Goal: Task Accomplishment & Management: Use online tool/utility

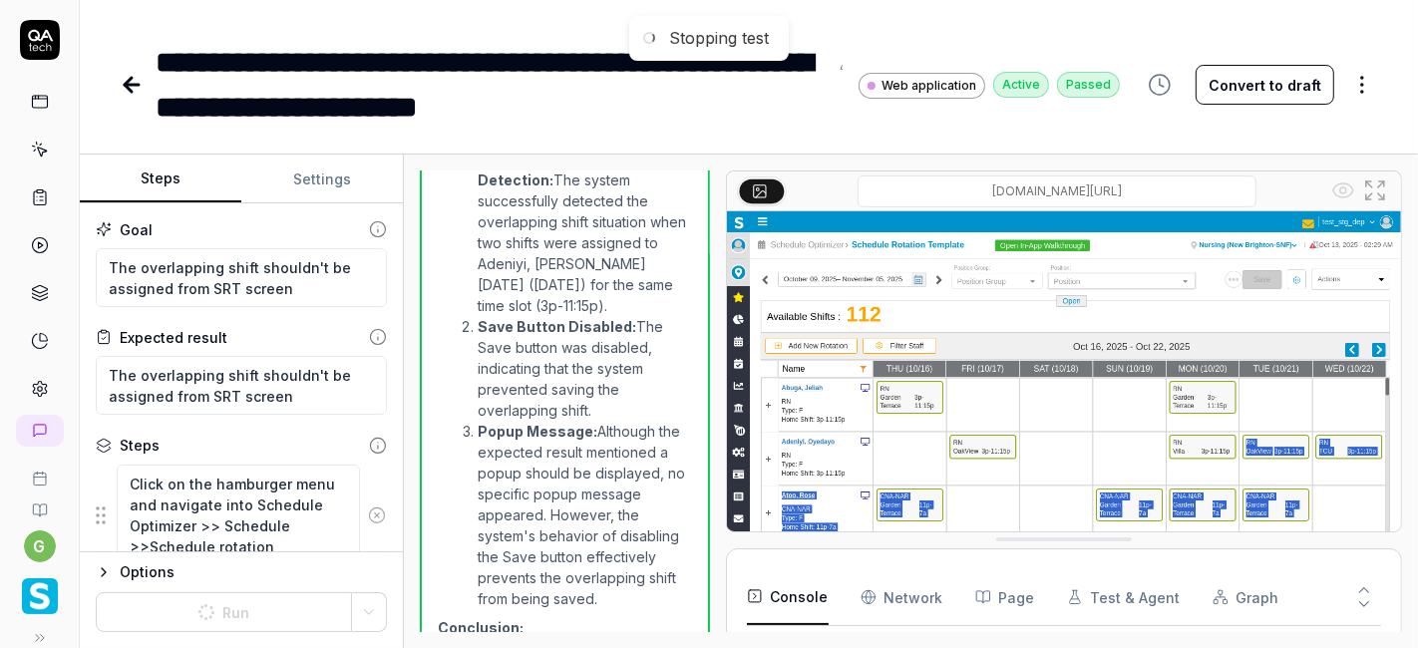
type textarea "*"
click at [840, 60] on icon at bounding box center [847, 63] width 16 height 16
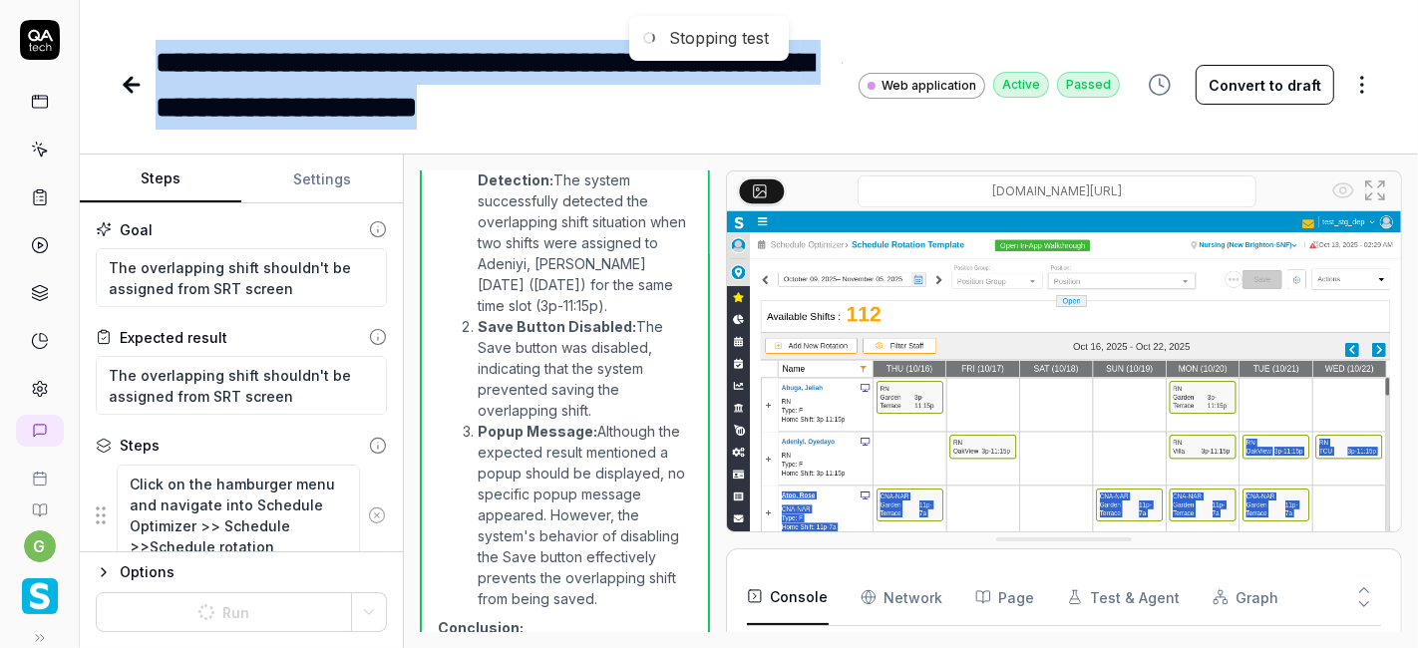
paste div
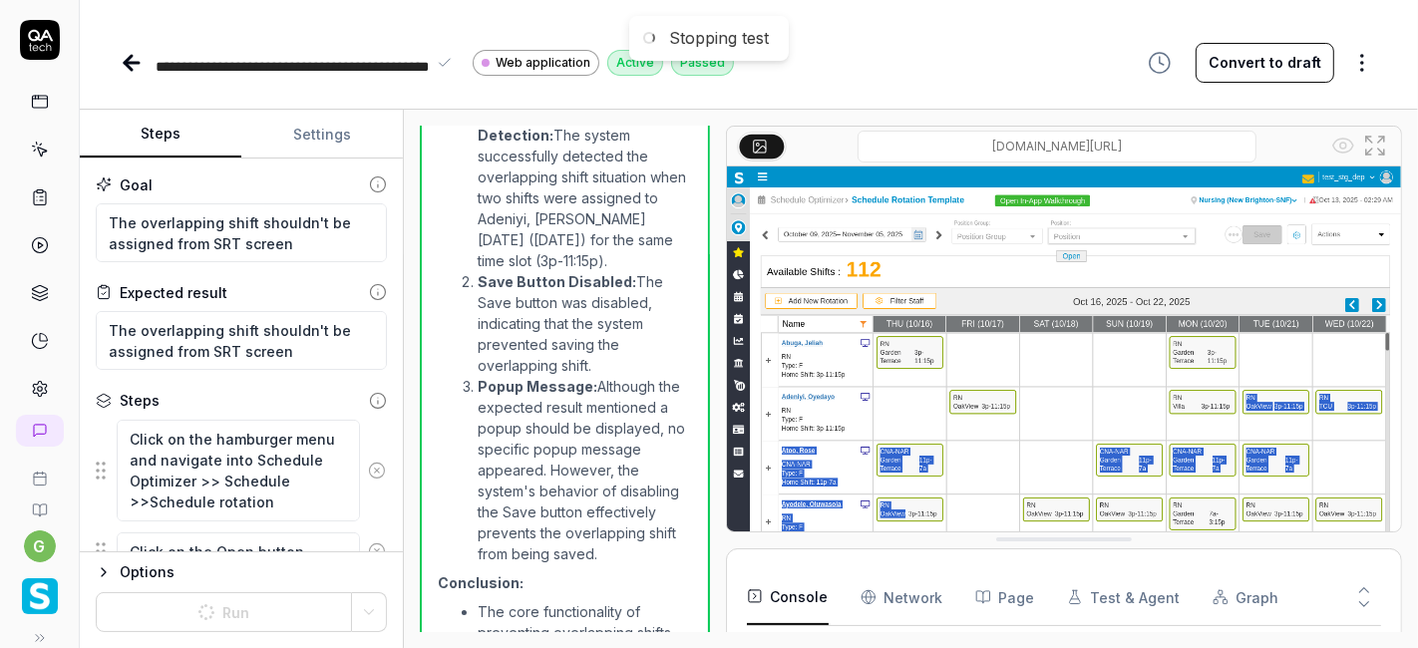
click at [343, 67] on span "**********" at bounding box center [292, 89] width 273 height 59
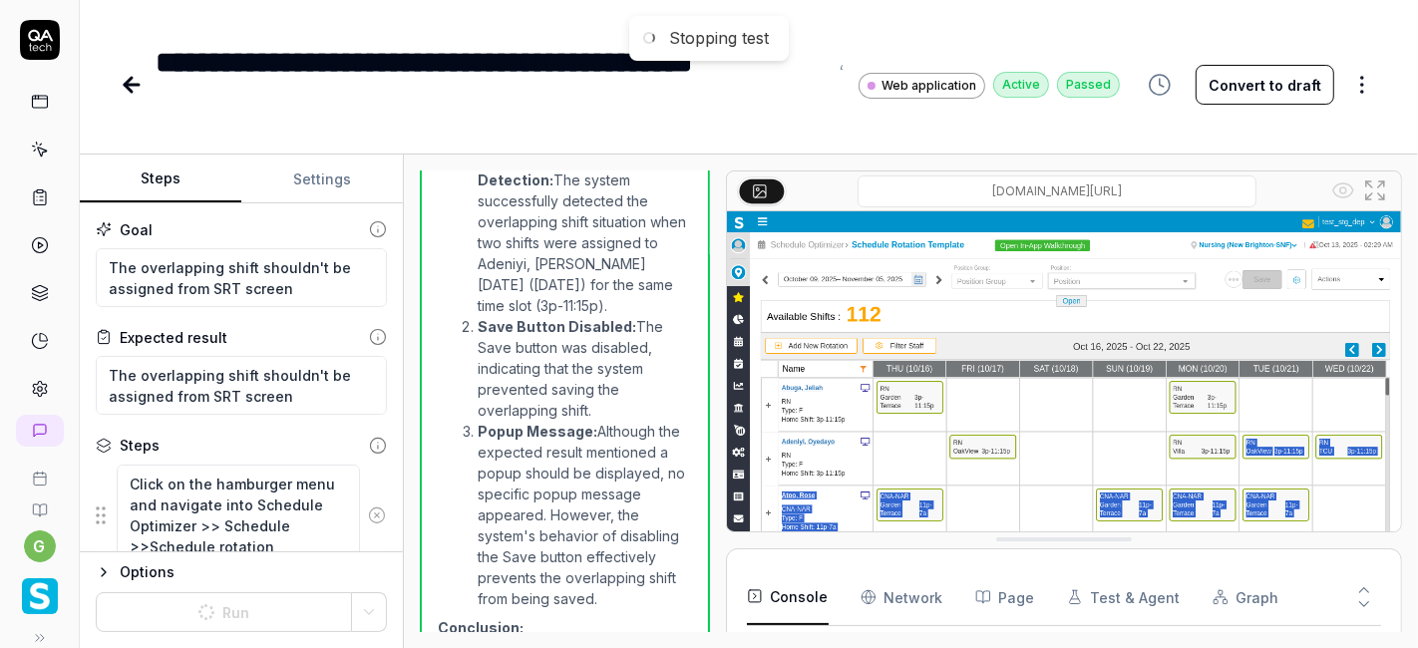
click at [125, 76] on icon at bounding box center [132, 85] width 24 height 24
type textarea "*"
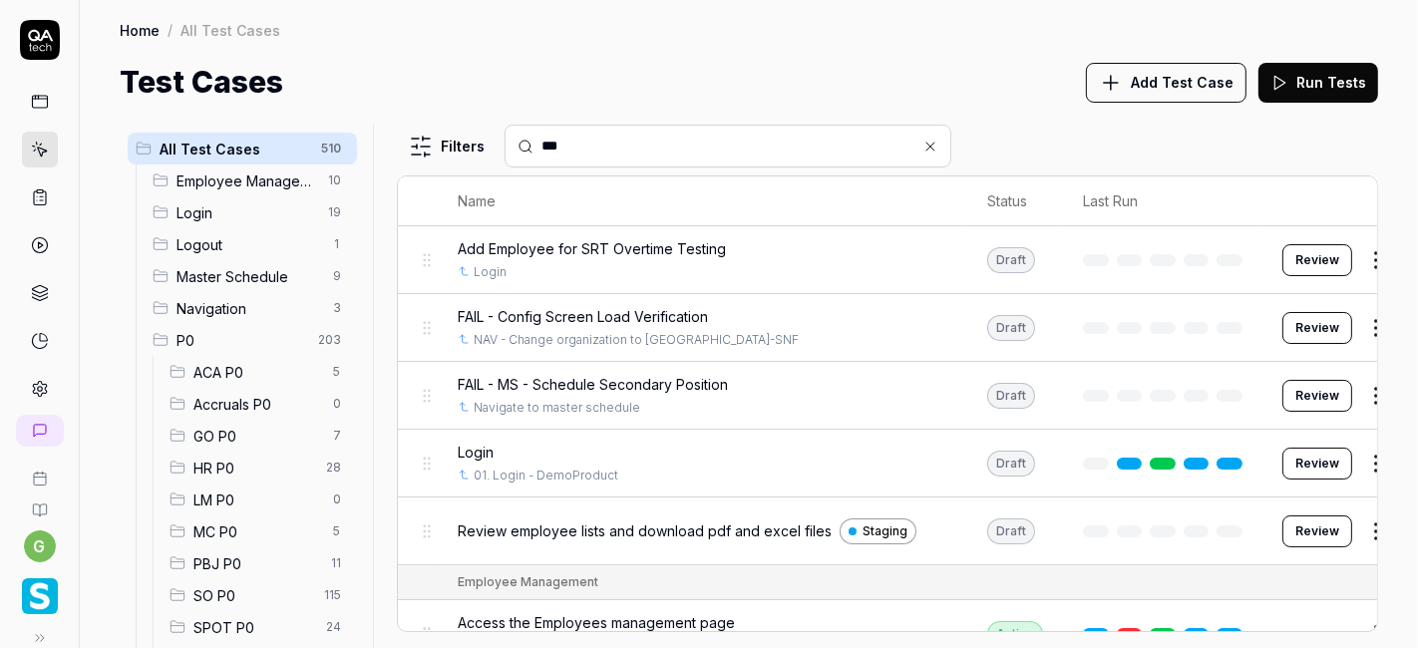
type input "***"
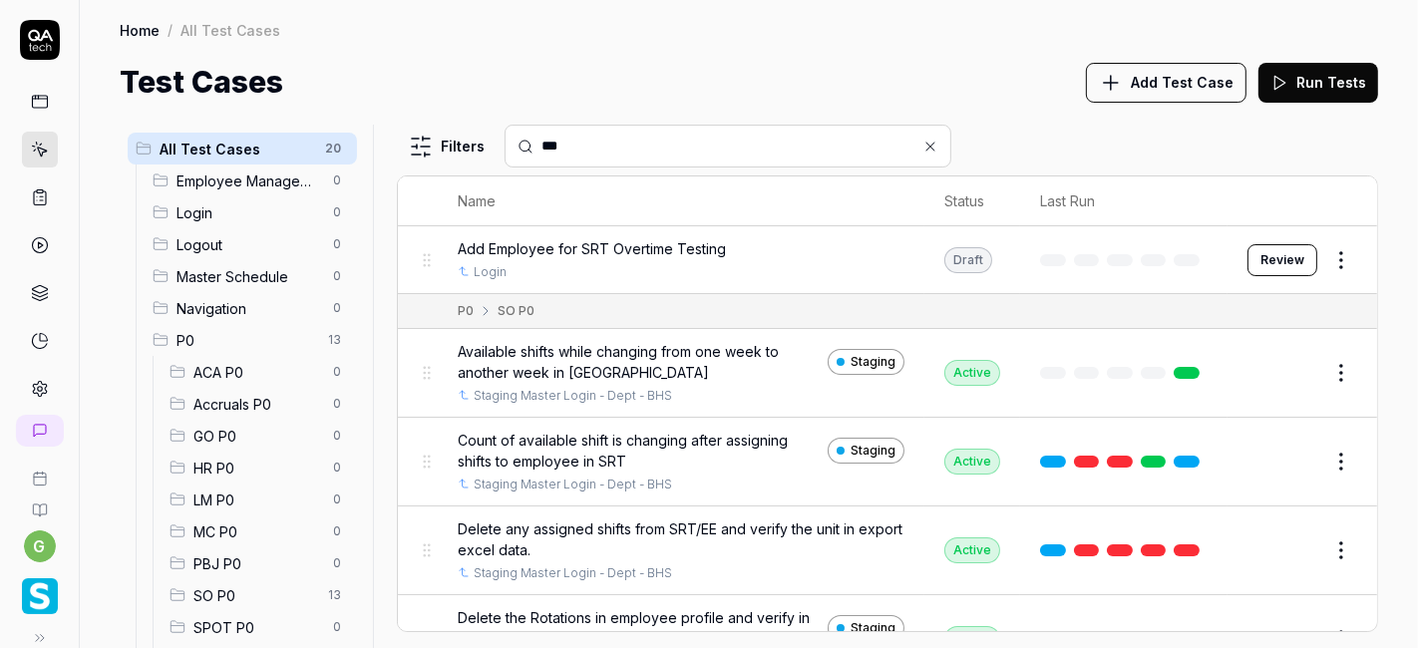
click at [249, 592] on span "SO P0" at bounding box center [254, 595] width 123 height 21
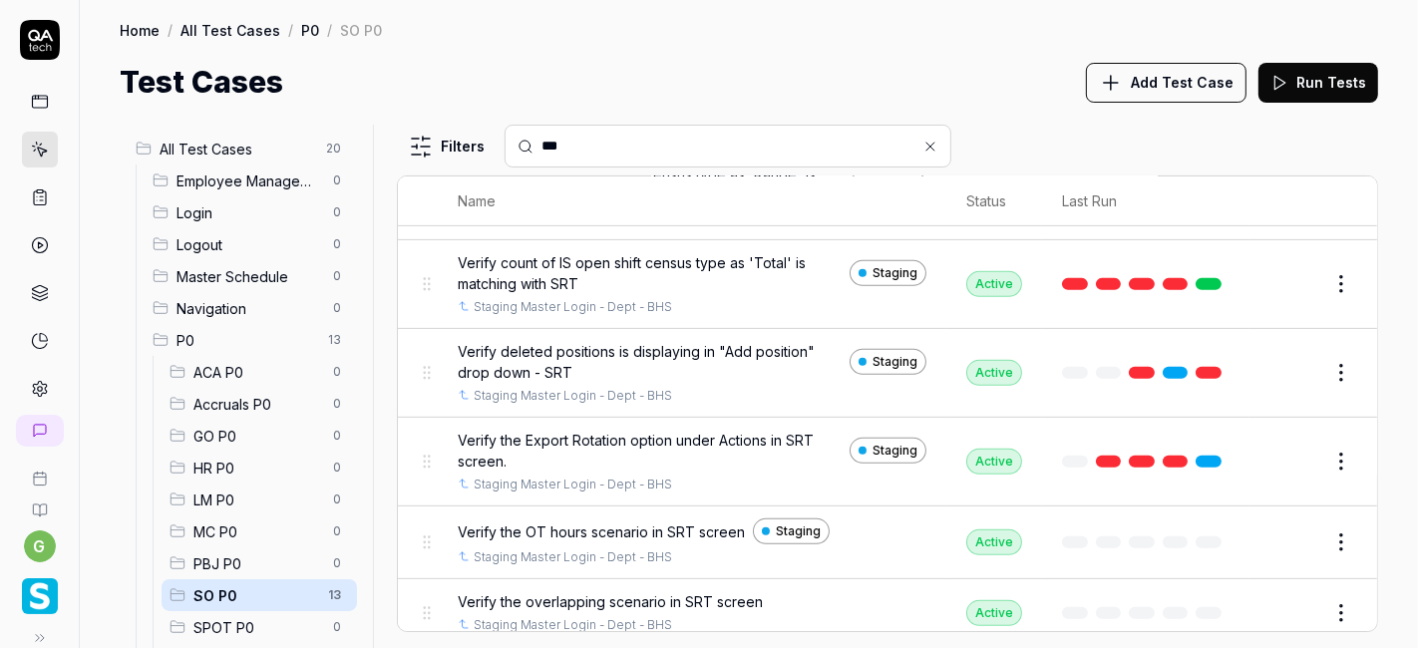
scroll to position [723, 0]
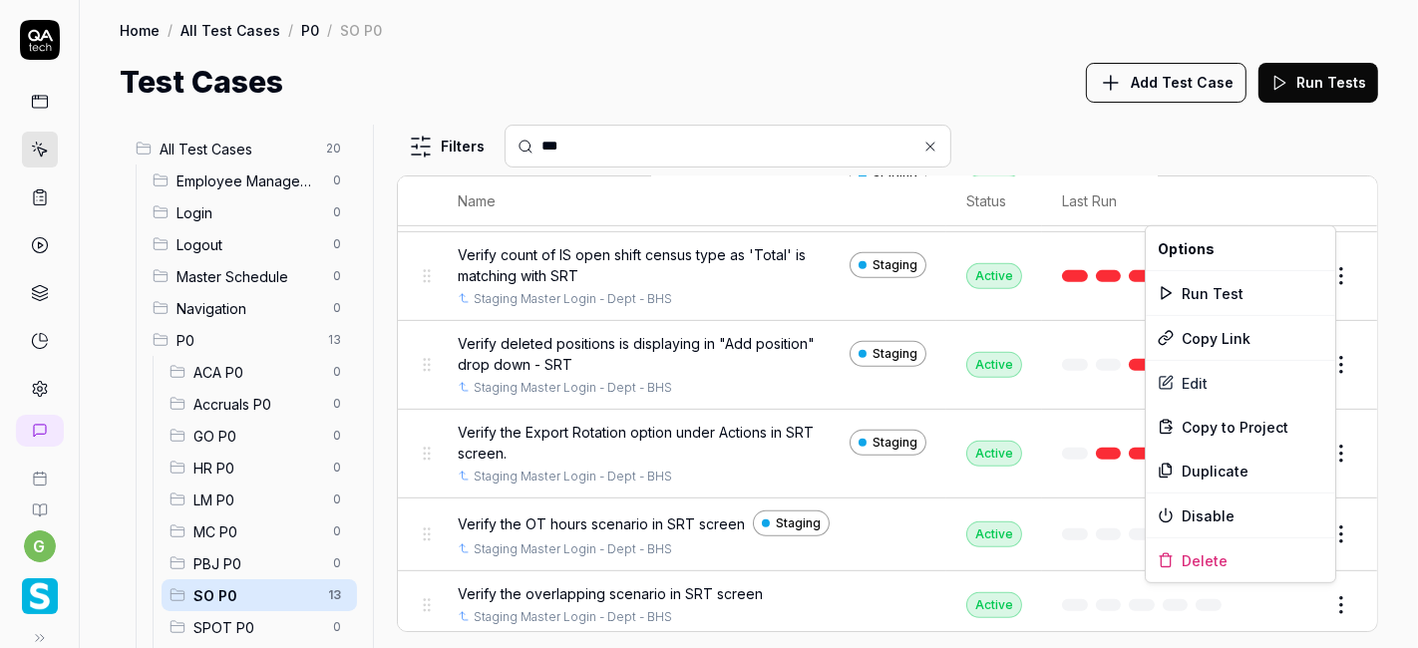
click at [1328, 602] on html "g Home / All Test Cases / P0 / SO P0 Home / All Test Cases / P0 / SO P0 Test Ca…" at bounding box center [709, 324] width 1418 height 648
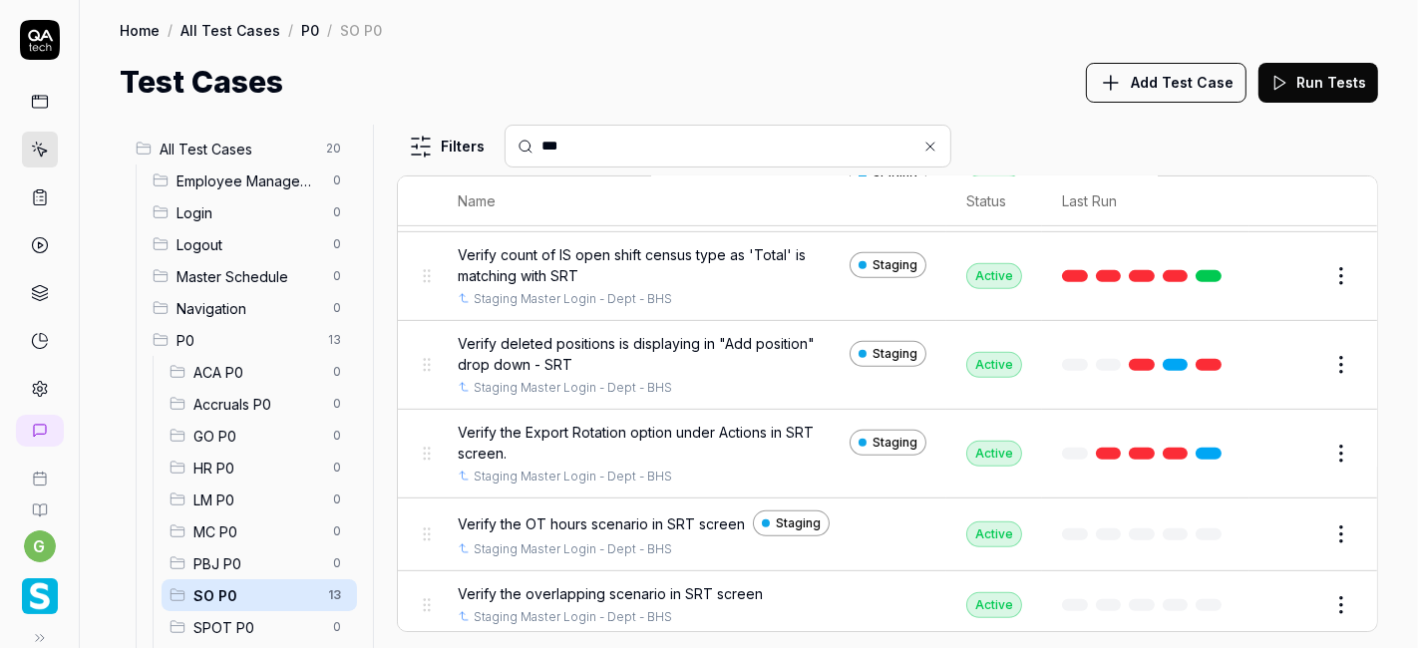
click at [939, 99] on html "g Home / All Test Cases / P0 / SO P0 Home / All Test Cases / P0 / SO P0 Test Ca…" at bounding box center [709, 324] width 1418 height 648
click at [705, 167] on div "Filters *** Name Status Last Run P0 SO P0 Available shifts while changing from …" at bounding box center [887, 386] width 981 height 523
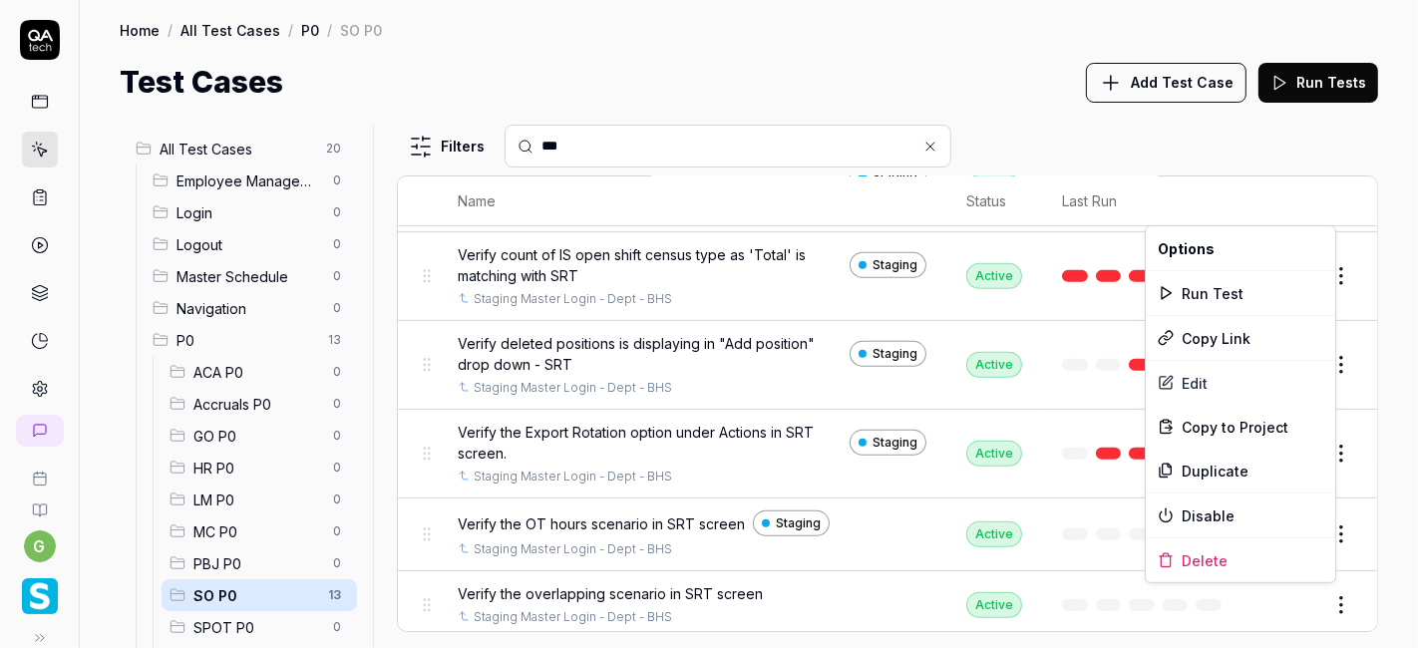
click at [1315, 594] on html "g Home / All Test Cases / P0 / SO P0 Home / All Test Cases / P0 / SO P0 Test Ca…" at bounding box center [709, 324] width 1418 height 648
click at [1200, 470] on div "Duplicate" at bounding box center [1239, 471] width 189 height 44
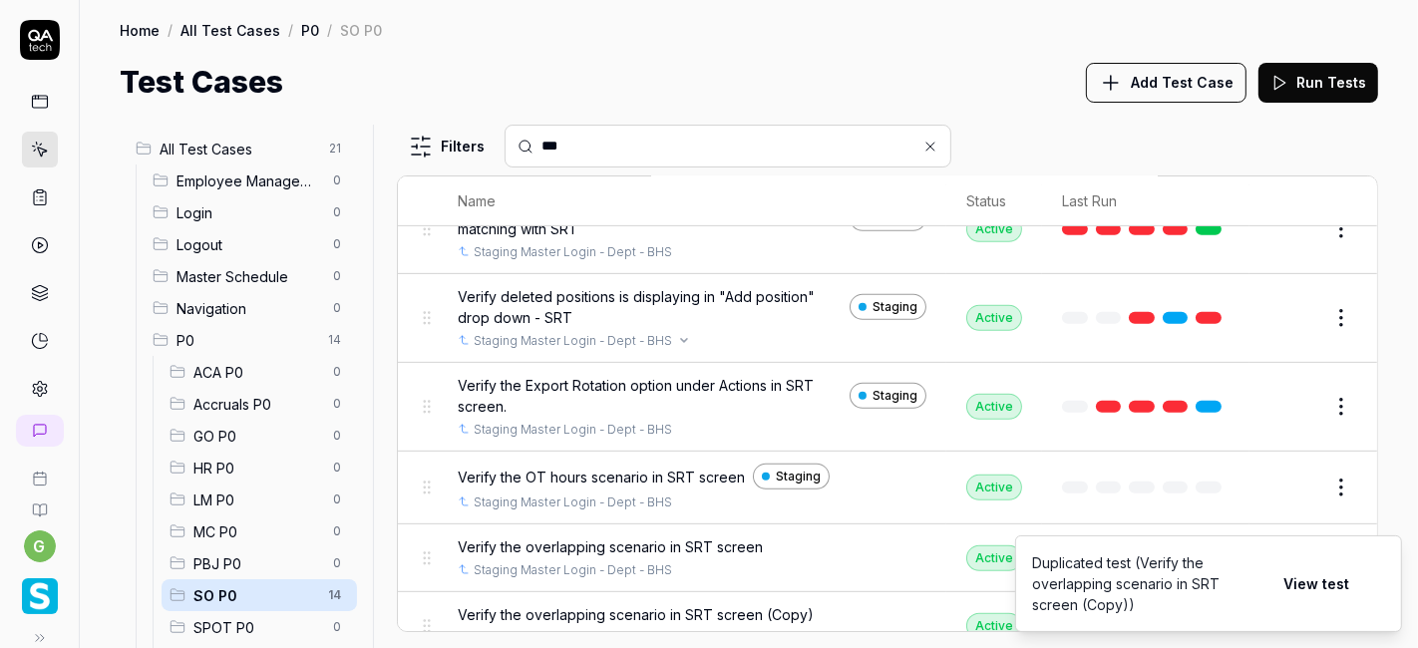
scroll to position [791, 0]
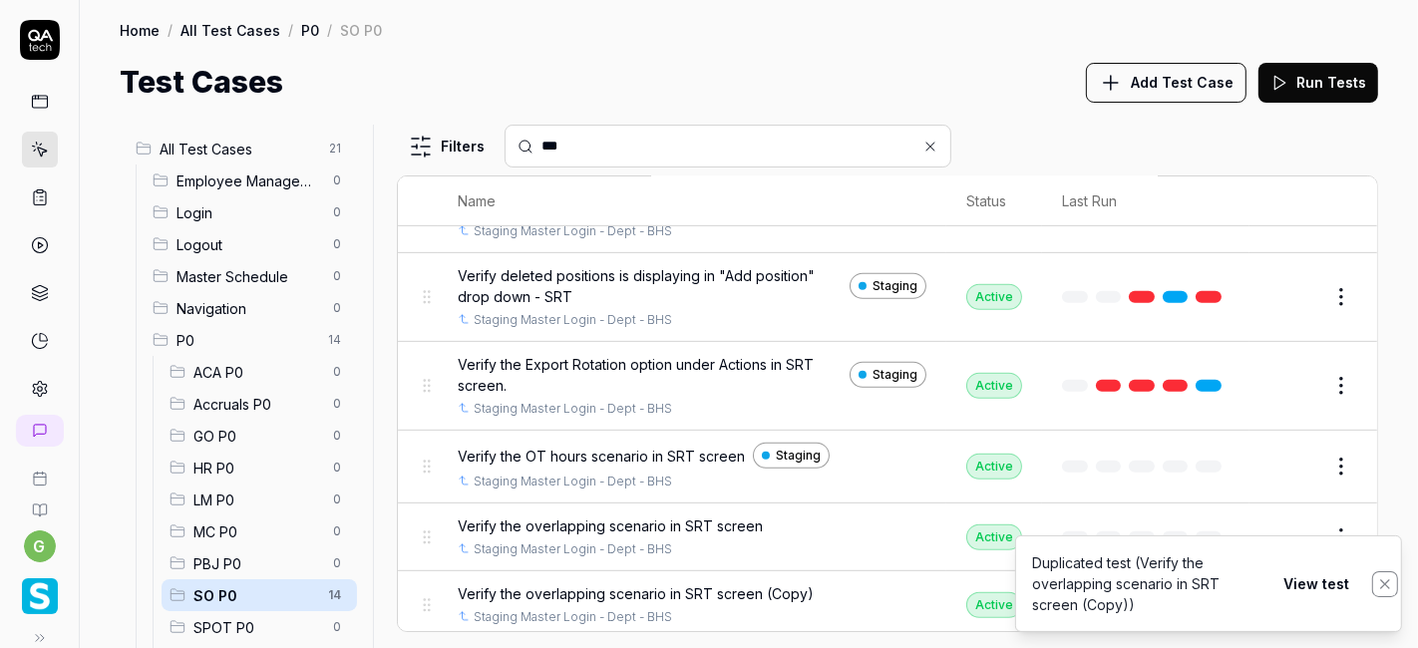
click at [1384, 576] on icon "Notifications (F8)" at bounding box center [1385, 584] width 16 height 16
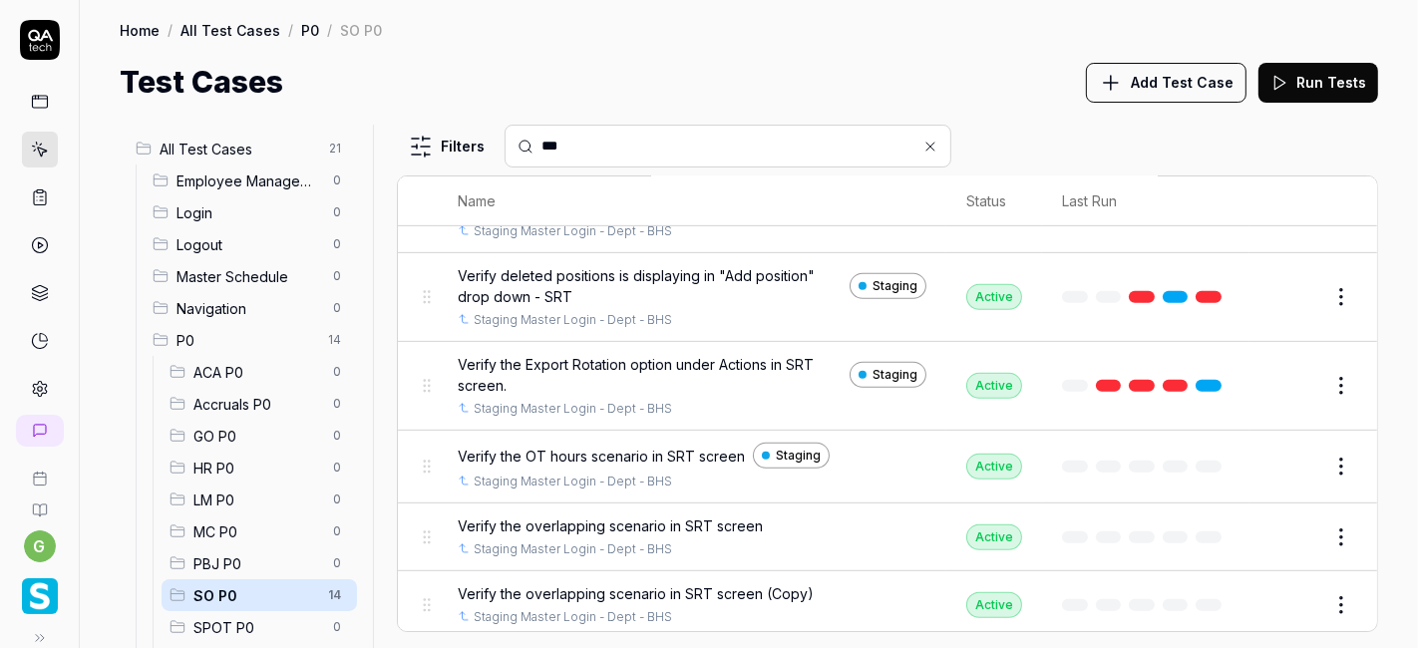
click at [1276, 602] on button "Edit" at bounding box center [1293, 605] width 48 height 32
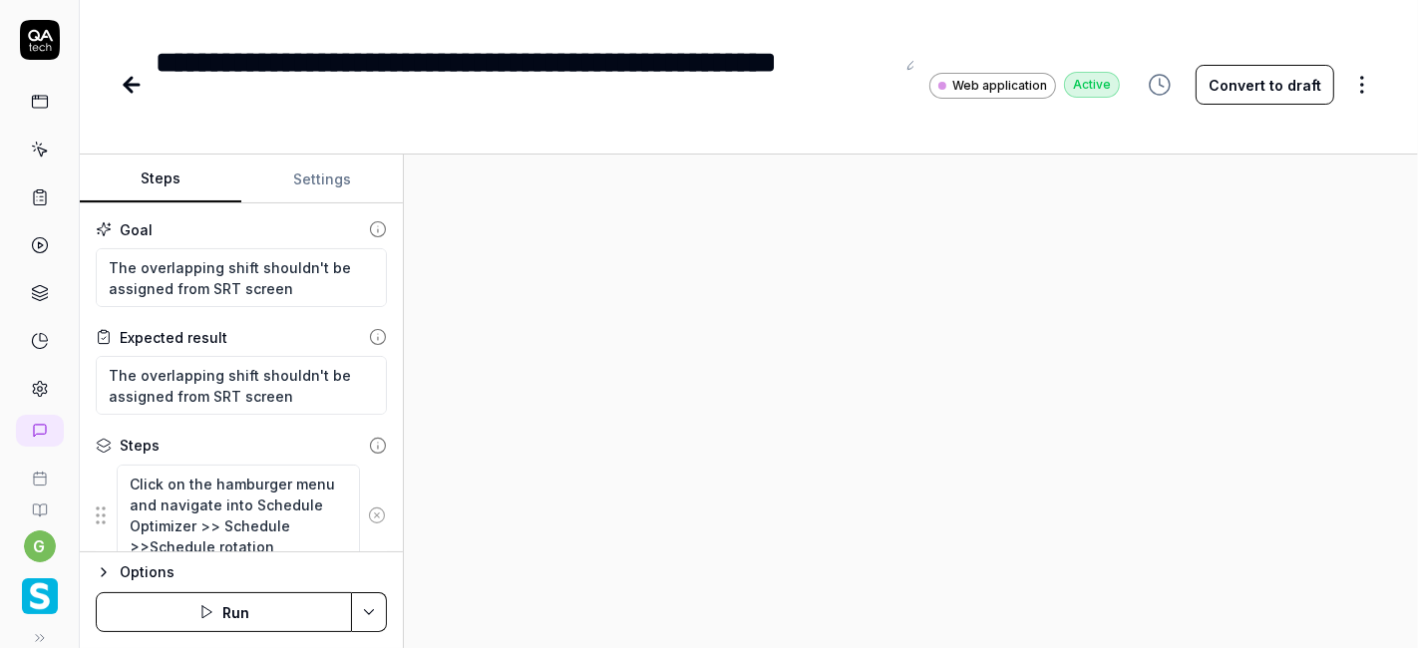
type textarea "*"
click at [908, 67] on icon at bounding box center [913, 62] width 13 height 13
click at [467, 61] on div "**********" at bounding box center [525, 85] width 739 height 90
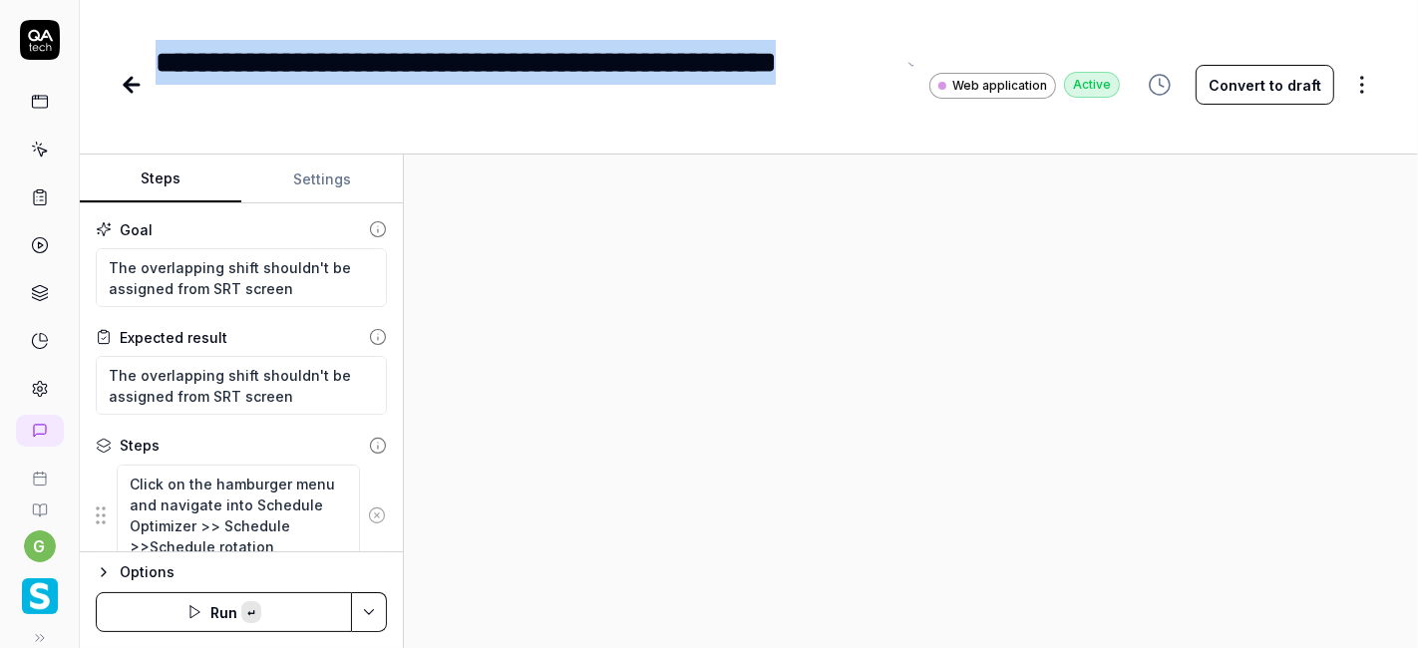
paste div
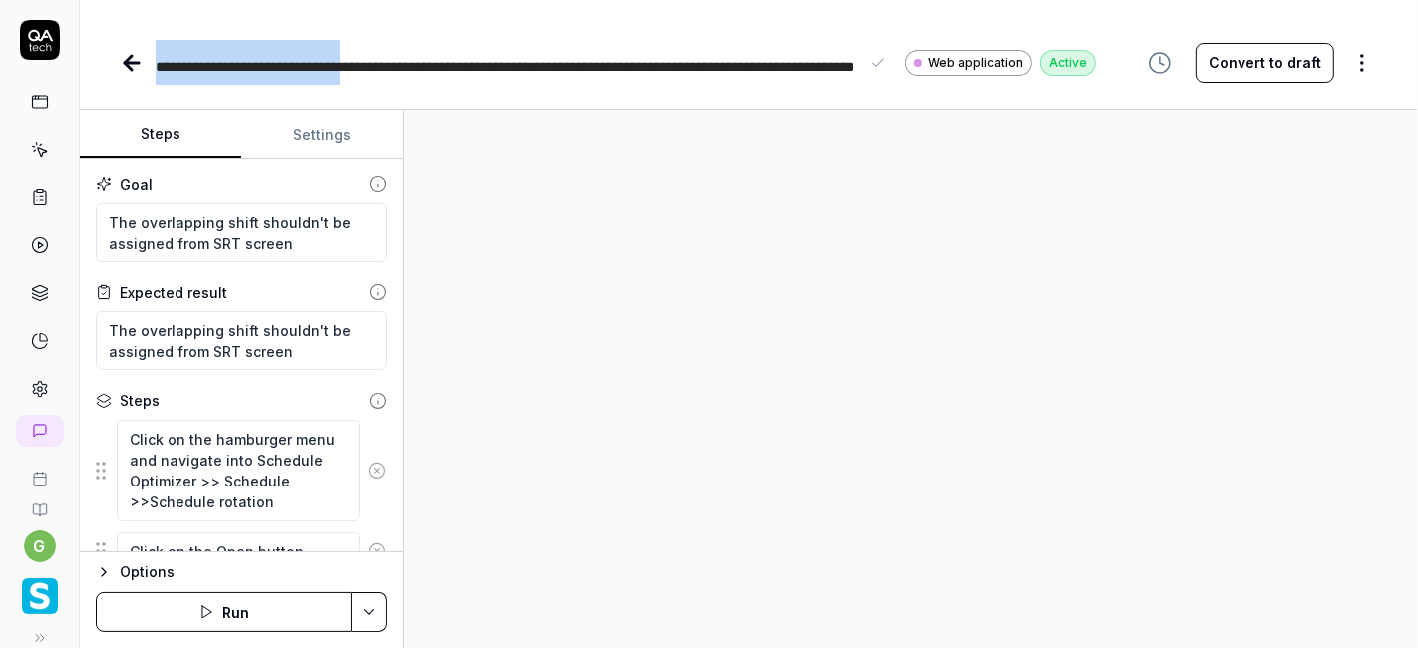
drag, startPoint x: 344, startPoint y: 67, endPoint x: 140, endPoint y: 86, distance: 205.2
click at [140, 86] on div "**********" at bounding box center [749, 324] width 1338 height 648
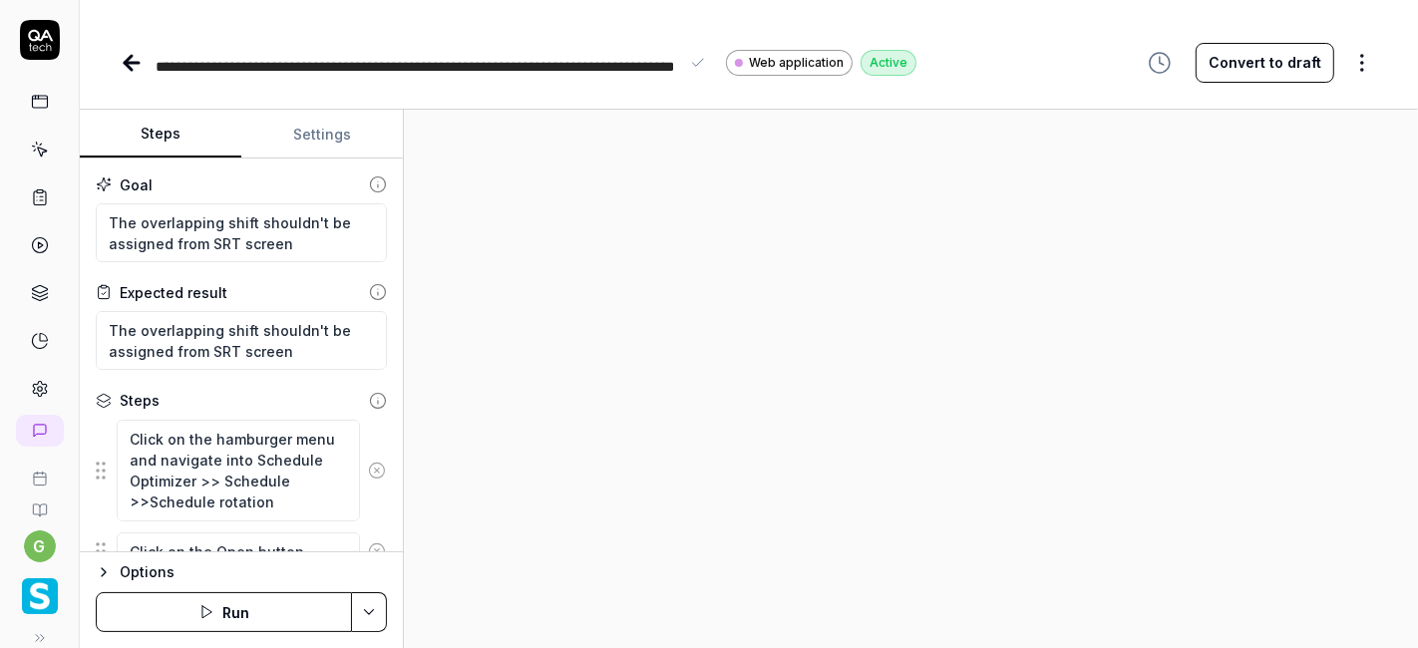
click at [618, 67] on span "**********" at bounding box center [415, 89] width 518 height 59
type textarea "*"
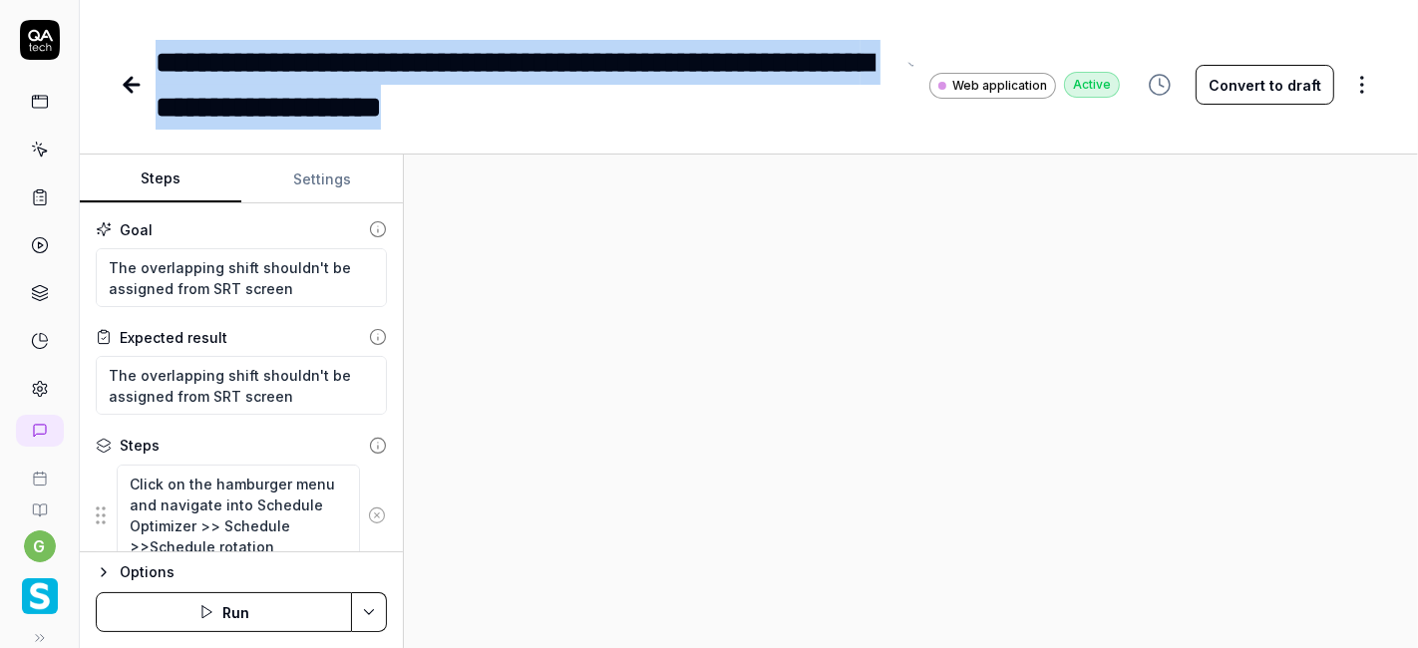
drag, startPoint x: 635, startPoint y: 111, endPoint x: 157, endPoint y: 61, distance: 481.1
click at [157, 61] on div "**********" at bounding box center [525, 85] width 739 height 90
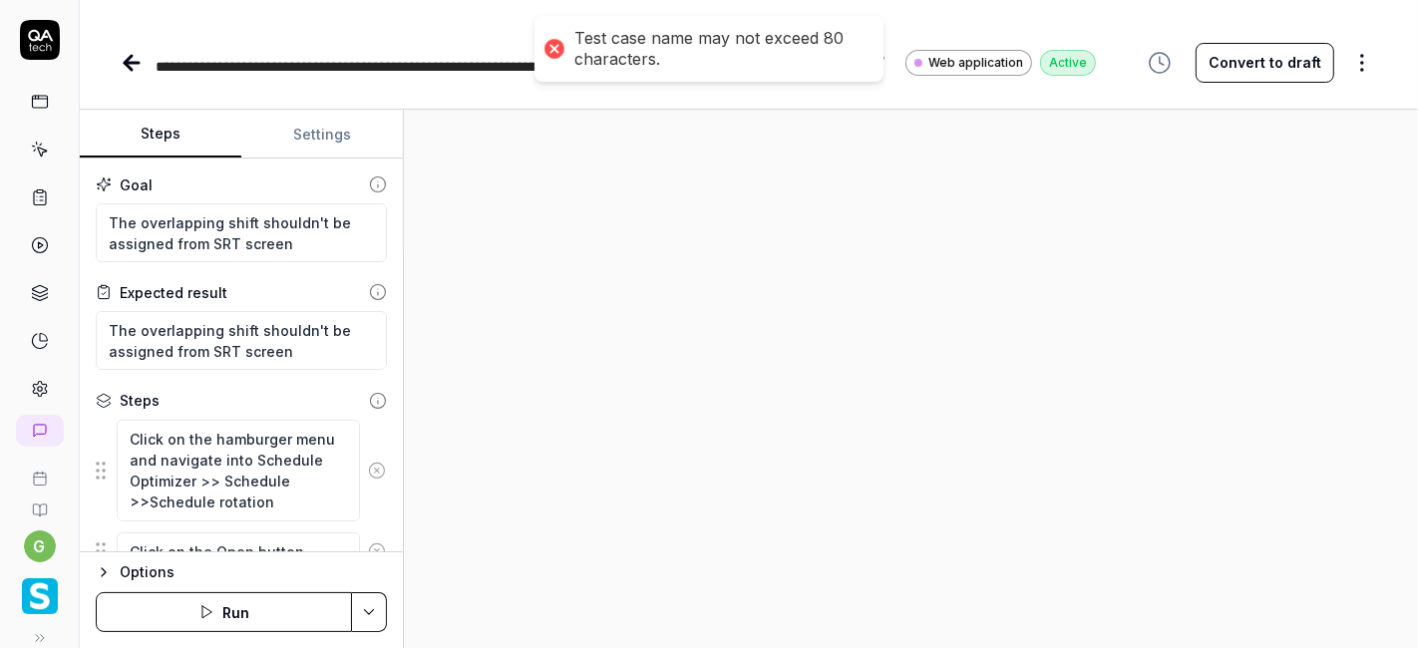
click at [129, 60] on icon at bounding box center [132, 63] width 24 height 24
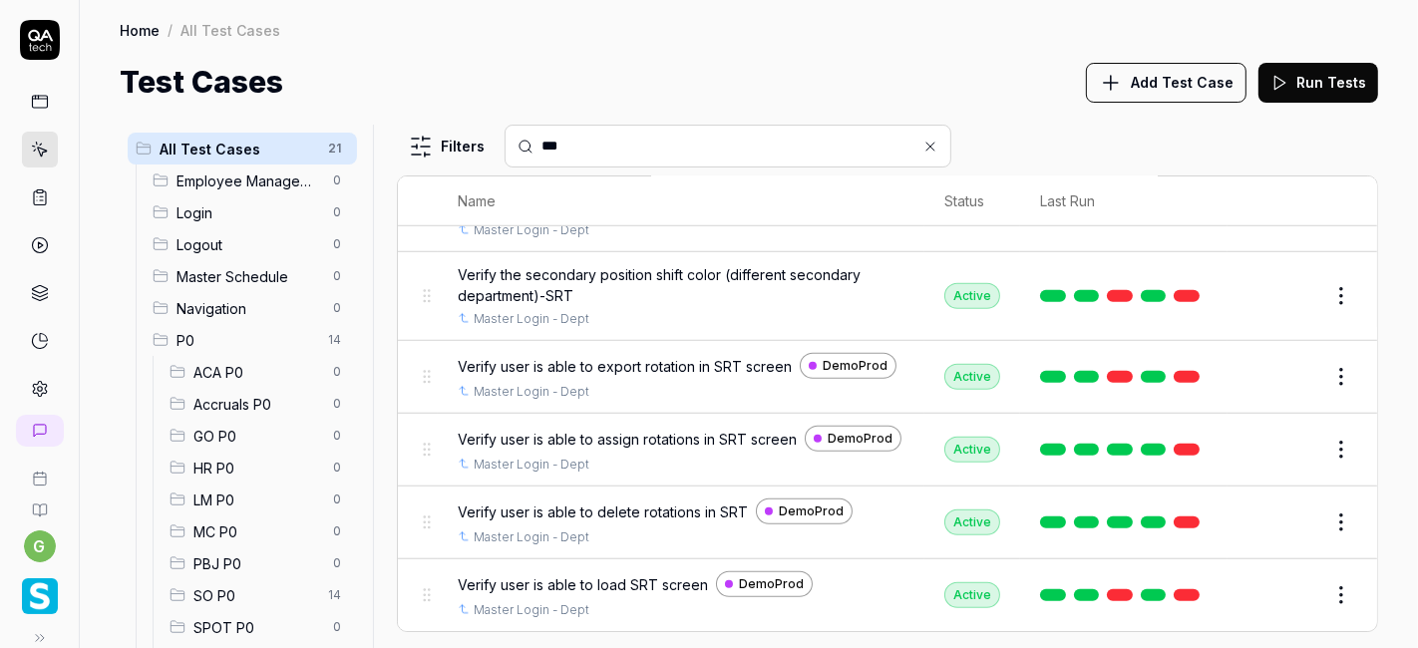
scroll to position [1374, 0]
click at [284, 581] on div "SO P0 14" at bounding box center [258, 595] width 195 height 32
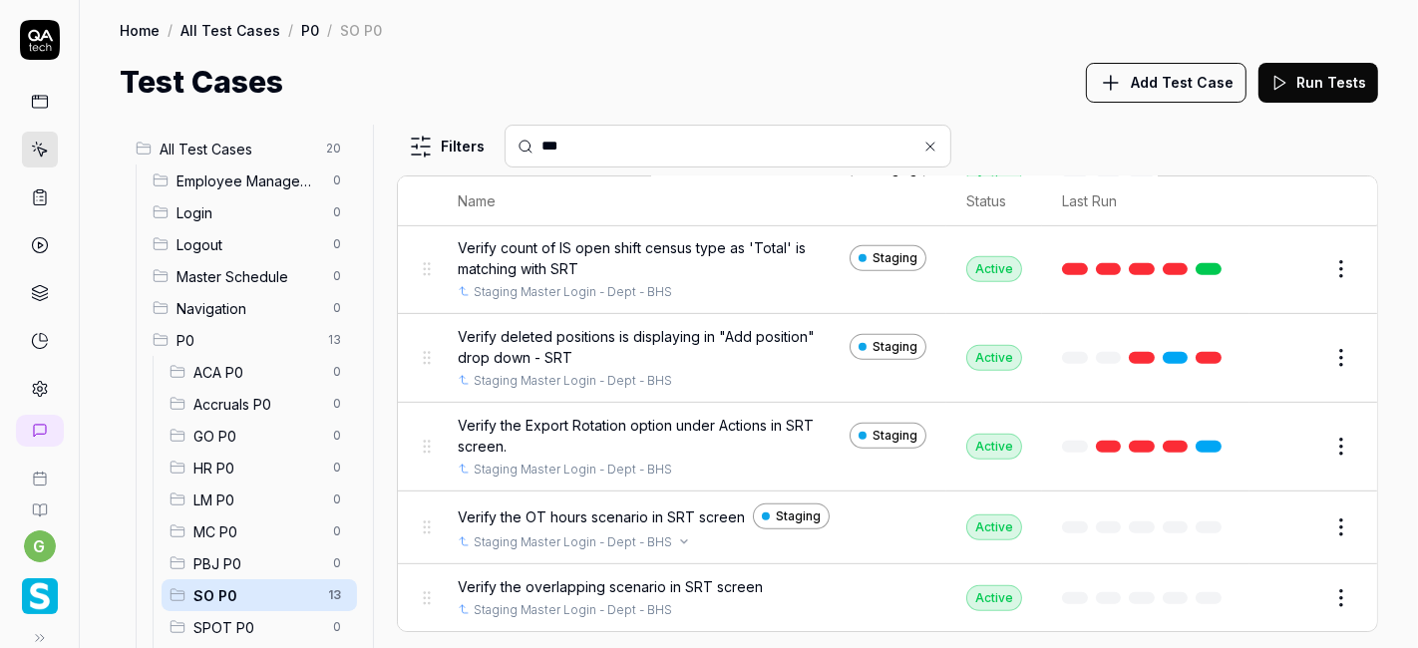
scroll to position [723, 0]
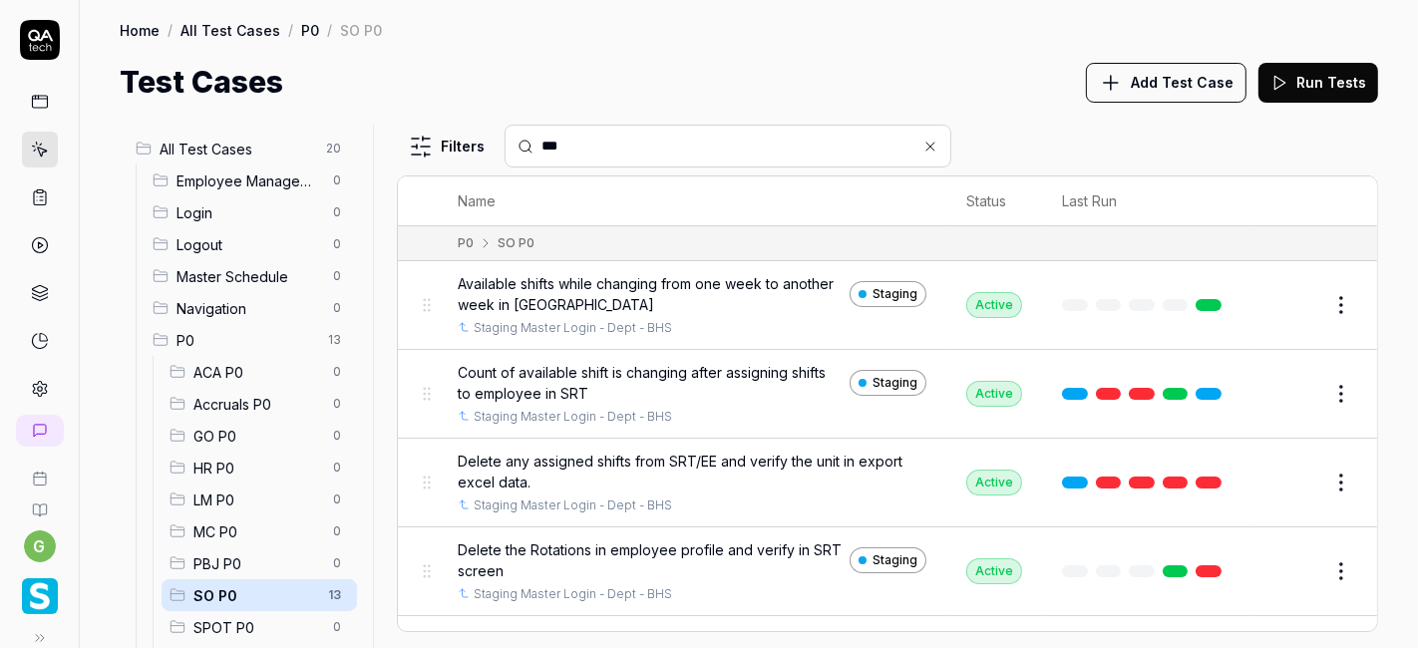
click at [670, 148] on input "***" at bounding box center [739, 146] width 397 height 21
paste input "**********"
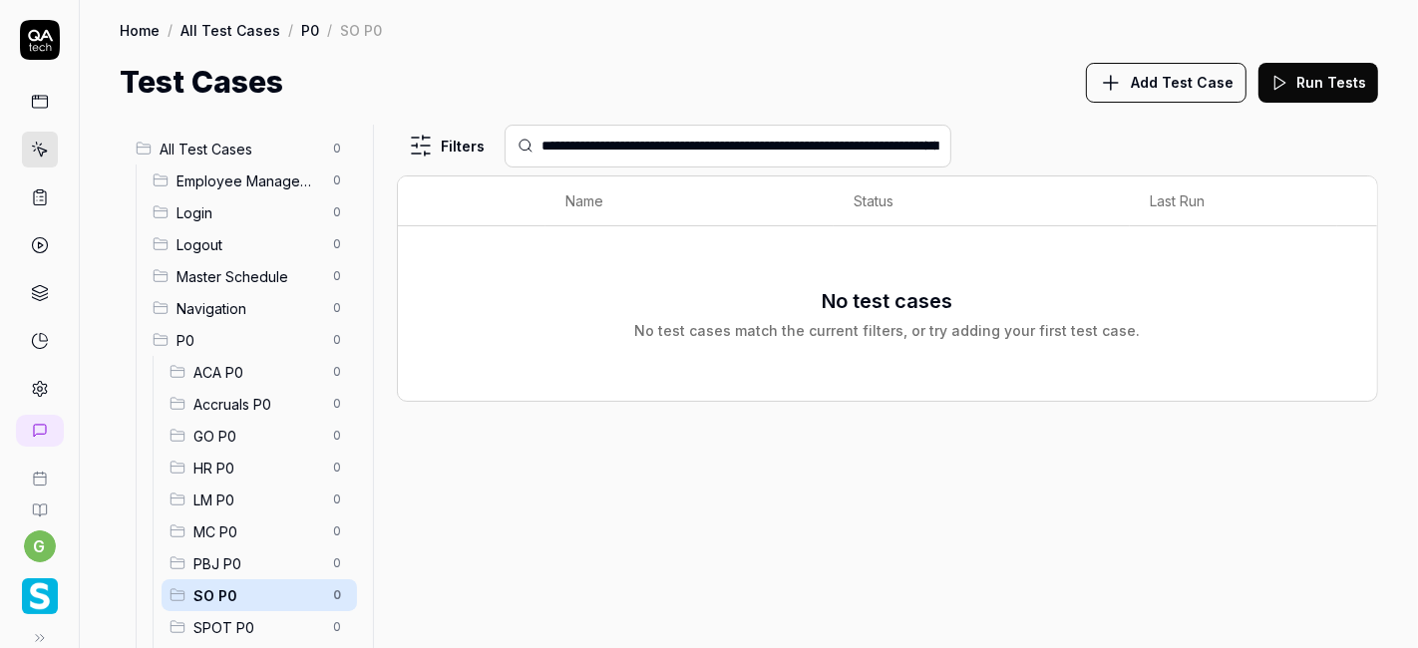
drag, startPoint x: 751, startPoint y: 146, endPoint x: 423, endPoint y: 155, distance: 328.1
click at [423, 155] on div "**********" at bounding box center [887, 146] width 981 height 43
click at [870, 146] on input "**********" at bounding box center [740, 146] width 398 height 21
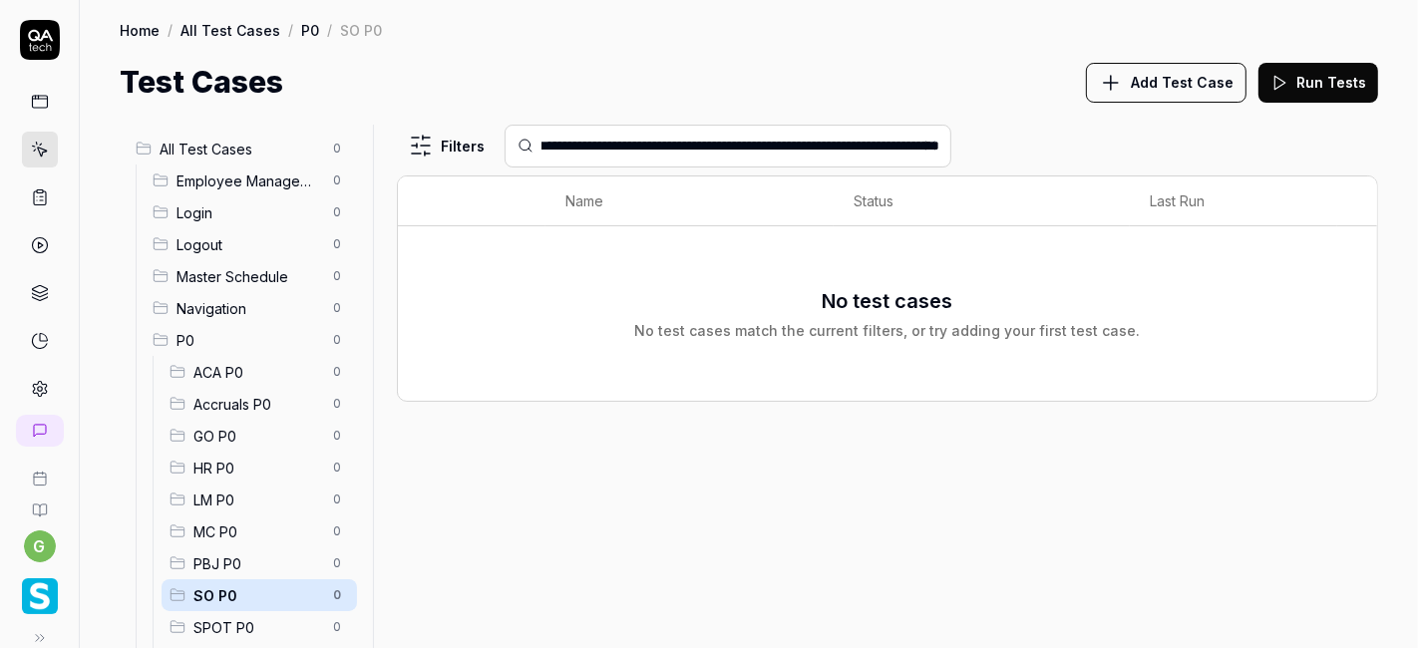
scroll to position [0, 0]
drag, startPoint x: 632, startPoint y: 150, endPoint x: 493, endPoint y: 147, distance: 138.6
click at [493, 147] on div "**********" at bounding box center [887, 146] width 981 height 43
drag, startPoint x: 582, startPoint y: 146, endPoint x: 943, endPoint y: 165, distance: 361.4
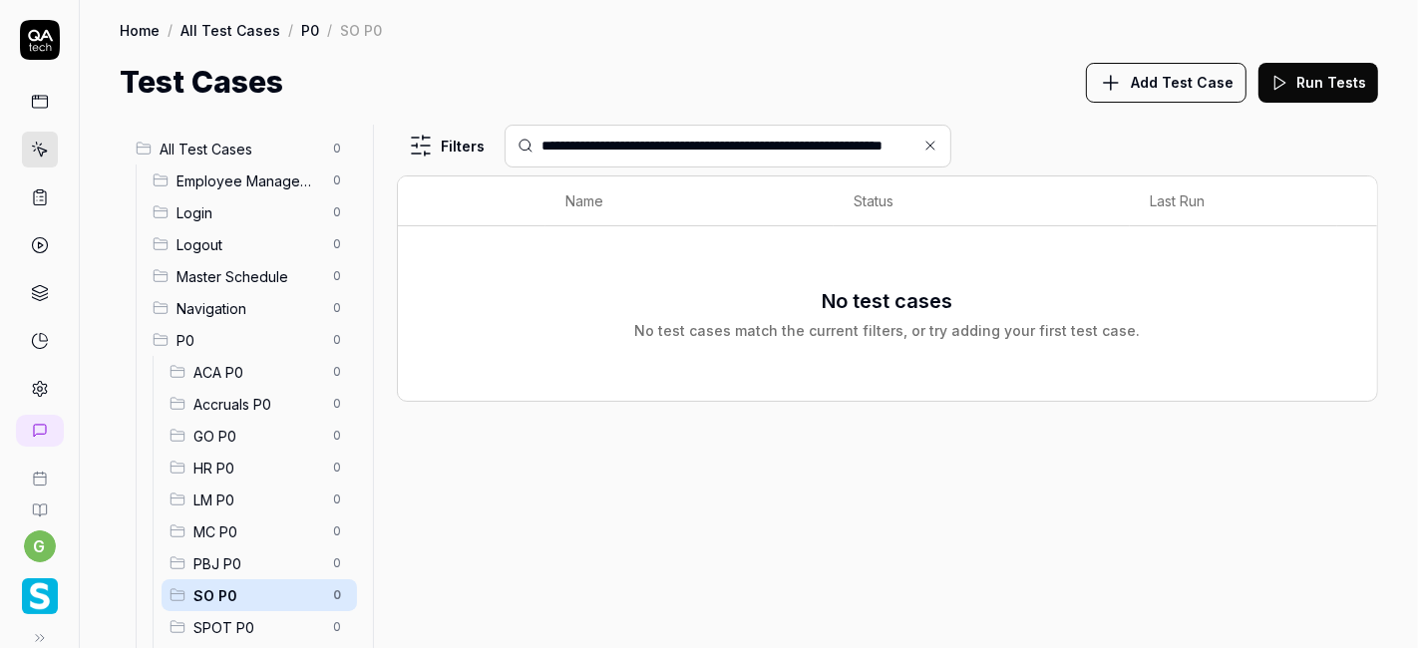
click at [943, 165] on div "**********" at bounding box center [727, 146] width 447 height 43
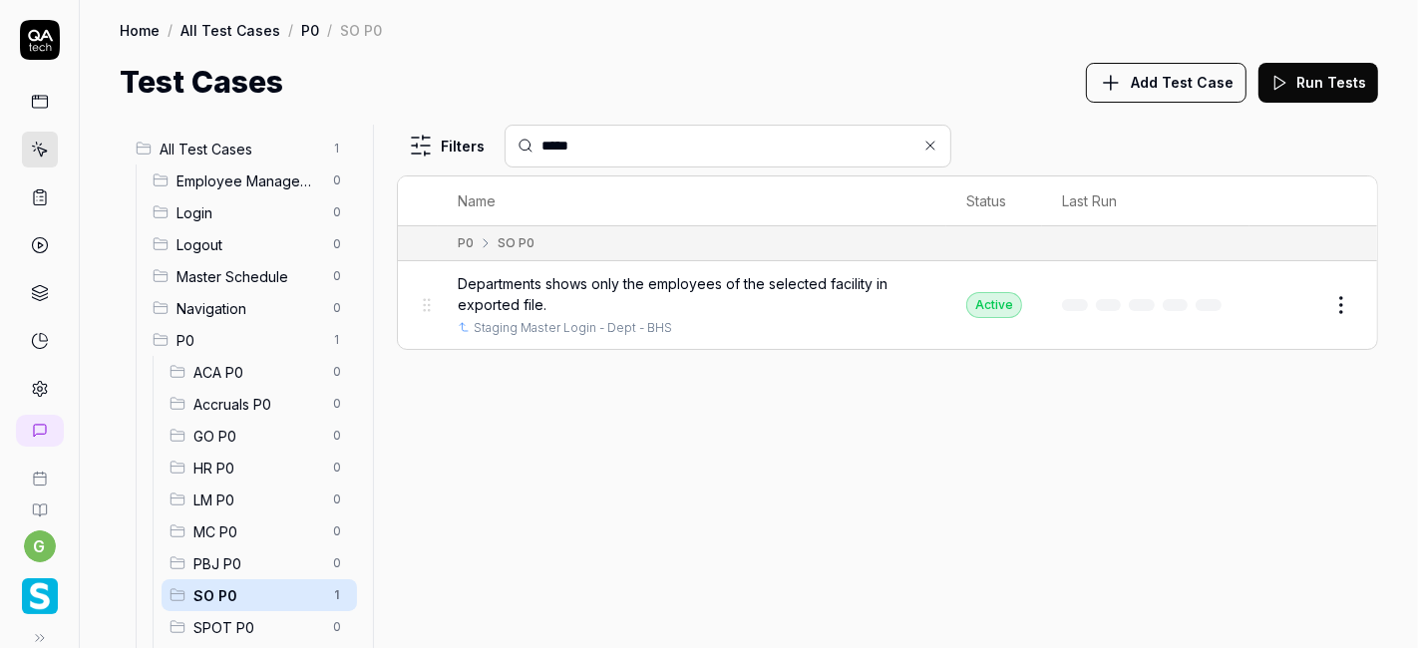
type input "*****"
click at [1276, 300] on button "Edit" at bounding box center [1293, 305] width 48 height 32
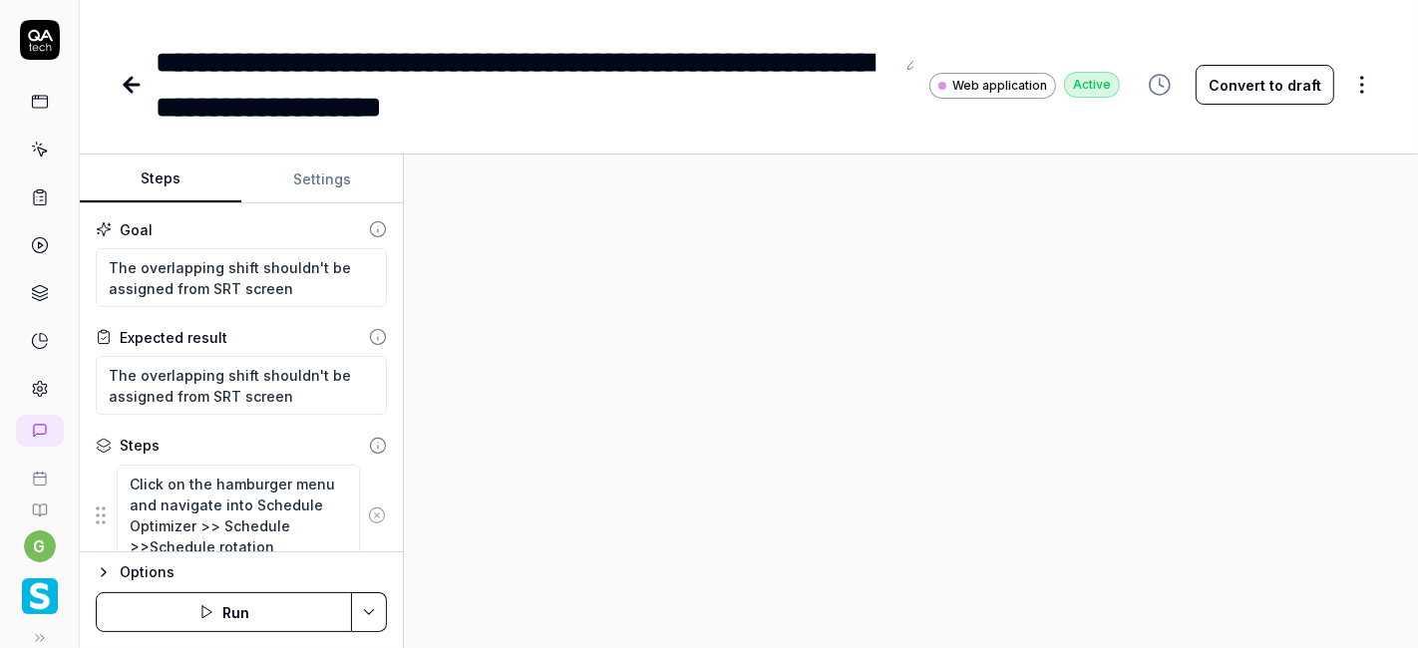
type textarea "*"
click at [636, 111] on div "**********" at bounding box center [525, 85] width 739 height 90
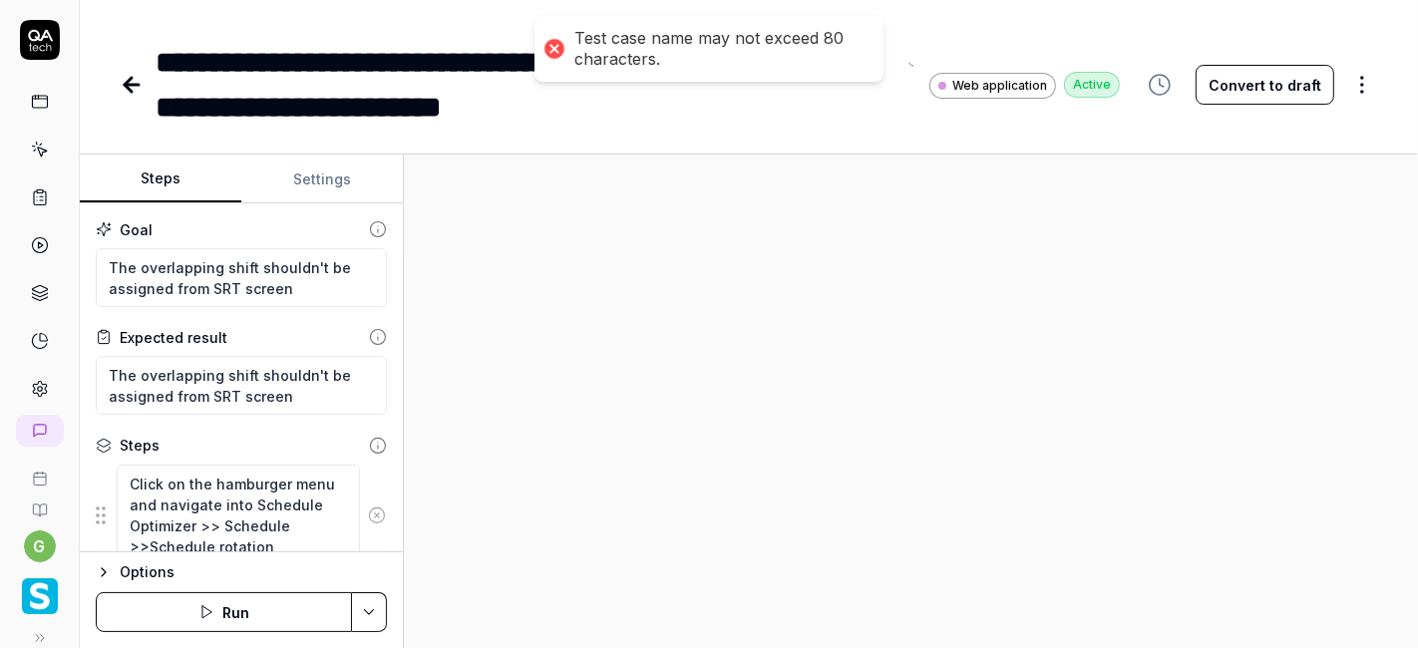
click at [347, 66] on div "**********" at bounding box center [525, 85] width 739 height 90
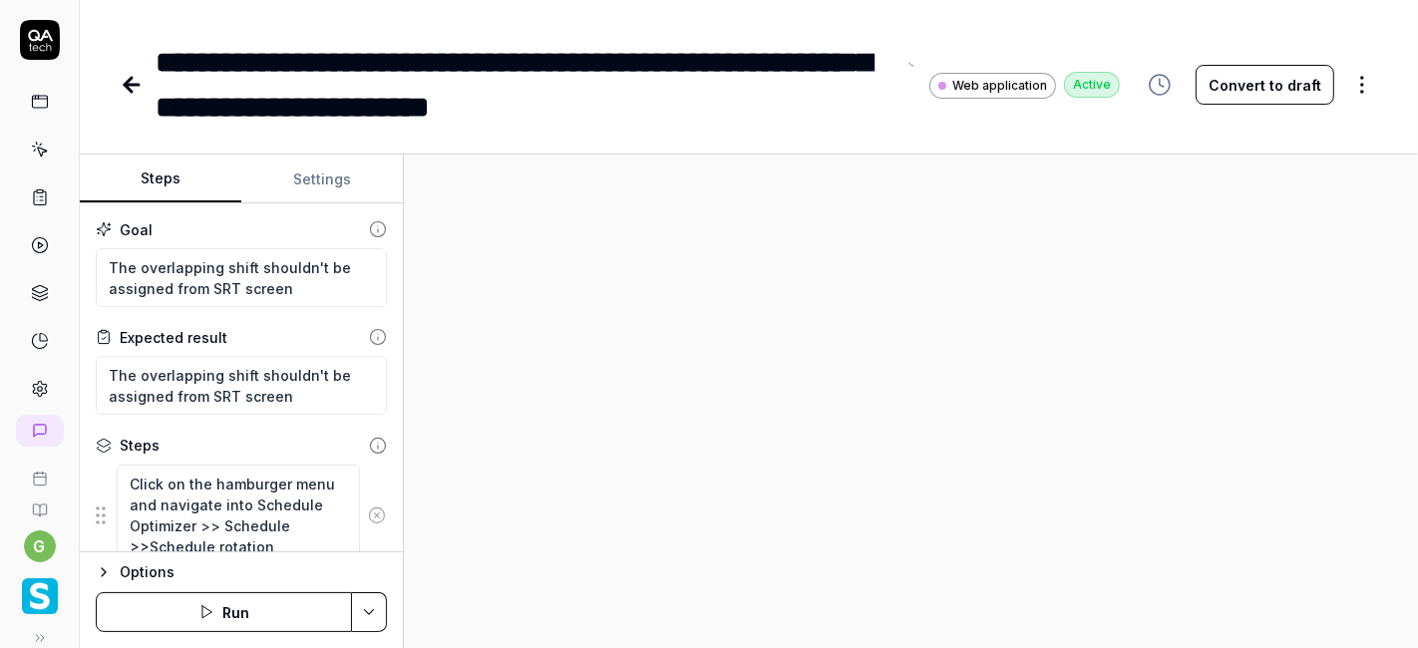
click at [437, 68] on div "**********" at bounding box center [525, 85] width 739 height 90
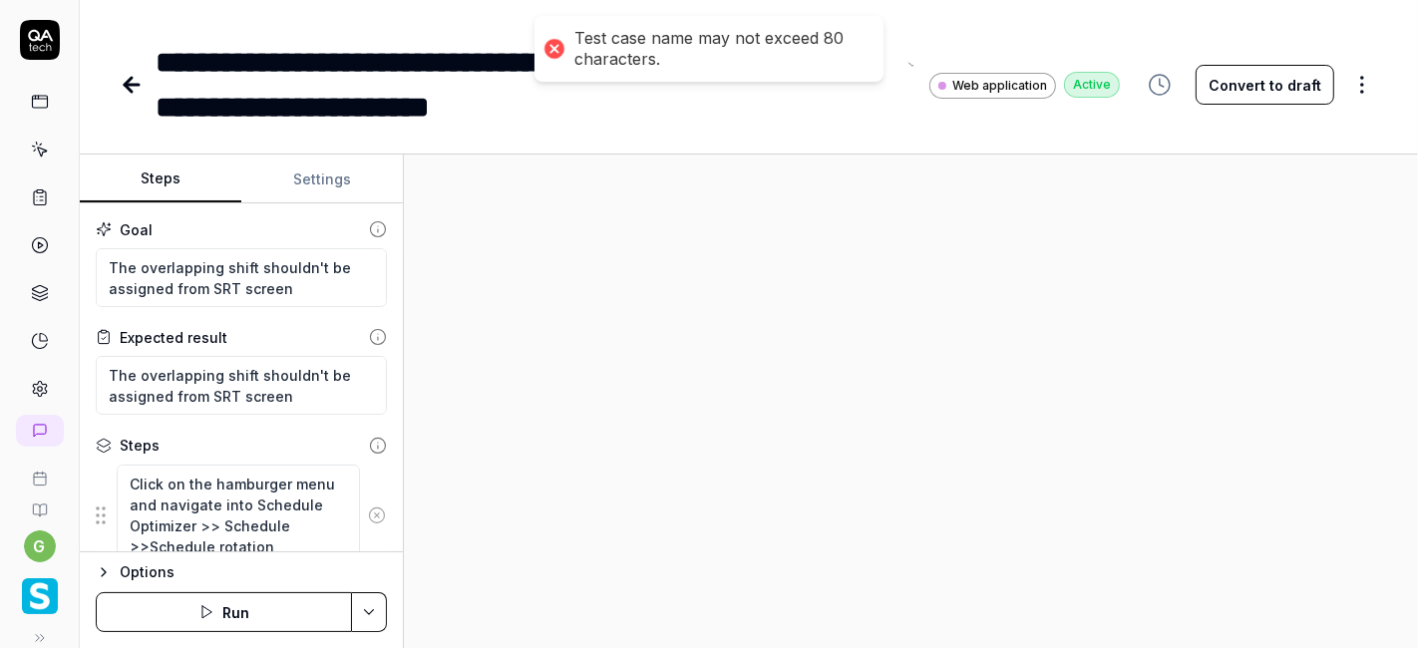
click at [431, 66] on div "**********" at bounding box center [525, 85] width 739 height 90
click at [458, 67] on div "**********" at bounding box center [525, 85] width 739 height 90
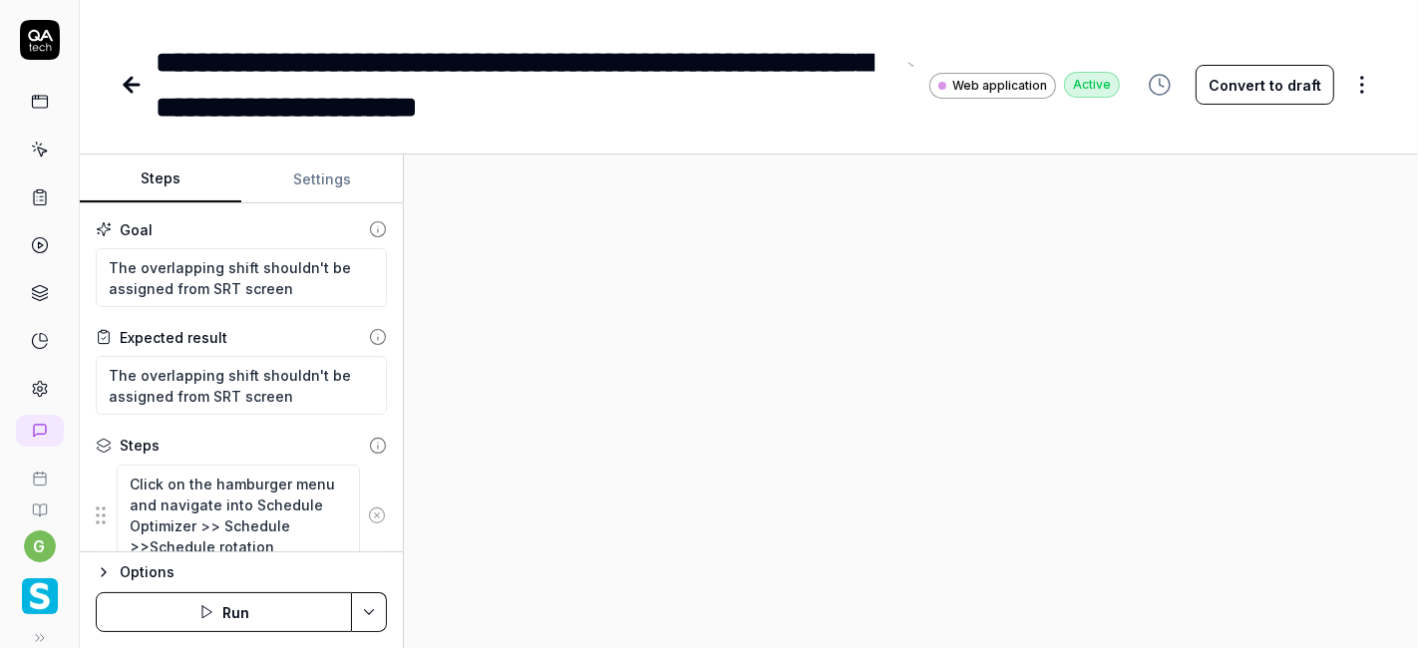
click at [515, 58] on div "**********" at bounding box center [525, 85] width 739 height 90
click at [413, 64] on div "**********" at bounding box center [525, 85] width 739 height 90
click at [245, 268] on textarea "The overlapping shift shouldn't be assigned from SRT screen" at bounding box center [241, 277] width 291 height 59
paste textarea "Verify that switching between departments shows only the employees of the selec…"
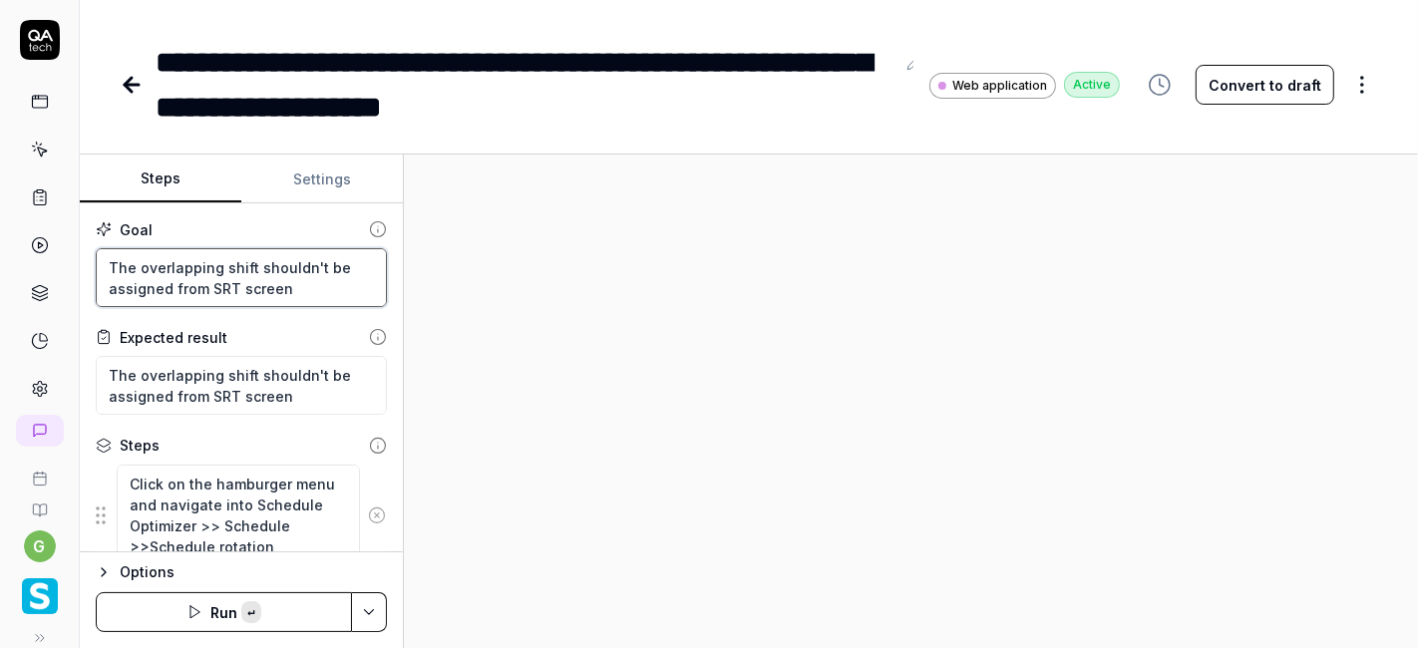
type textarea "*"
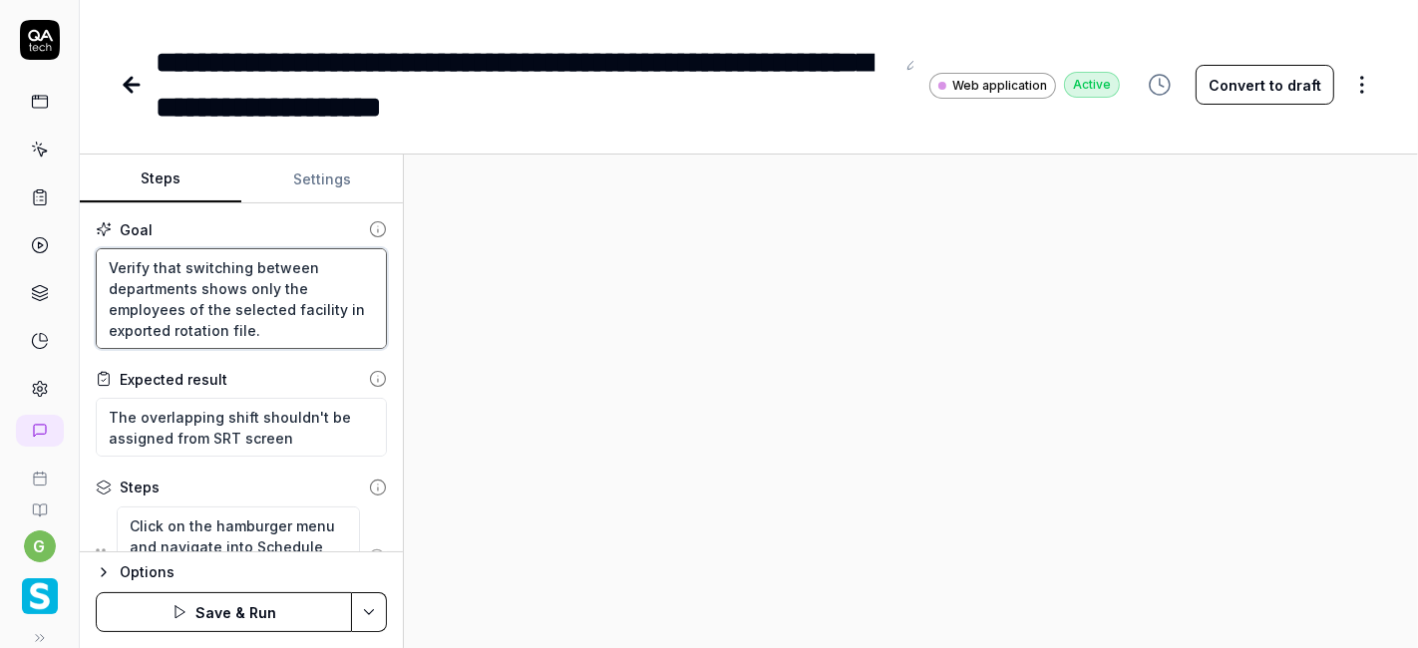
type textarea "Verify that switching between departments shows only the employees of the selec…"
click at [186, 431] on textarea "The overlapping shift shouldn't be assigned from SRT screen" at bounding box center [241, 427] width 291 height 59
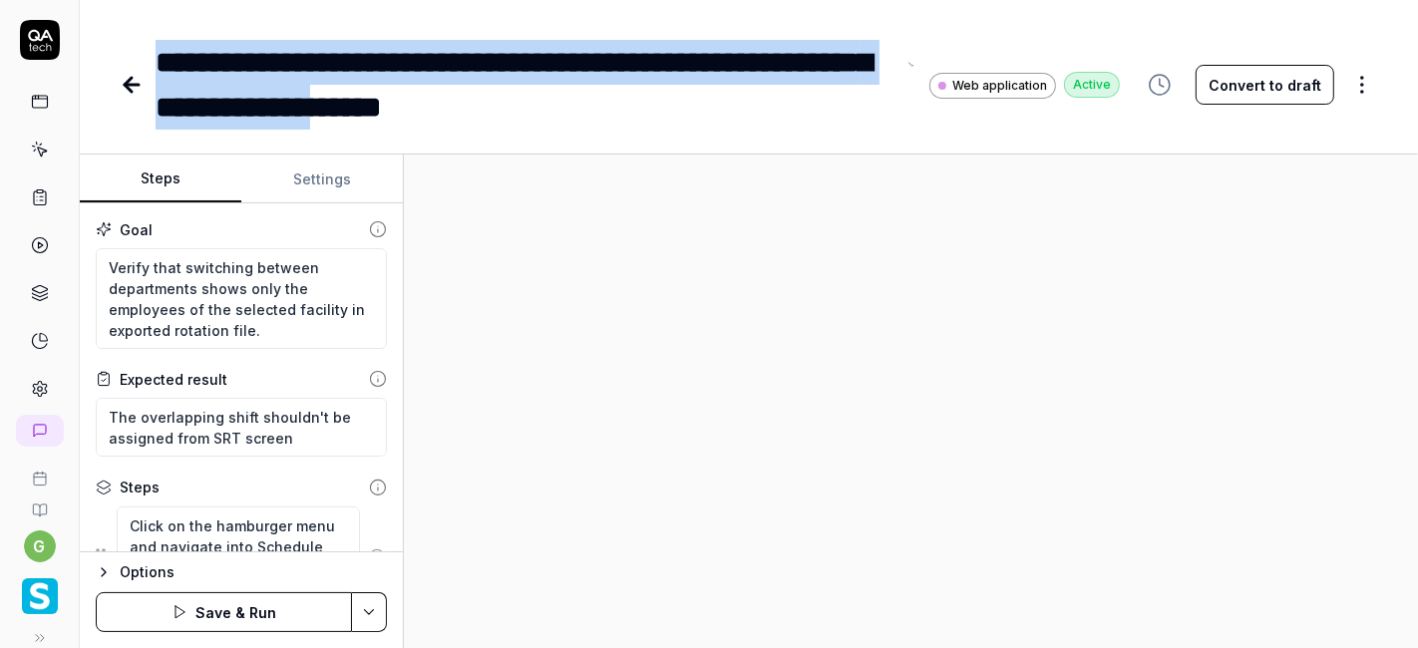
drag, startPoint x: 154, startPoint y: 63, endPoint x: 622, endPoint y: 110, distance: 470.9
click at [622, 110] on div "**********" at bounding box center [620, 85] width 1000 height 90
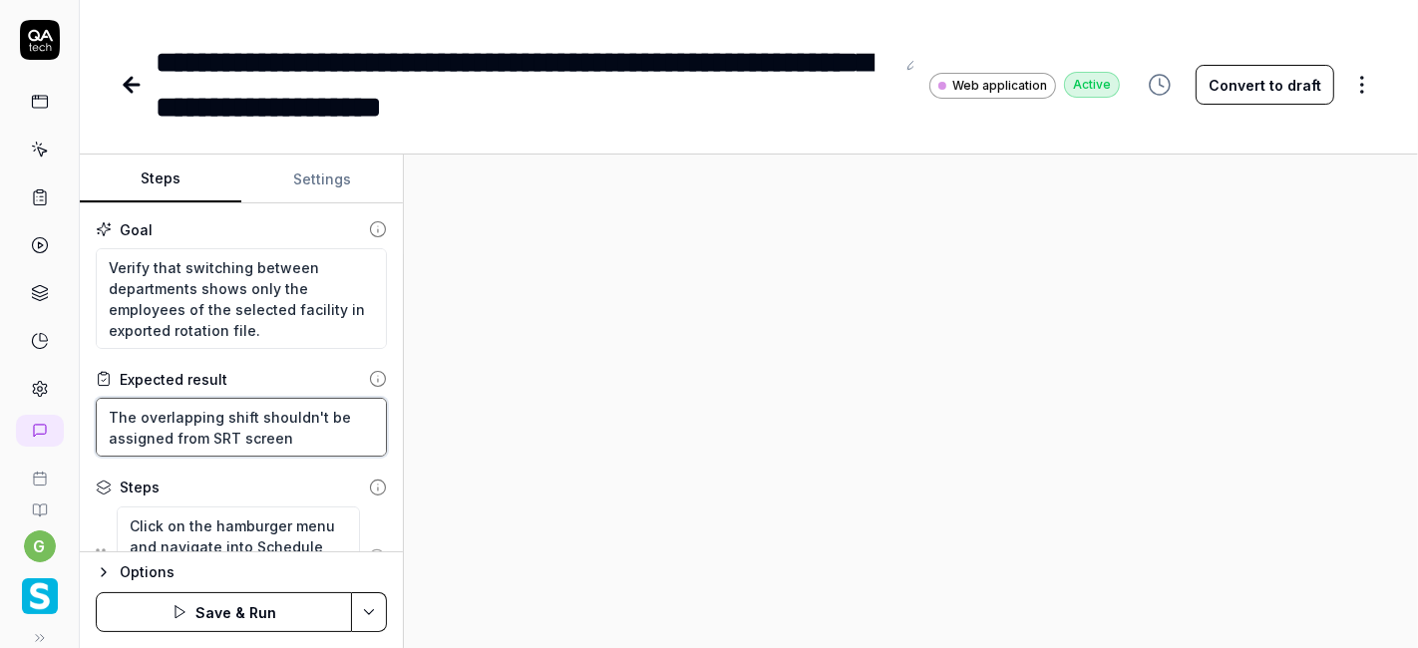
click at [184, 420] on textarea "The overlapping shift shouldn't be assigned from SRT screen" at bounding box center [241, 427] width 291 height 59
paste textarea "Department shows only employees of the selected facility in exported file"
type textarea "*"
type textarea "Department shows only employees of the selected facility in exported file"
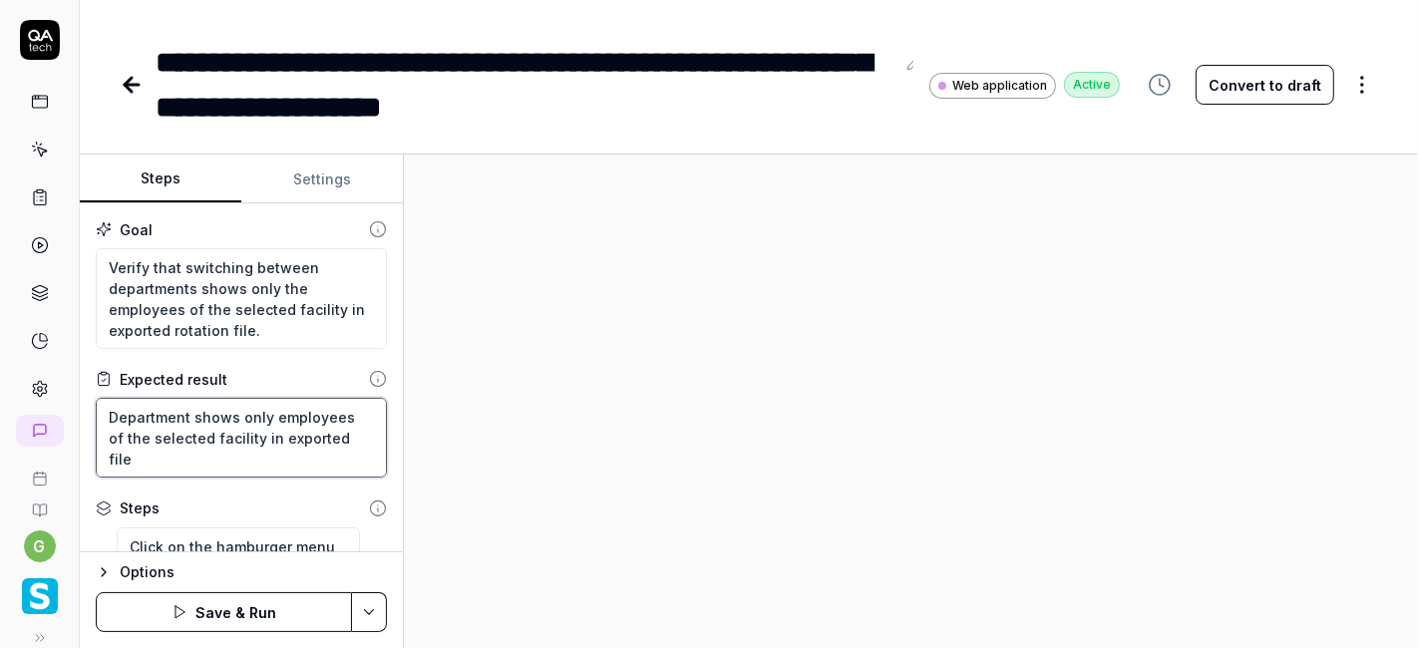
type textarea "*"
type textarea "Department shows only employees of the selected facility in exported file,"
type textarea "*"
type textarea "Department shows only employees of the selected facility in exported file"
type textarea "*"
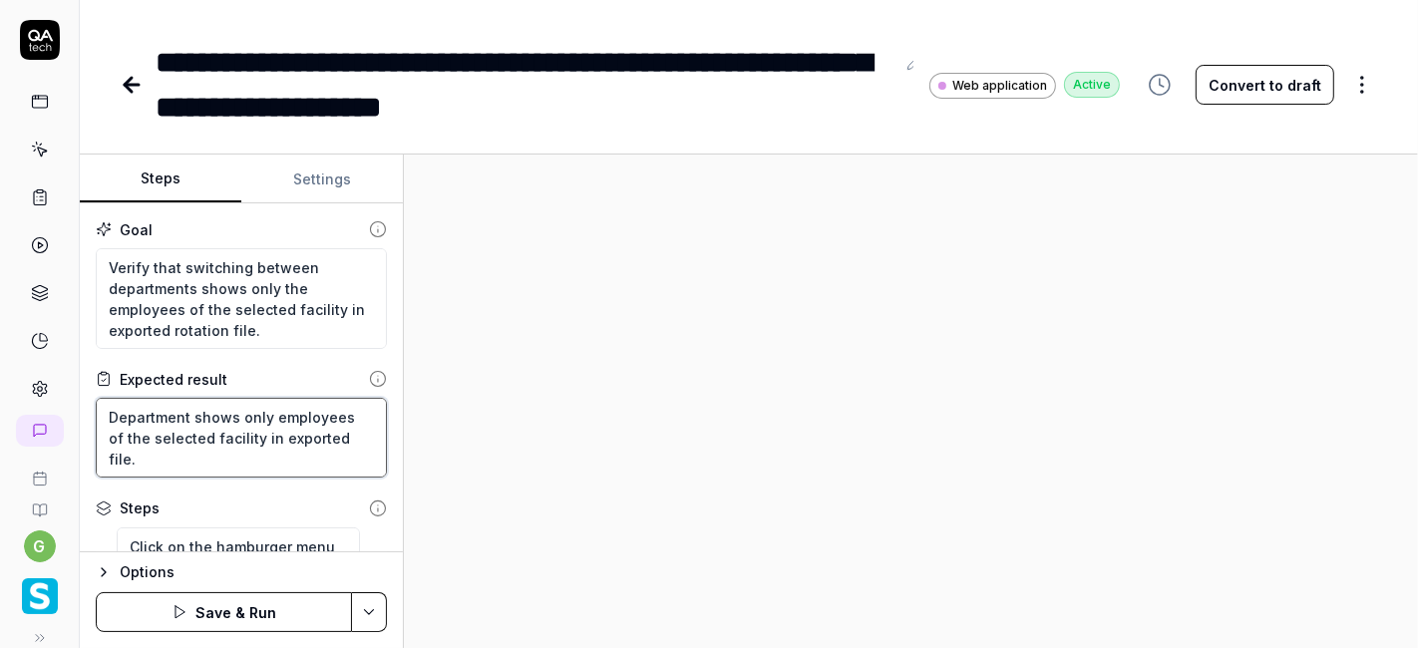
type textarea "Department shows only employees of the selected facility in exported file."
click at [489, 426] on div at bounding box center [911, 401] width 1014 height 493
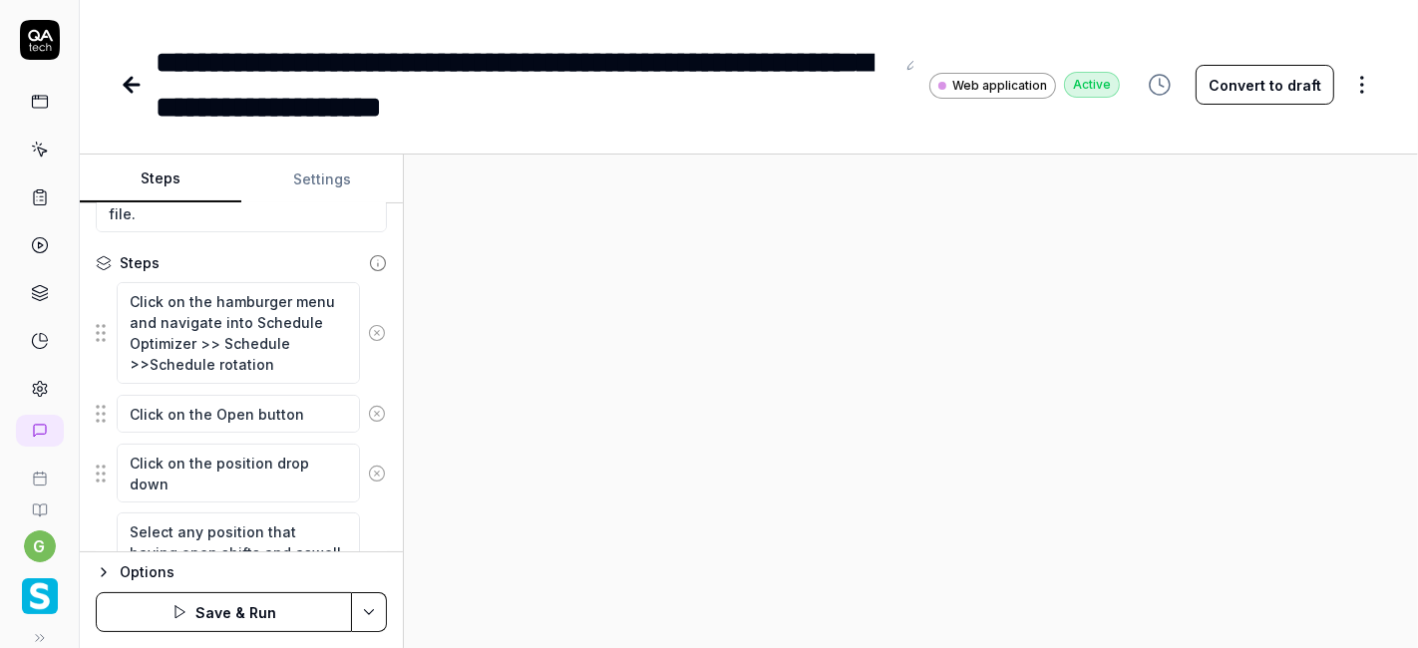
scroll to position [20, 0]
click at [242, 367] on textarea "Click on the hamburger menu and navigate into Schedule Optimizer >> Schedule >>…" at bounding box center [238, 332] width 243 height 101
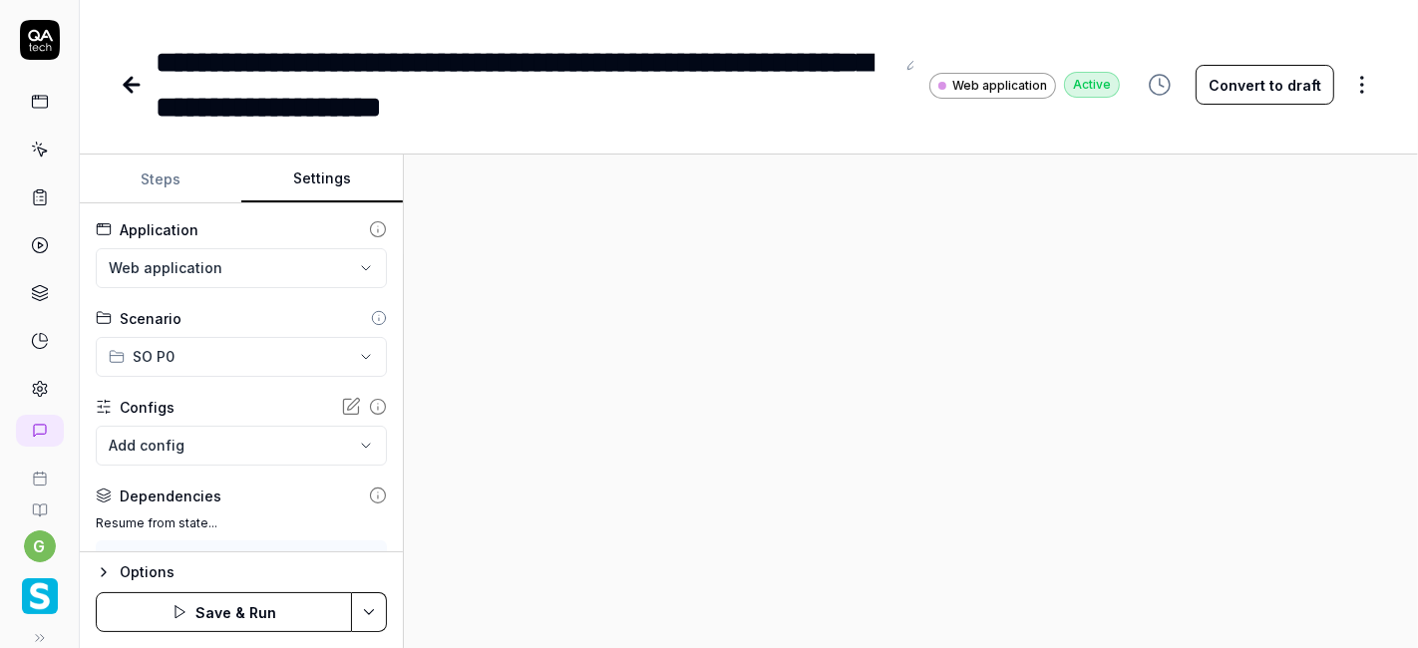
click at [338, 184] on button "Settings" at bounding box center [321, 180] width 161 height 48
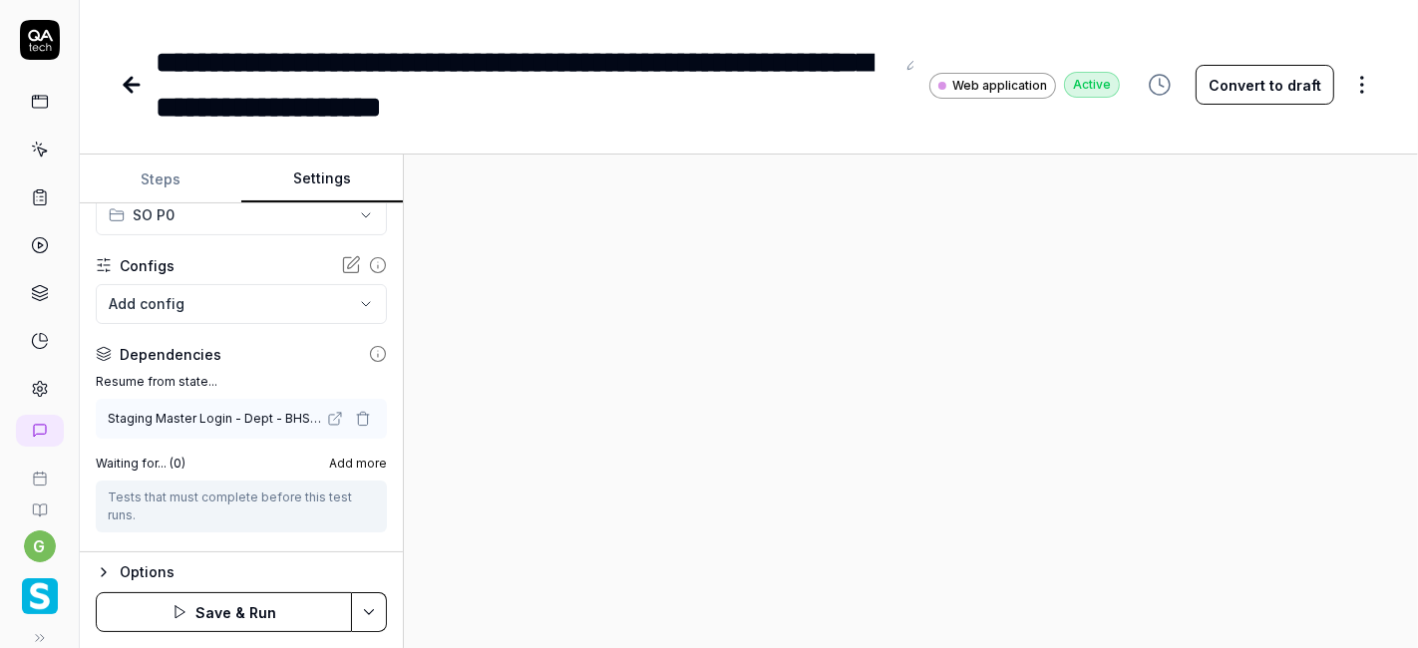
scroll to position [165, 0]
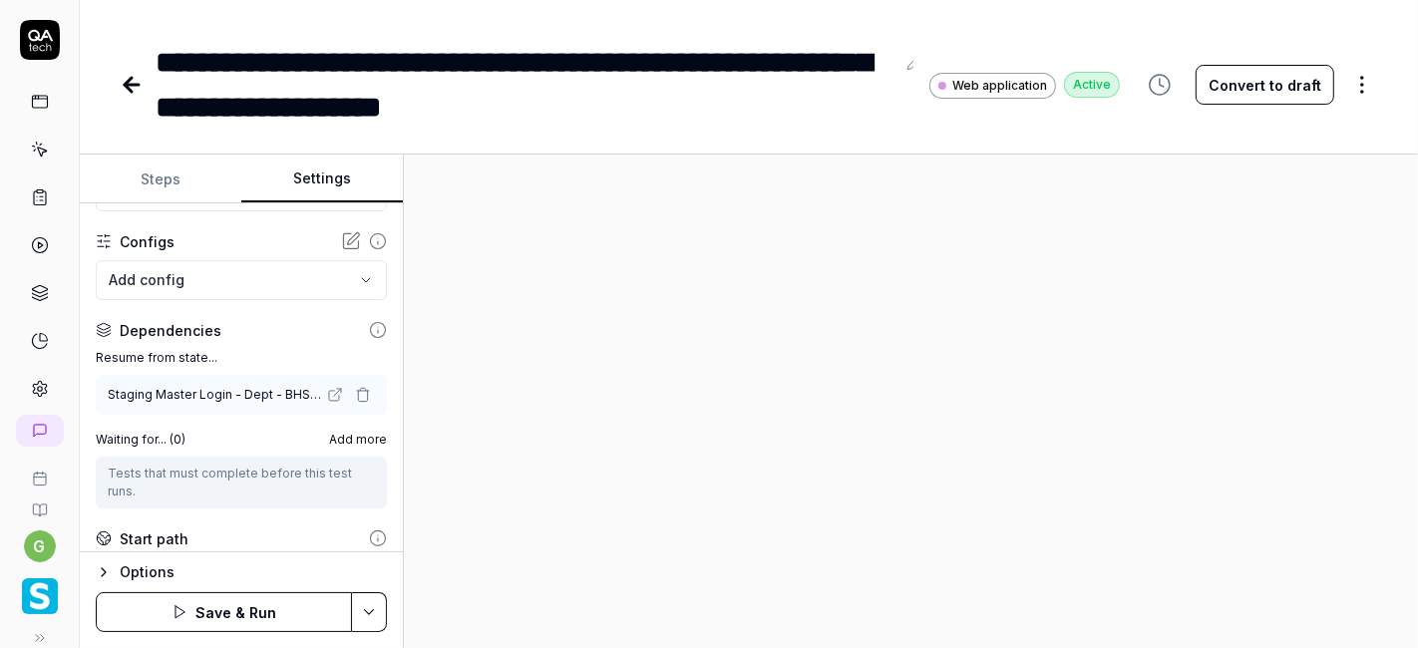
click at [106, 570] on icon "button" at bounding box center [104, 572] width 16 height 16
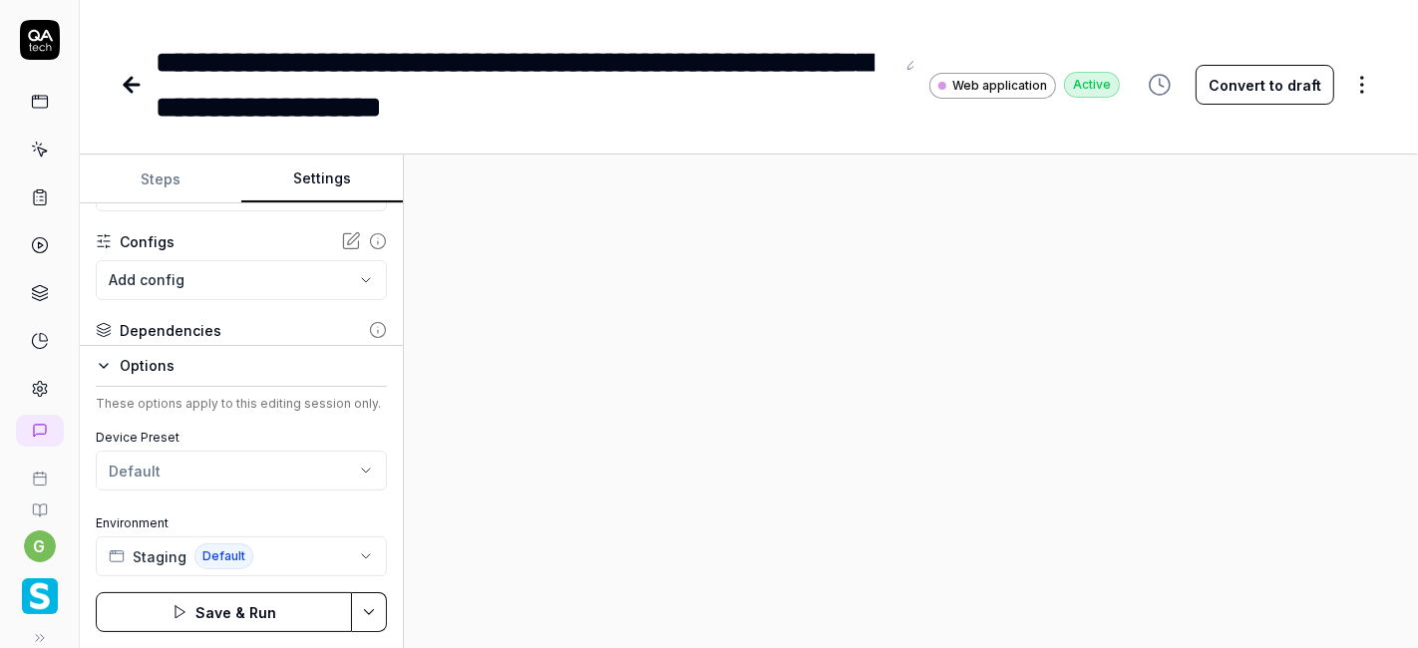
click at [183, 187] on button "Steps" at bounding box center [160, 180] width 161 height 48
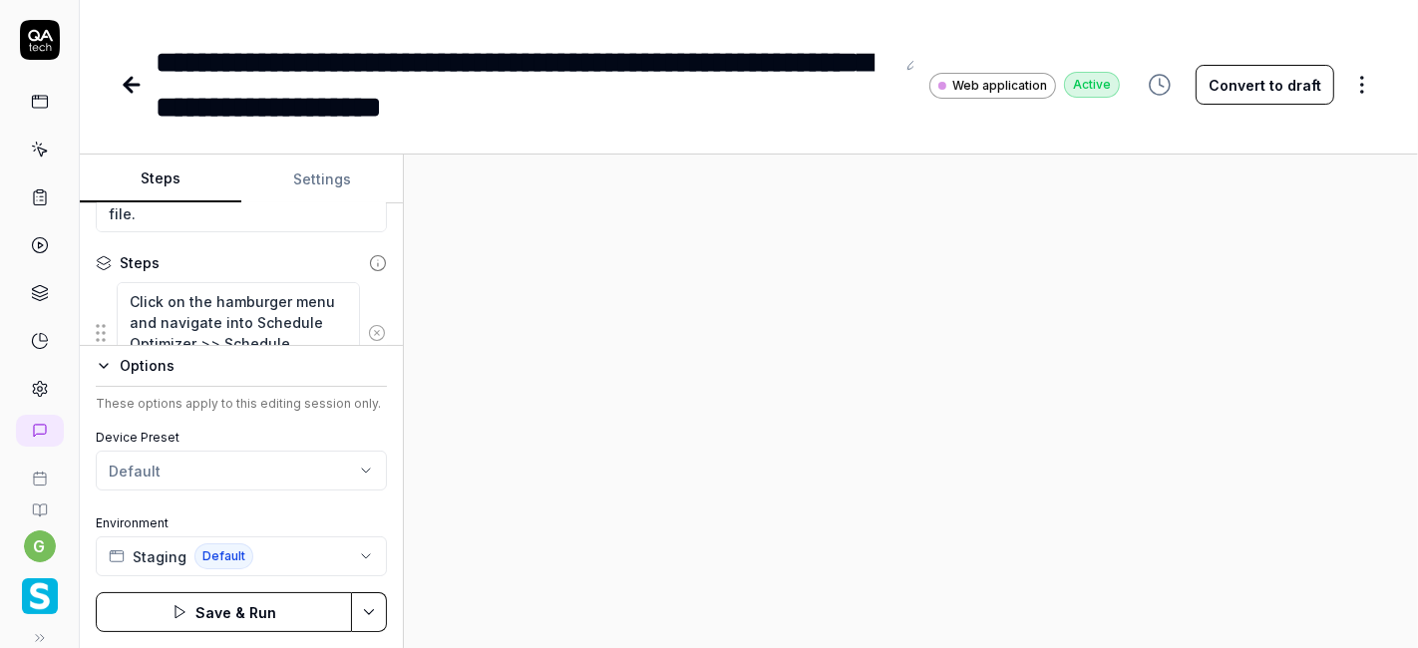
click at [538, 356] on div at bounding box center [911, 401] width 1014 height 493
click at [186, 181] on button "Steps" at bounding box center [160, 180] width 161 height 48
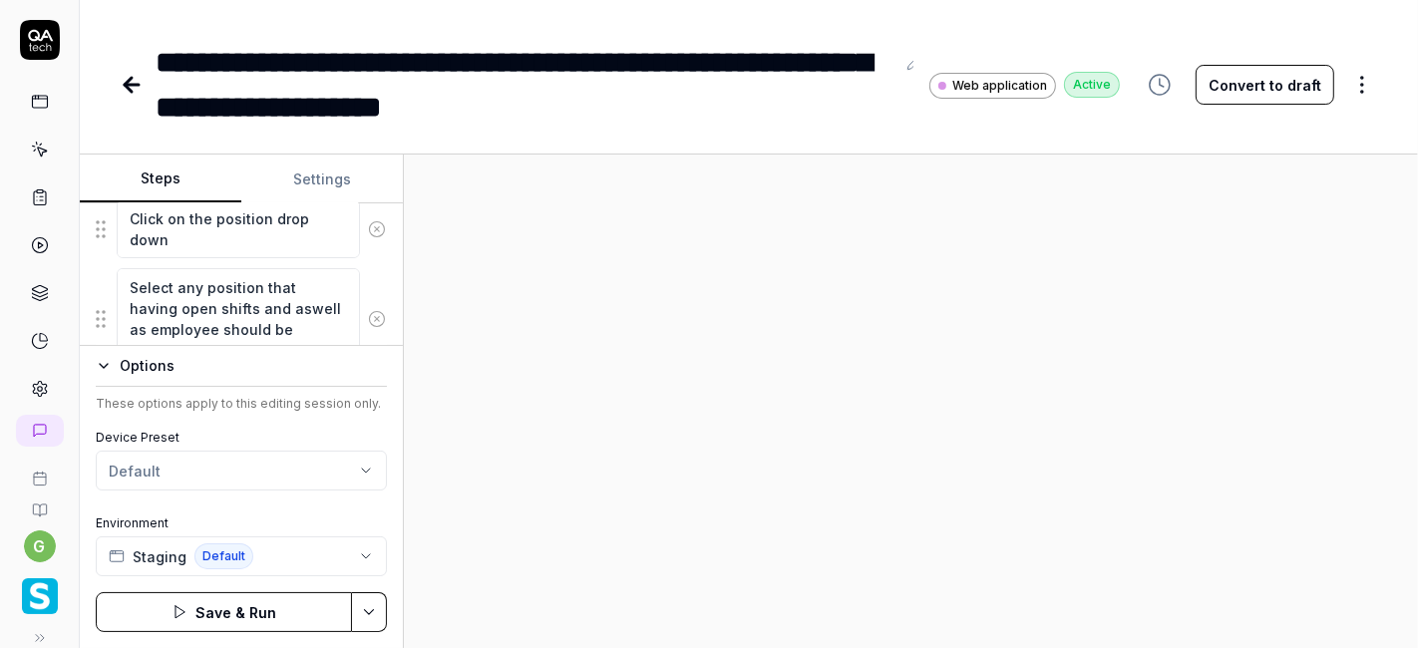
scroll to position [492, 0]
click at [103, 370] on icon "button" at bounding box center [104, 366] width 16 height 16
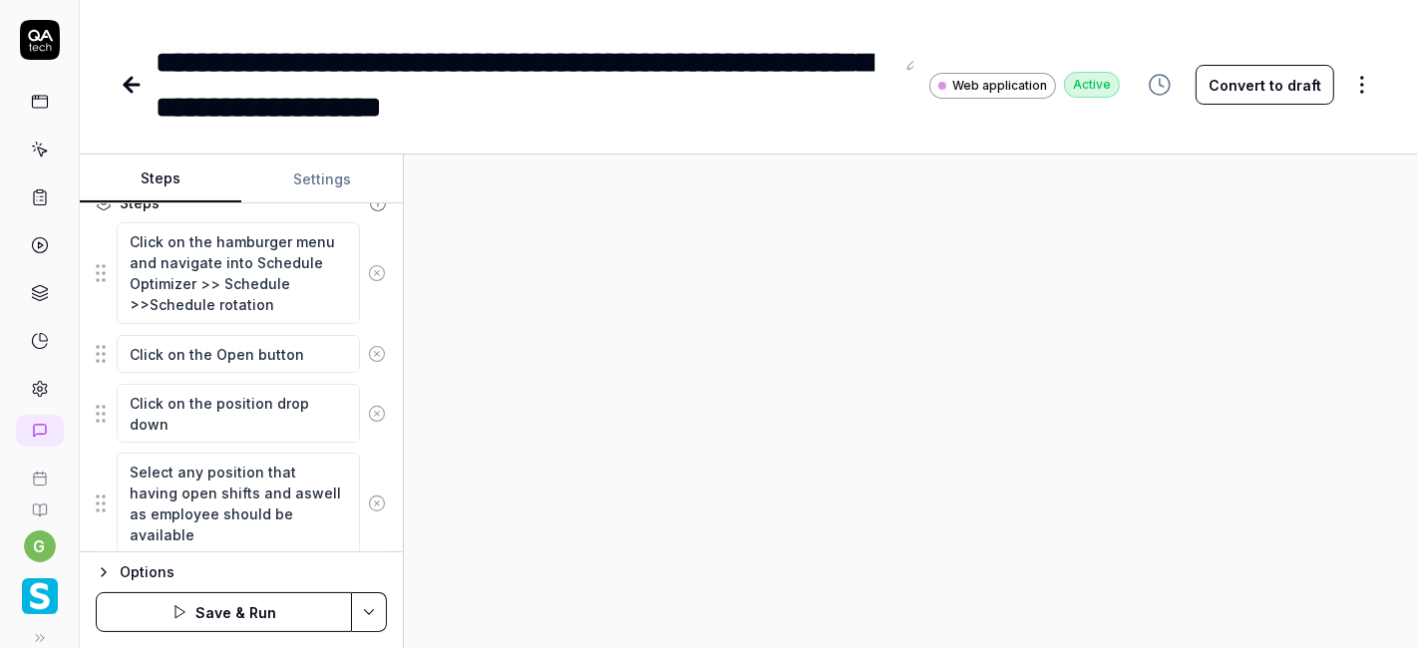
scroll to position [307, 0]
click at [269, 340] on textarea "Click on the Open button" at bounding box center [238, 352] width 243 height 38
click at [247, 255] on textarea "Click on the hamburger menu and navigate into Schedule Optimizer >> Schedule >>…" at bounding box center [238, 270] width 243 height 101
click at [204, 357] on textarea "Click on the Open button" at bounding box center [238, 352] width 243 height 38
paste textarea "hamburger menu and navigate into Schedule Optimizer >> Schedule >>Schedule rota…"
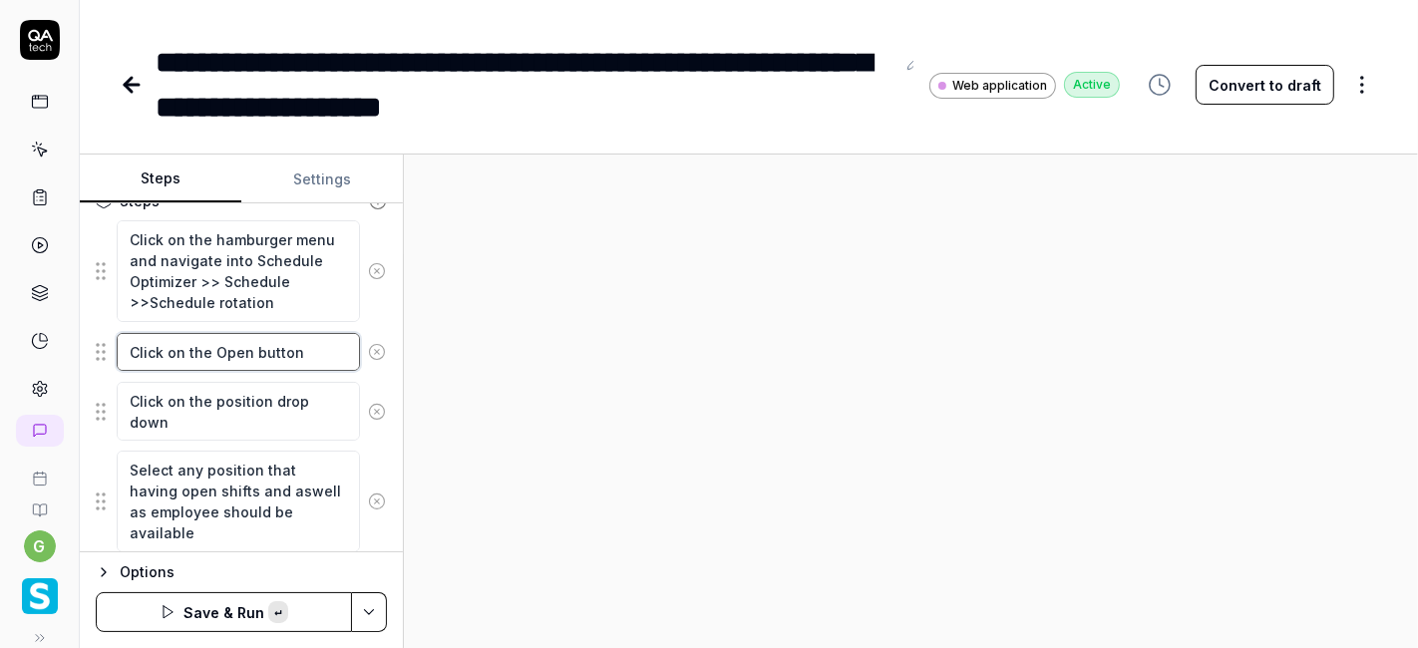
type textarea "*"
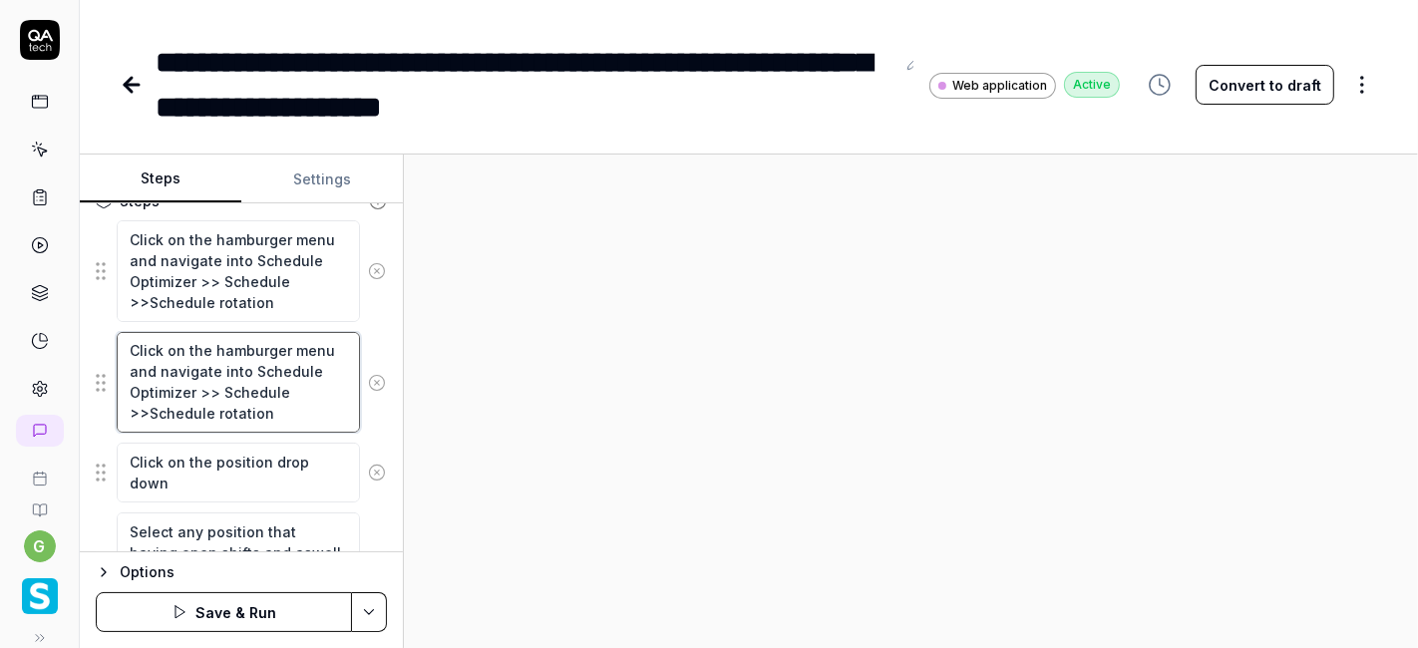
type textarea "Click on the hamburger menu and navigate into Schedule Optimizer >> Schedule >>…"
click at [233, 286] on textarea "Click on the hamburger menu and navigate into Schedule Optimizer >> Schedule >>…" at bounding box center [238, 270] width 243 height 101
click at [247, 259] on textarea "Click on the hamburger menu and navigate into Schedule Optimizer >> Schedule >>…" at bounding box center [238, 270] width 243 height 101
type textarea "*"
type textarea "Click on the hamburger menu and navigate into 'Schedule Optimizer >> Schedule >…"
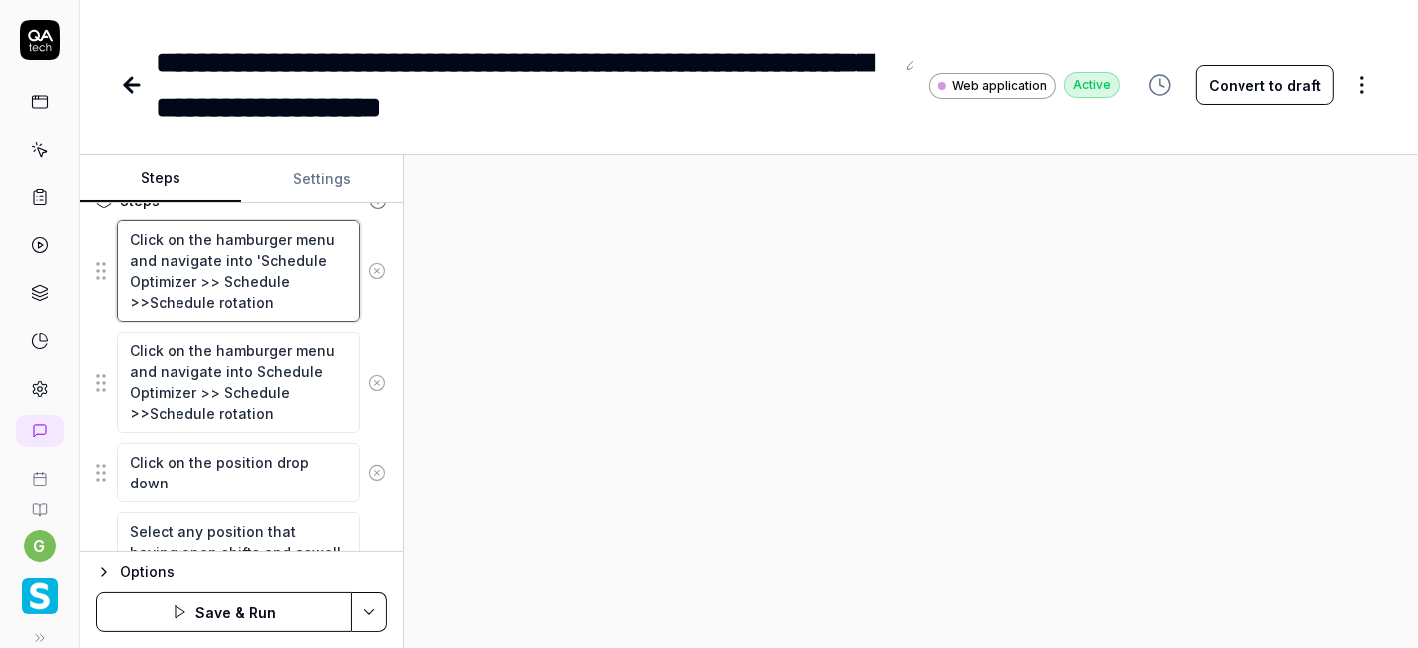
type textarea "*"
type textarea "Click on the hamburger menu and navigate into ''Schedule Optimizer >> Schedule …"
paste textarea "Employees"
type textarea "*"
type textarea "Click on the hamburger menu and navigate into 'Employees'Schedule Optimizer >> …"
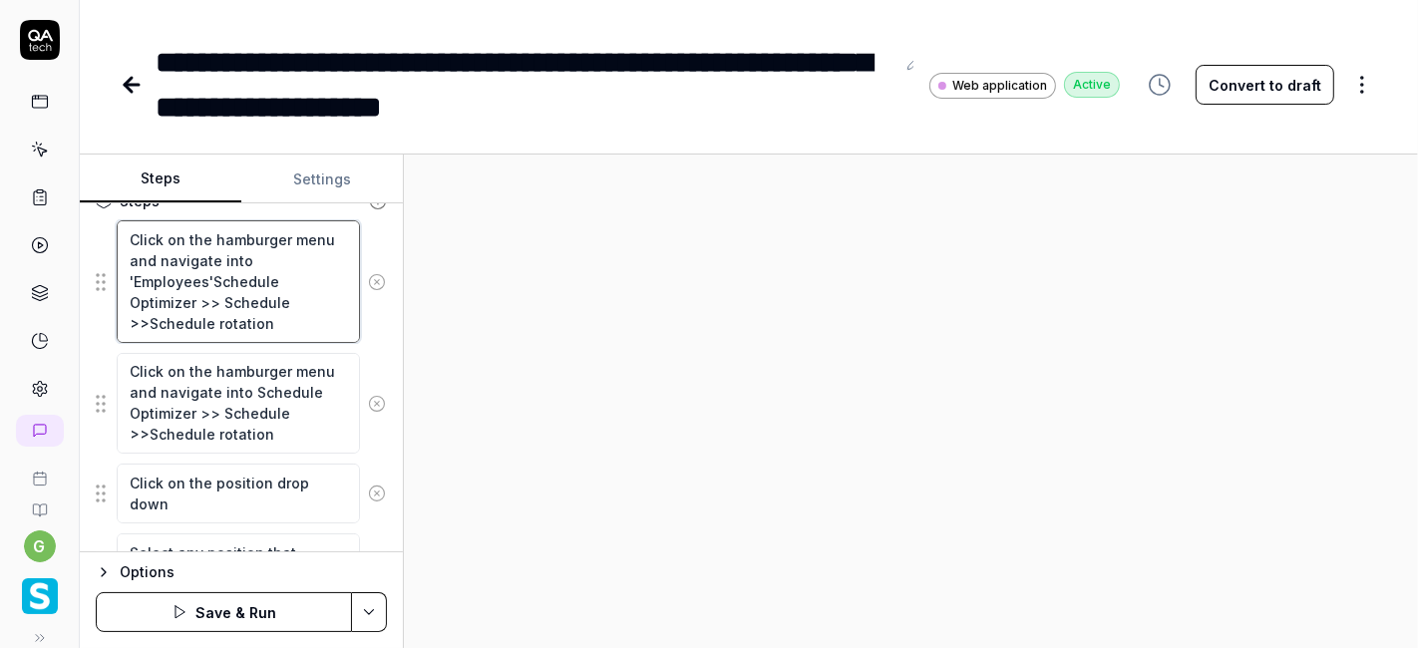
drag, startPoint x: 210, startPoint y: 276, endPoint x: 195, endPoint y: 294, distance: 23.4
click at [195, 294] on textarea "Click on the hamburger menu and navigate into 'Employees'Schedule Optimizer >> …" at bounding box center [238, 281] width 243 height 122
type textarea "*"
type textarea "Click on the hamburger menu and navigate into 'Employees'>> Schedule >>Schedule…"
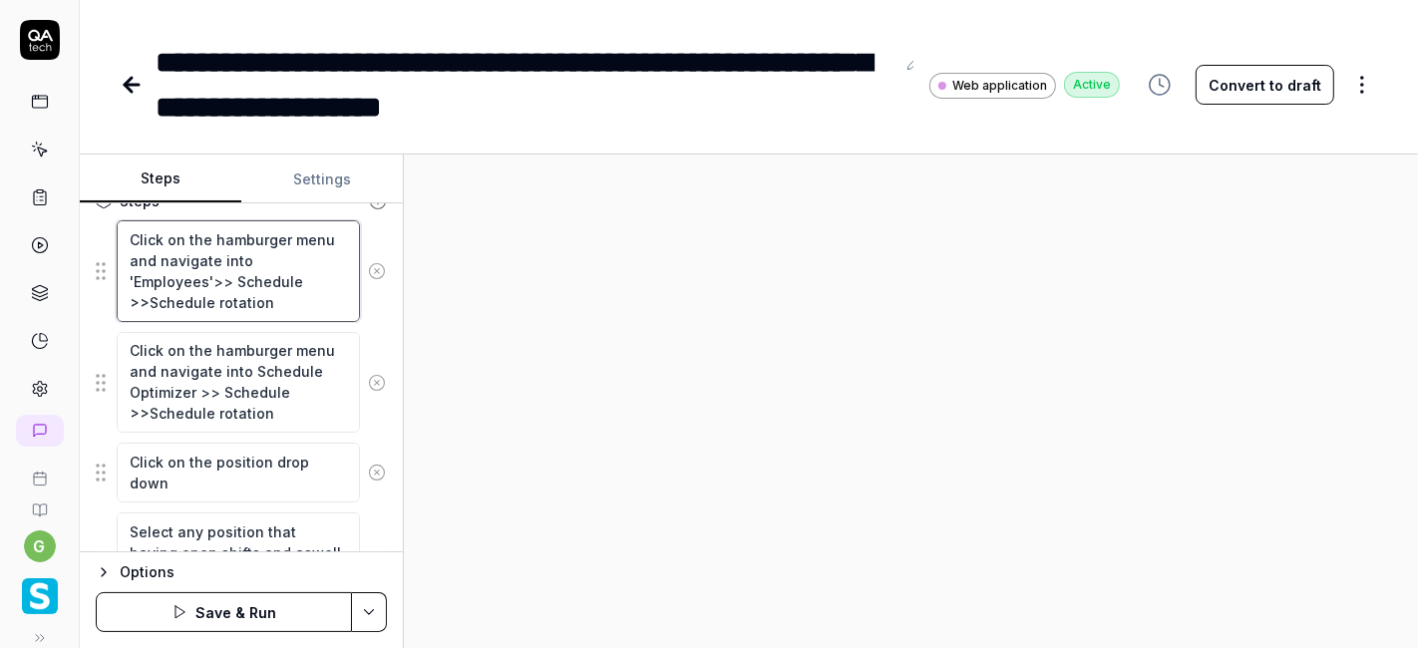
type textarea "*"
type textarea "Click on the hamburger menu and navigate into 'Employees' >> Schedule >>Schedul…"
drag, startPoint x: 152, startPoint y: 277, endPoint x: 211, endPoint y: 277, distance: 59.8
click at [211, 277] on textarea "Click on the hamburger menu and navigate into 'Employees' >> Schedule >>Schedul…" at bounding box center [238, 270] width 243 height 101
paste textarea "Employee List"
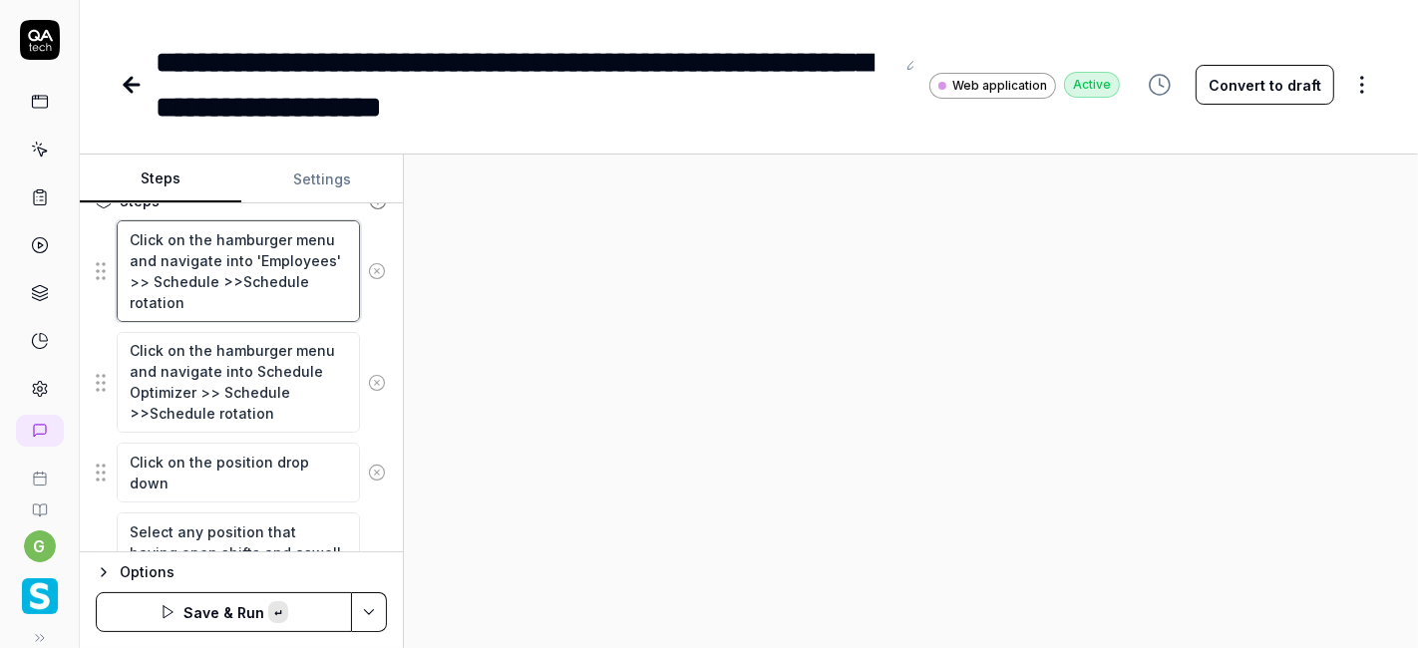
type textarea "*"
type textarea "Click on the hamburger menu and navigate into 'Employees' >> Employee List >>Sc…"
drag, startPoint x: 246, startPoint y: 277, endPoint x: 244, endPoint y: 296, distance: 19.0
click at [244, 296] on textarea "Click on the hamburger menu and navigate into 'Employees' >> Employee List >>Sc…" at bounding box center [238, 270] width 243 height 101
type textarea "*"
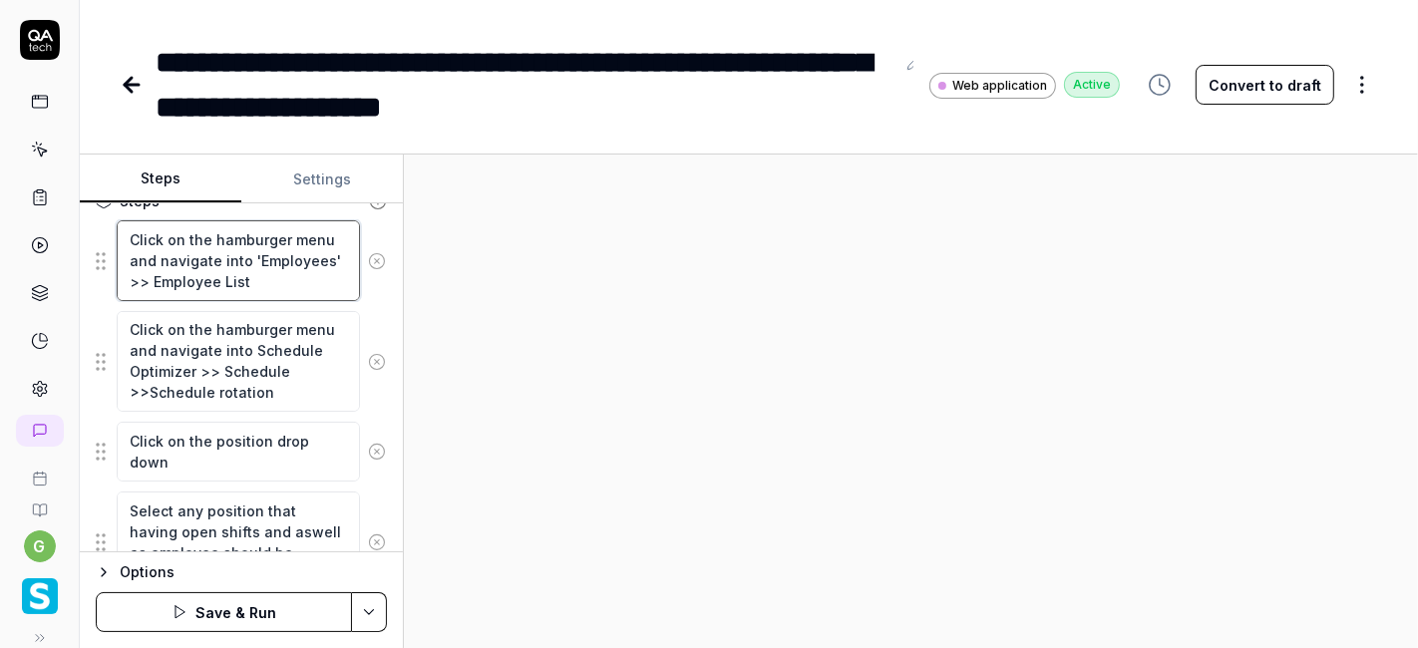
type textarea "Click on the hamburger menu and navigate into 'Employees' >> Employee List"
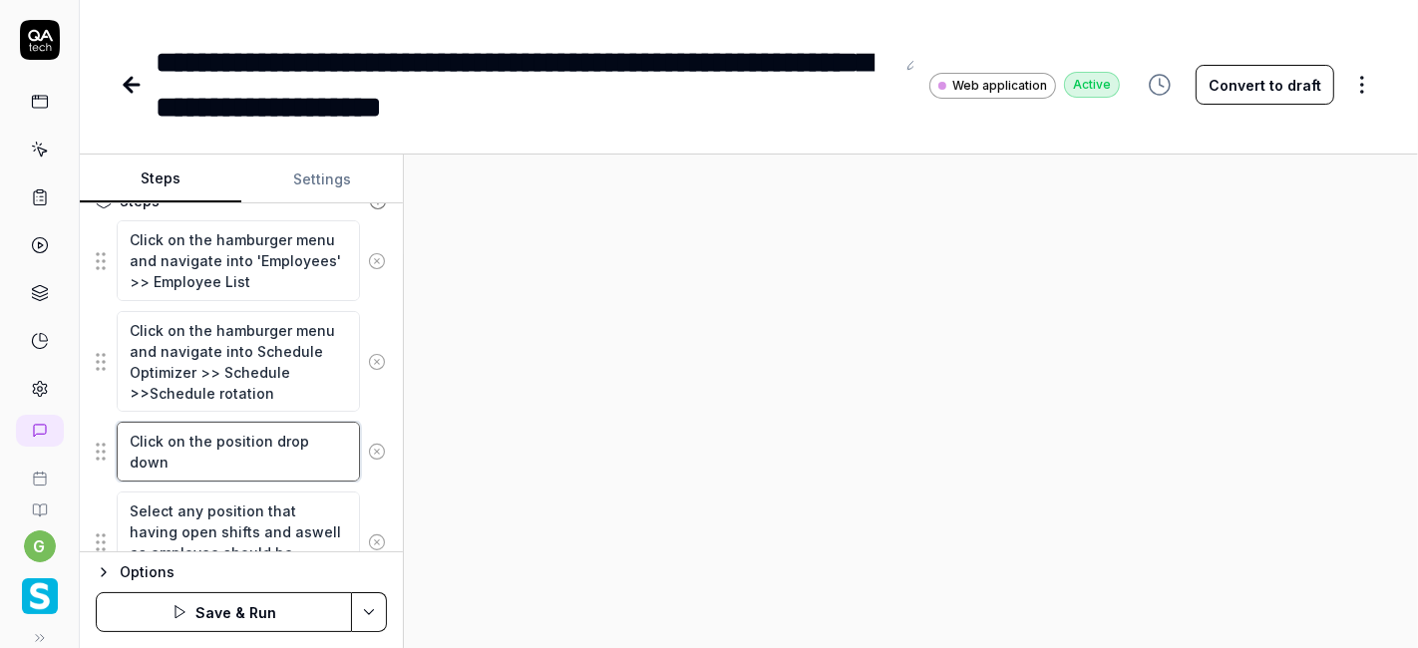
click at [225, 454] on textarea "Click on the position drop down" at bounding box center [238, 451] width 243 height 59
type textarea "*"
type textarea "S"
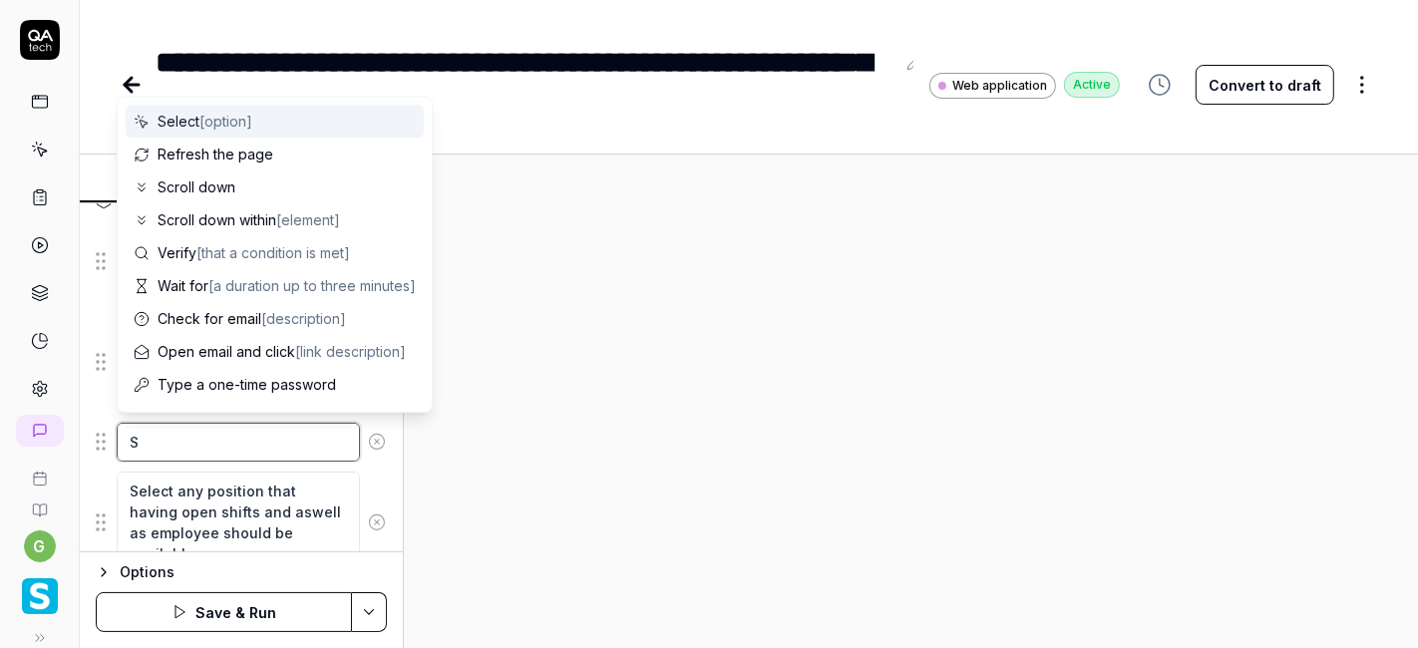
type textarea "*"
type textarea "Sa"
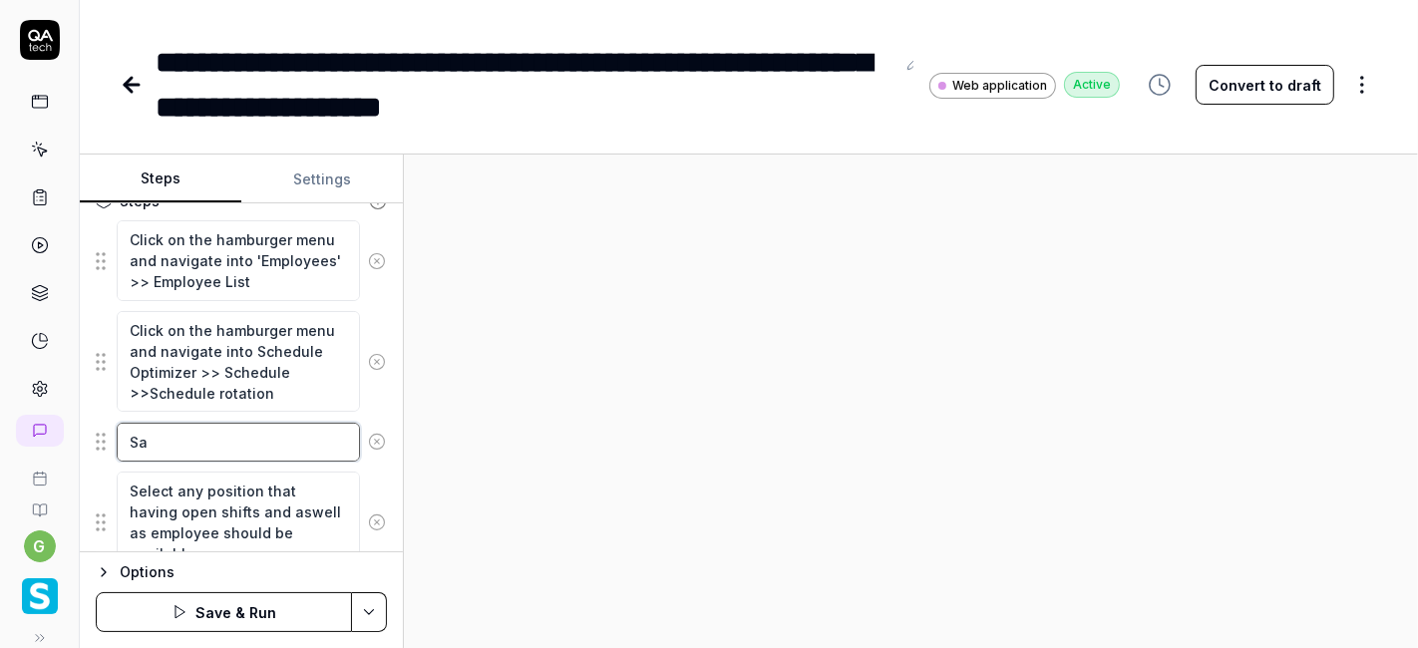
type textarea "*"
type textarea "Sav"
type textarea "*"
type textarea "Save"
type textarea "*"
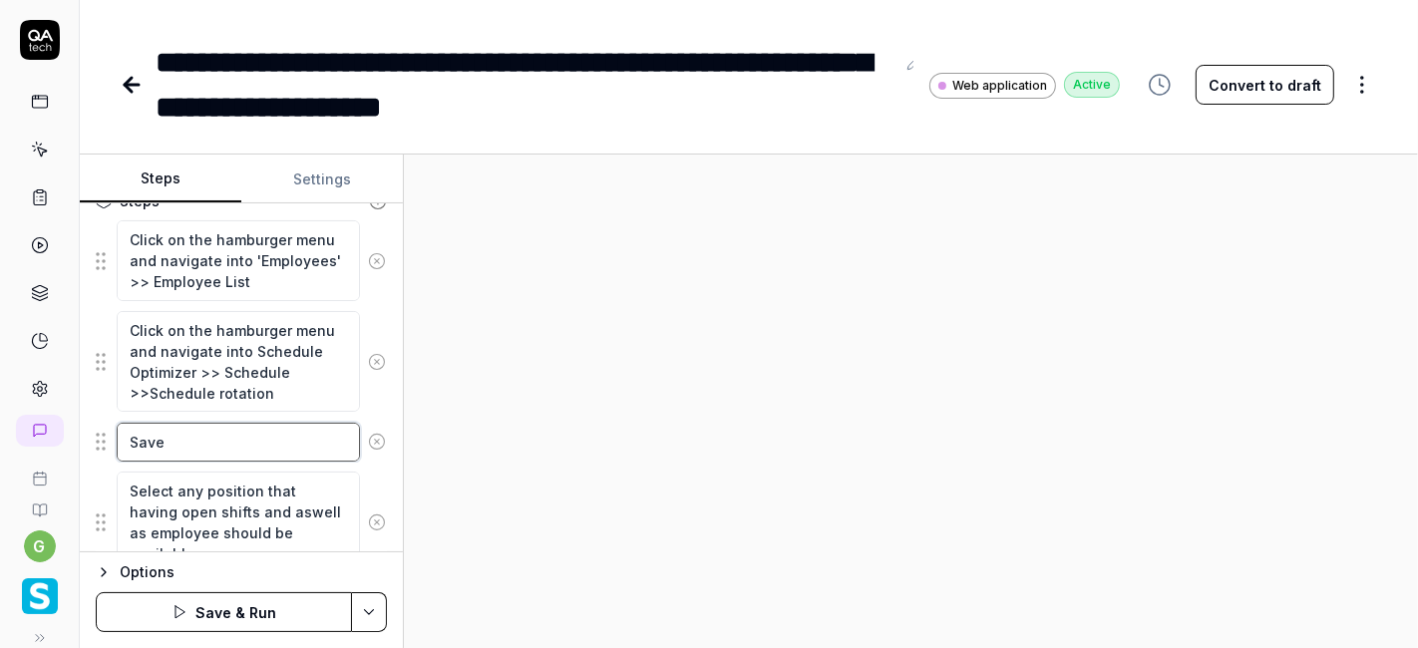
type textarea "Save"
type textarea "*"
type textarea "Save t"
type textarea "*"
type textarea "Save th"
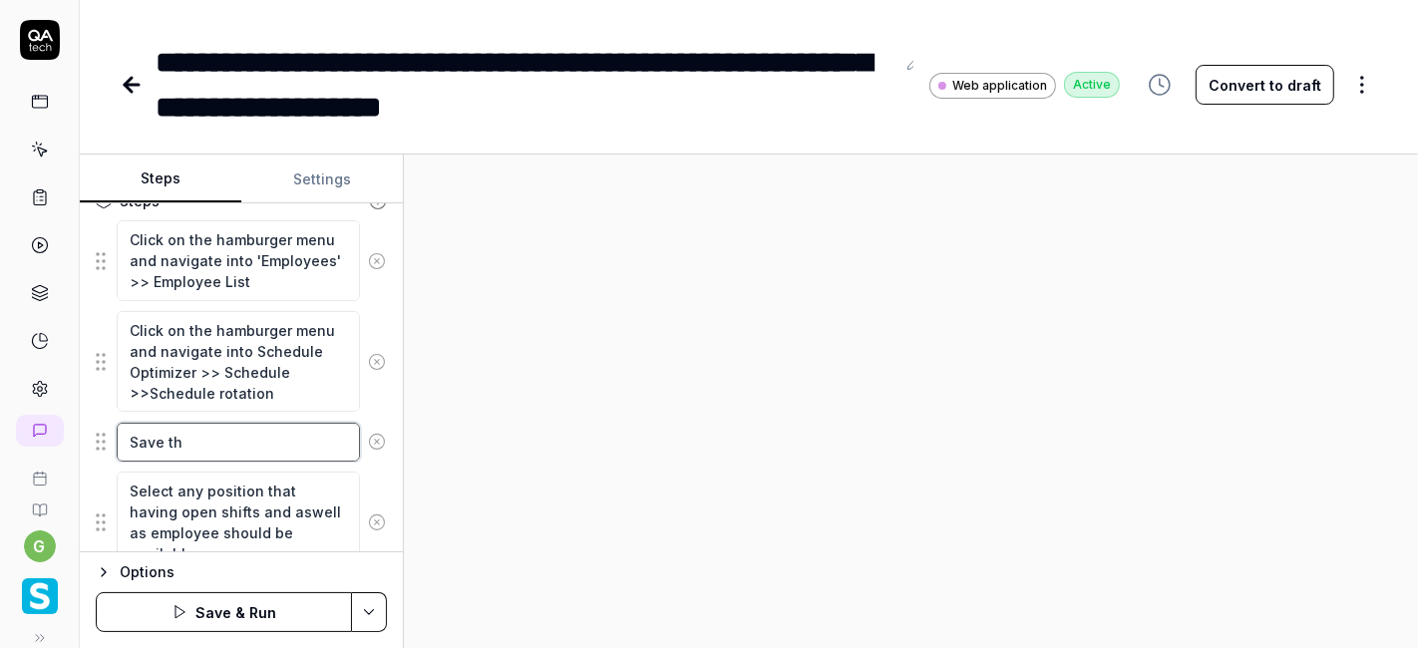
type textarea "*"
type textarea "Save the"
type textarea "*"
type textarea "Save the"
type textarea "*"
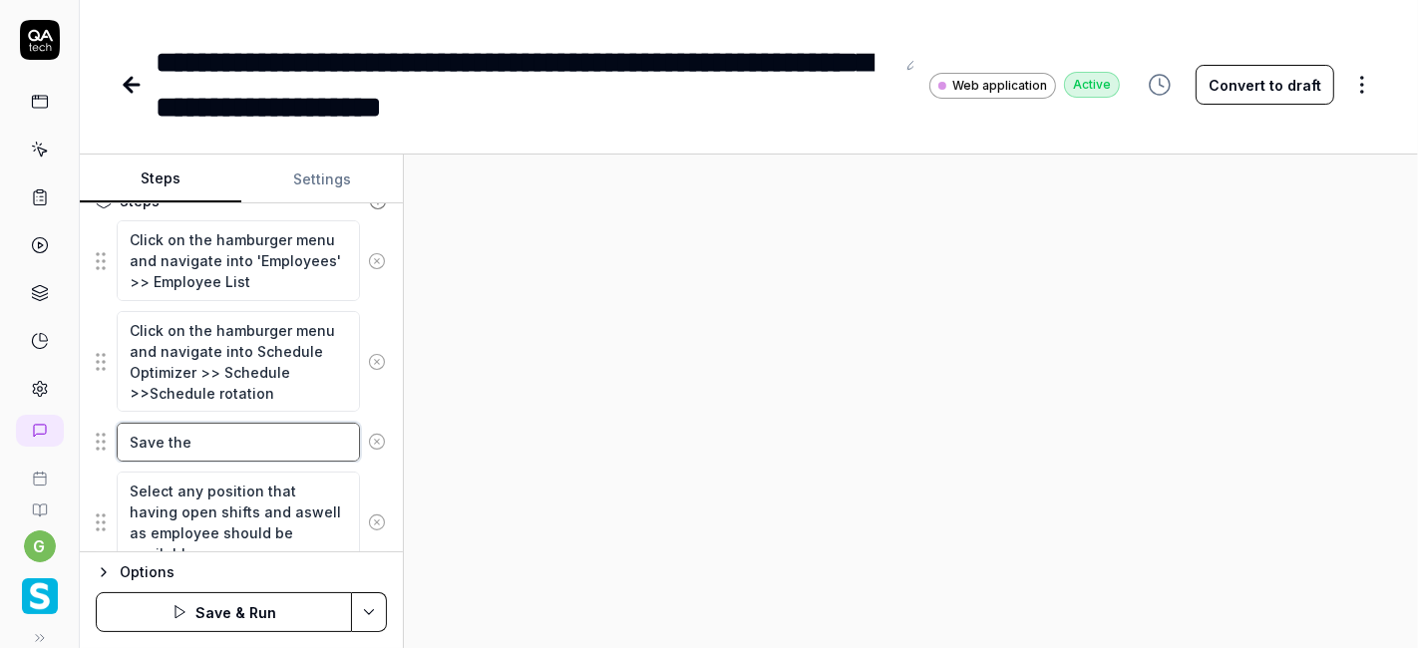
type textarea "Save the l"
type textarea "*"
type textarea "Save the li"
type textarea "*"
type textarea "Save the lis"
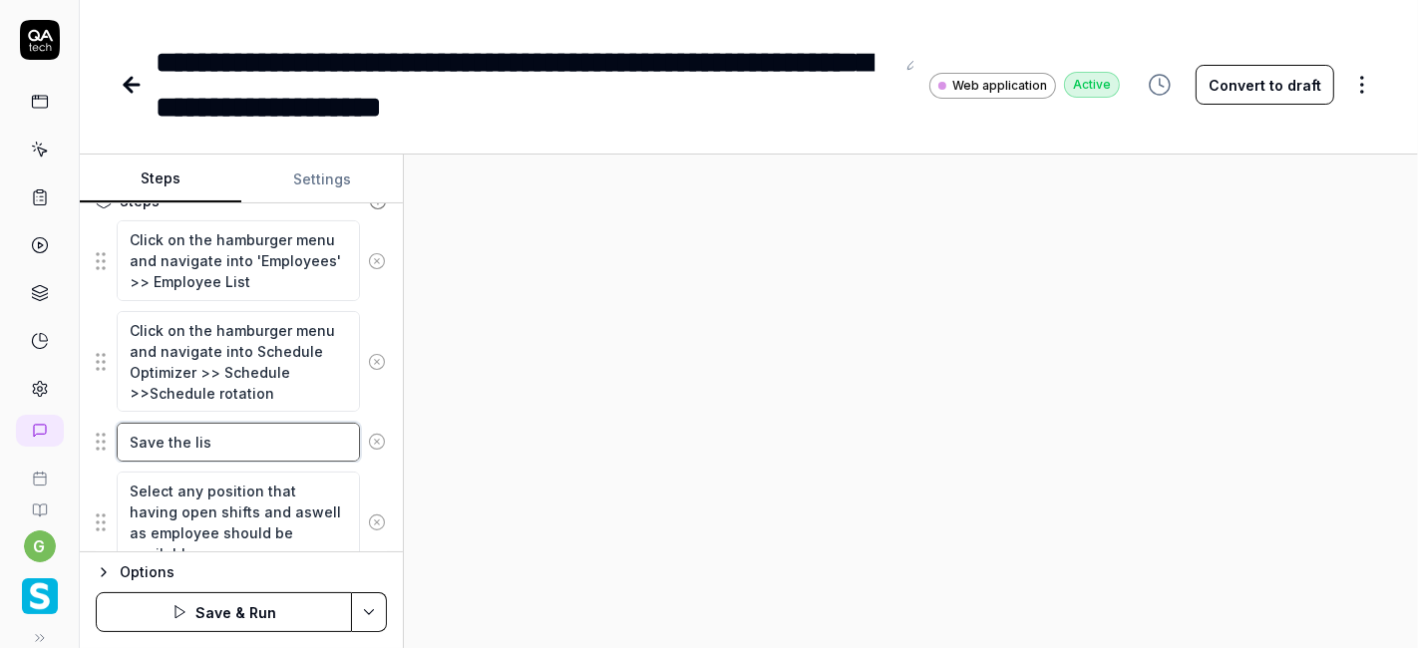
type textarea "*"
type textarea "Save the list"
type textarea "*"
type textarea "Save the list"
type textarea "*"
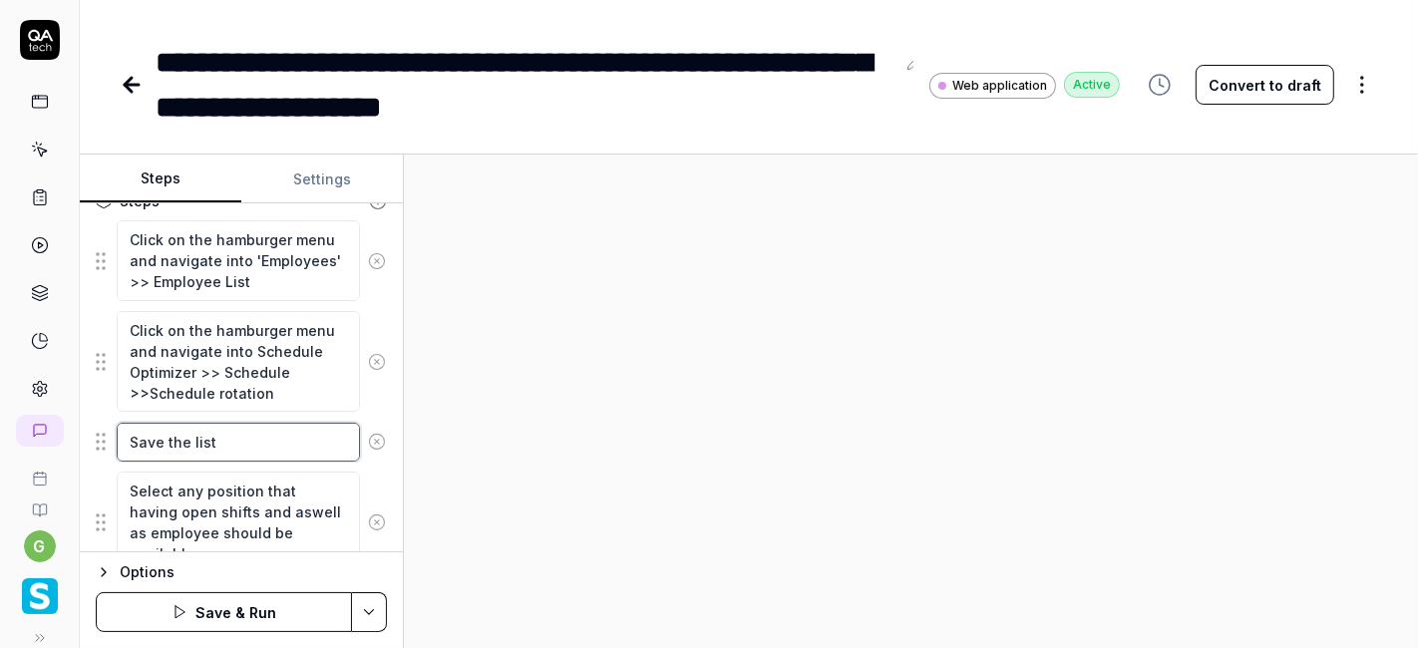
type textarea "Save the list o"
type textarea "*"
type textarea "Save the list of"
type textarea "*"
type textarea "Save the list of"
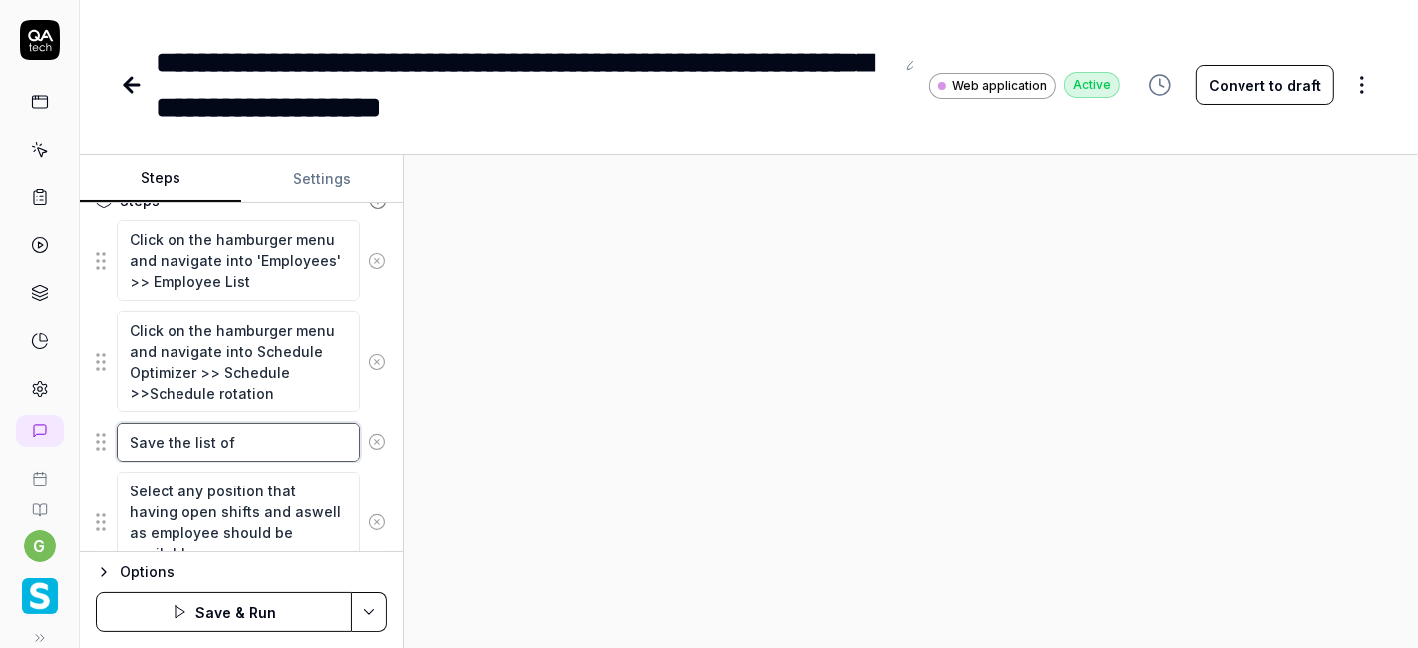
type textarea "*"
type textarea "Save the list of e"
type textarea "*"
type textarea "Save the list of em"
type textarea "*"
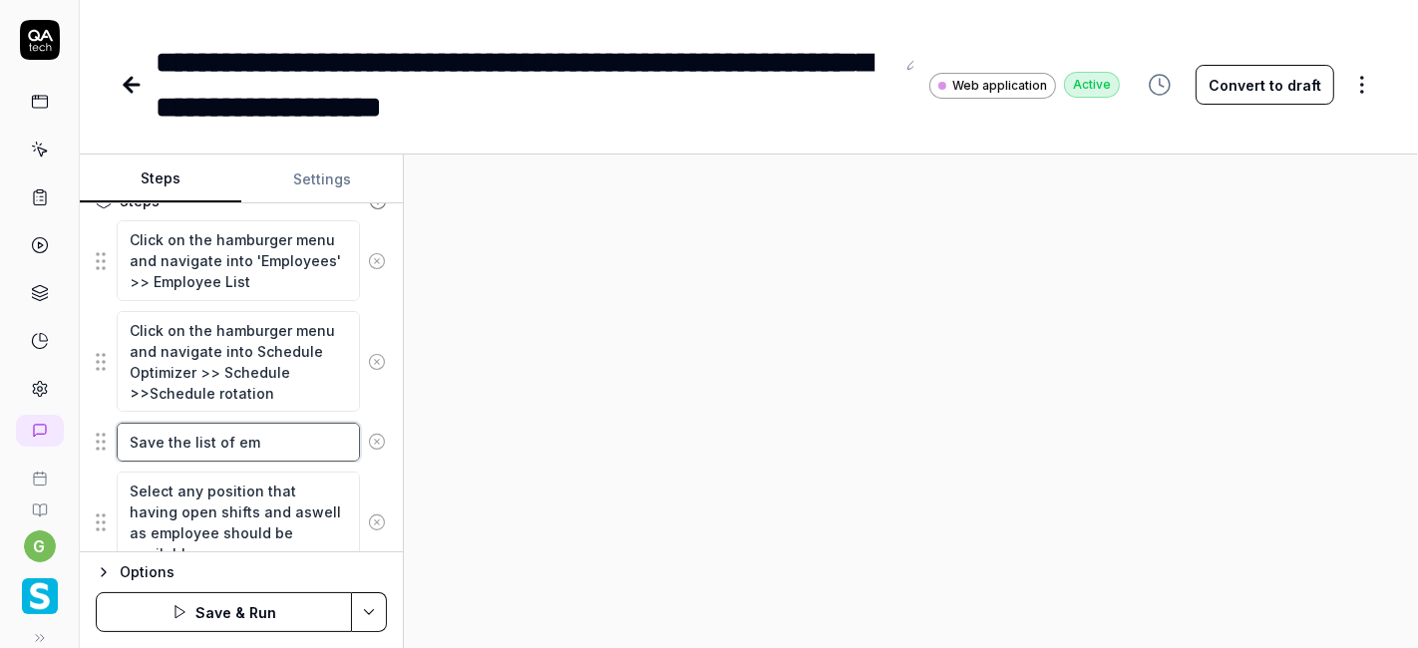
type textarea "Save the list of emp"
type textarea "*"
type textarea "Save the list of empl"
type textarea "*"
type textarea "Save the list of emplo"
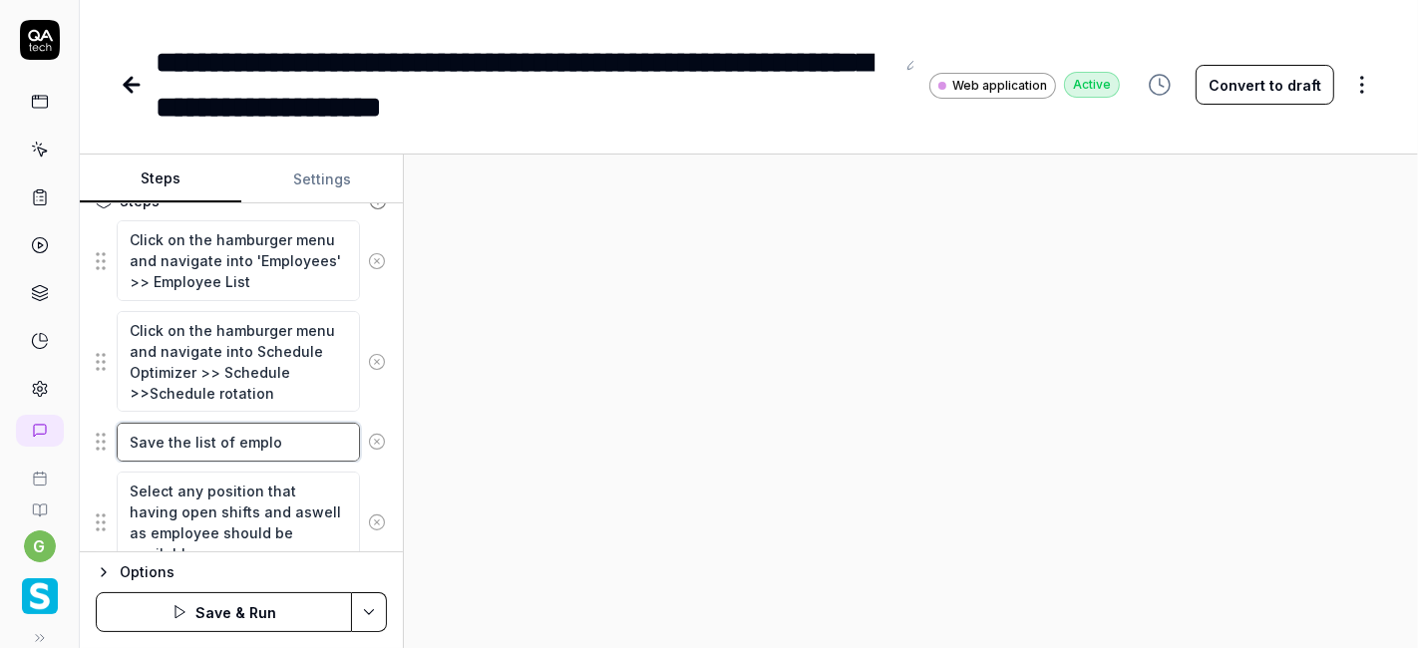
type textarea "*"
type textarea "Save the list of employ"
type textarea "*"
type textarea "Save the list of employe"
type textarea "*"
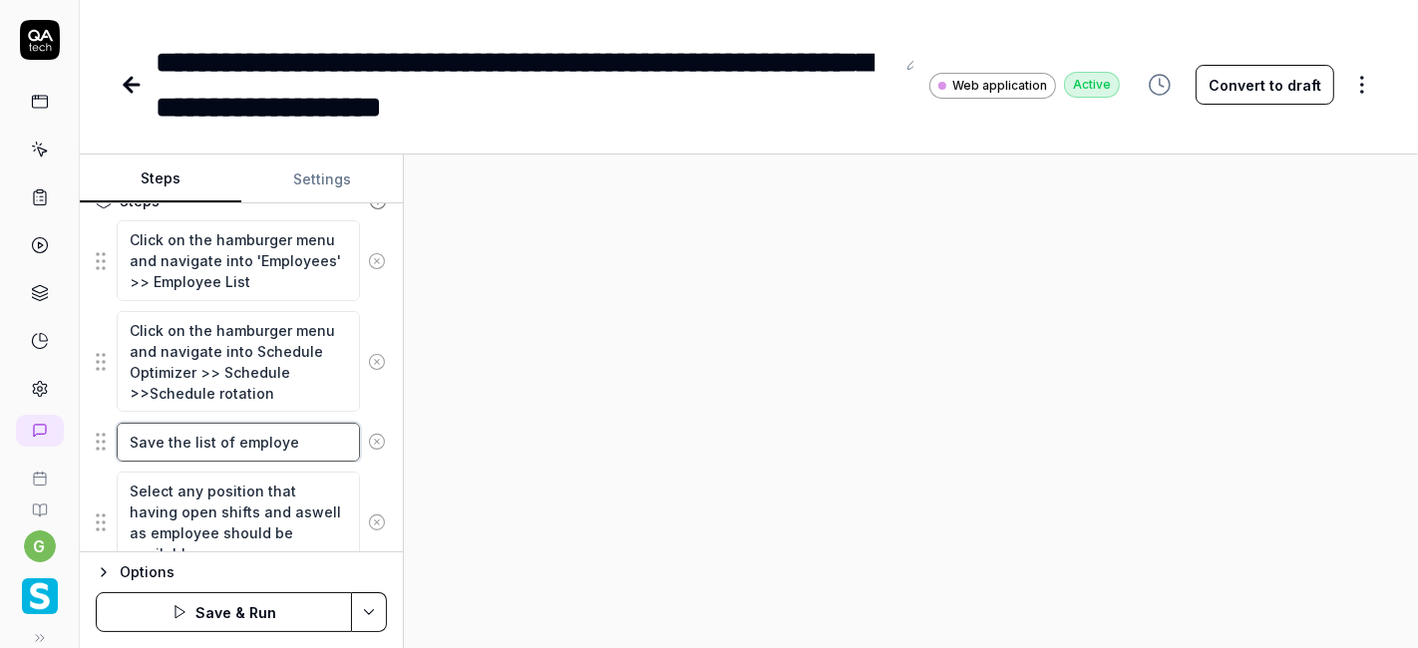
type textarea "Save the list of employee"
type textarea "*"
type textarea "Save the list of employee"
type textarea "*"
type textarea "Save the list of employee n"
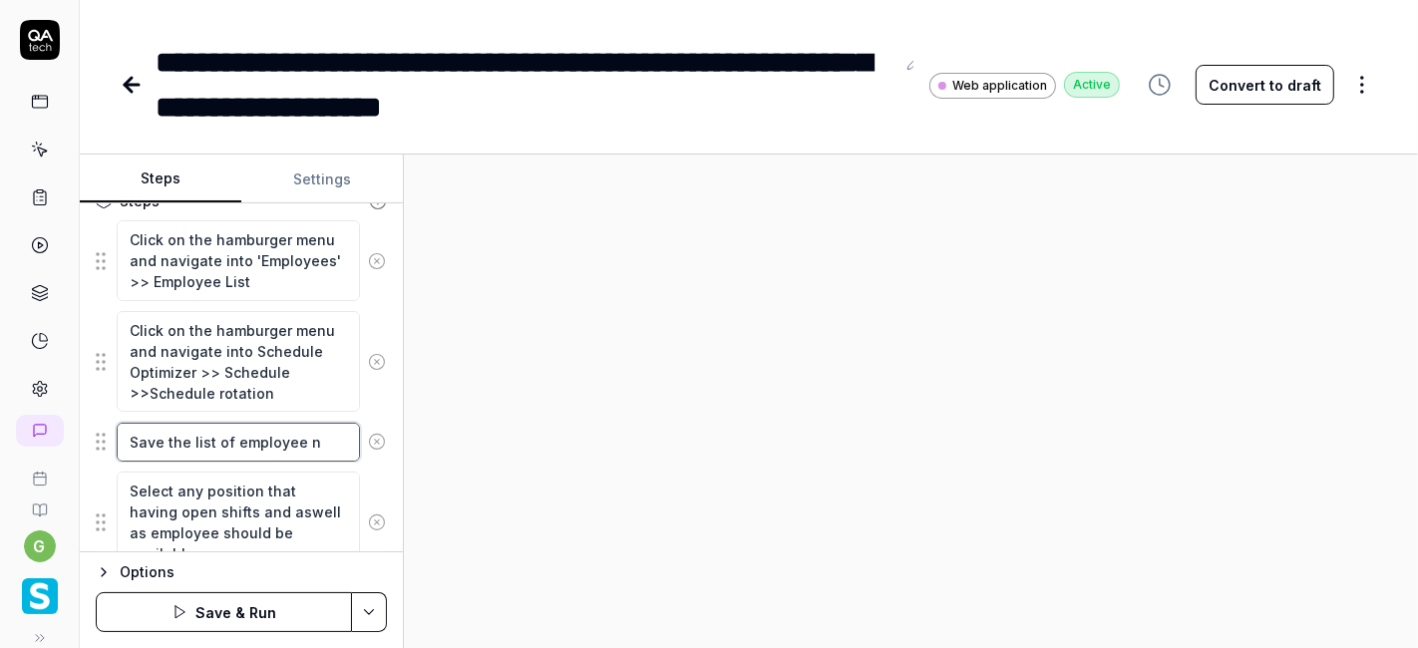
type textarea "*"
type textarea "Save the list of employee na"
type textarea "*"
type textarea "Save the list of employee nam"
type textarea "*"
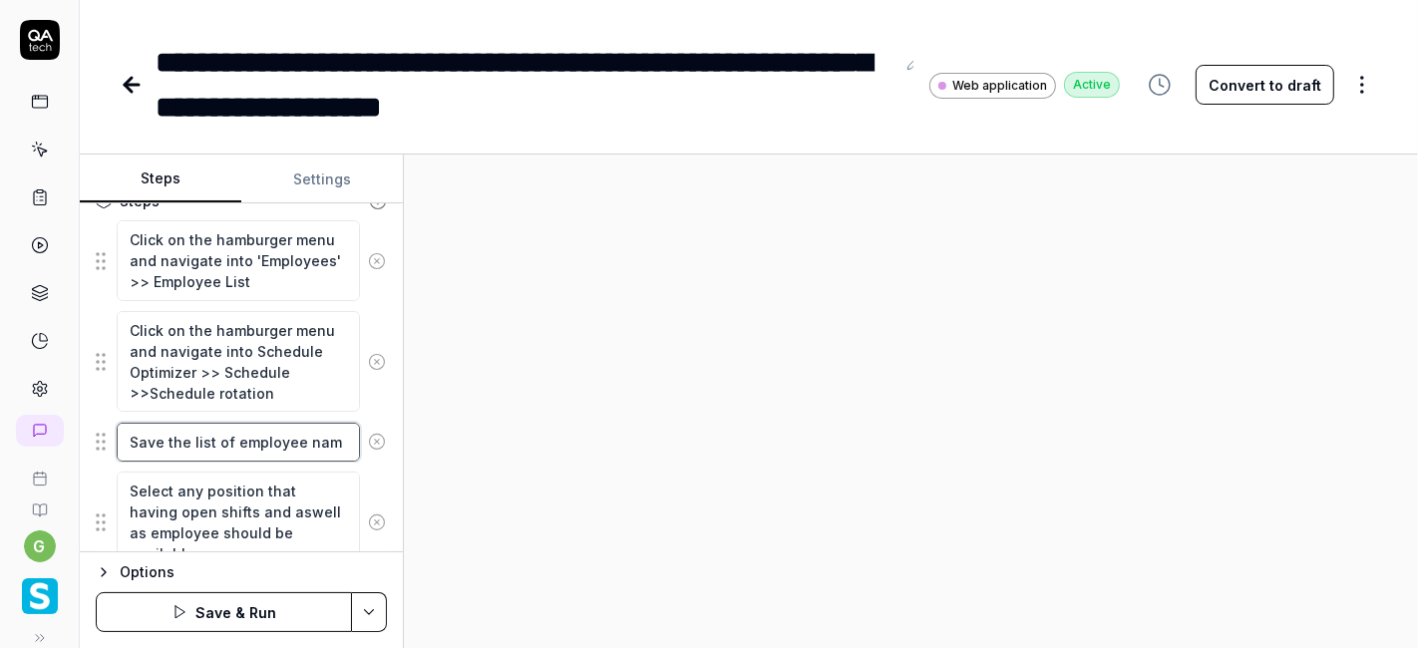
type textarea "Save the list of employee name"
type textarea "*"
type textarea "Save the list of employee names"
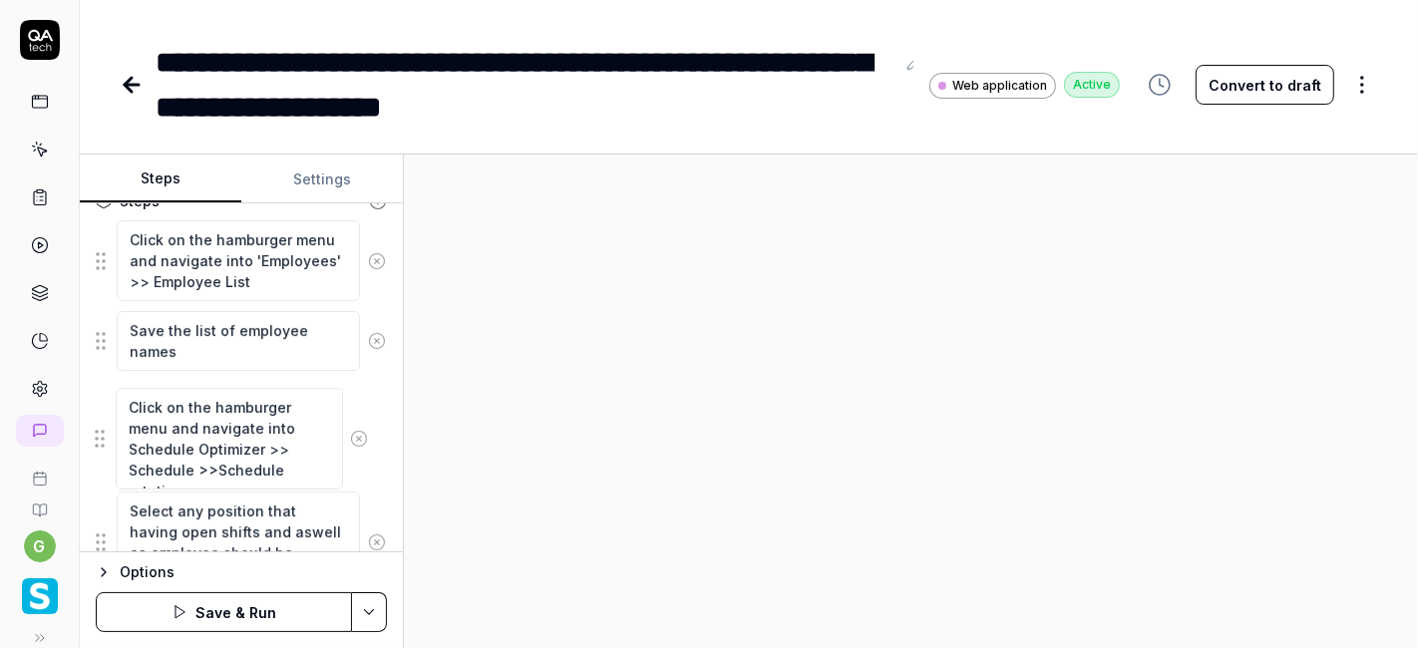
drag, startPoint x: 101, startPoint y: 357, endPoint x: 100, endPoint y: 440, distance: 82.7
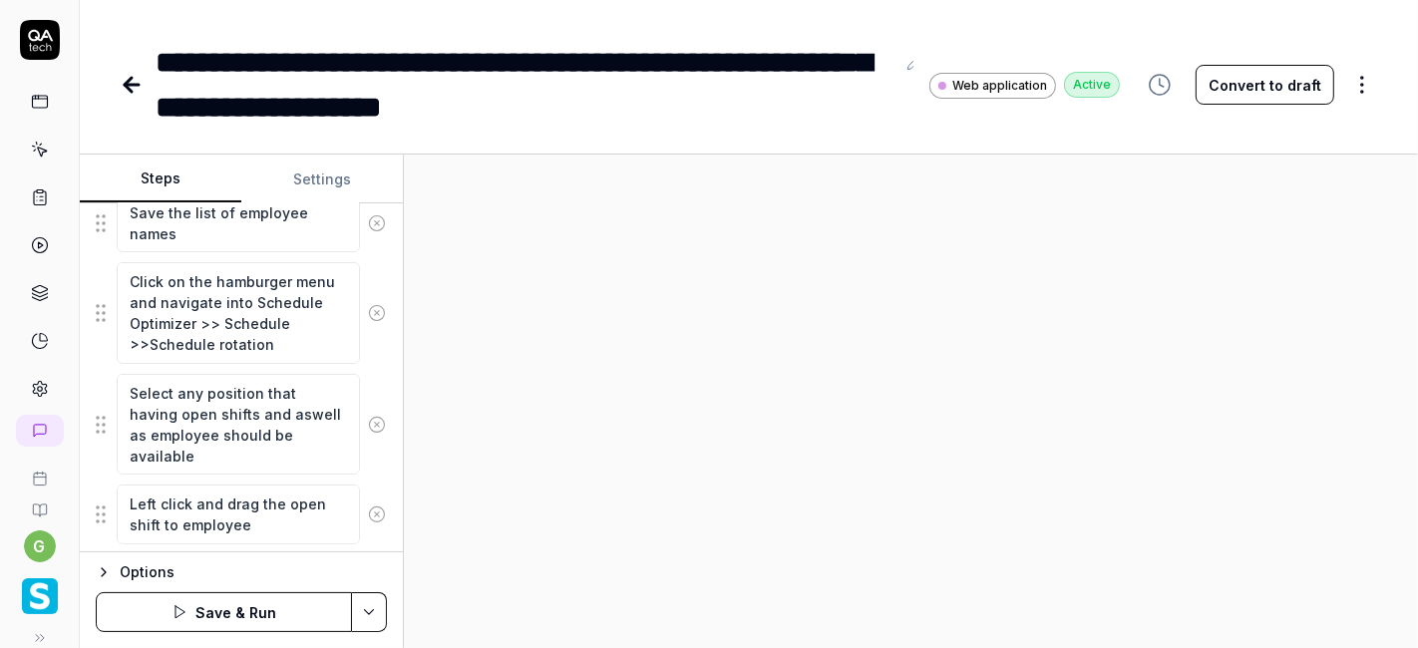
scroll to position [454, 0]
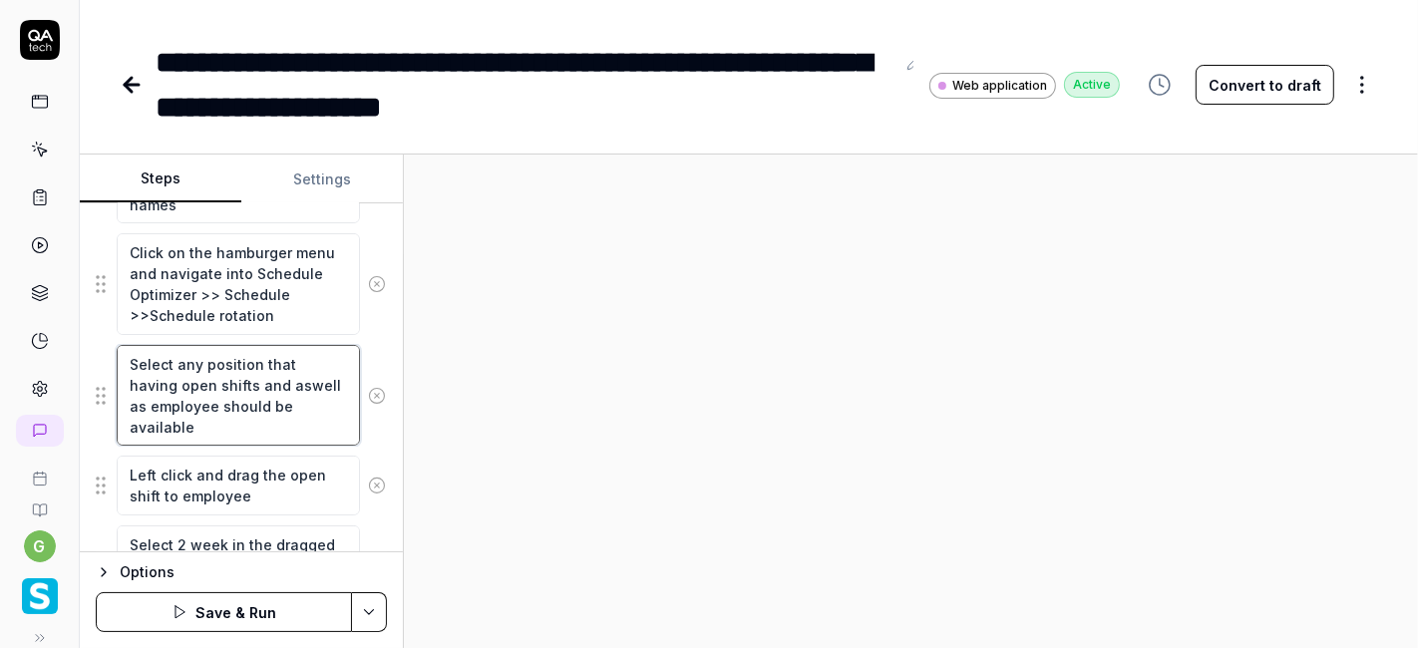
type textarea "*"
click at [224, 382] on textarea "Select any position that having open shifts and aswell as employee should be av…" at bounding box center [238, 395] width 243 height 101
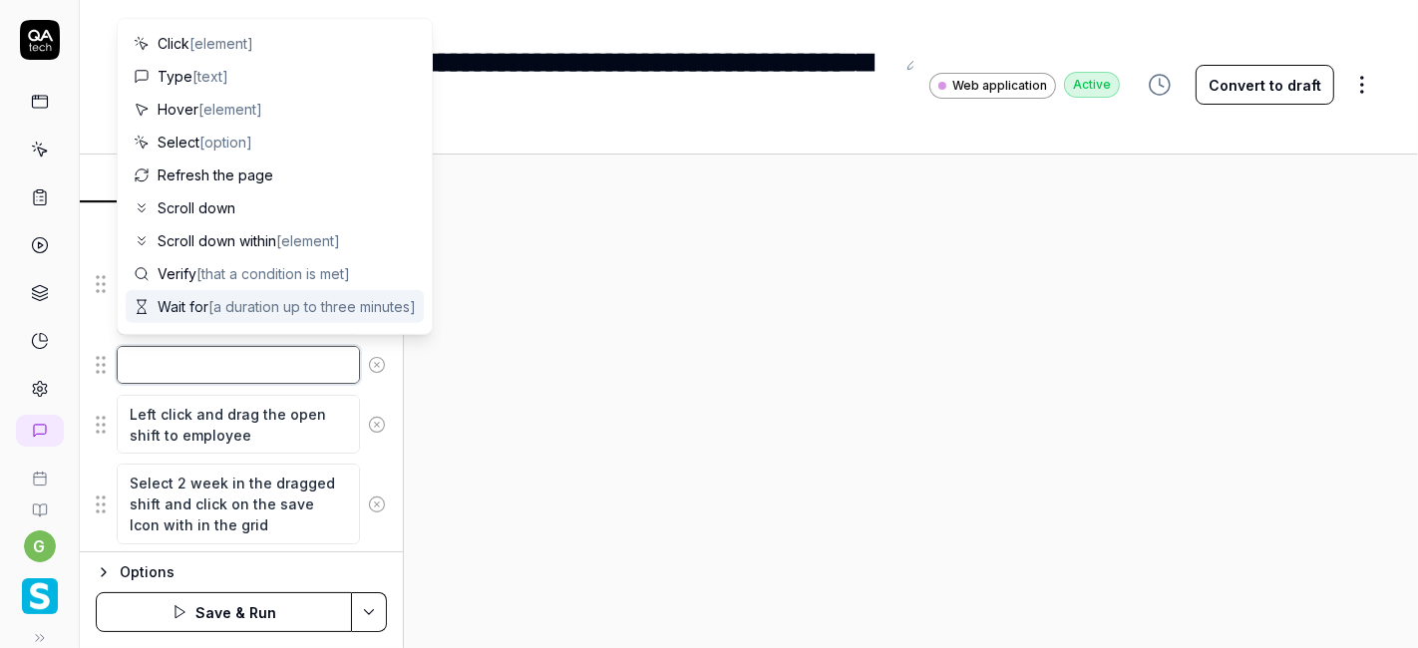
type textarea "*"
type textarea "C"
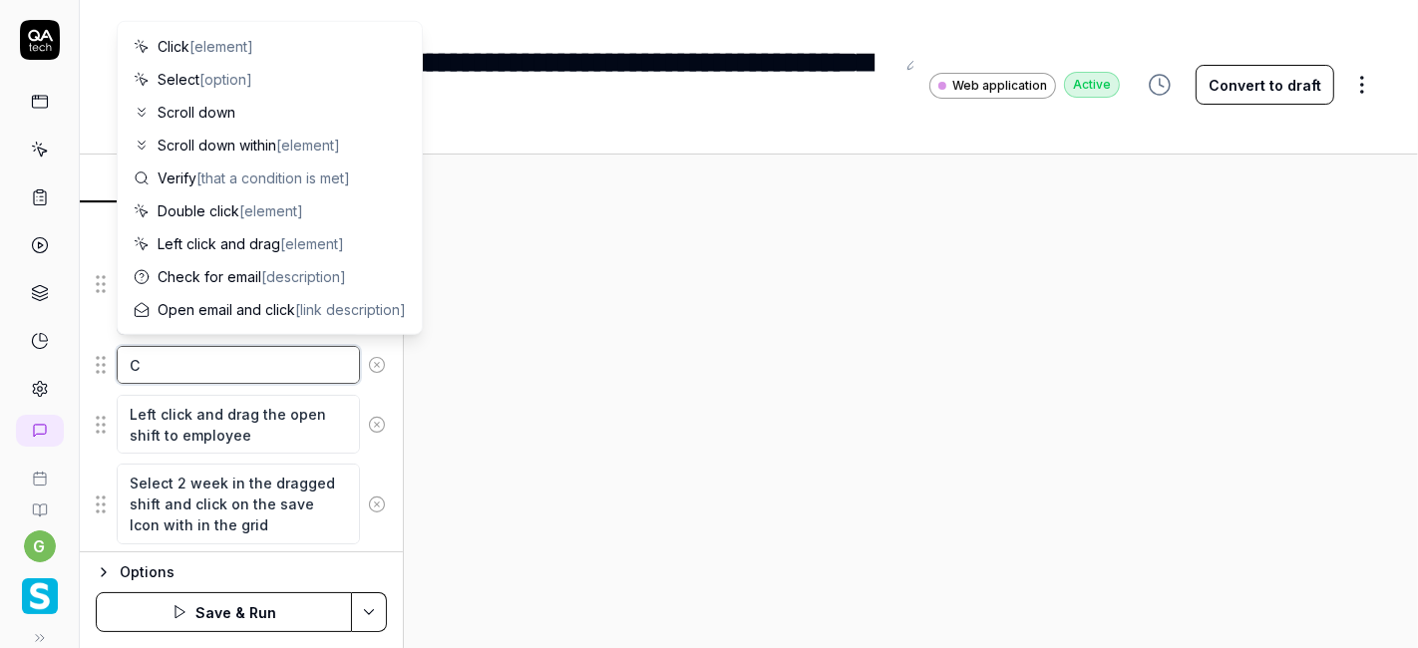
type textarea "*"
type textarea "Cl"
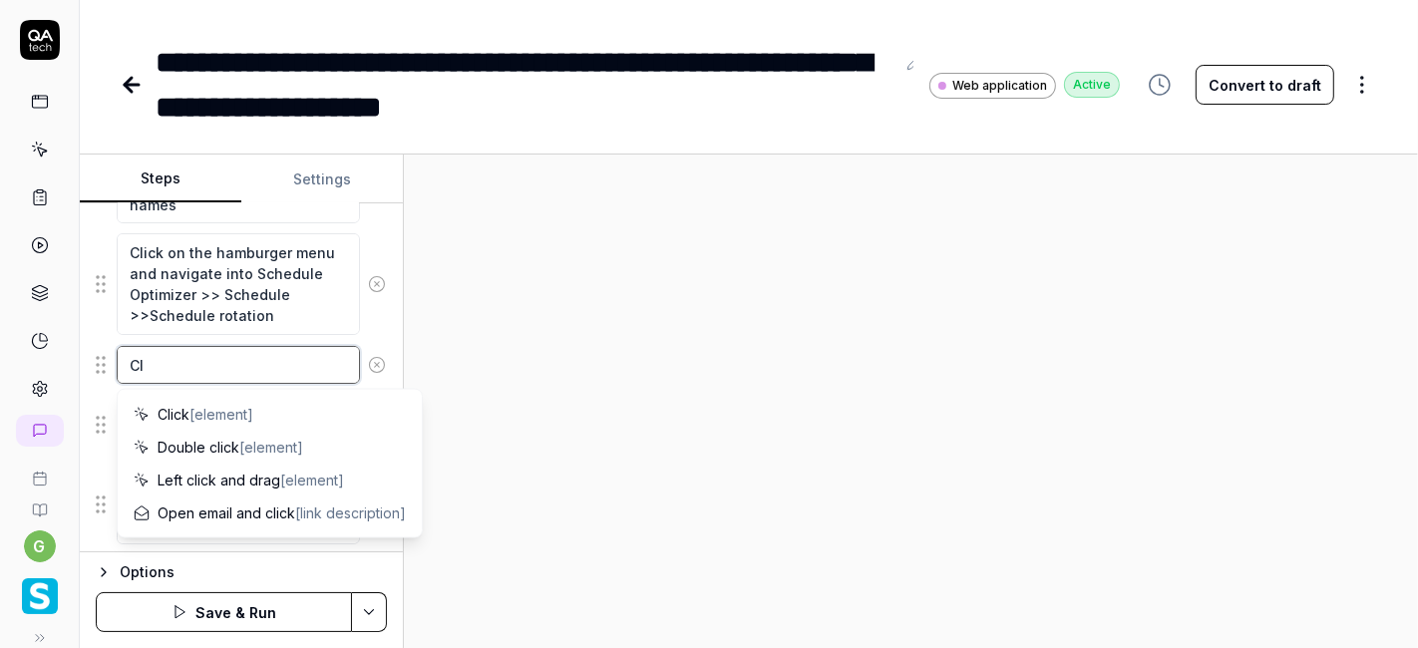
type textarea "*"
type textarea "Cli"
type textarea "*"
type textarea "Clic"
type textarea "*"
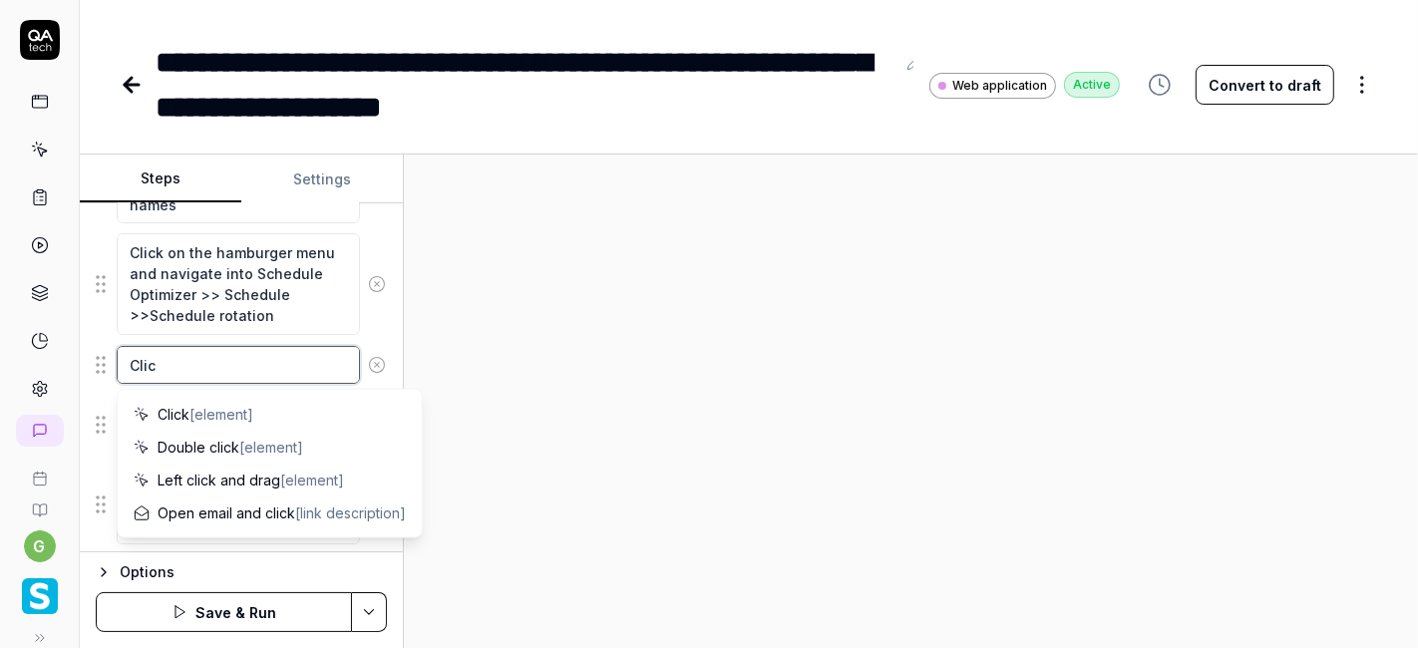
type textarea "Click"
type textarea "*"
type textarea "Click"
type textarea "*"
type textarea "Click o"
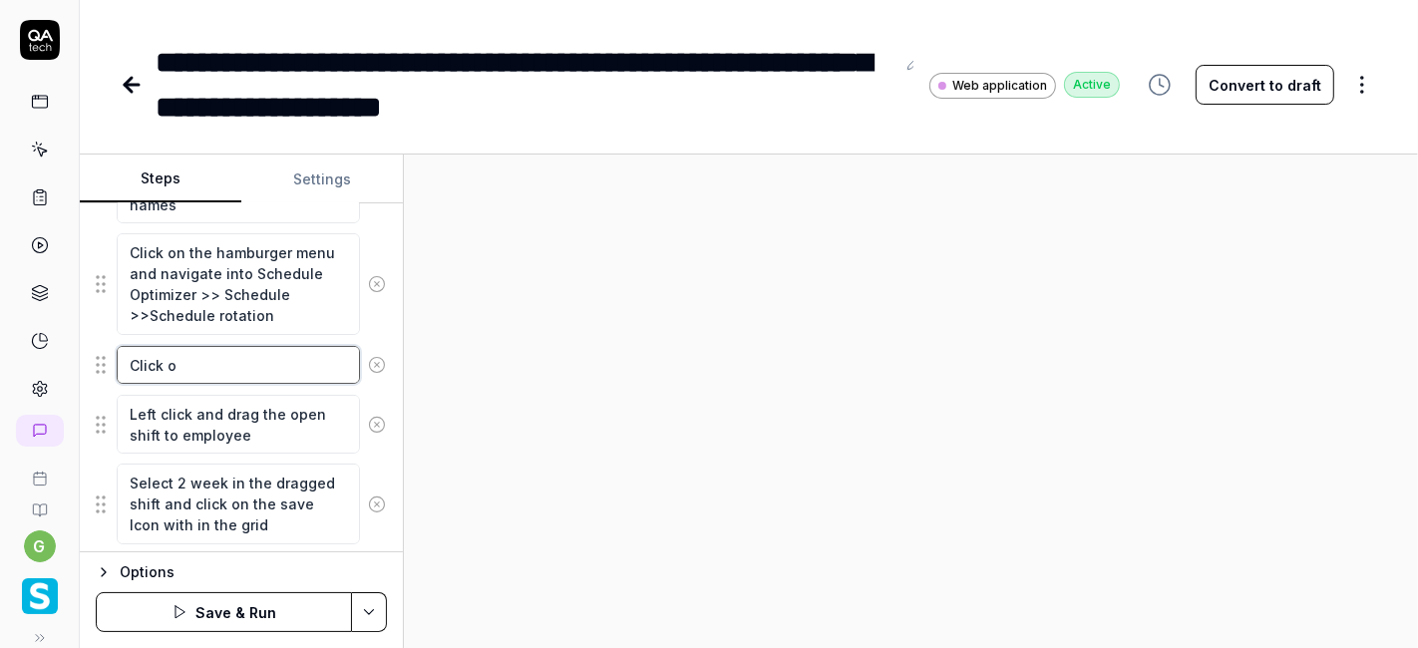
type textarea "*"
type textarea "Click on"
type textarea "*"
type textarea "Click on"
type textarea "*"
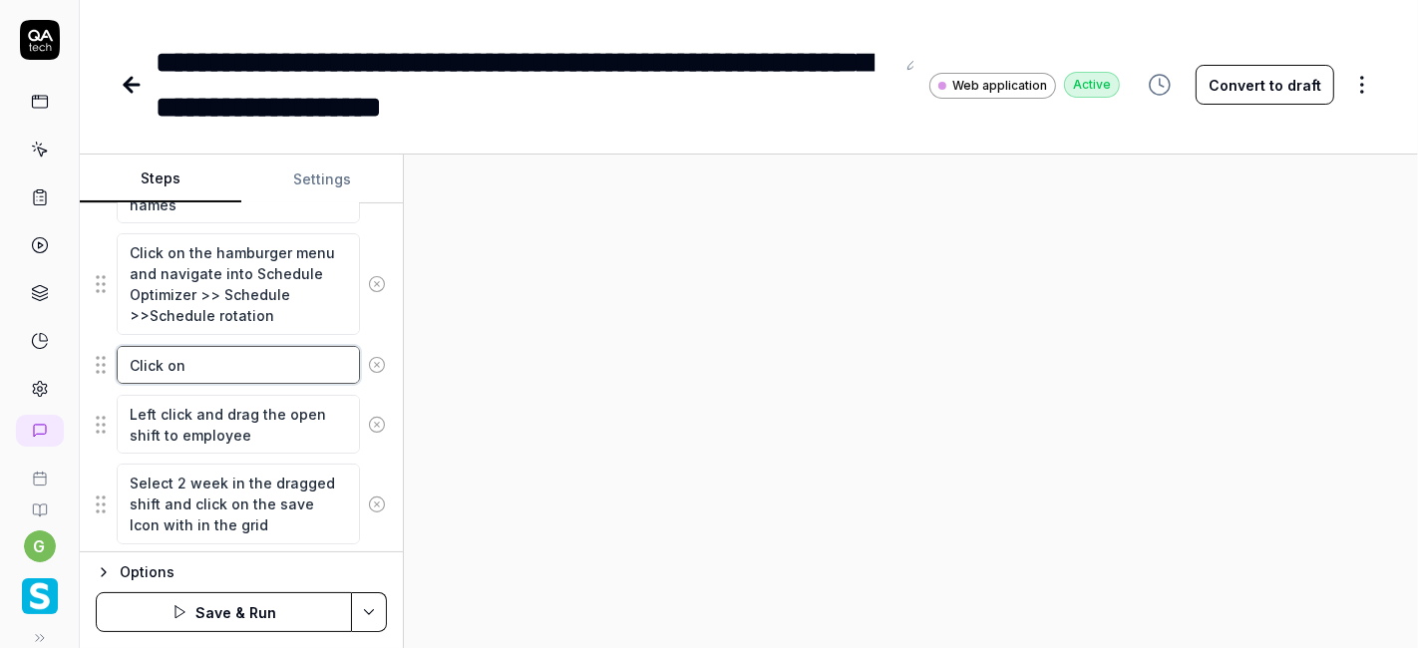
type textarea "Click on t"
type textarea "*"
type textarea "Click on th"
type textarea "*"
type textarea "Click on the"
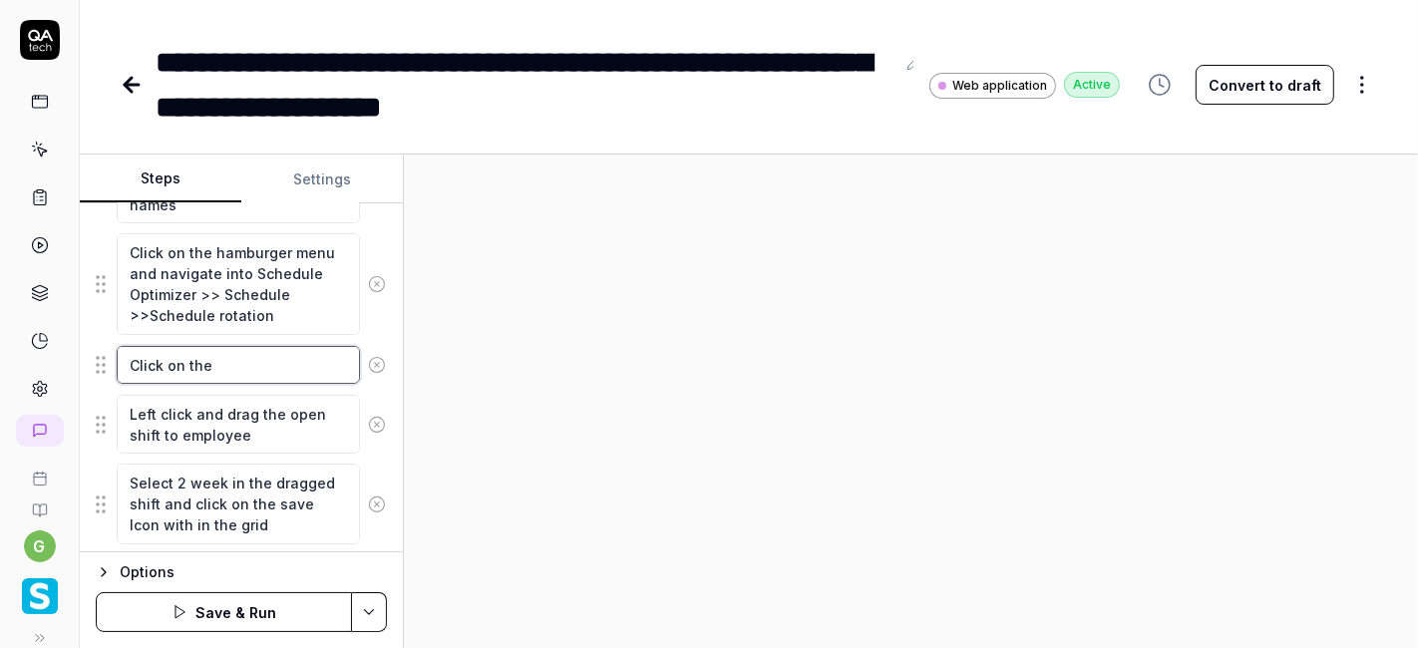
type textarea "*"
type textarea "Click on the"
type textarea "*"
type textarea "Click on the F"
type textarea "*"
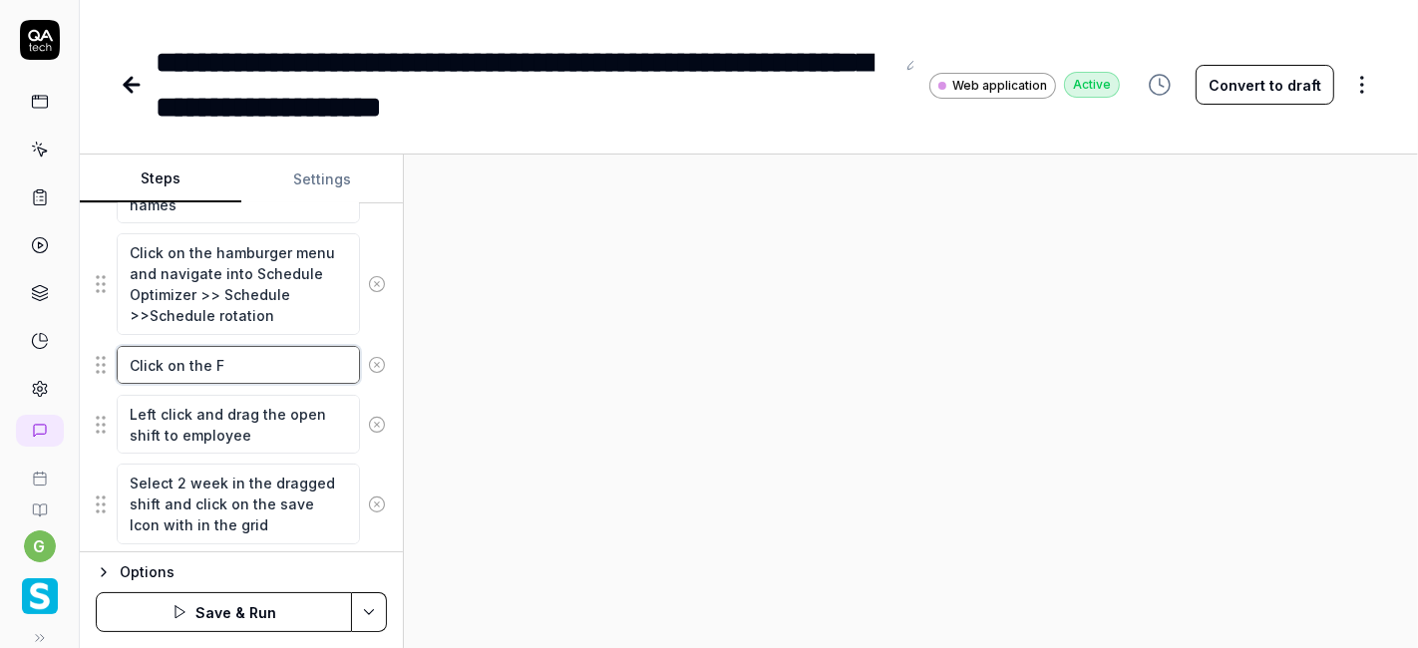
type textarea "Click on the Fi"
type textarea "*"
type textarea "Click on the Fil"
type textarea "*"
type textarea "Click on the Filt"
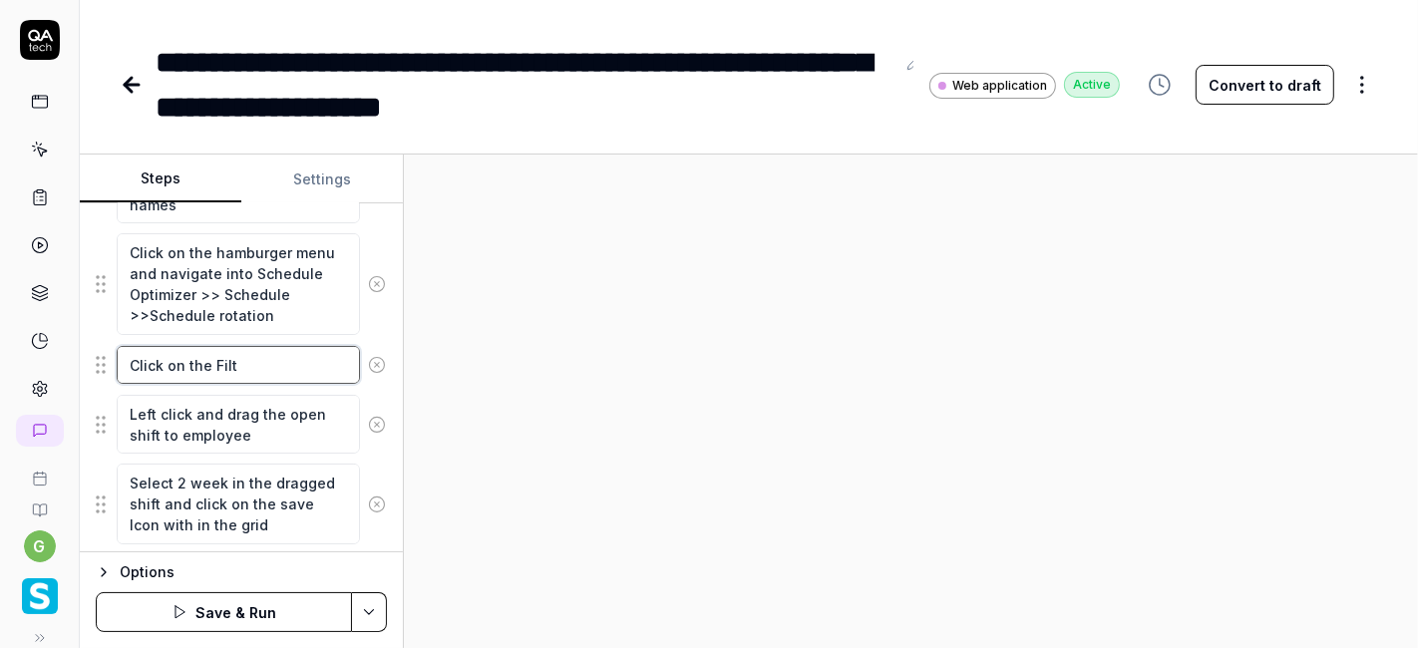
type textarea "*"
type textarea "Click on the Filte"
type textarea "*"
type textarea "Click on the Filter"
type textarea "*"
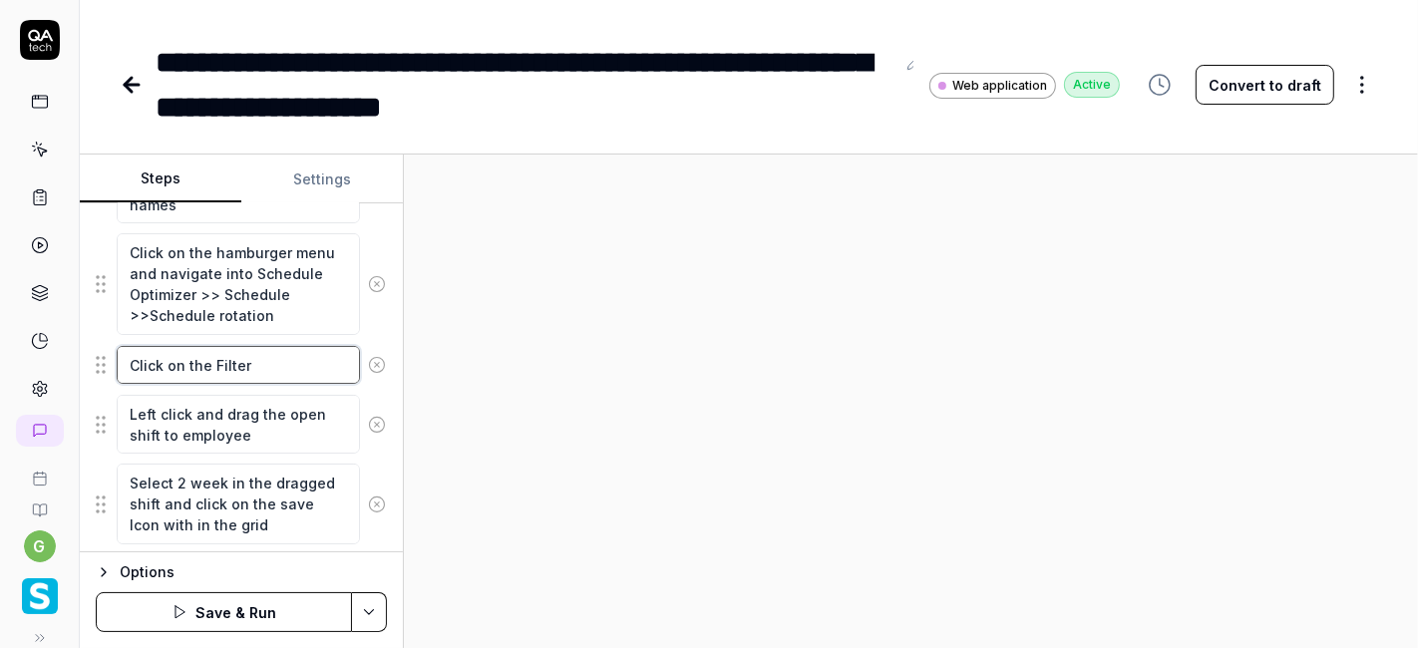
type textarea "Click on the Filter"
type textarea "*"
type textarea "Click on the Filter s"
type textarea "*"
type textarea "Click on the Filter st"
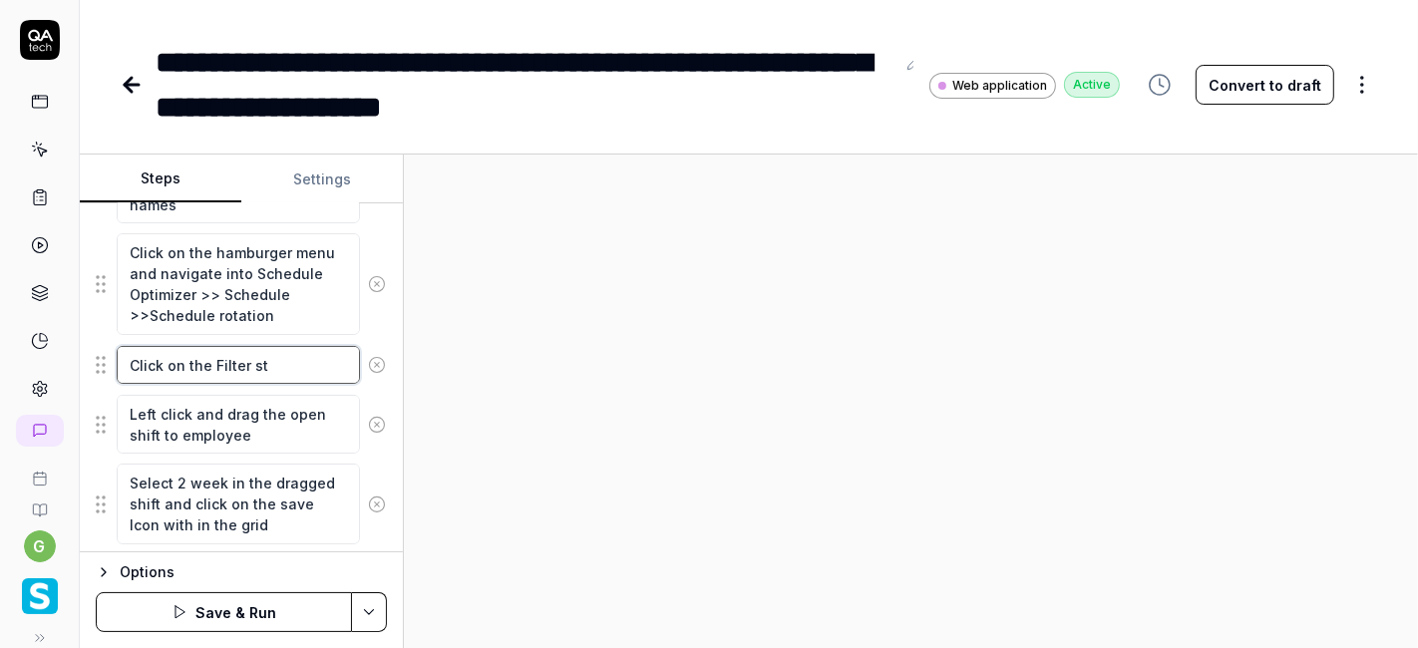
type textarea "*"
type textarea "Click on the Filter sta"
type textarea "*"
type textarea "Click on the Filter staf"
type textarea "*"
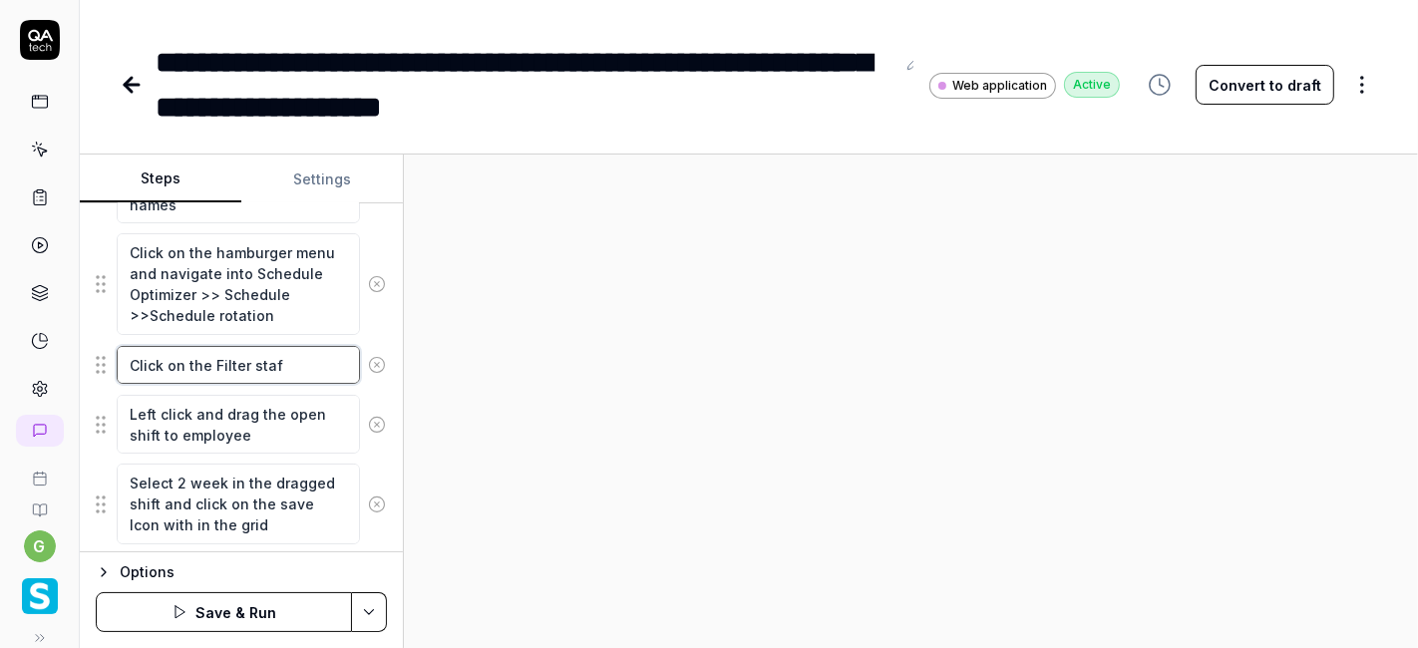
type textarea "Click on the Filter staff"
type textarea "*"
type textarea "Click on the Filter staff"
type textarea "*"
type textarea "Click on the Filter staff b"
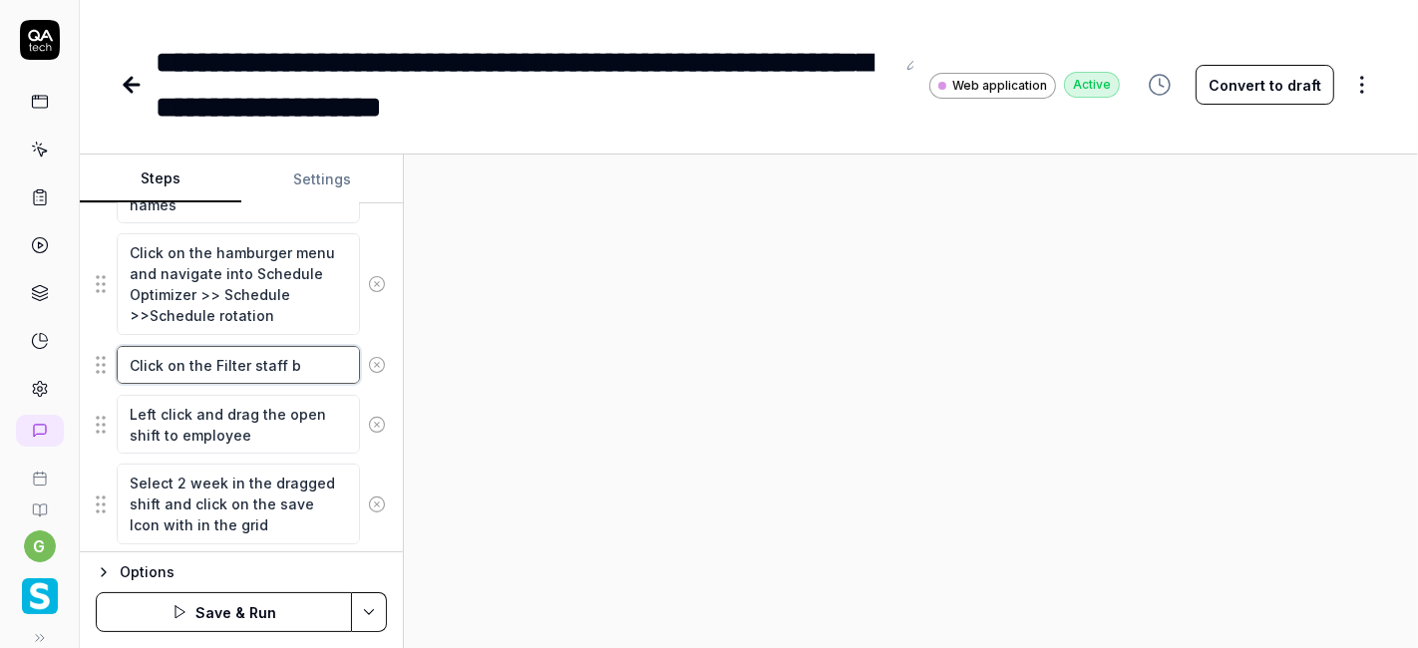
type textarea "*"
type textarea "Click on the Filter staff bu"
type textarea "*"
type textarea "Click on the Filter staff but"
type textarea "*"
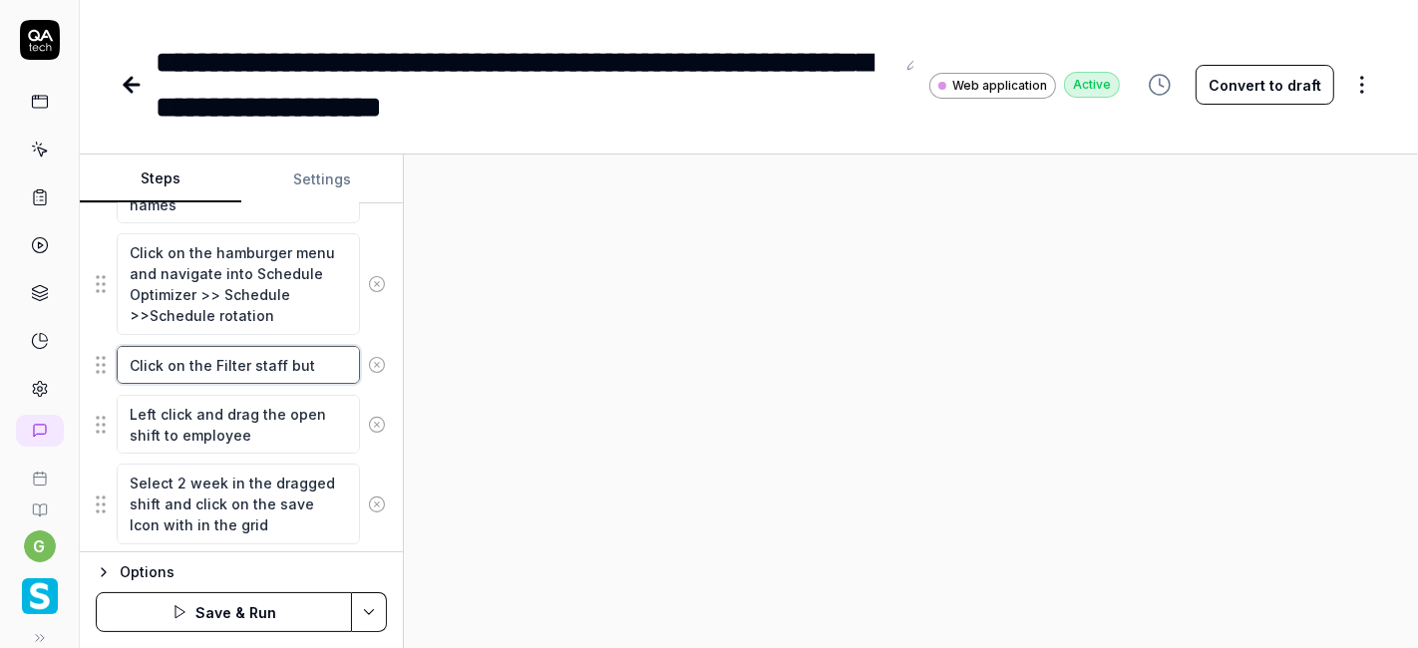
type textarea "Click on the Filter staff butt"
type textarea "*"
type textarea "Click on the Filter staff butto"
type textarea "*"
type textarea "Click on the Filter staff button"
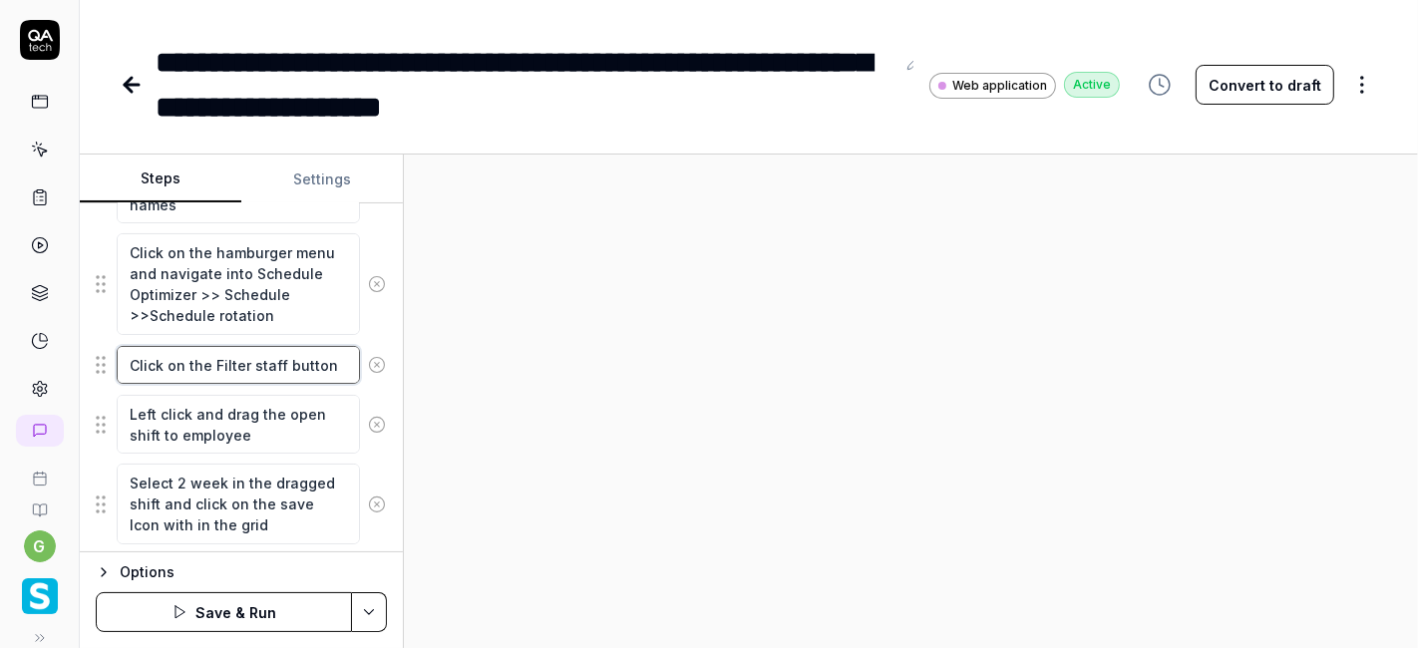
type textarea "*"
type textarea "Click on the Filter staff button"
type textarea "*"
click at [181, 418] on textarea "Left click and drag the open shift to employee" at bounding box center [238, 424] width 243 height 59
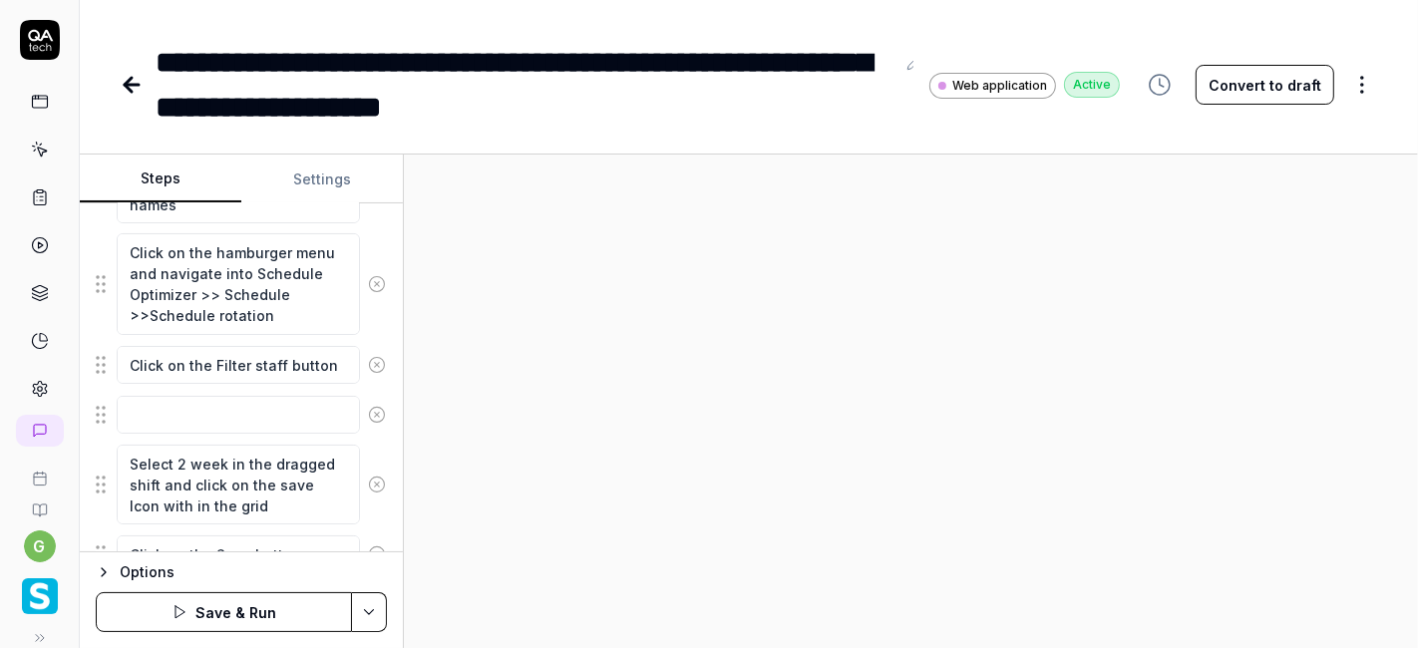
click at [467, 403] on div at bounding box center [911, 401] width 1014 height 493
click at [331, 361] on textarea "Click on the Filter staff button" at bounding box center [238, 365] width 243 height 38
type textarea "*"
type textarea "Click on the Filter staff button a"
type textarea "*"
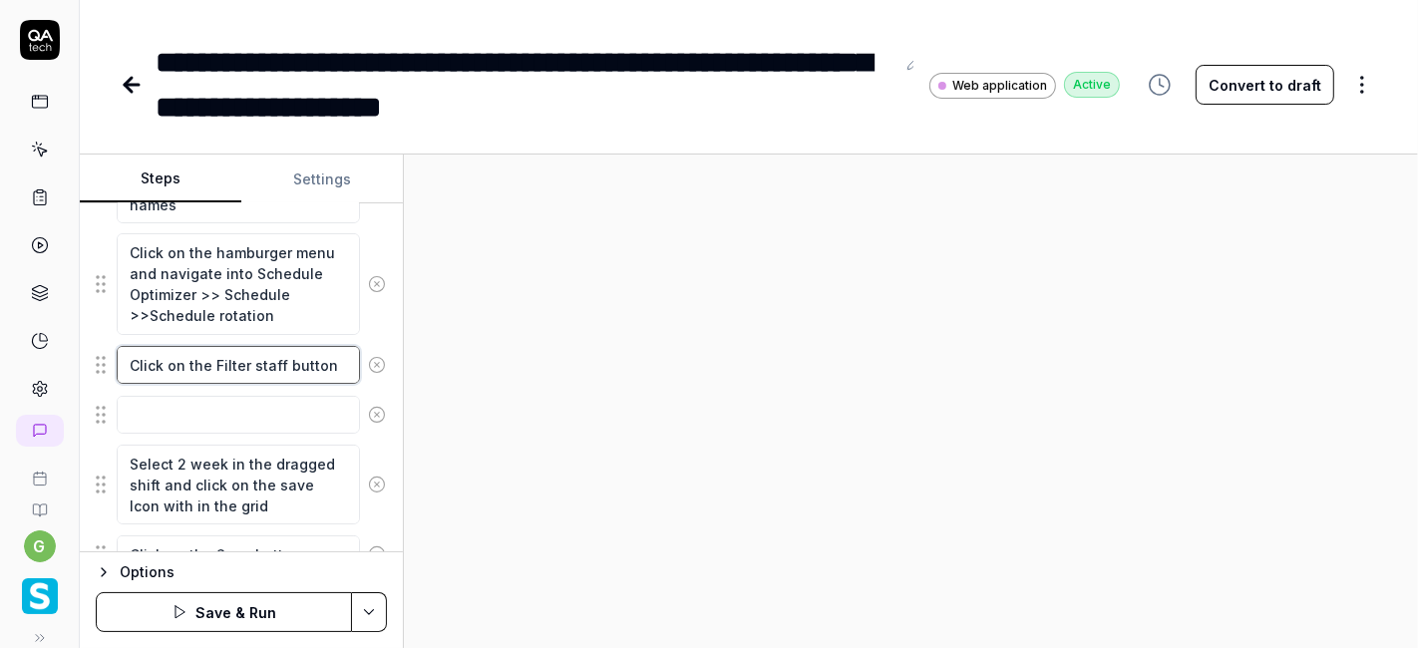
type textarea "Click on the Filter staff button an"
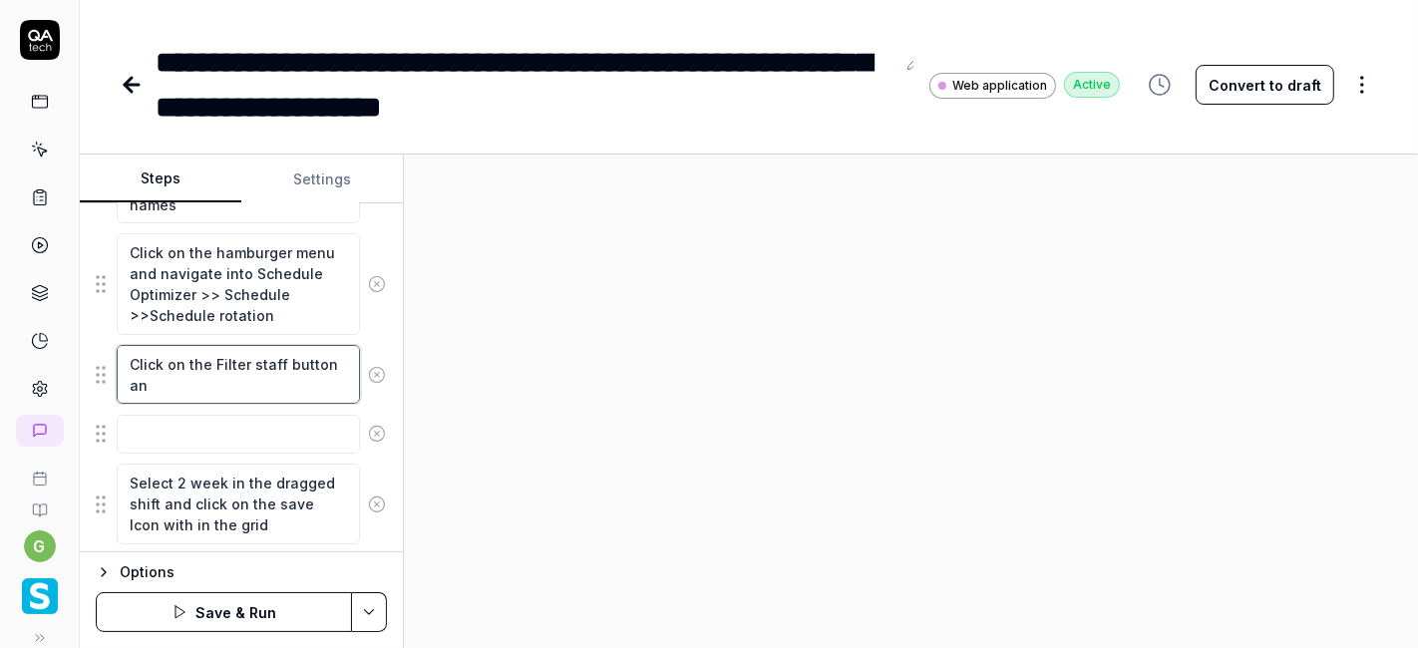
type textarea "*"
type textarea "Click on the Filter staff button and"
type textarea "*"
type textarea "Click on the Filter staff button and"
type textarea "*"
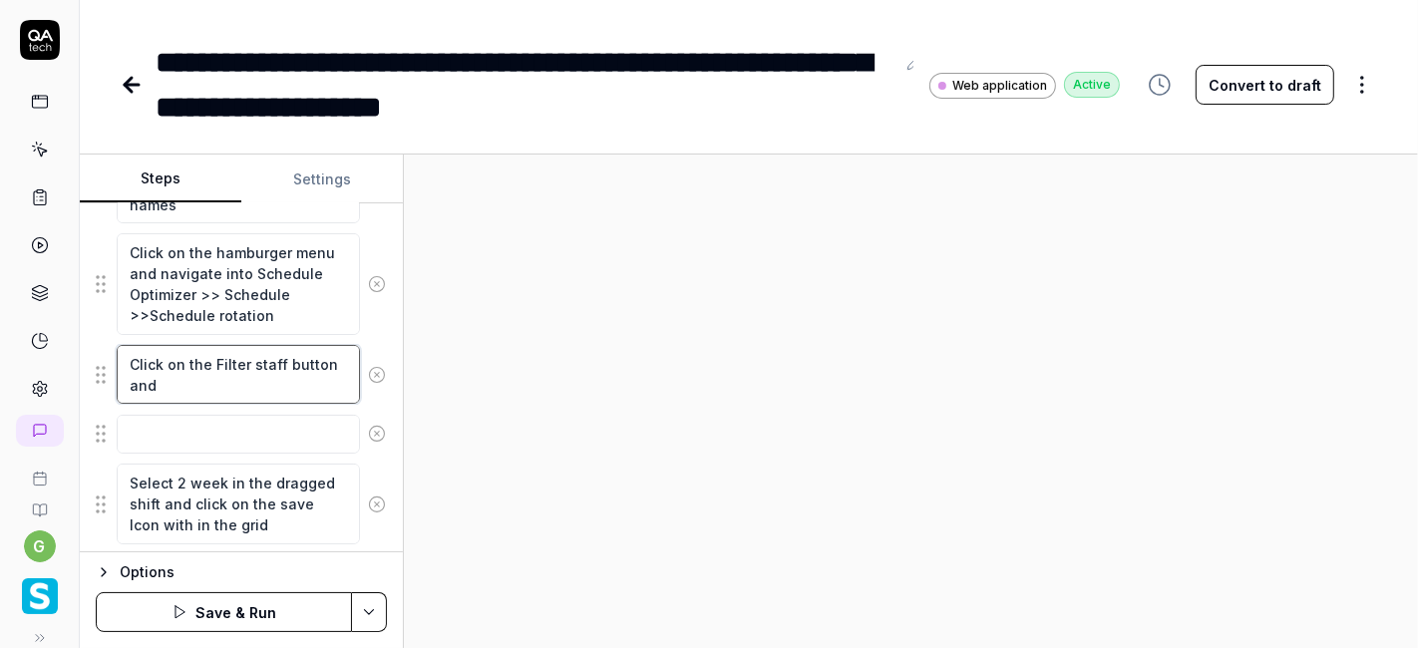
type textarea "Click on the Filter staff button and s"
type textarea "*"
type textarea "Click on the Filter staff button and se"
type textarea "*"
type textarea "Click on the Filter staff button and sel"
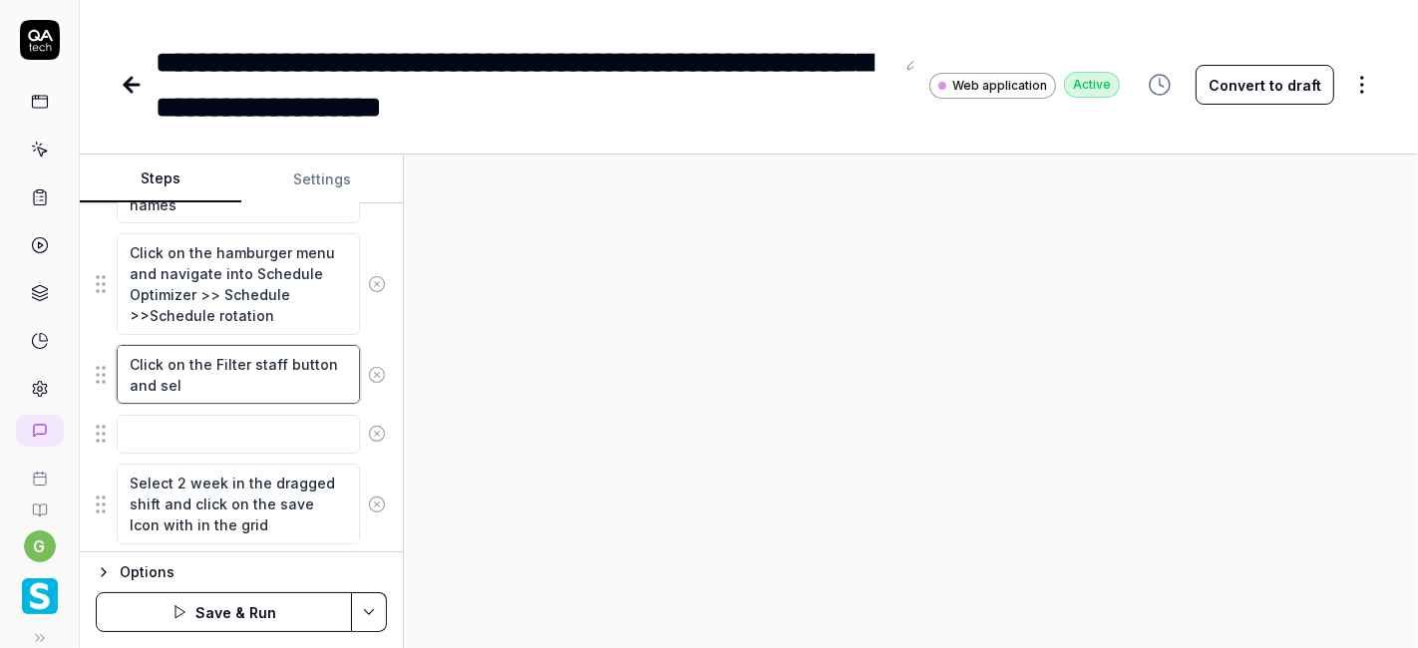
type textarea "*"
type textarea "Click on the Filter staff button and sele"
type textarea "*"
type textarea "Click on the Filter staff button and selec"
type textarea "*"
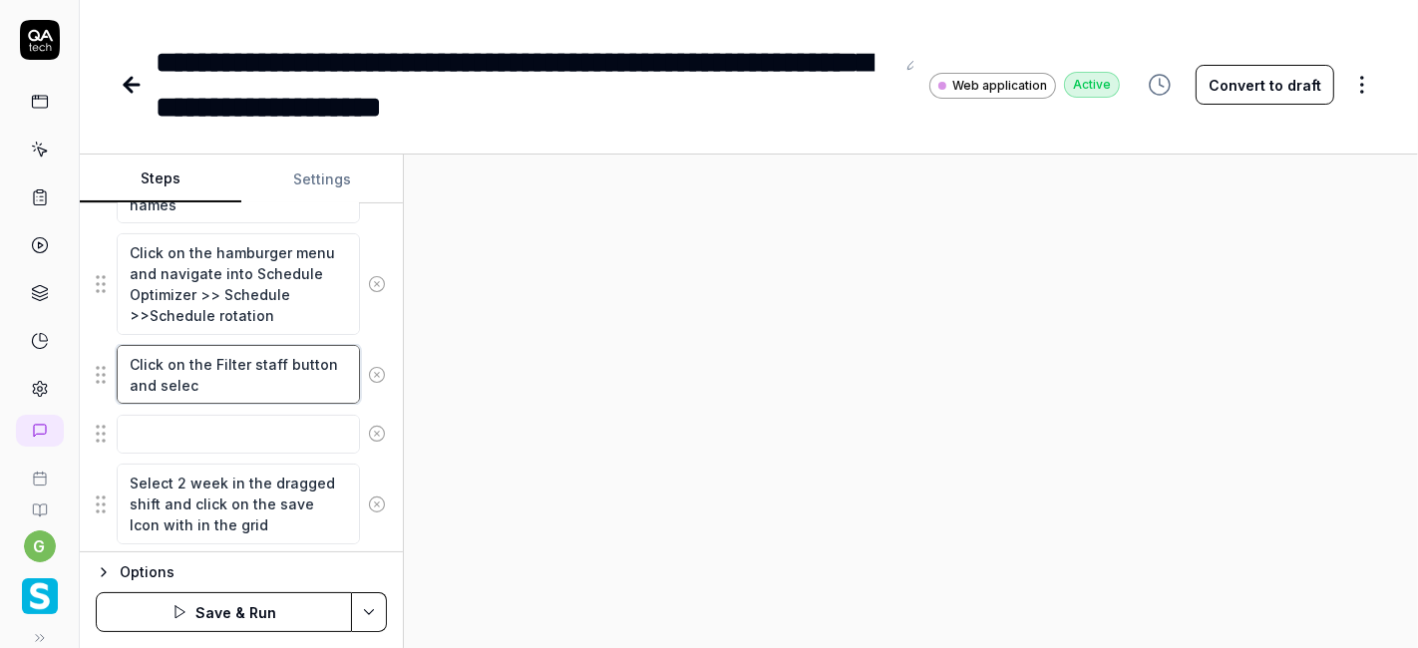
type textarea "Click on the Filter staff button and select"
type textarea "*"
type textarea "Click on the Filter staff button and select"
type textarea "*"
type textarea "Click on the Filter staff button and select a"
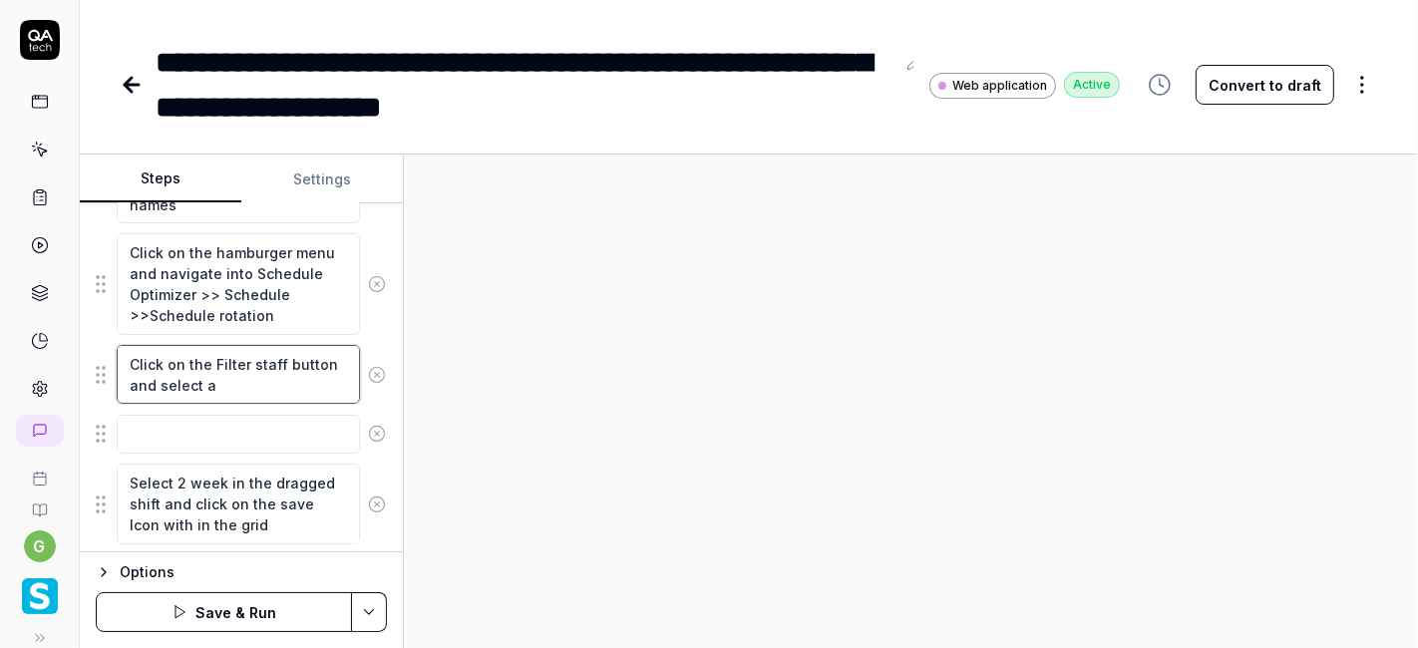
type textarea "*"
type textarea "Click on the Filter staff button and select al"
type textarea "*"
type textarea "Click on the Filter staff button and select all"
type textarea "*"
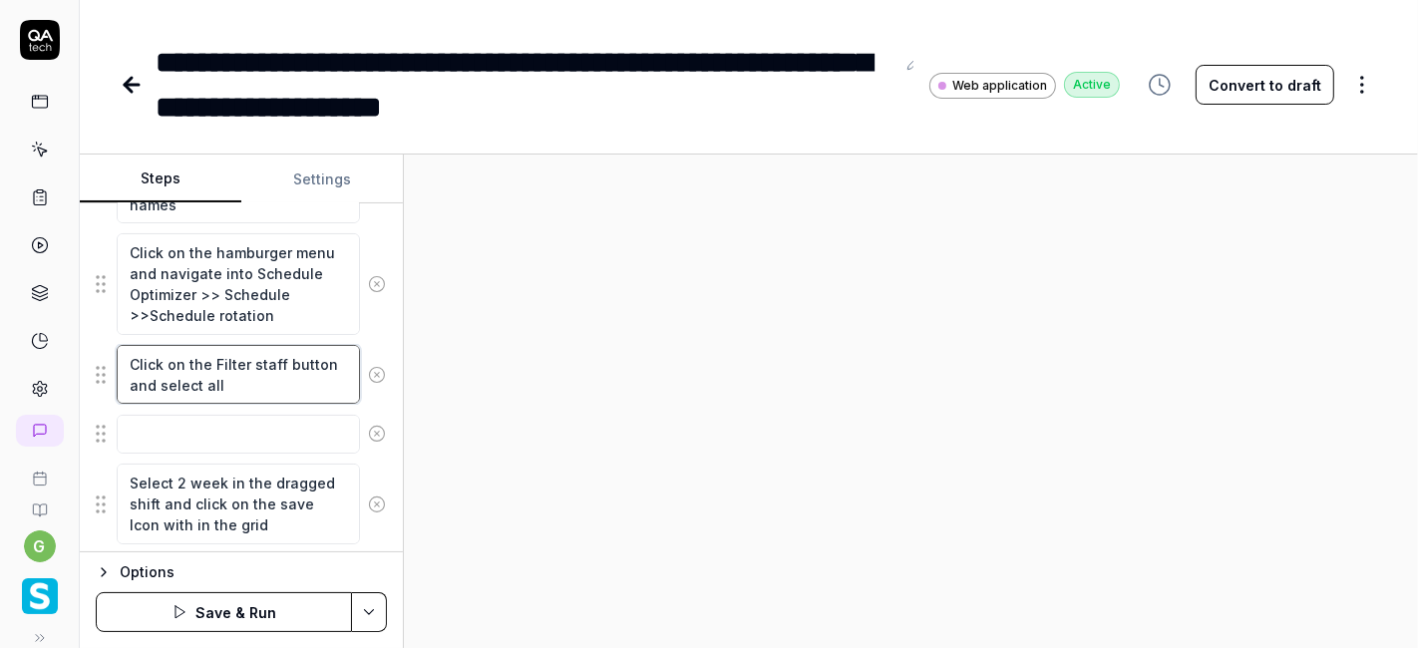
type textarea "Click on the Filter staff button and select all"
type textarea "*"
type textarea "Click on the Filter staff button and select all c"
type textarea "*"
type textarea "Click on the Filter staff button and select all ch"
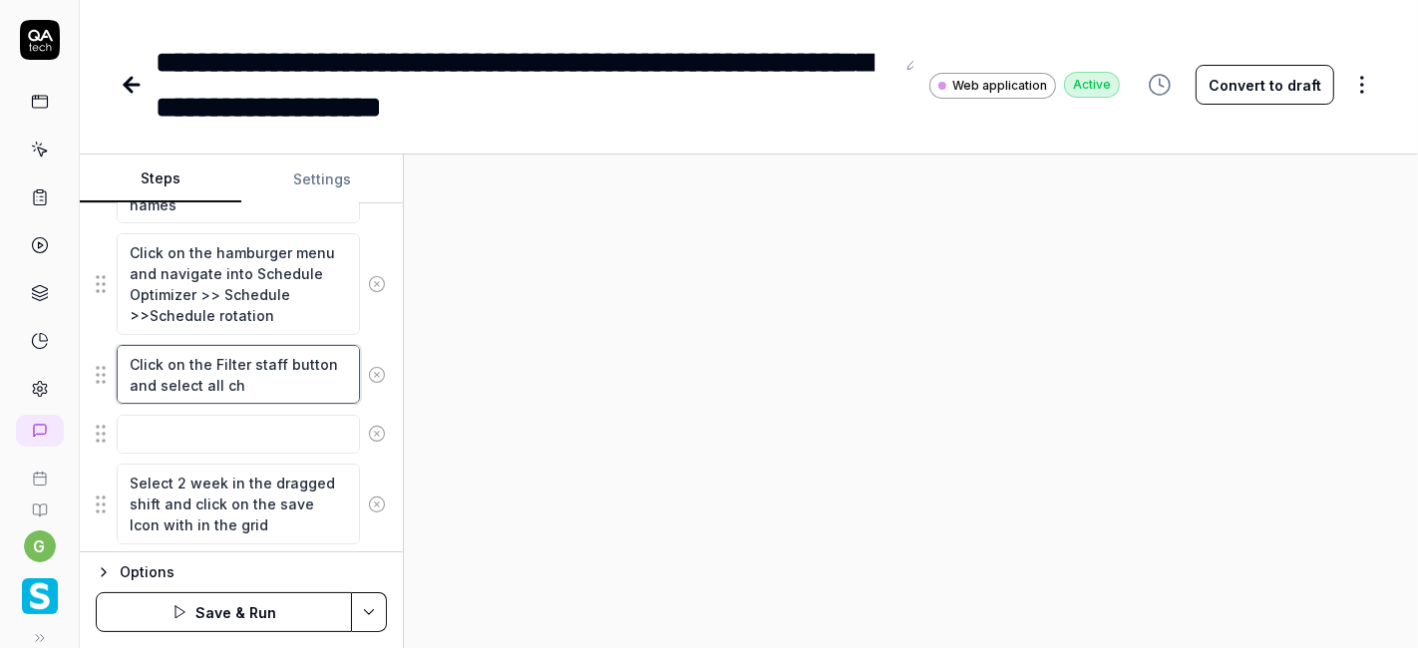
type textarea "*"
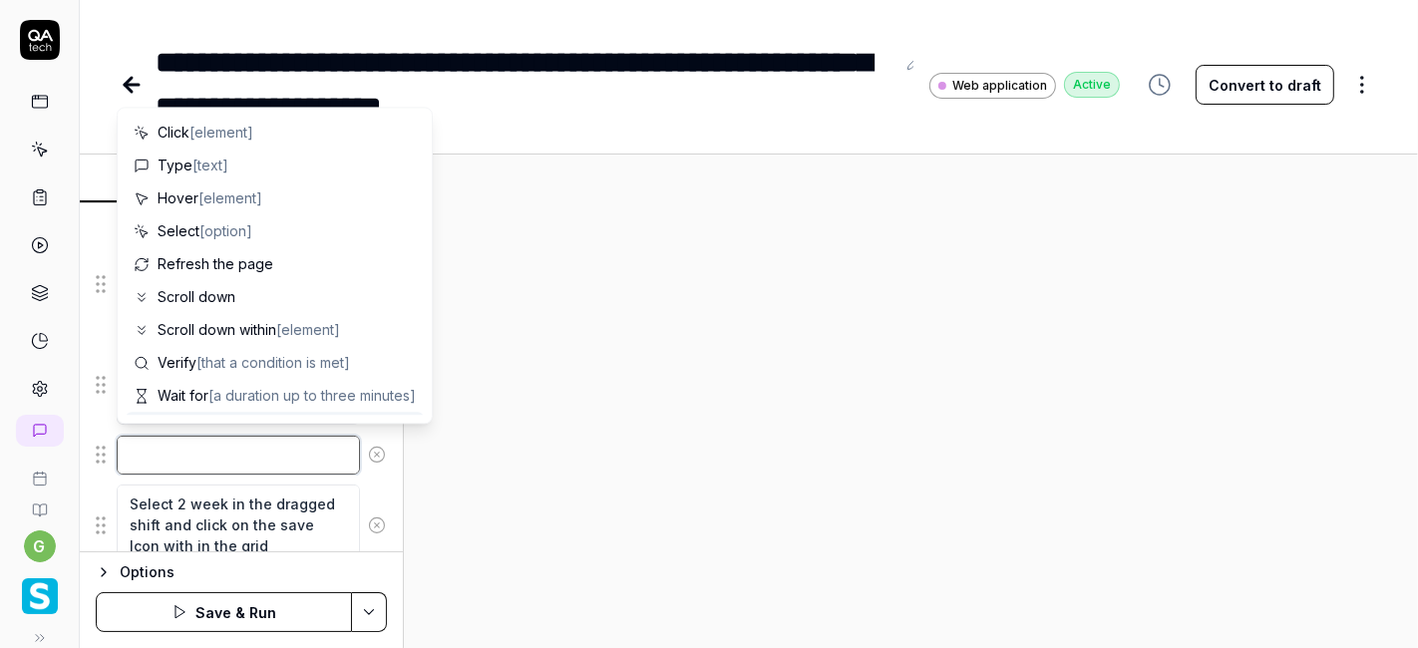
click at [249, 445] on textarea at bounding box center [238, 455] width 243 height 38
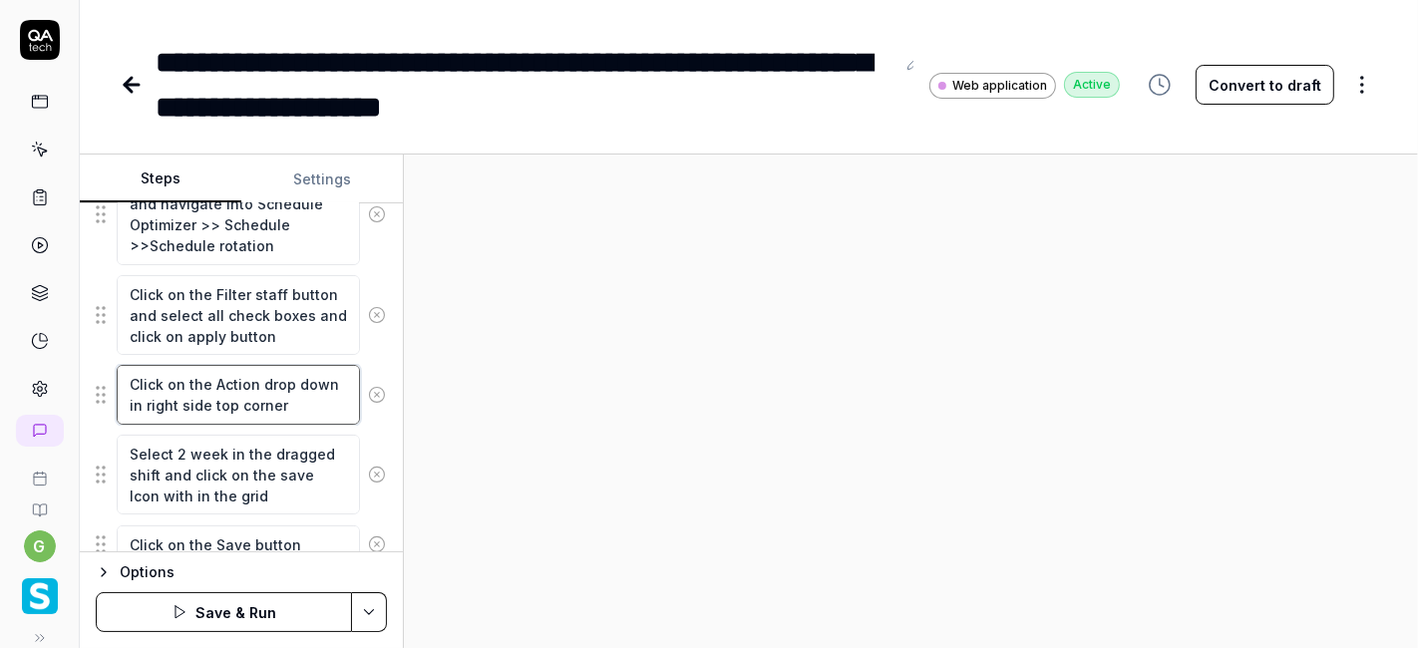
scroll to position [524, 0]
click at [208, 454] on textarea "Select 2 week in the dragged shift and click on the save Icon with in the grid" at bounding box center [238, 474] width 243 height 80
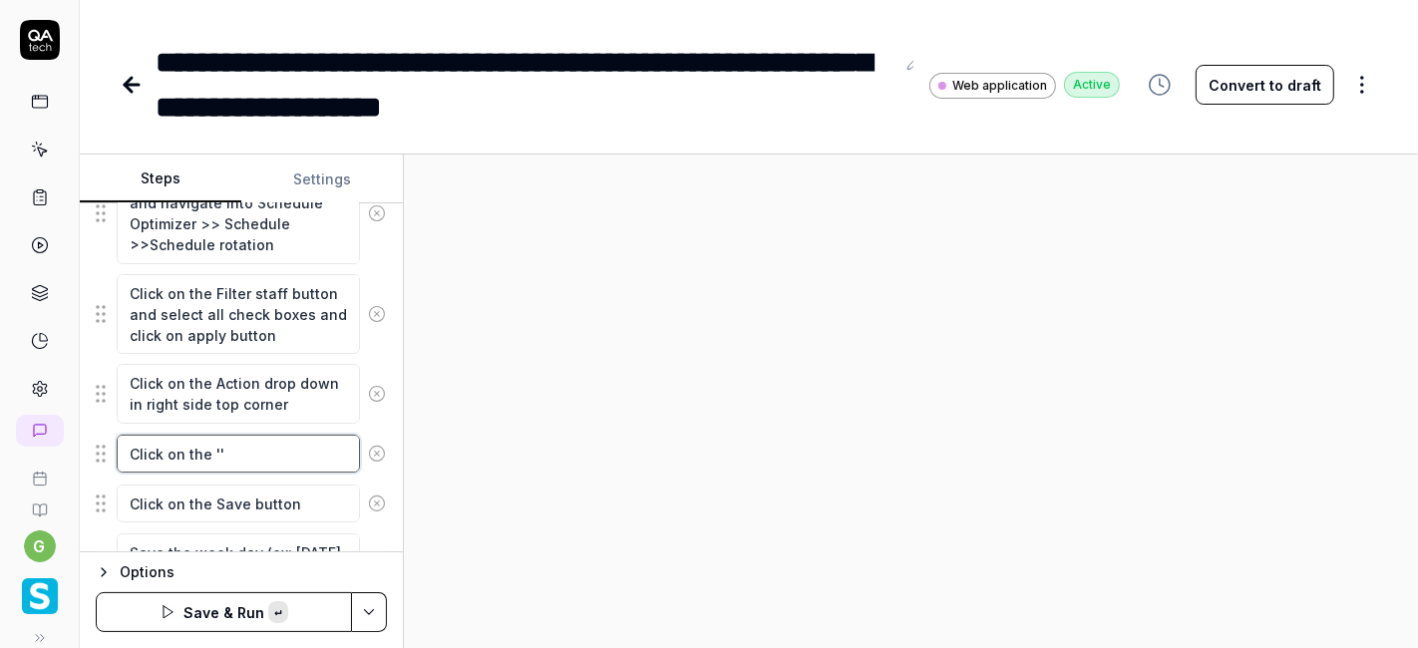
paste textarea "Export Rotation"
click at [233, 502] on textarea "Click on the Save button" at bounding box center [238, 503] width 243 height 38
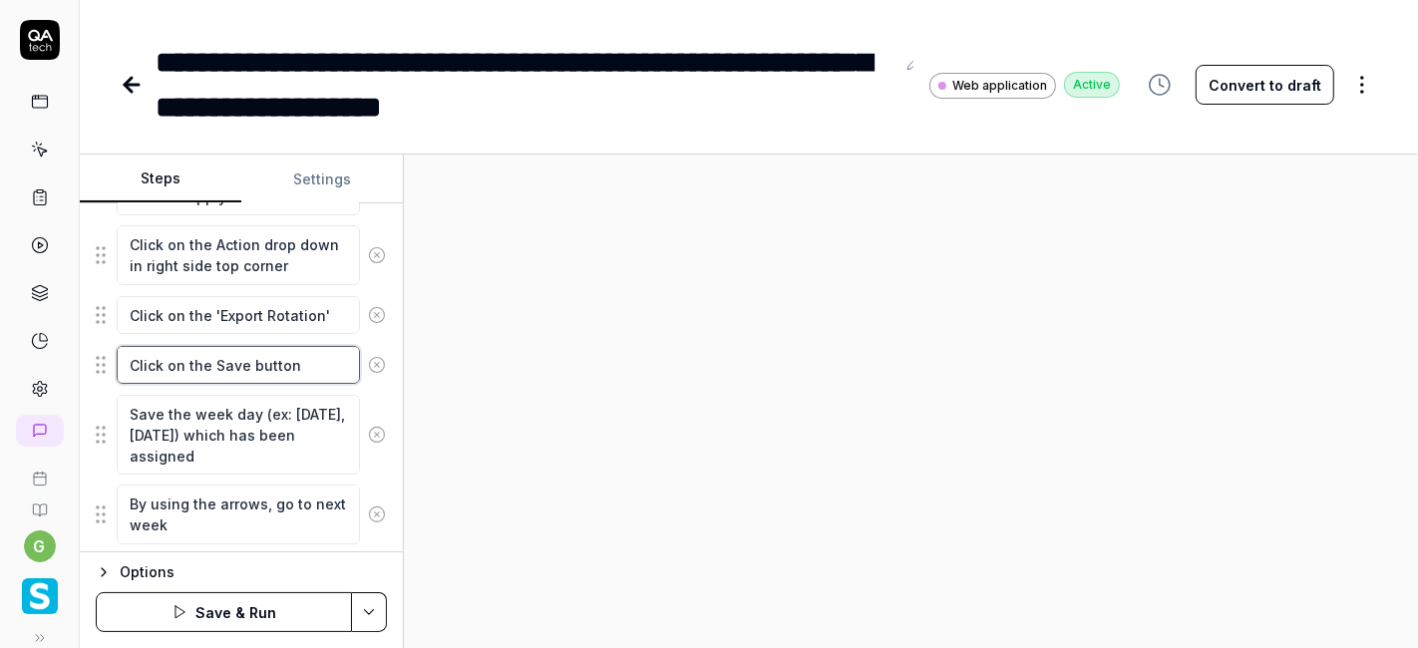
scroll to position [664, 0]
click at [368, 361] on icon at bounding box center [377, 364] width 18 height 18
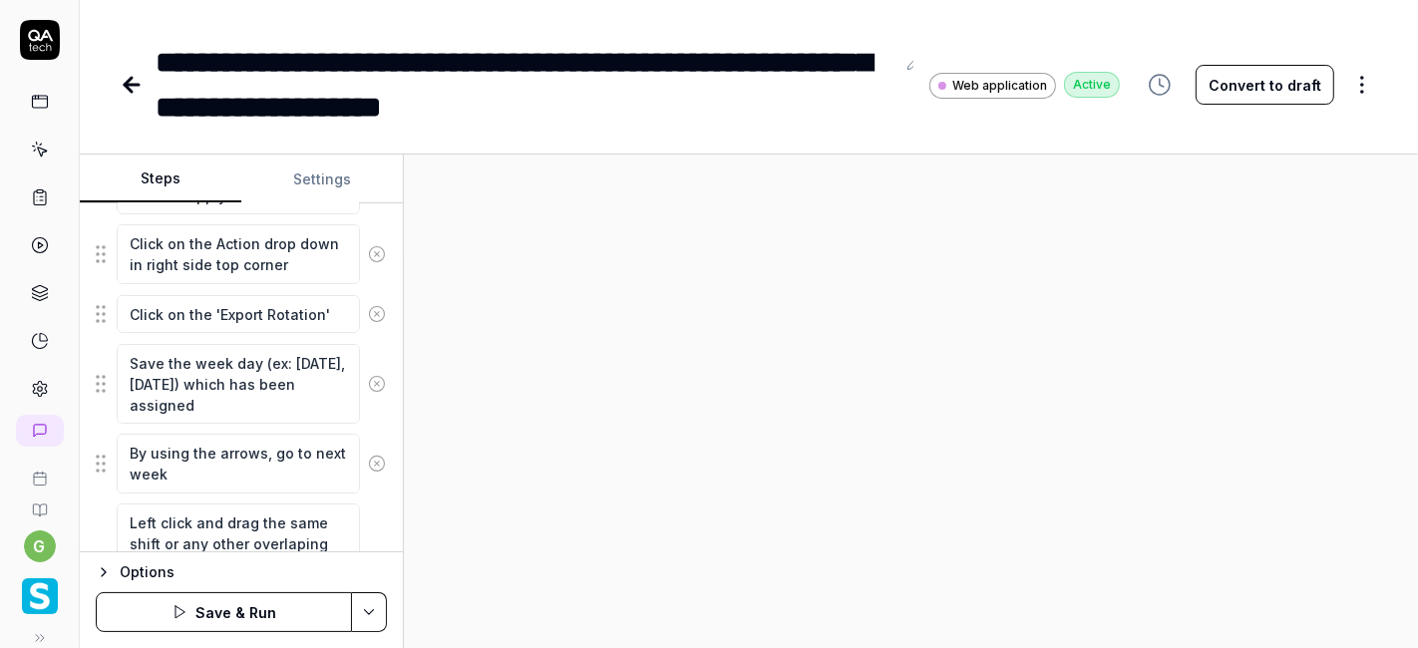
click at [363, 364] on button at bounding box center [377, 384] width 34 height 40
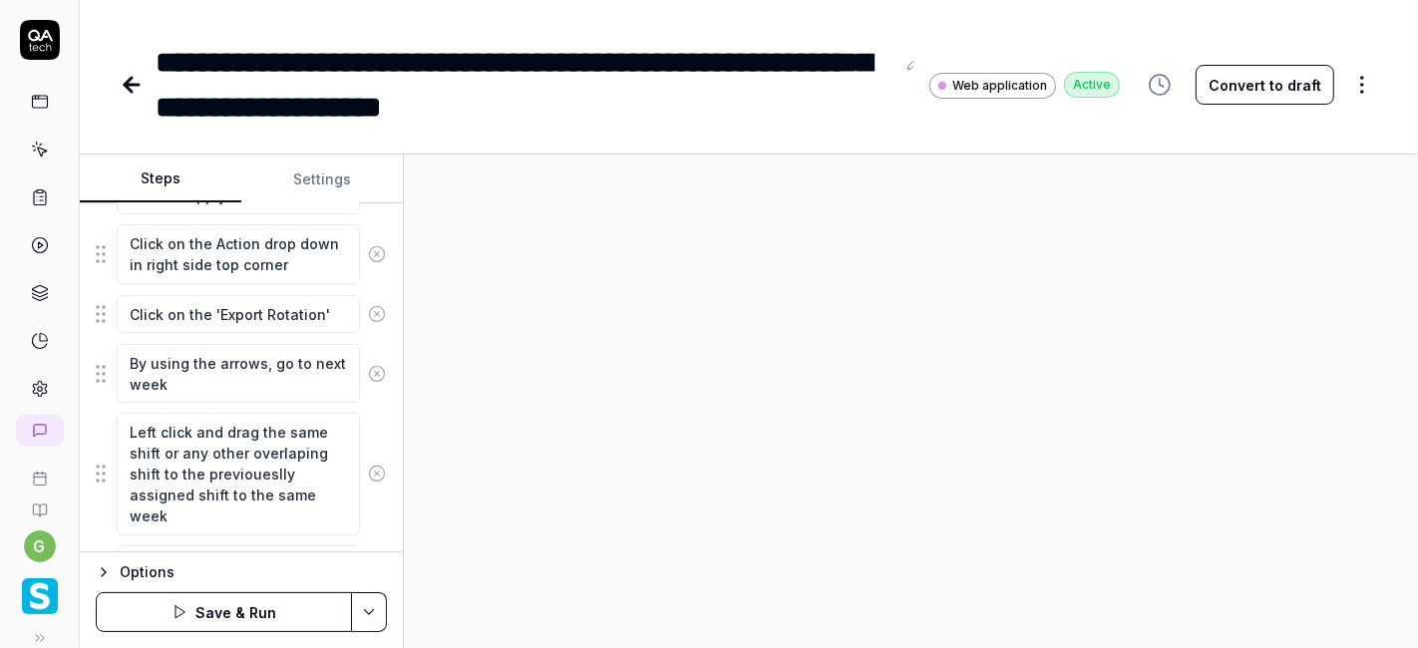
click at [368, 366] on icon at bounding box center [377, 374] width 18 height 18
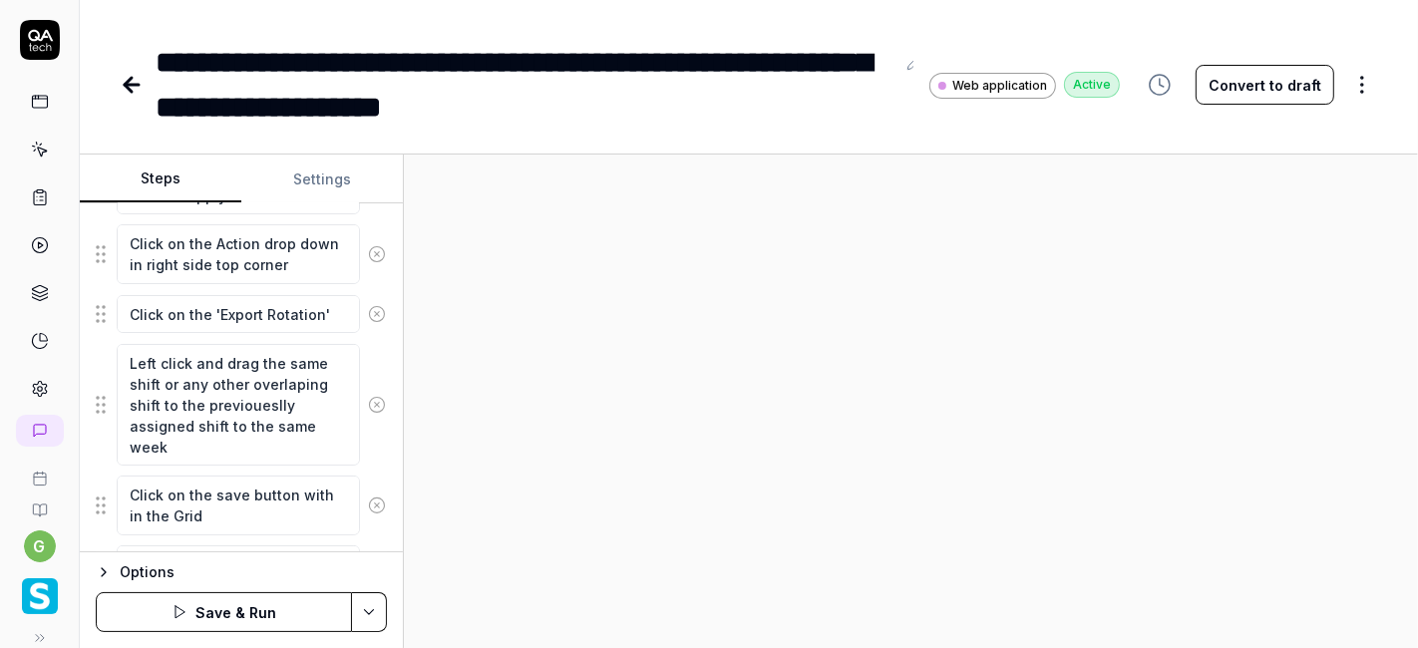
click at [368, 398] on icon at bounding box center [377, 405] width 18 height 18
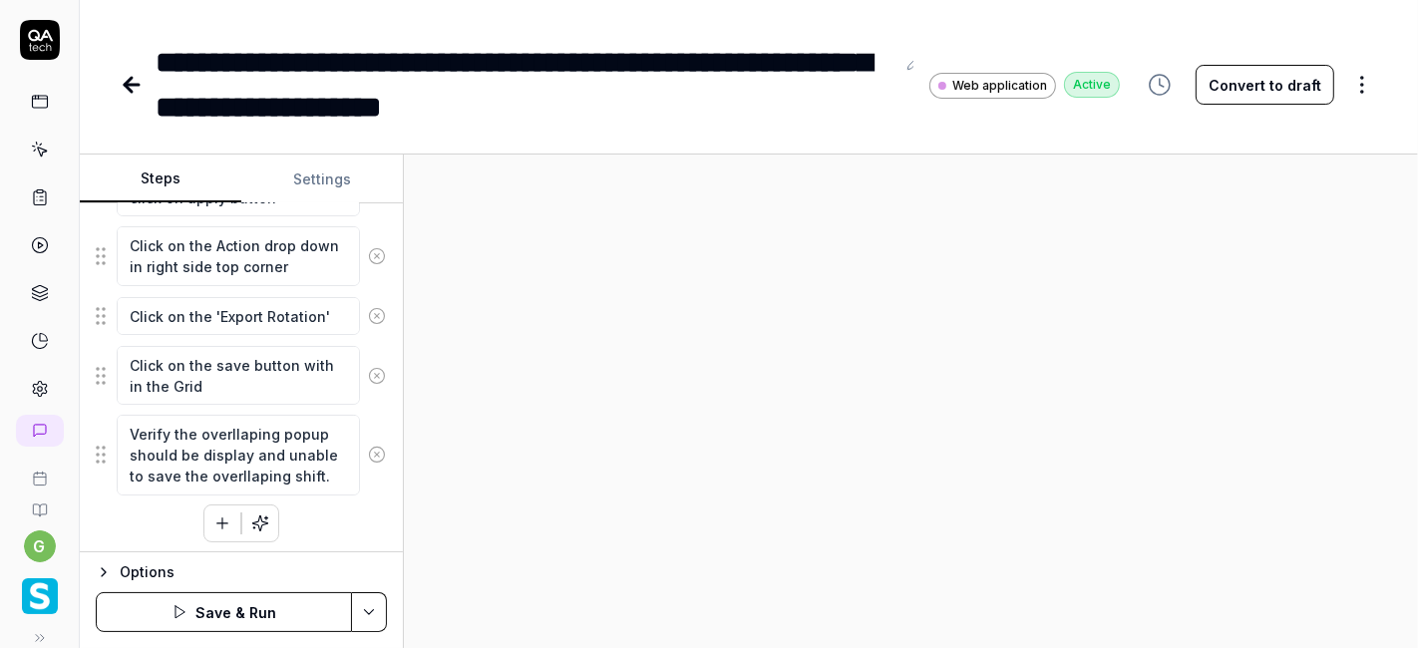
click at [368, 371] on icon at bounding box center [377, 376] width 18 height 18
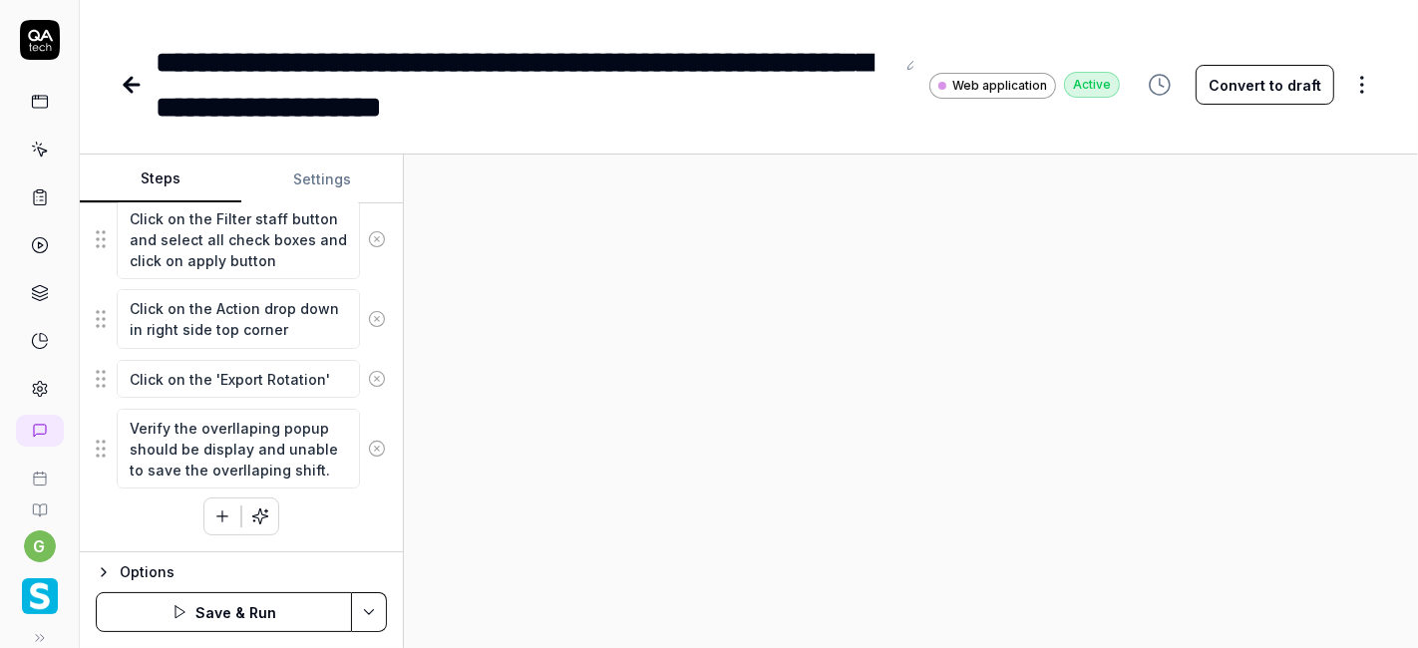
scroll to position [593, 0]
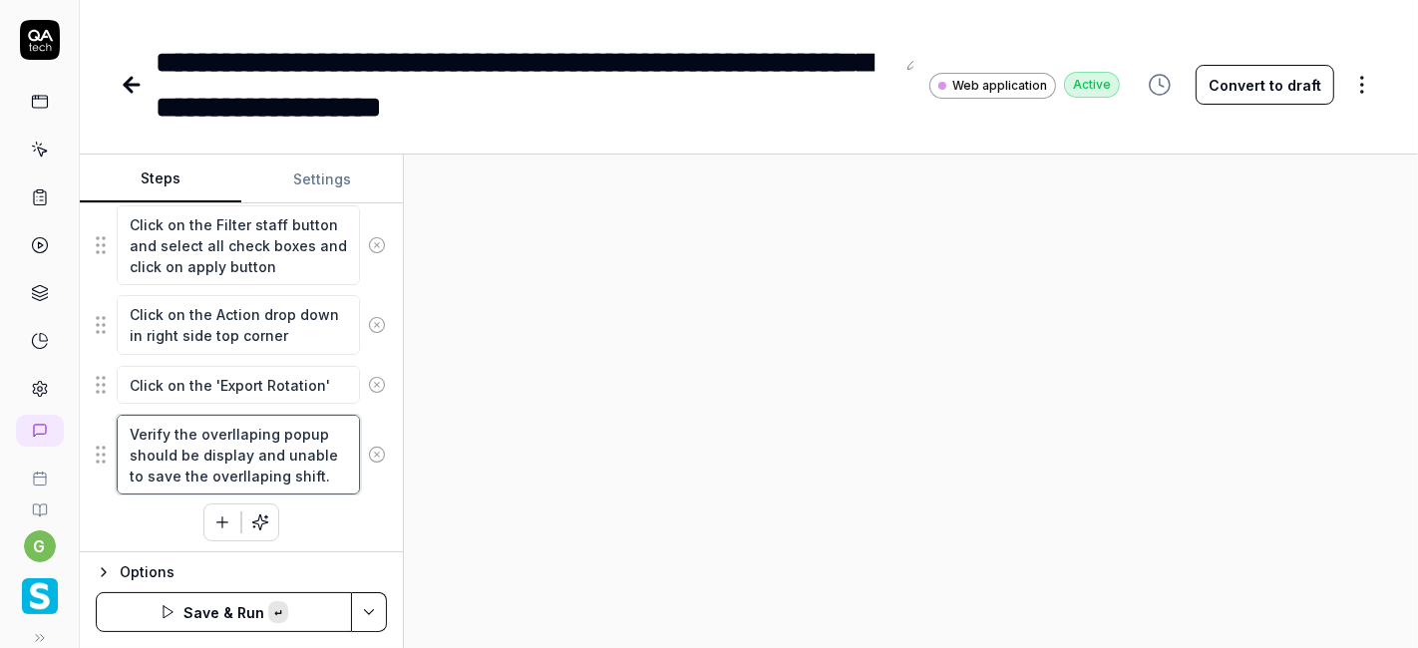
click at [247, 447] on textarea "Verify the overllaping popup should be display and unable to save the overllapi…" at bounding box center [238, 455] width 243 height 80
drag, startPoint x: 195, startPoint y: 429, endPoint x: 337, endPoint y: 474, distance: 148.5
click at [337, 474] on textarea "Verify the overllaping popup should be display and unable to save the overllapi…" at bounding box center [238, 455] width 243 height 80
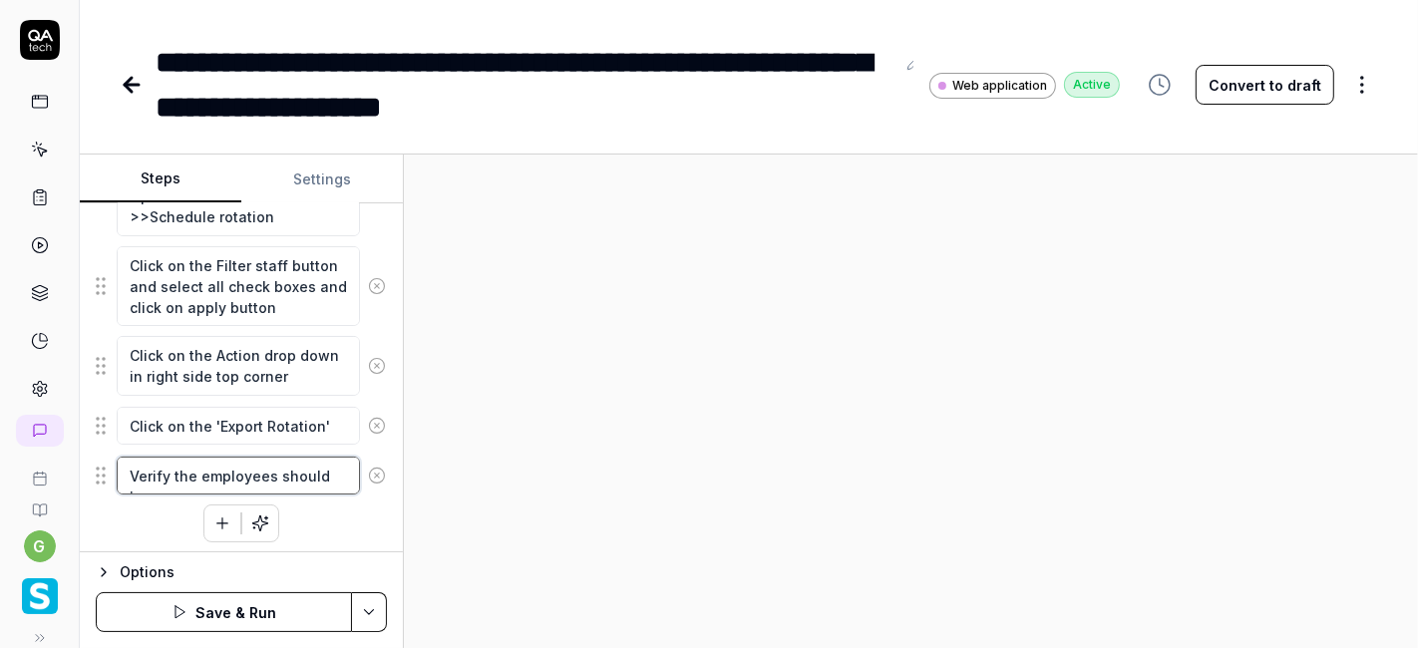
scroll to position [572, 0]
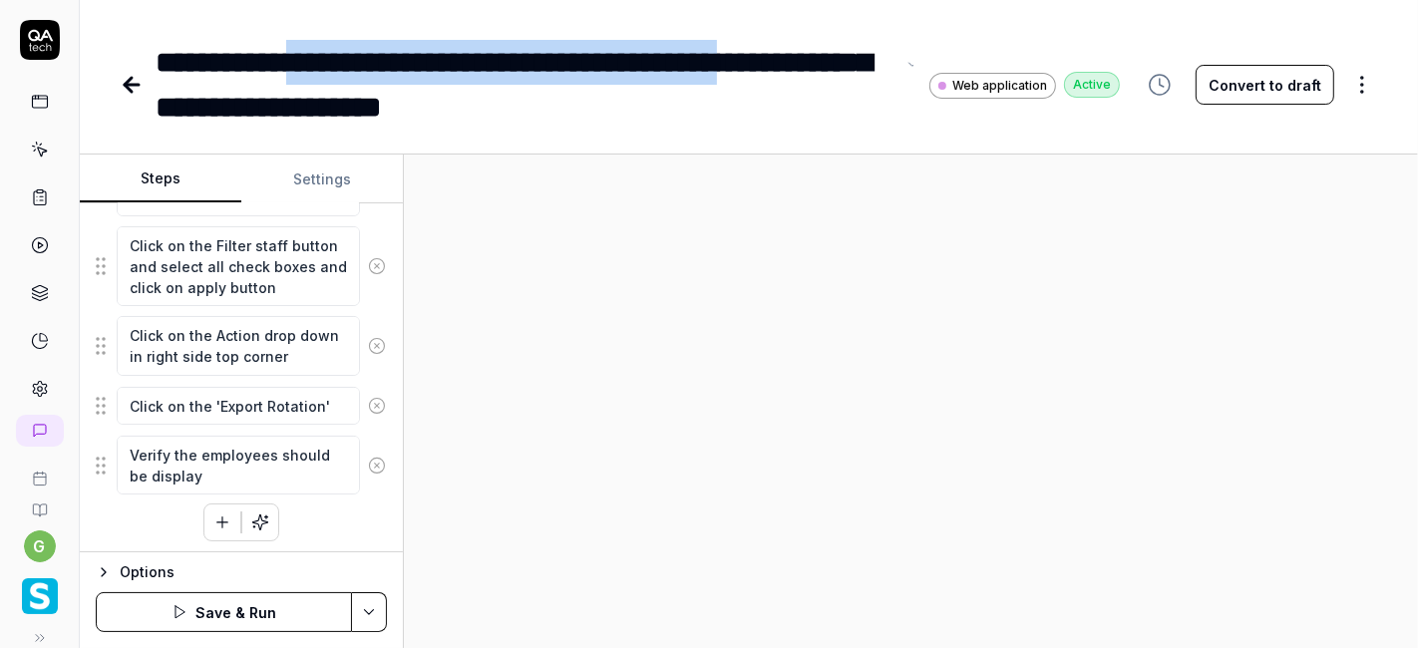
drag, startPoint x: 337, startPoint y: 59, endPoint x: 282, endPoint y: 93, distance: 64.5
click at [282, 93] on div "**********" at bounding box center [525, 85] width 739 height 90
copy div "**********"
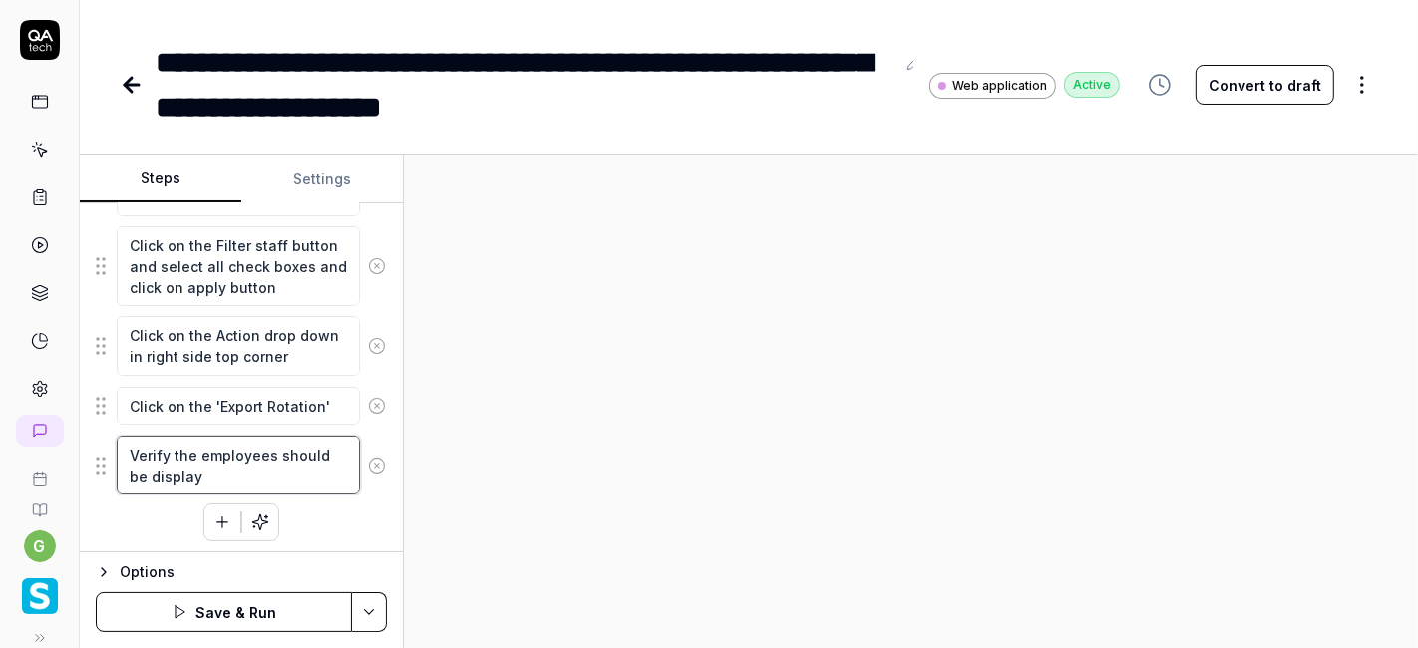
drag, startPoint x: 197, startPoint y: 440, endPoint x: 215, endPoint y: 471, distance: 35.7
click at [215, 471] on textarea "Verify the employees should be display" at bounding box center [238, 465] width 243 height 59
paste textarea "shows only employees of the selected"
click at [200, 449] on textarea "Verify the shows only employees of the selected" at bounding box center [238, 465] width 243 height 59
click at [304, 448] on textarea "Verify the exported file shows only employees of the selected" at bounding box center [238, 476] width 243 height 80
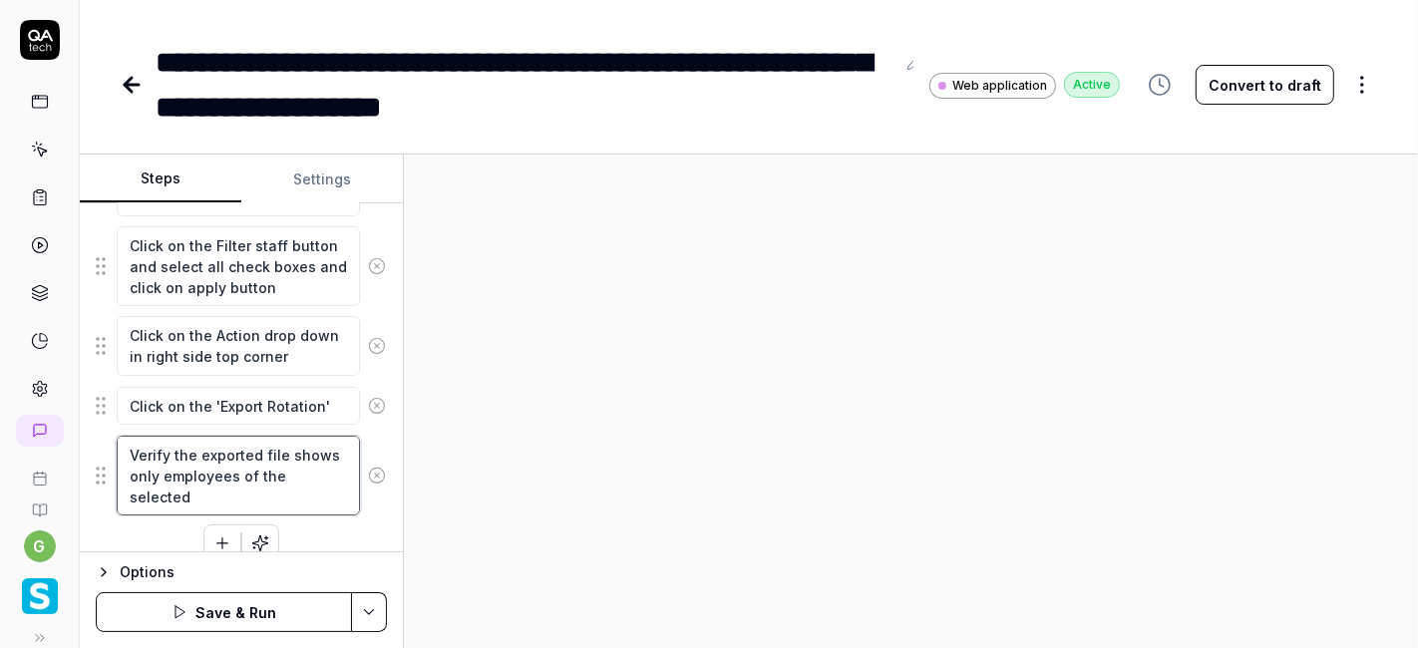
click at [304, 448] on textarea "Verify the exported file shows only employees of the selected" at bounding box center [238, 476] width 243 height 80
click at [207, 490] on textarea "Verify the exported file having only employees of the selected" at bounding box center [238, 476] width 243 height 80
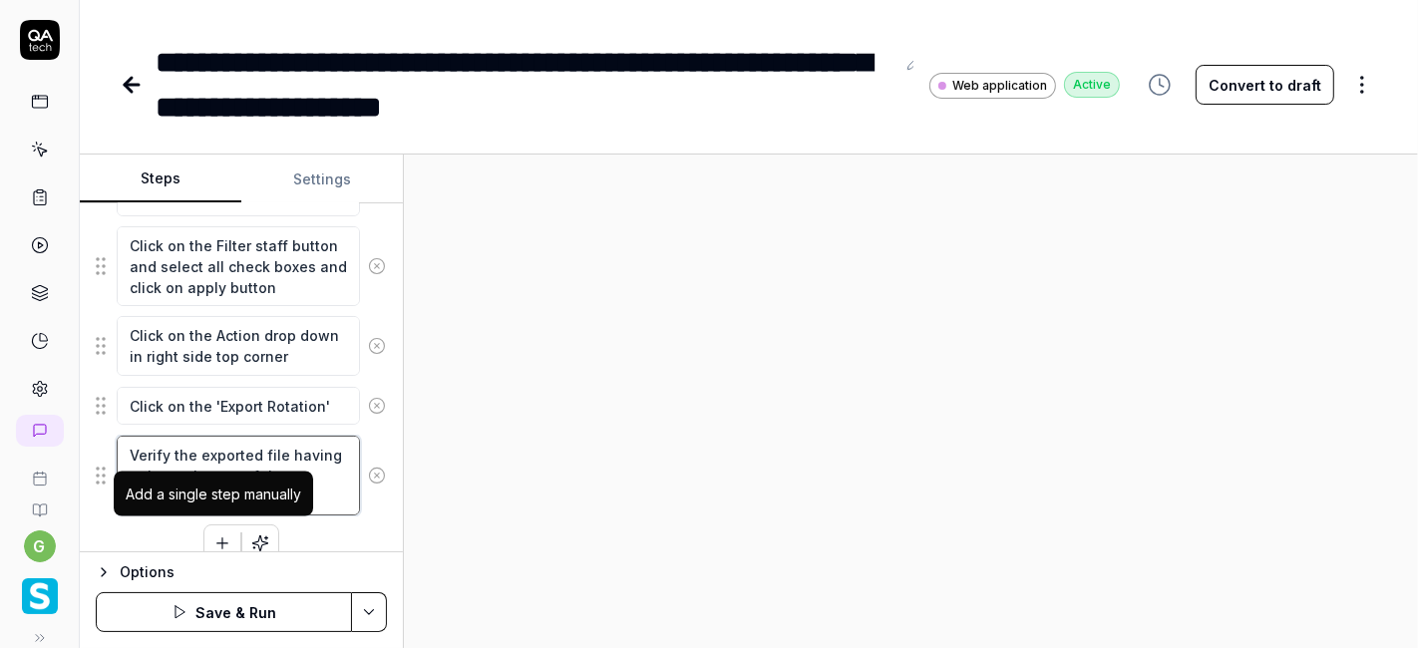
scroll to position [593, 0]
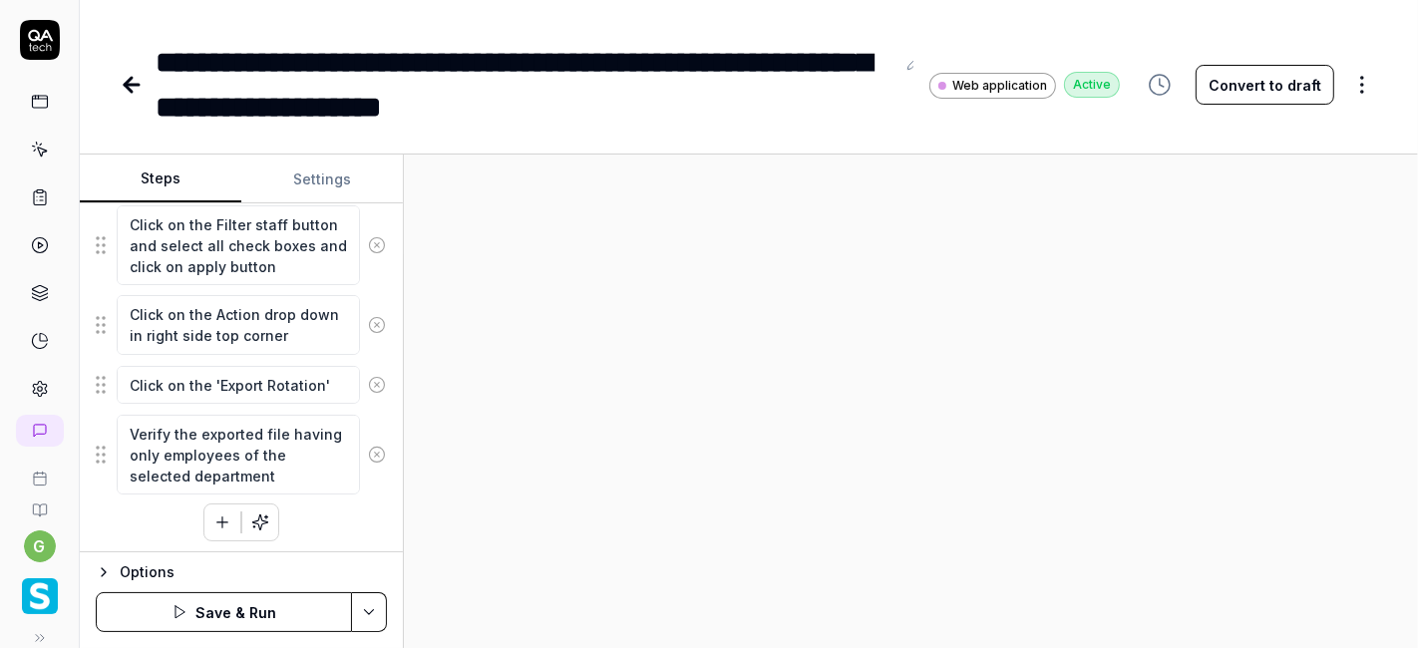
click at [519, 404] on div at bounding box center [911, 401] width 1014 height 493
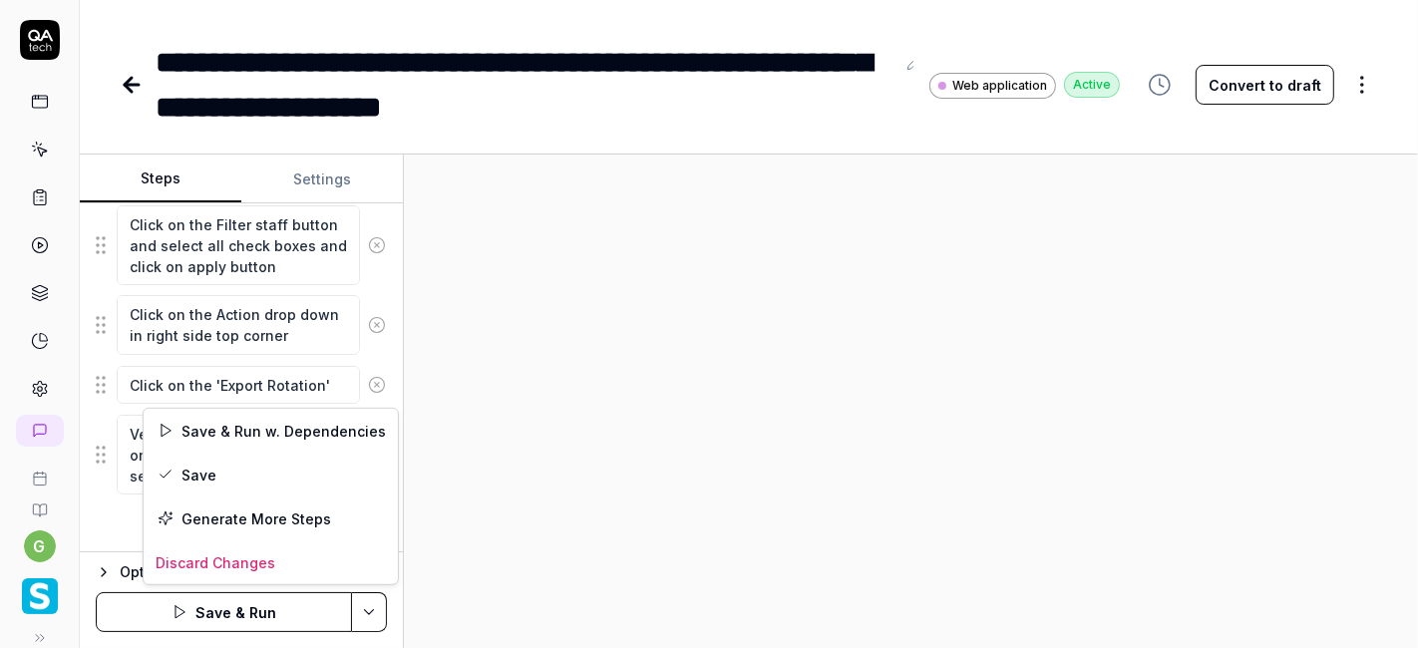
click at [371, 602] on html "**********" at bounding box center [709, 324] width 1418 height 648
click at [262, 434] on div "Save & Run w. Dependencies" at bounding box center [271, 431] width 254 height 44
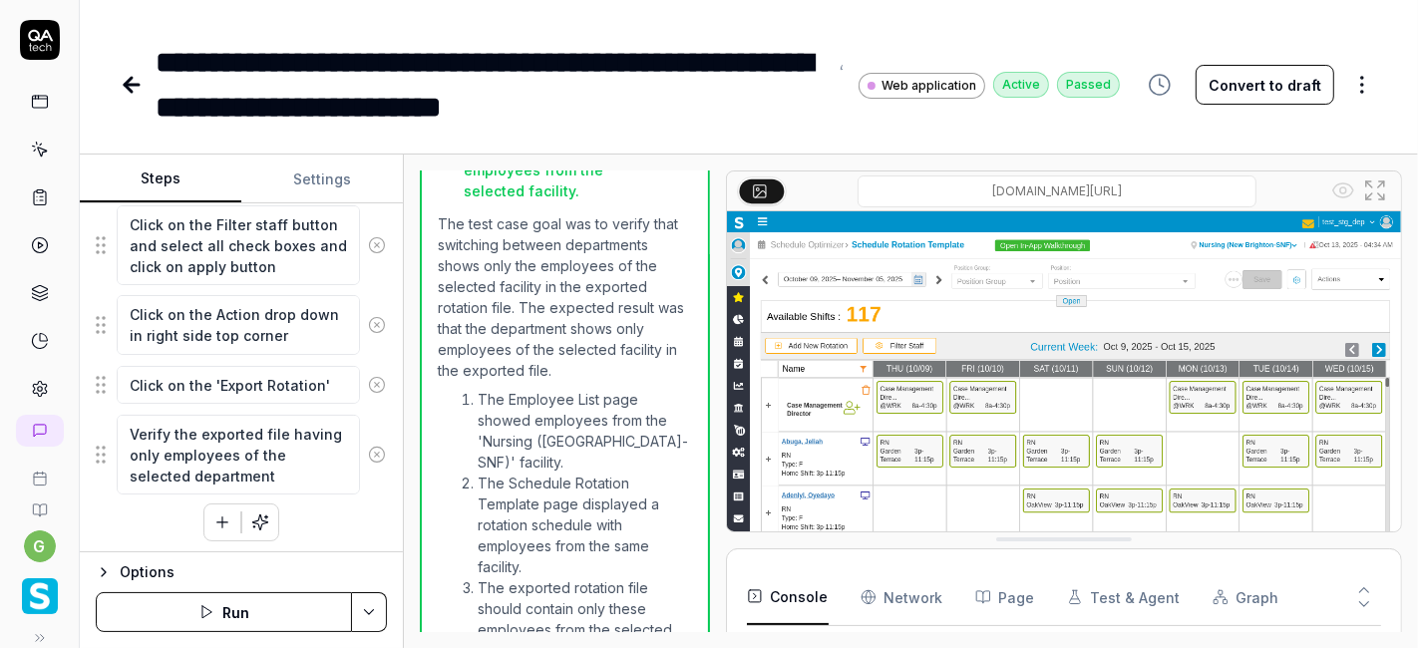
scroll to position [1034, 0]
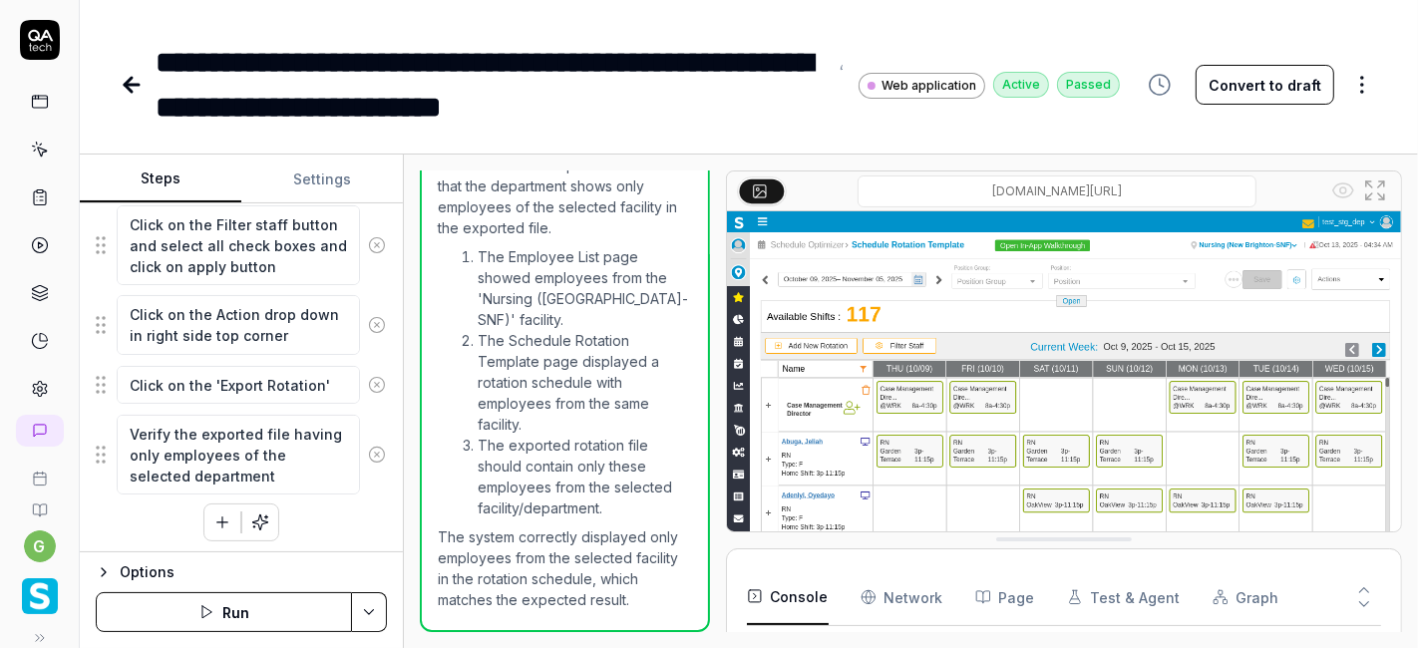
click at [127, 85] on icon at bounding box center [132, 85] width 14 height 0
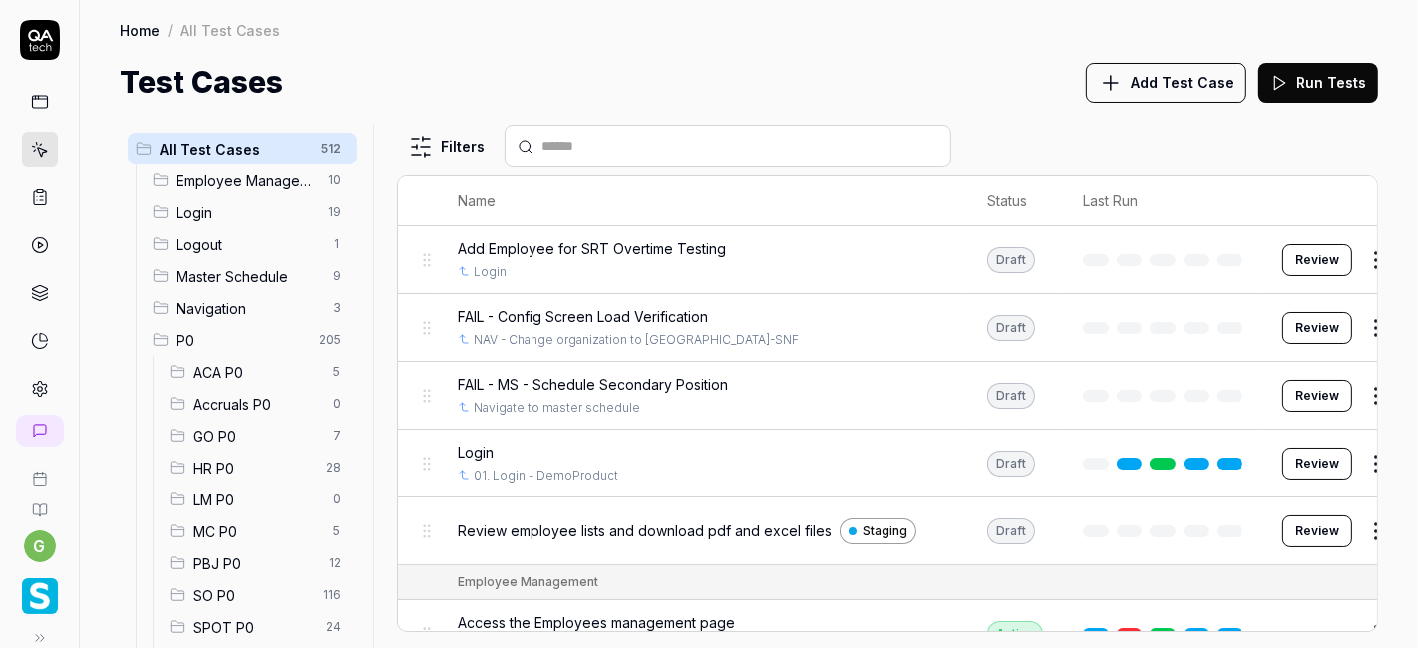
click at [599, 142] on input "text" at bounding box center [739, 146] width 397 height 21
click at [241, 585] on span "SO P0" at bounding box center [252, 595] width 118 height 21
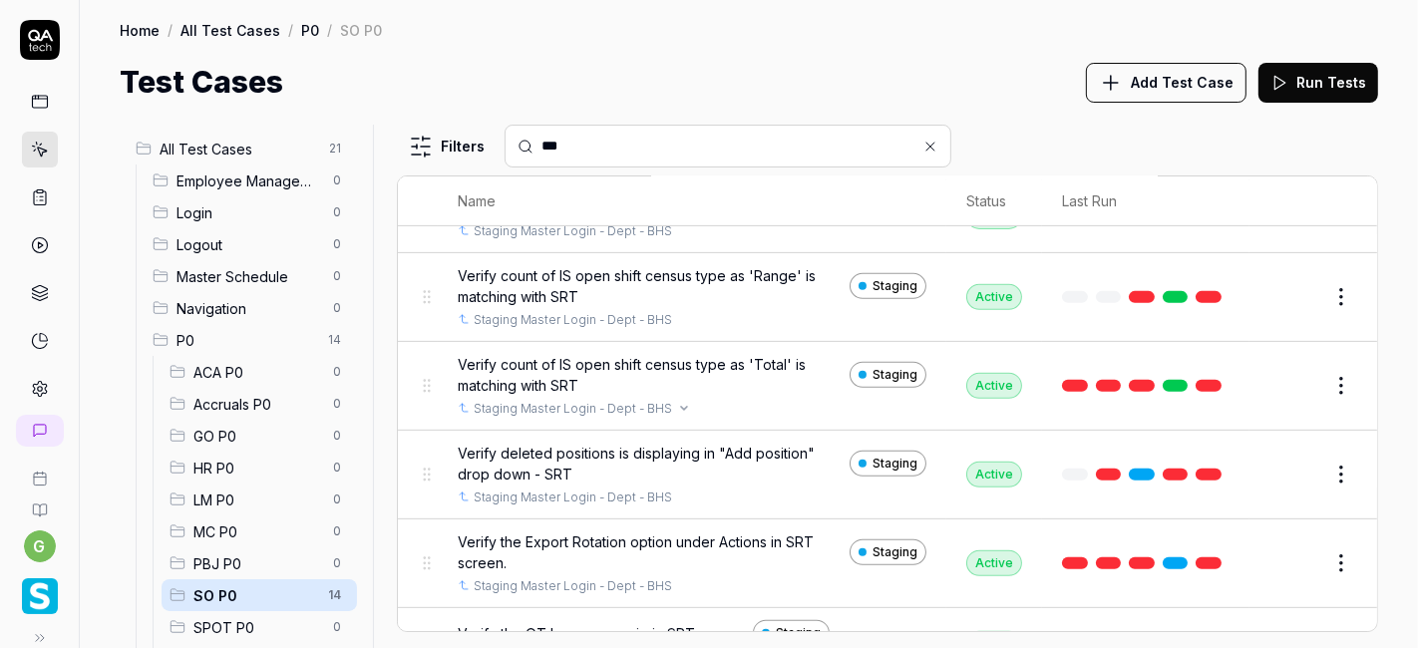
scroll to position [811, 0]
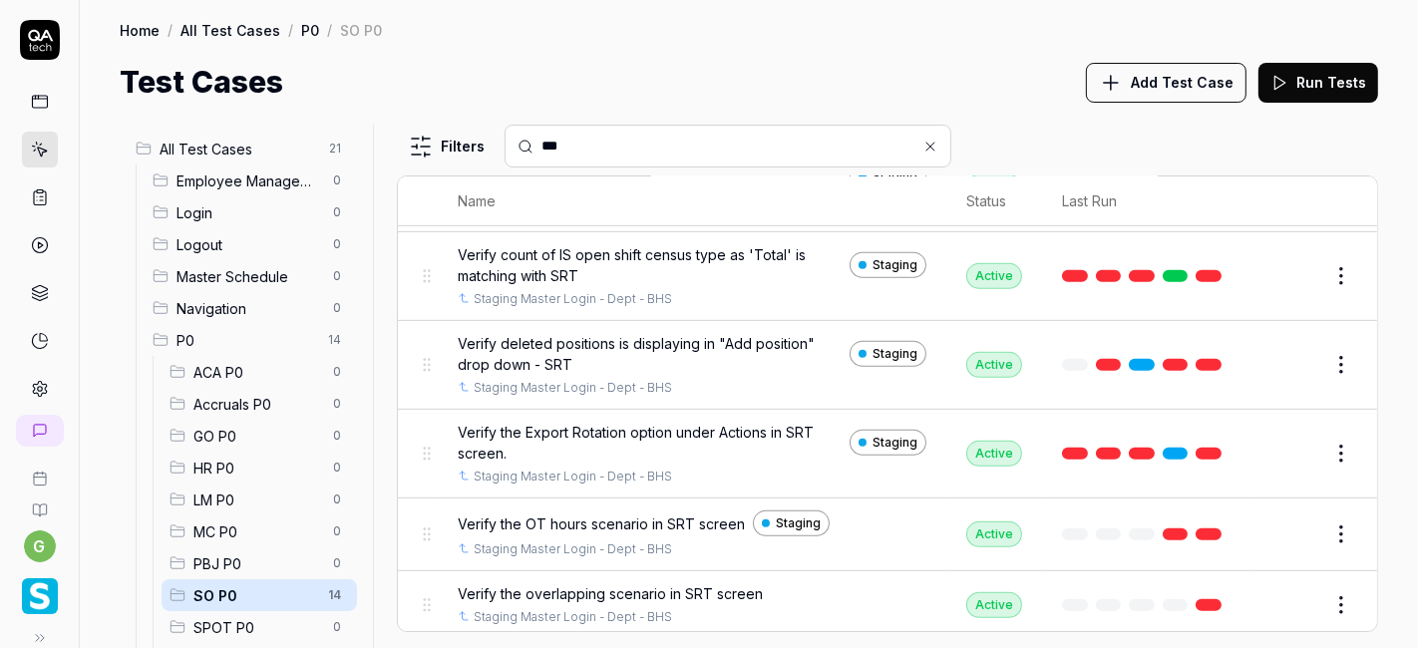
click at [699, 83] on div "Test Cases Add Test Case Run Tests" at bounding box center [749, 82] width 1258 height 45
click at [712, 95] on div "Test Cases Add Test Case Run Tests" at bounding box center [749, 82] width 1258 height 45
click at [692, 79] on div "Test Cases Add Test Case Run Tests" at bounding box center [749, 82] width 1258 height 45
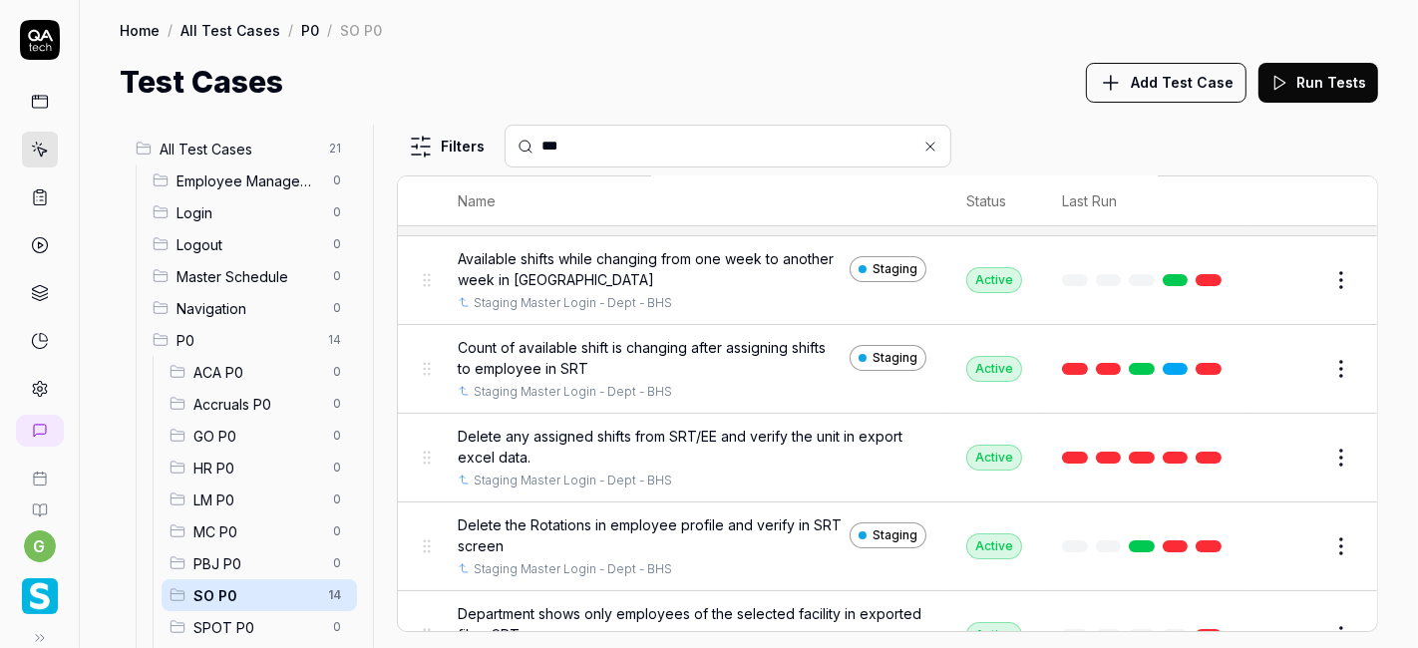
scroll to position [0, 0]
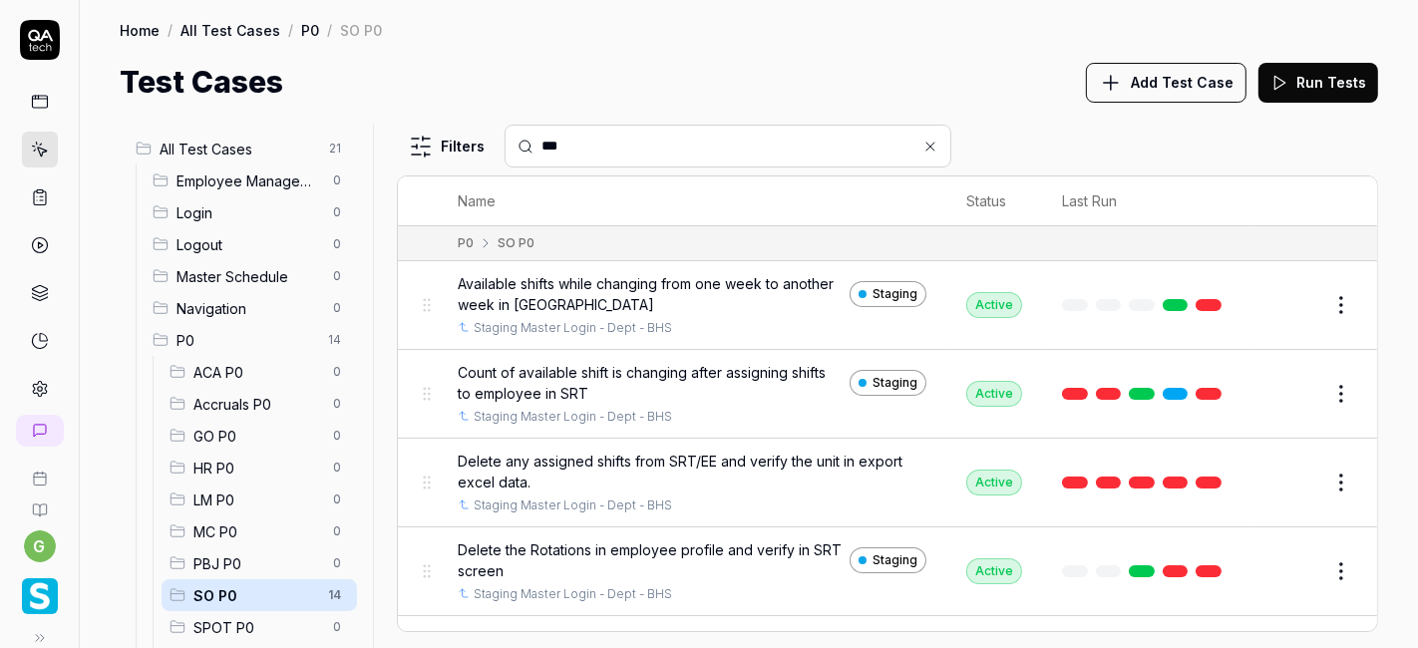
click at [696, 86] on div "Test Cases Add Test Case Run Tests" at bounding box center [749, 82] width 1258 height 45
click at [592, 149] on input "***" at bounding box center [739, 146] width 397 height 21
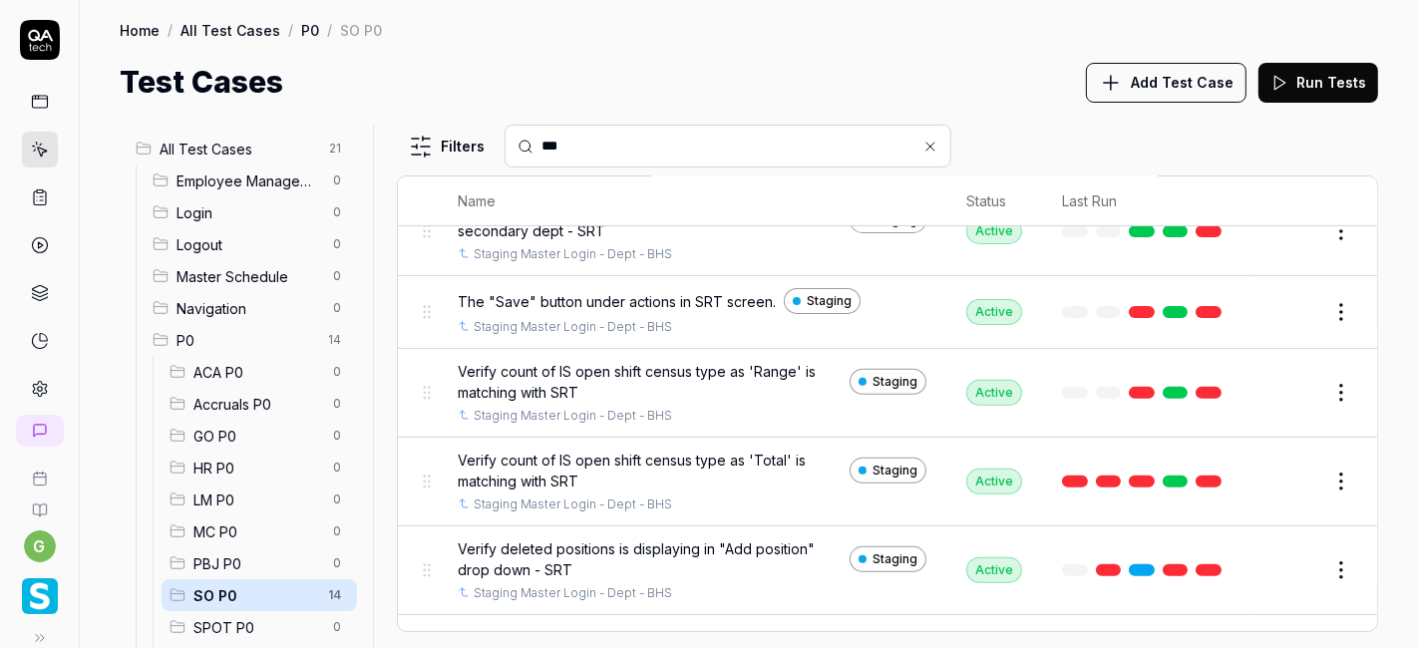
scroll to position [604, 0]
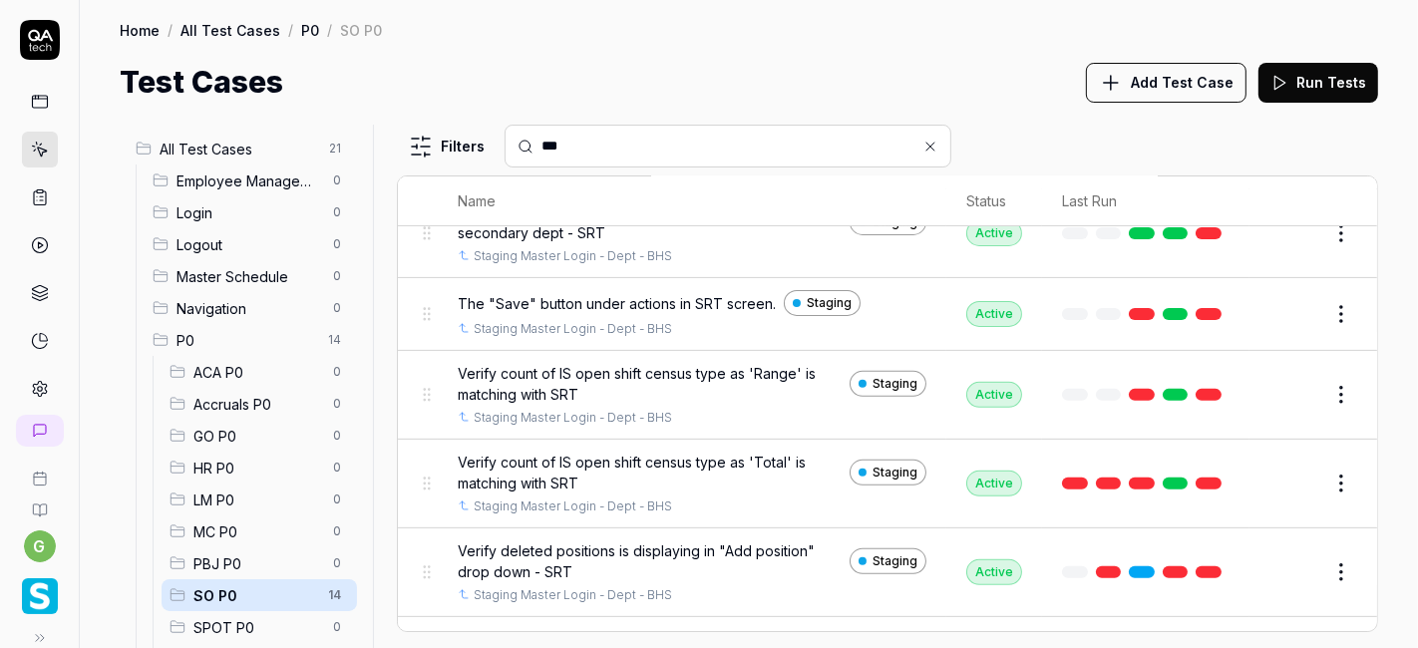
click at [1318, 311] on html "g Home / All Test Cases / P0 / SO P0 Home / All Test Cases / P0 / SO P0 Test Ca…" at bounding box center [709, 324] width 1418 height 648
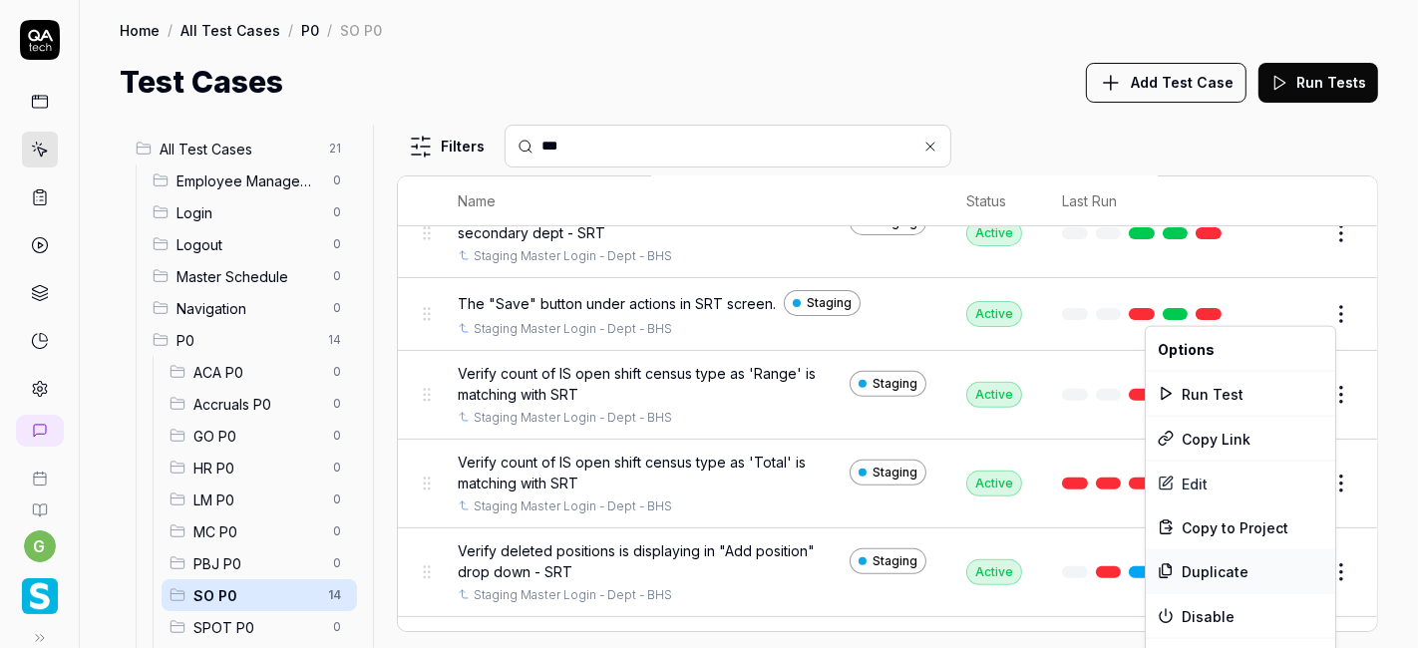
click at [1196, 565] on div "Duplicate" at bounding box center [1239, 571] width 189 height 44
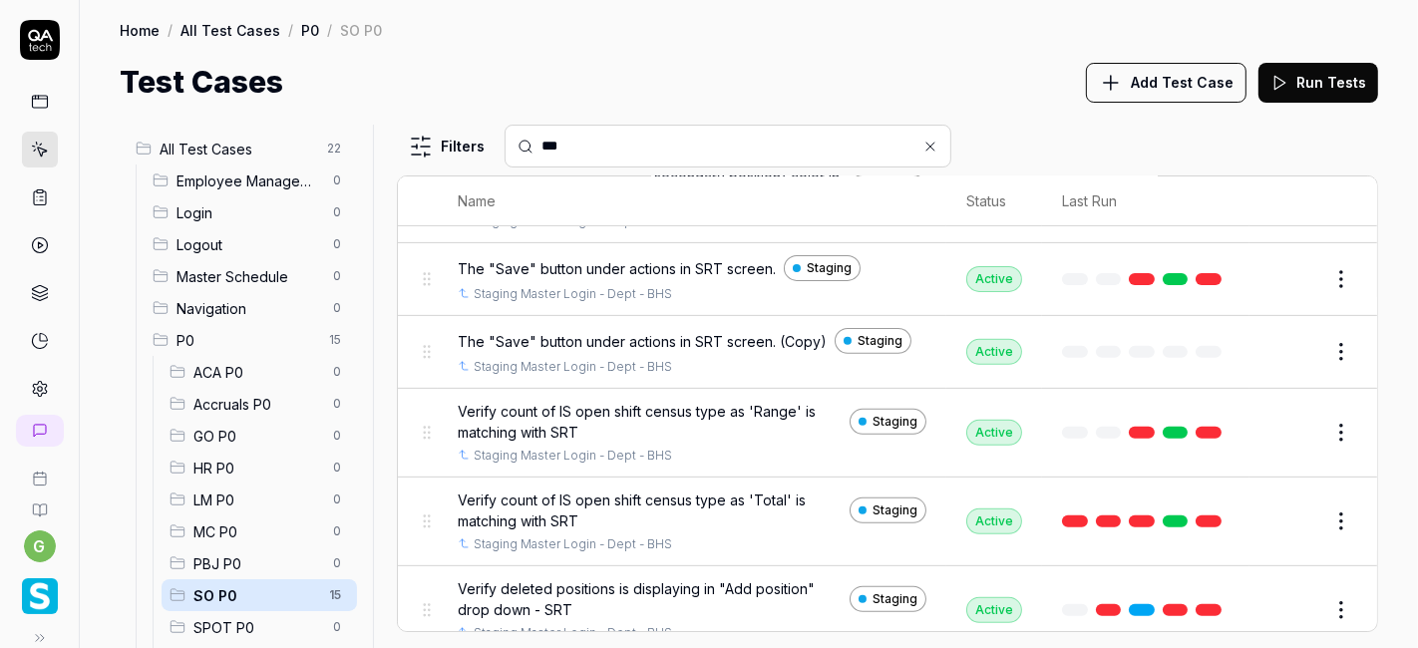
scroll to position [640, 0]
click at [1281, 340] on button "Edit" at bounding box center [1293, 351] width 48 height 32
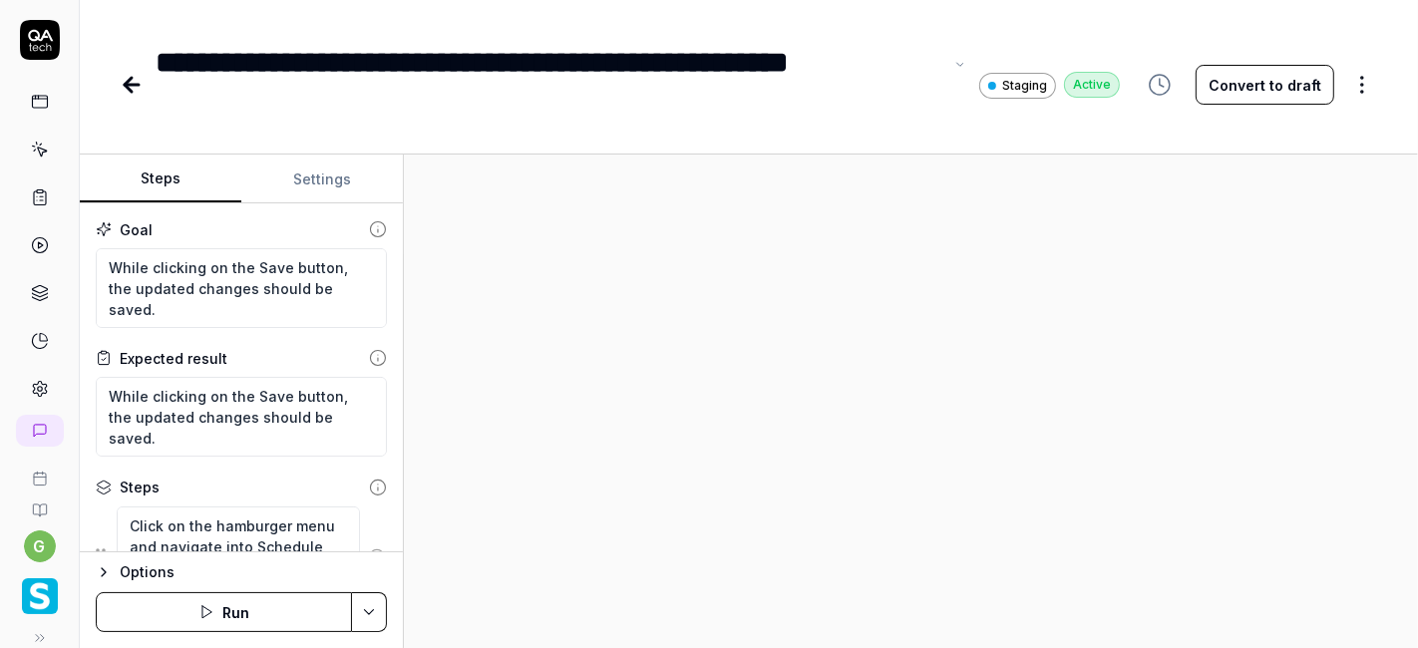
click at [845, 56] on div "**********" at bounding box center [549, 85] width 787 height 90
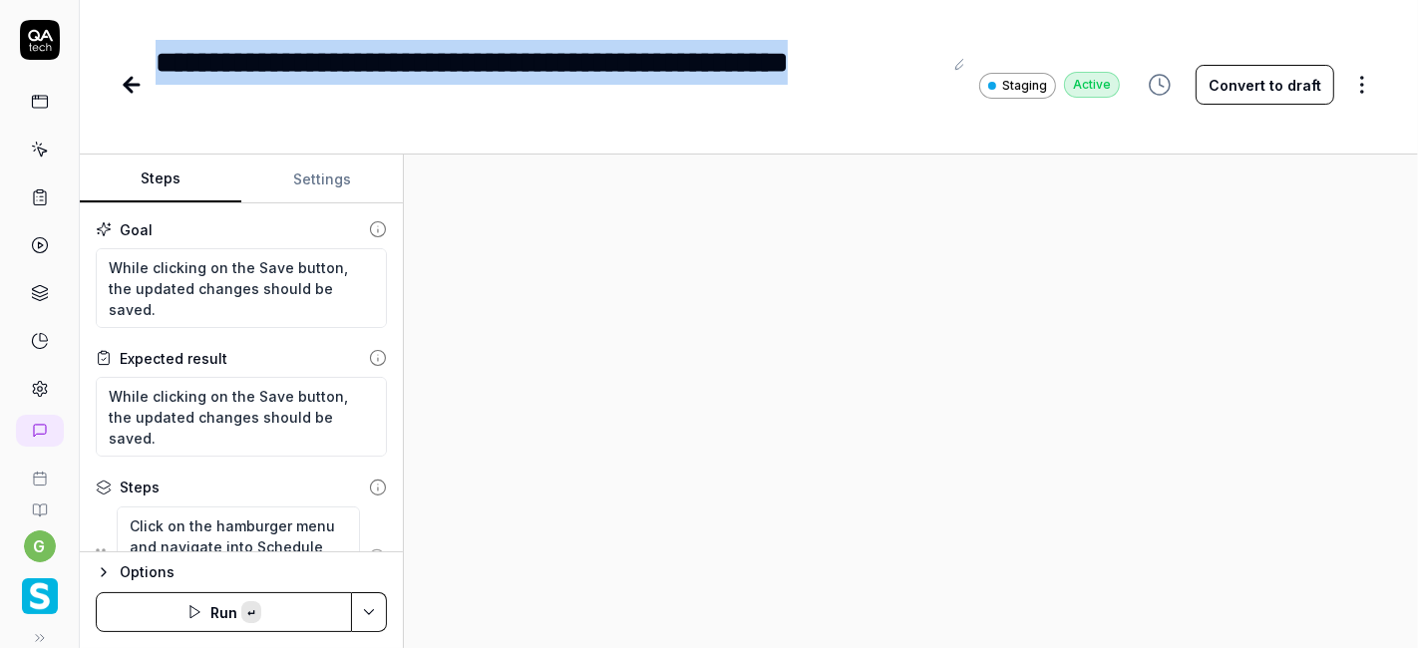
copy div "**********"
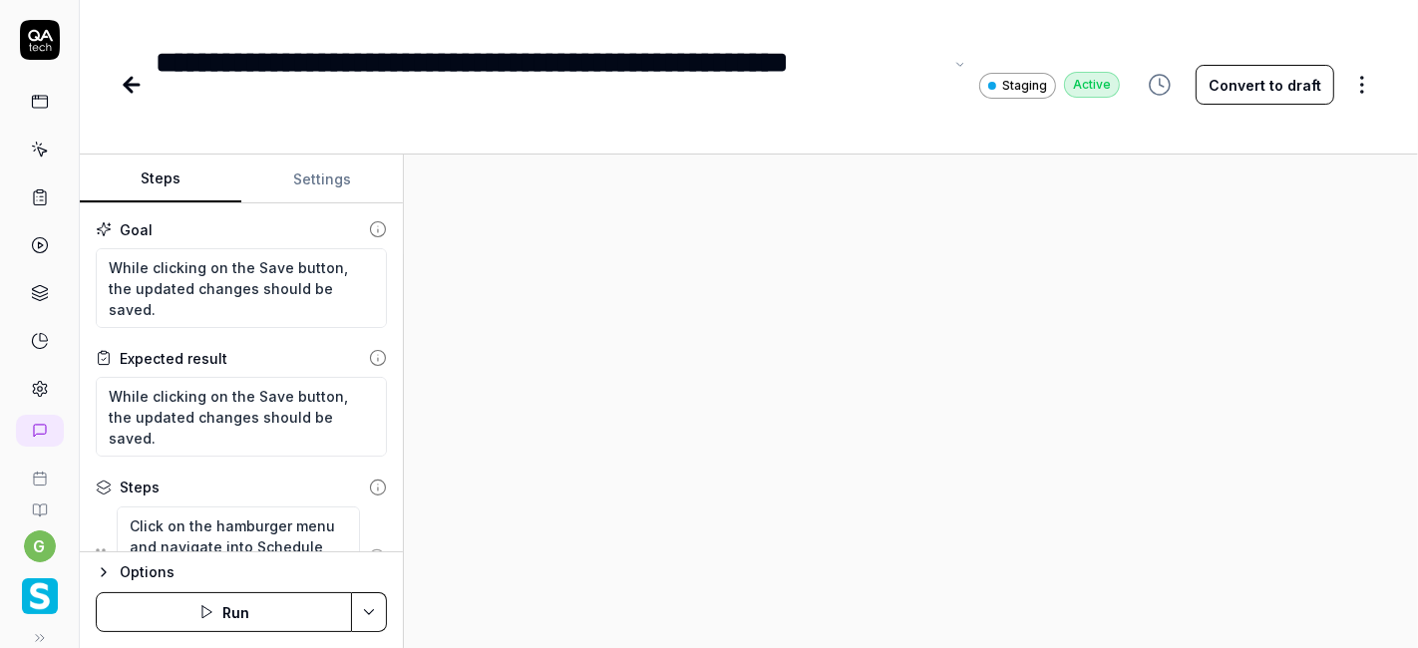
click at [523, 72] on div "**********" at bounding box center [549, 85] width 787 height 90
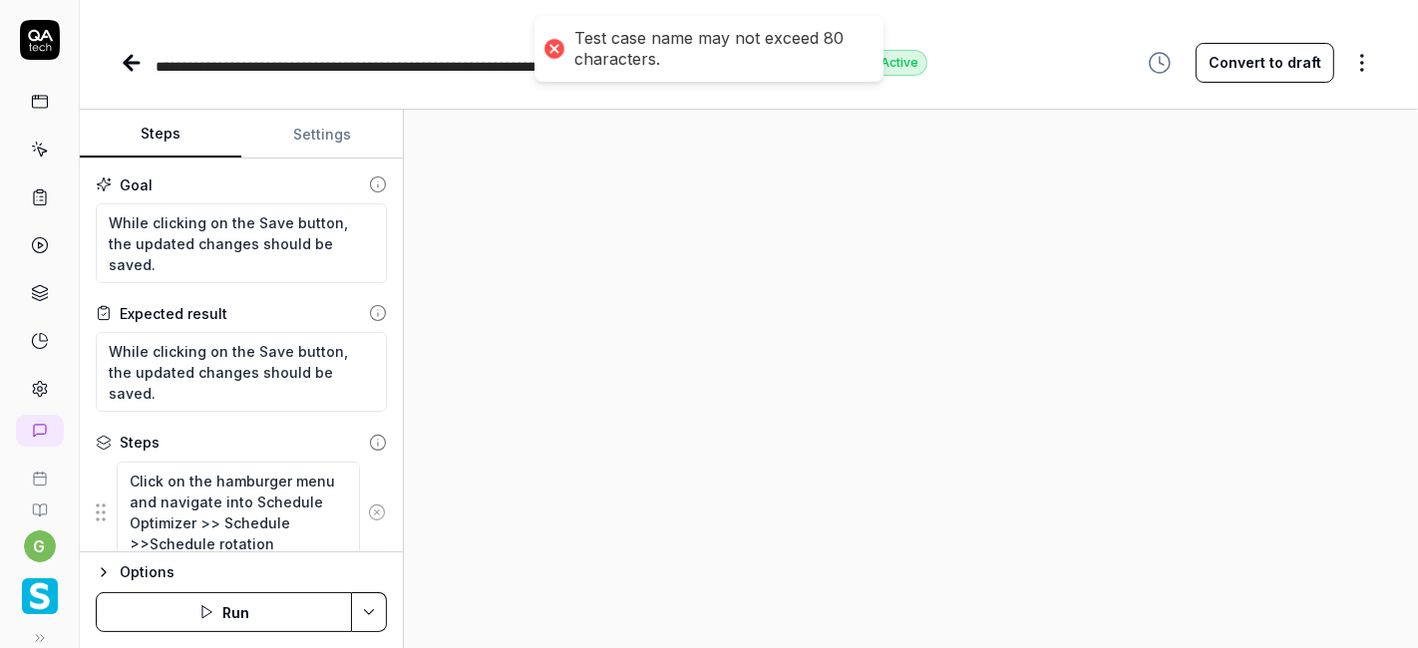
click at [227, 67] on span "**********" at bounding box center [439, 89] width 567 height 59
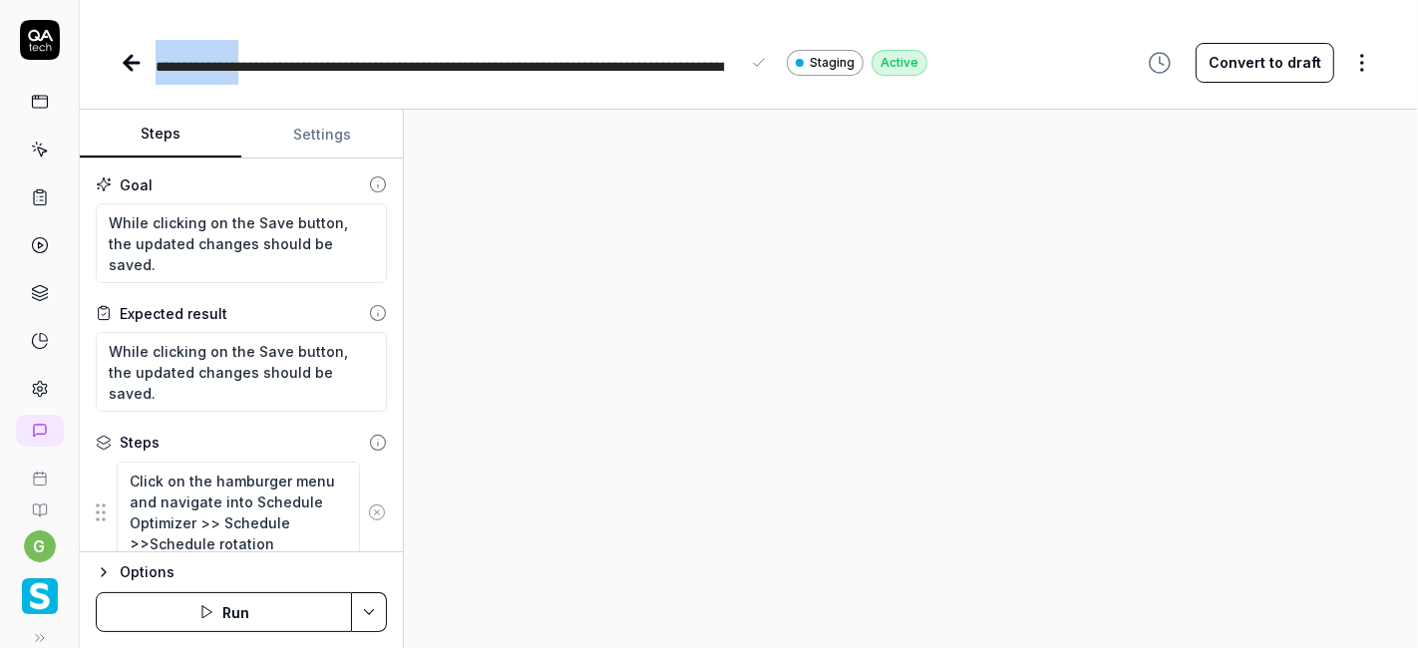
drag, startPoint x: 157, startPoint y: 67, endPoint x: 229, endPoint y: 68, distance: 72.8
click at [229, 68] on span "**********" at bounding box center [439, 89] width 567 height 59
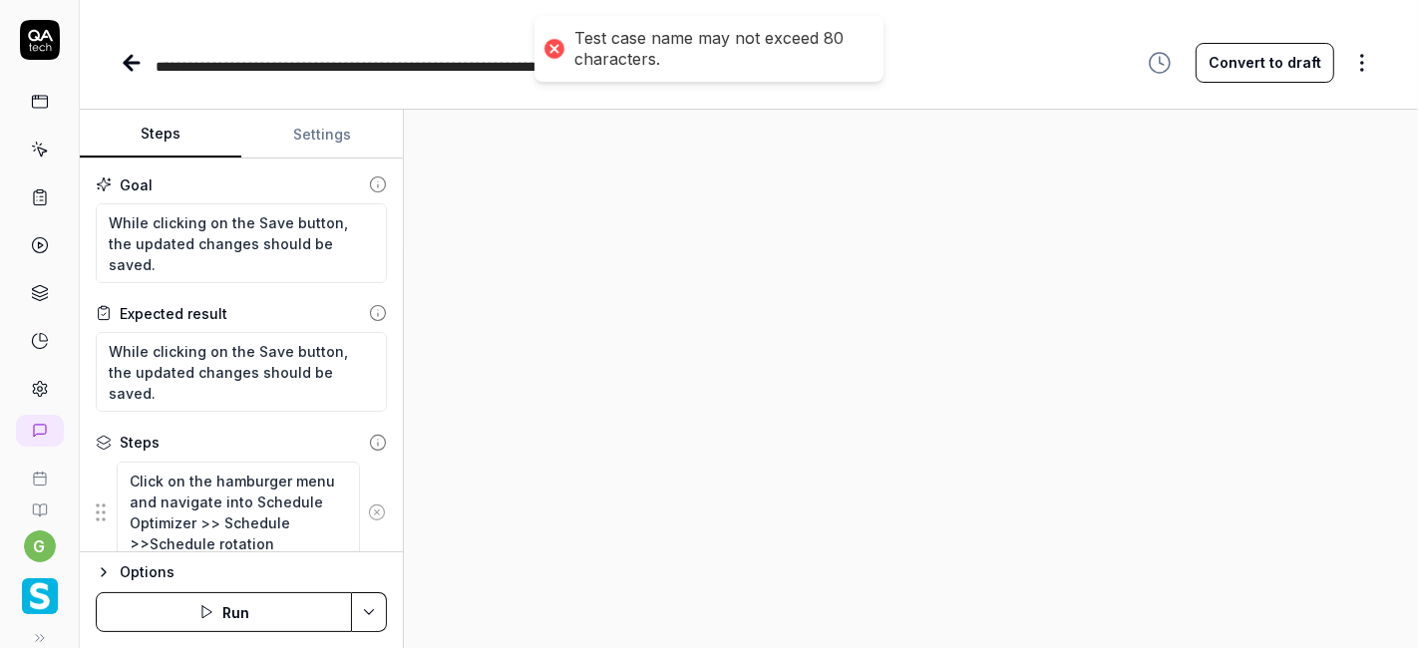
click at [754, 58] on main "**********" at bounding box center [709, 324] width 1418 height 648
click at [489, 38] on div "**********" at bounding box center [749, 42] width 1338 height 85
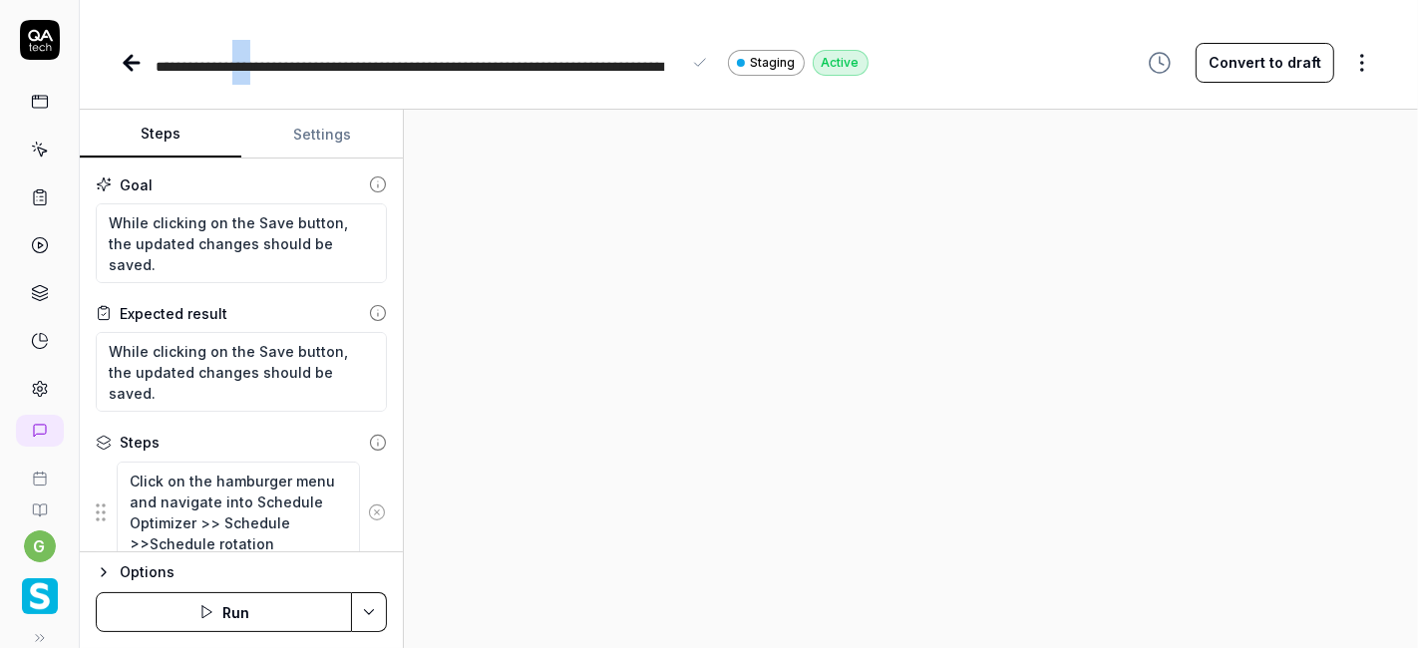
drag, startPoint x: 260, startPoint y: 69, endPoint x: 239, endPoint y: 74, distance: 21.5
click at [239, 74] on span "**********" at bounding box center [409, 89] width 507 height 59
click at [285, 75] on span "**********" at bounding box center [409, 89] width 507 height 59
drag, startPoint x: 267, startPoint y: 68, endPoint x: 336, endPoint y: 70, distance: 68.8
click at [336, 70] on span "**********" at bounding box center [409, 89] width 507 height 59
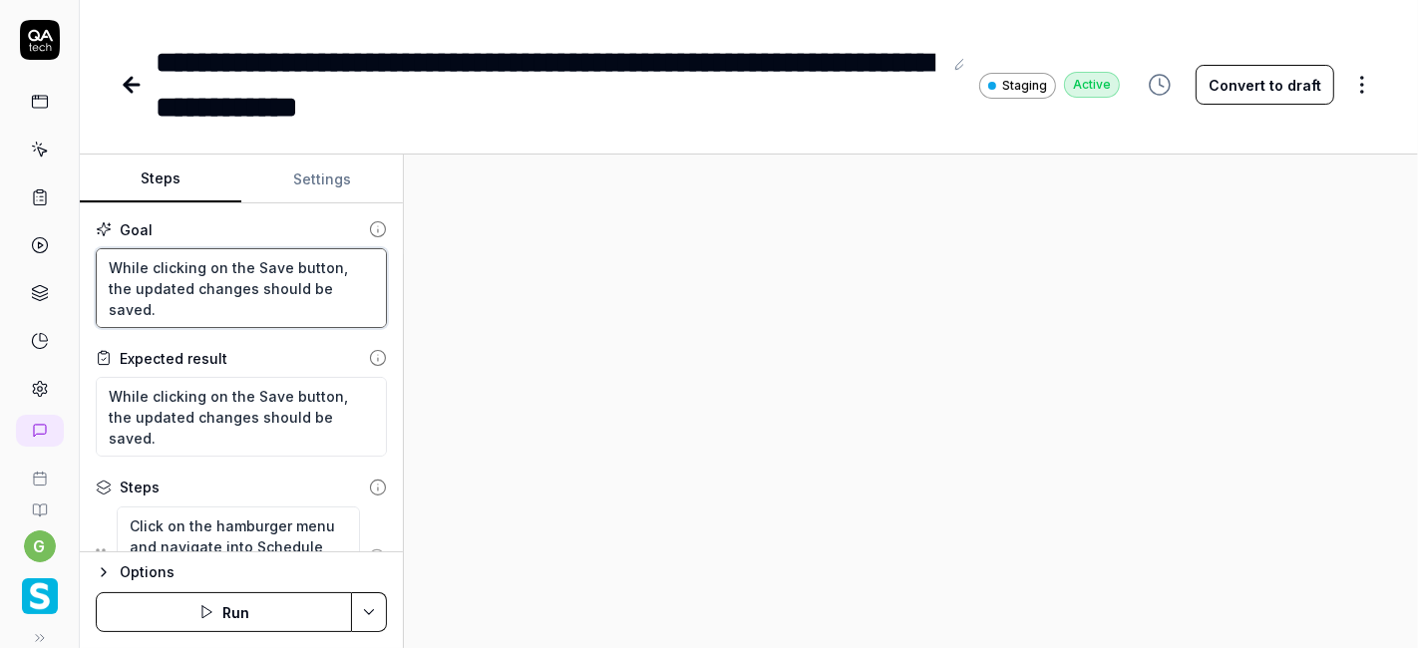
click at [210, 280] on textarea "While clicking on the Save button, the updated changes should be saved." at bounding box center [241, 288] width 291 height 80
paste textarea "Partial Shifts - When Submit Partial Shifts toggle is changed to No and Saved, …"
drag, startPoint x: 206, startPoint y: 260, endPoint x: 109, endPoint y: 262, distance: 97.7
click at [109, 262] on textarea "Partial Shifts - When Submit Partial Shifts toggle is changed to No and Saved, …" at bounding box center [241, 288] width 291 height 80
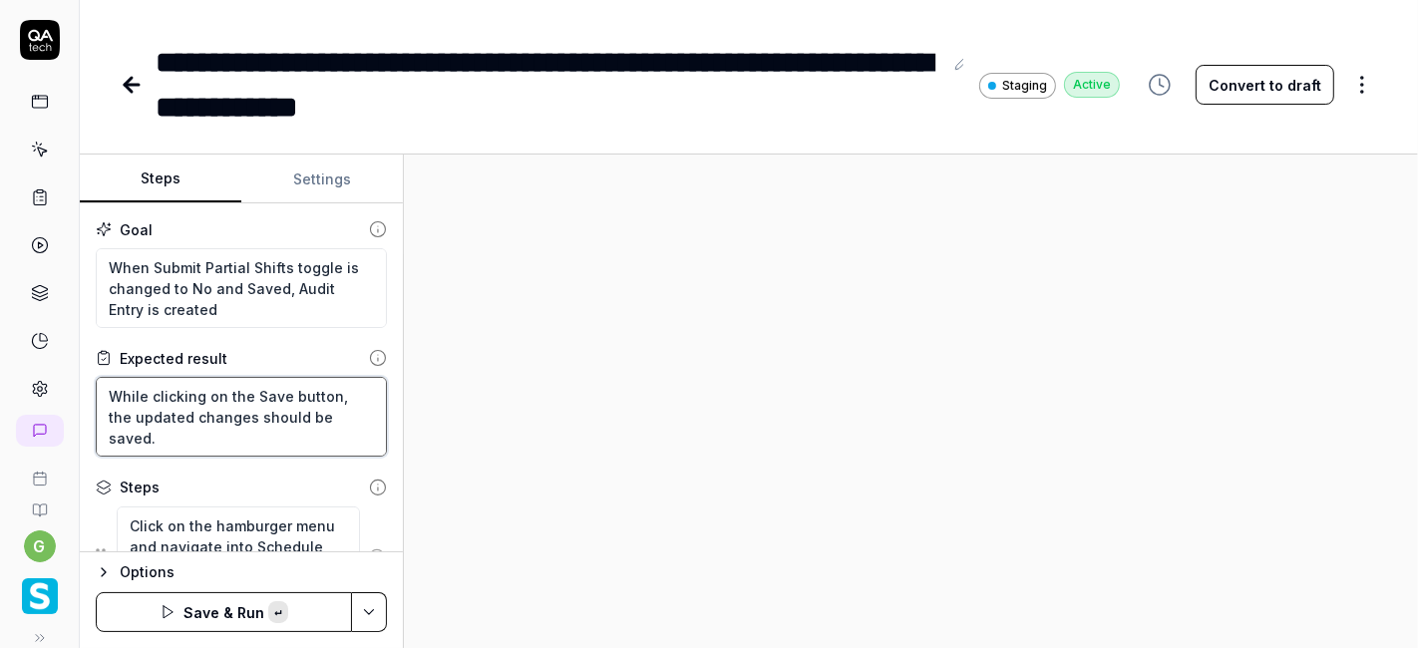
click at [184, 412] on textarea "While clicking on the Save button, the updated changes should be saved." at bounding box center [241, 417] width 291 height 80
paste textarea "Partial Shifts - When Submit Partial Shifts toggle is changed to No and Saved, …"
drag, startPoint x: 206, startPoint y: 394, endPoint x: 95, endPoint y: 394, distance: 111.7
click at [96, 394] on textarea "Partial Shifts - When Submit Partial Shifts toggle is changed to No and Saved, …" at bounding box center [241, 417] width 291 height 80
click at [430, 396] on div at bounding box center [911, 401] width 1014 height 493
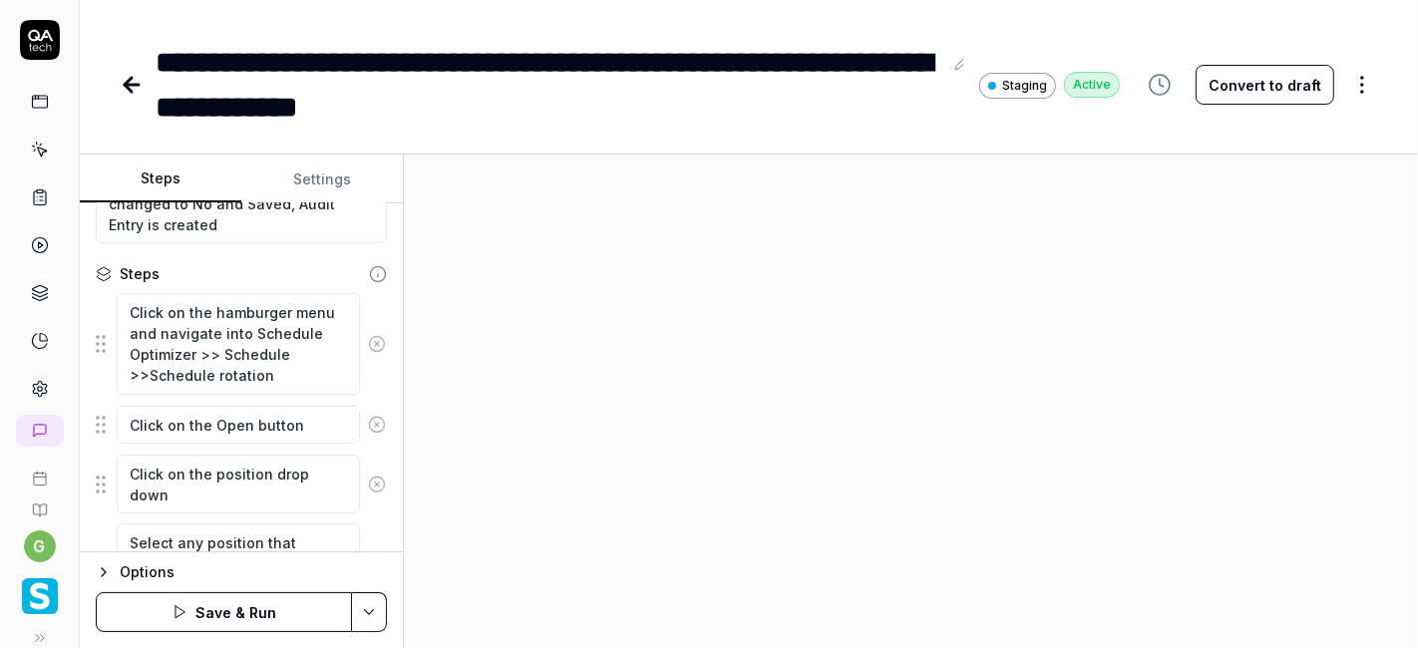
scroll to position [216, 0]
click at [258, 356] on textarea "Click on the hamburger menu and navigate into Schedule Optimizer >> Schedule >>…" at bounding box center [238, 340] width 243 height 101
drag, startPoint x: 258, startPoint y: 349, endPoint x: 132, endPoint y: 351, distance: 126.6
click at [132, 351] on textarea "Click on the hamburger menu and navigate into Schedule Optimizer >> Schedule >>…" at bounding box center [238, 340] width 243 height 101
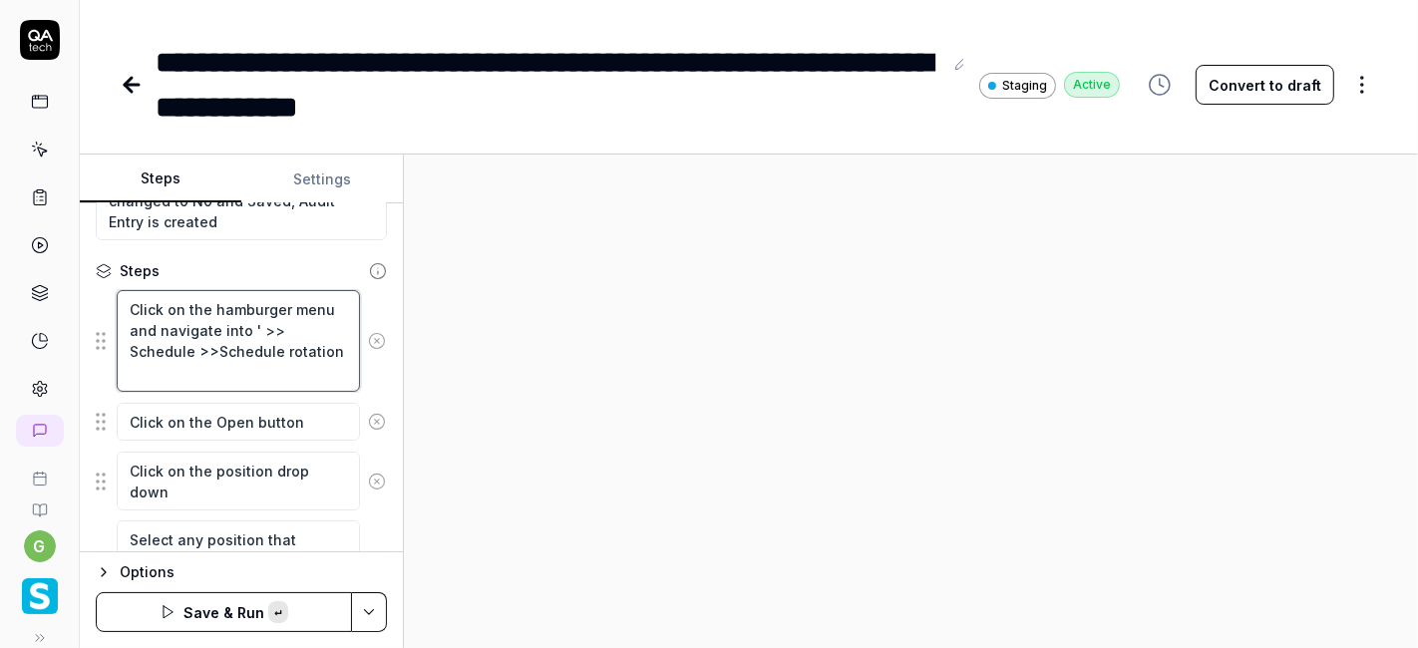
paste textarea "Configuration"
drag, startPoint x: 255, startPoint y: 342, endPoint x: 319, endPoint y: 343, distance: 63.8
click at [319, 343] on textarea "Click on the hamburger menu and navigate into 'Configuration' >> Schedule >>Sch…" at bounding box center [238, 340] width 243 height 101
drag, startPoint x: 149, startPoint y: 369, endPoint x: 262, endPoint y: 375, distance: 113.8
click at [262, 375] on textarea "Click on the hamburger menu and navigate into 'Configuration' >> 'Shifts' >>Sch…" at bounding box center [238, 340] width 243 height 101
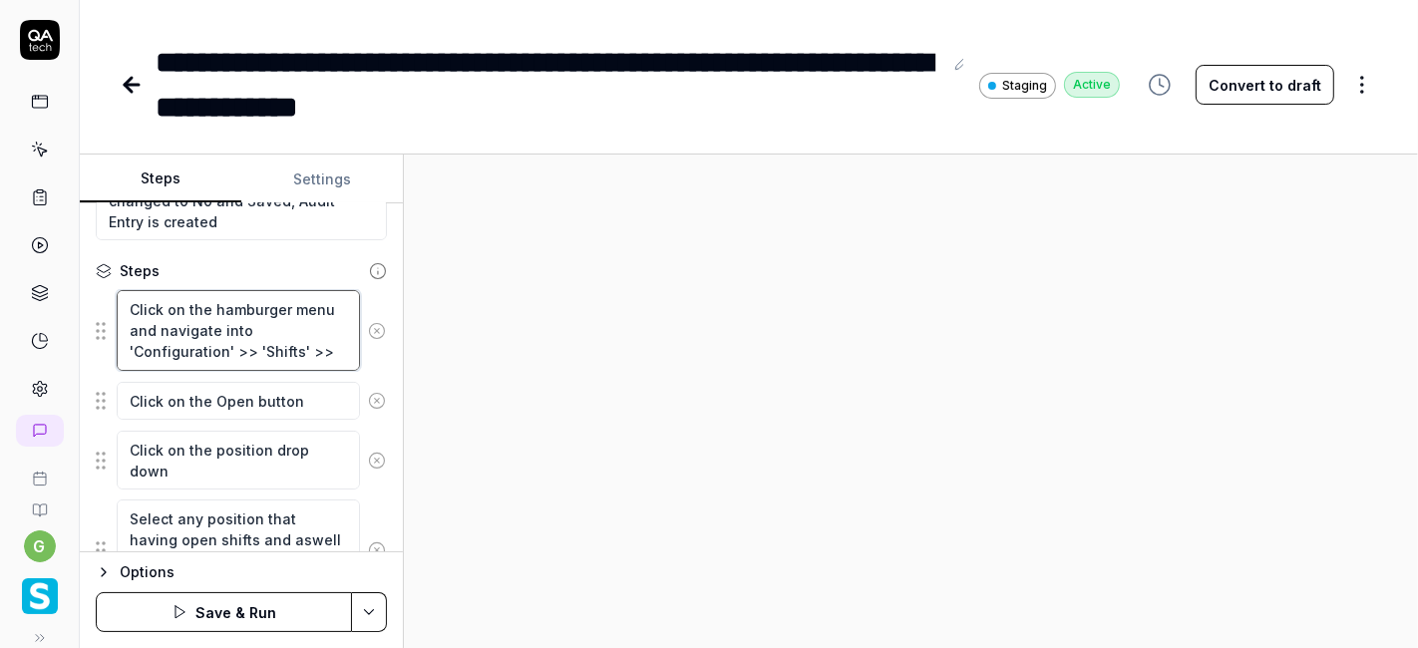
drag, startPoint x: 261, startPoint y: 346, endPoint x: 295, endPoint y: 347, distance: 33.9
click at [295, 347] on textarea "Click on the hamburger menu and navigate into 'Configuration' >> 'Shifts' >>" at bounding box center [238, 330] width 243 height 80
click at [301, 348] on textarea "Click on the hamburger menu and navigate into 'Configuration' >> '' >>" at bounding box center [238, 330] width 243 height 80
paste textarea "Shifts"
click at [259, 348] on textarea "Click on the hamburger menu and navigate into 'Configuration' >> '' >> Shifts" at bounding box center [238, 330] width 243 height 80
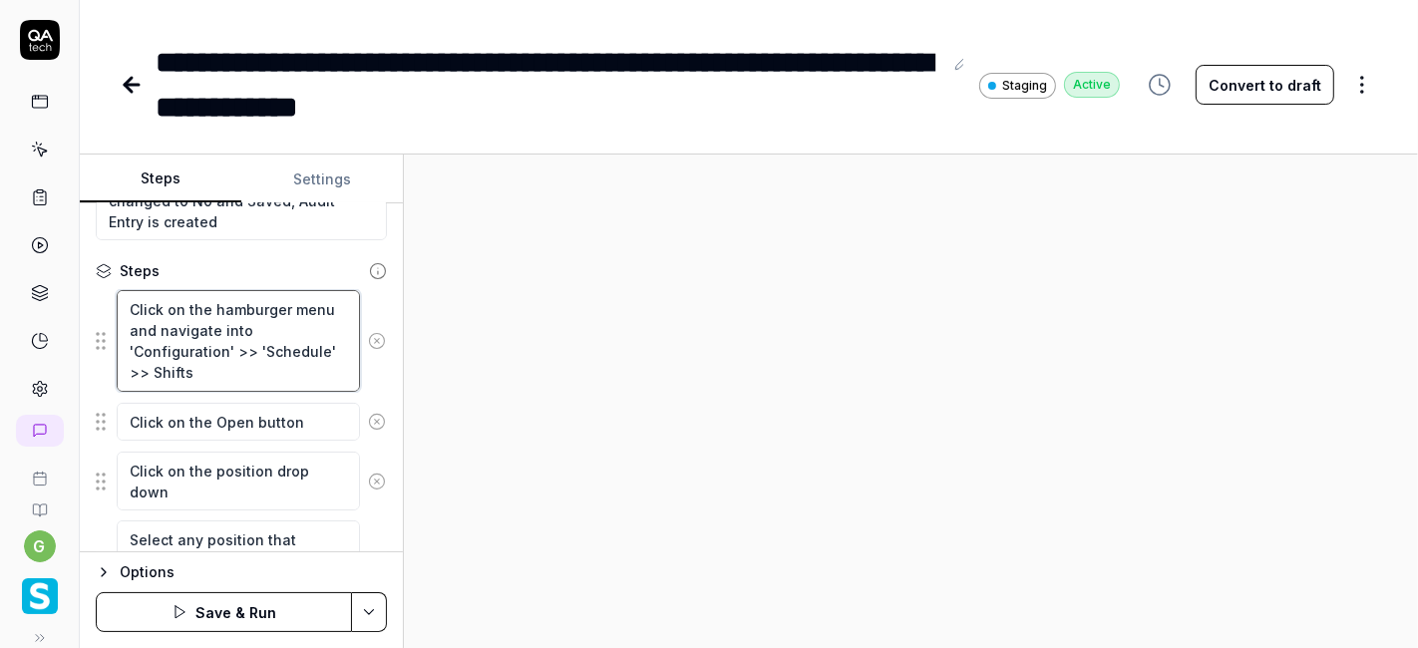
click at [153, 367] on textarea "Click on the hamburger menu and navigate into 'Configuration' >> 'Schedule' >> …" at bounding box center [238, 340] width 243 height 101
click at [204, 418] on textarea "Click on the Open button" at bounding box center [238, 422] width 243 height 38
click at [213, 420] on textarea "Click on the Open button" at bounding box center [238, 422] width 243 height 38
click at [193, 418] on textarea "Click on the edit icon" at bounding box center [238, 422] width 243 height 38
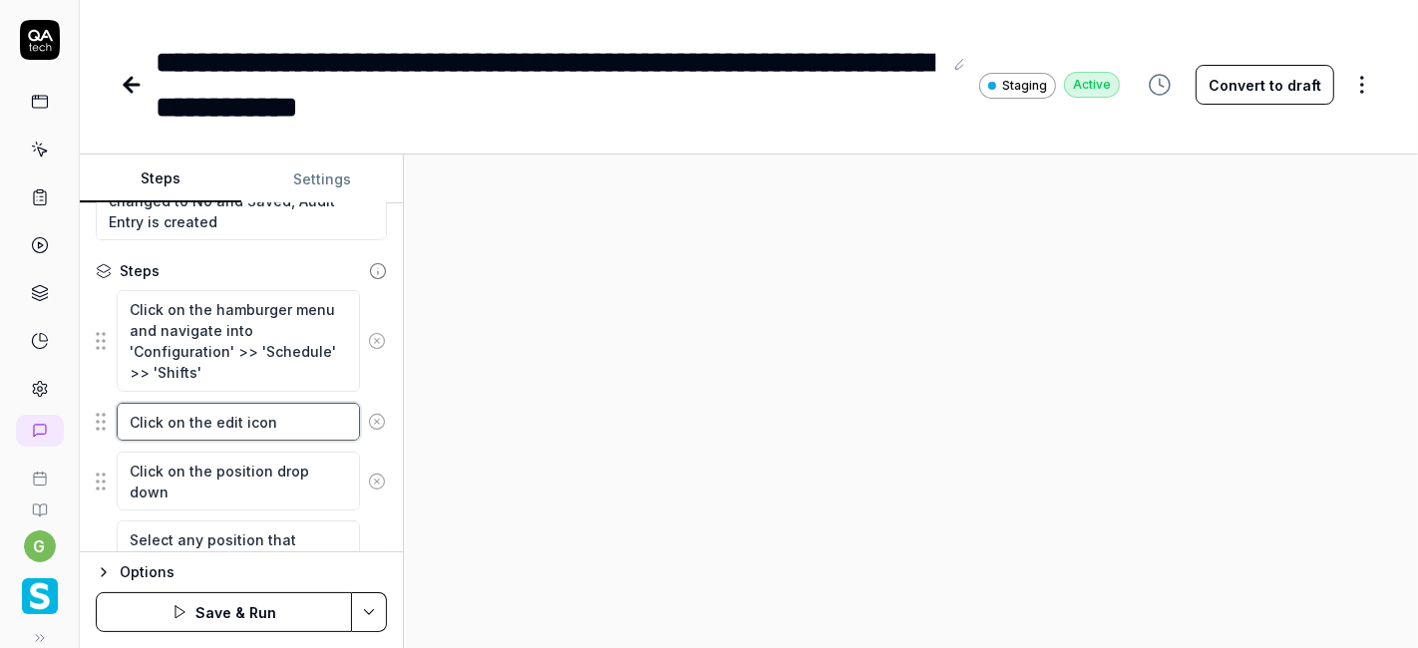
click at [193, 418] on textarea "Click on the edit icon" at bounding box center [238, 422] width 243 height 38
click at [176, 417] on textarea "Click on the edit icon" at bounding box center [238, 422] width 243 height 38
click at [186, 426] on textarea "Click on the edit icon" at bounding box center [238, 422] width 243 height 38
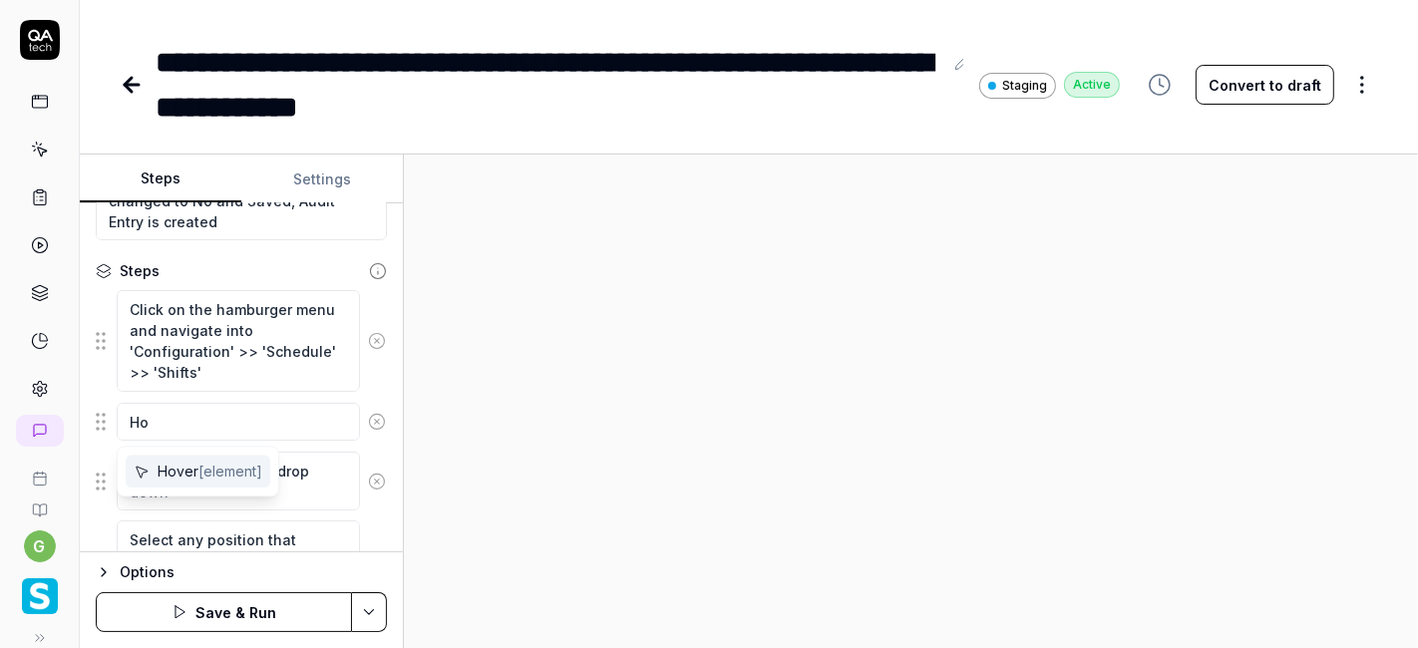
click at [177, 464] on span "Hover [element]" at bounding box center [210, 471] width 105 height 21
paste textarea "Allow Partial Shifts"
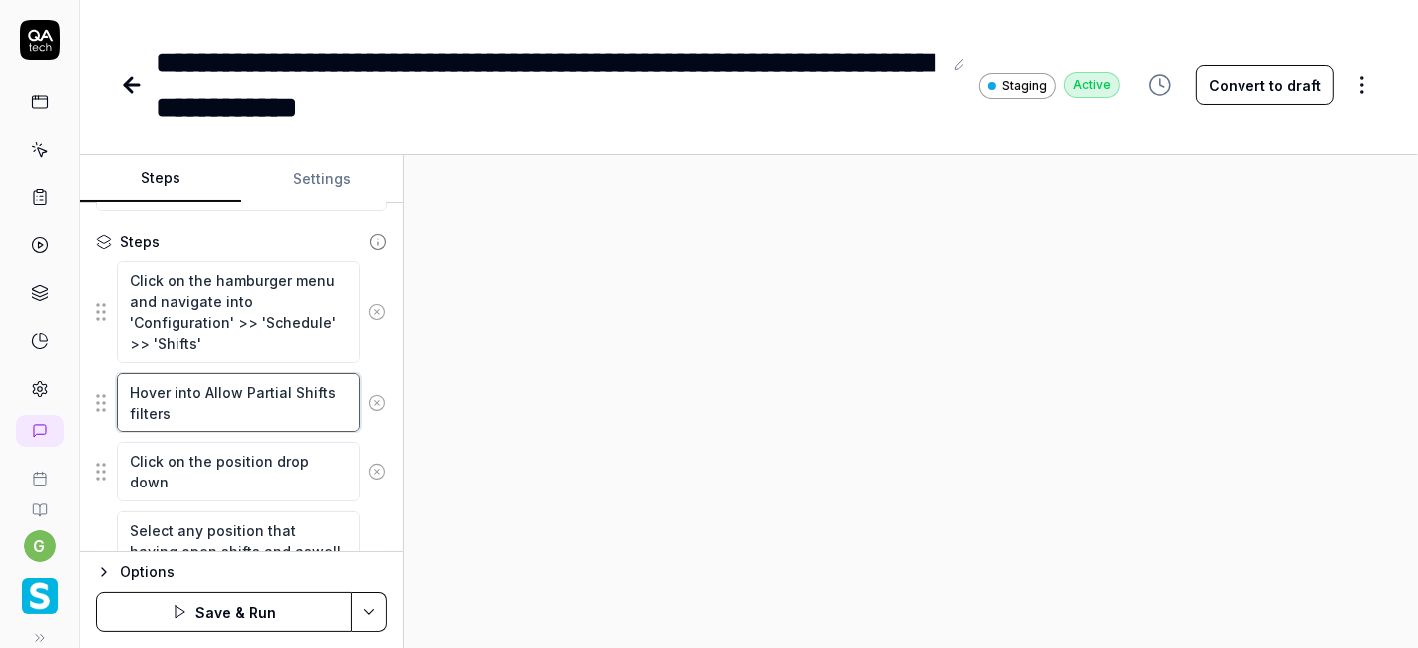
scroll to position [249, 0]
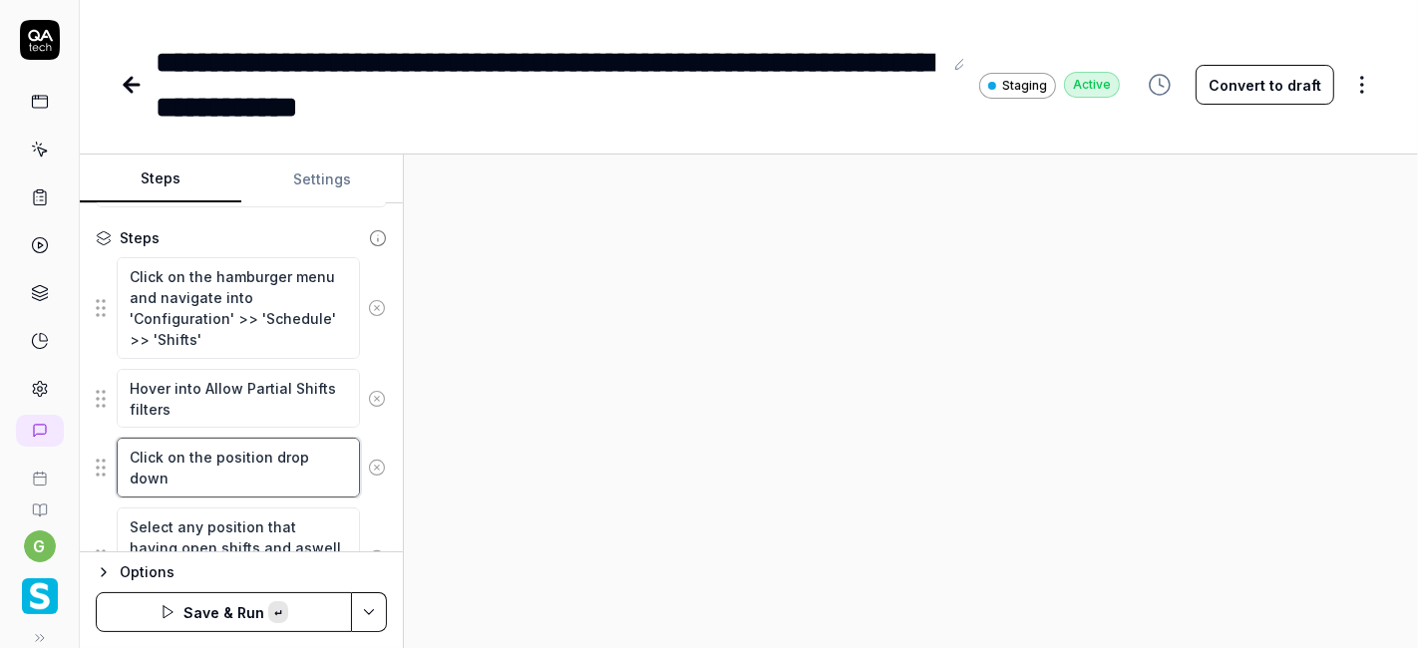
click at [230, 457] on textarea "Click on the position drop down" at bounding box center [238, 467] width 243 height 59
click at [167, 454] on textarea "Type No in" at bounding box center [238, 458] width 243 height 38
click at [218, 454] on textarea "Type 'No' in" at bounding box center [238, 458] width 243 height 38
paste textarea "Allow Partial Shifts"
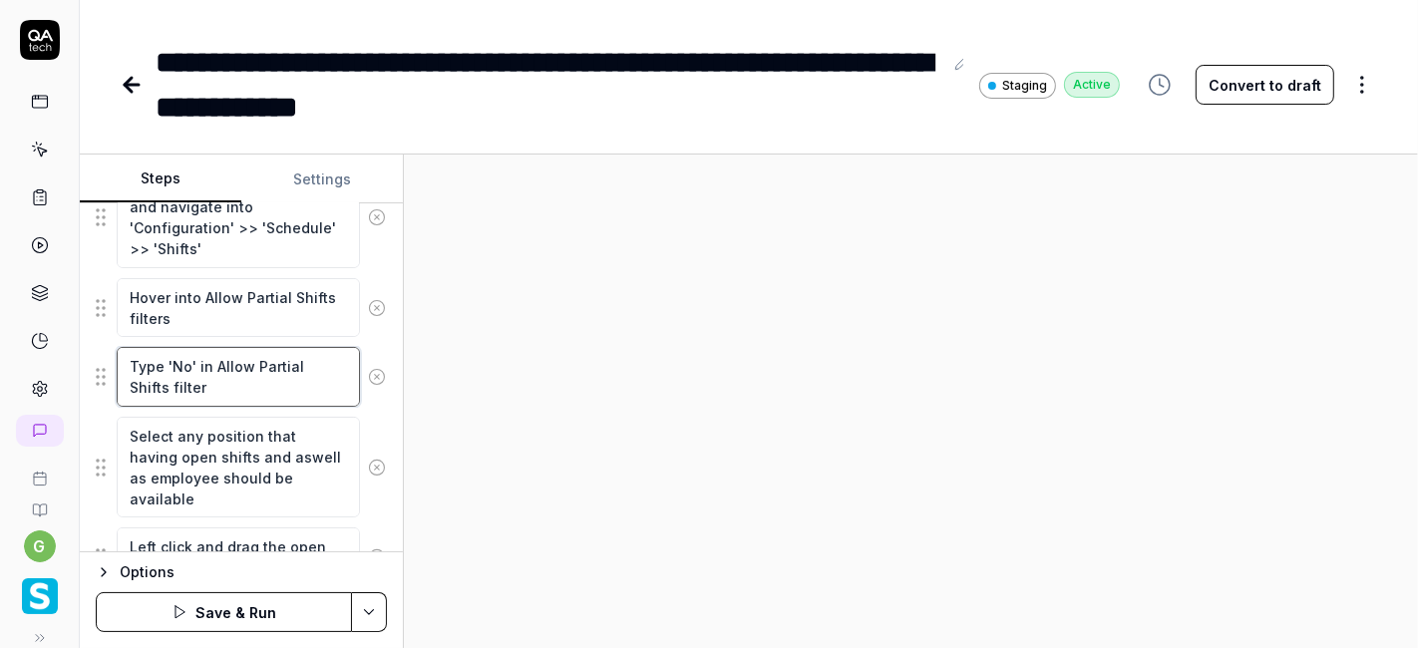
scroll to position [347, 0]
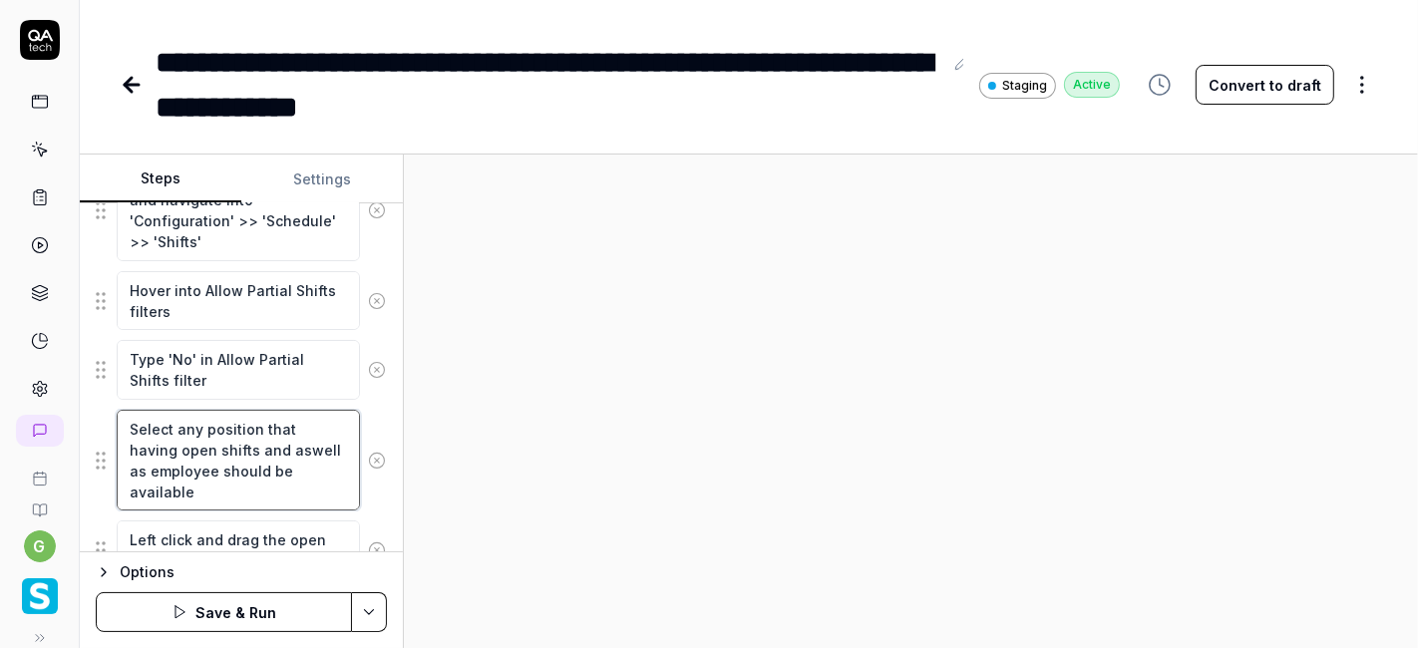
click at [262, 450] on textarea "Select any position that having open shifts and aswell as employee should be av…" at bounding box center [238, 460] width 243 height 101
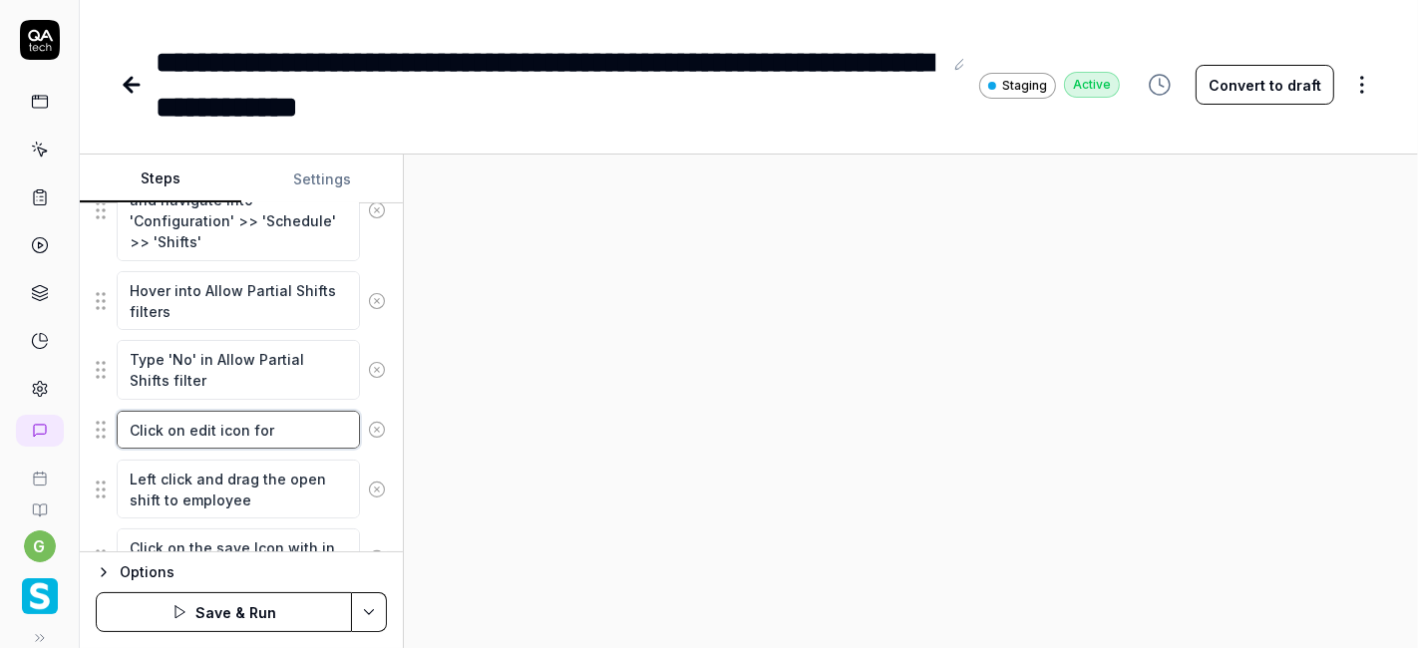
click at [134, 423] on textarea "Click on edit icon for" at bounding box center [238, 430] width 243 height 38
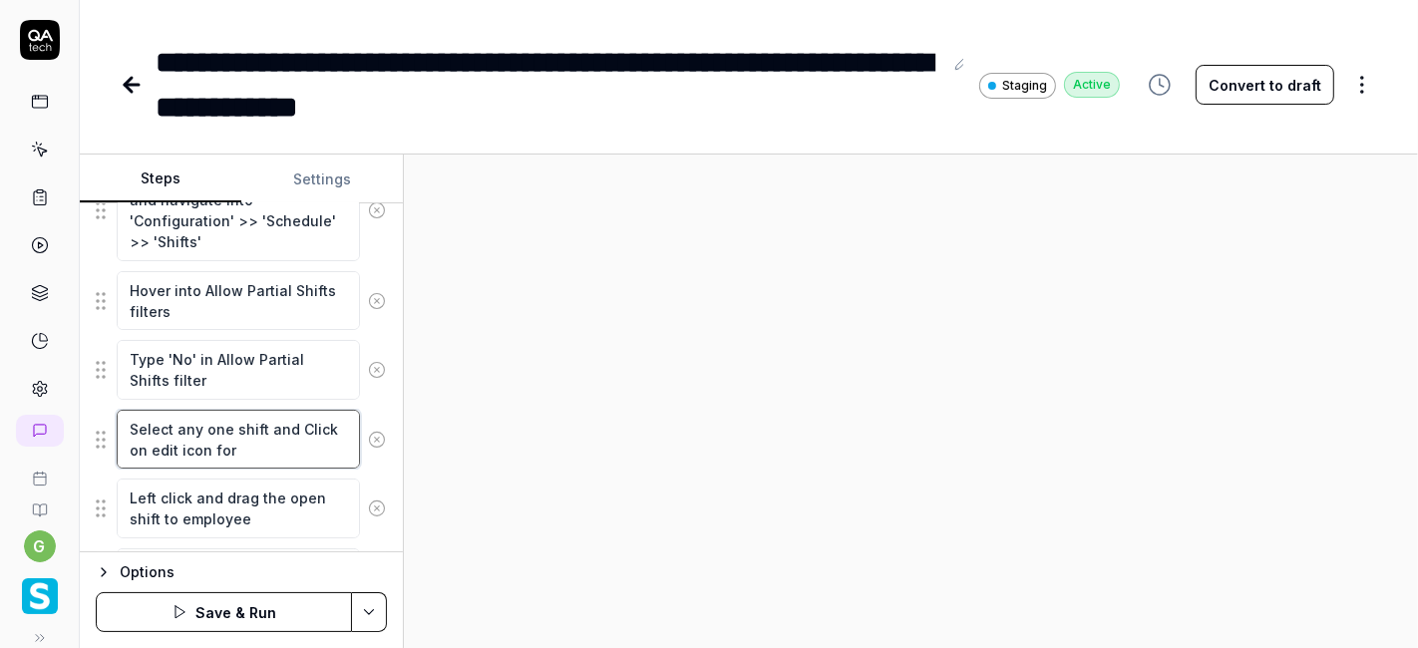
click at [230, 446] on textarea "Select any one shift and Click on edit icon for" at bounding box center [238, 439] width 243 height 59
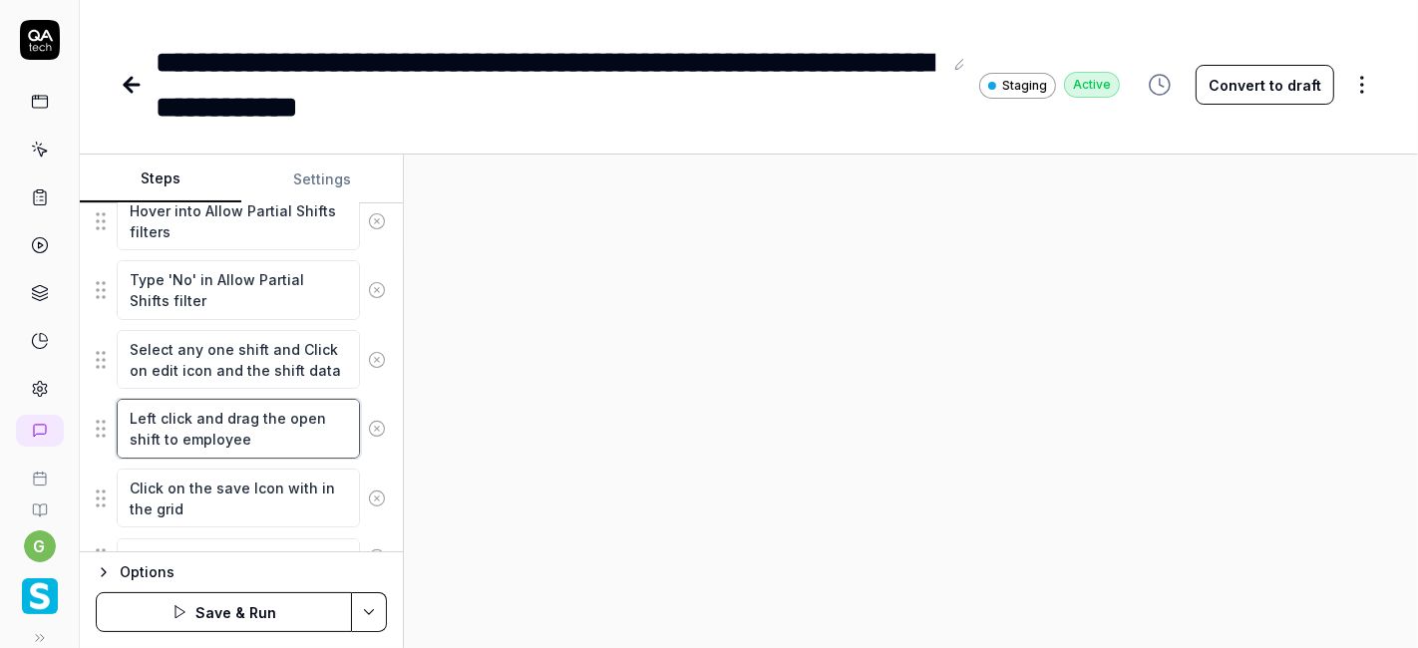
click at [233, 434] on textarea "Left click and drag the open shift to employee" at bounding box center [238, 428] width 243 height 59
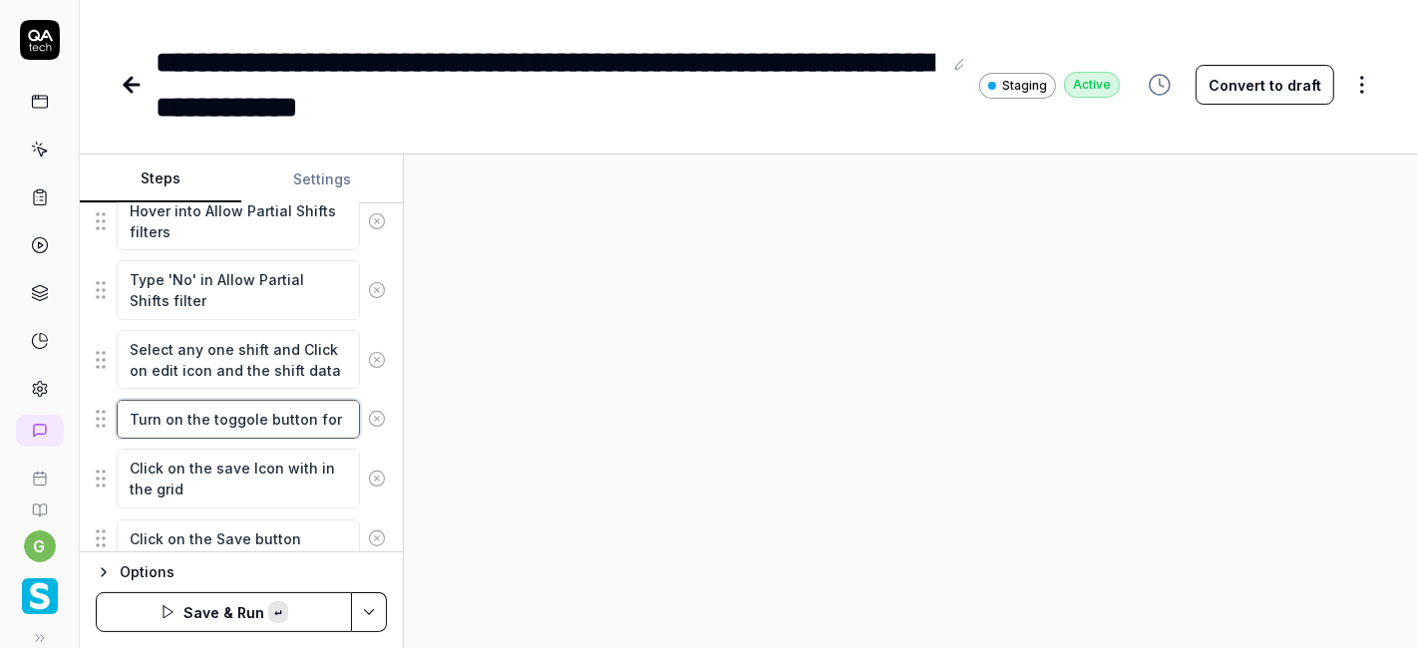
paste textarea "Allow Partial Shifts"
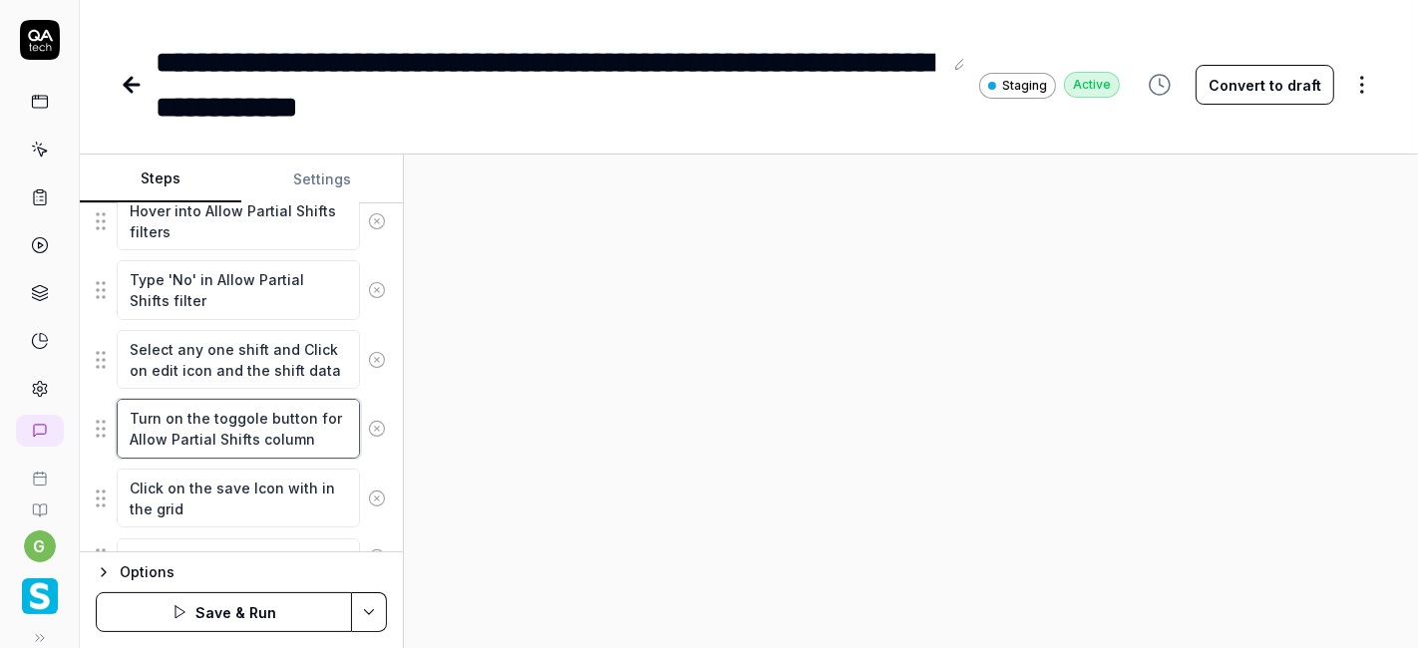
scroll to position [476, 0]
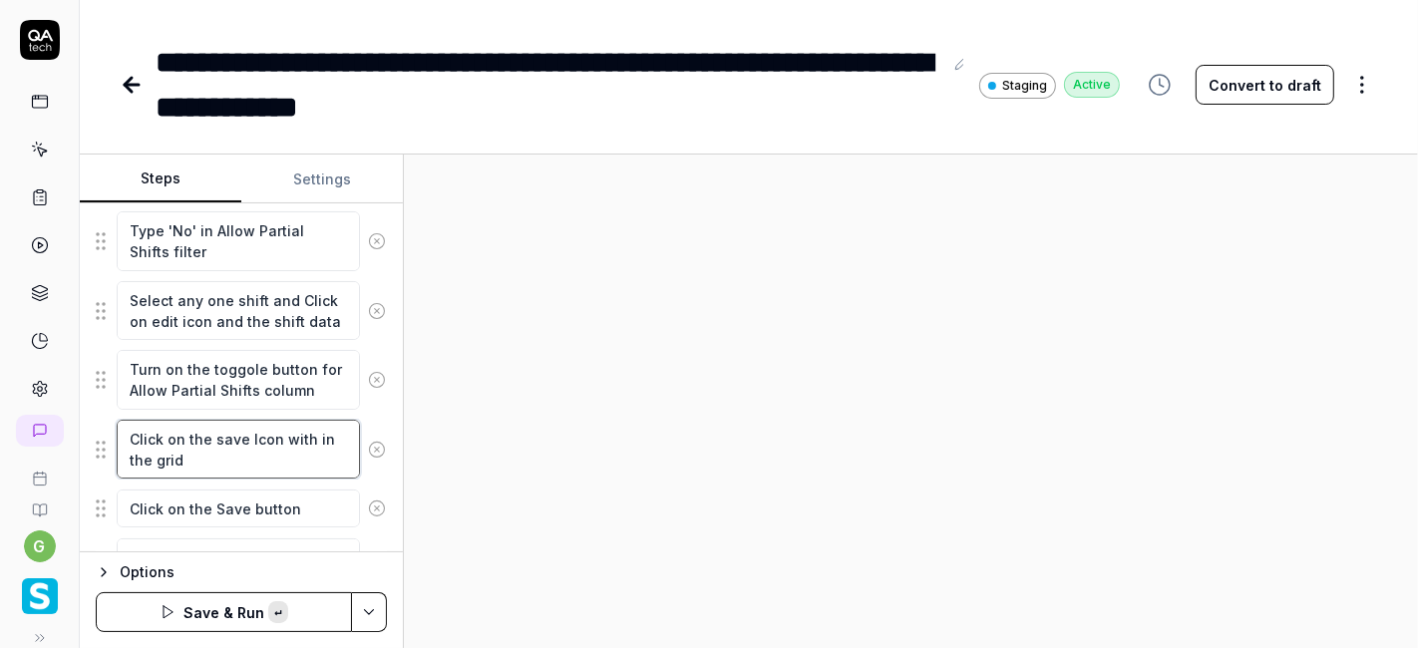
click at [218, 433] on textarea "Click on the save Icon with in the grid" at bounding box center [238, 449] width 243 height 59
click at [221, 451] on textarea "Click on the save Icon with in the grid" at bounding box center [238, 449] width 243 height 59
click at [310, 432] on textarea "Click on the save Icon with in the grid" at bounding box center [238, 449] width 243 height 59
click at [302, 444] on textarea "Click on the save Icon with in the grid" at bounding box center [238, 449] width 243 height 59
drag, startPoint x: 279, startPoint y: 429, endPoint x: 282, endPoint y: 449, distance: 20.2
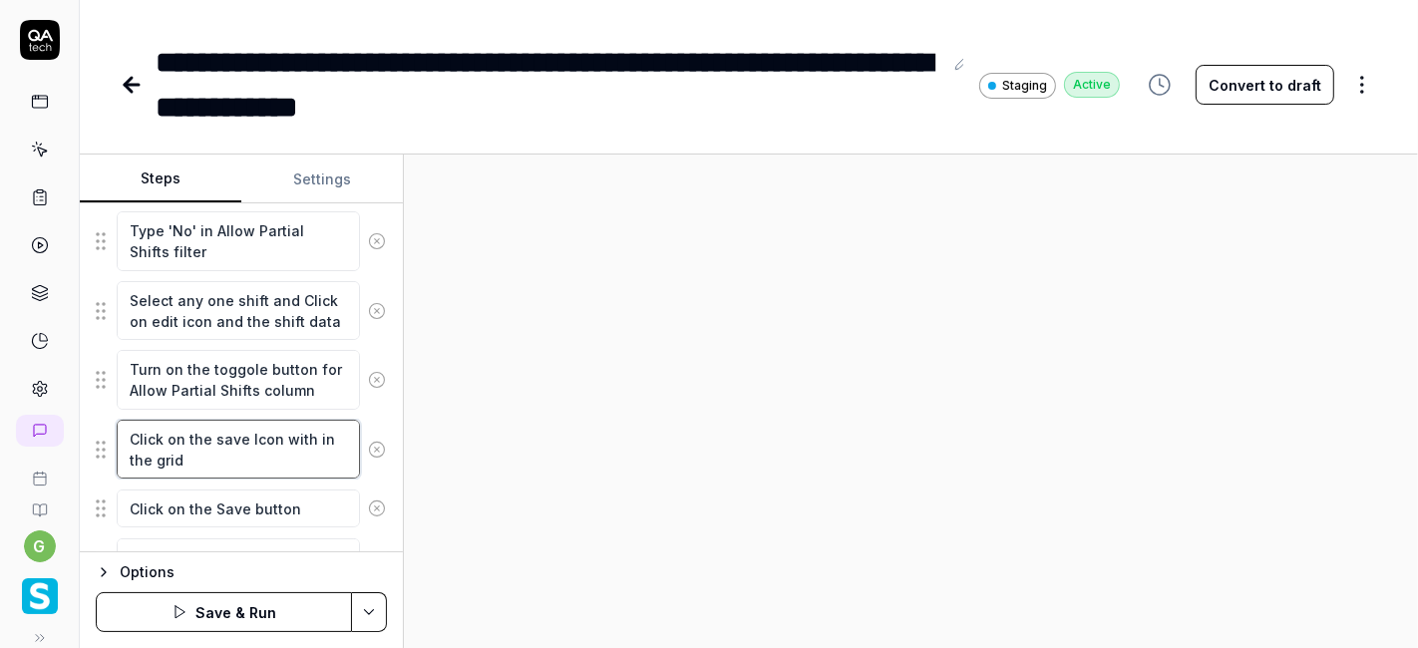
click at [282, 449] on textarea "Click on the save Icon with in the grid" at bounding box center [238, 449] width 243 height 59
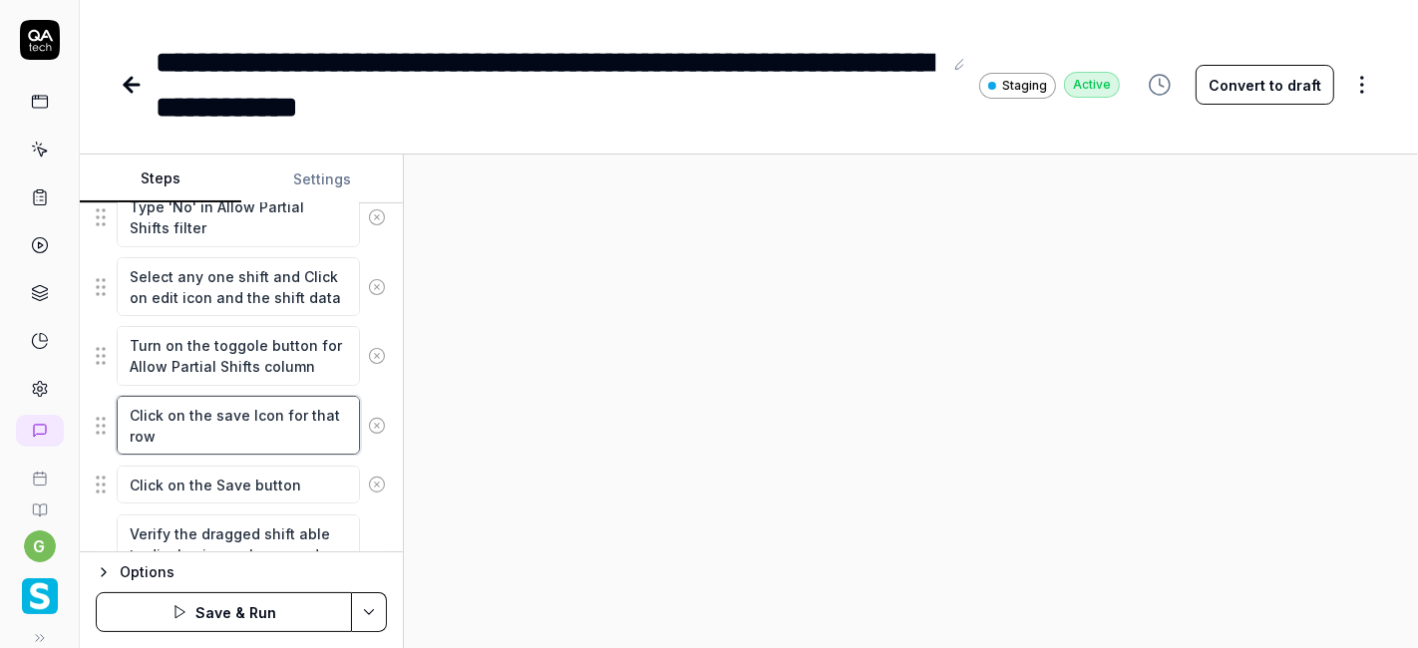
scroll to position [503, 0]
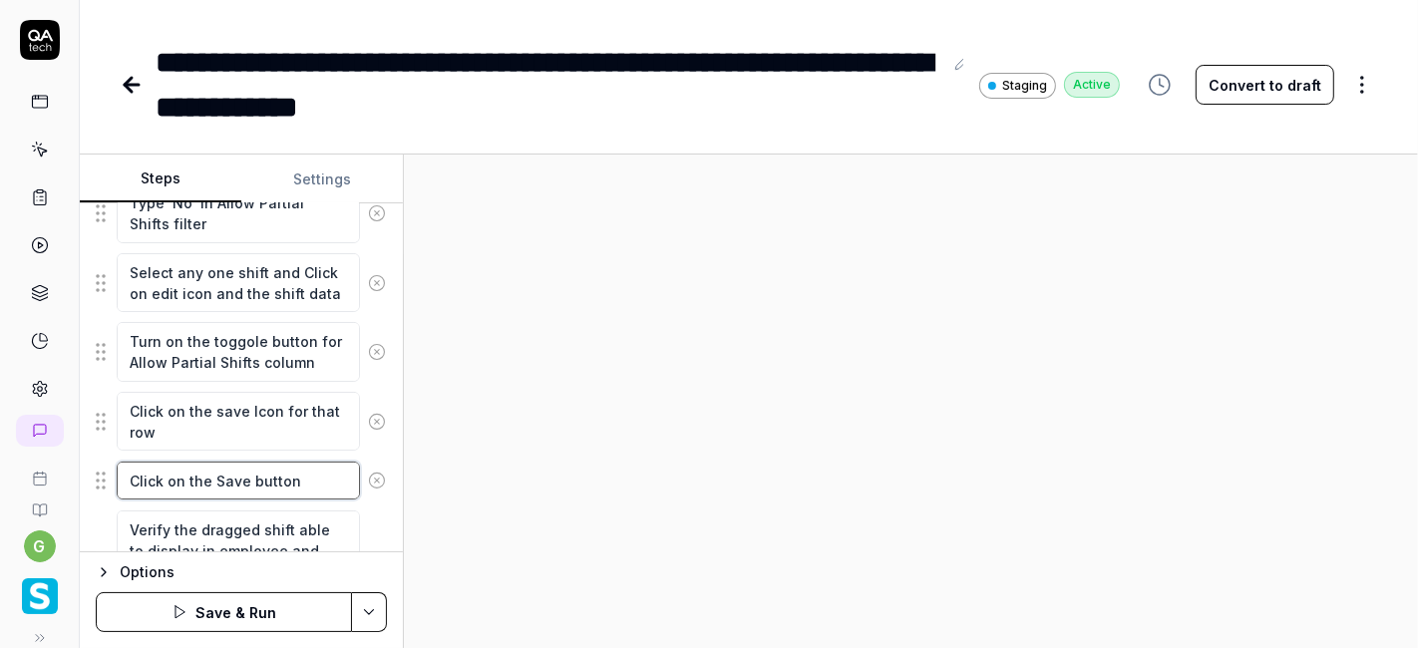
click at [252, 474] on textarea "Click on the Save button" at bounding box center [238, 481] width 243 height 38
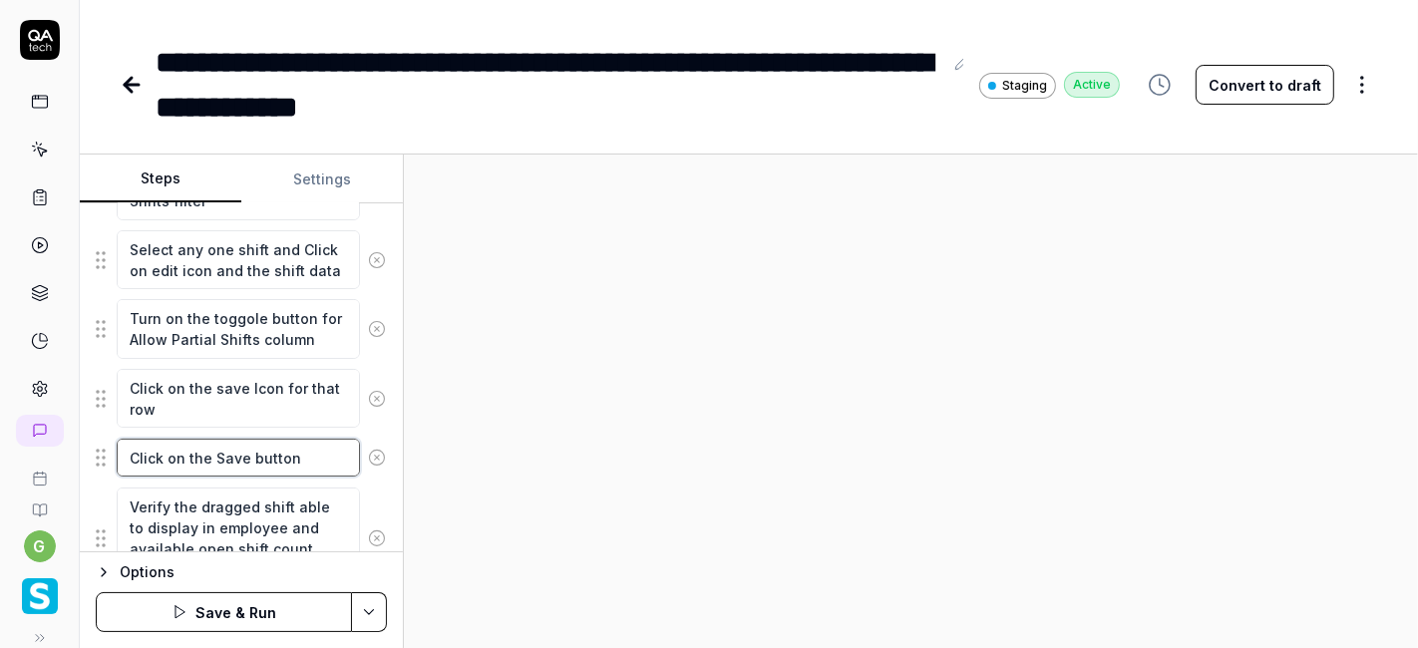
scroll to position [528, 0]
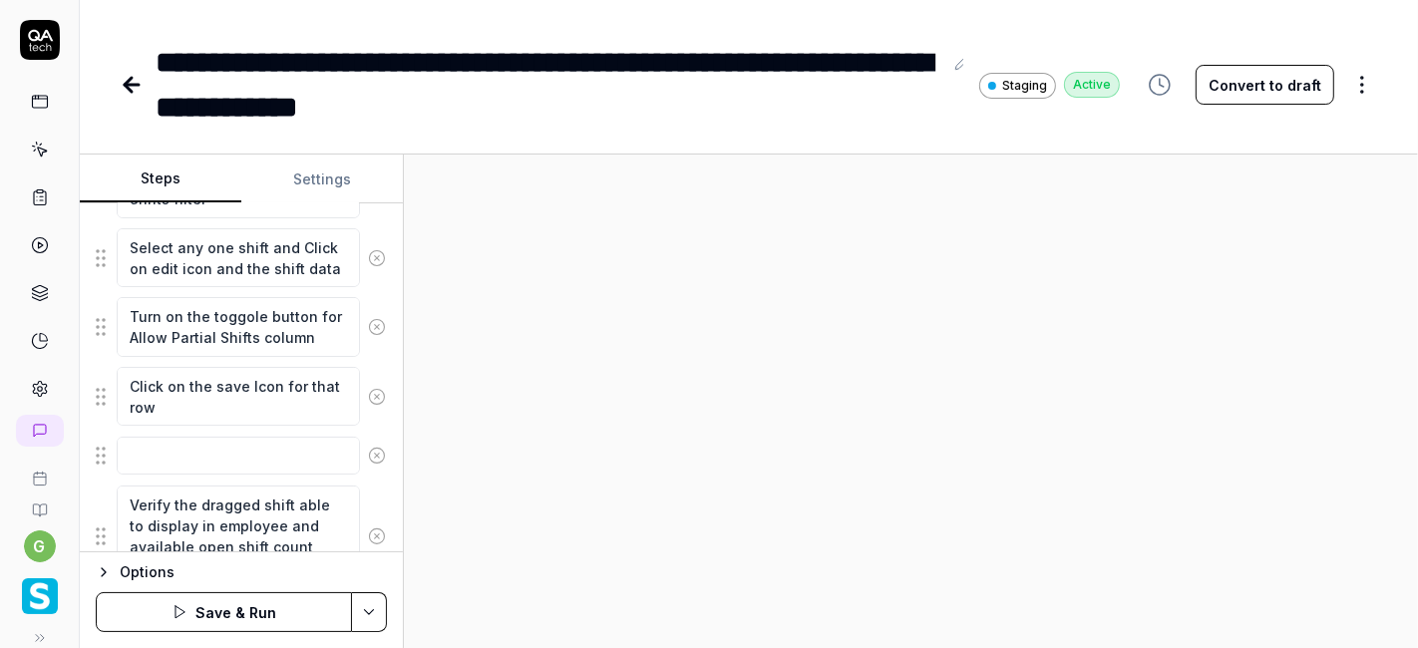
click at [648, 350] on div at bounding box center [911, 401] width 1014 height 493
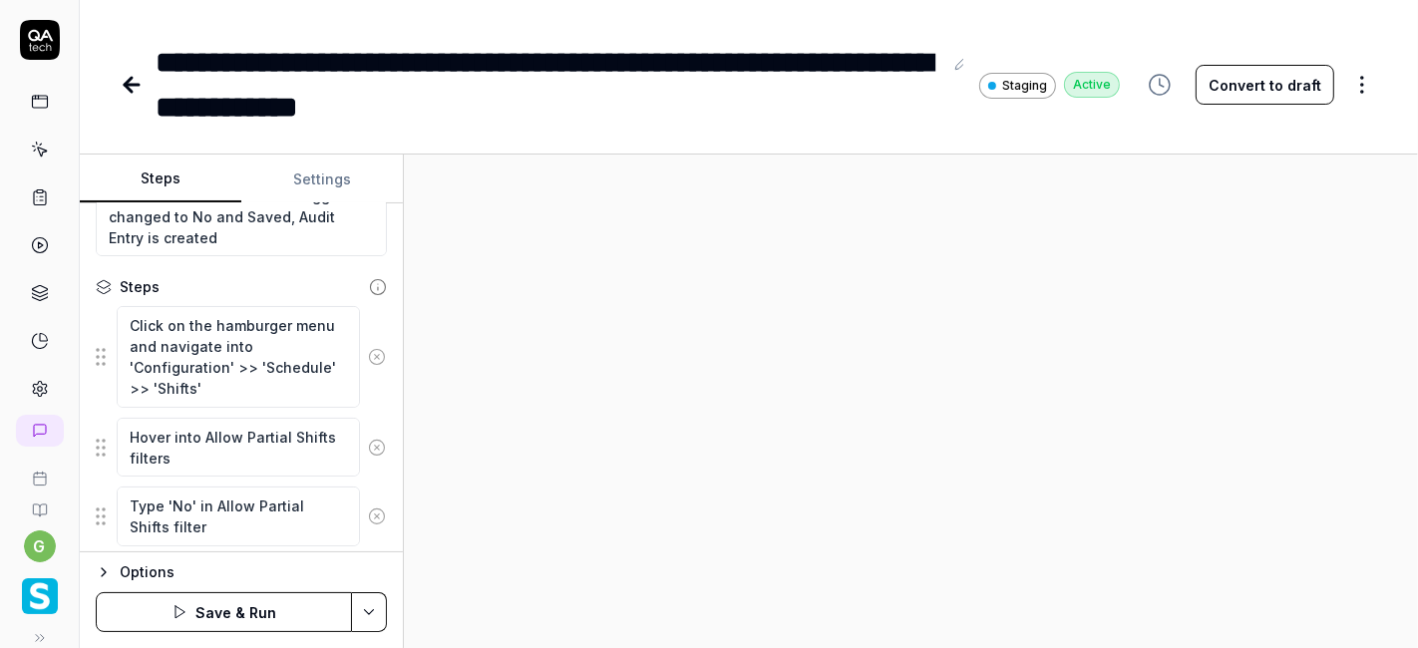
scroll to position [201, 0]
click at [220, 391] on textarea "Click on the hamburger menu and navigate into 'Configuration' >> 'Schedule' >> …" at bounding box center [238, 355] width 243 height 101
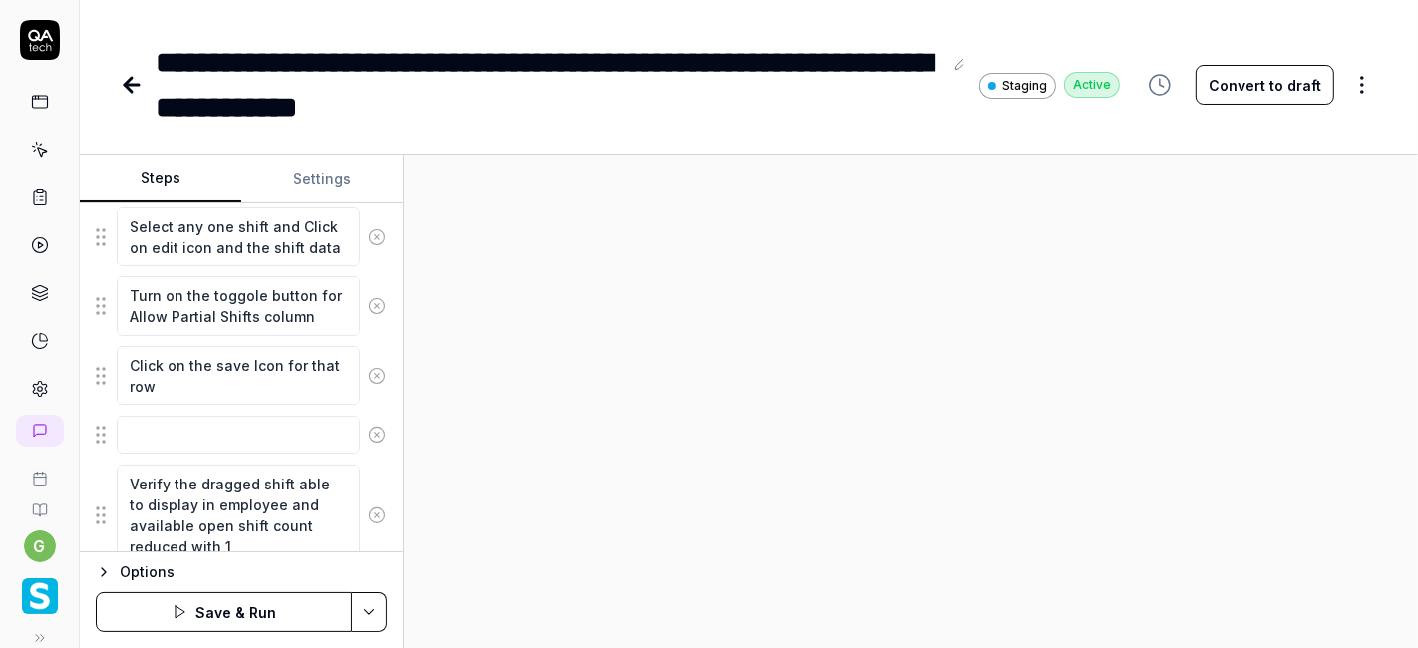
scroll to position [555, 0]
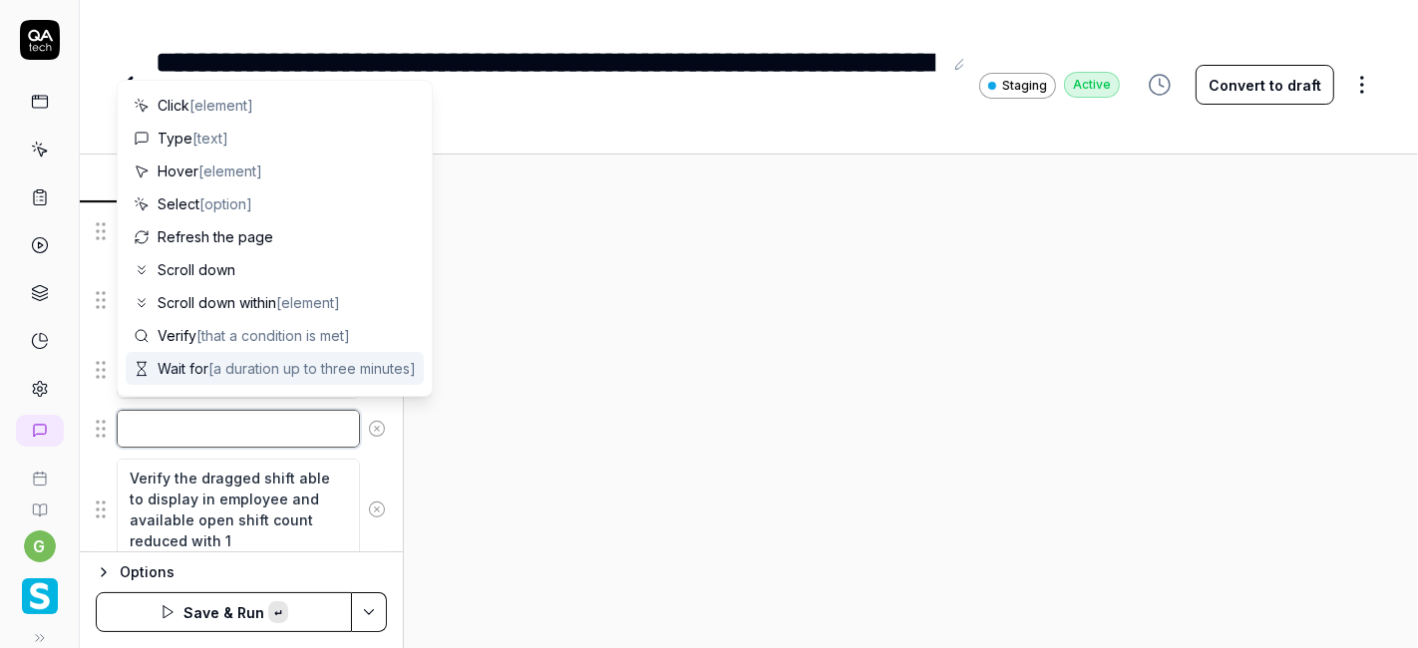
click at [224, 415] on textarea at bounding box center [238, 429] width 243 height 38
paste textarea "Click on the hamburger menu and navigate into 'Configuration' >> 'Schedule' >> …"
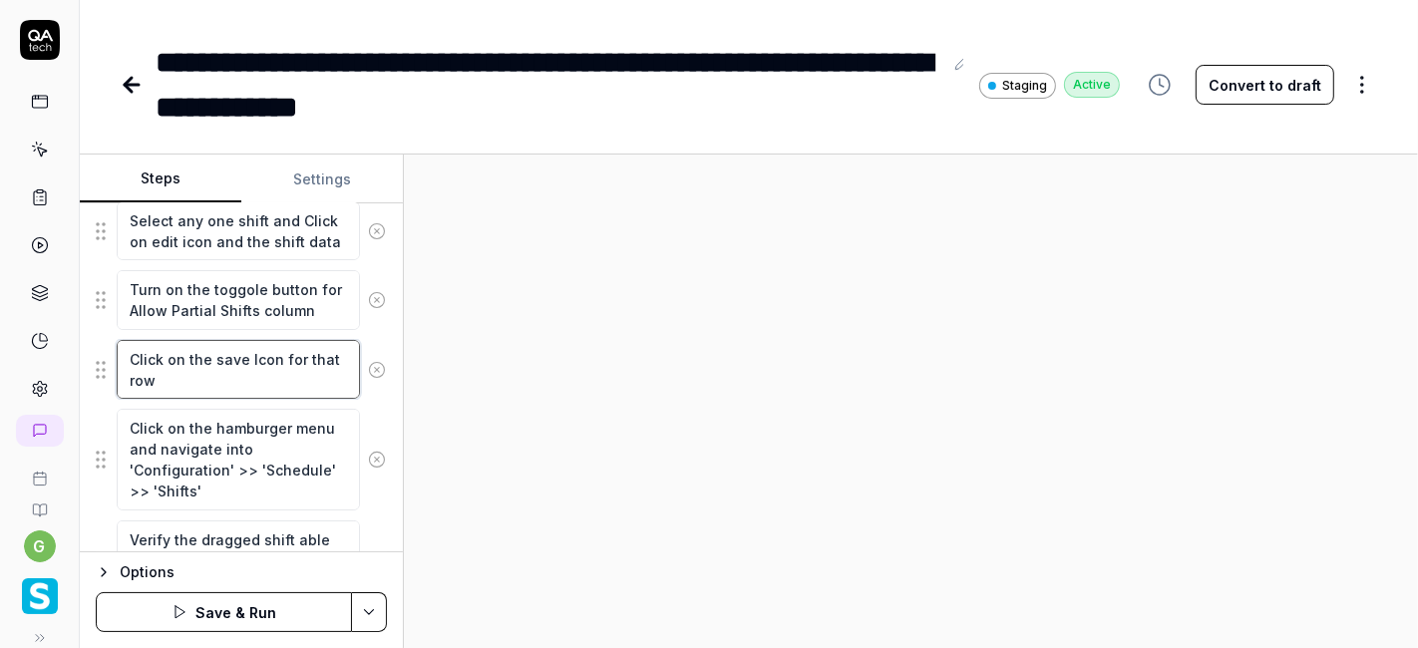
click at [256, 360] on textarea "Click on the save Icon for that row" at bounding box center [238, 369] width 243 height 59
click at [143, 372] on textarea "Click on the save Icon for that row" at bounding box center [238, 369] width 243 height 59
click at [277, 351] on textarea "Click on the save Icon for that row" at bounding box center [238, 369] width 243 height 59
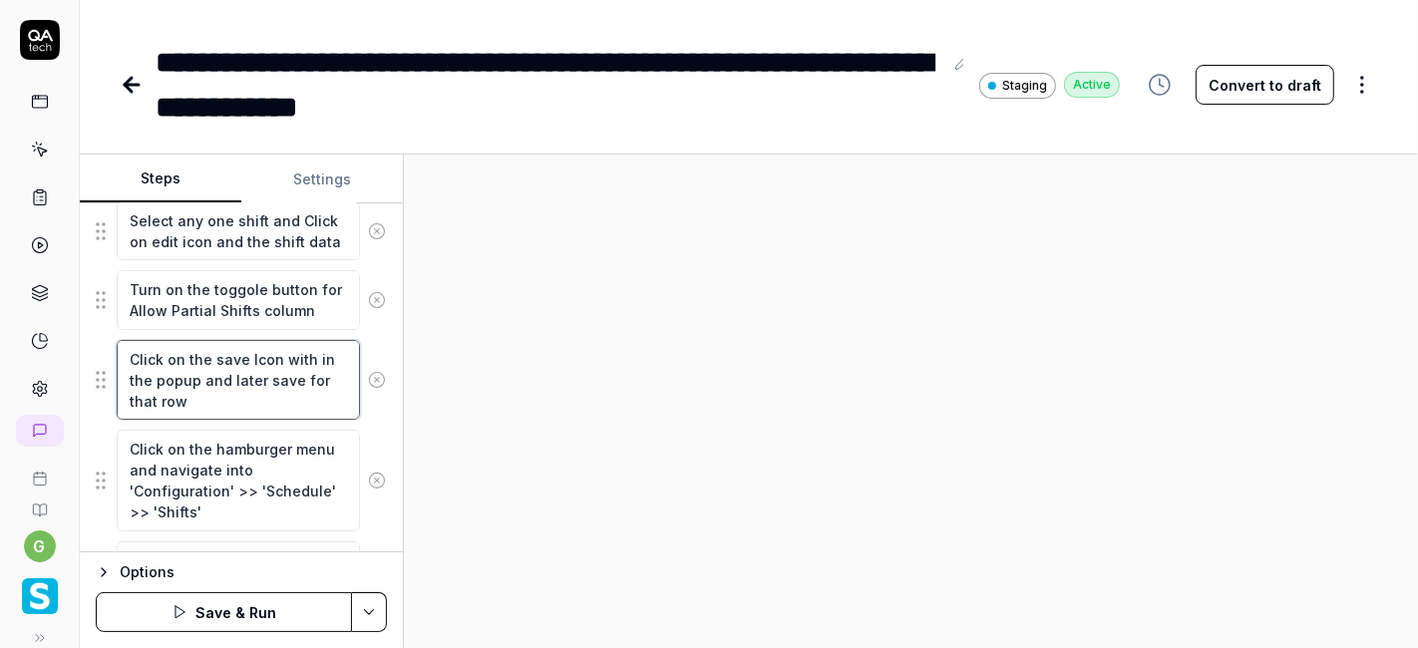
click at [142, 393] on textarea "Click on the save Icon with in the popup and later save for that row" at bounding box center [238, 380] width 243 height 80
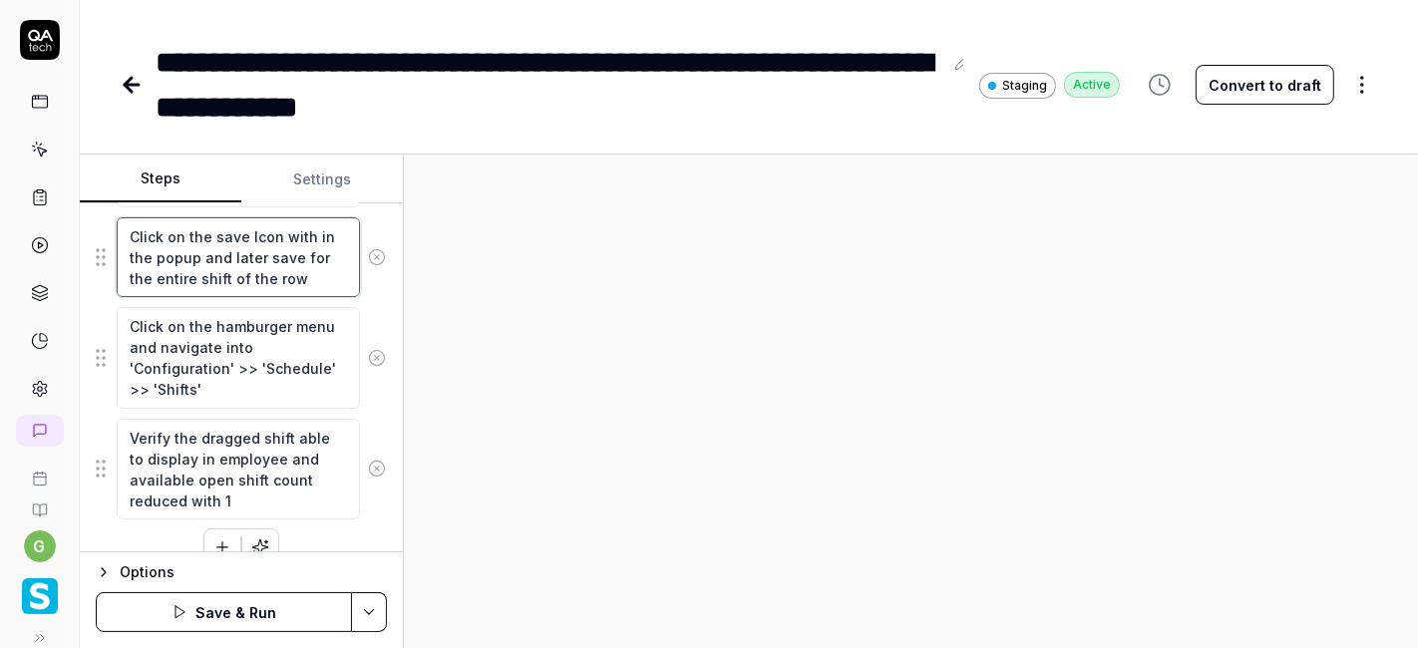
scroll to position [689, 0]
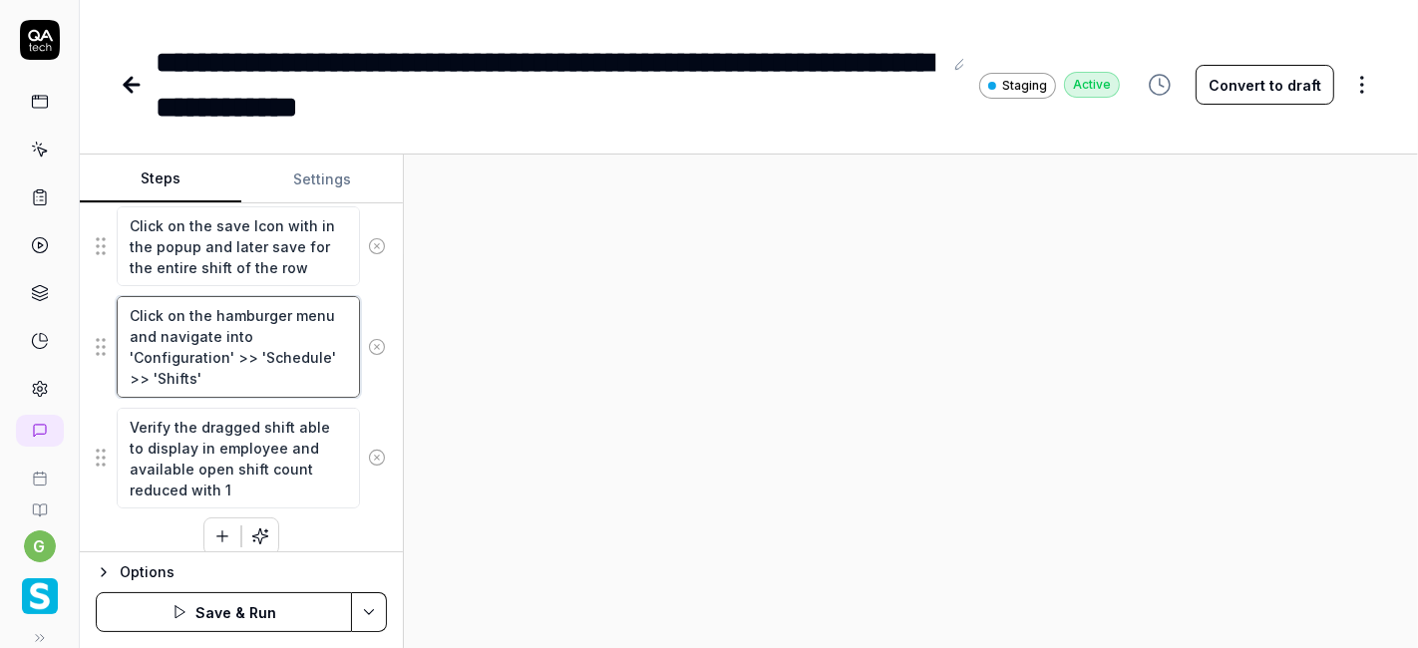
click at [174, 354] on textarea "Click on the hamburger menu and navigate into 'Configuration' >> 'Schedule' >> …" at bounding box center [238, 346] width 243 height 101
paste textarea "Audit Trail"
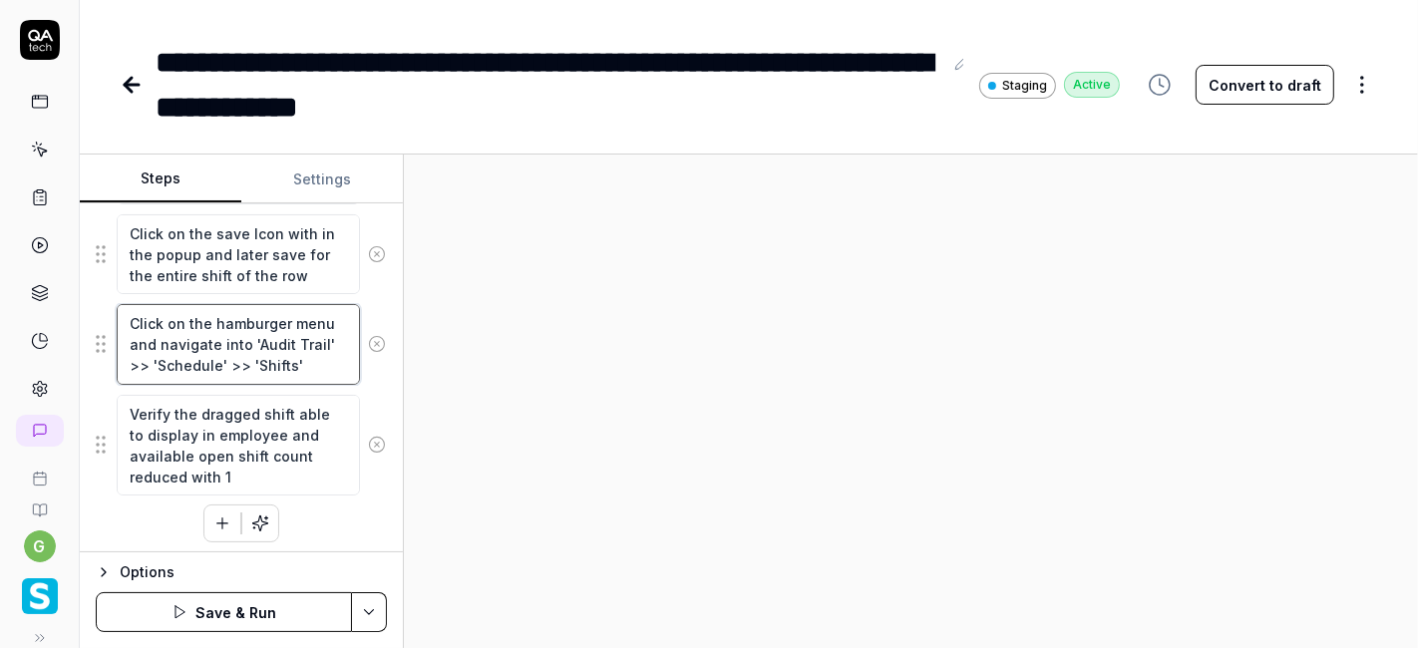
click at [185, 360] on textarea "Click on the hamburger menu and navigate into 'Audit Trail' >> 'Schedule' >> 'S…" at bounding box center [238, 344] width 243 height 80
paste textarea "Config Audit"
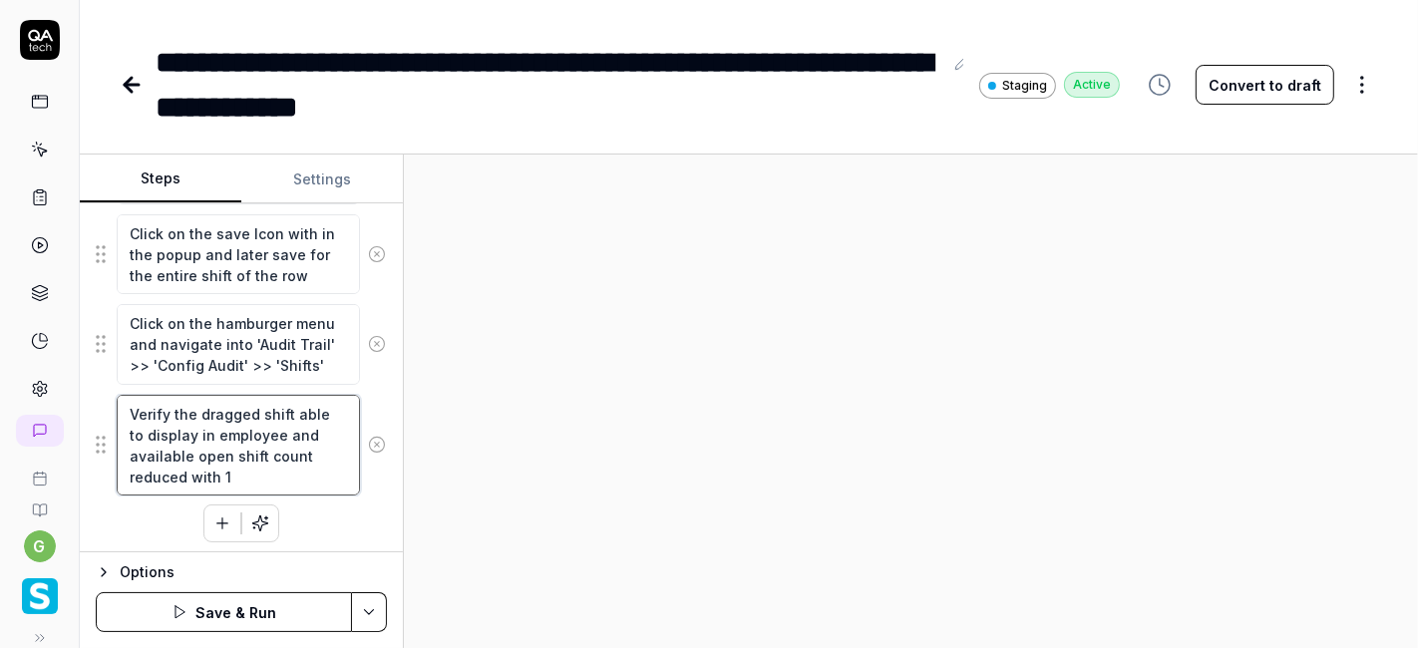
click at [203, 420] on textarea "Verify the dragged shift able to display in employee and available open shift c…" at bounding box center [238, 445] width 243 height 101
drag, startPoint x: 193, startPoint y: 407, endPoint x: 245, endPoint y: 468, distance: 79.9
click at [245, 468] on textarea "Verify the dragged shift able to display in employee and available open shift c…" at bounding box center [238, 445] width 243 height 101
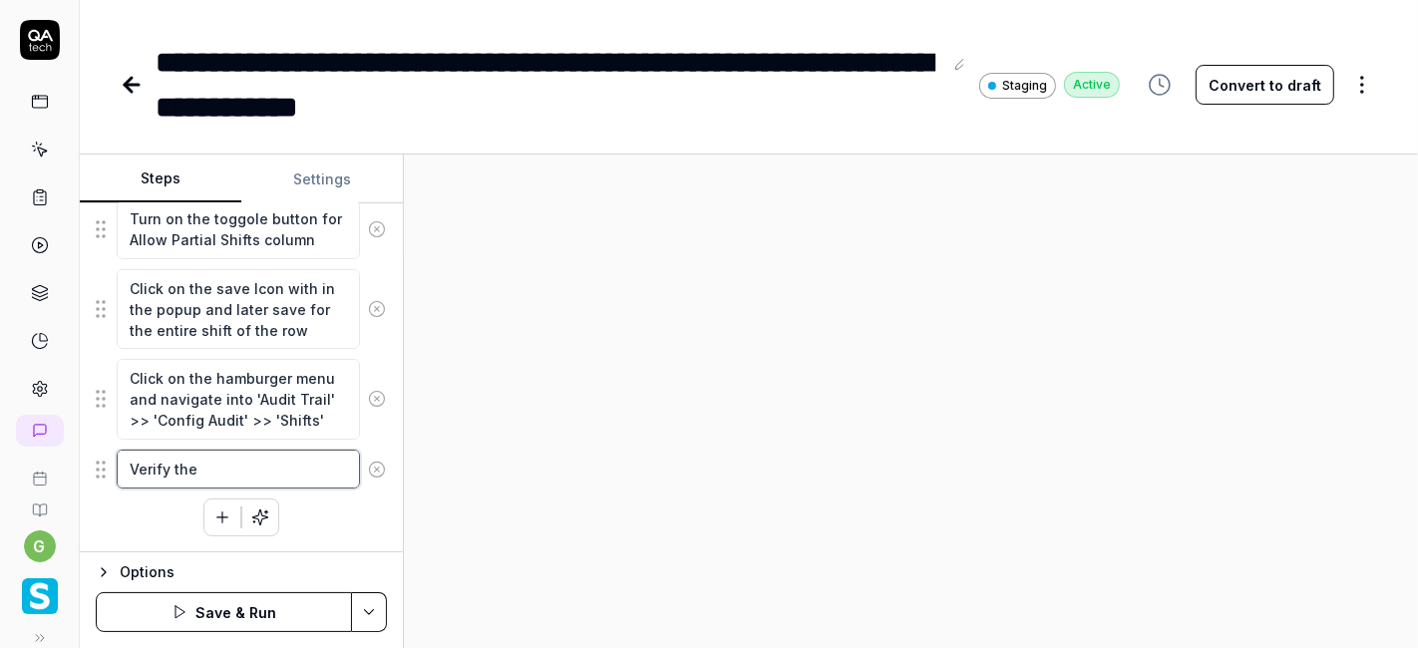
scroll to position [620, 0]
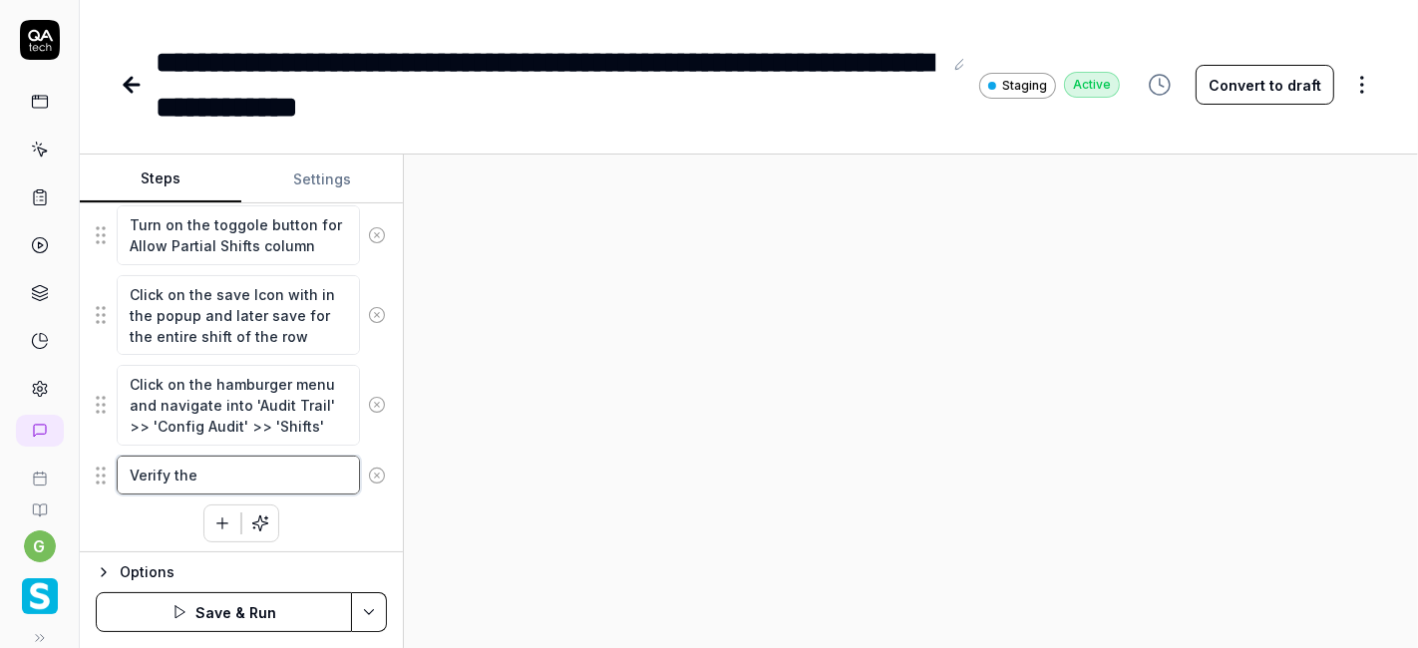
drag, startPoint x: 171, startPoint y: 471, endPoint x: 211, endPoint y: 468, distance: 40.0
click at [211, 468] on textarea "Verify the" at bounding box center [238, 475] width 243 height 38
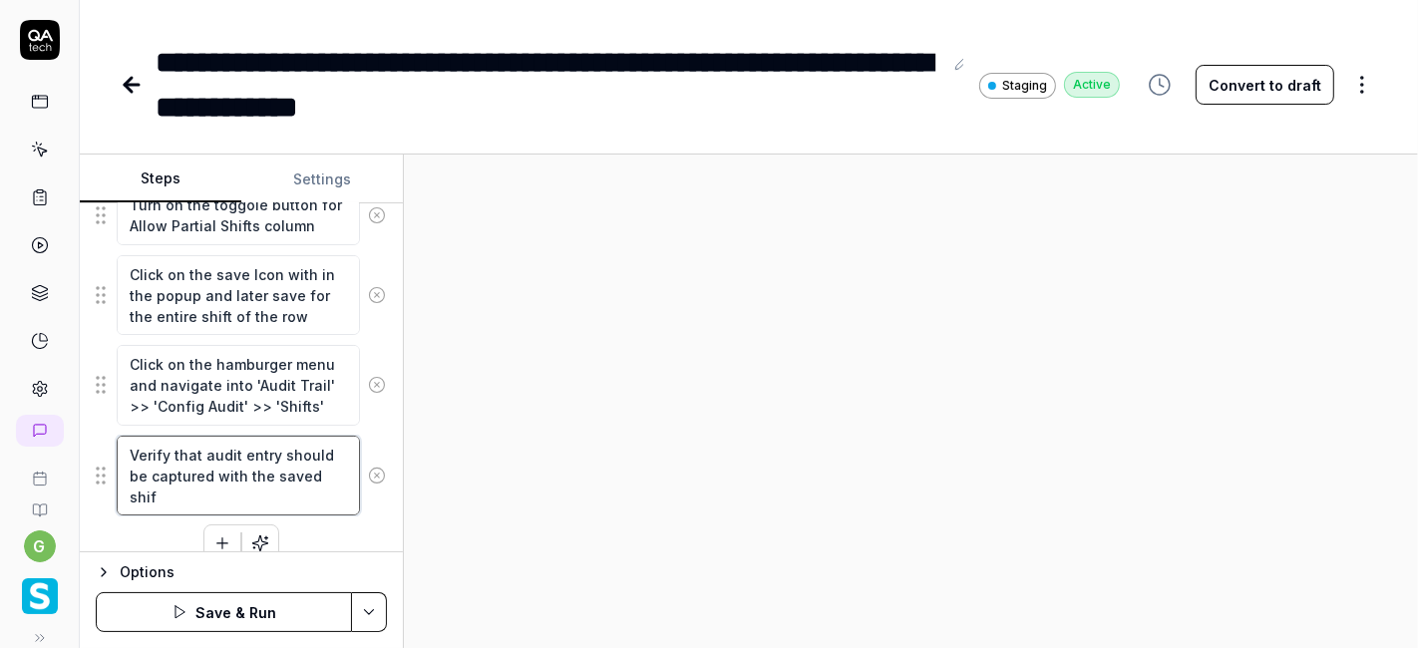
scroll to position [660, 0]
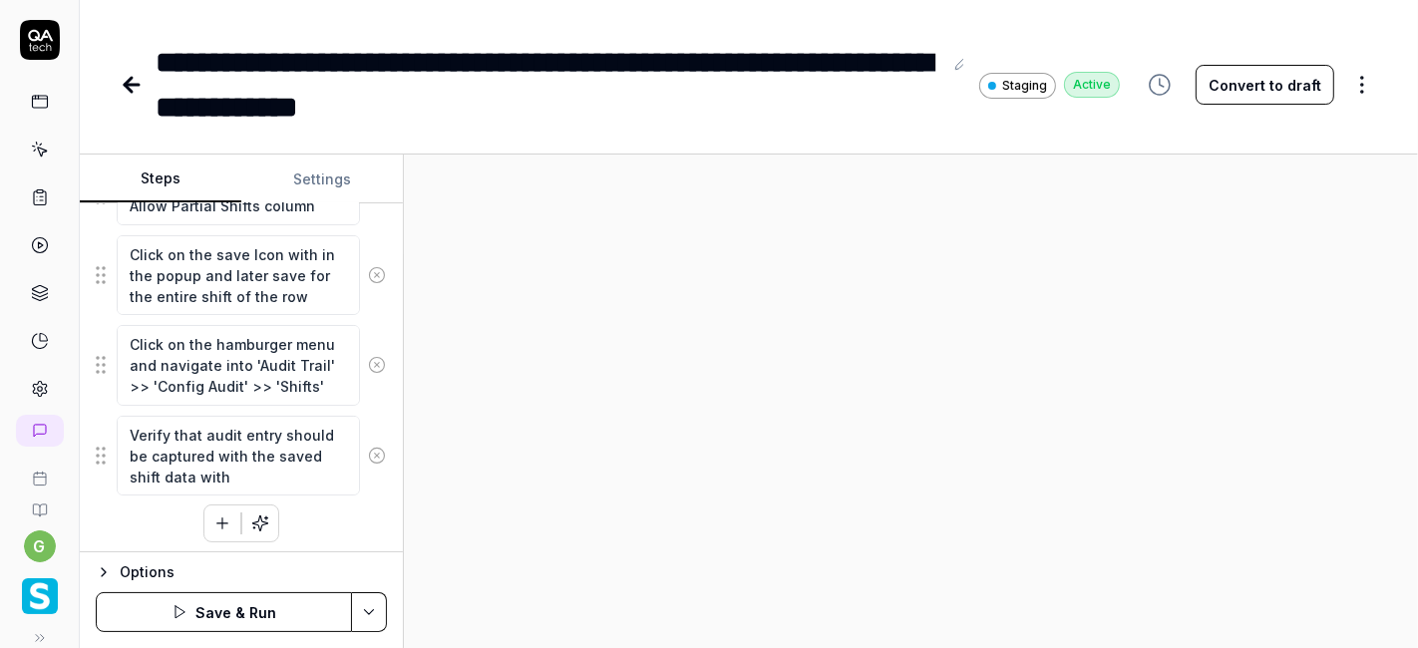
click at [213, 514] on icon "button" at bounding box center [222, 523] width 18 height 18
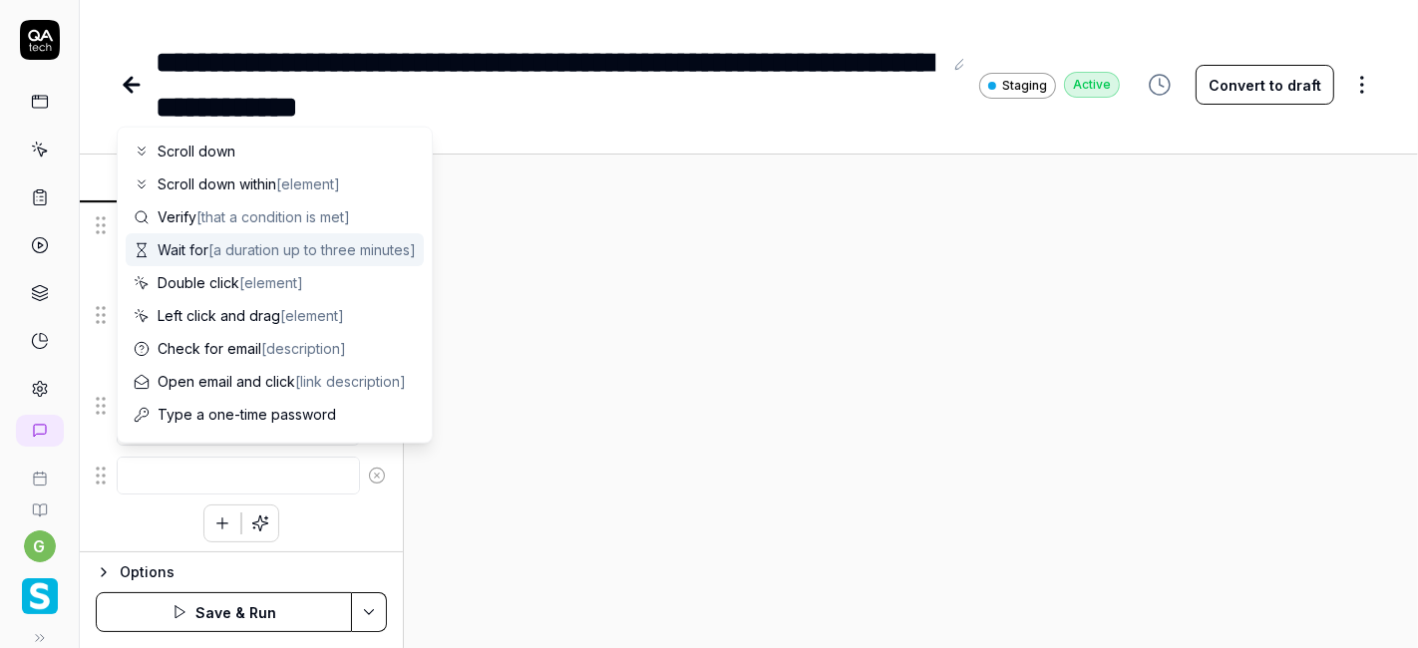
scroll to position [170, 0]
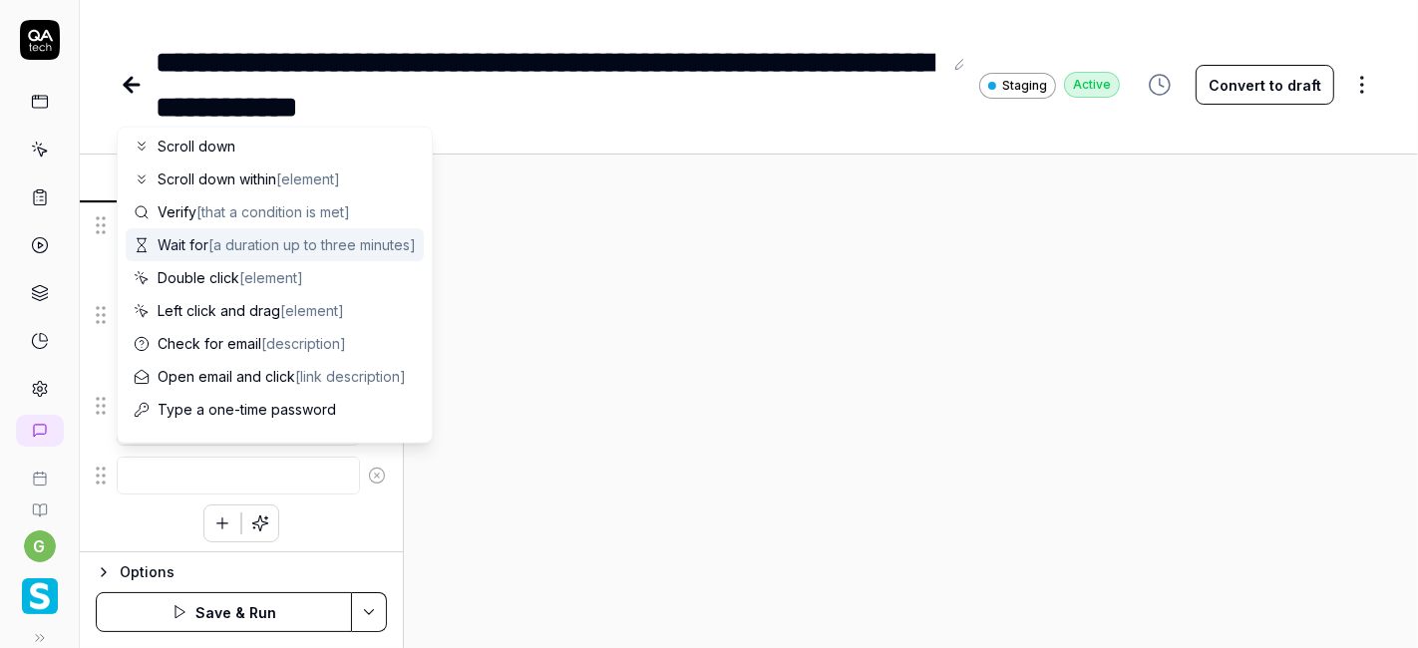
click at [270, 249] on span "[a duration up to three minutes]" at bounding box center [311, 244] width 207 height 17
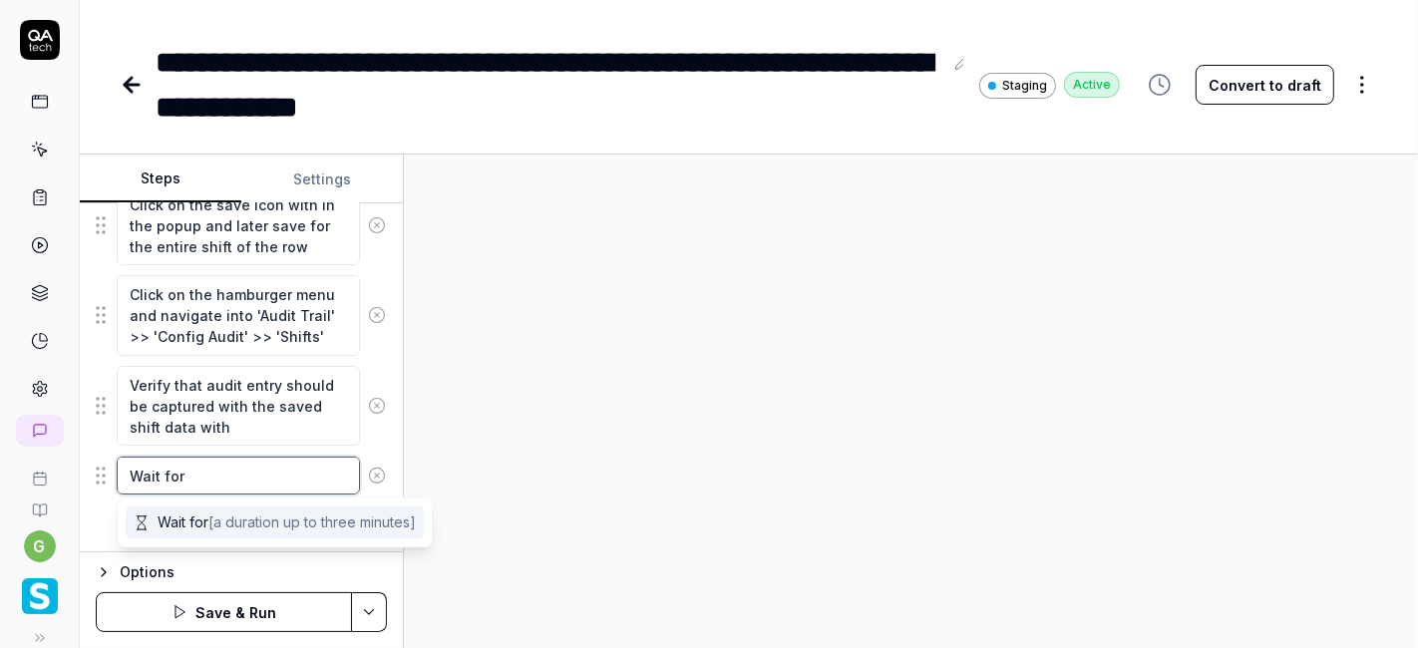
scroll to position [0, 0]
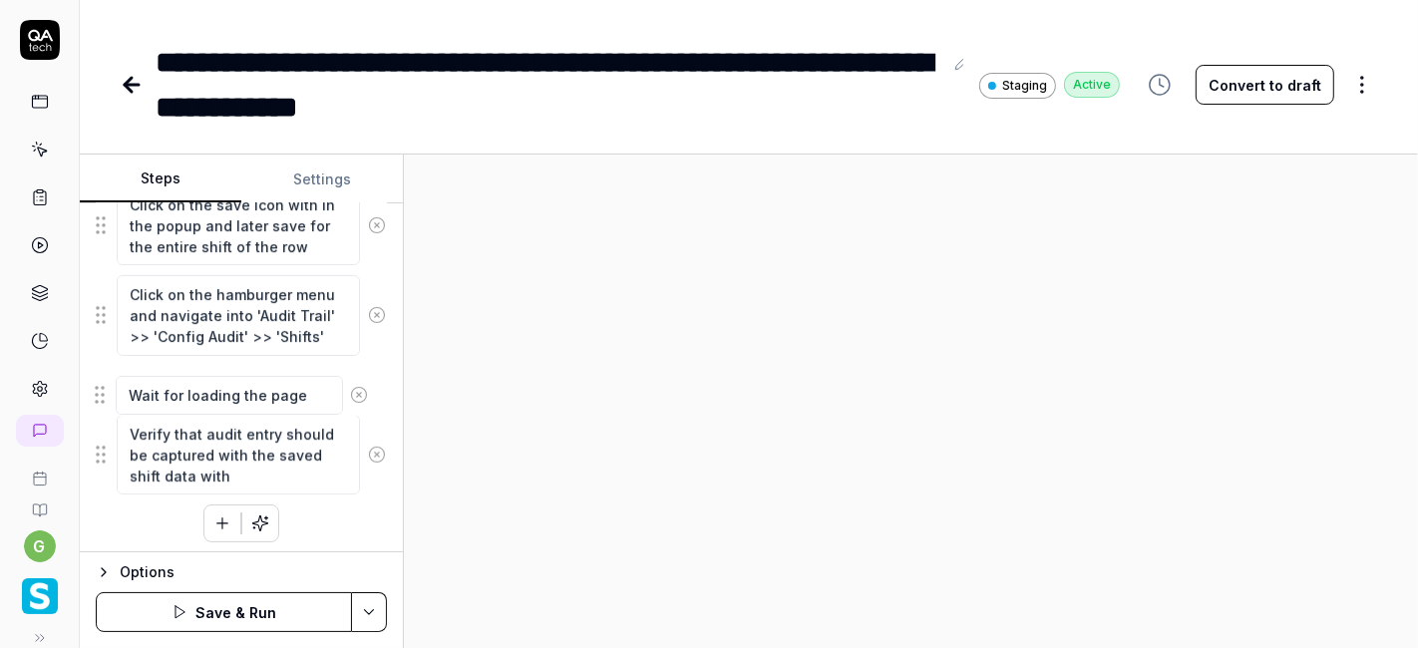
drag, startPoint x: 105, startPoint y: 473, endPoint x: 105, endPoint y: 393, distance: 79.8
click at [105, 393] on fieldset "Click on the hamburger menu and navigate into 'Configuration' >> 'Schedule' >> …" at bounding box center [241, 146] width 291 height 701
click at [247, 423] on textarea "Verify that audit entry should be captured with the saved shift data with" at bounding box center [238, 456] width 243 height 80
click at [227, 468] on textarea "Verify that audit entry should be captured with the saved shift data with" at bounding box center [238, 456] width 243 height 80
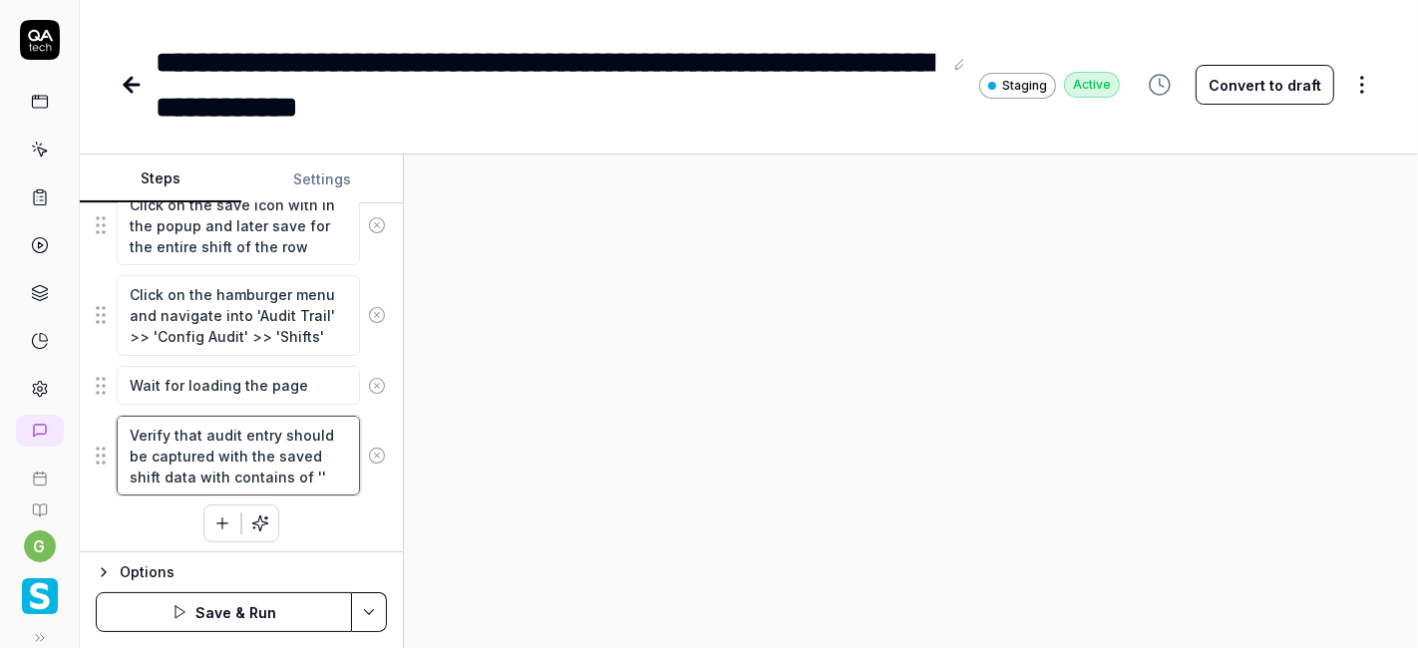
paste textarea "HasPartialShift: 1"
click at [264, 485] on textarea "Verify that audit entry should be captured with the saved shift data with conta…" at bounding box center [238, 466] width 243 height 101
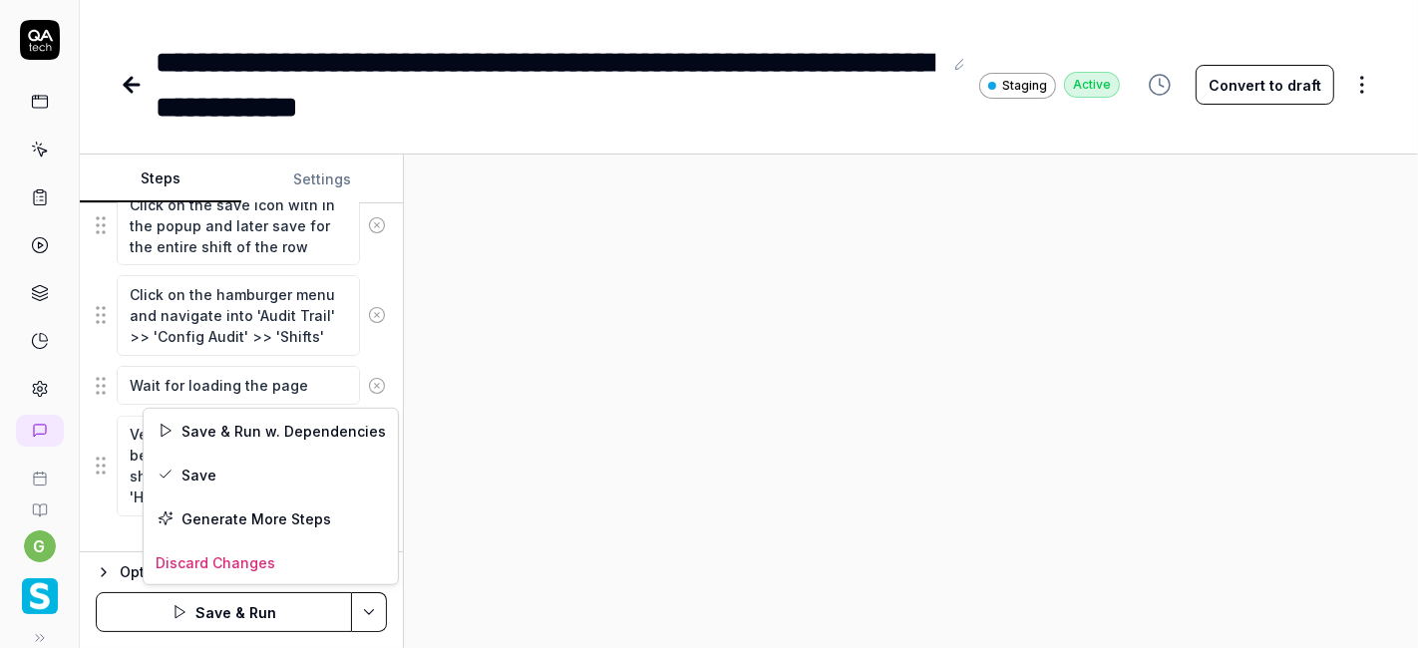
click at [376, 612] on html "**********" at bounding box center [709, 324] width 1418 height 648
click at [270, 469] on div "Save" at bounding box center [271, 475] width 254 height 44
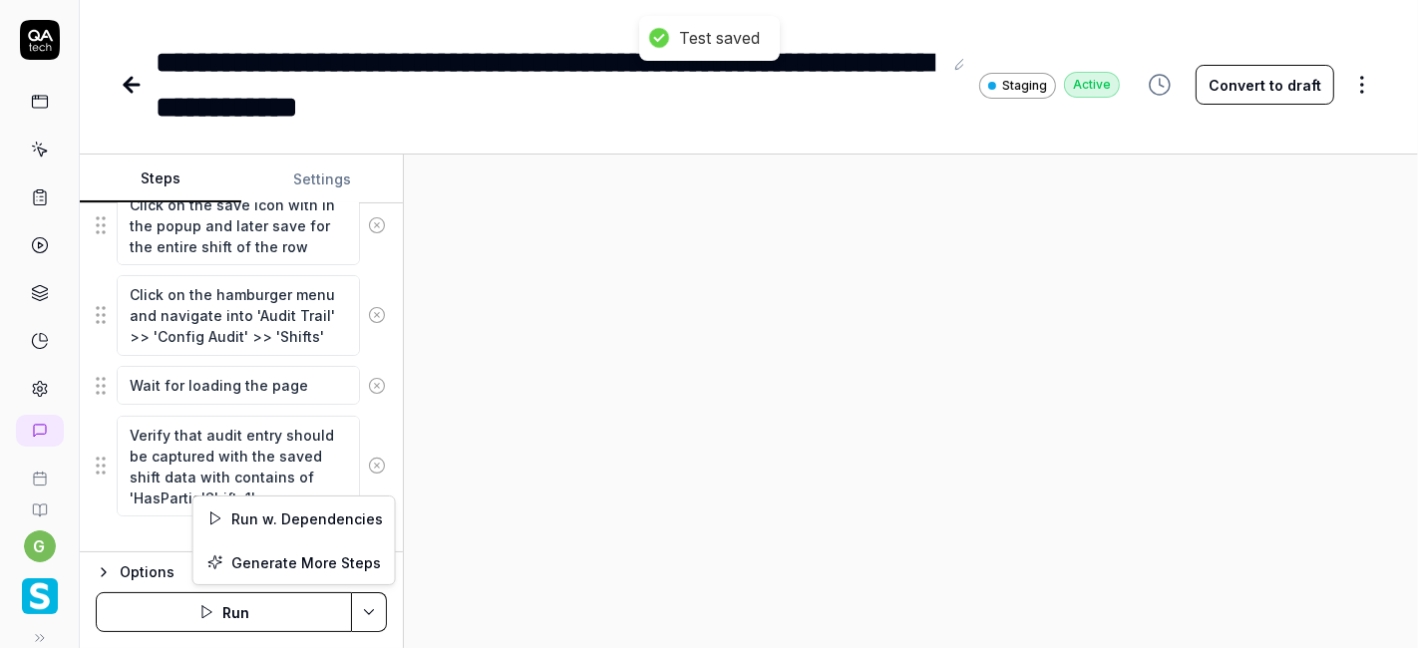
click at [369, 608] on html "**********" at bounding box center [709, 324] width 1418 height 648
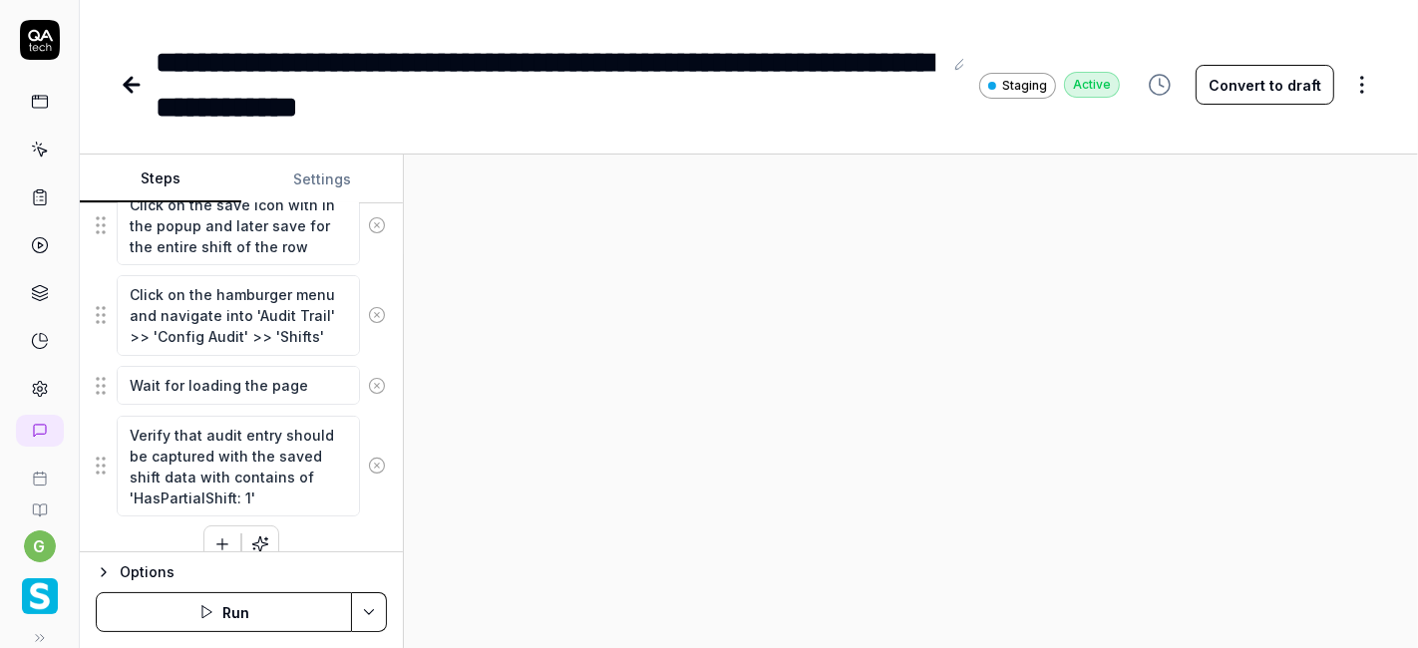
click at [230, 613] on html "**********" at bounding box center [709, 324] width 1418 height 648
click at [230, 613] on button "Run" at bounding box center [224, 612] width 256 height 40
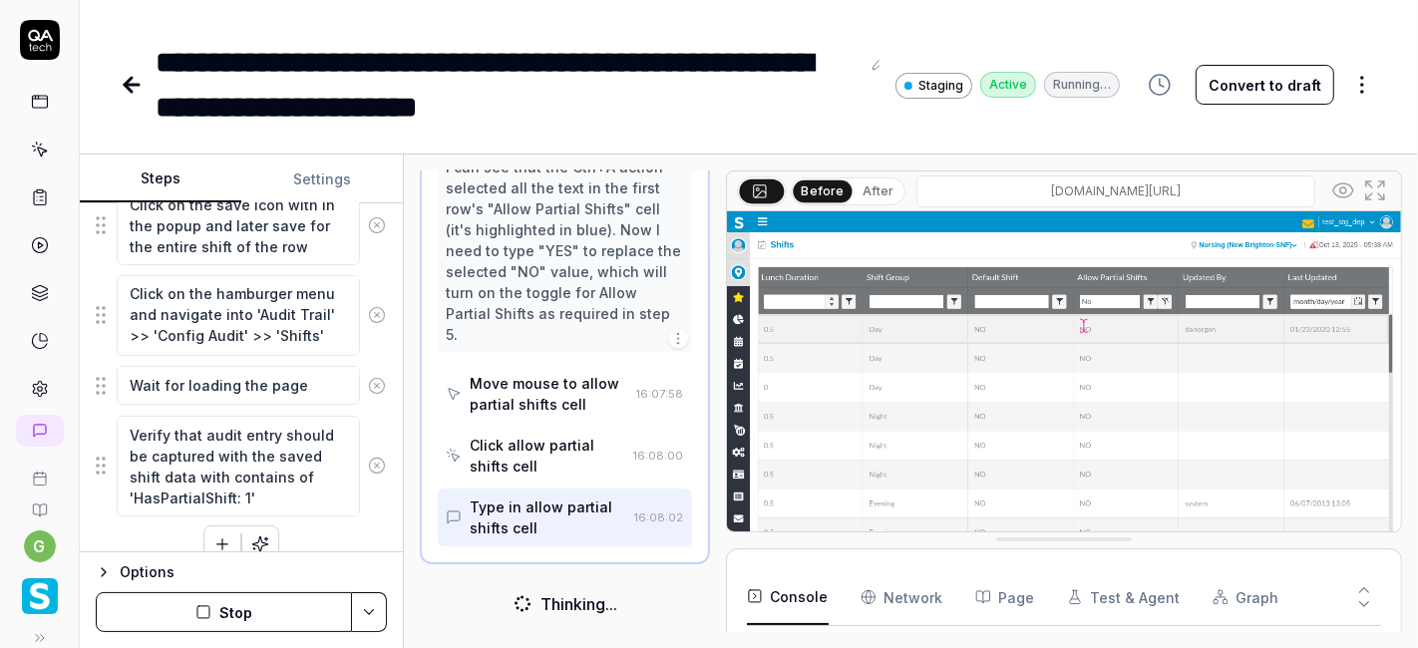
scroll to position [2446, 0]
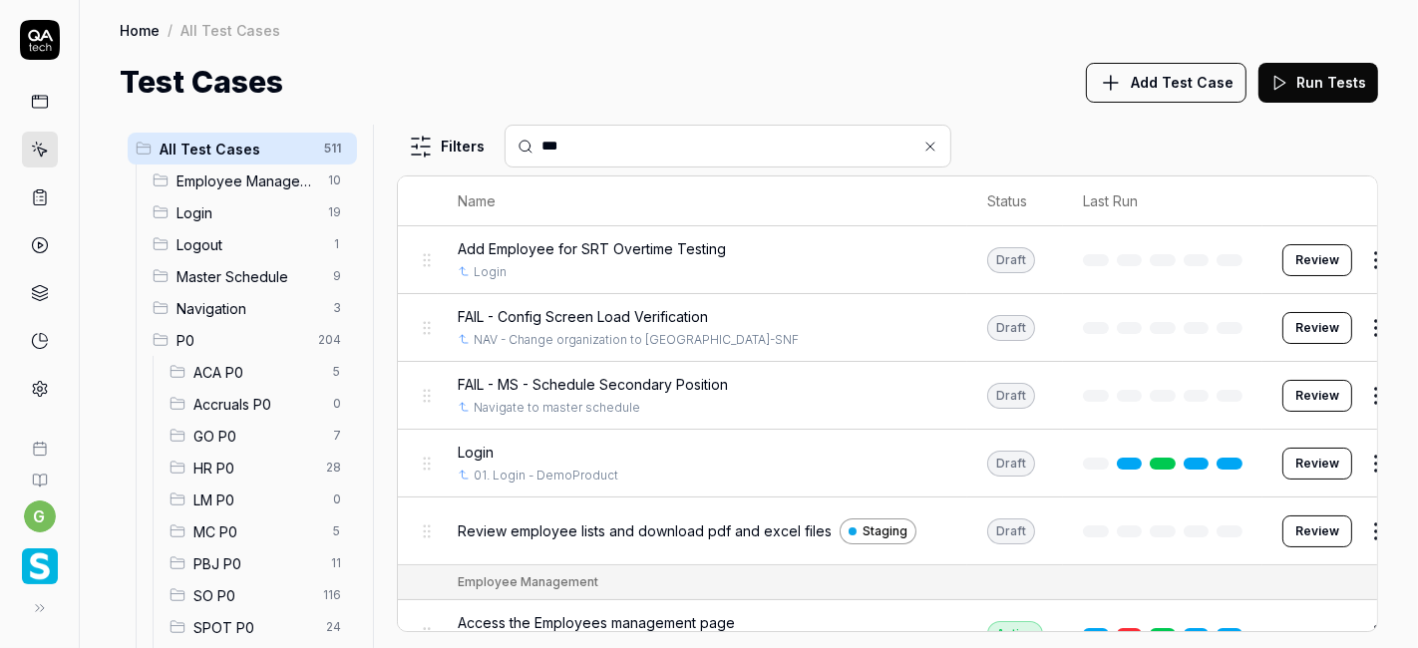
type input "***"
click at [789, 110] on div "All Test Cases 511 Employee Management 10 Login 19 Logout 1 Master Schedule 9 N…" at bounding box center [749, 376] width 1338 height 543
click at [238, 600] on span "SO P0" at bounding box center [252, 595] width 118 height 21
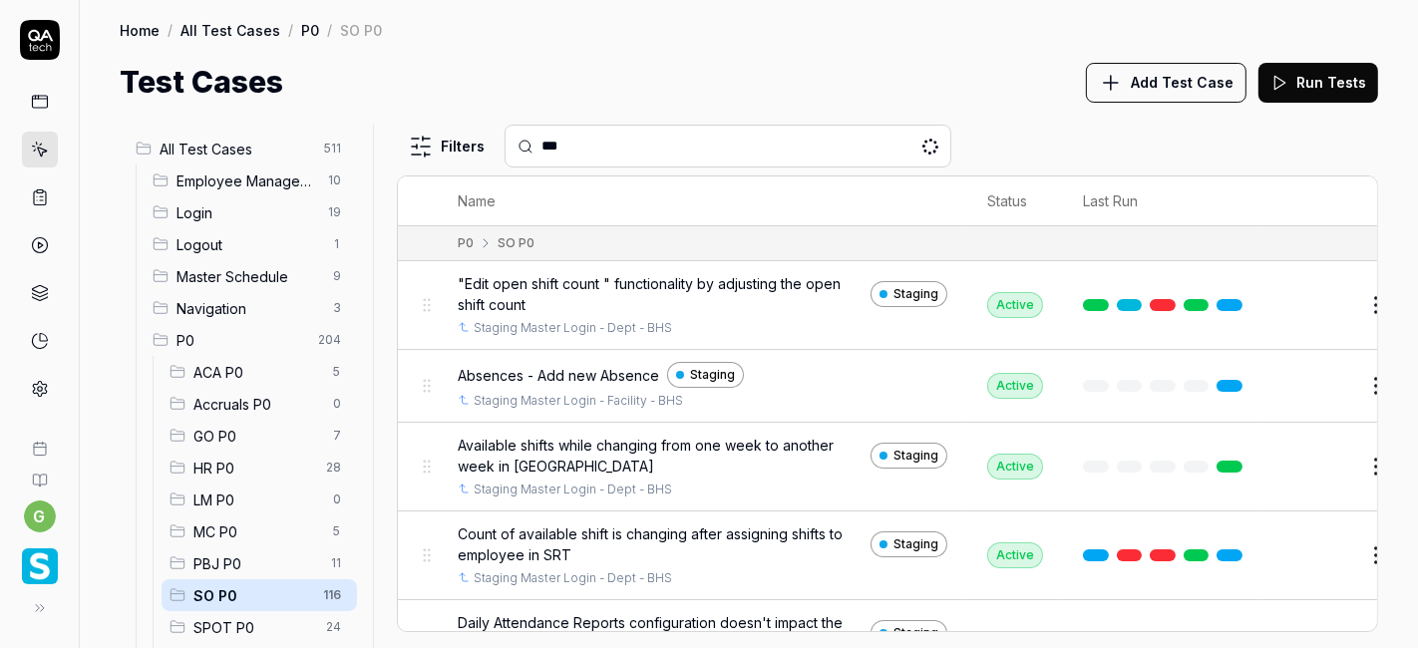
click at [630, 136] on input "***" at bounding box center [739, 146] width 397 height 21
click at [1025, 118] on div "All Test Cases 511 Employee Management 10 Login 19 Logout 1 Master Schedule 9 N…" at bounding box center [749, 376] width 1338 height 543
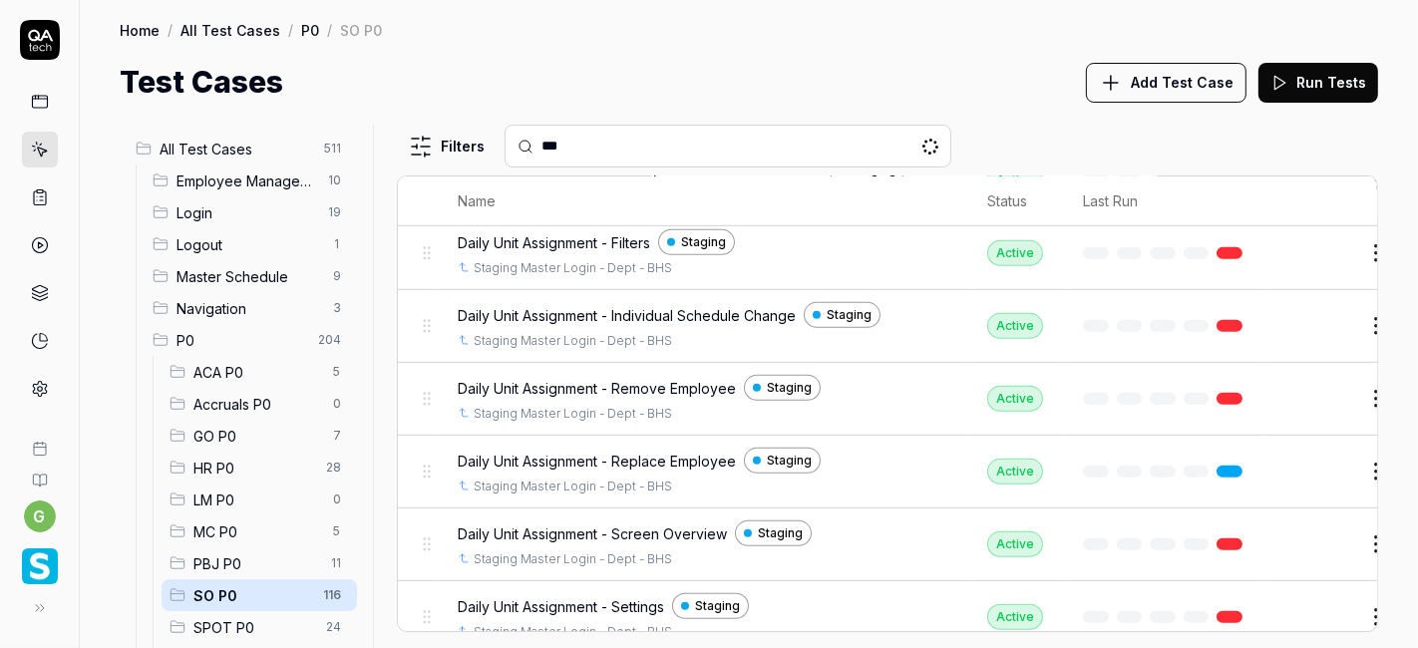
scroll to position [764, 0]
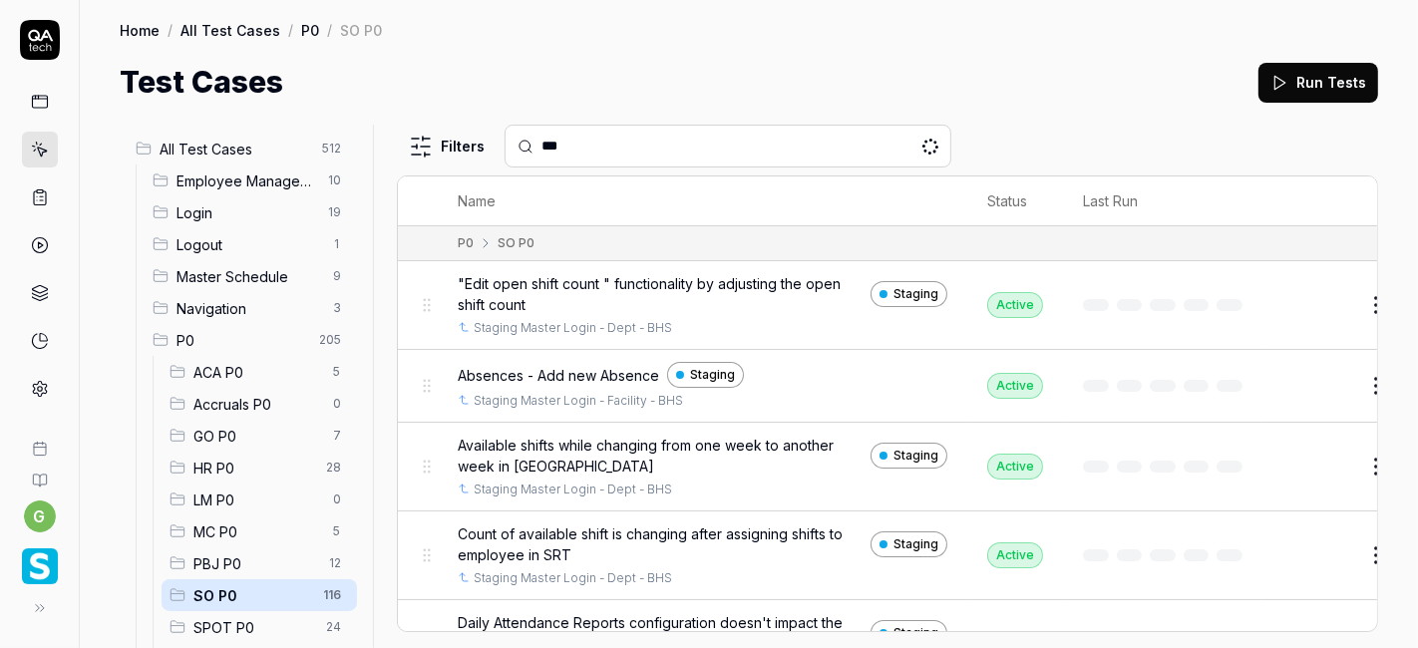
click at [971, 147] on div "Filters ***" at bounding box center [887, 146] width 981 height 43
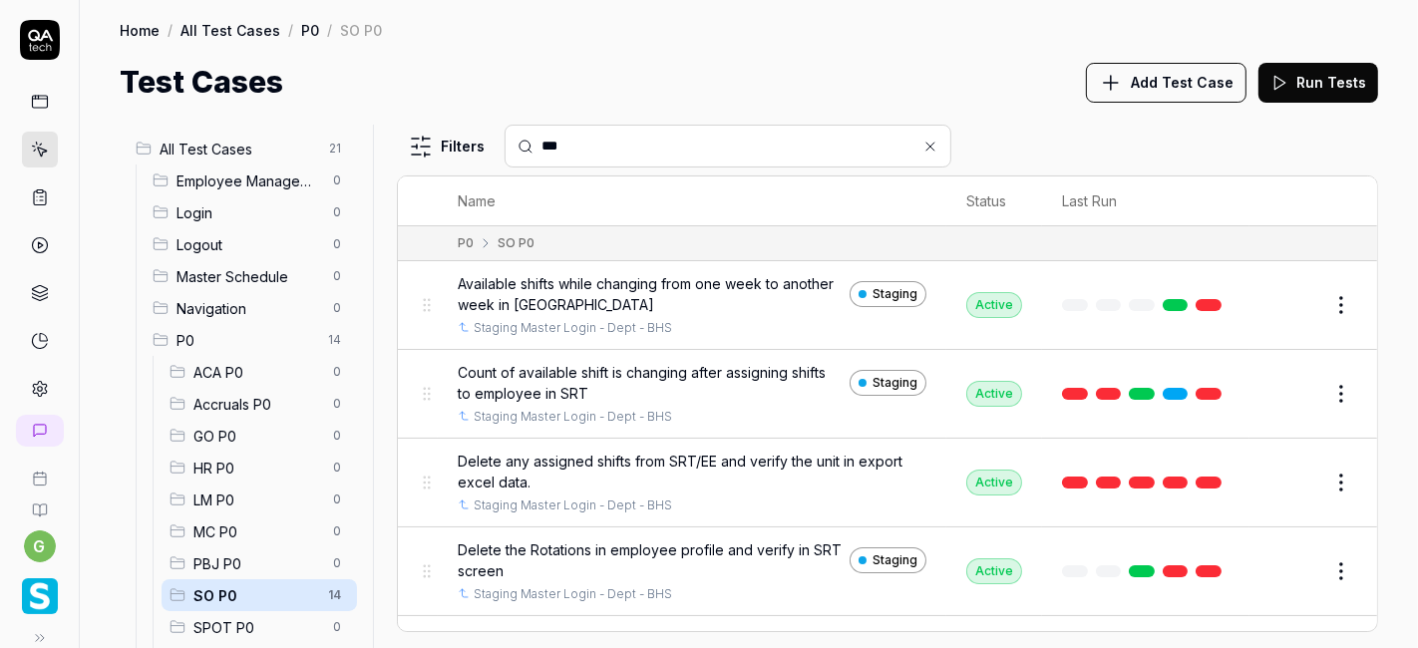
click at [595, 132] on div "***" at bounding box center [727, 146] width 447 height 43
click at [586, 144] on input "***" at bounding box center [739, 146] width 397 height 21
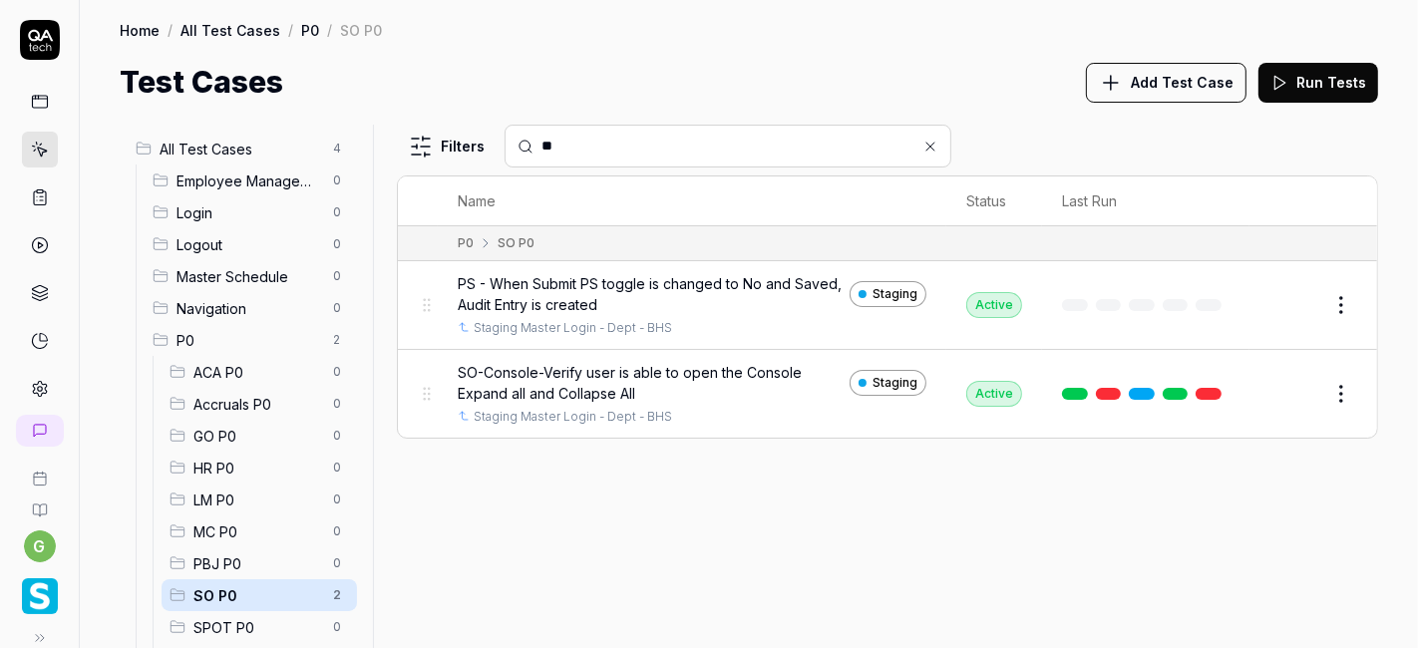
type input "**"
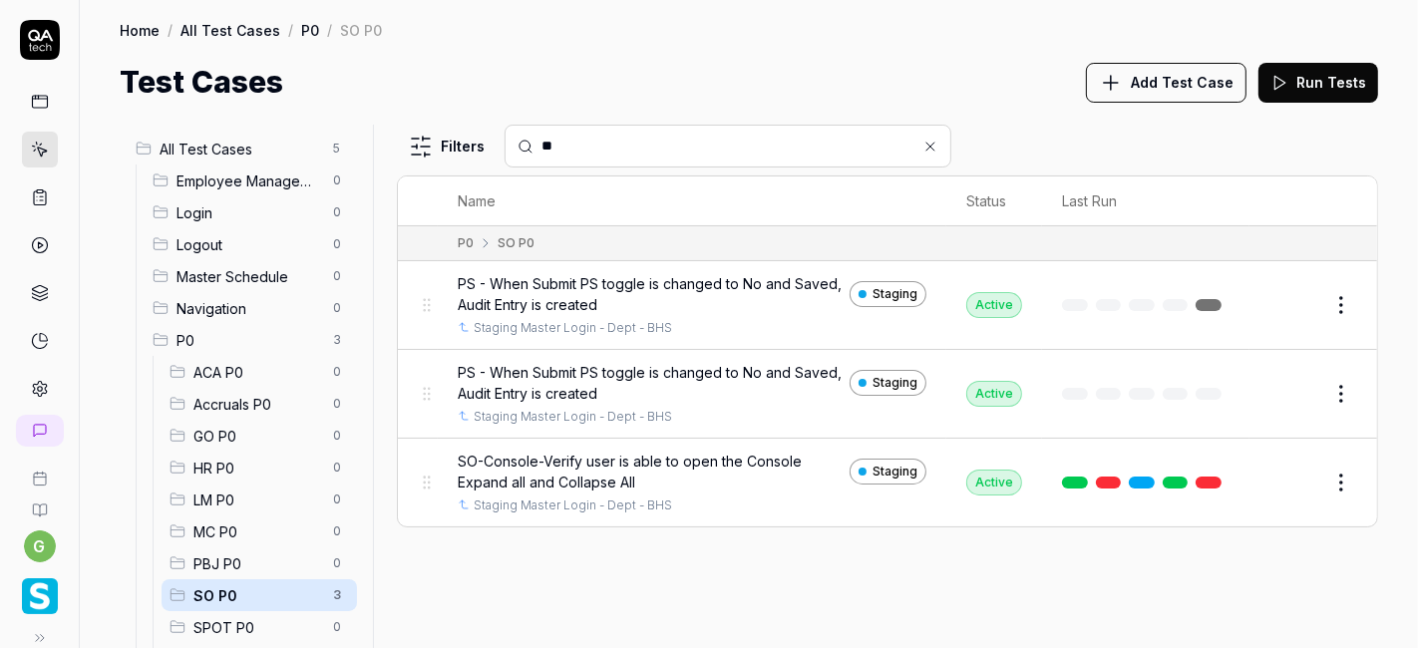
click at [1293, 302] on button "Edit" at bounding box center [1293, 305] width 48 height 32
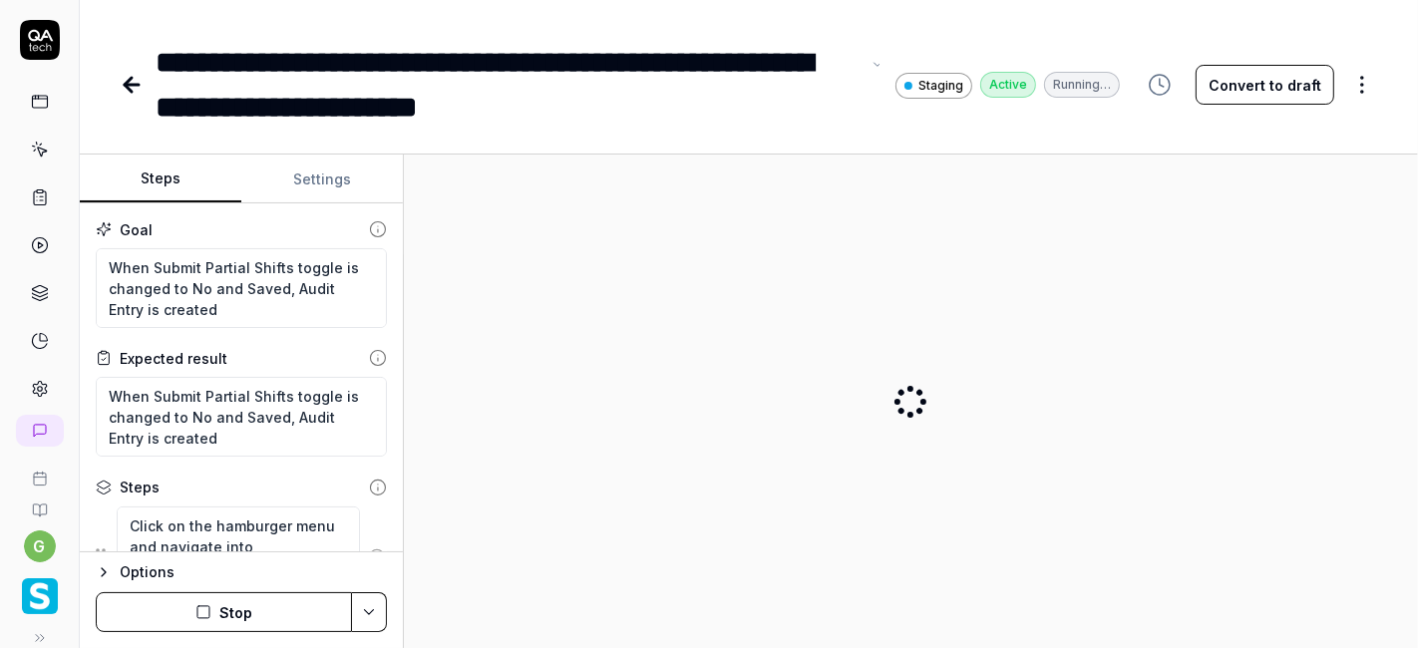
type textarea "*"
click at [786, 64] on div "**********" at bounding box center [508, 85] width 704 height 90
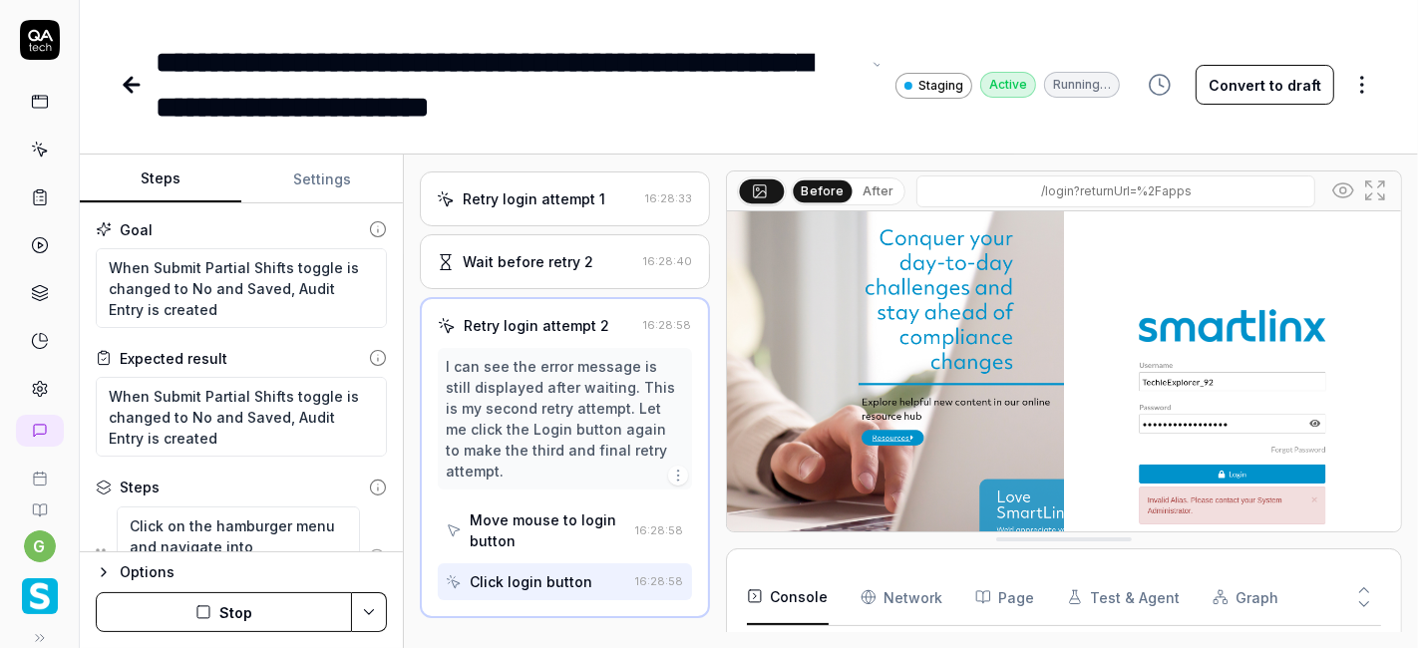
scroll to position [219, 0]
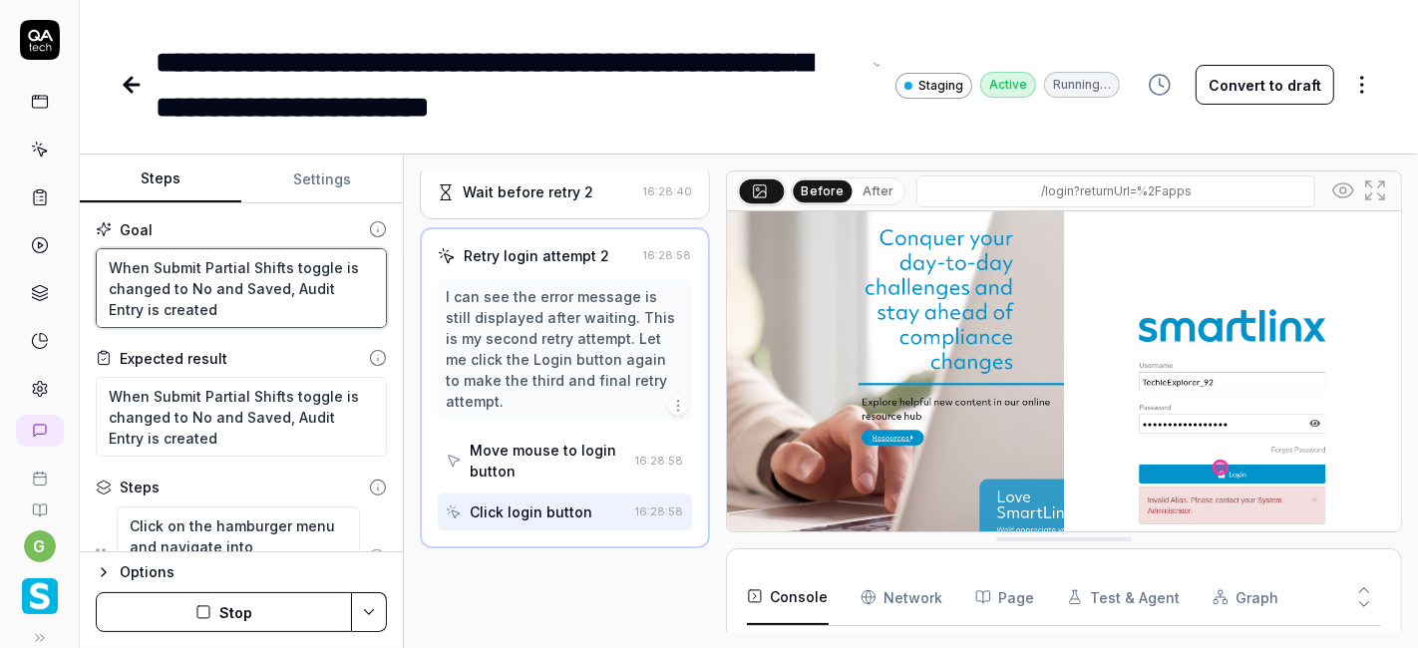
click at [197, 279] on textarea "When Submit Partial Shifts toggle is changed to No and Saved, Audit Entry is cr…" at bounding box center [241, 288] width 291 height 80
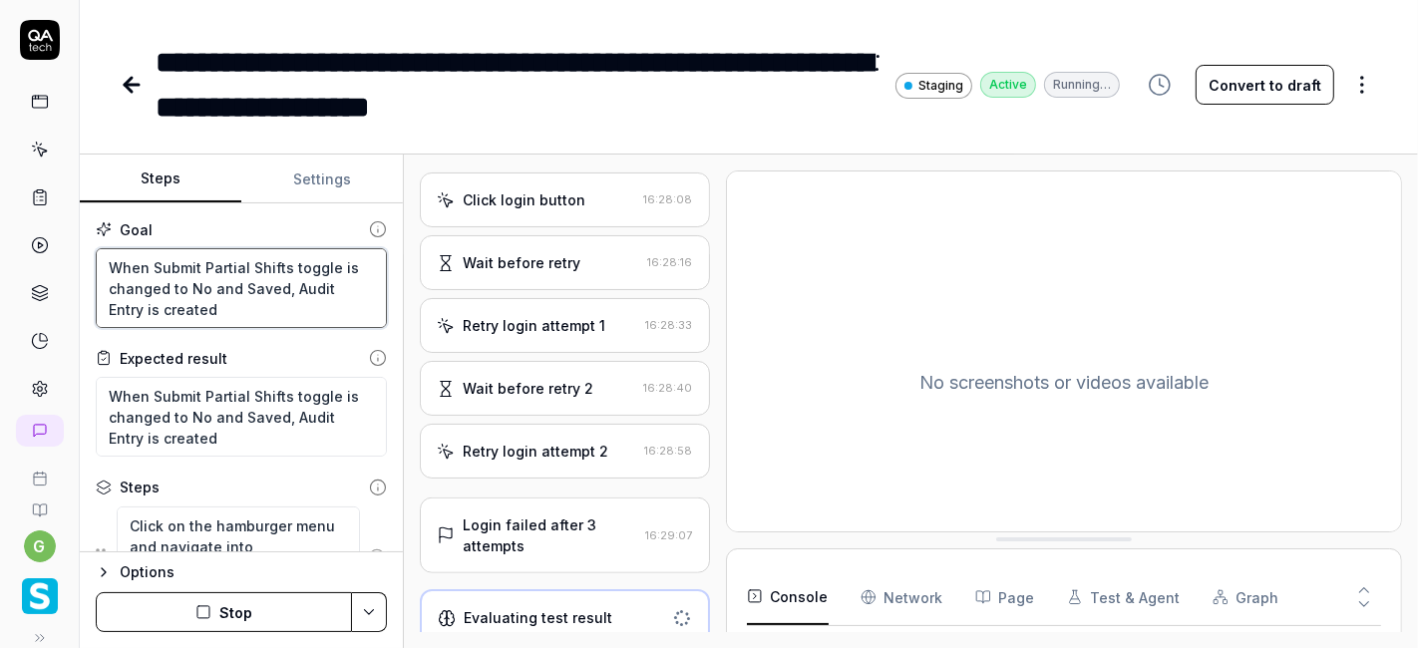
click at [197, 279] on textarea "When Submit Partial Shifts toggle is changed to No and Saved, Audit Entry is cr…" at bounding box center [241, 288] width 291 height 80
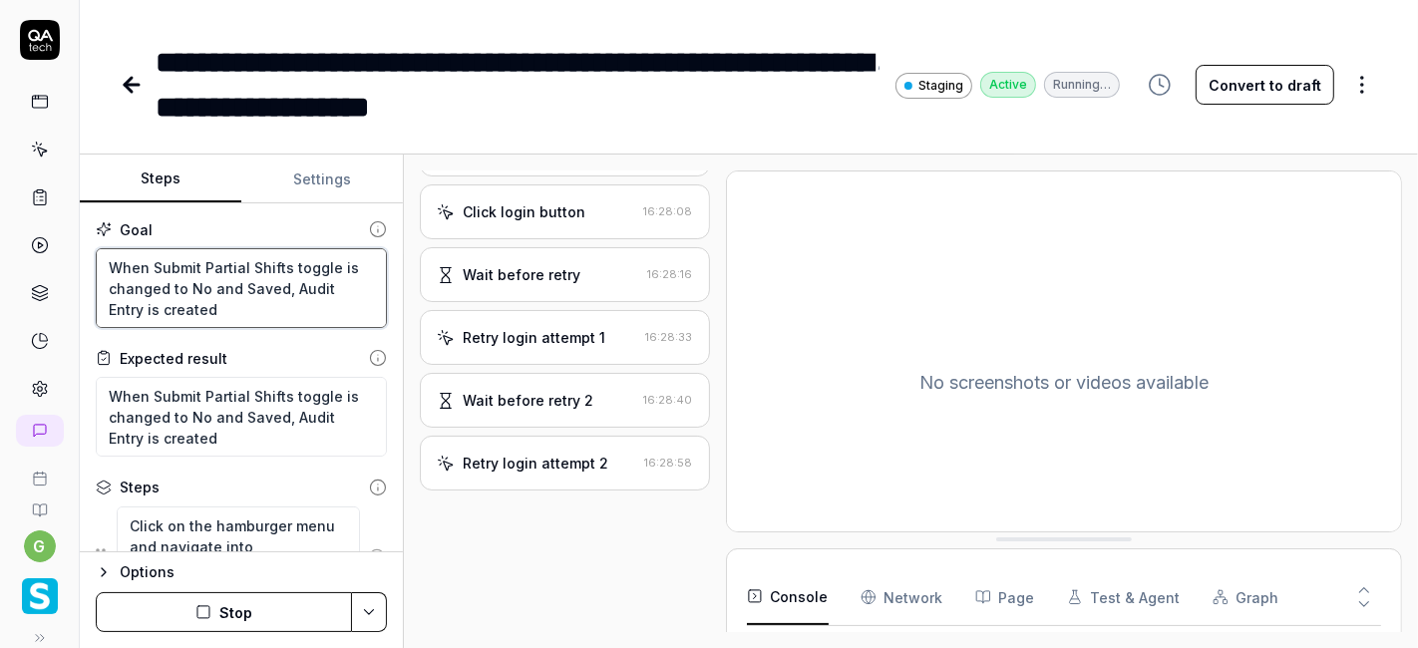
scroll to position [204, 0]
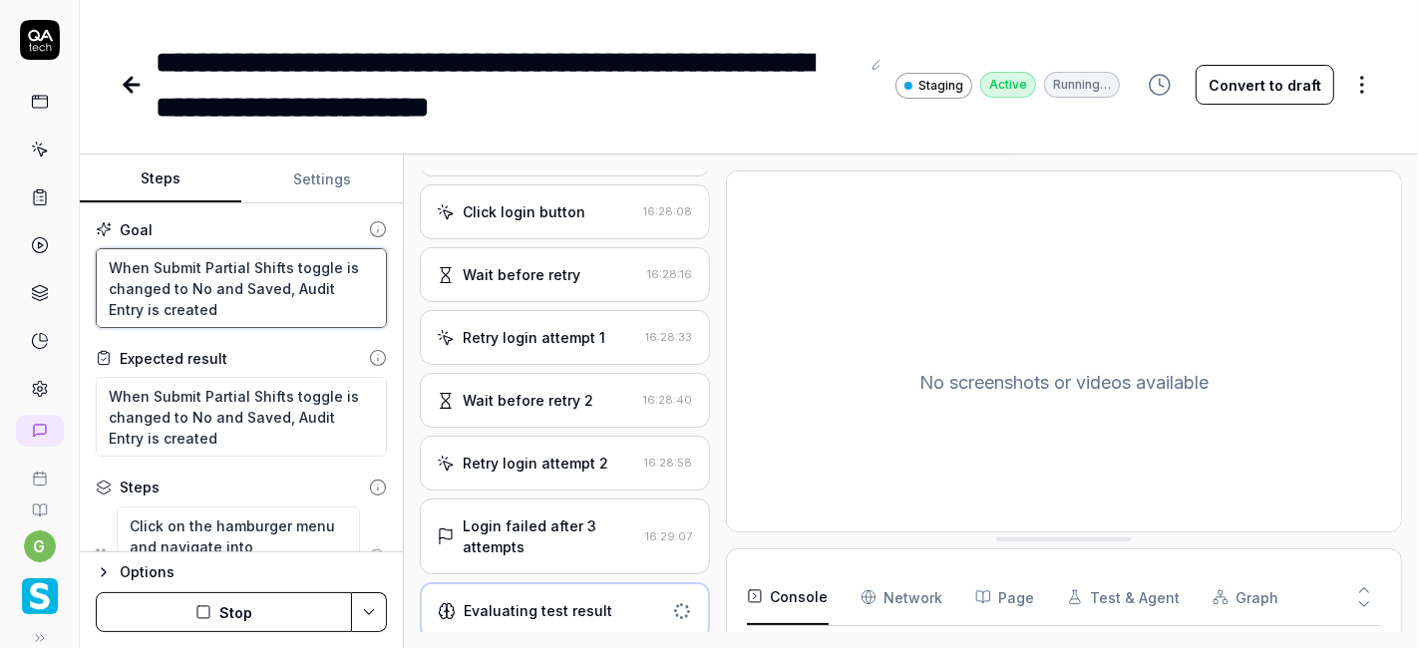
type textarea "*"
type textarea "When Submit Partial Shifts toggle is changed to Y and Saved, Audit Entry is cre…"
type textarea "*"
type textarea "When Submit Partial Shifts toggle is changed to Ye and Saved, Audit Entry is cr…"
type textarea "*"
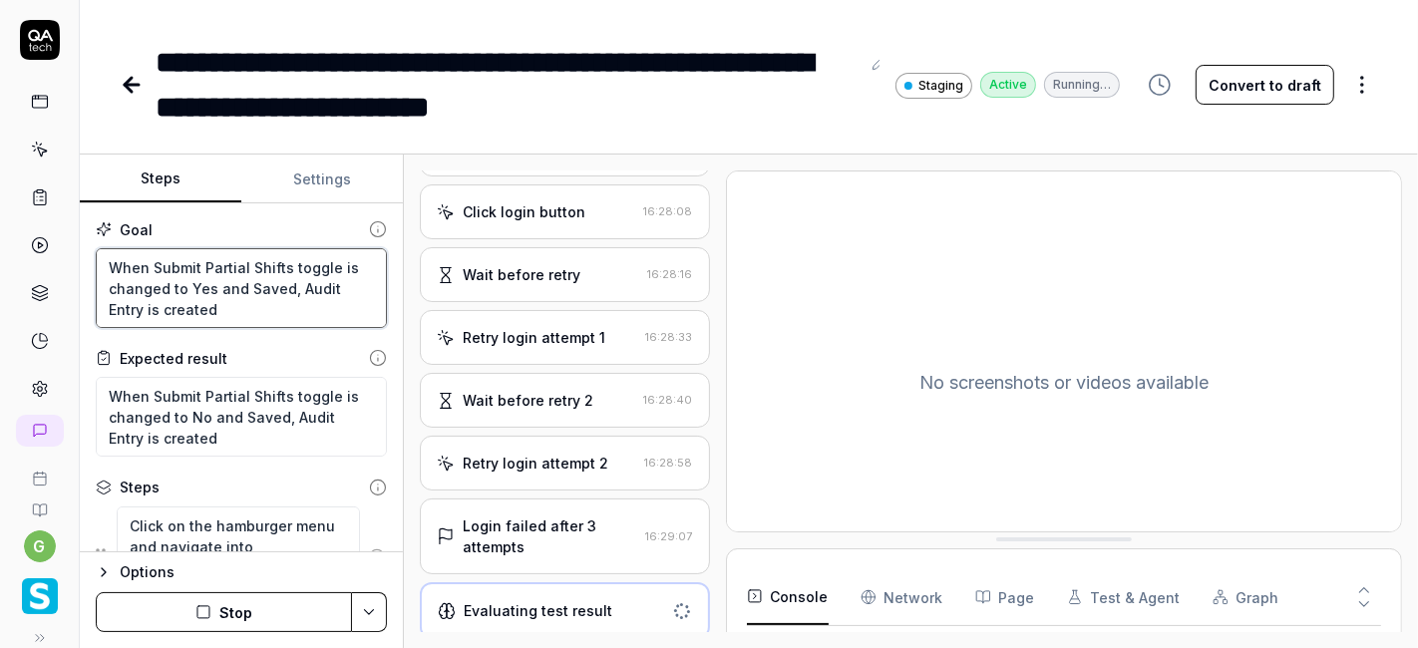
type textarea "When Submit Partial Shifts toggle is changed to Yes and Saved, Audit Entry is c…"
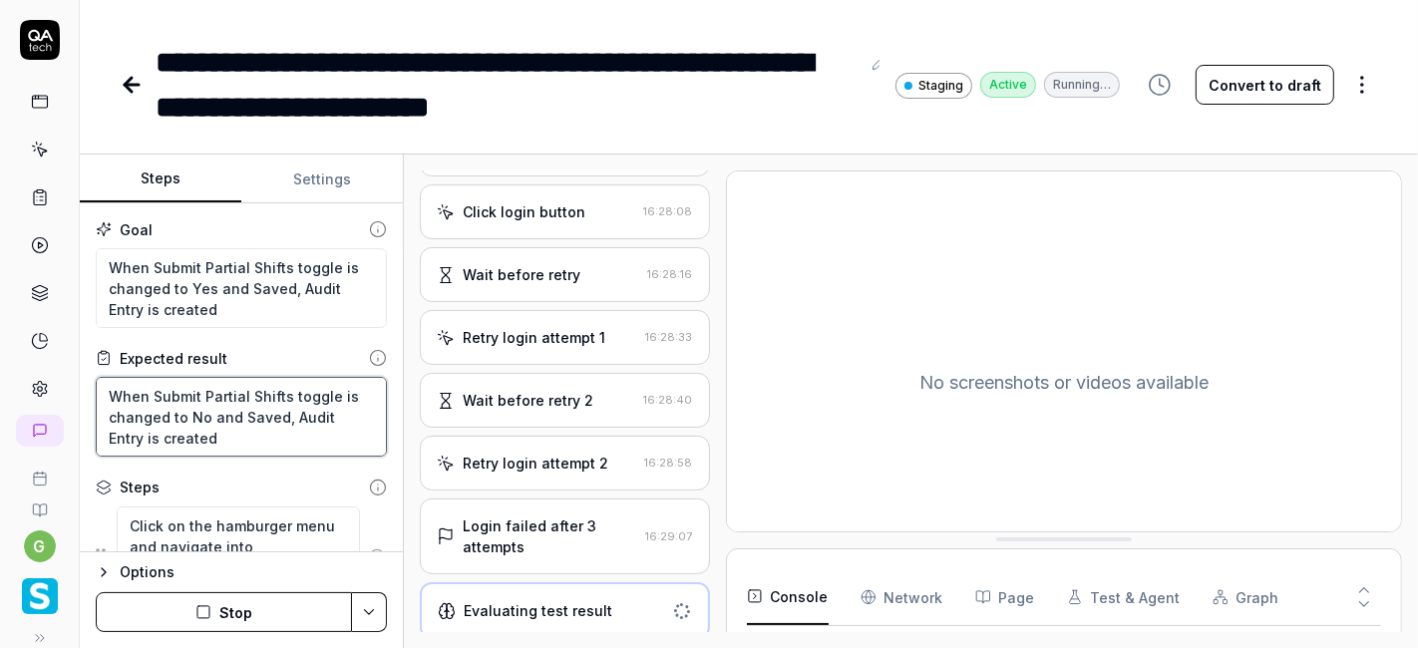
click at [194, 414] on textarea "When Submit Partial Shifts toggle is changed to No and Saved, Audit Entry is cr…" at bounding box center [241, 417] width 291 height 80
type textarea "*"
type textarea "When Submit Partial Shifts toggle is changed to Y and Saved, Audit Entry is cre…"
type textarea "*"
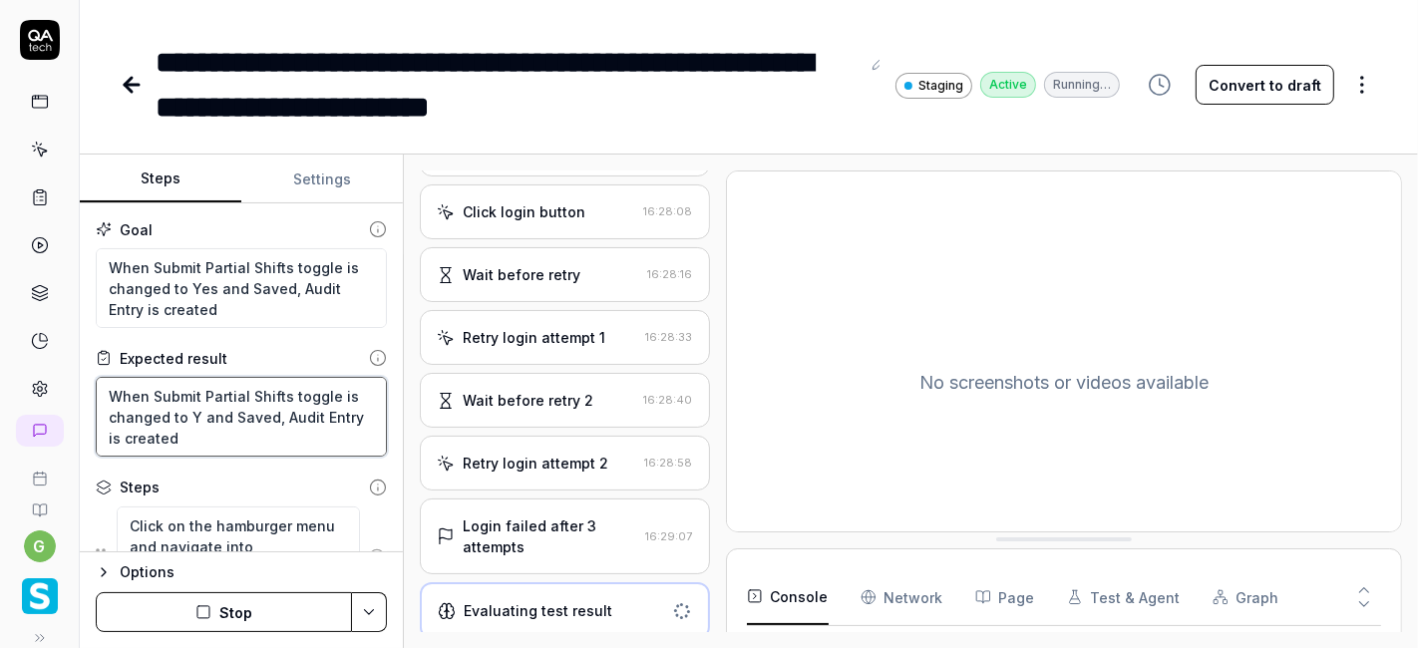
type textarea "When Submit Partial Shifts toggle is changed to Ye and Saved, Audit Entry is cr…"
type textarea "*"
type textarea "When Submit Partial Shifts toggle is changed to Yes and Saved, Audit Entry is c…"
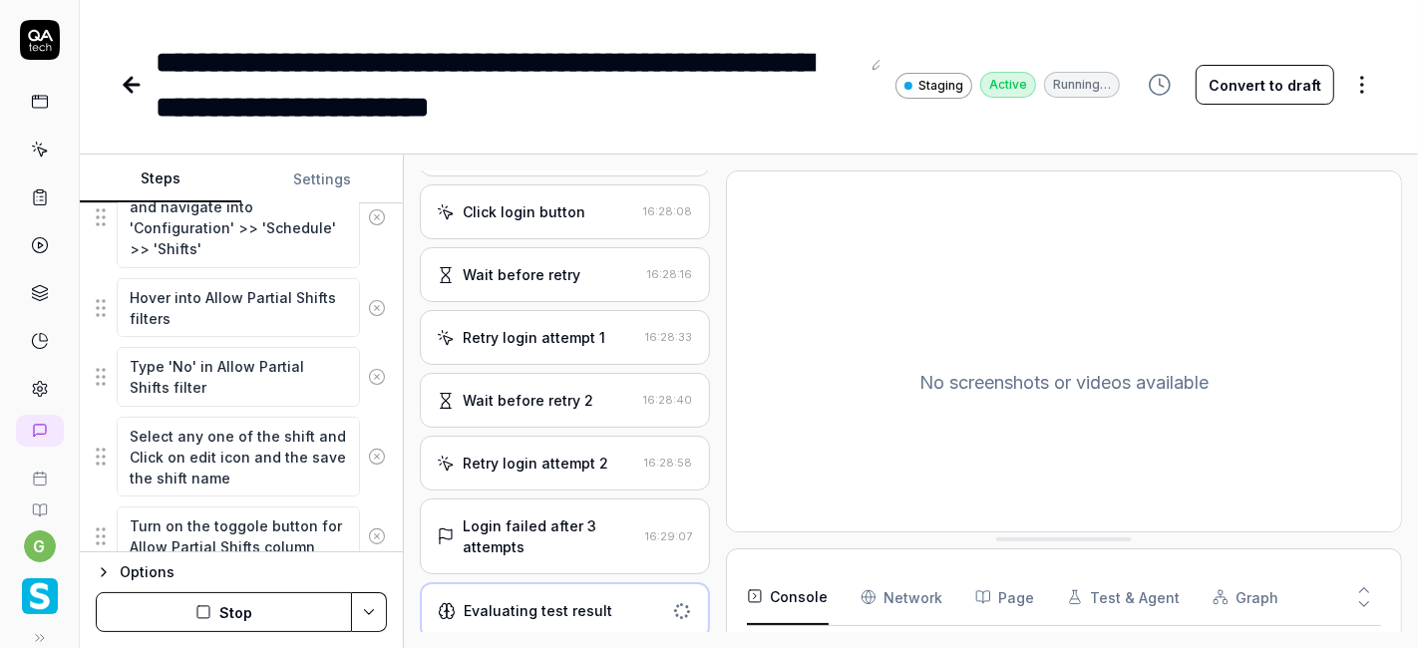
scroll to position [369, 0]
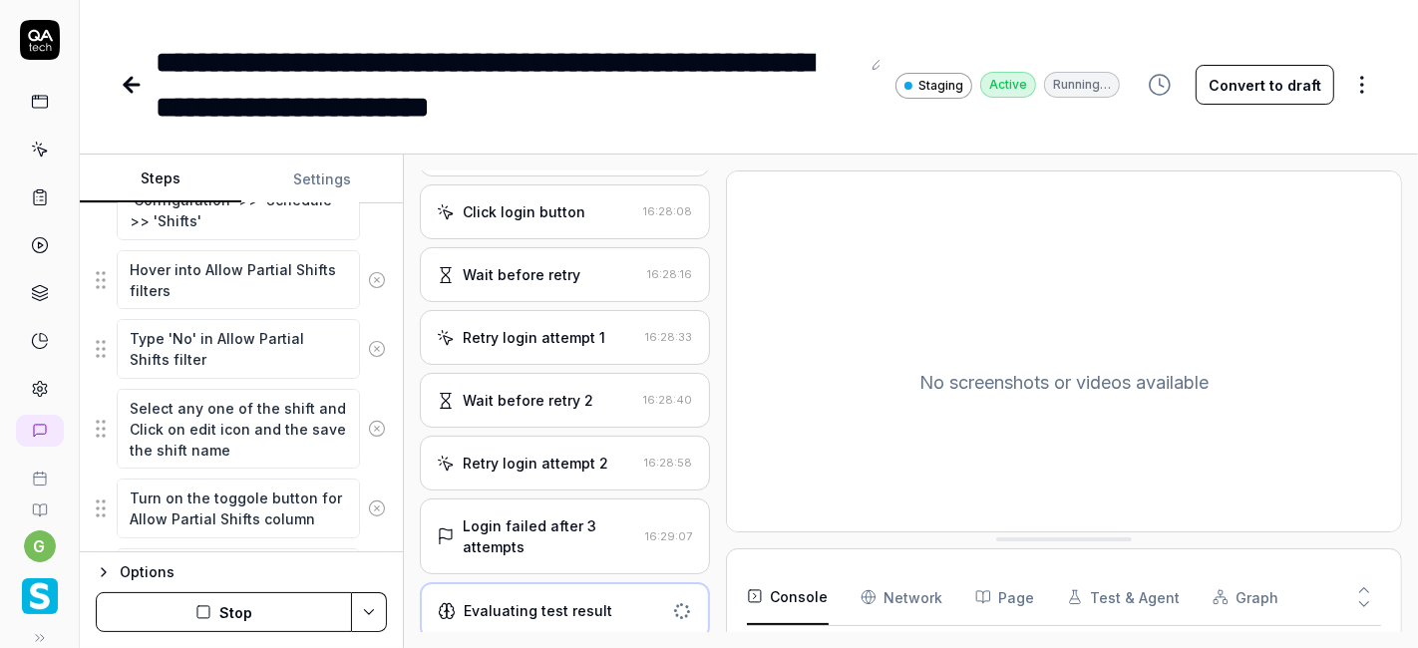
type textarea "*"
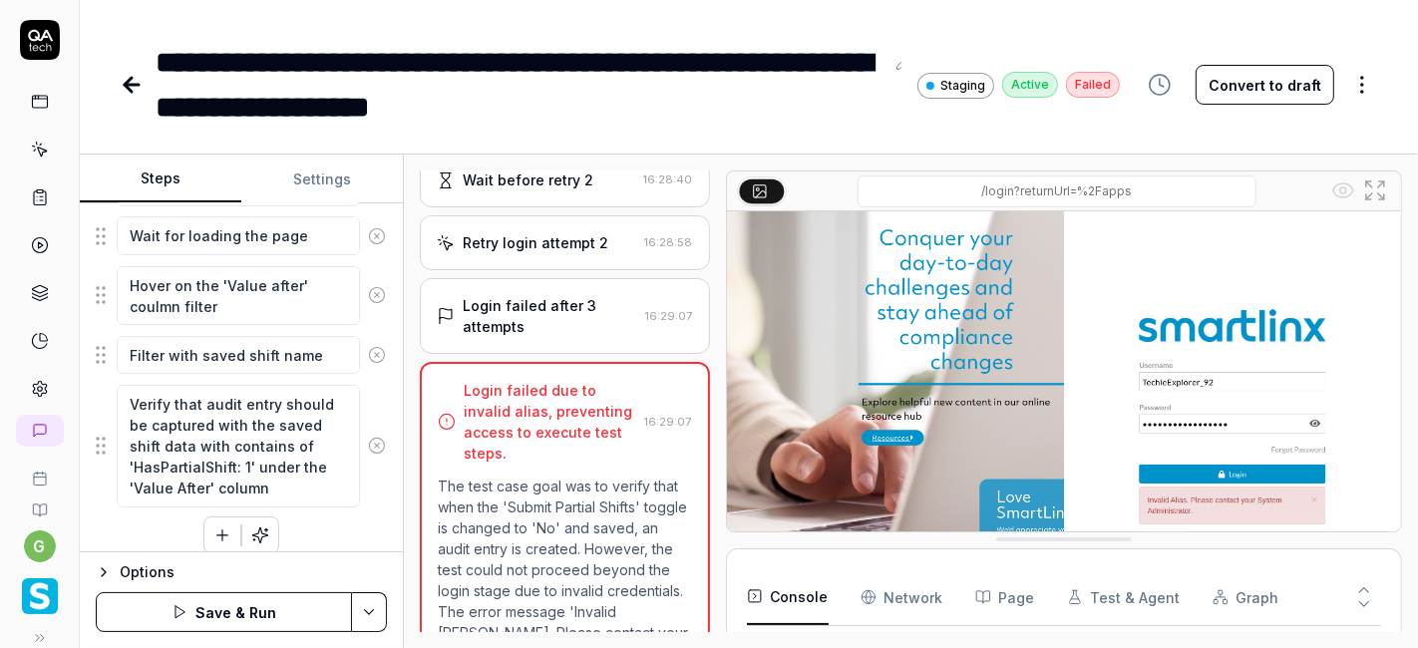
scroll to position [891, 0]
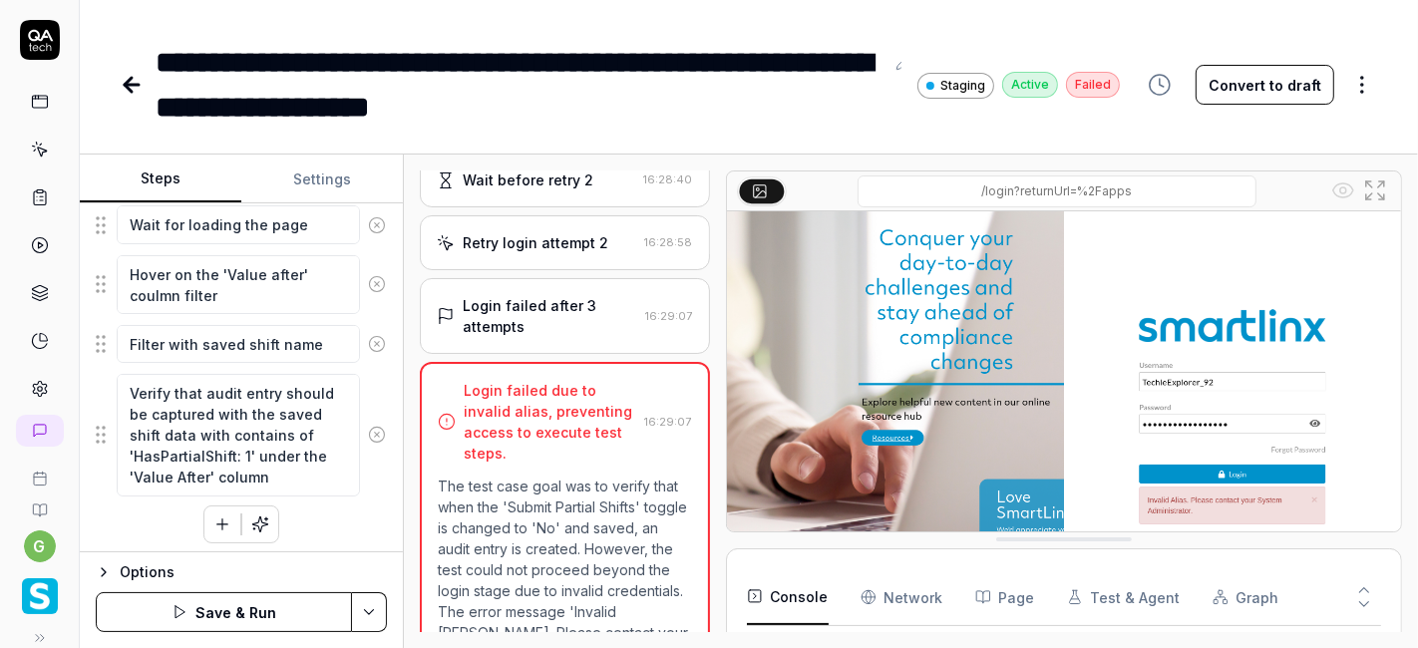
type textarea "When Submit Partial Shifts toggle is changed to Yes and Saved, Audit Entry is c…"
click at [363, 605] on html "**********" at bounding box center [709, 324] width 1418 height 648
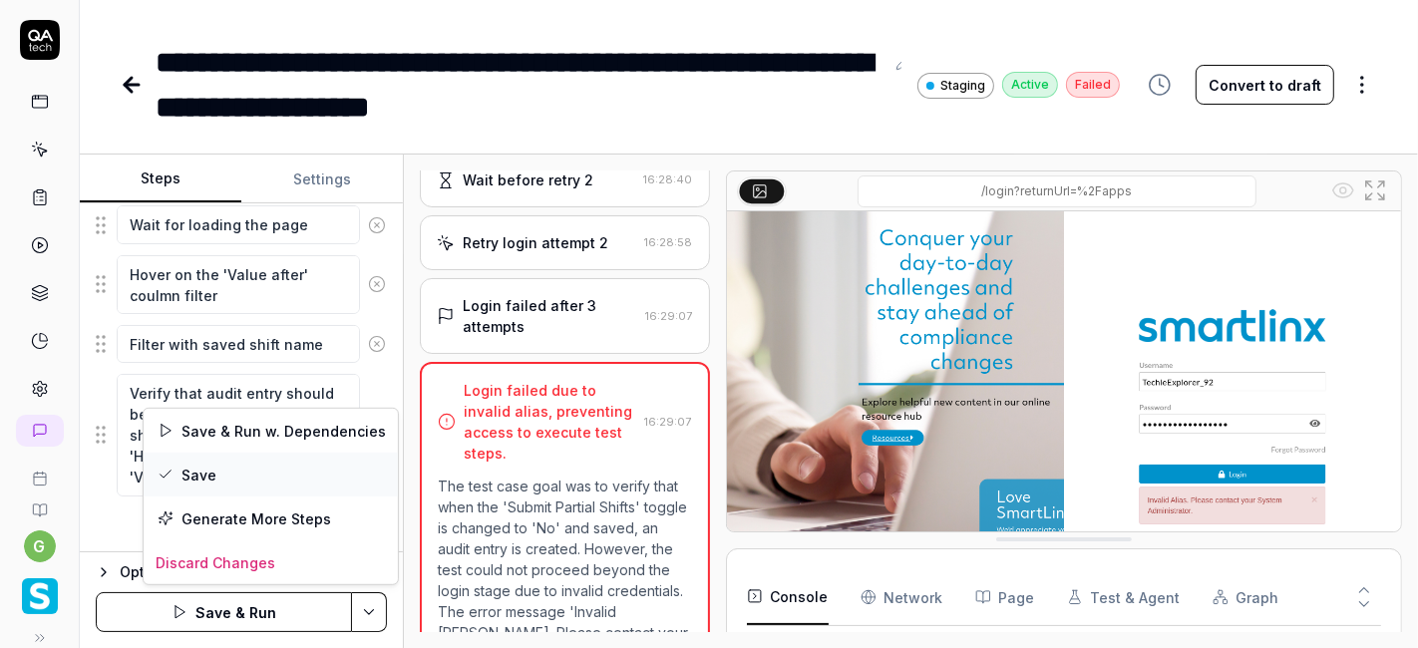
click at [266, 464] on div "Save" at bounding box center [271, 475] width 254 height 44
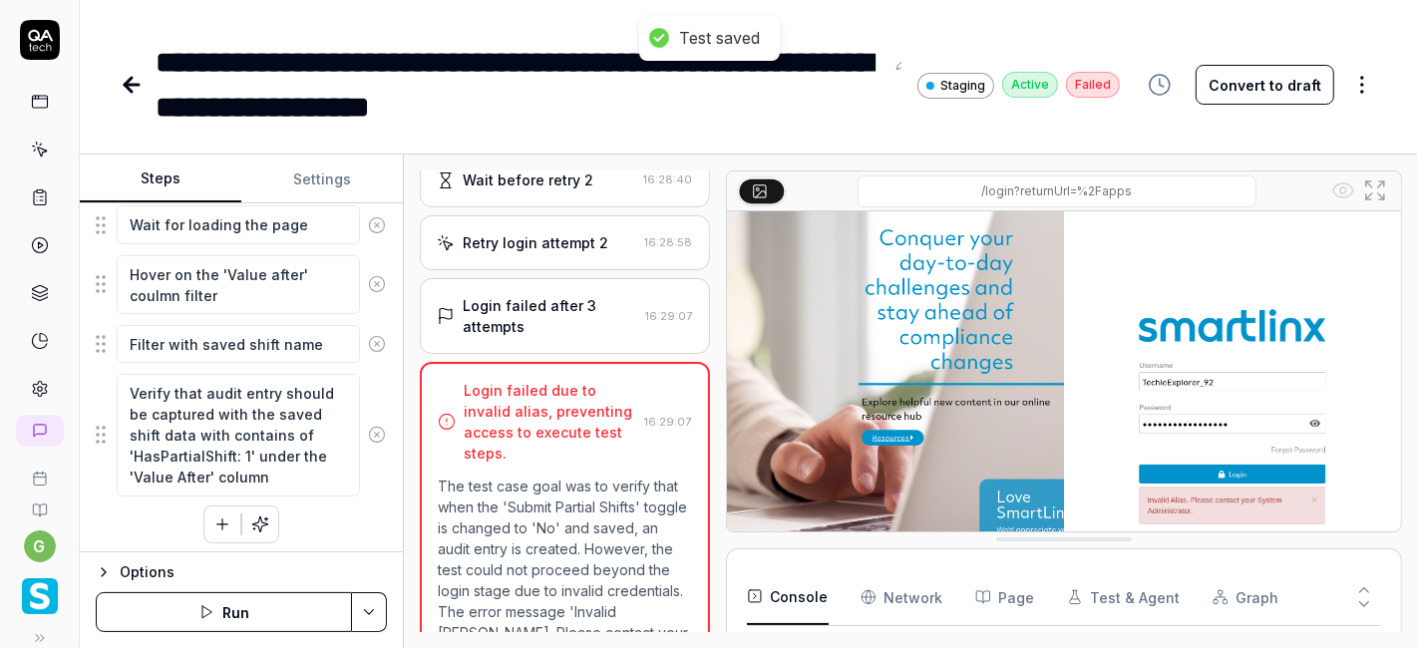
click at [134, 85] on icon at bounding box center [132, 85] width 14 height 0
type textarea "*"
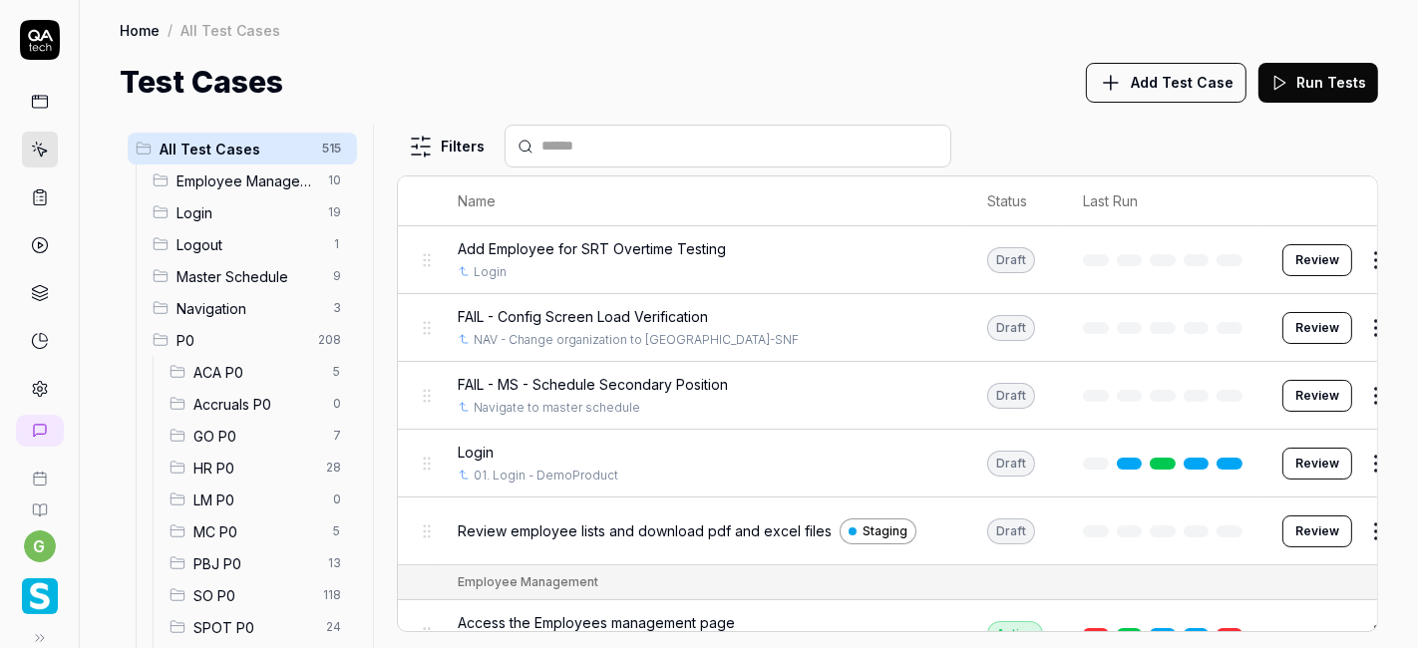
click at [225, 591] on span "SO P0" at bounding box center [252, 595] width 118 height 21
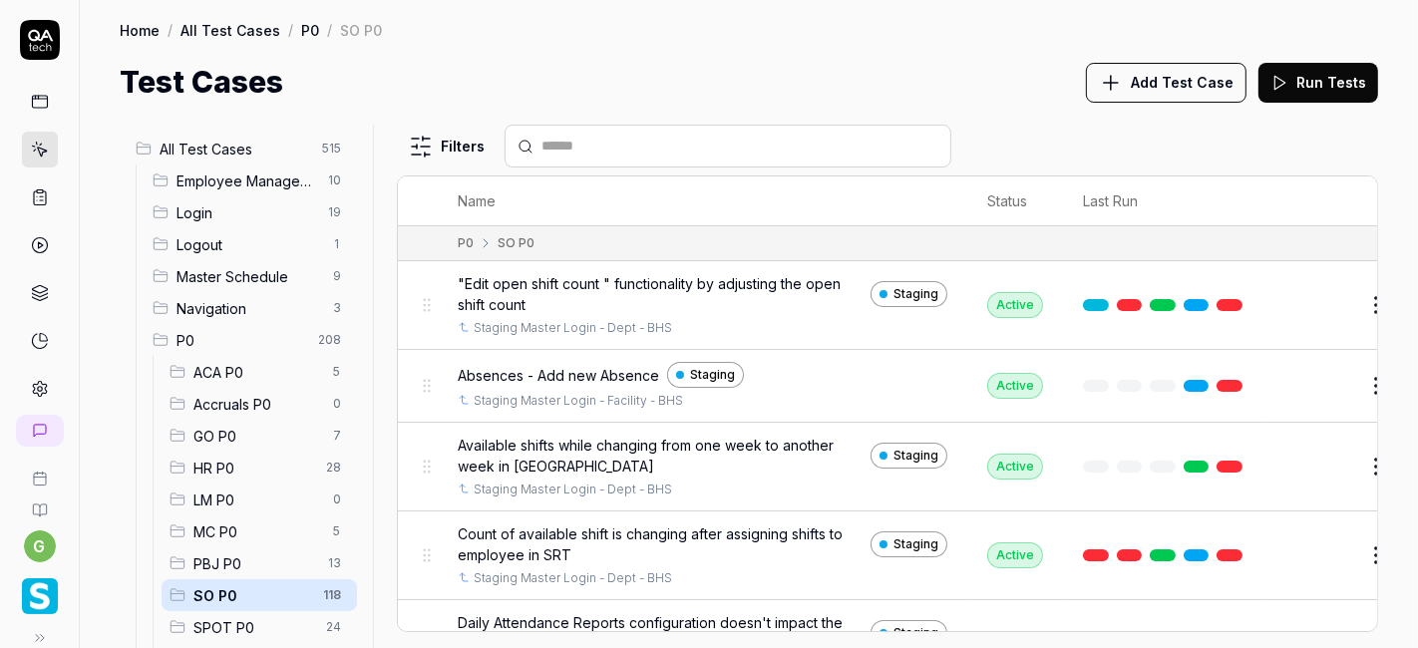
click at [683, 137] on input "text" at bounding box center [739, 146] width 397 height 21
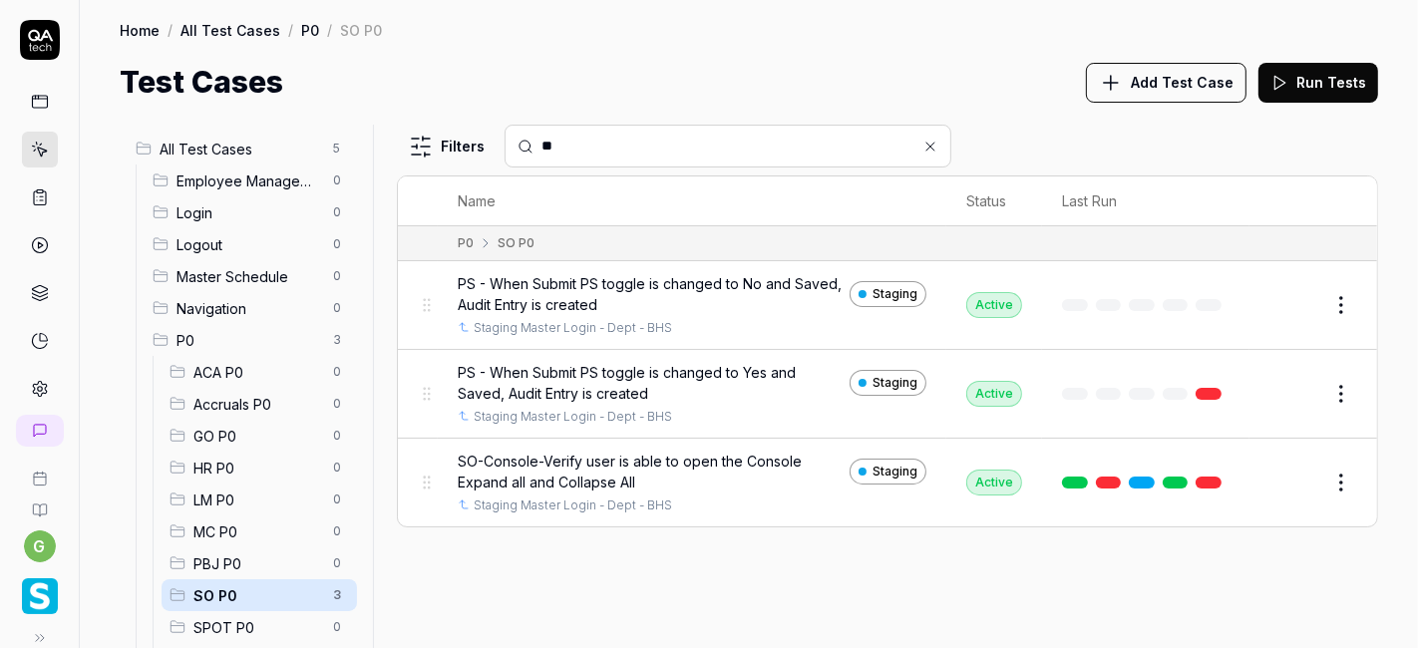
type input "**"
click at [1295, 391] on button "Edit" at bounding box center [1293, 394] width 48 height 32
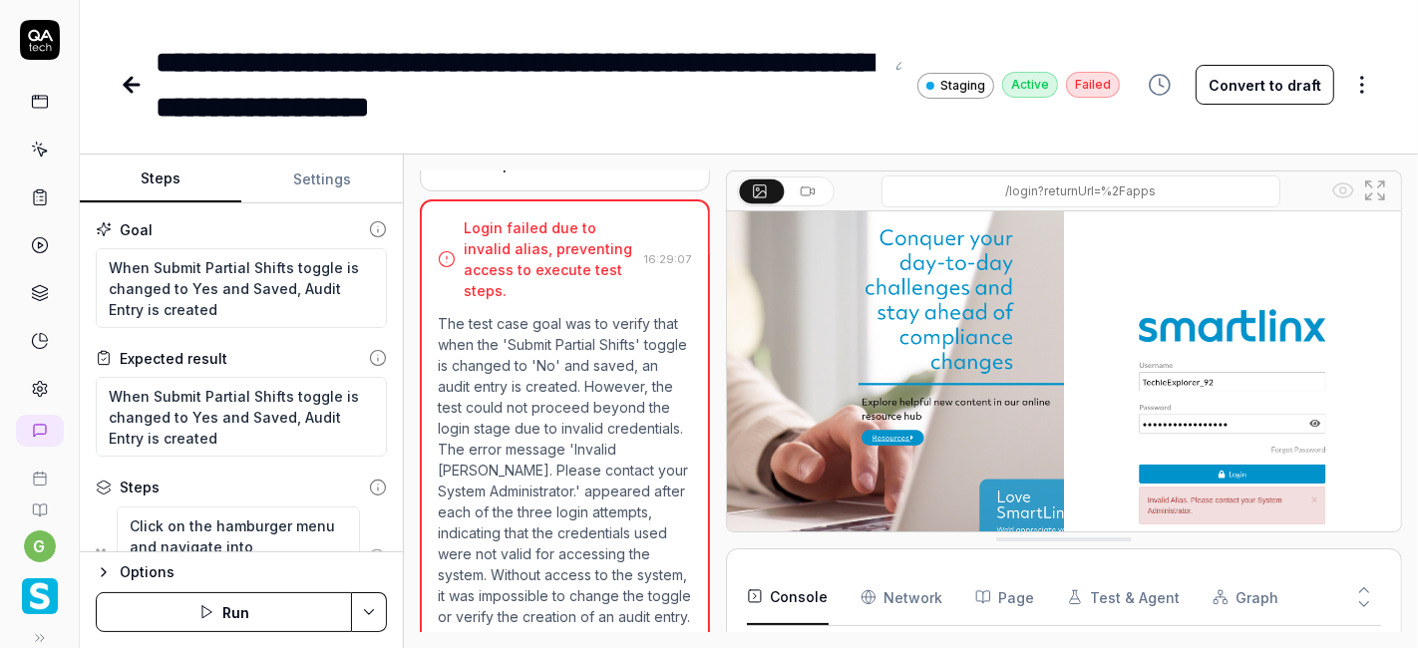
scroll to position [660, 0]
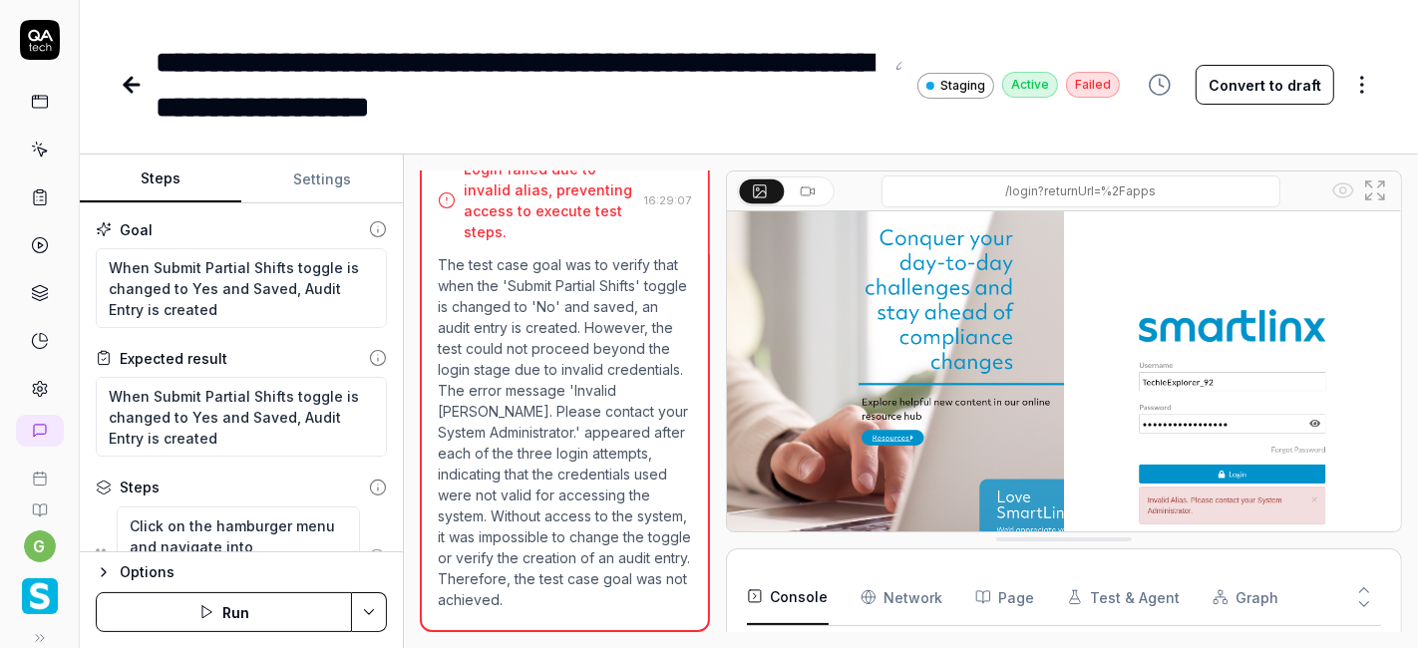
click at [221, 601] on button "Run" at bounding box center [224, 612] width 256 height 40
type textarea "*"
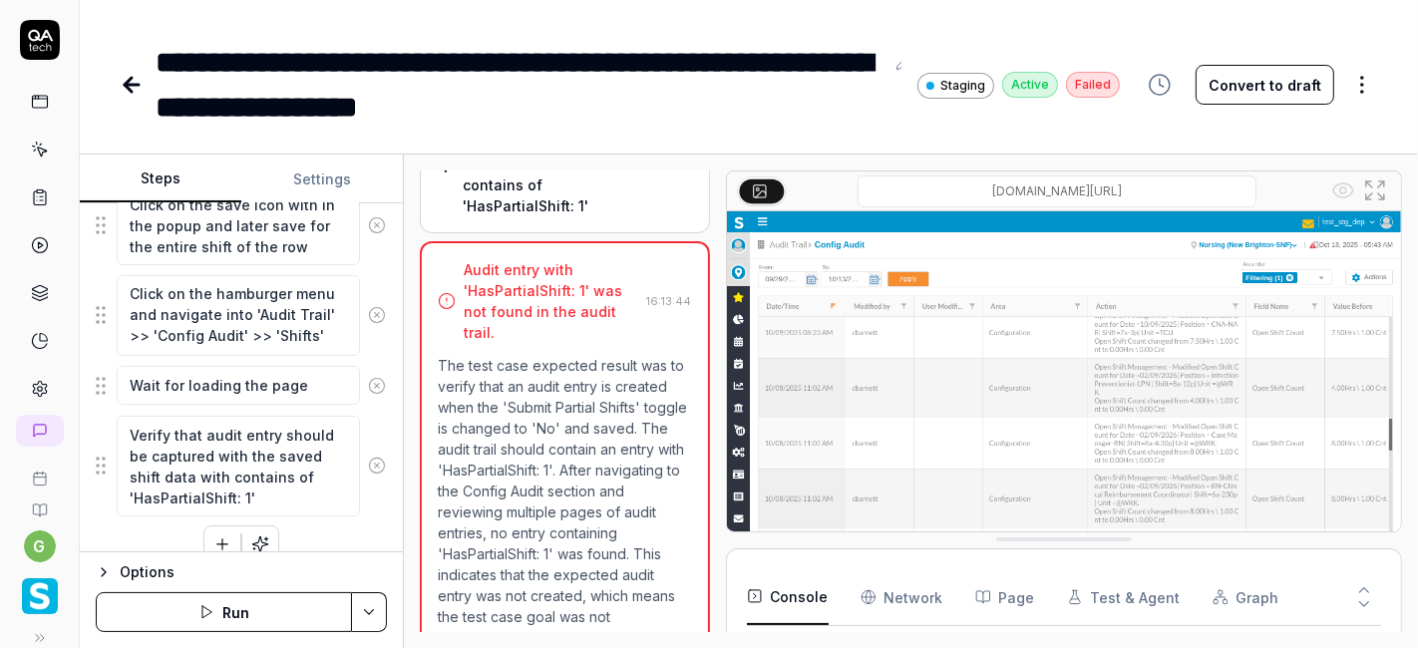
scroll to position [20, 0]
type textarea "*"
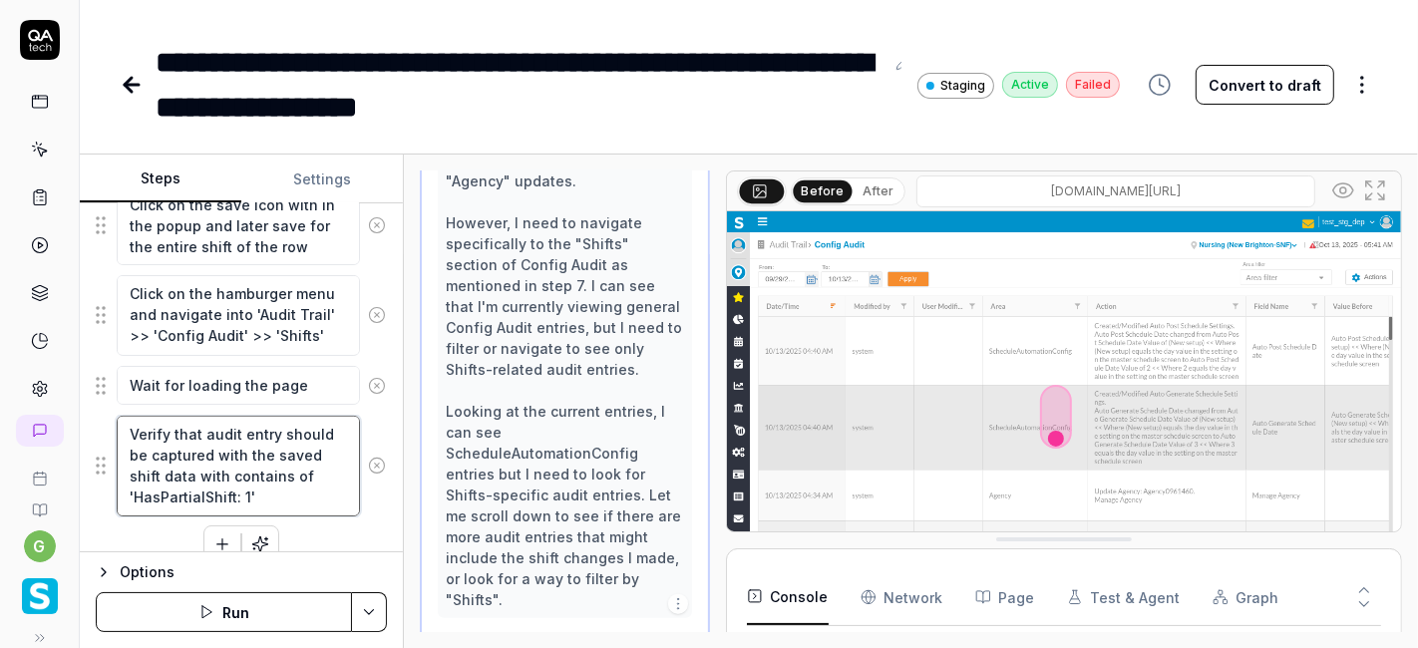
click at [267, 481] on textarea "Verify that audit entry should be captured with the saved shift data with conta…" at bounding box center [238, 466] width 243 height 101
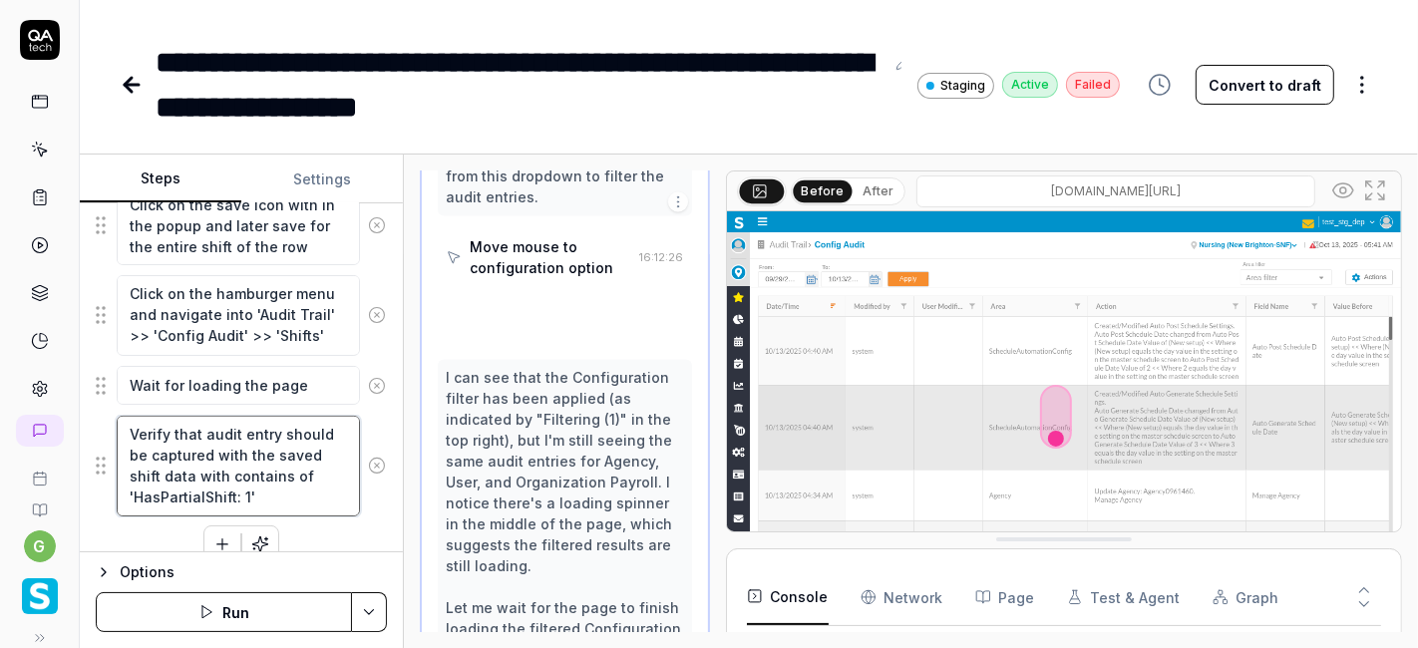
type textarea "Verify that audit entry should be captured with the saved shift data with conta…"
type textarea "*"
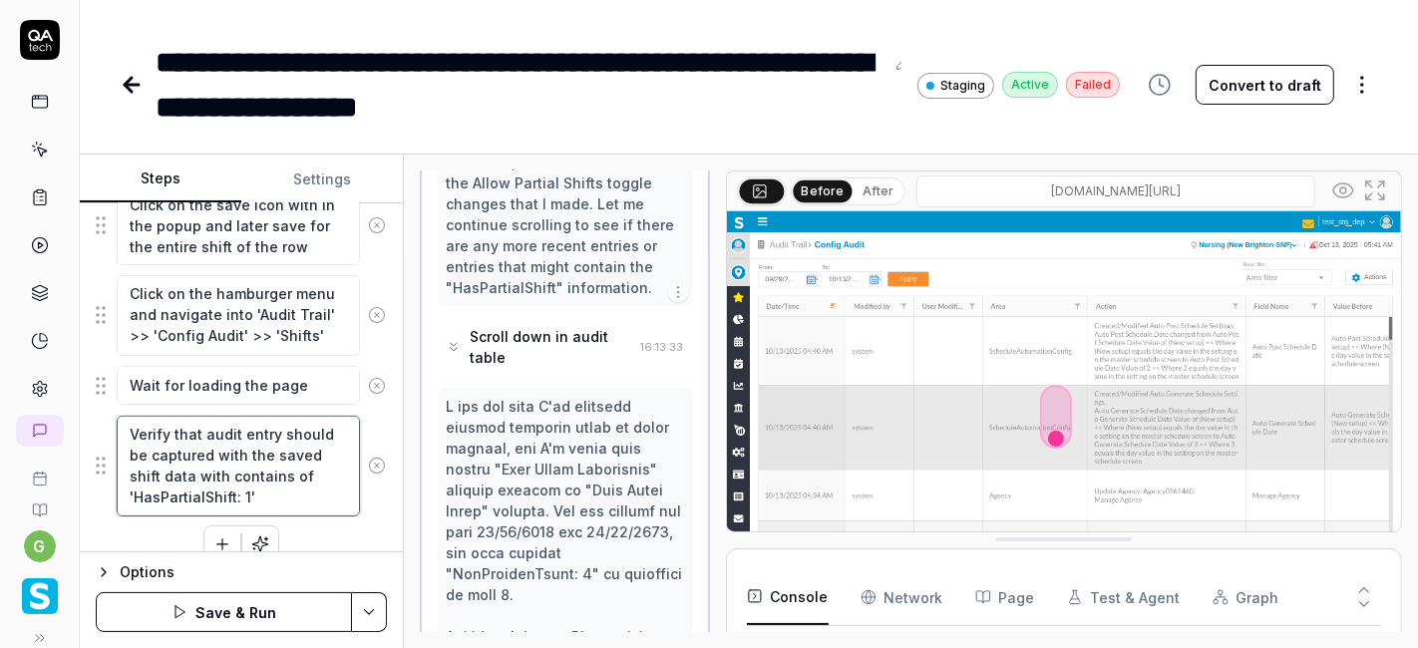
type textarea "Verify that audit entry should be captured with the saved shift data with conta…"
type textarea "*"
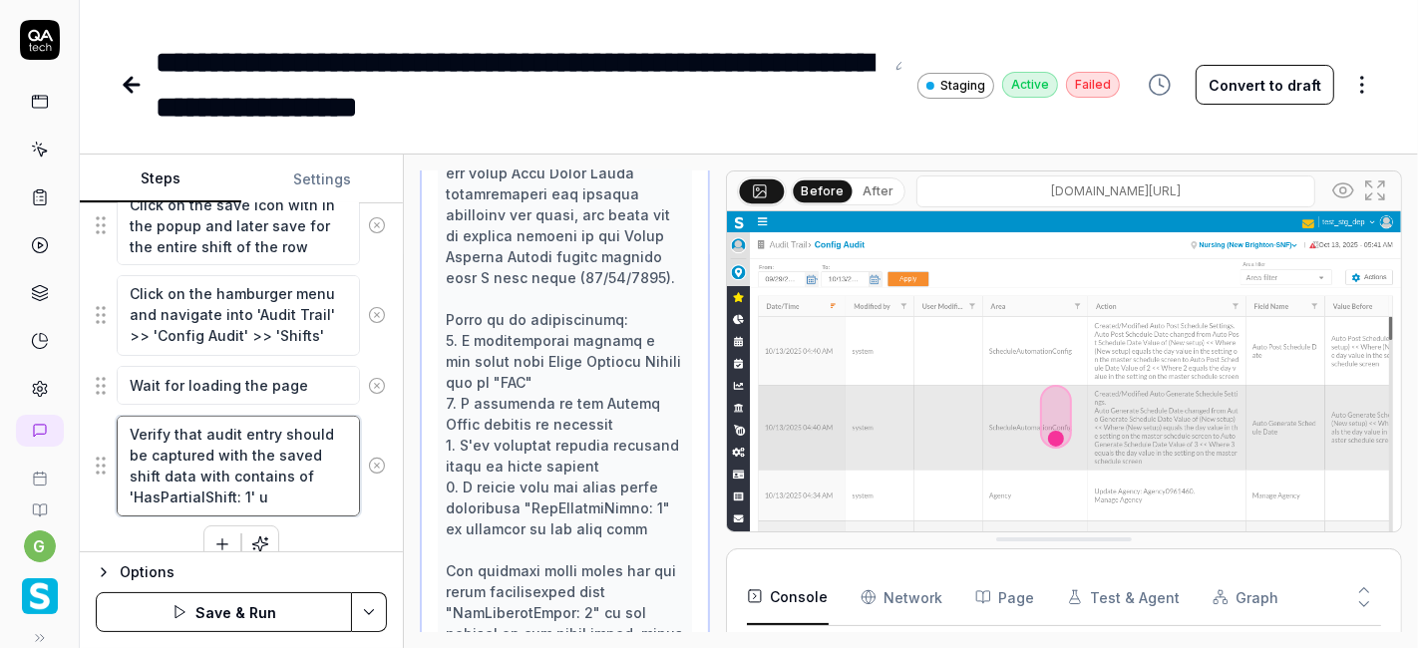
type textarea "Verify that audit entry should be captured with the saved shift data with conta…"
type textarea "*"
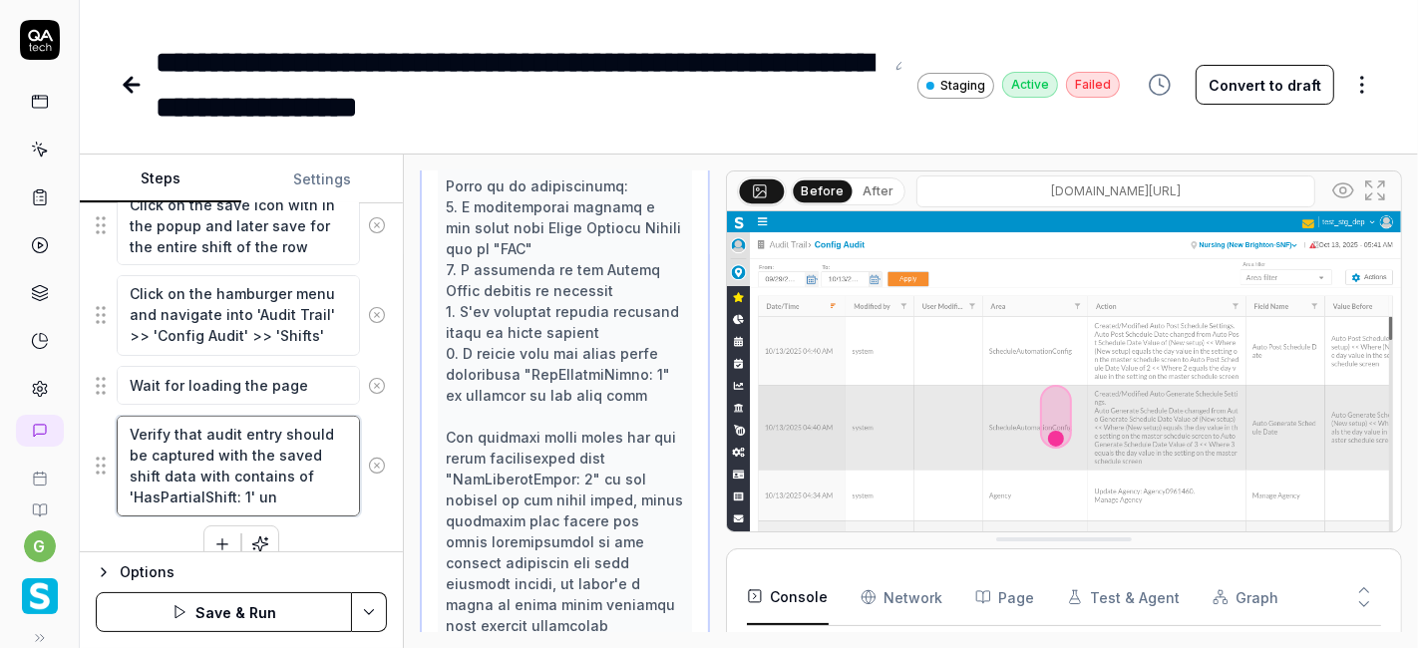
type textarea "Verify that audit entry should be captured with the saved shift data with conta…"
type textarea "*"
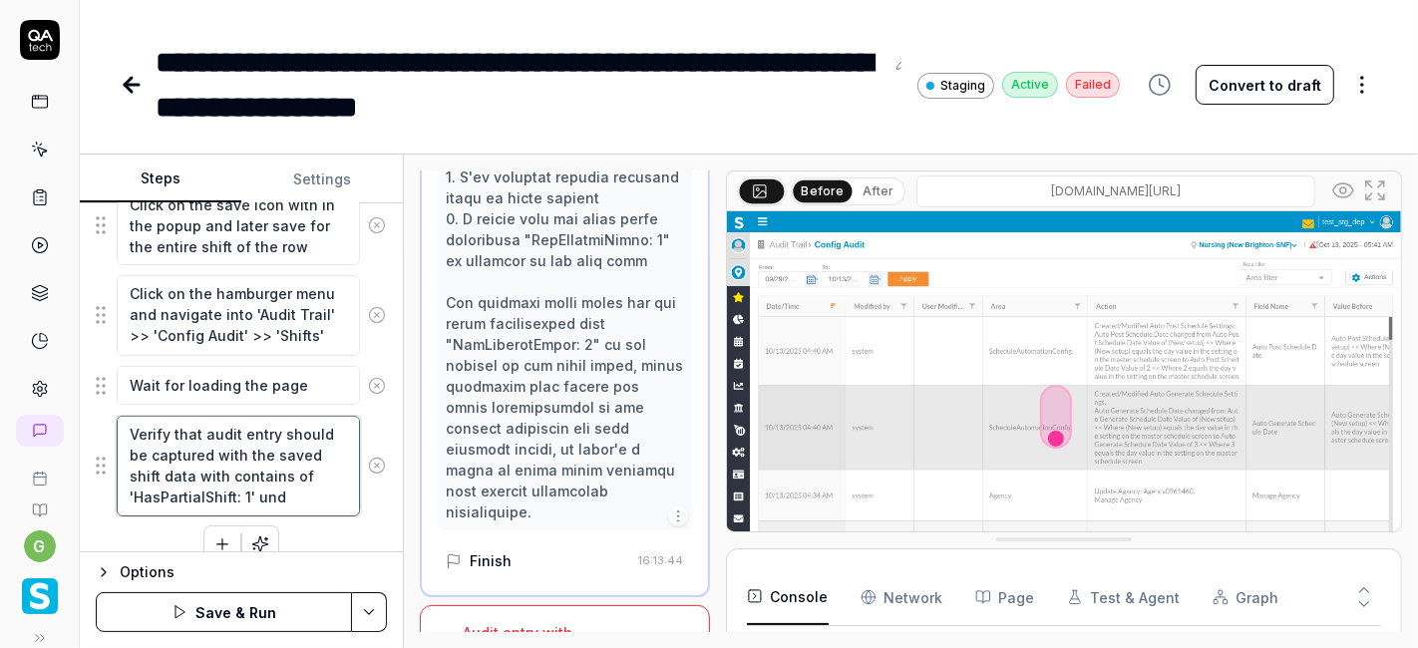
type textarea "Verify that audit entry should be captured with the saved shift data with conta…"
type textarea "*"
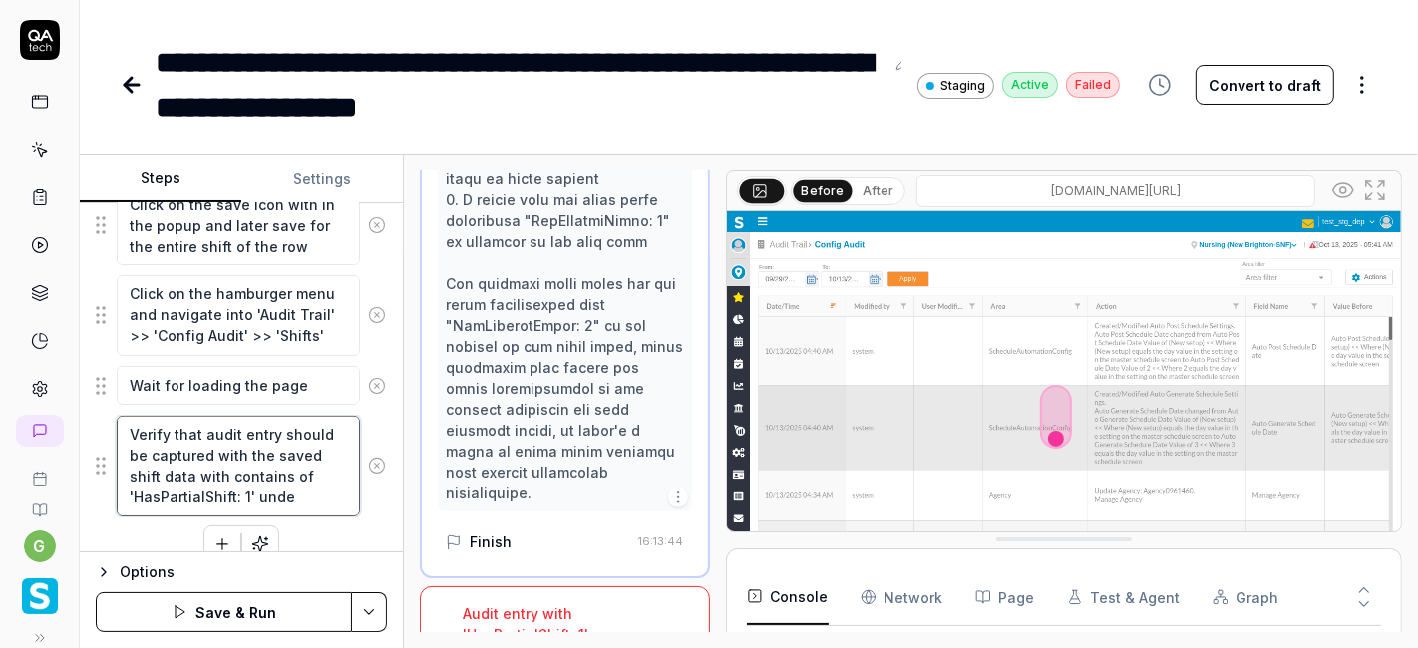
type textarea "Verify that audit entry should be captured with the saved shift data with conta…"
type textarea "*"
type textarea "Verify that audit entry should be captured with the saved shift data with conta…"
type textarea "*"
type textarea "Verify that audit entry should be captured with the saved shift data with conta…"
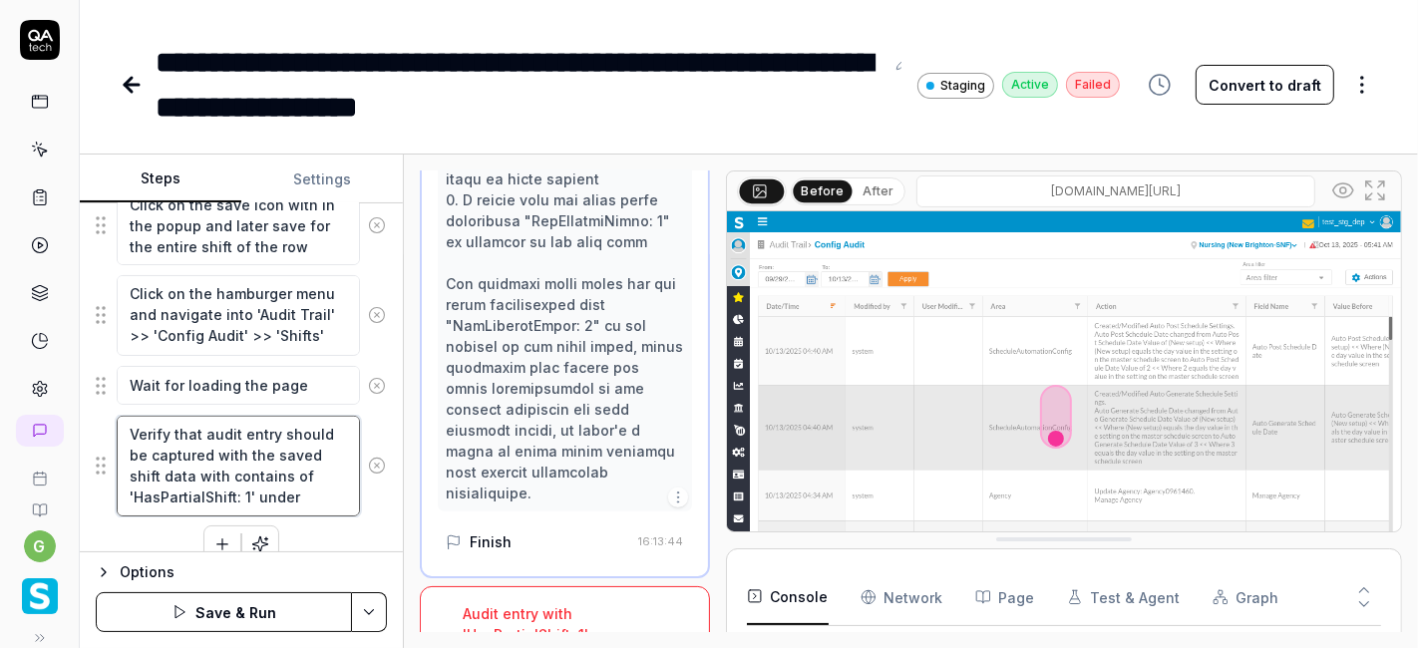
type textarea "*"
type textarea "Verify that audit entry should be captured with the saved shift data with conta…"
type textarea "*"
type textarea "Verify that audit entry should be captured with the saved shift data with conta…"
type textarea "*"
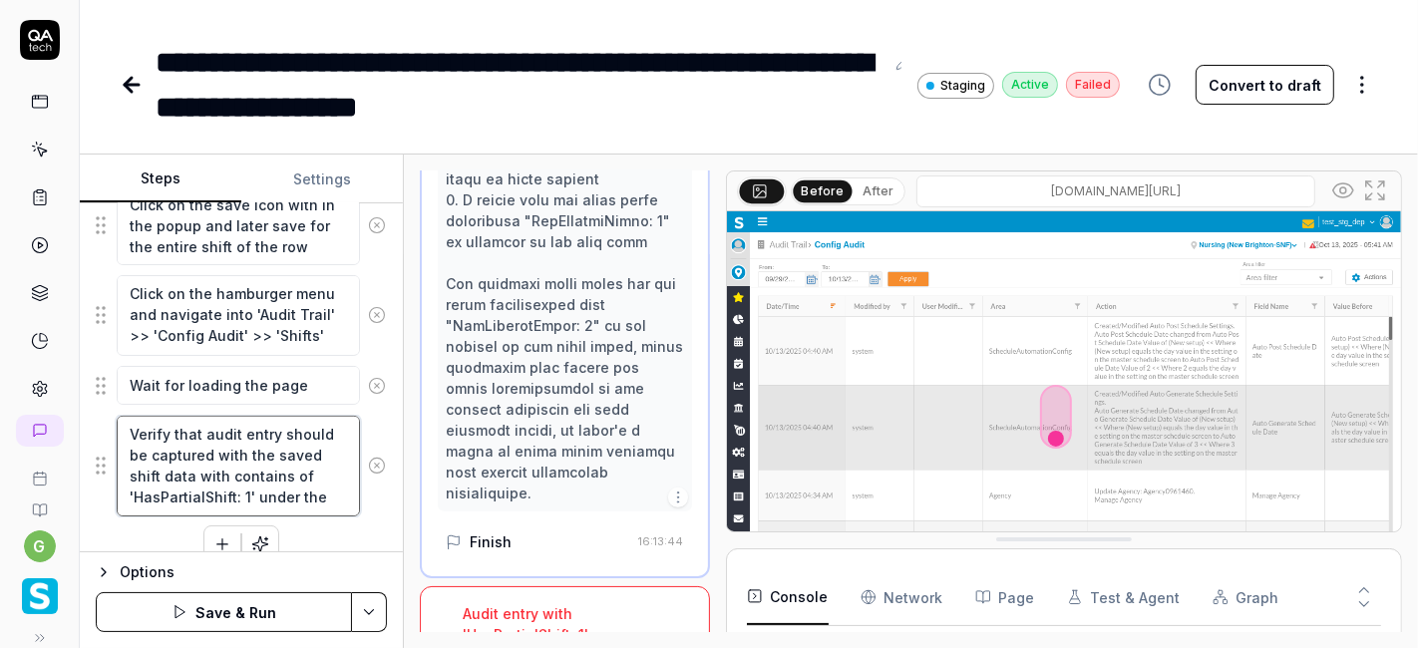
type textarea "Verify that audit entry should be captured with the saved shift data with conta…"
type textarea "*"
type textarea "Verify that audit entry should be captured with the saved shift data with conta…"
type textarea "*"
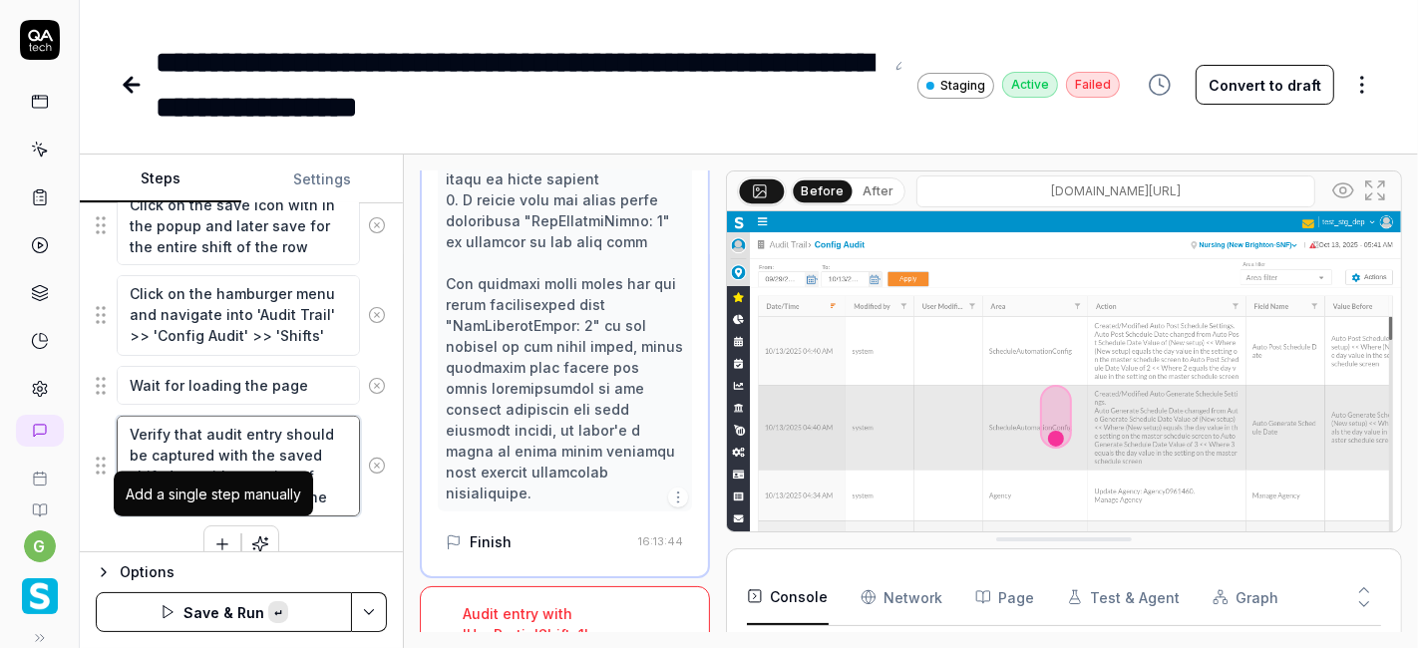
paste textarea "Value After"
type textarea "Verify that audit entry should be captured with the saved shift data with conta…"
type textarea "*"
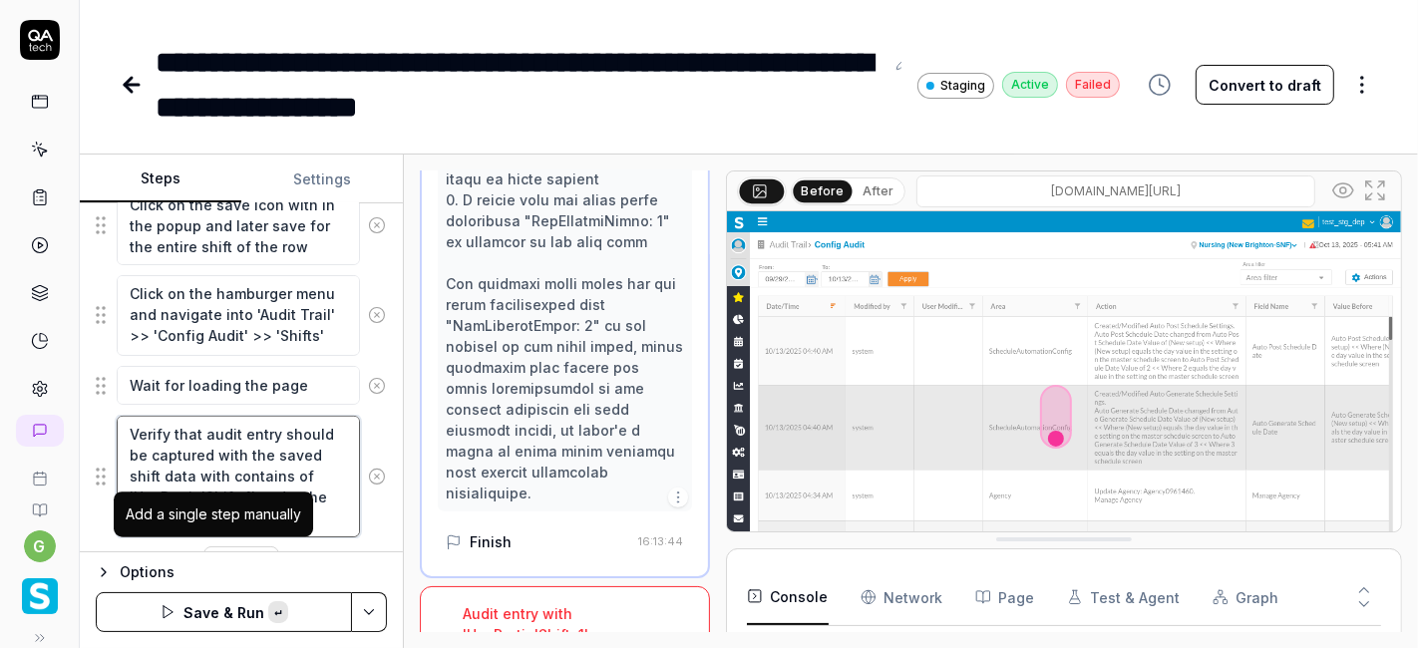
scroll to position [632, 0]
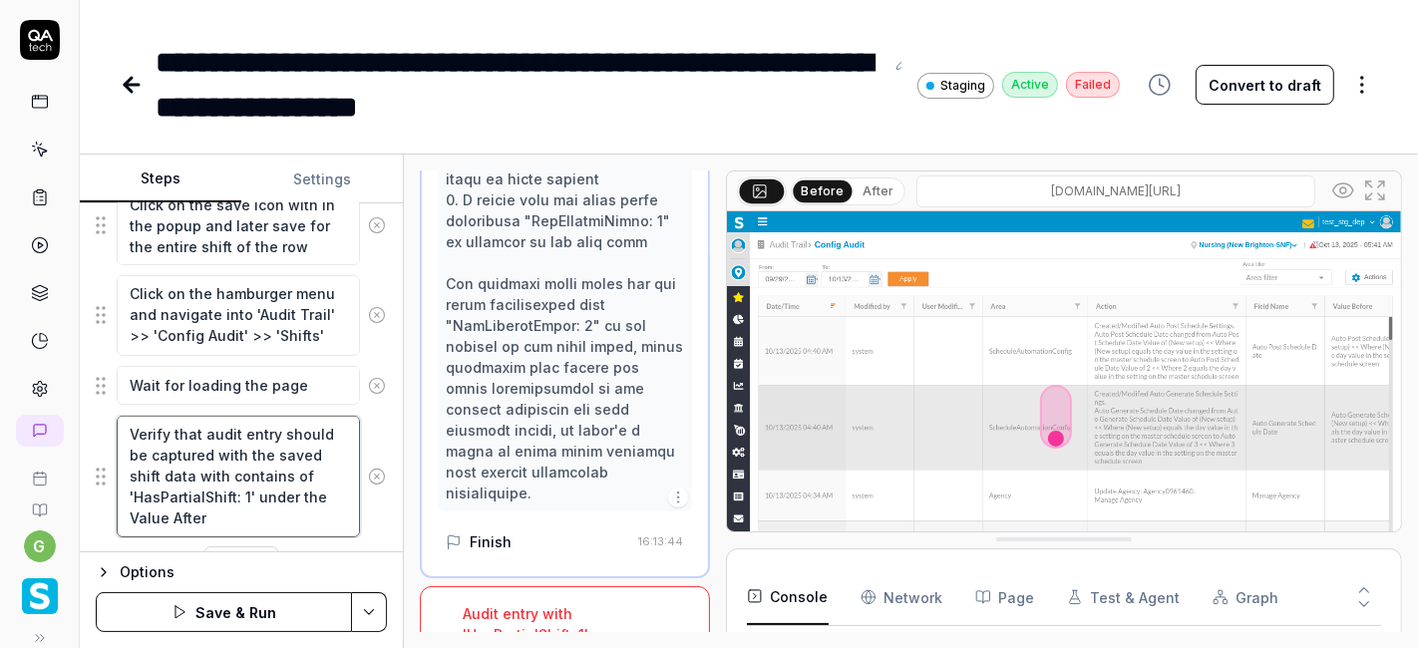
click at [157, 507] on textarea "Verify that audit entry should be captured with the saved shift data with conta…" at bounding box center [238, 477] width 243 height 122
type textarea "Verify that audit entry should be captured with the saved shift data with conta…"
type textarea "*"
type textarea "Verify that audit entry should be captured with the saved shift data with conta…"
type textarea "*"
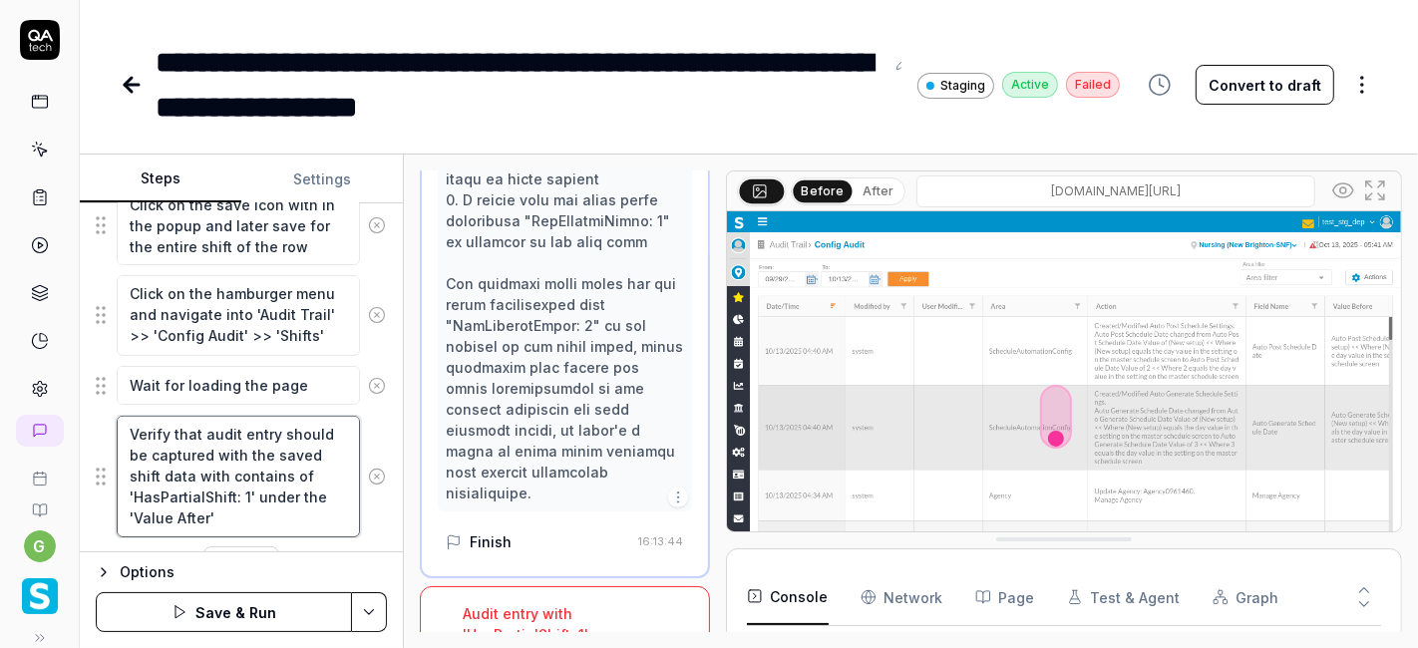
type textarea "Verify that audit entry should be captured with the saved shift data with conta…"
type textarea "*"
type textarea "Verify that audit entry should be captured with the saved shift data with conta…"
type textarea "*"
type textarea "Verify that audit entry should be captured with the saved shift data with conta…"
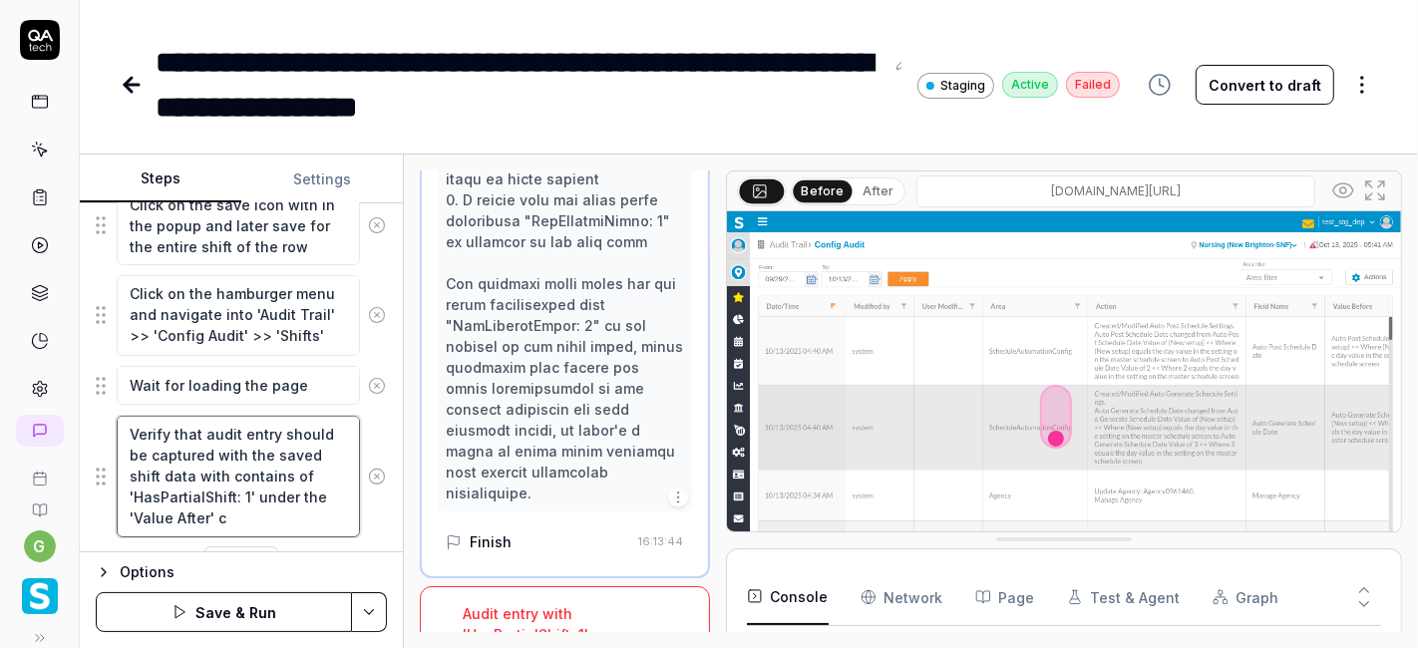
type textarea "*"
type textarea "Verify that audit entry should be captured with the saved shift data with conta…"
type textarea "*"
type textarea "Verify that audit entry should be captured with the saved shift data with conta…"
type textarea "*"
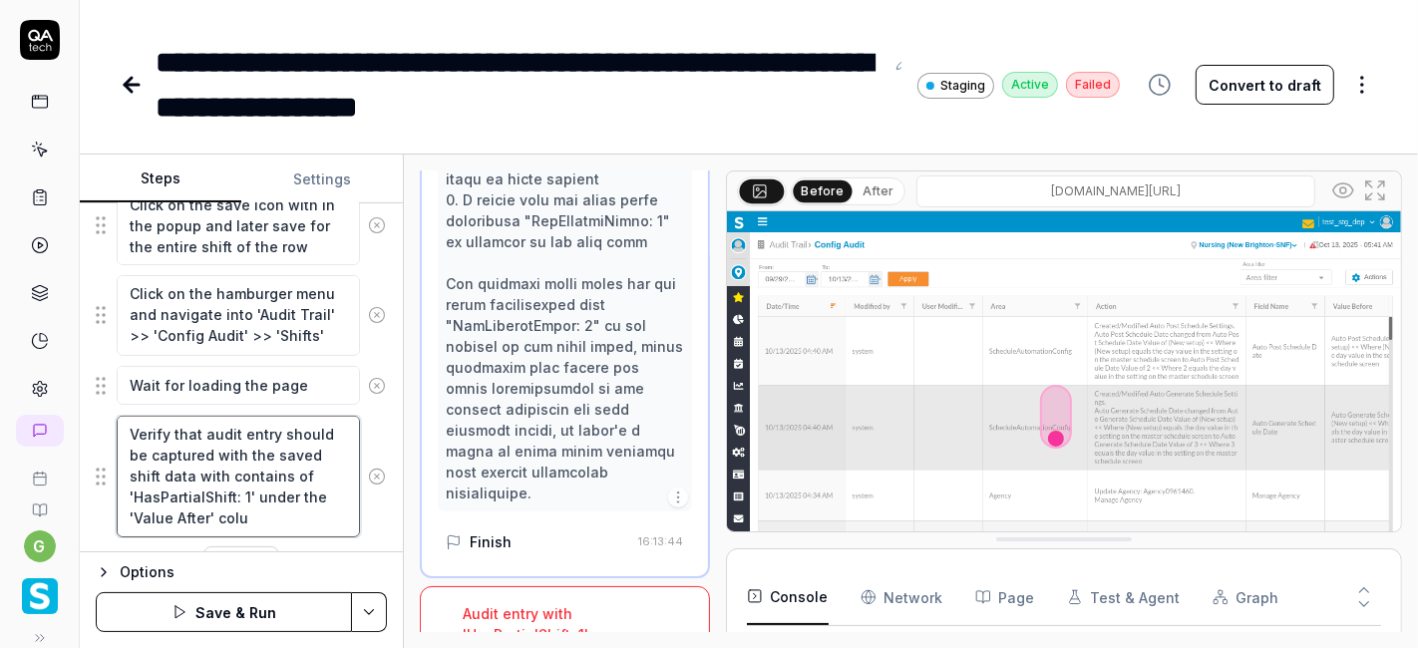
type textarea "Verify that audit entry should be captured with the saved shift data with conta…"
type textarea "*"
type textarea "Verify that audit entry should be captured with the saved shift data with conta…"
type textarea "*"
type textarea "Verify that audit entry should be captured with the saved shift data with conta…"
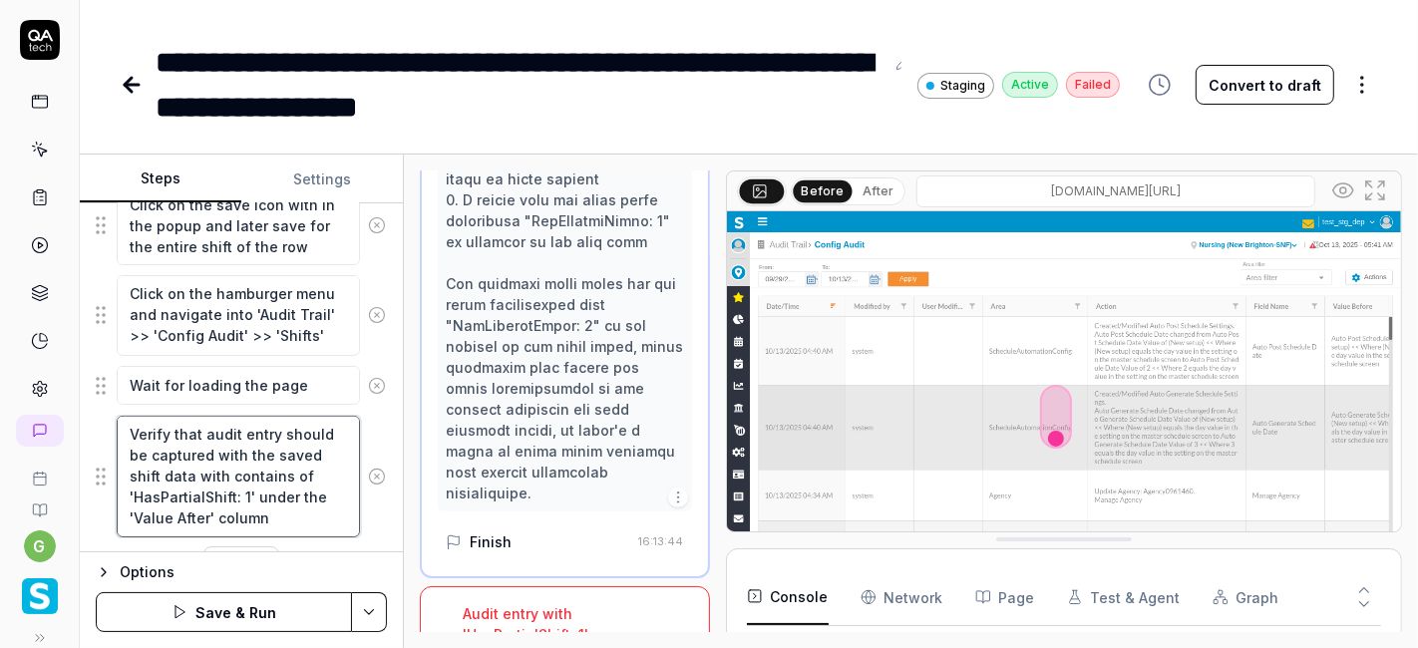
scroll to position [752, 0]
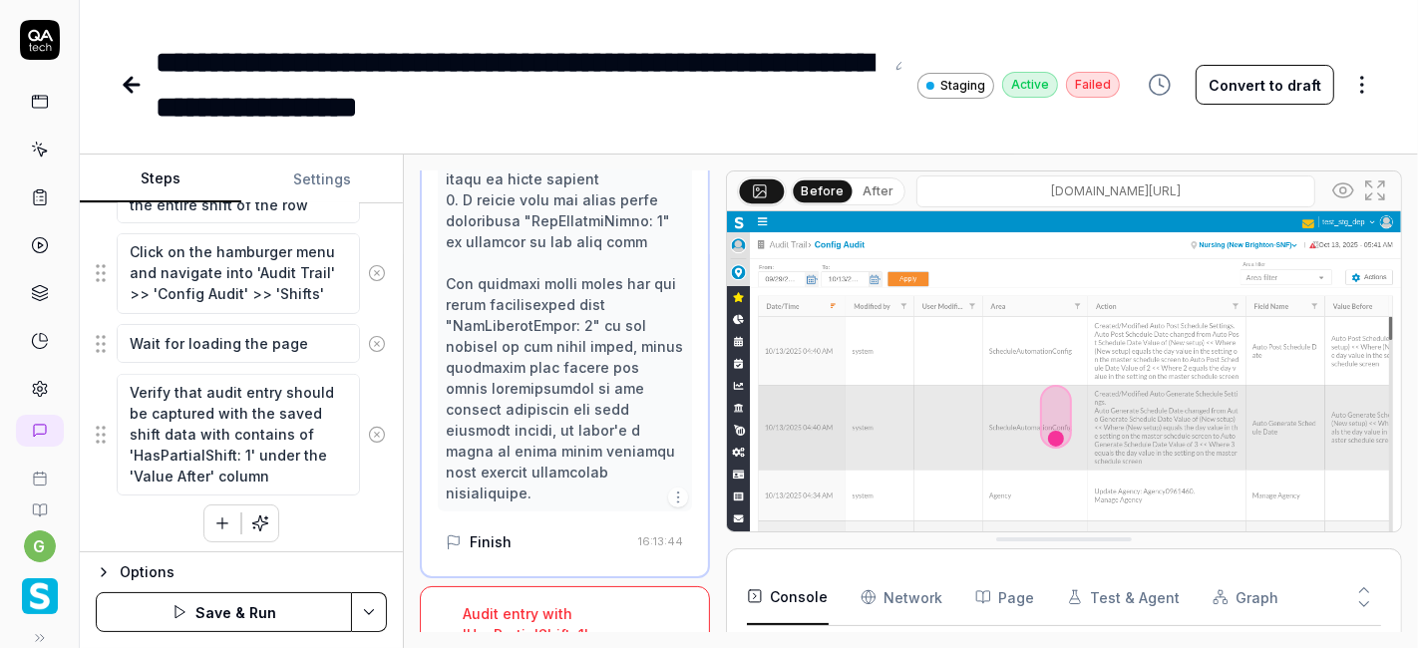
click at [213, 522] on icon "button" at bounding box center [222, 523] width 18 height 18
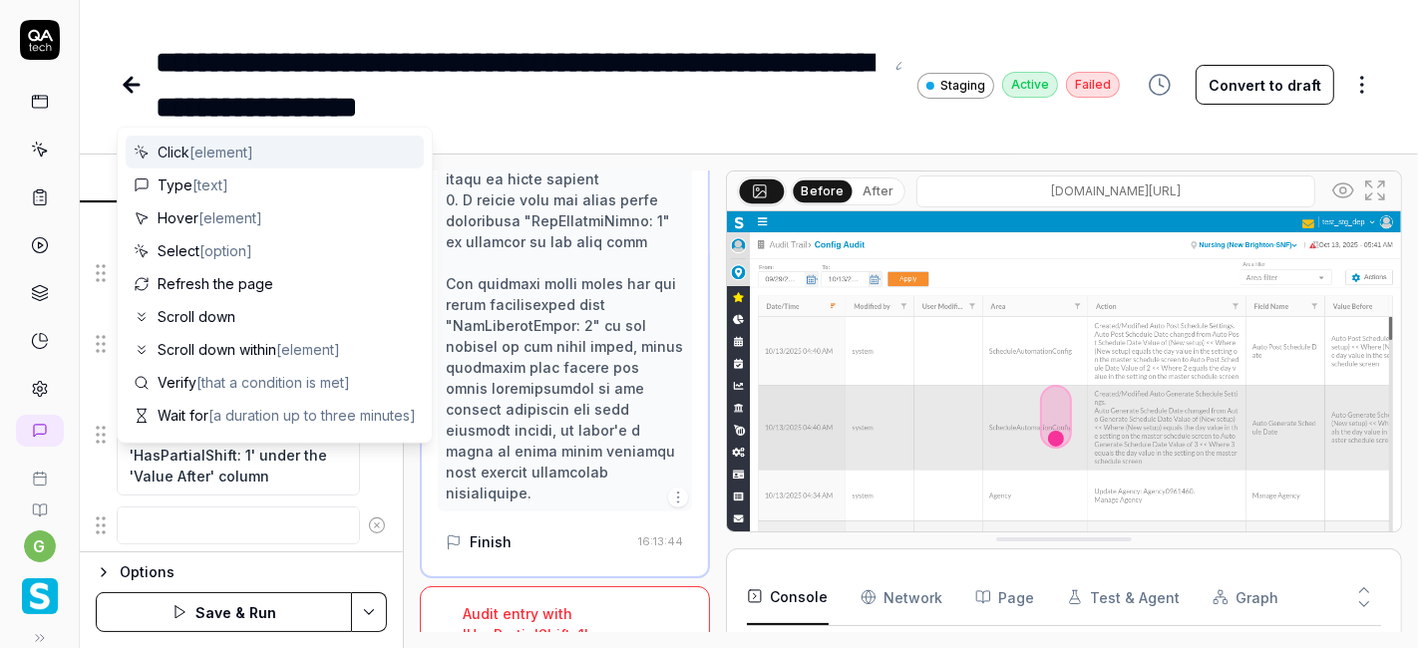
scroll to position [800, 0]
type textarea "*"
type textarea "H"
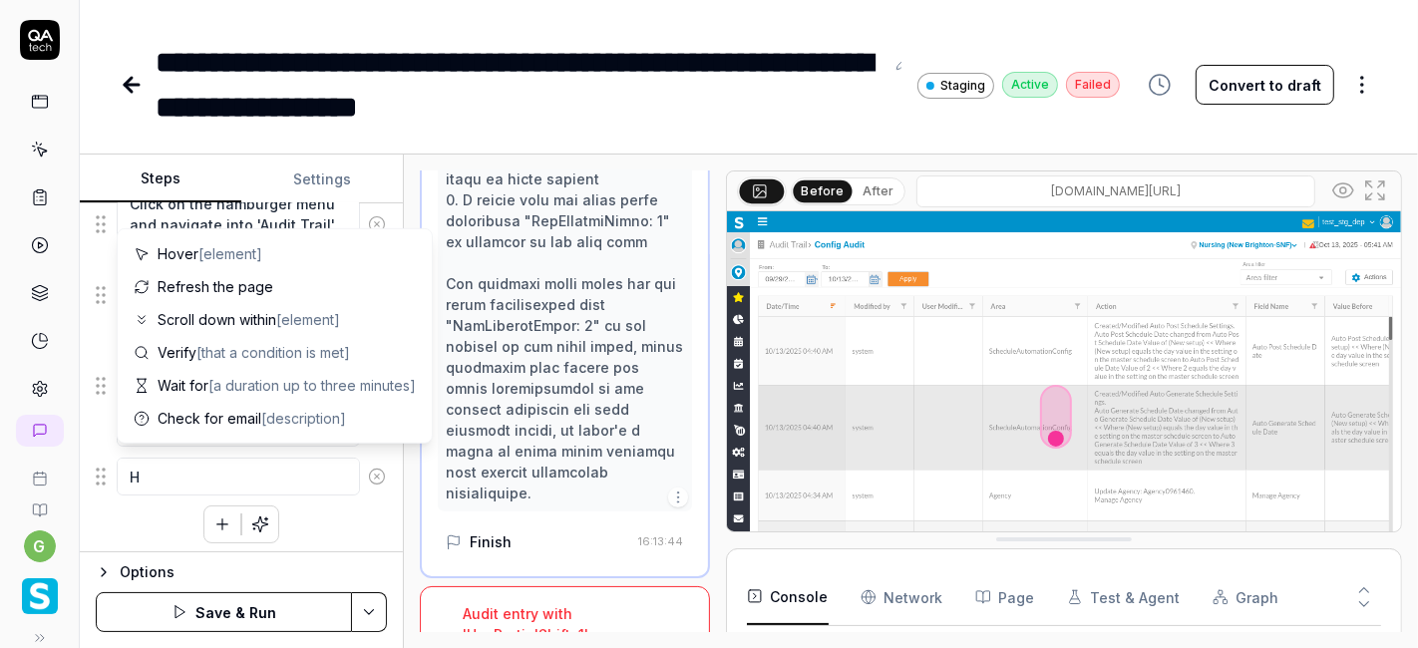
type textarea "*"
type textarea "Ho"
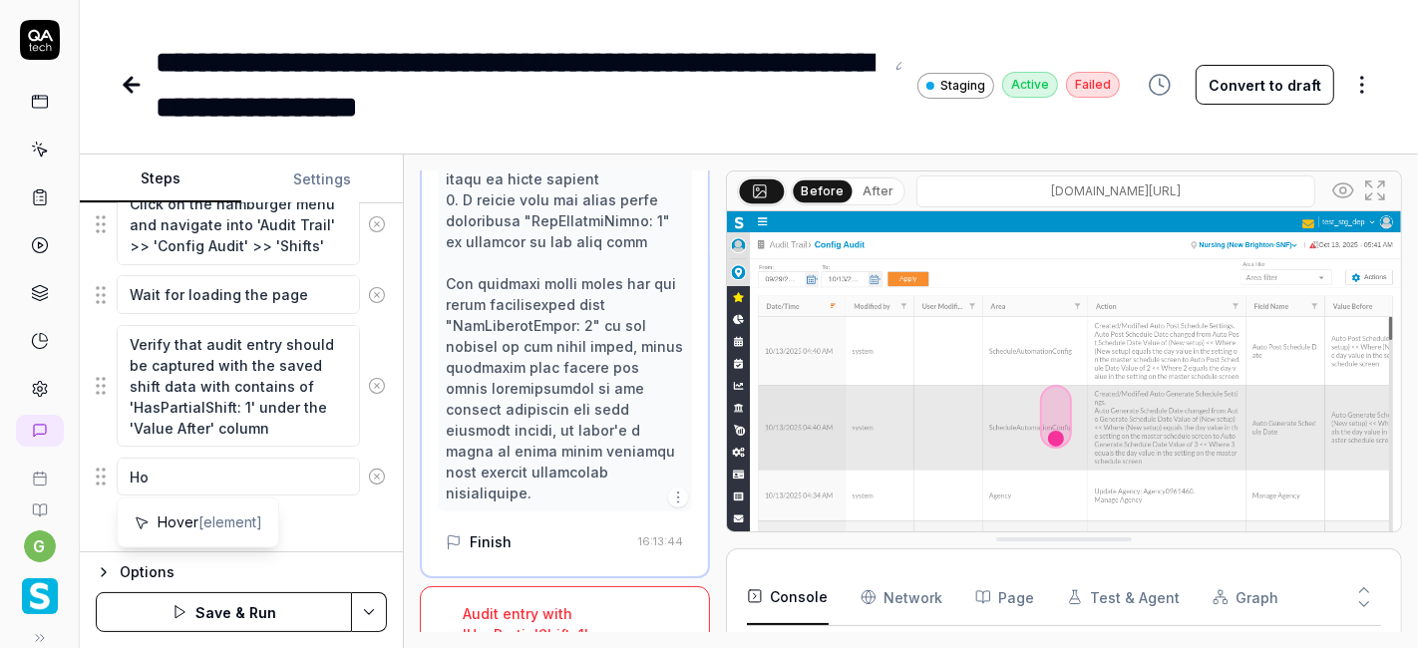
type textarea "*"
type textarea "Hov"
type textarea "*"
type textarea "Hove"
type textarea "*"
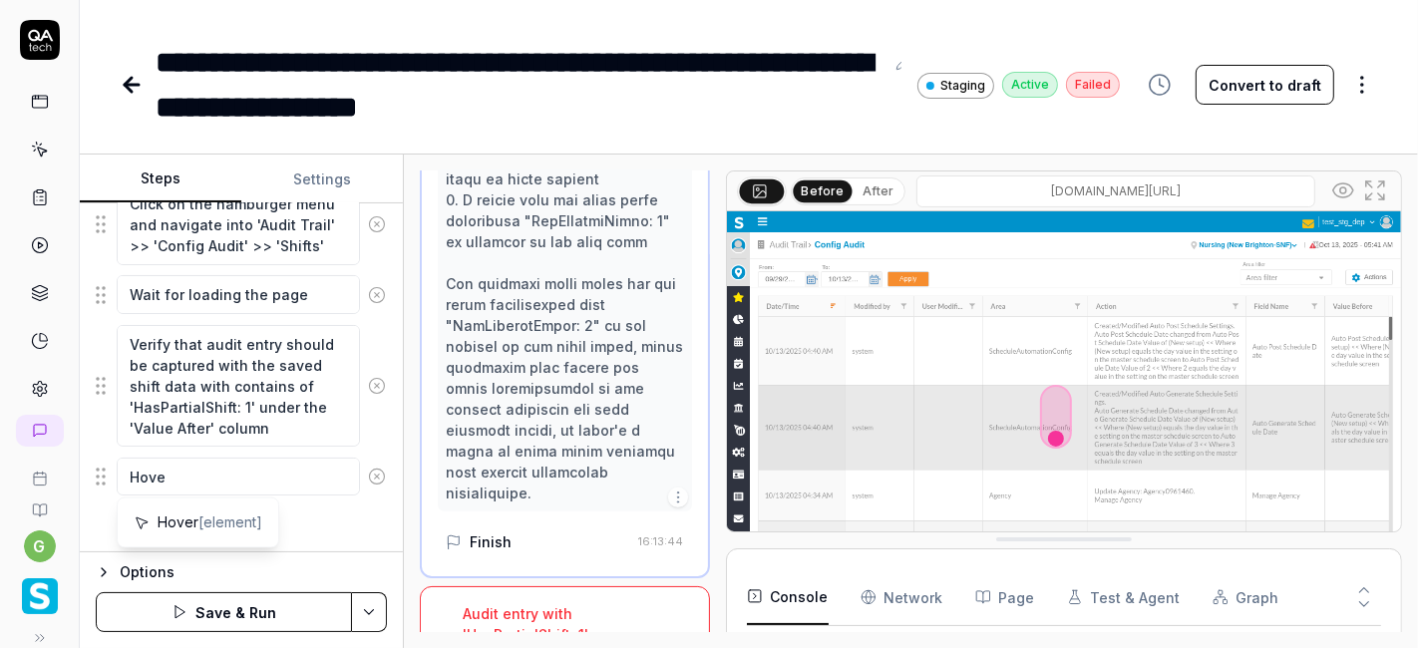
type textarea "Hove"
type textarea "*"
type textarea "Hove"
type textarea "*"
type textarea "Hover"
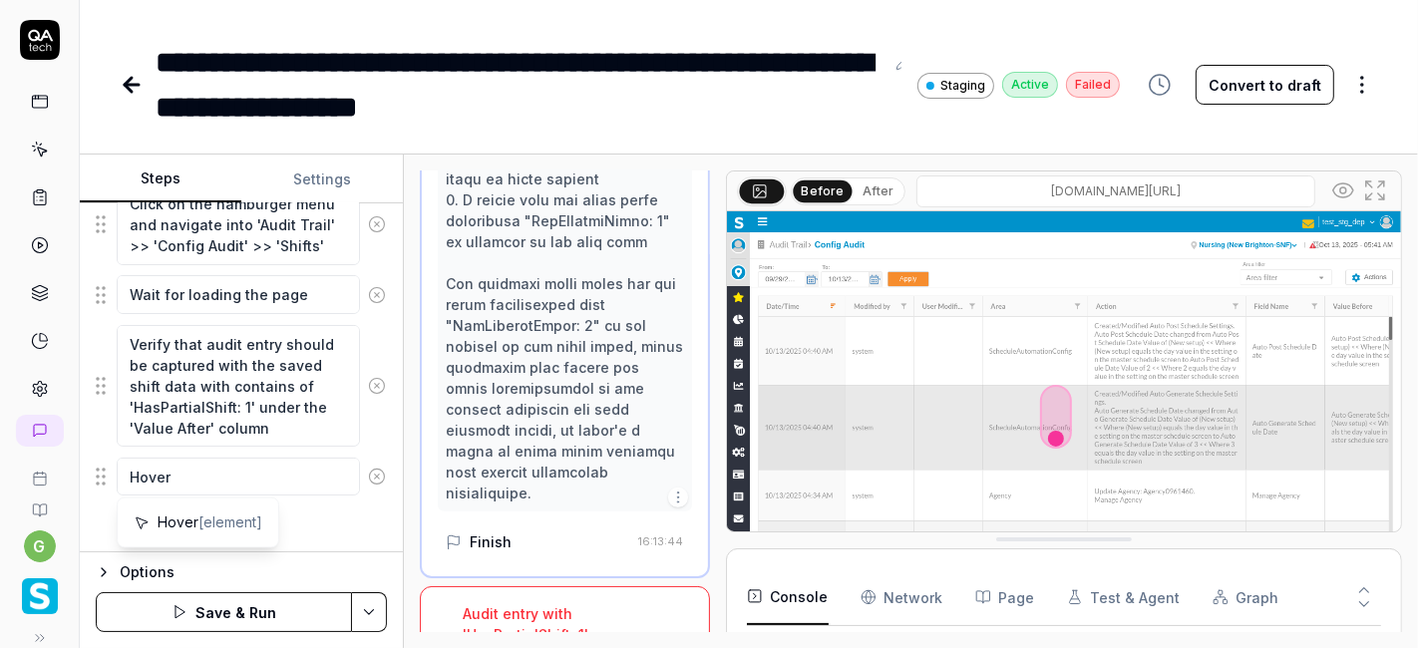
type textarea "*"
type textarea "Hover"
type textarea "*"
type textarea "Hover o"
type textarea "*"
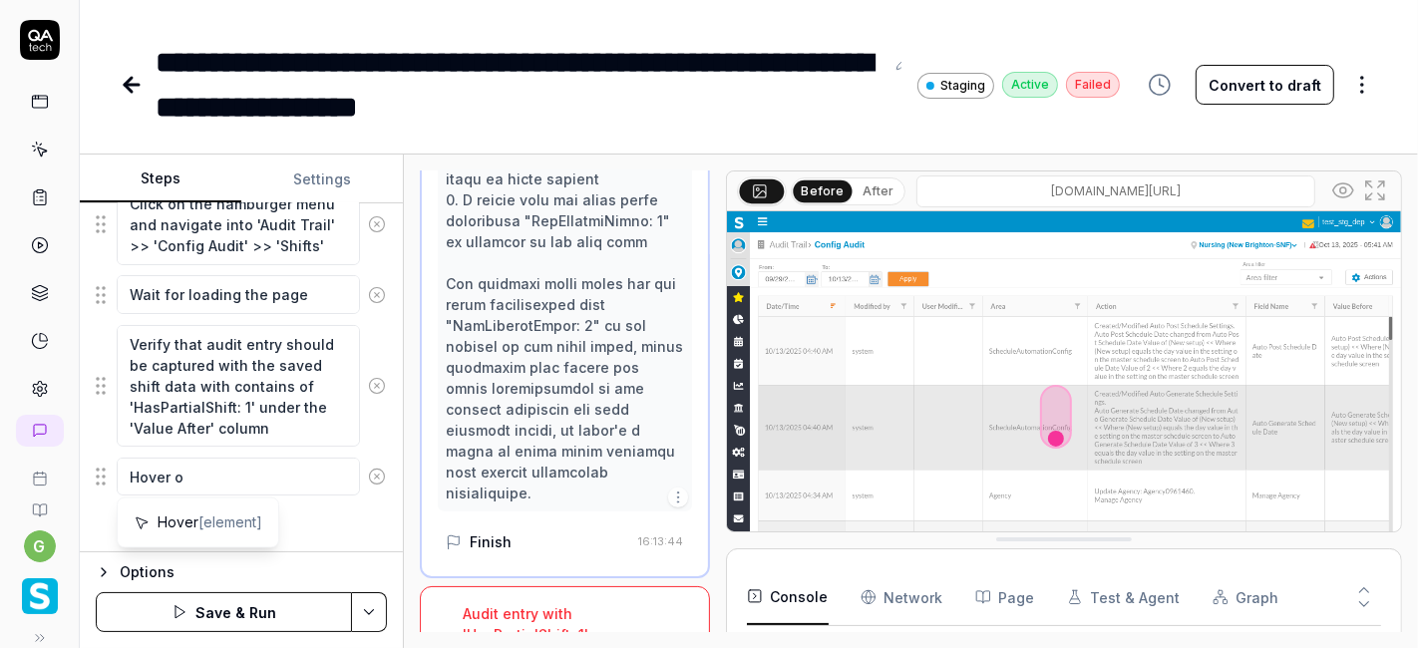
type textarea "Hover on"
type textarea "*"
type textarea "Hover on"
type textarea "*"
type textarea "Hover on t"
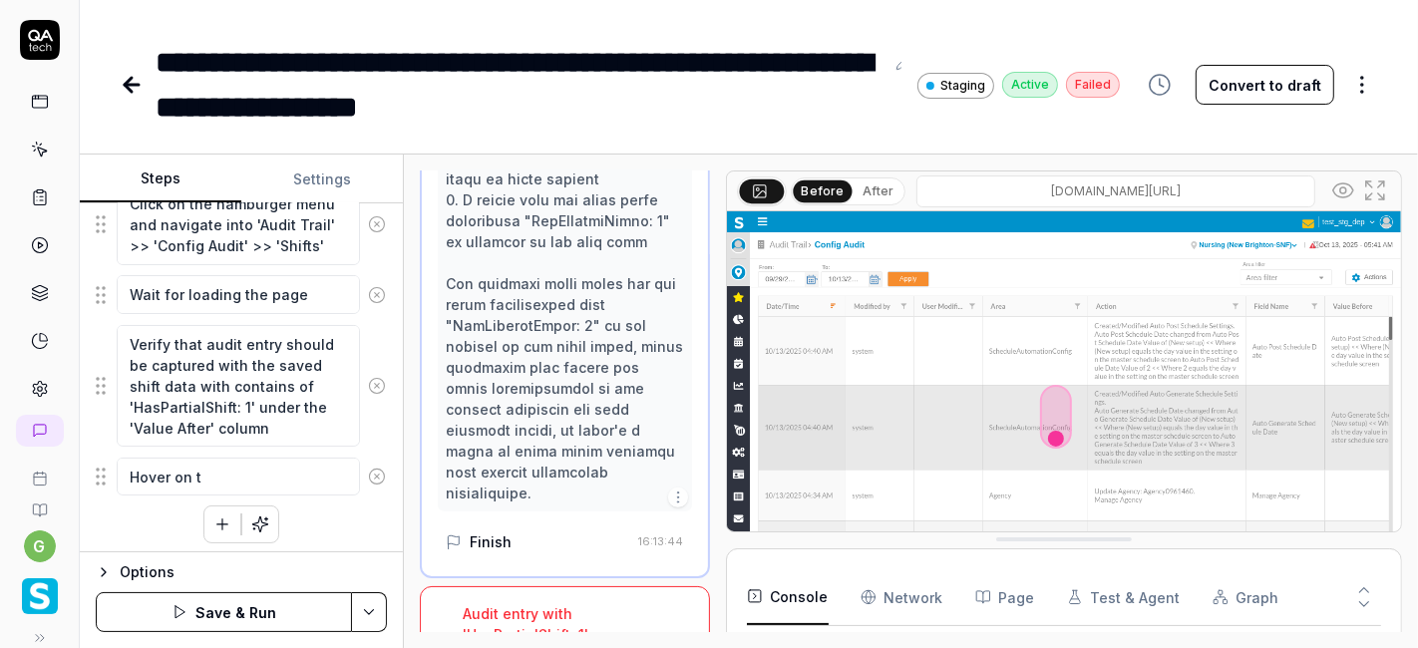
type textarea "*"
type textarea "Hover on th"
type textarea "*"
type textarea "Hover on the"
type textarea "*"
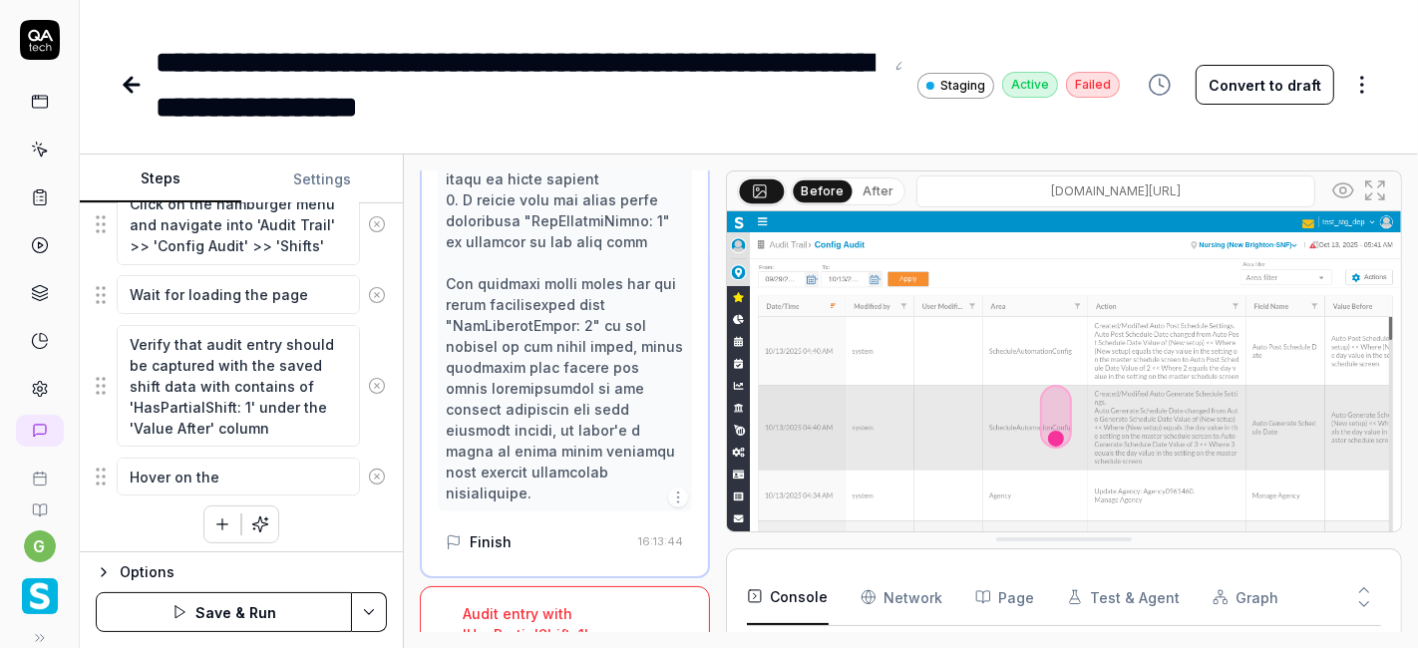
type textarea "Hover on the"
type textarea "*"
type textarea "Hover on the V"
type textarea "*"
type textarea "Hover on the Va"
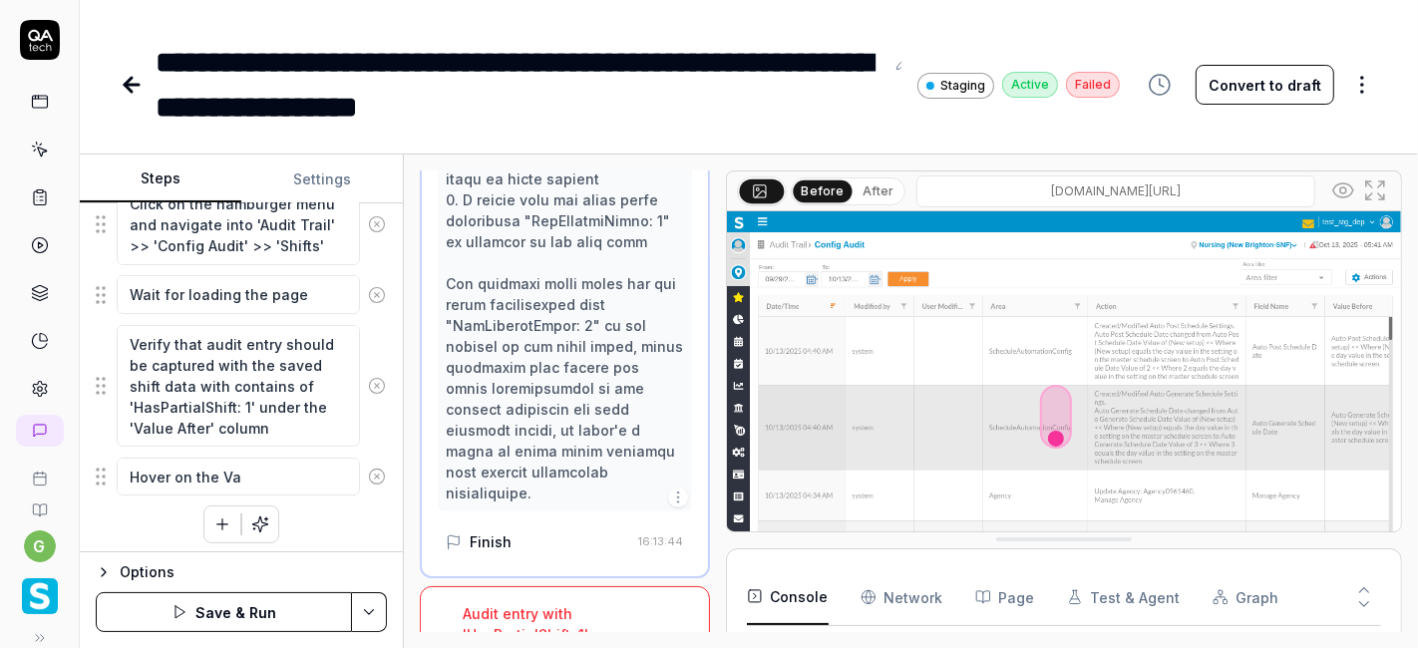
type textarea "*"
type textarea "Hover on the Val"
type textarea "*"
type textarea "Hover on the Valu"
type textarea "*"
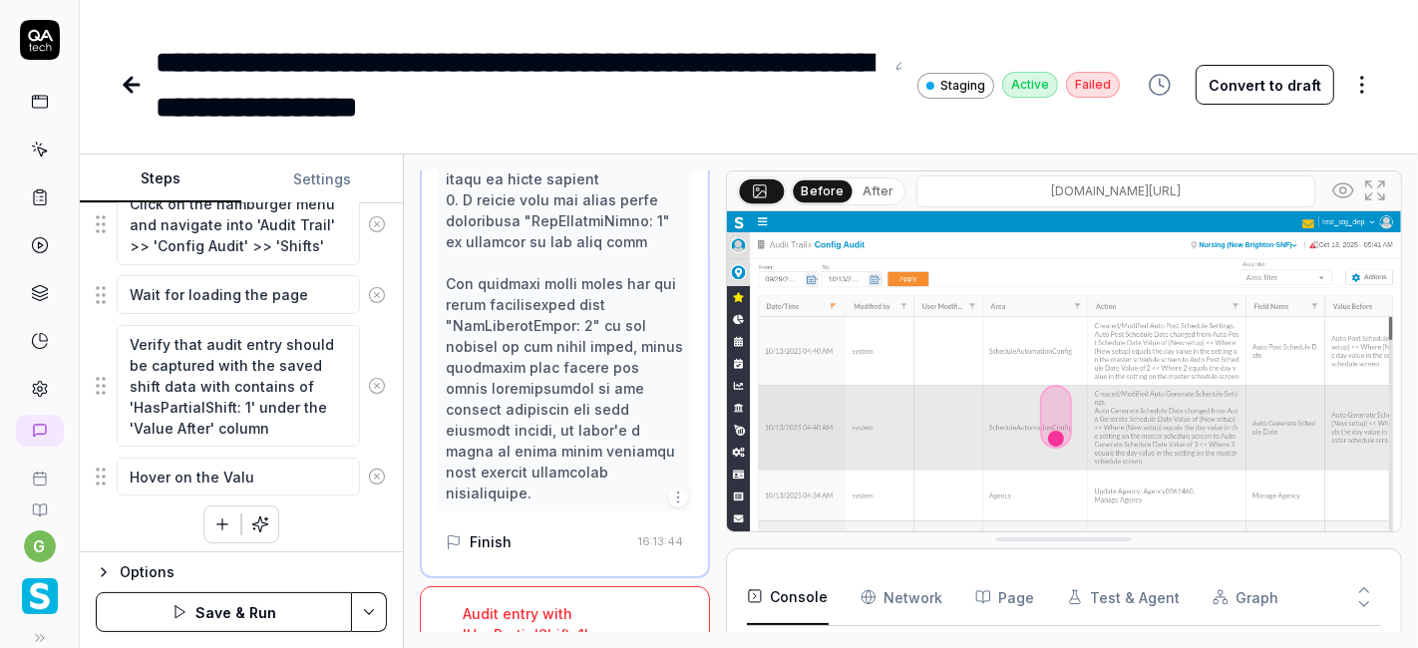
type textarea "Hover on the Value"
type textarea "*"
type textarea "Hover on the Value"
type textarea "*"
type textarea "Hover on the 'Value"
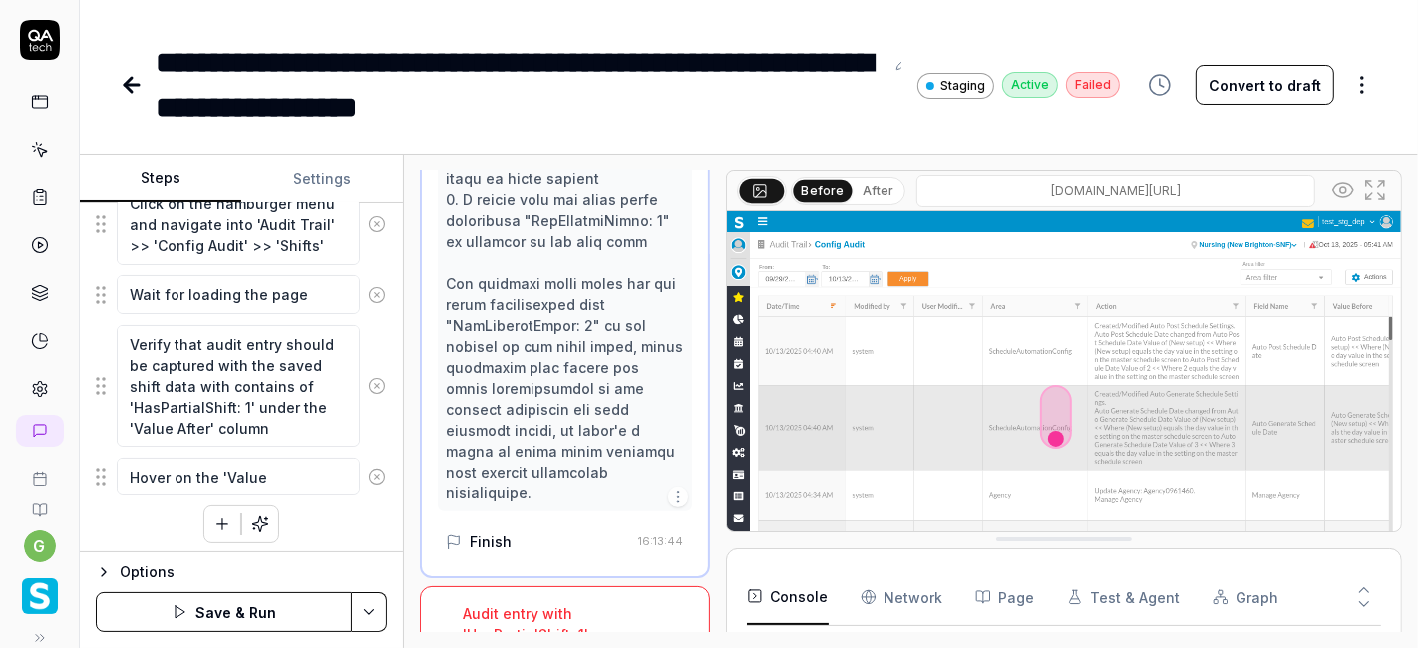
type textarea "*"
type textarea "Hover on the 'Value a"
type textarea "*"
type textarea "Hover on the 'Value af"
type textarea "*"
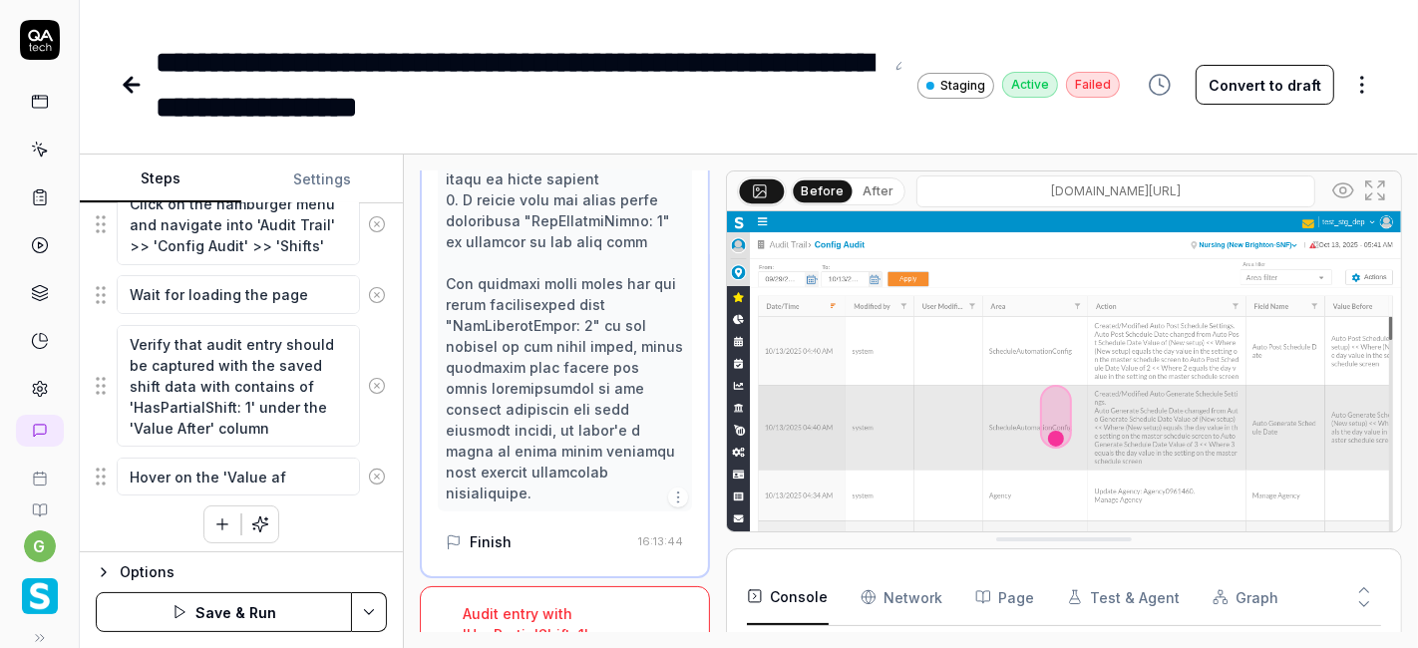
type textarea "Hover on the 'Value aft"
type textarea "*"
type textarea "Hover on the 'Value afte"
type textarea "*"
type textarea "Hover on the 'Value after"
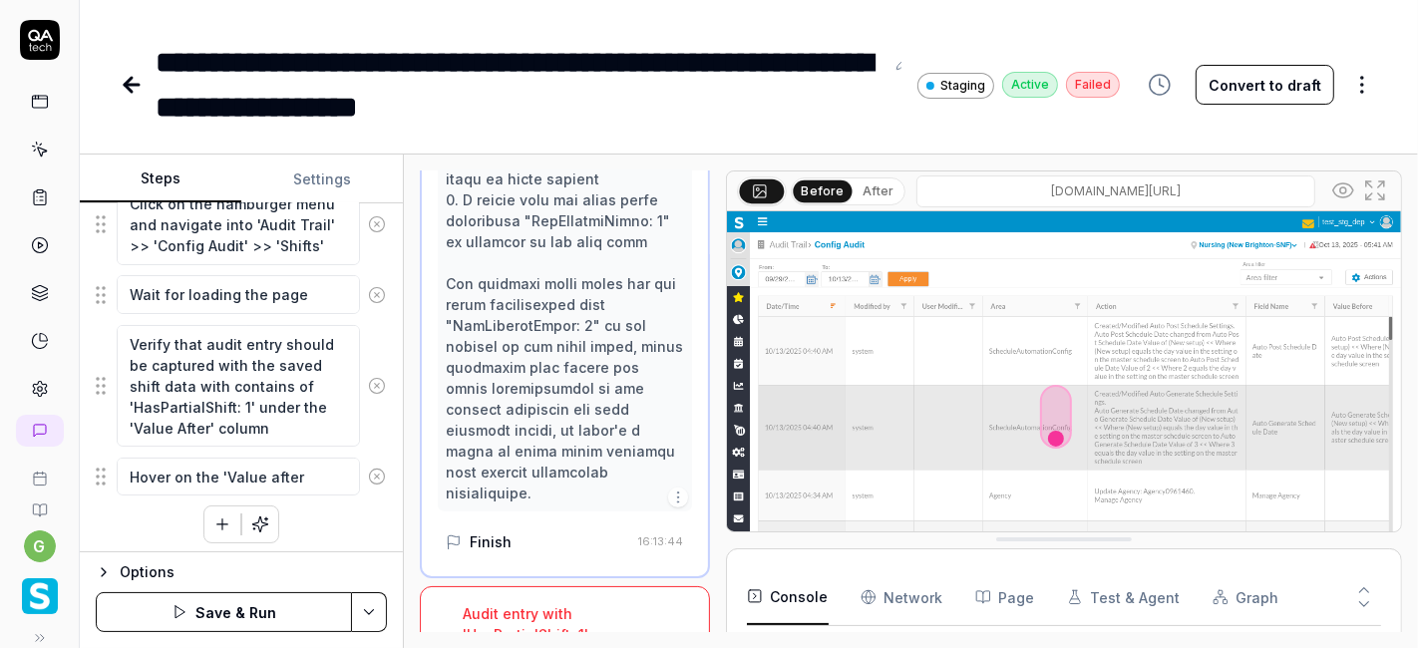
type textarea "*"
type textarea "Hover on the 'Value after'"
type textarea "*"
type textarea "Hover on the 'Value after'"
type textarea "*"
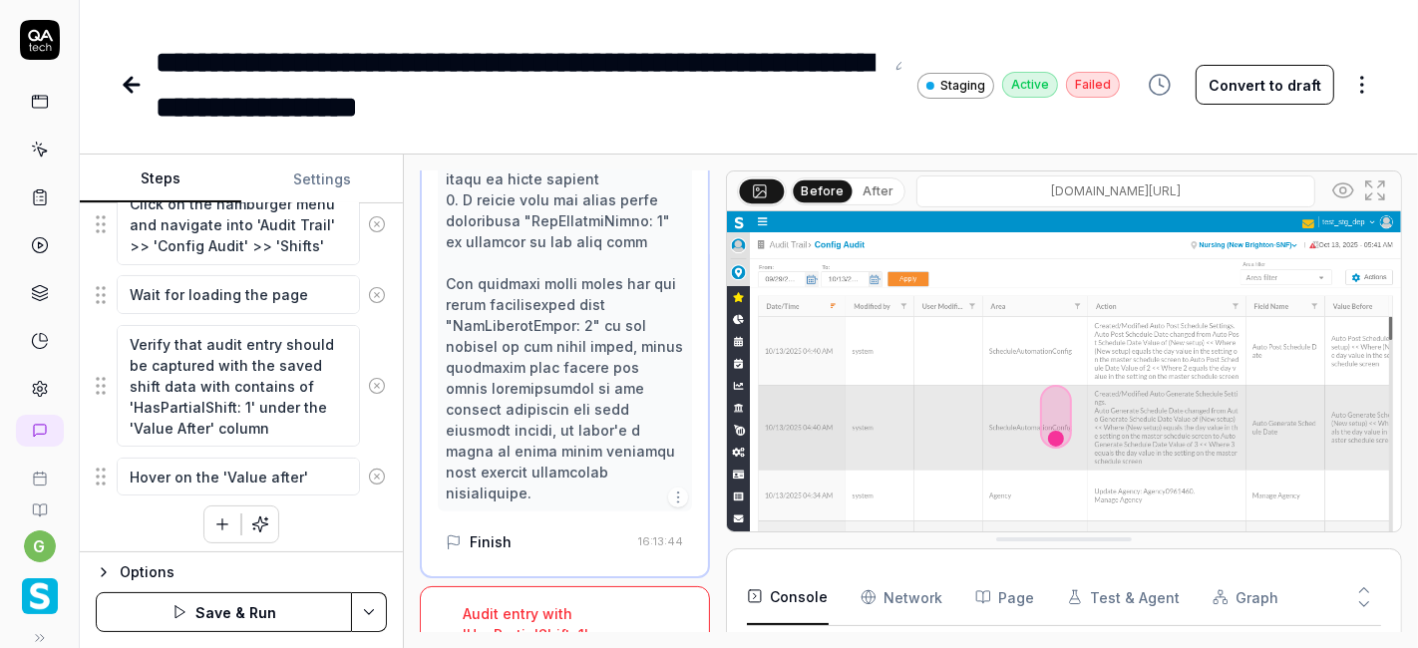
type textarea "Hover on the 'Value after' c"
type textarea "*"
type textarea "Hover on the 'Value after' co"
type textarea "*"
type textarea "Hover on the 'Value after' cou"
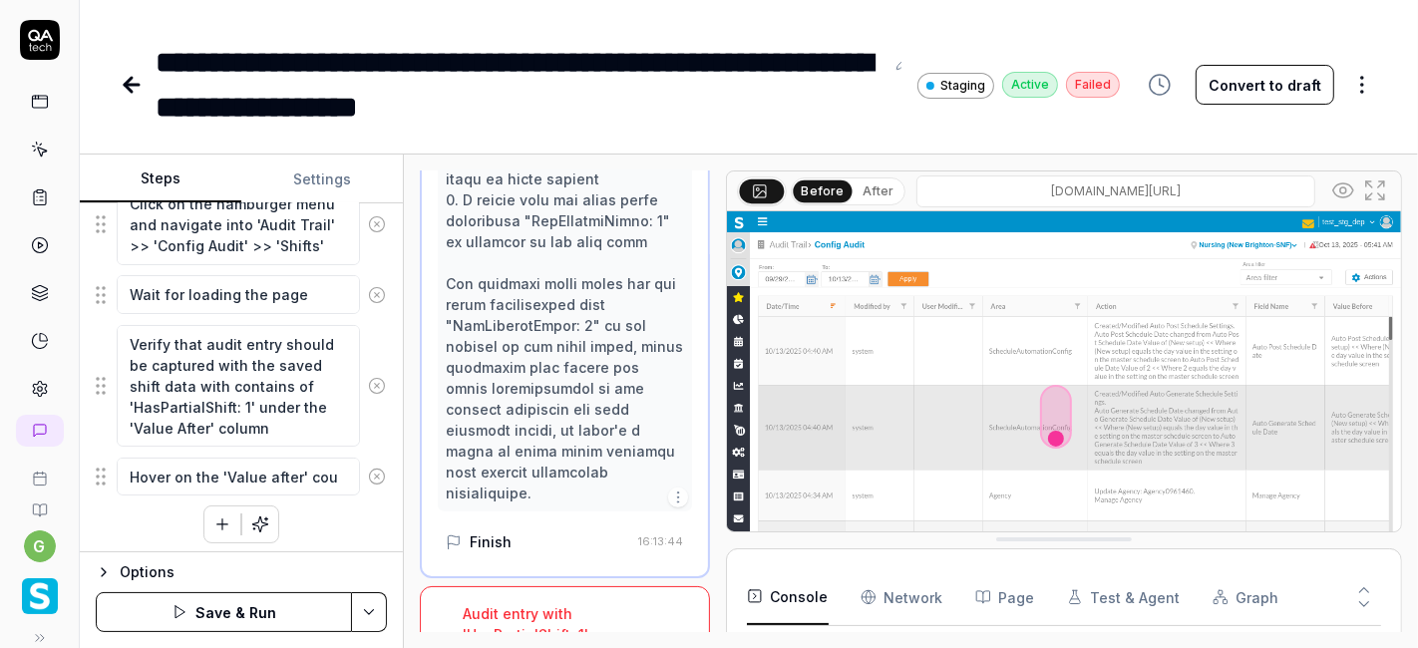
type textarea "*"
type textarea "Hover on the 'Value after' coul"
type textarea "*"
type textarea "Hover on the 'Value after' coulm"
type textarea "*"
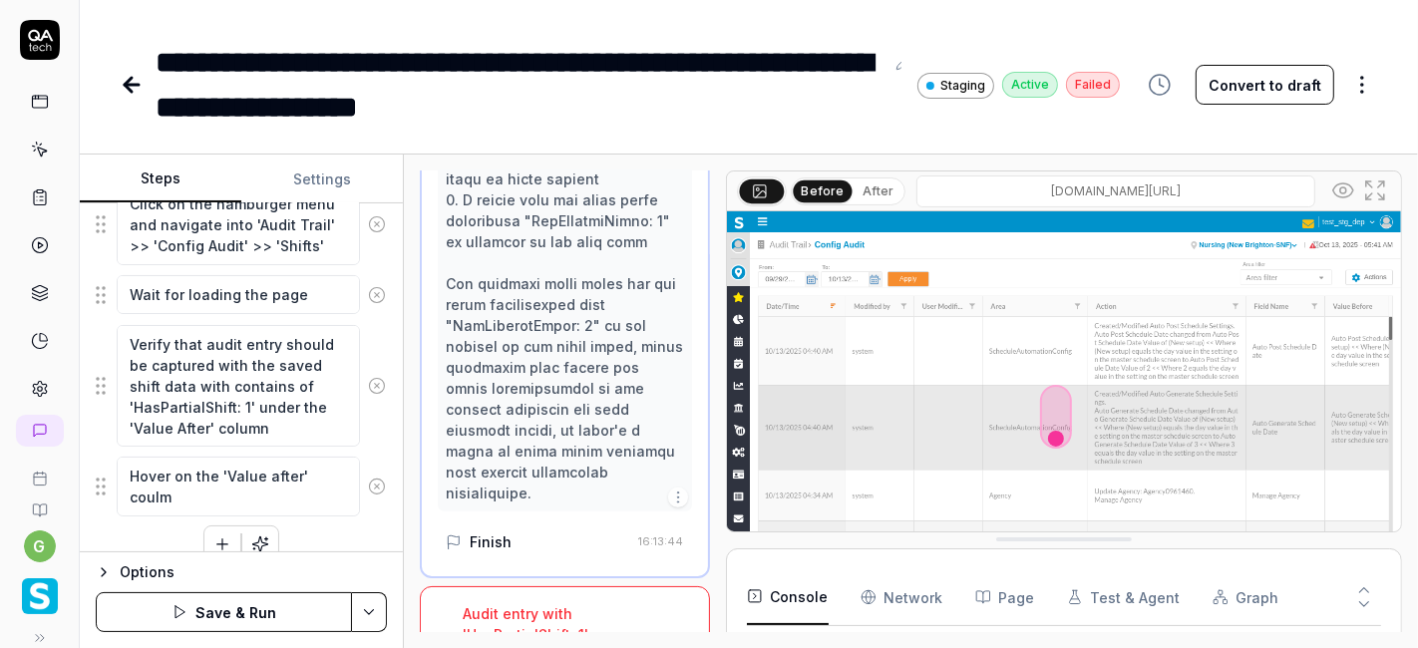
type textarea "Hover on the 'Value after' coulmn"
type textarea "*"
type textarea "Hover on the 'Value after' coulmn"
type textarea "*"
type textarea "Hover on the 'Value after' coulmn f"
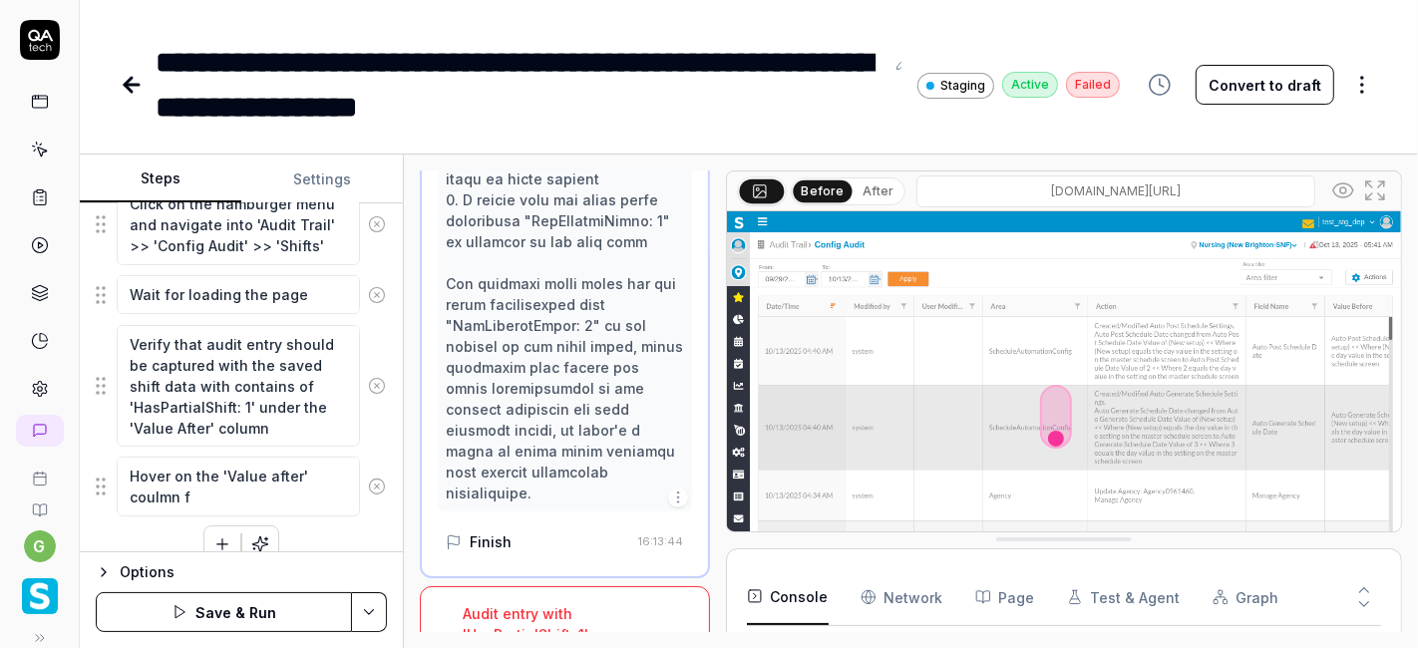
type textarea "*"
type textarea "Hover on the 'Value after' coulmn fi"
type textarea "*"
type textarea "Hover on the 'Value after' coulmn fil"
type textarea "*"
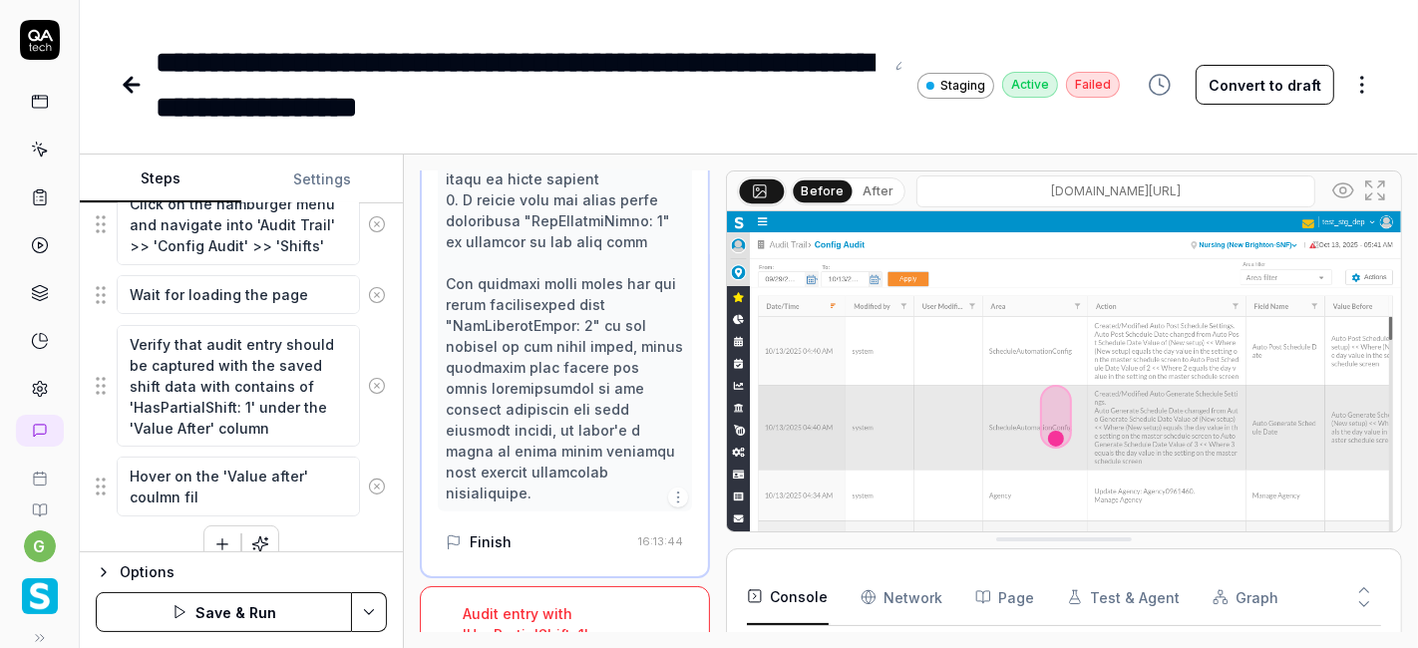
type textarea "Hover on the 'Value after' coulmn filt"
type textarea "*"
type textarea "Hover on the 'Value after' coulmn filte"
type textarea "*"
type textarea "Hover on the 'Value after' coulmn filter"
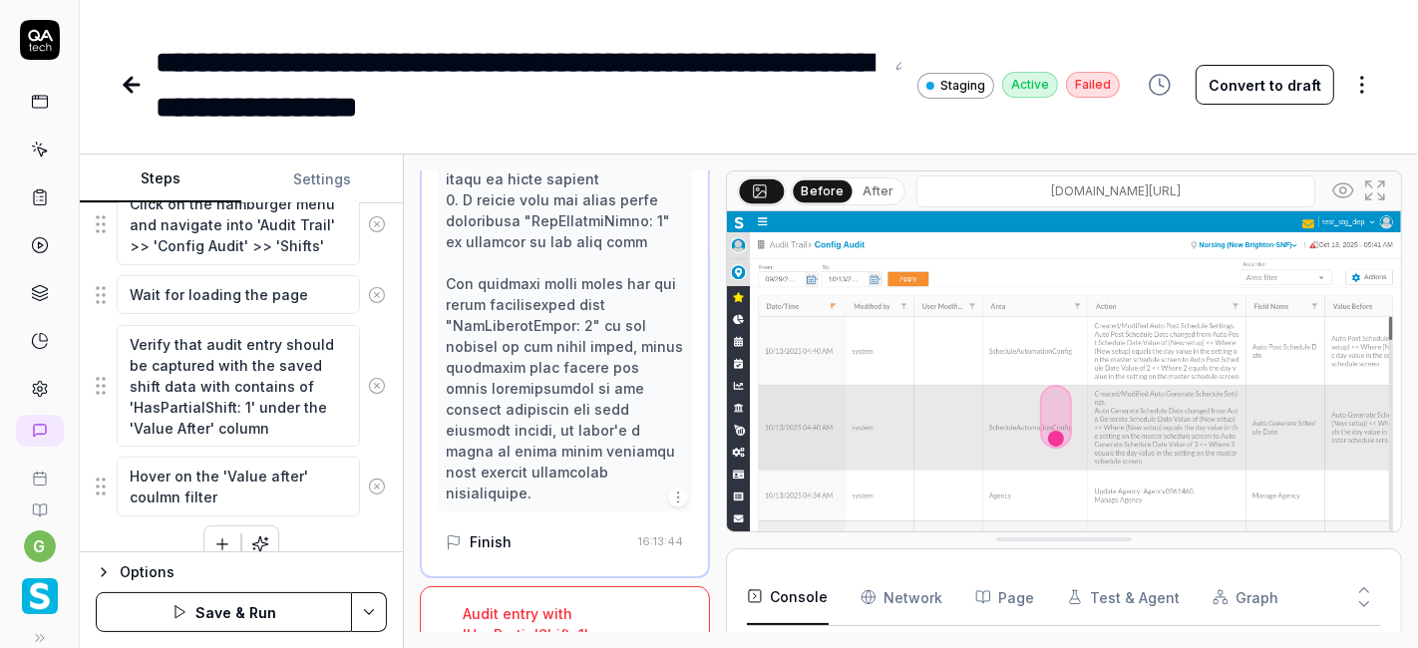
type textarea "*"
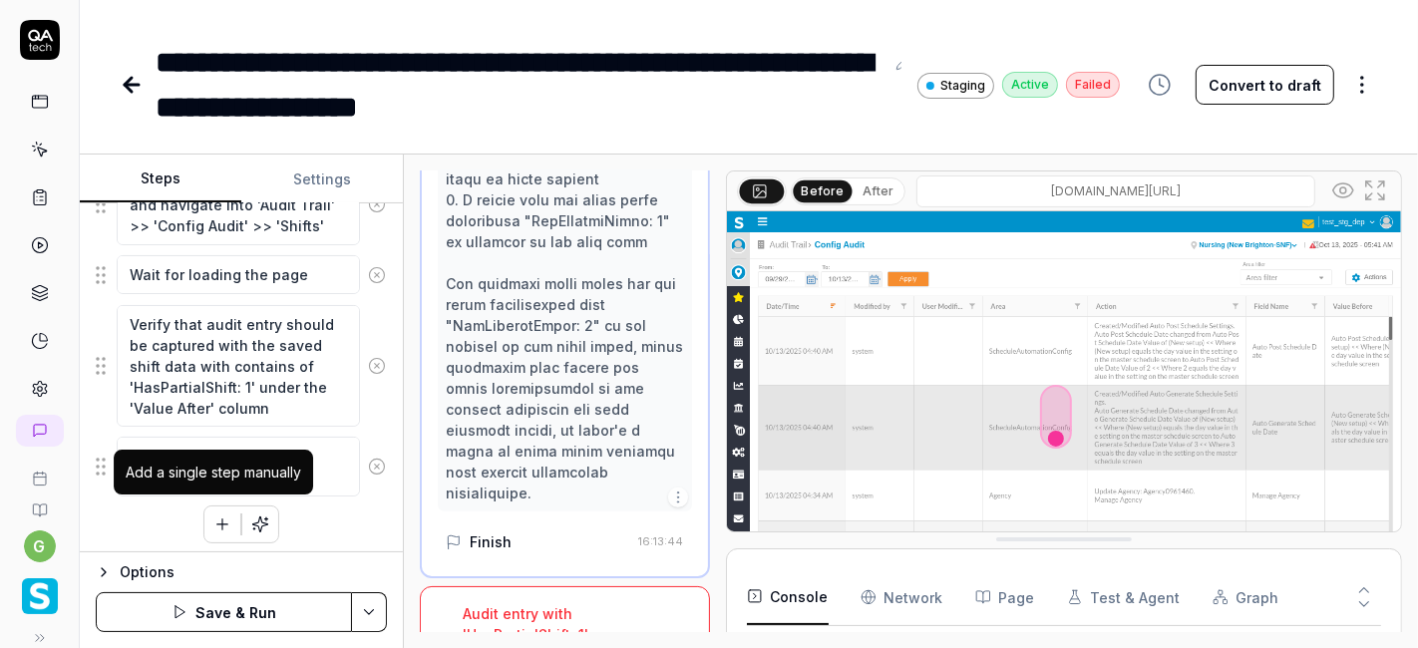
type textarea "Hover on the 'Value after' coulmn filter"
click at [204, 506] on button "button" at bounding box center [222, 524] width 36 height 36
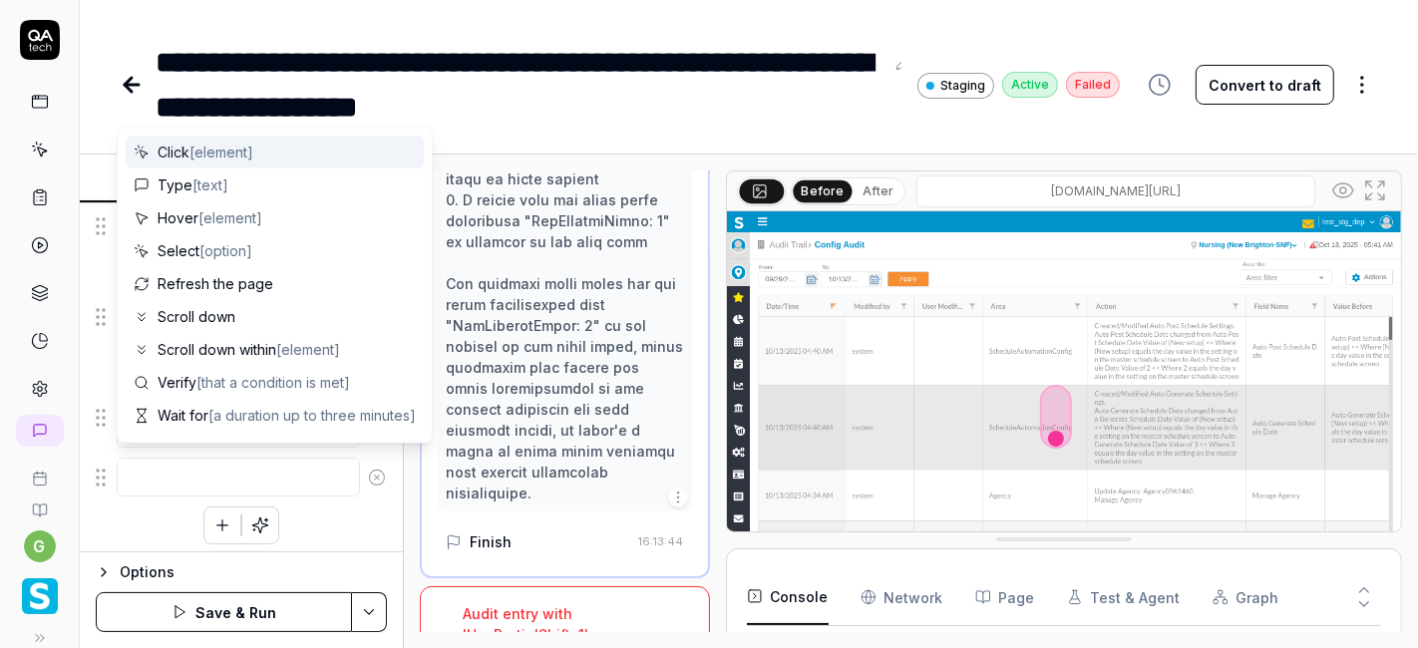
type textarea "*"
type textarea "T"
type textarea "*"
type textarea "Ty"
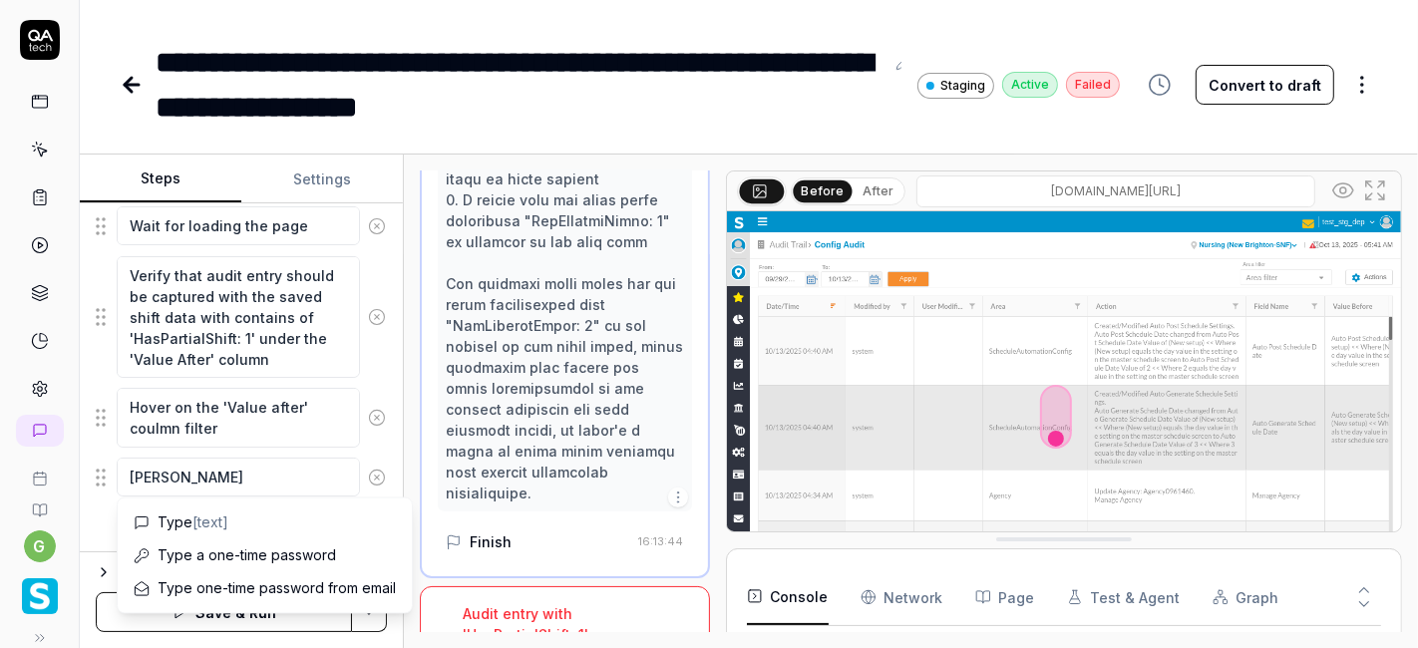
type textarea "*"
type textarea "Typ"
type textarea "*"
type textarea "Type"
type textarea "*"
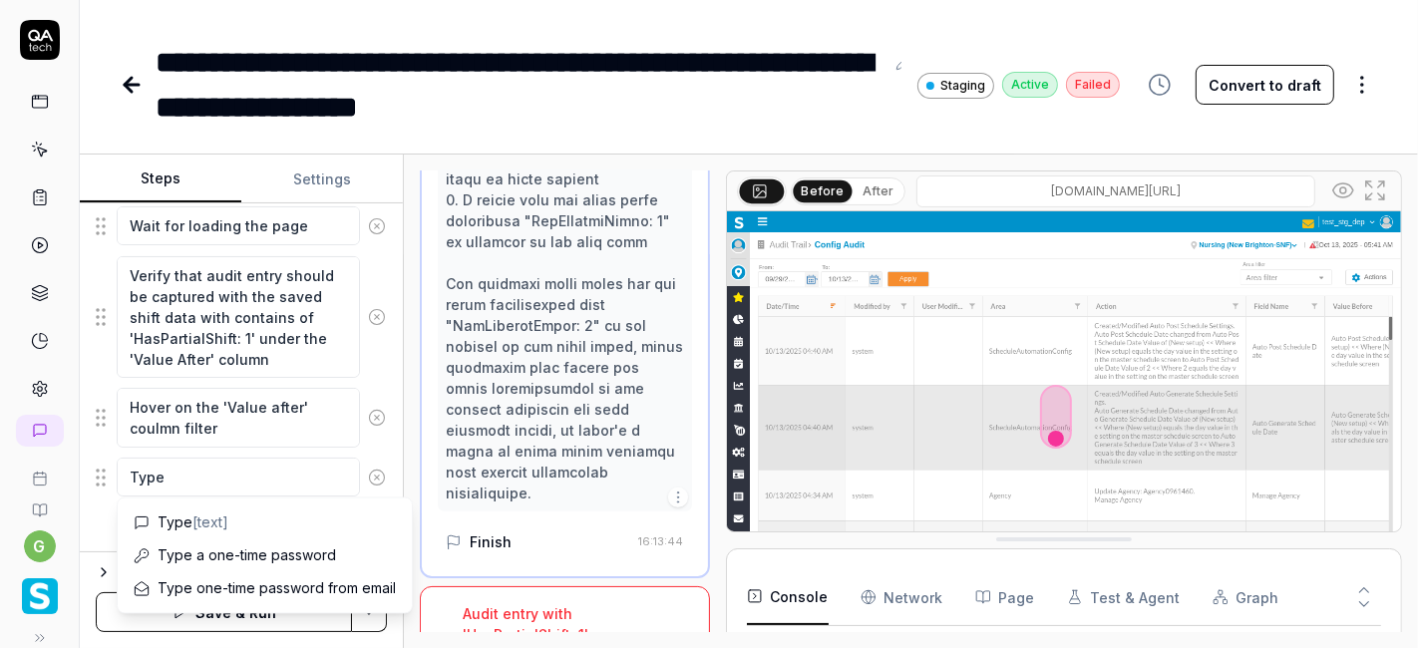
type textarea "Type"
type textarea "*"
type textarea "Type t"
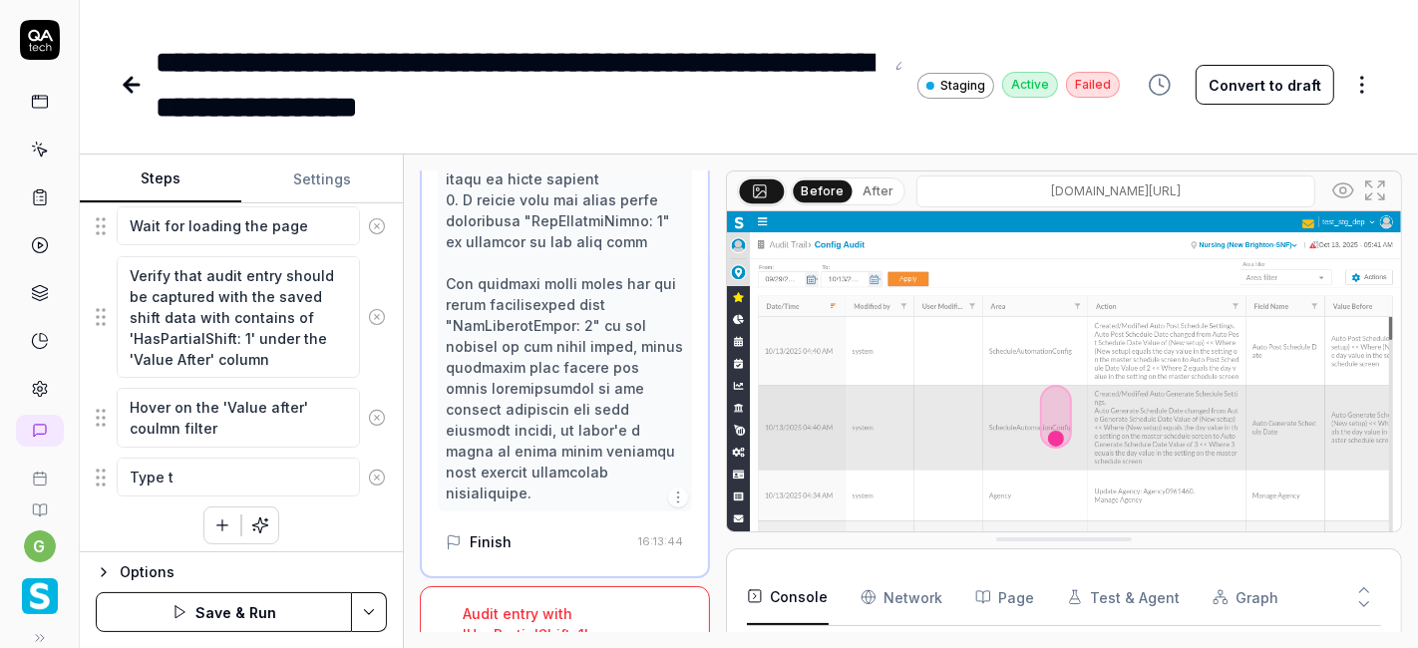
type textarea "*"
type textarea "Type th"
type textarea "*"
type textarea "Type the"
type textarea "*"
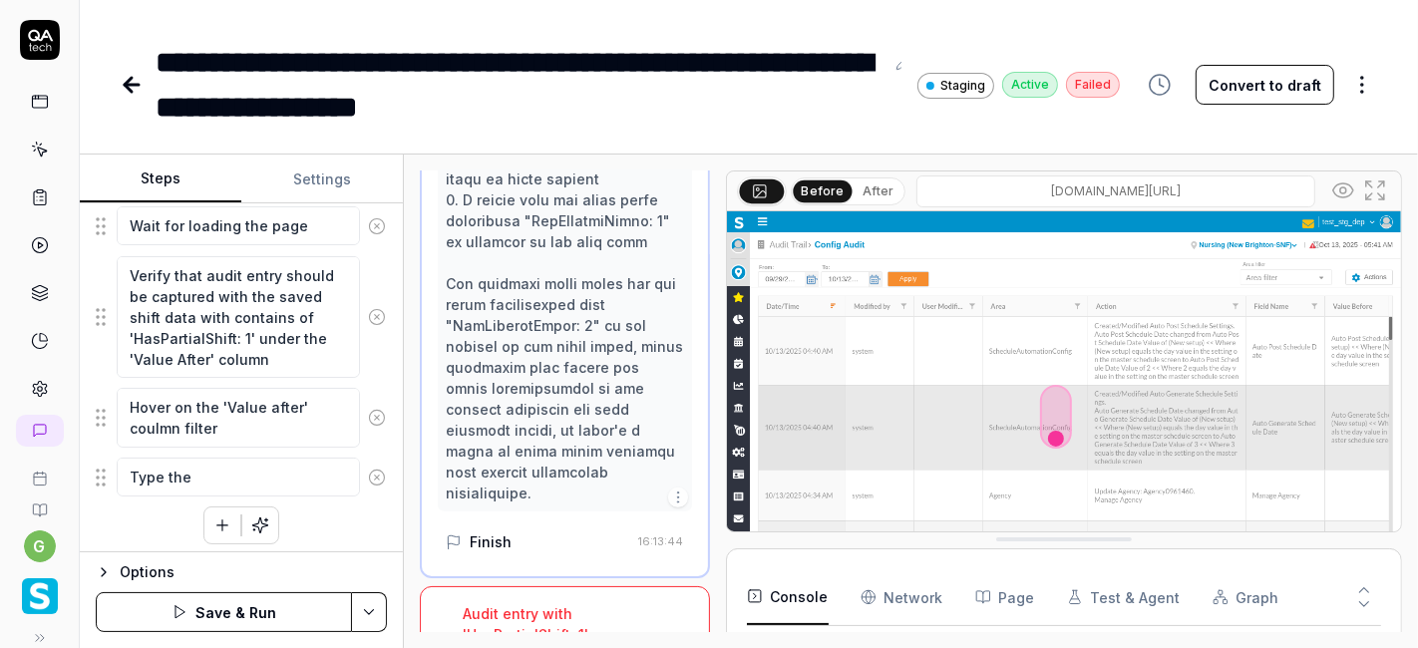
type textarea "Type the"
type textarea "*"
type textarea "Type the s"
type textarea "*"
type textarea "Type the sa"
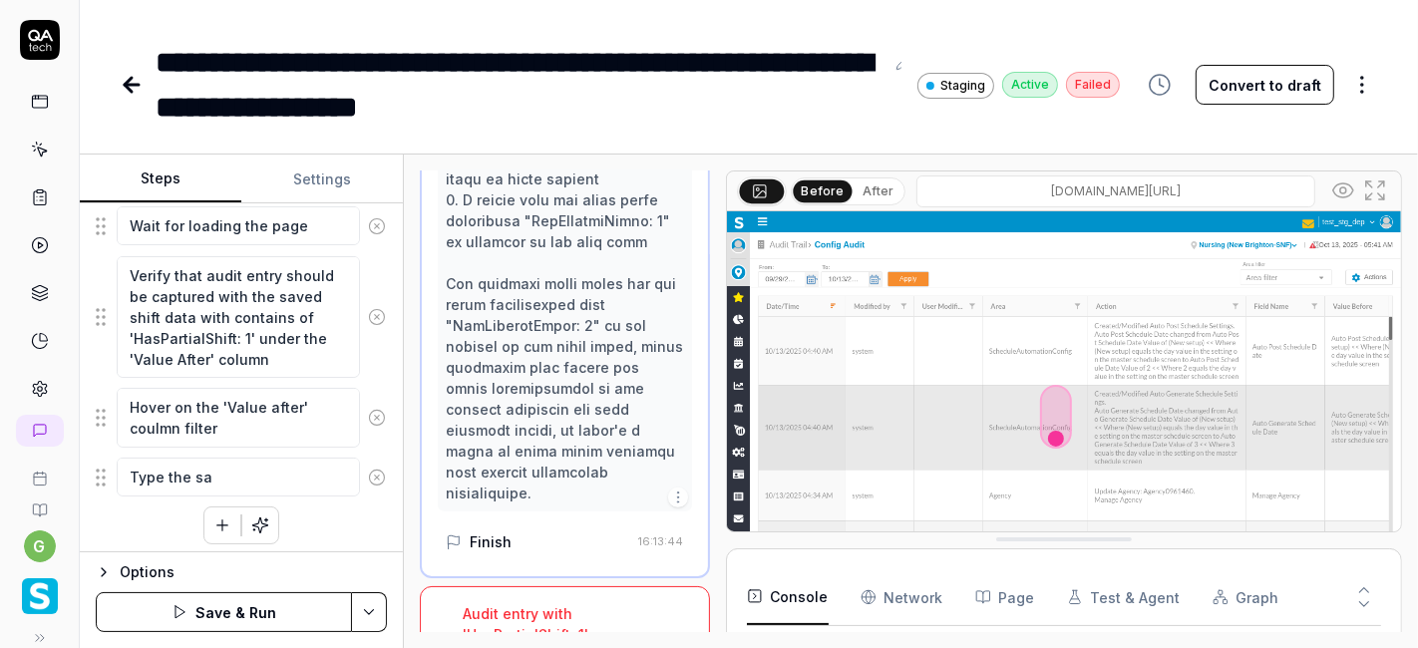
type textarea "*"
type textarea "Type the sav"
type textarea "*"
type textarea "Type the save"
type textarea "*"
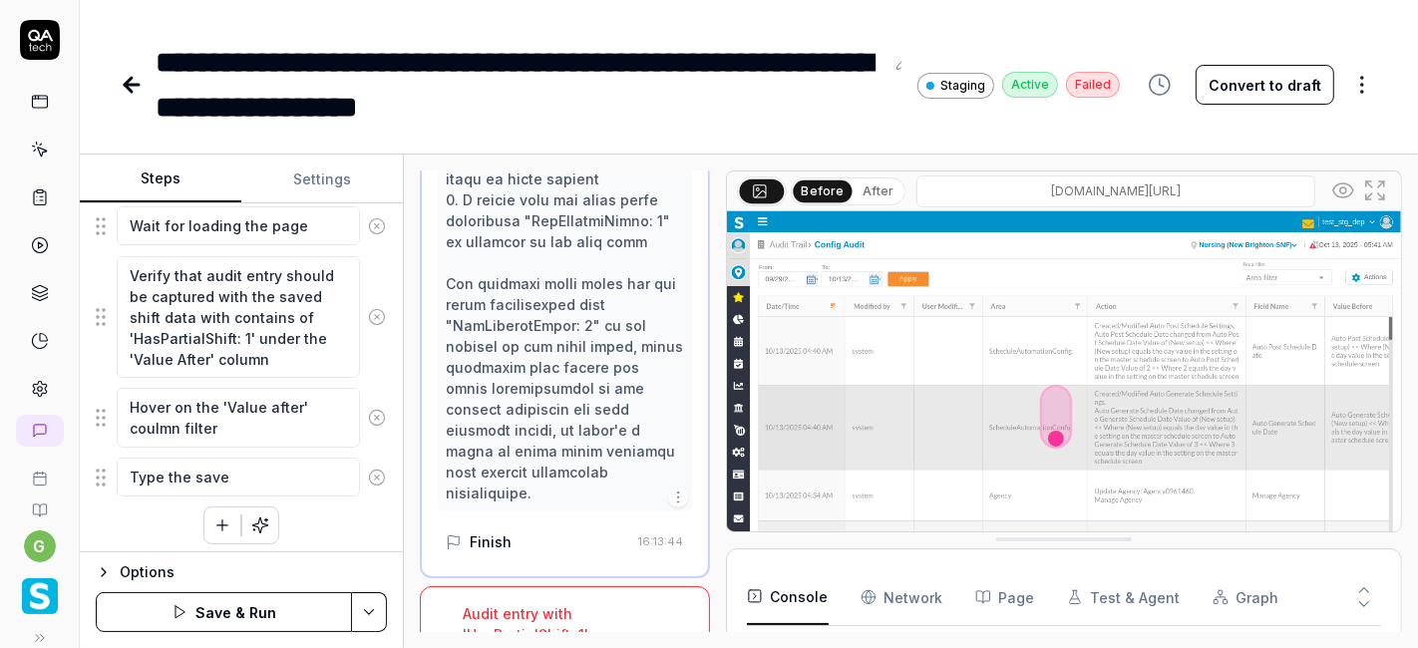
type textarea "Type the saved"
type textarea "*"
type textarea "Type the saved"
type textarea "*"
type textarea "Type the saved s"
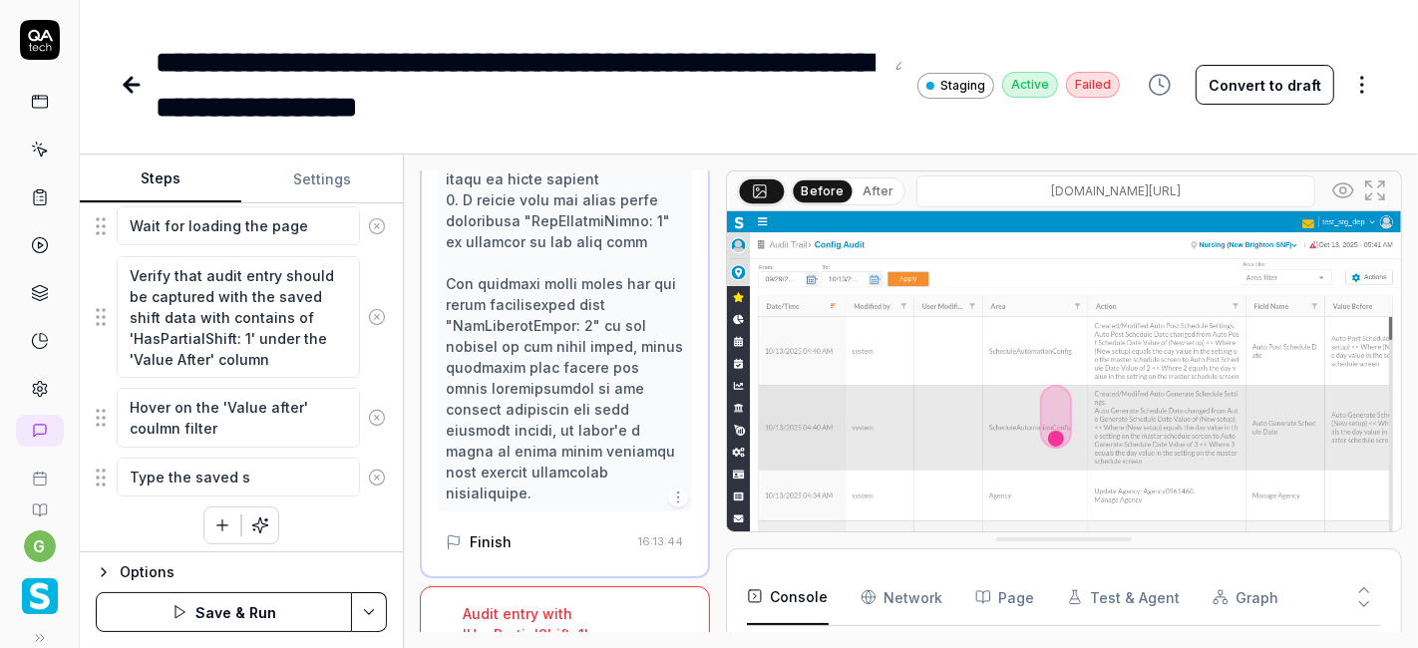
type textarea "*"
type textarea "Type the saved sh"
type textarea "*"
type textarea "Type the saved shi"
type textarea "*"
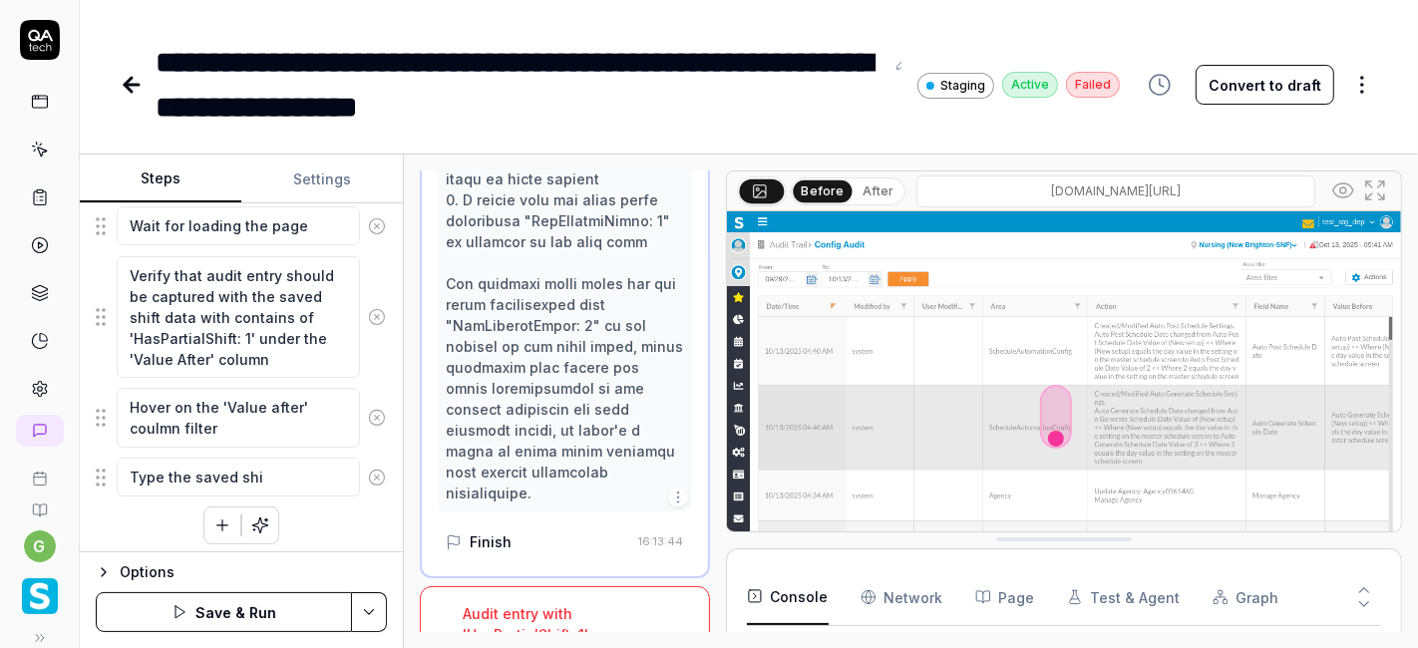
type textarea "Type the saved shif"
type textarea "*"
type textarea "Type the saved shift"
type textarea "*"
type textarea "Type the saved shift"
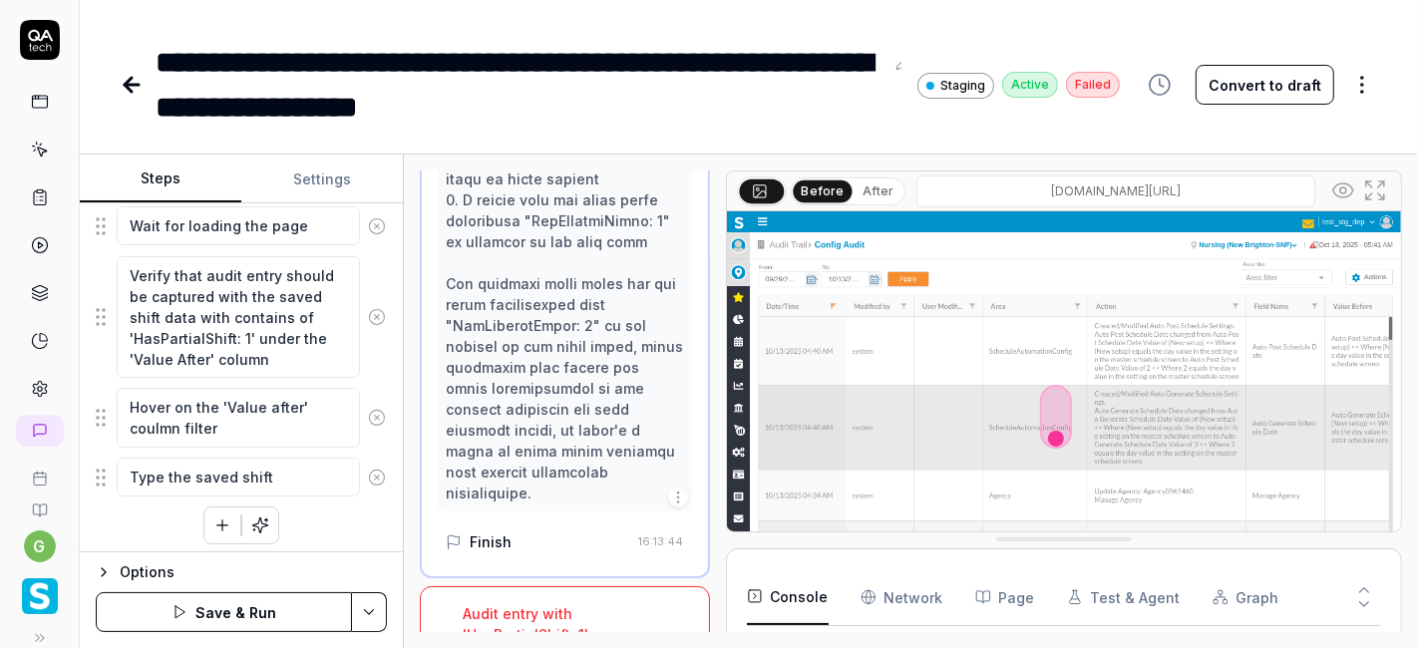
type textarea "*"
type textarea "Type the saved shift n"
type textarea "*"
type textarea "Type the saved shift na"
type textarea "*"
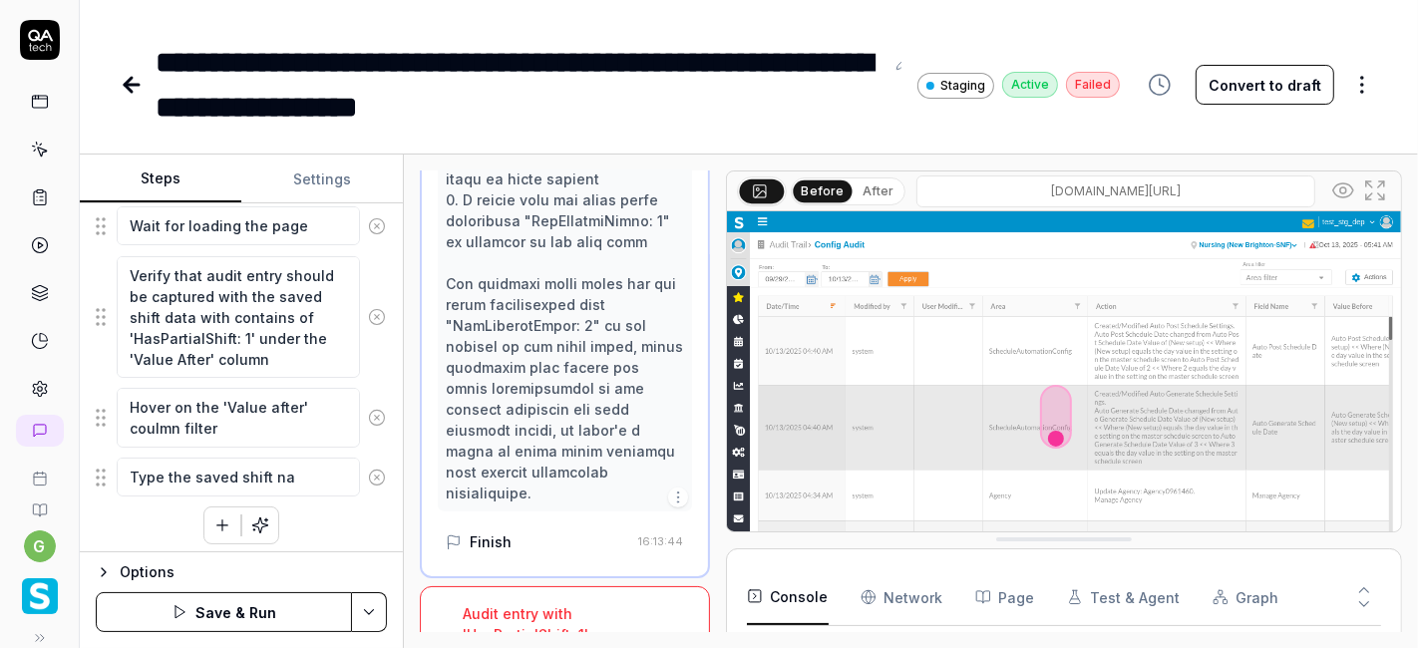
type textarea "Type the saved shift nam"
type textarea "*"
type textarea "Type the saved shift name"
click at [144, 480] on textarea "Type the saved shift name" at bounding box center [238, 477] width 243 height 38
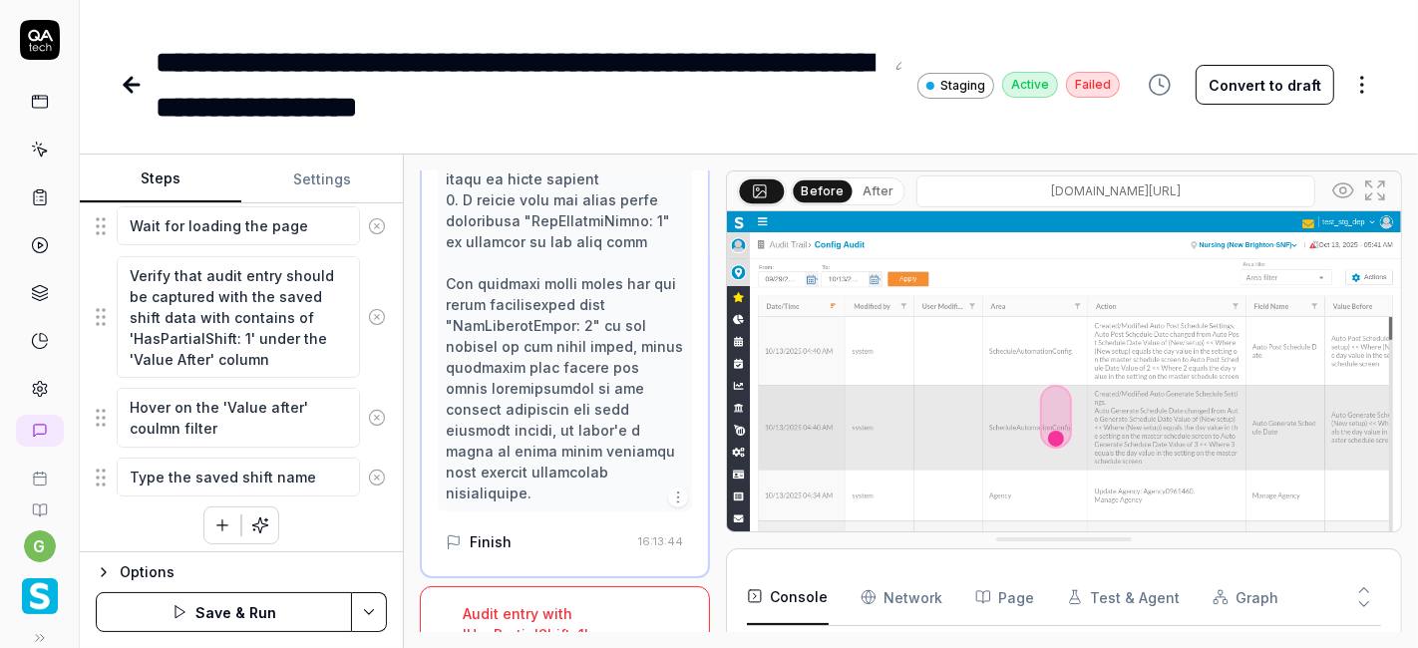
type textarea "*"
type textarea "F the saved shift name"
type textarea "*"
type textarea "Fi the saved shift name"
type textarea "*"
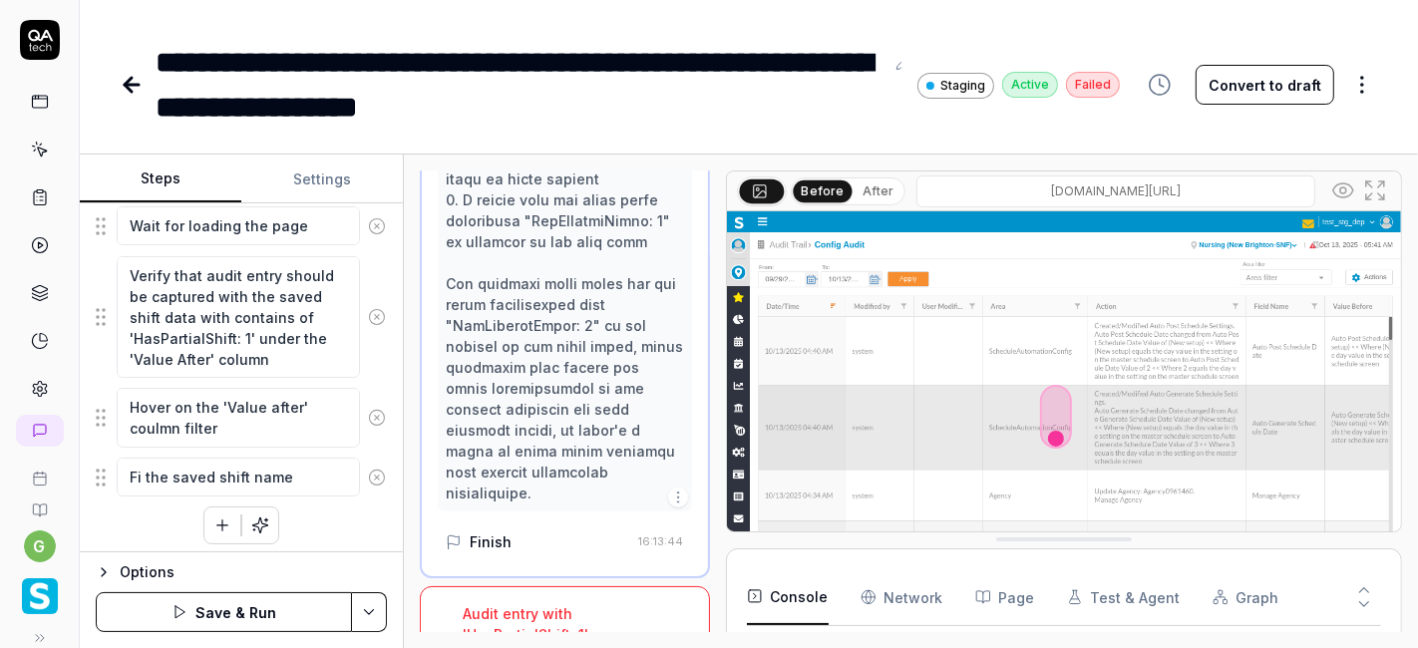
type textarea "Fil the saved shift name"
type textarea "*"
type textarea "Filt the saved shift name"
type textarea "*"
type textarea "Filte the saved shift name"
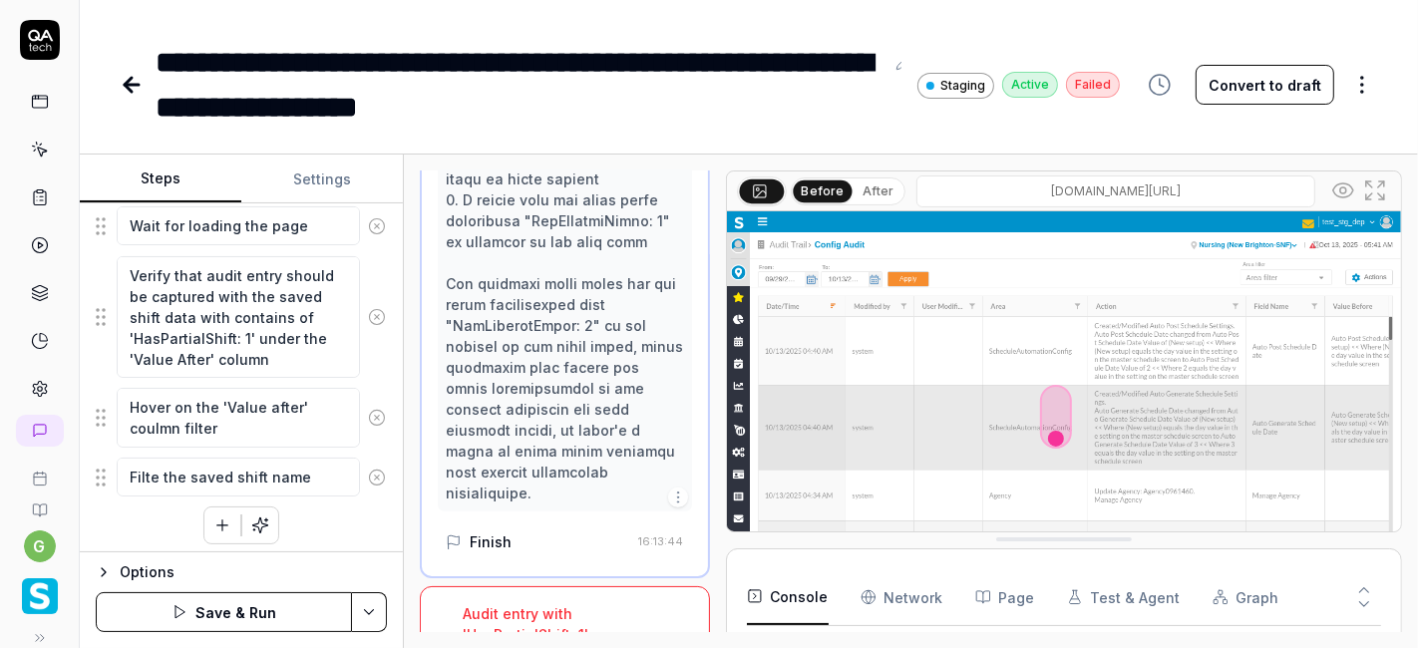
type textarea "*"
type textarea "Filter the saved shift name"
type textarea "*"
type textarea "Filter the saved shift name"
type textarea "*"
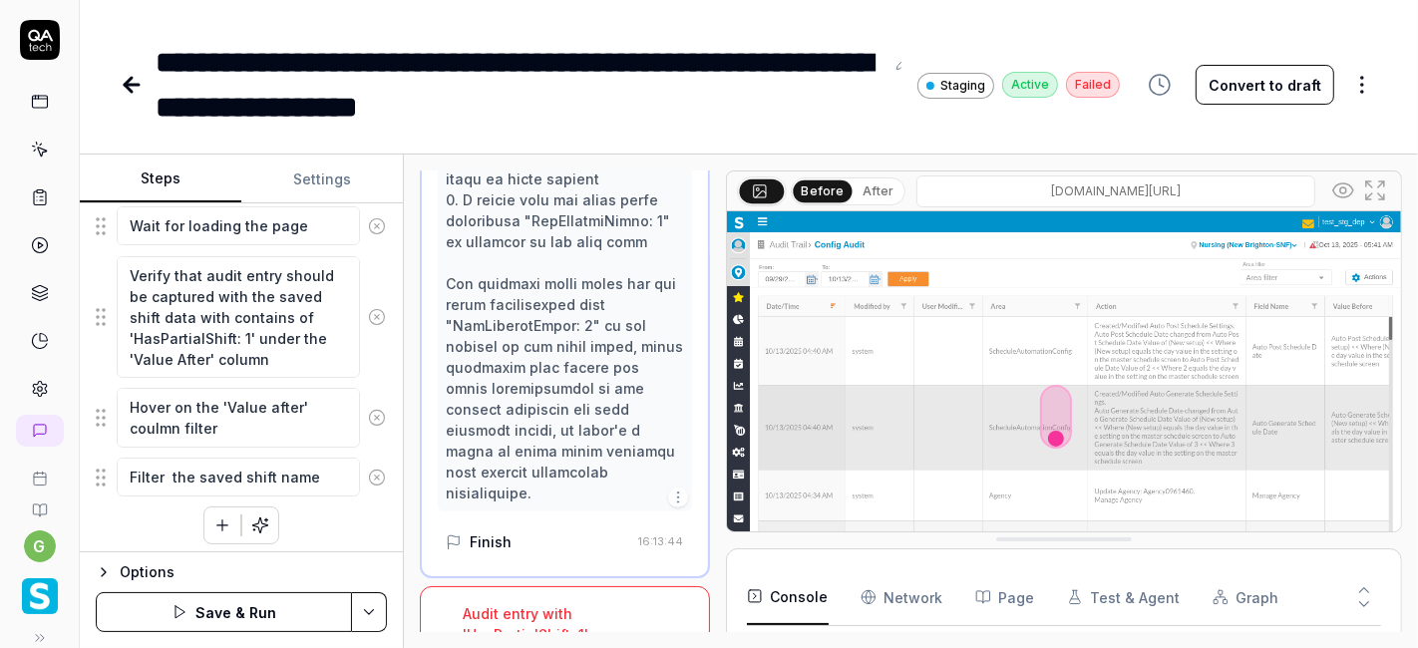
type textarea "Filter w the saved shift name"
type textarea "*"
type textarea "Filter wi the saved shift name"
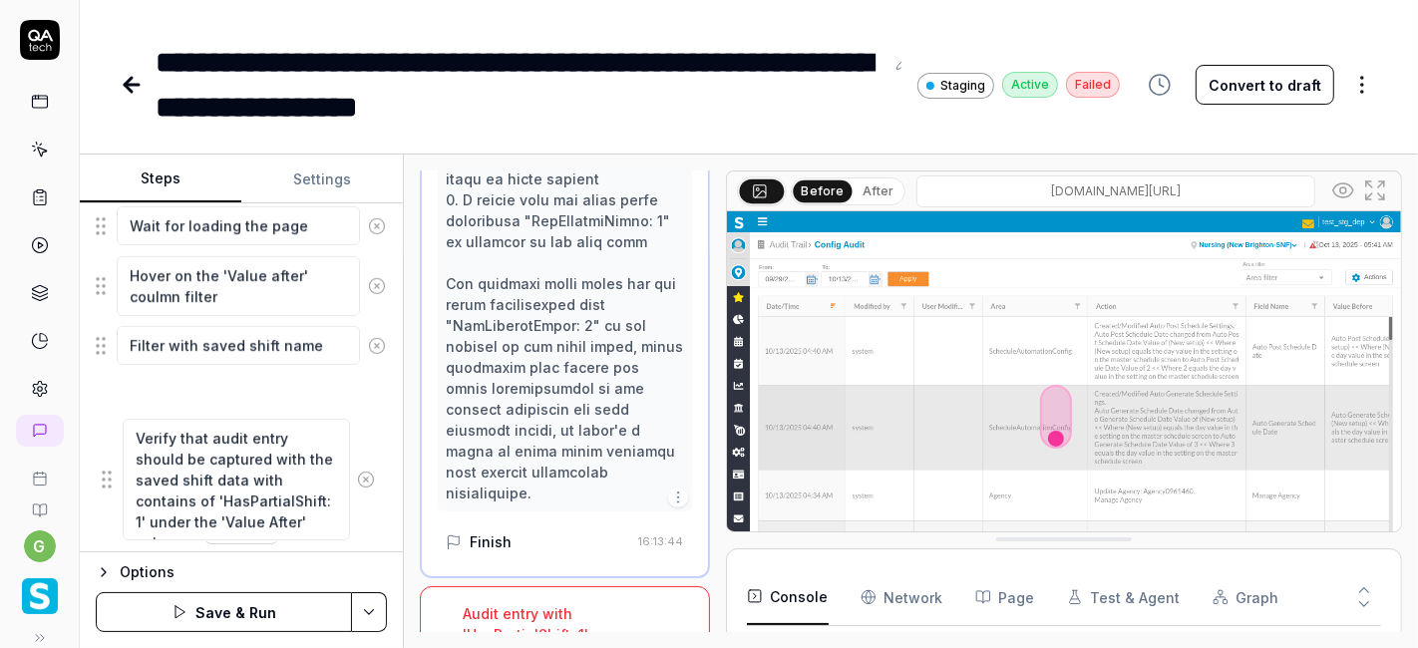
drag, startPoint x: 100, startPoint y: 317, endPoint x: 106, endPoint y: 486, distance: 169.6
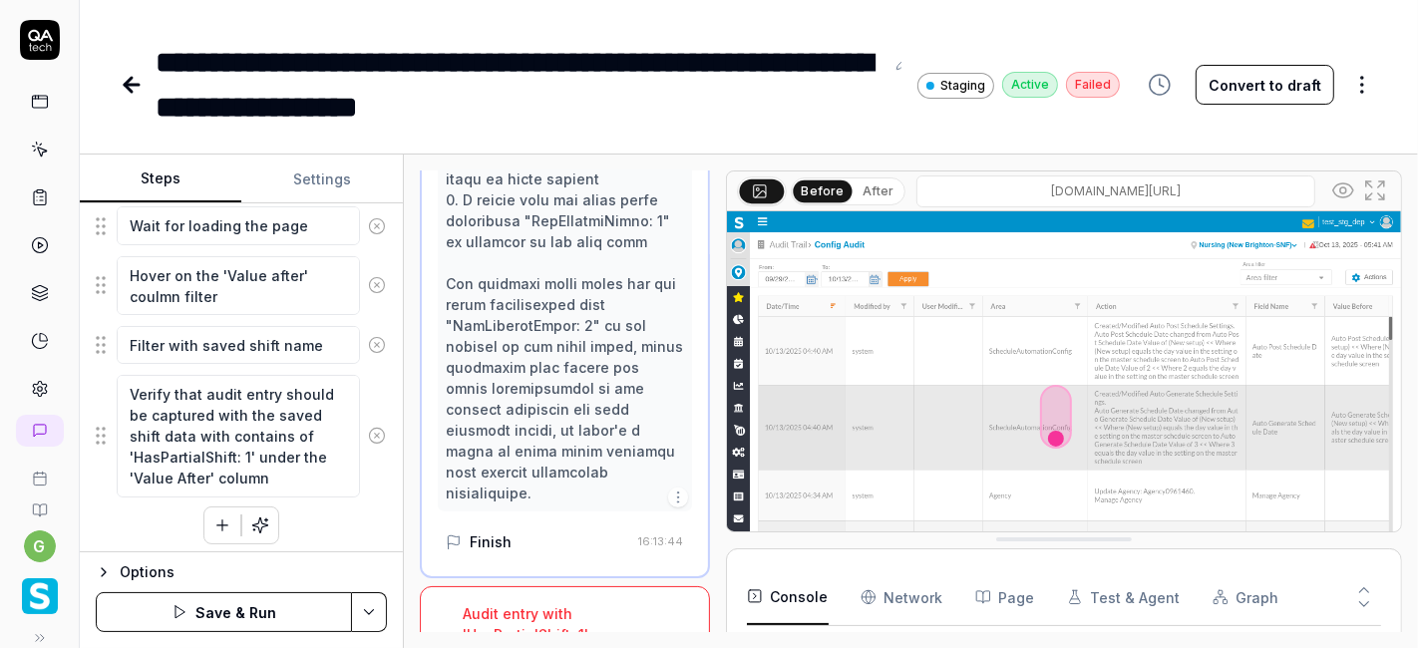
click at [249, 609] on button "Save & Run" at bounding box center [224, 612] width 256 height 40
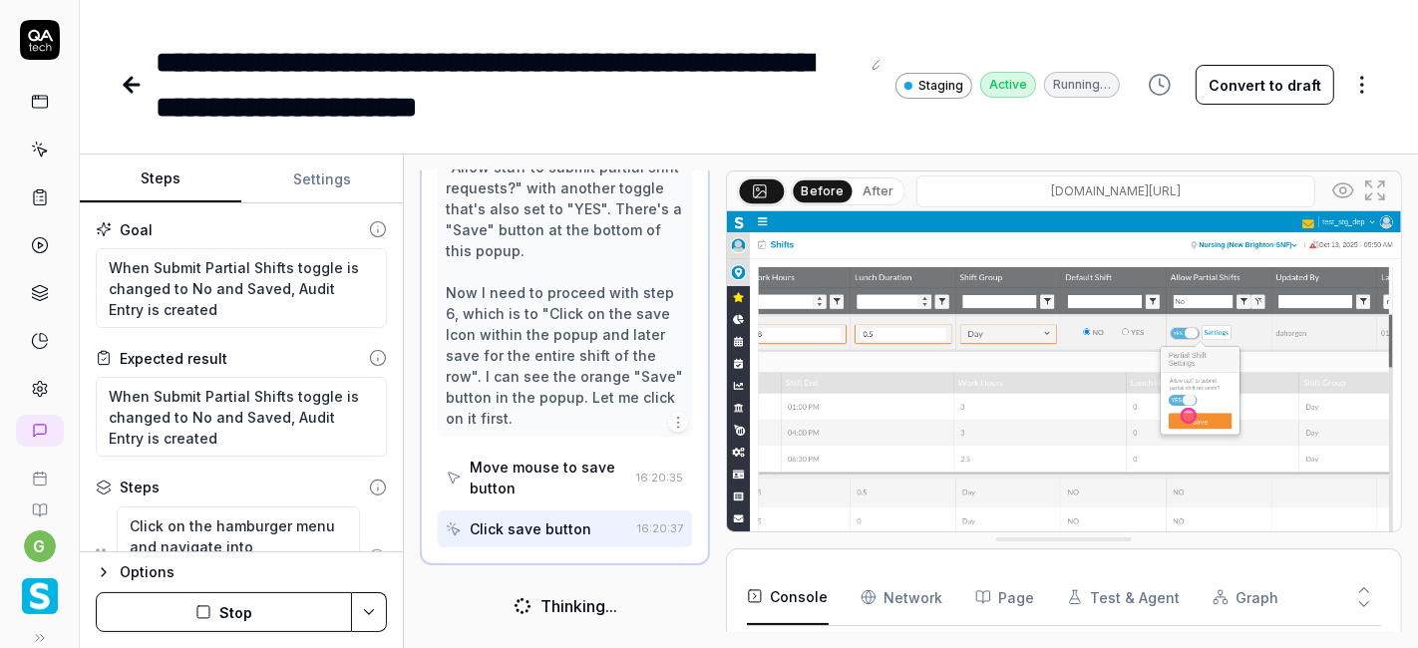
scroll to position [1098, 0]
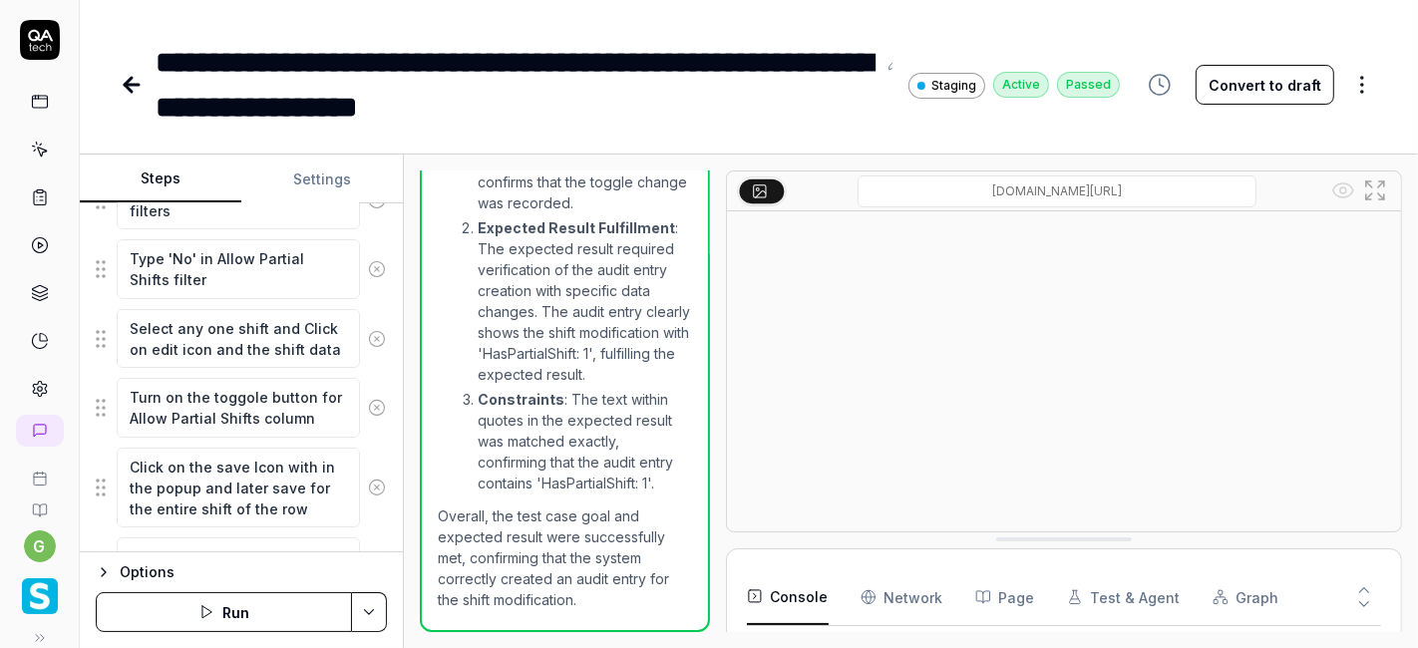
scroll to position [430, 0]
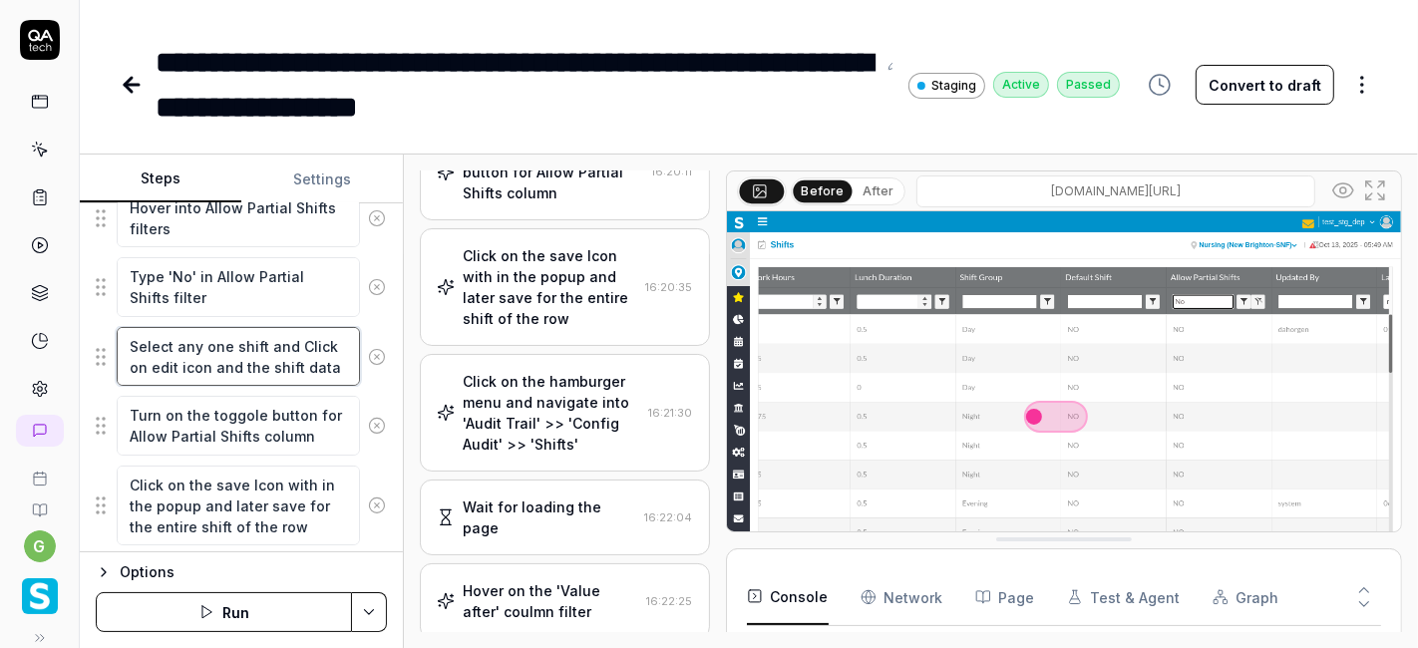
click at [226, 342] on textarea "Select any one shift and Click on edit icon and the shift data" at bounding box center [238, 356] width 243 height 59
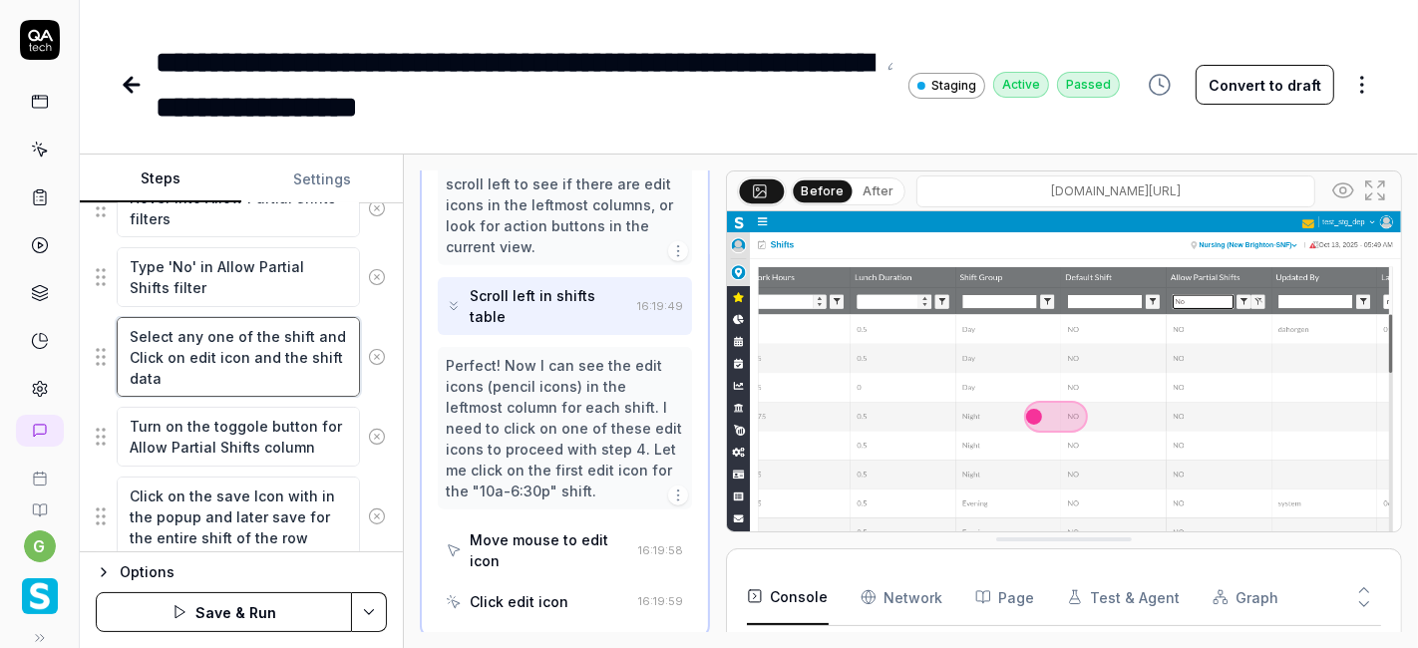
scroll to position [441, 0]
click at [299, 354] on textarea "Select any one of the shift and Click on edit icon and the shift data" at bounding box center [238, 356] width 243 height 80
click at [238, 369] on textarea "Select any one of the shift and Click on edit icon and the save the shift data" at bounding box center [238, 356] width 243 height 80
click at [365, 383] on div "Select any one of the shift and Click on edit icon and the save the shift name" at bounding box center [241, 356] width 291 height 82
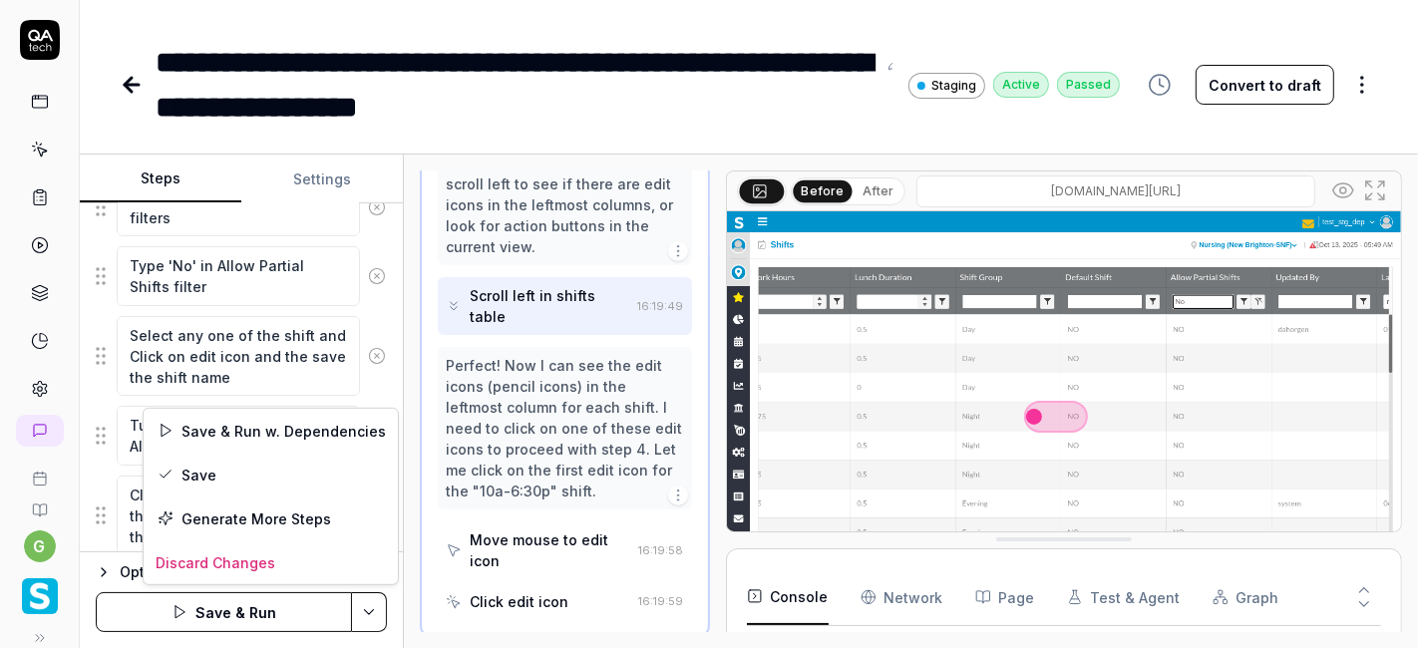
click at [374, 610] on html "**********" at bounding box center [709, 324] width 1418 height 648
click at [281, 468] on div "Save" at bounding box center [271, 475] width 254 height 44
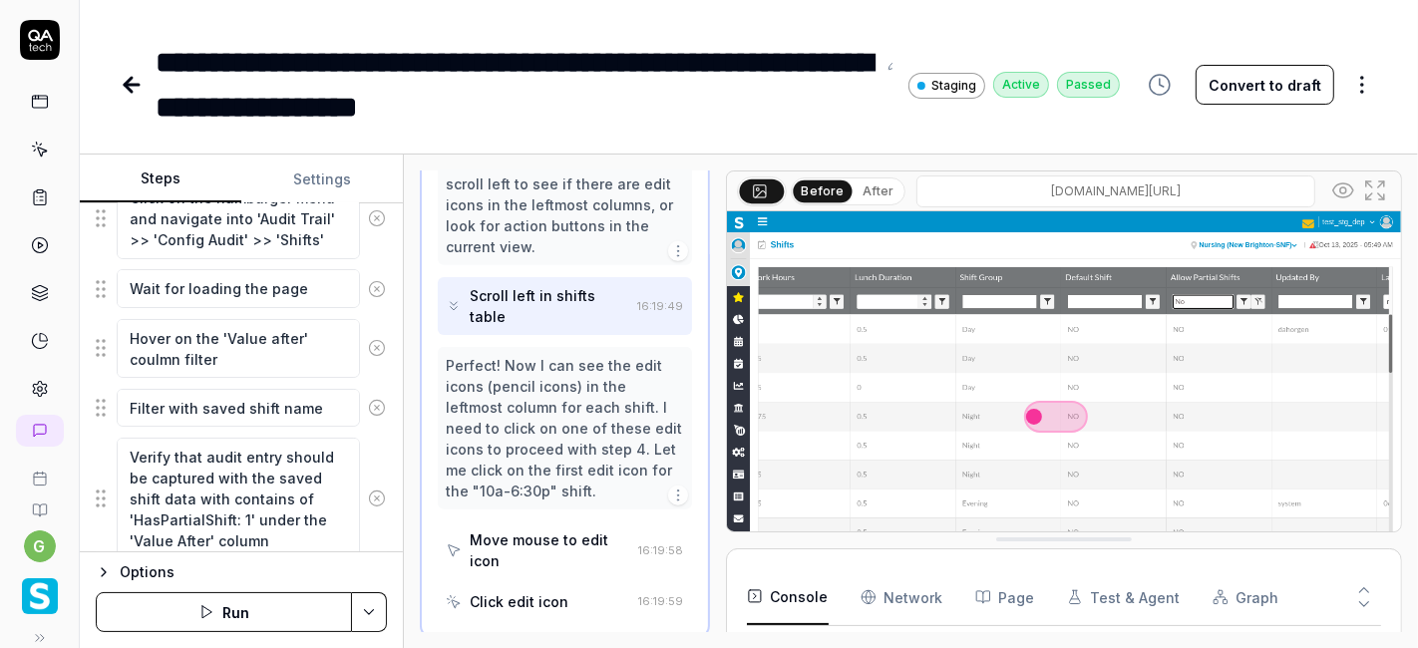
scroll to position [891, 0]
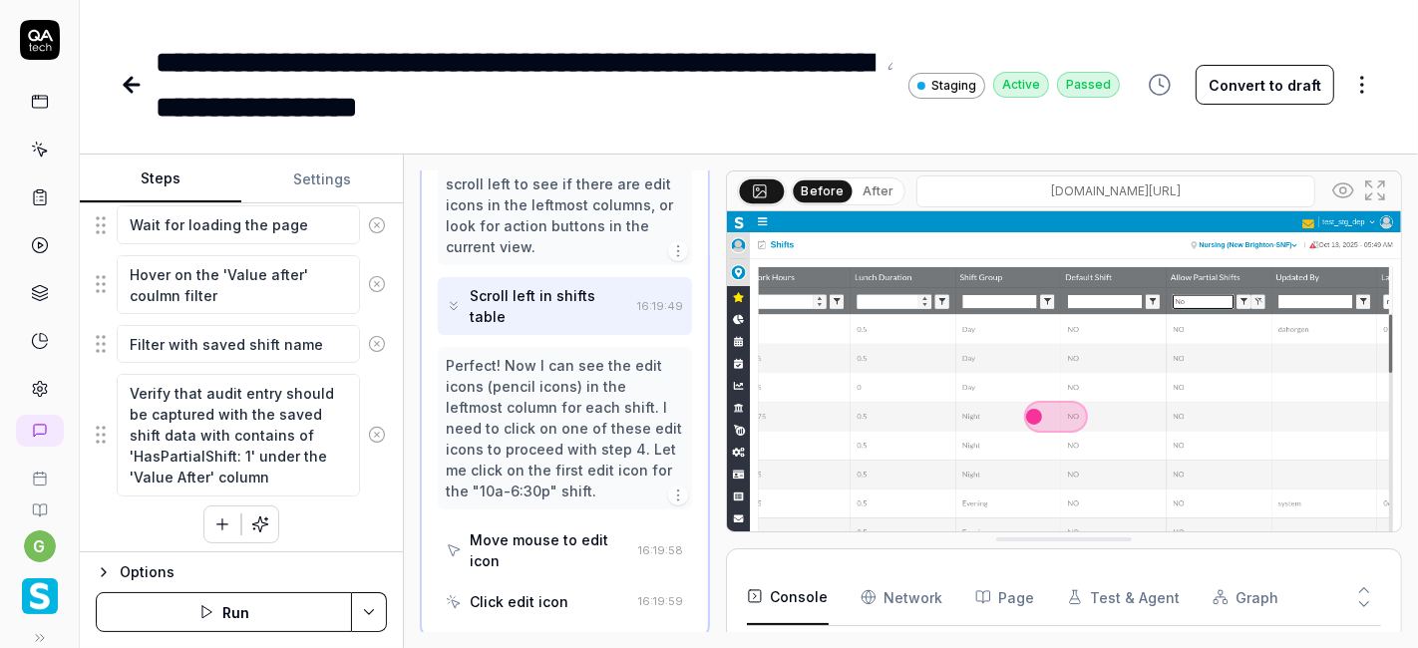
click at [132, 78] on icon at bounding box center [128, 85] width 7 height 14
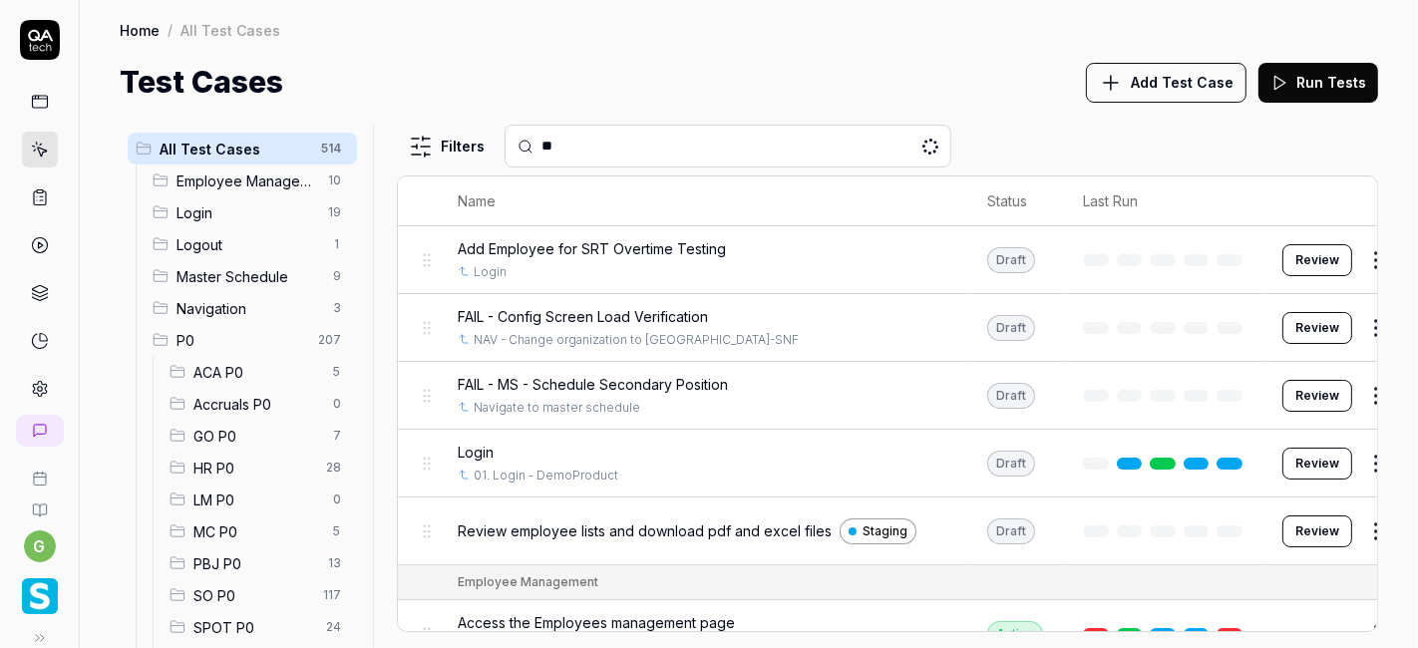
click at [215, 597] on span "SO P0" at bounding box center [252, 595] width 118 height 21
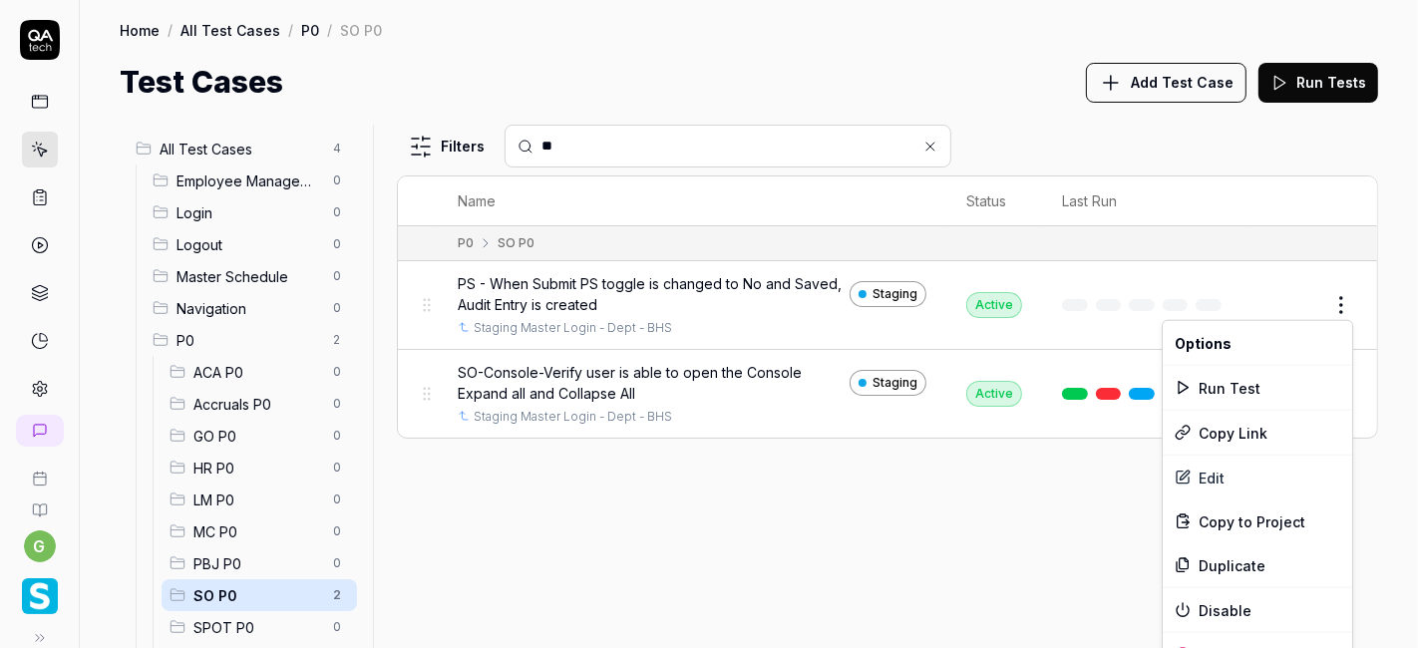
click at [1343, 303] on html "g Home / All Test Cases / P0 / SO P0 Home / All Test Cases / P0 / SO P0 Test Ca…" at bounding box center [709, 324] width 1418 height 648
click at [1186, 568] on icon at bounding box center [1183, 563] width 9 height 11
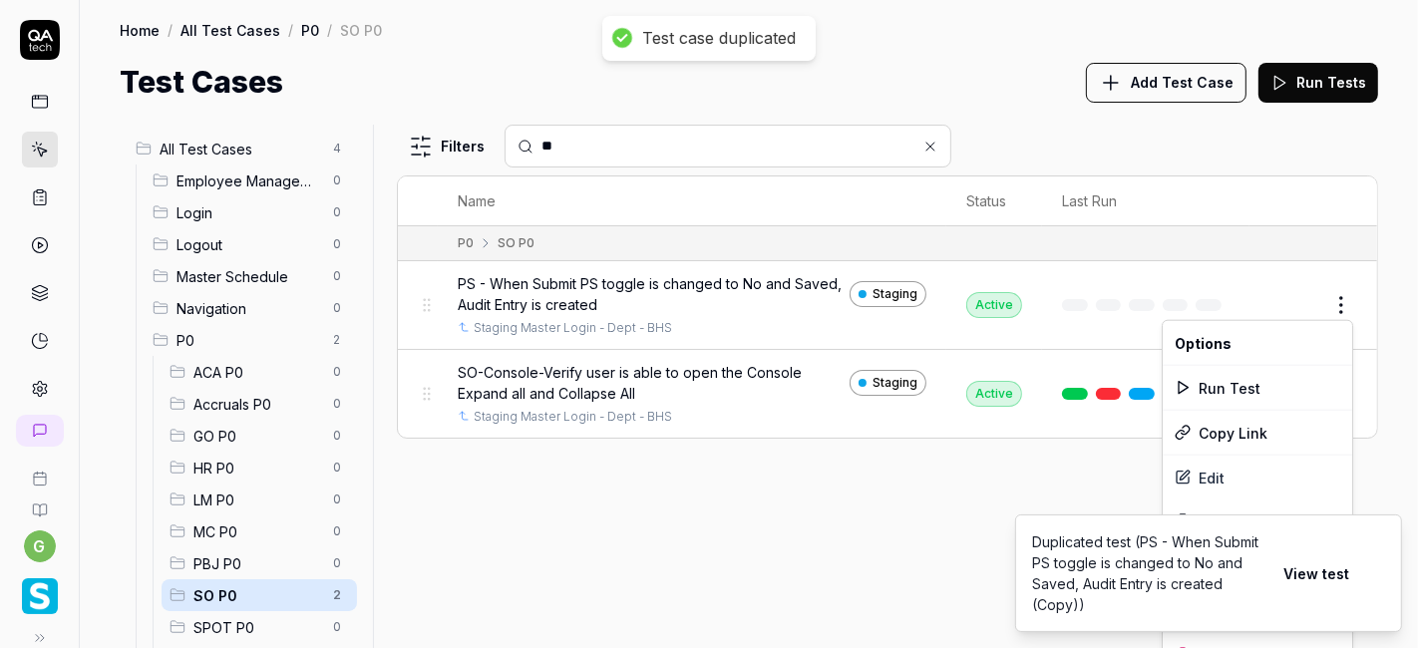
click at [1337, 303] on html "Test case duplicated g Home / All Test Cases / P0 / SO P0 Home / All Test Cases…" at bounding box center [709, 324] width 1418 height 648
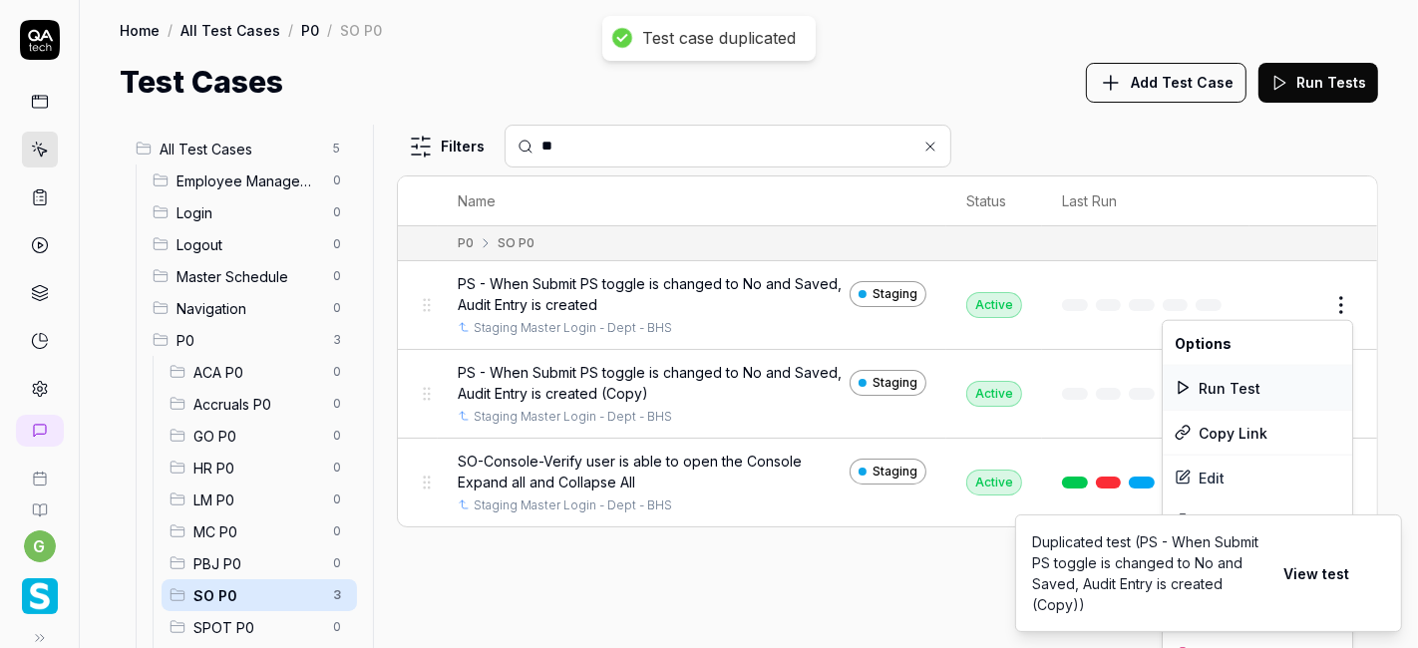
click at [1221, 383] on div "Run Test" at bounding box center [1256, 388] width 189 height 44
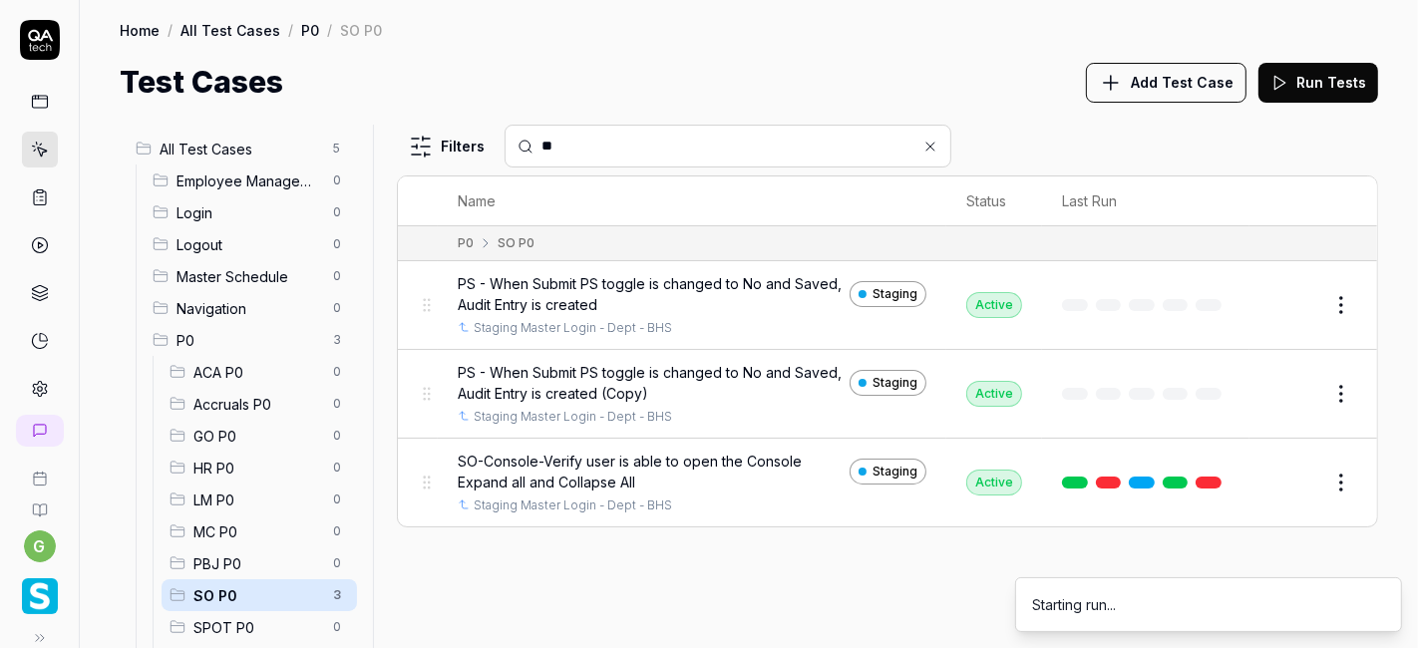
click at [1284, 394] on button "Edit" at bounding box center [1293, 394] width 48 height 32
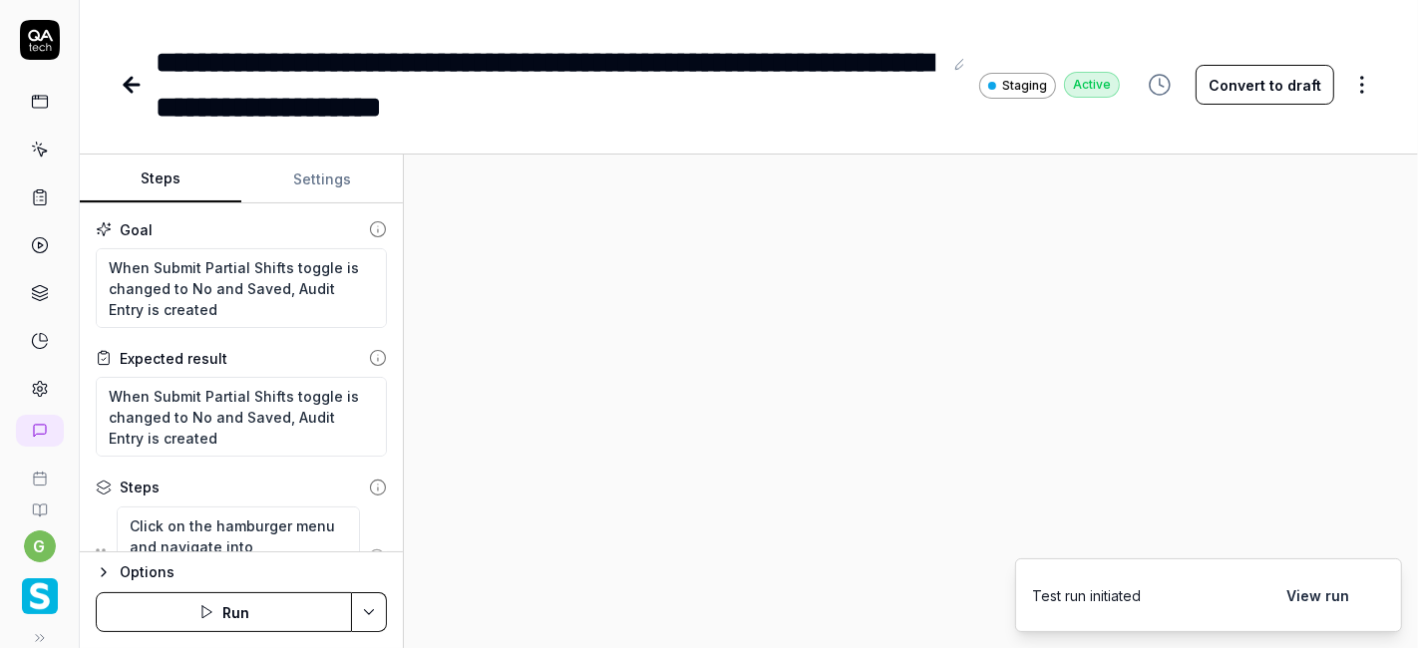
click at [802, 61] on div "**********" at bounding box center [549, 85] width 787 height 90
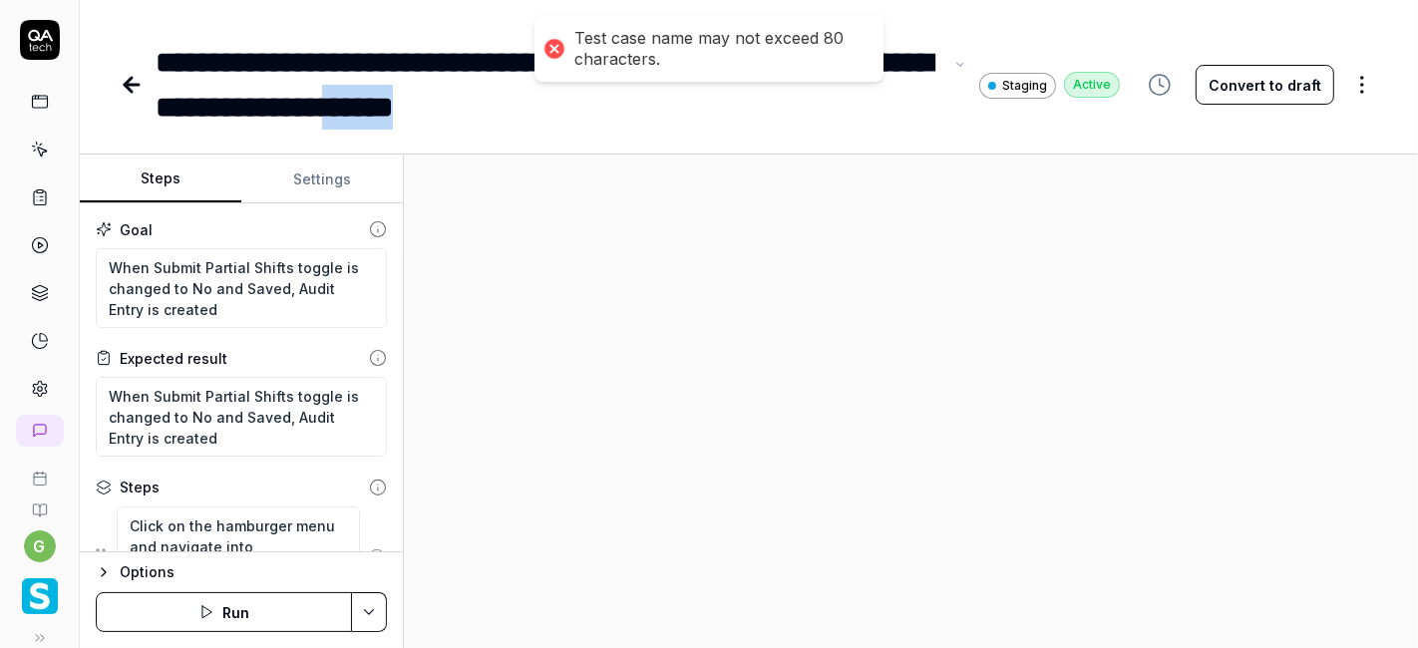
drag, startPoint x: 691, startPoint y: 110, endPoint x: 586, endPoint y: 110, distance: 104.7
click at [586, 110] on div "**********" at bounding box center [549, 85] width 787 height 90
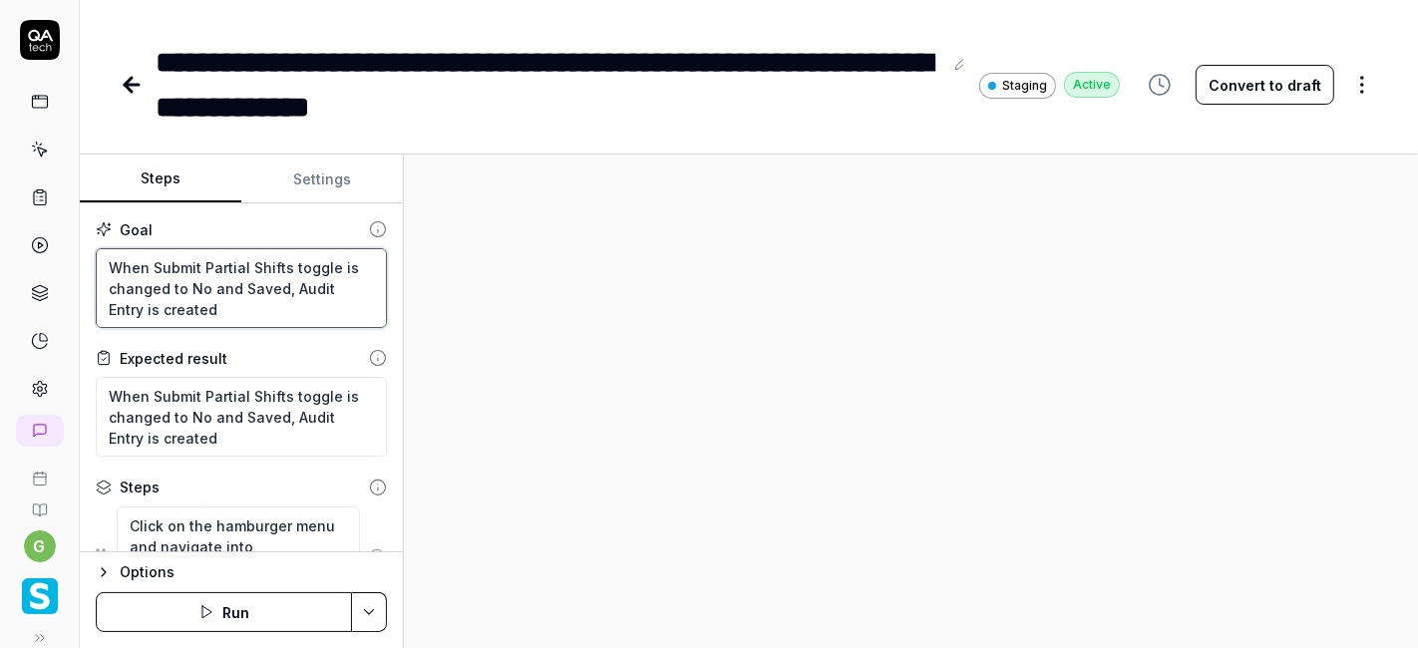
click at [193, 280] on textarea "When Submit Partial Shifts toggle is changed to No and Saved, Audit Entry is cr…" at bounding box center [241, 288] width 291 height 80
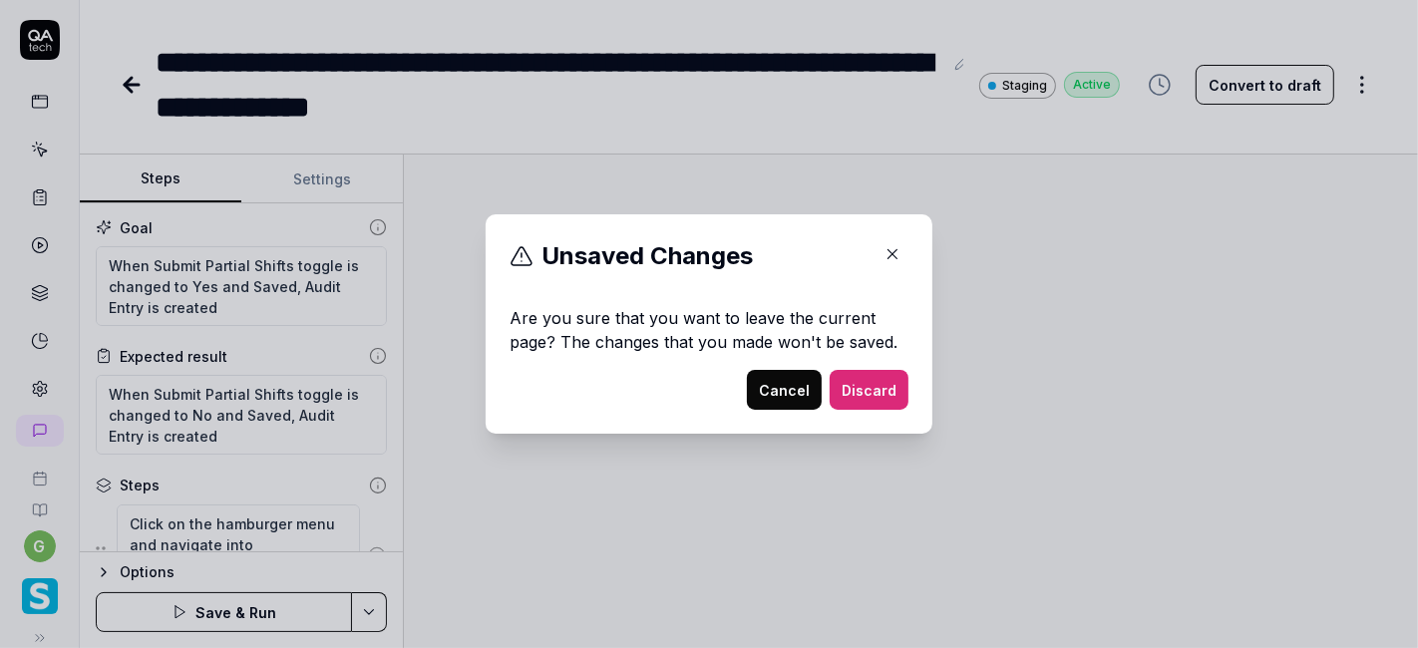
click at [888, 257] on icon "button" at bounding box center [892, 254] width 9 height 9
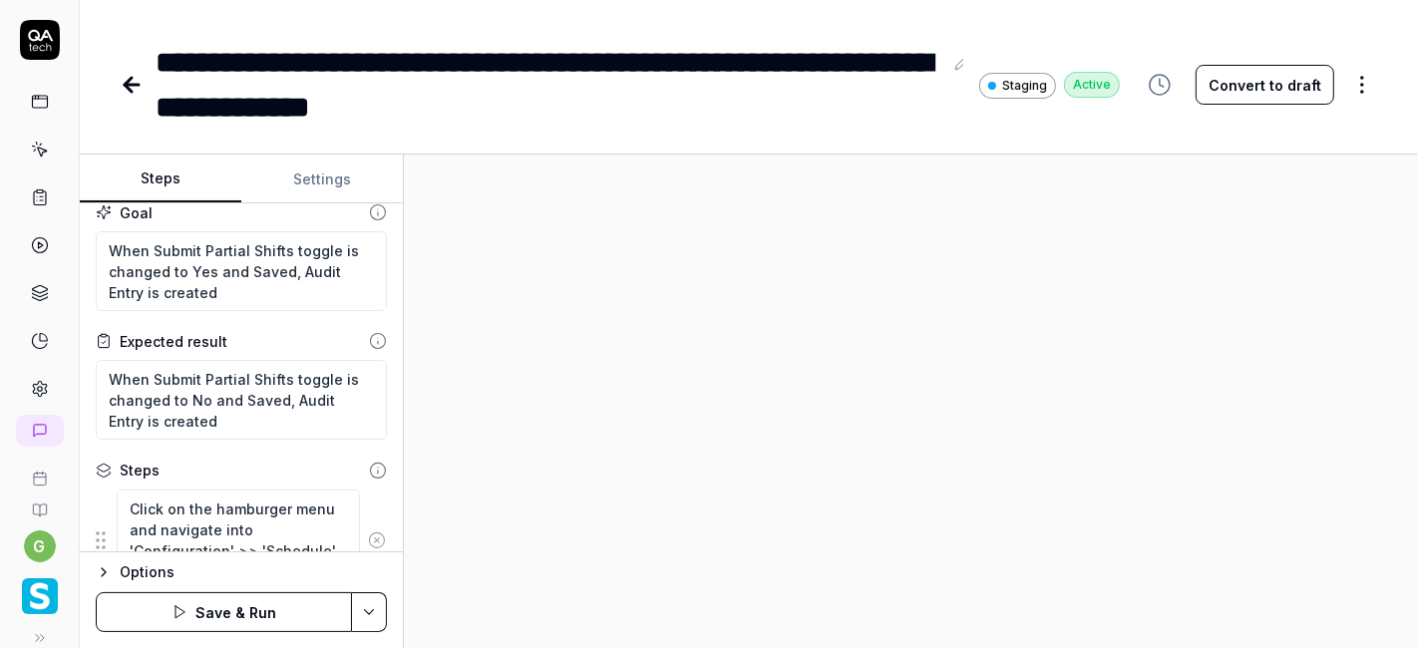
scroll to position [0, 0]
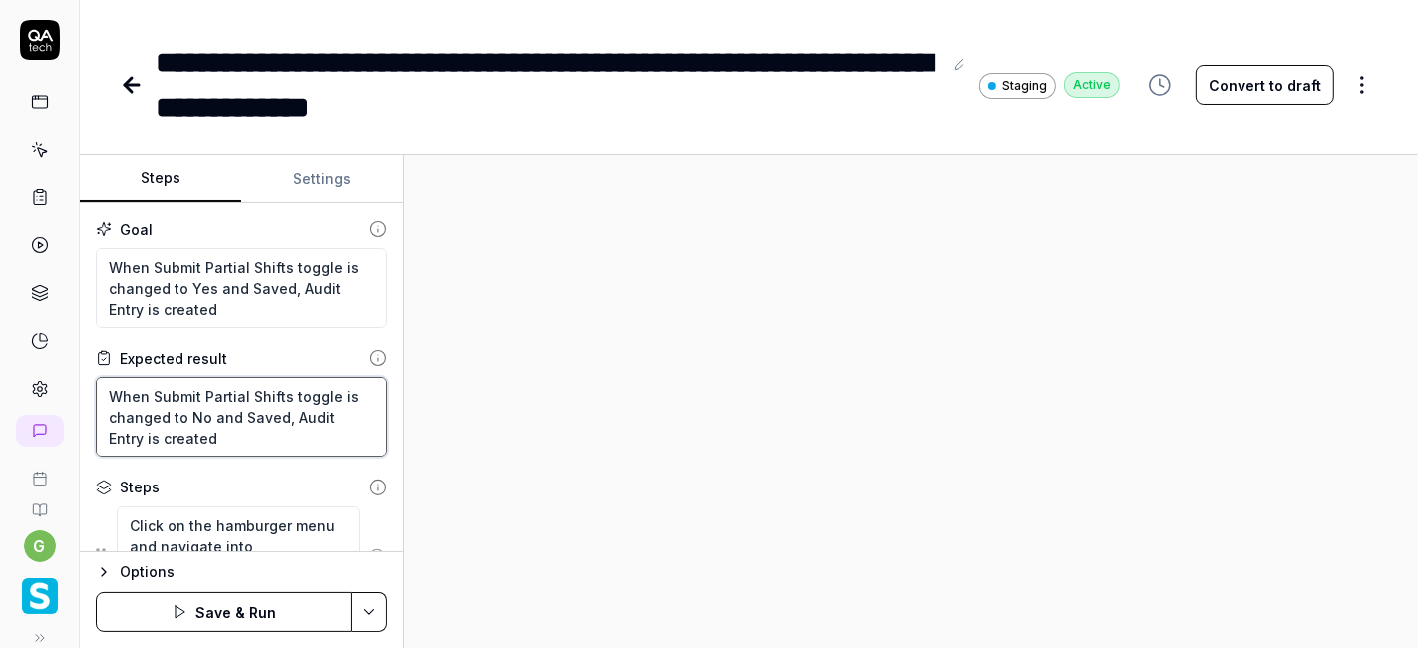
click at [191, 416] on textarea "When Submit Partial Shifts toggle is changed to No and Saved, Audit Entry is cr…" at bounding box center [241, 417] width 291 height 80
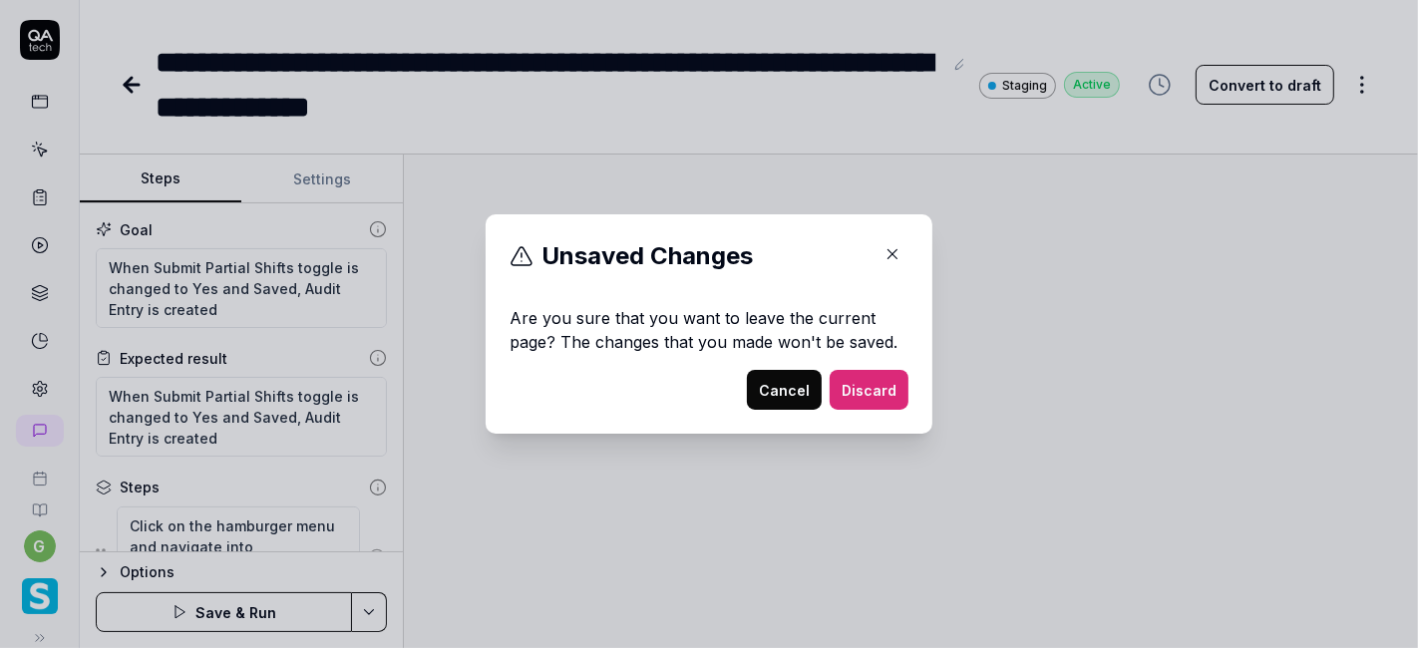
click at [883, 246] on icon "button" at bounding box center [892, 254] width 18 height 18
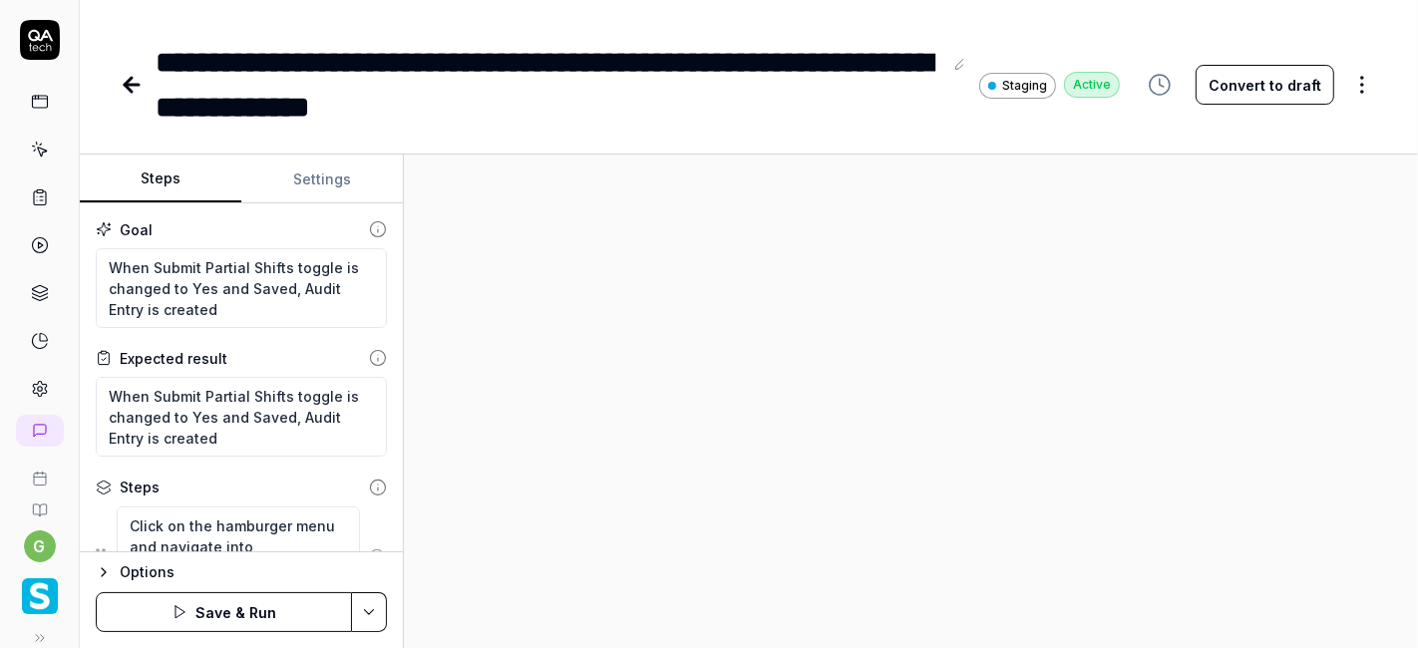
click at [793, 62] on div "**********" at bounding box center [549, 85] width 787 height 90
click at [195, 280] on textarea "When Submit Partial Shifts toggle is changed to Yes and Saved, Audit Entry is c…" at bounding box center [241, 288] width 291 height 80
click at [196, 417] on textarea "When Submit Partial Shifts toggle is changed to Yes and Saved, Audit Entry is c…" at bounding box center [241, 417] width 291 height 80
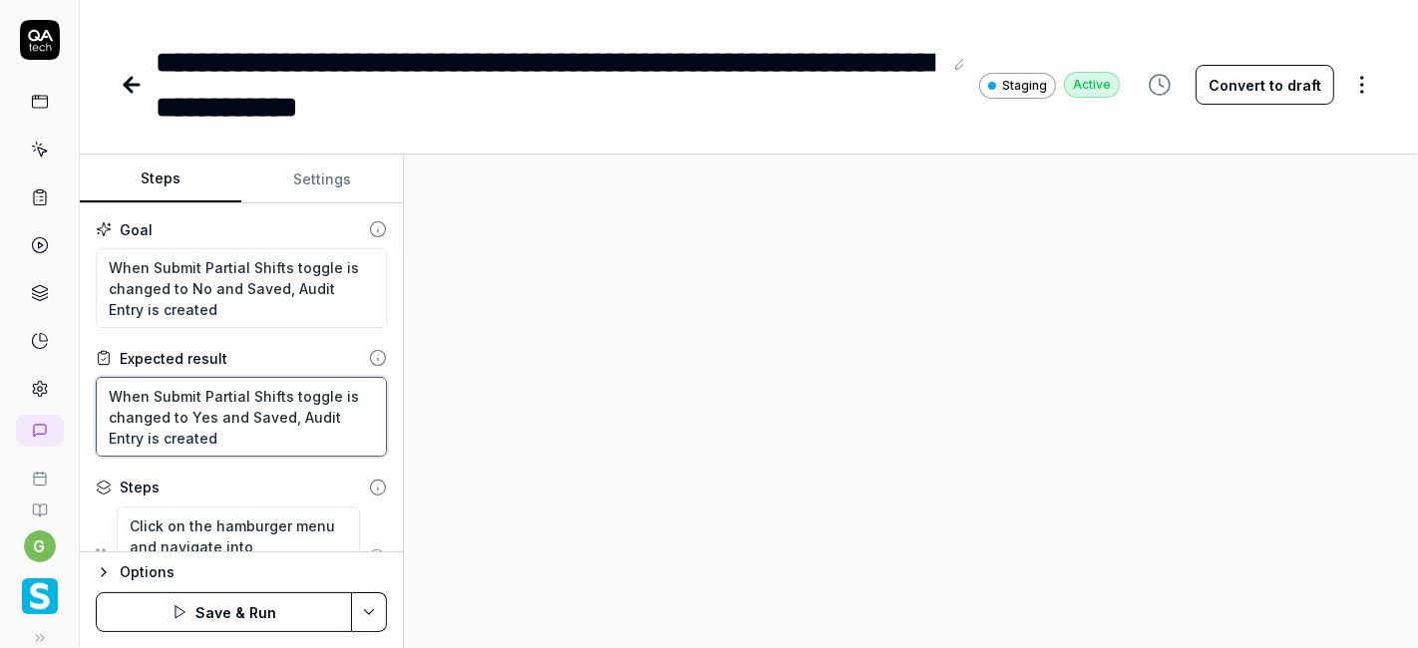
click at [196, 417] on textarea "When Submit Partial Shifts toggle is changed to Yes and Saved, Audit Entry is c…" at bounding box center [241, 417] width 291 height 80
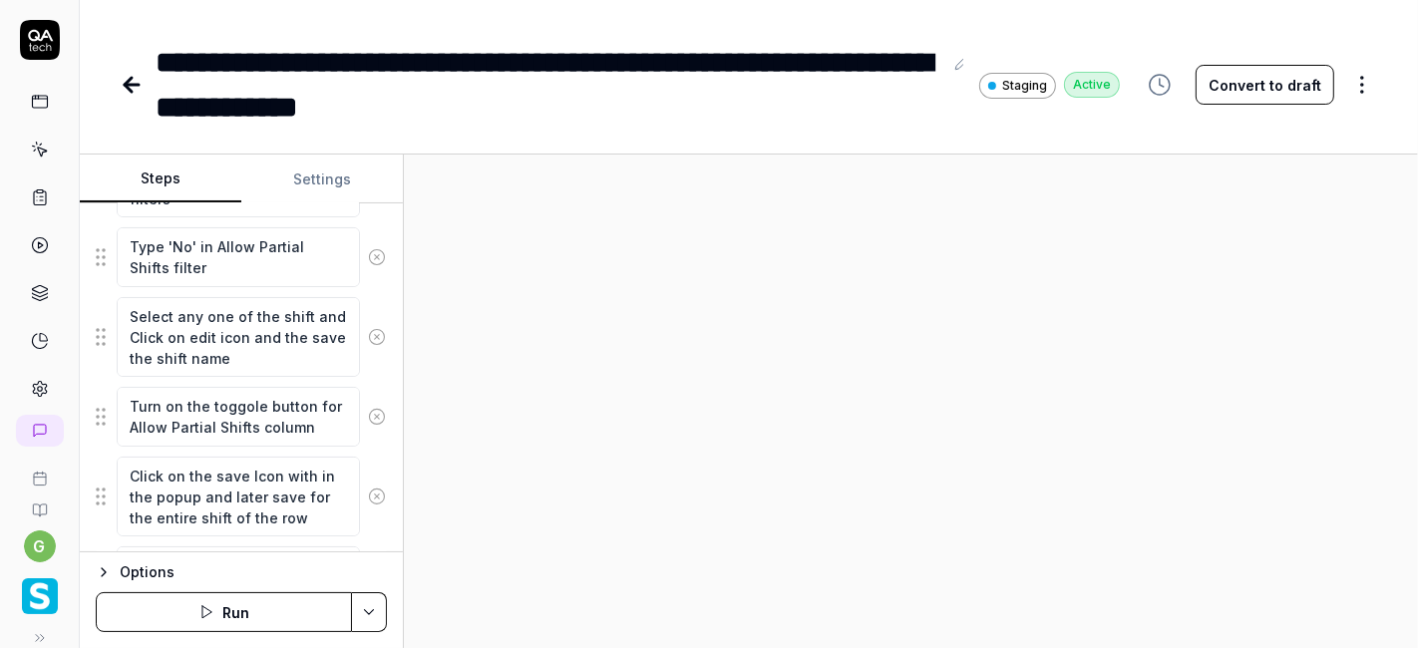
scroll to position [469, 0]
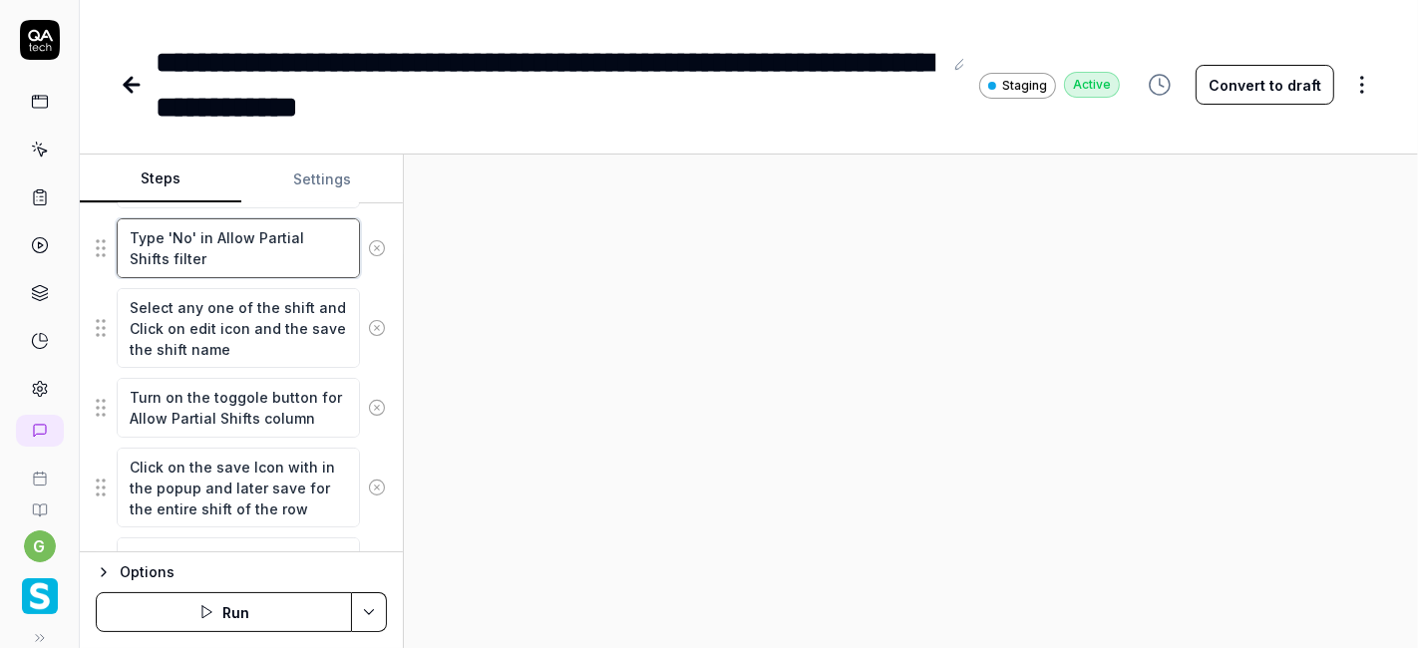
click at [176, 230] on textarea "Type 'No' in Allow Partial Shifts filter" at bounding box center [238, 247] width 243 height 59
click at [377, 300] on div "Goal When Submit Partial Shifts toggle is changed to No and Saved, Audit Entry …" at bounding box center [241, 377] width 323 height 349
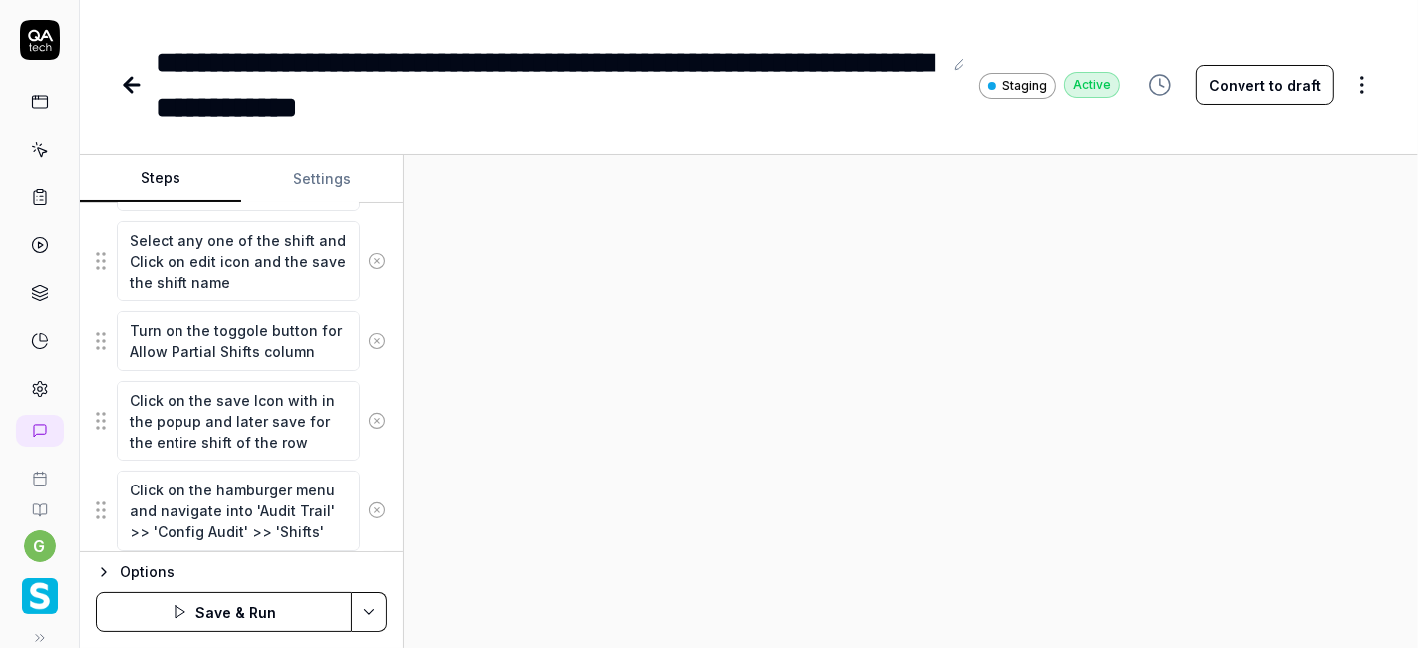
scroll to position [537, 0]
click at [170, 325] on textarea "Turn on the toggole button for Allow Partial Shifts column" at bounding box center [238, 338] width 243 height 59
click at [378, 327] on div "Goal When Submit Partial Shifts toggle is changed to No and Saved, Audit Entry …" at bounding box center [241, 377] width 323 height 349
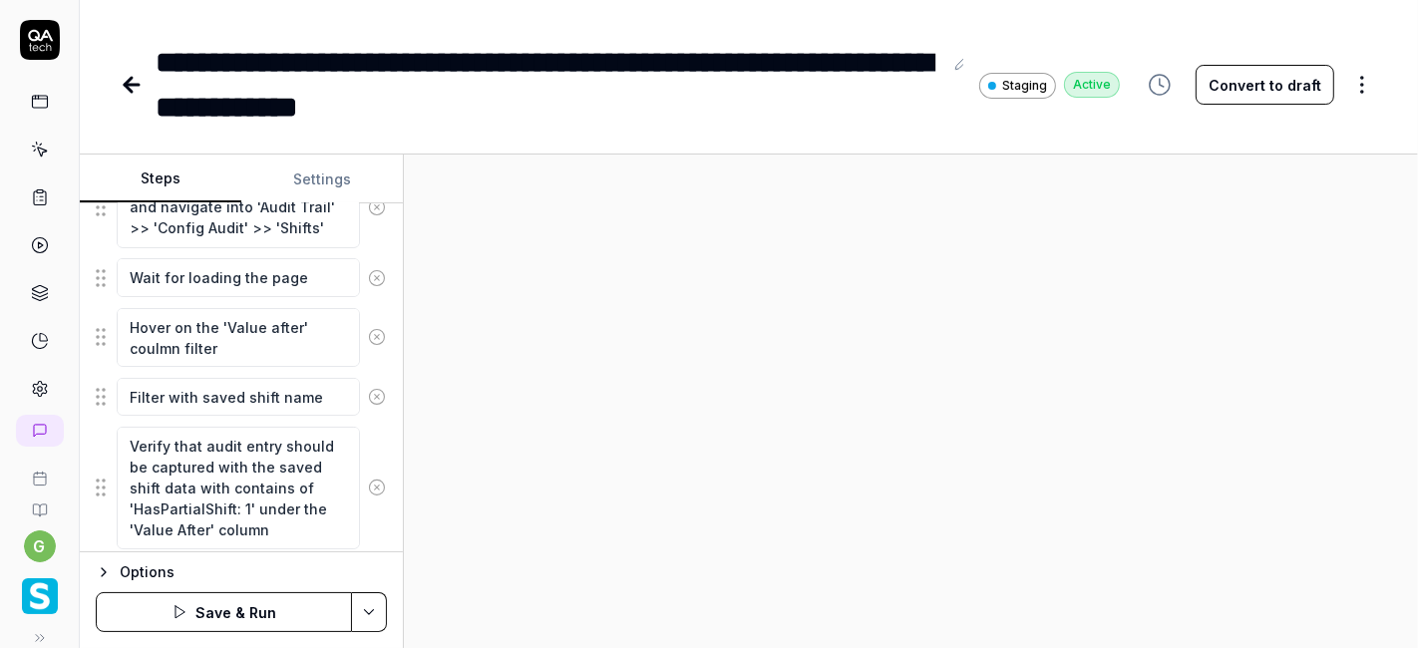
scroll to position [891, 0]
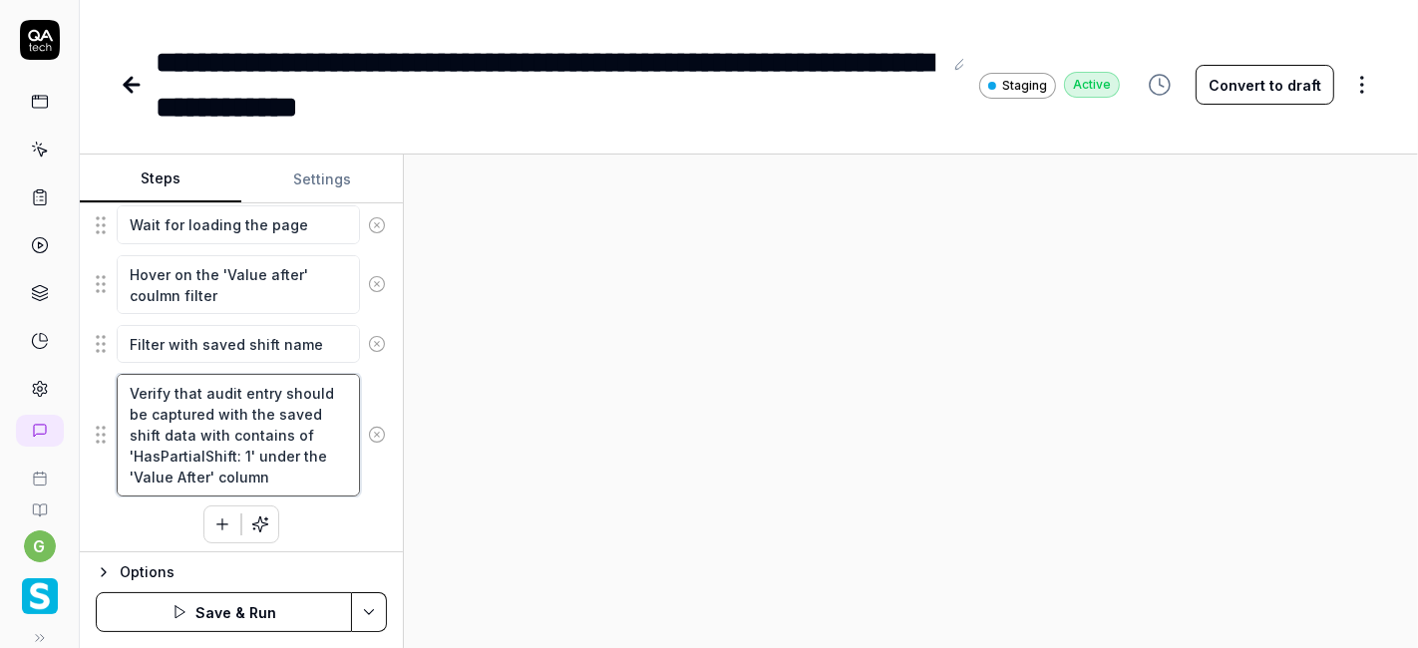
click at [244, 469] on textarea "Verify that audit entry should be captured with the saved shift data with conta…" at bounding box center [238, 435] width 243 height 122
click at [275, 611] on button "Save & Run" at bounding box center [224, 612] width 256 height 40
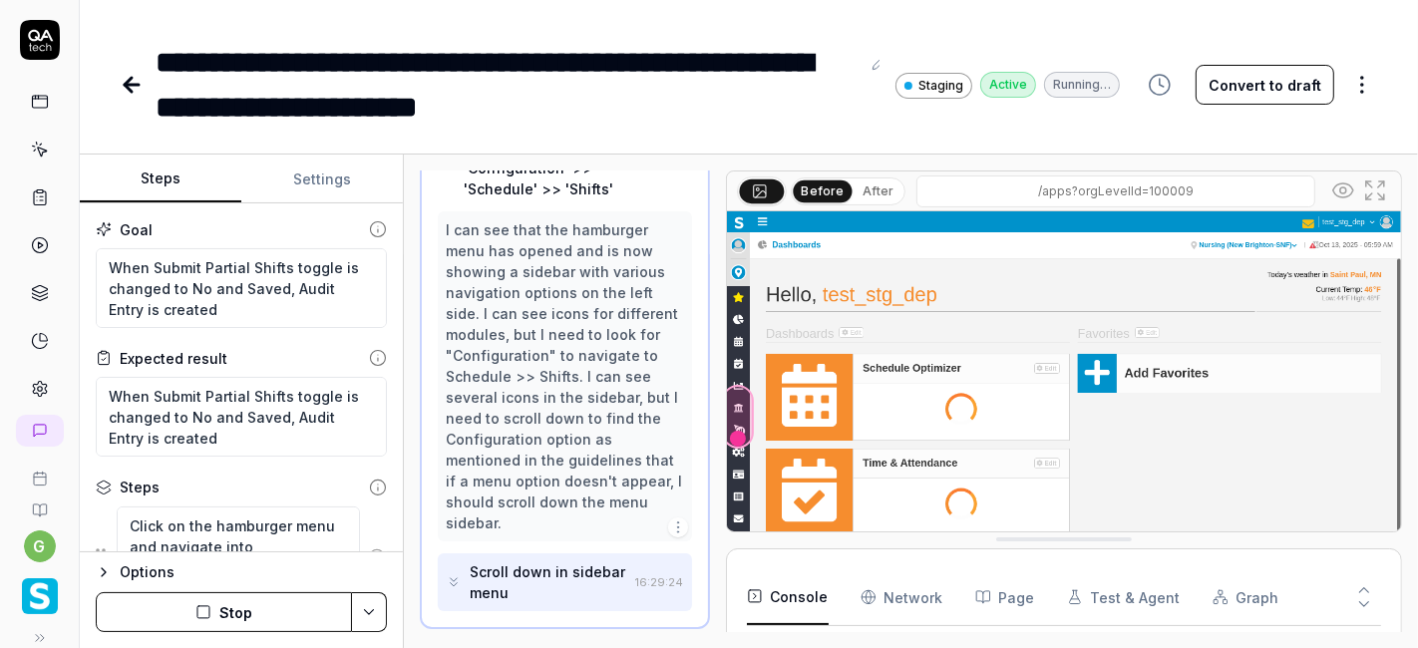
scroll to position [411, 0]
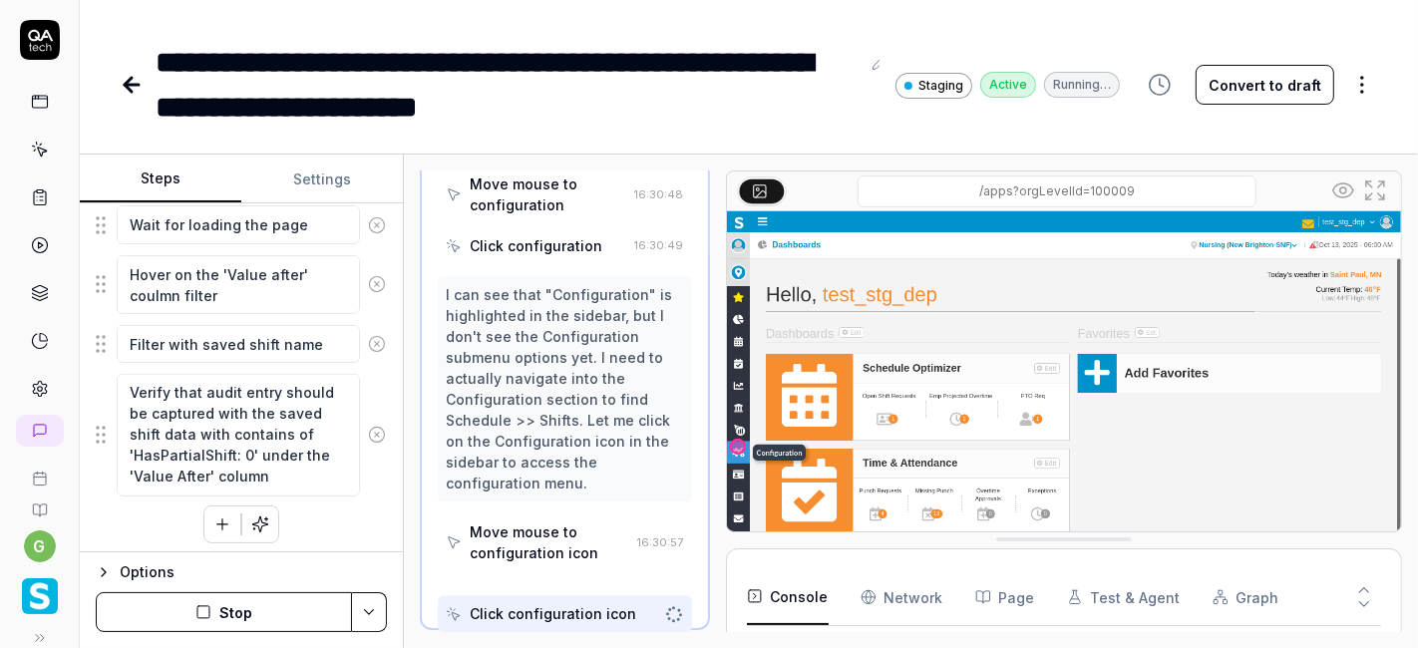
scroll to position [4018, 0]
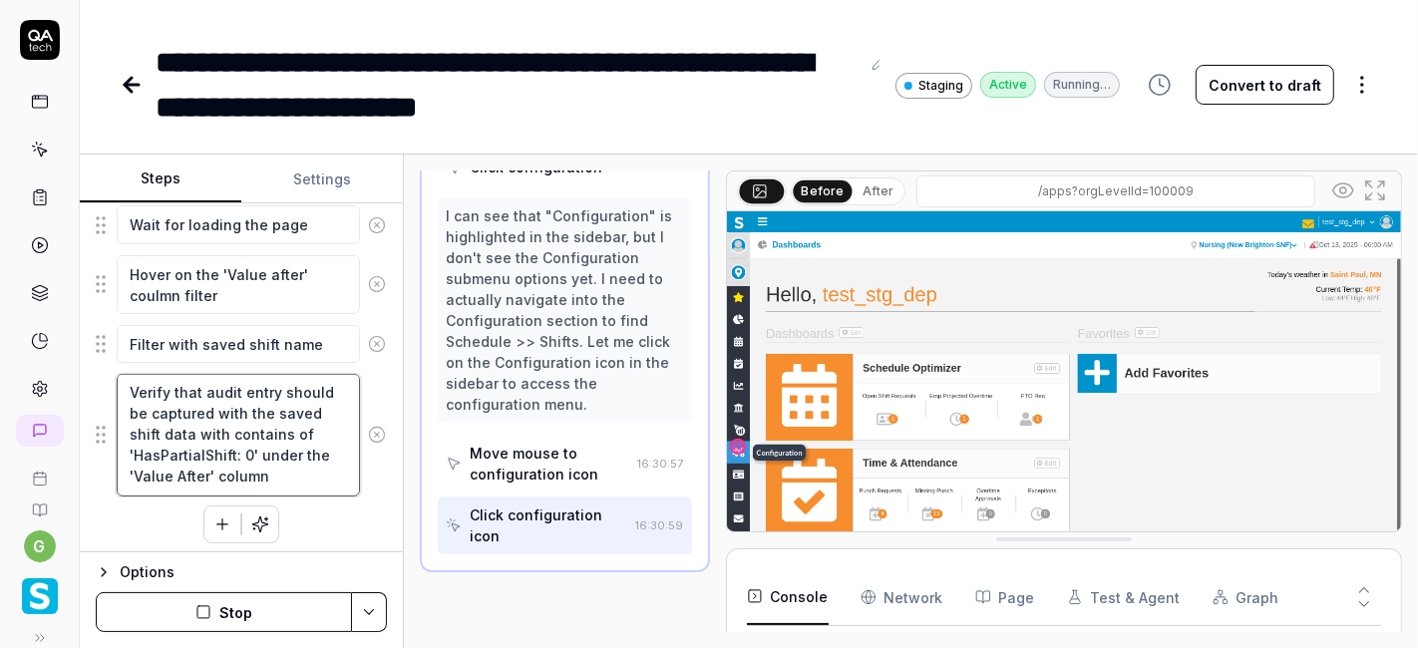
click at [245, 451] on textarea "Verify that audit entry should be captured with the saved shift data with conta…" at bounding box center [238, 435] width 243 height 122
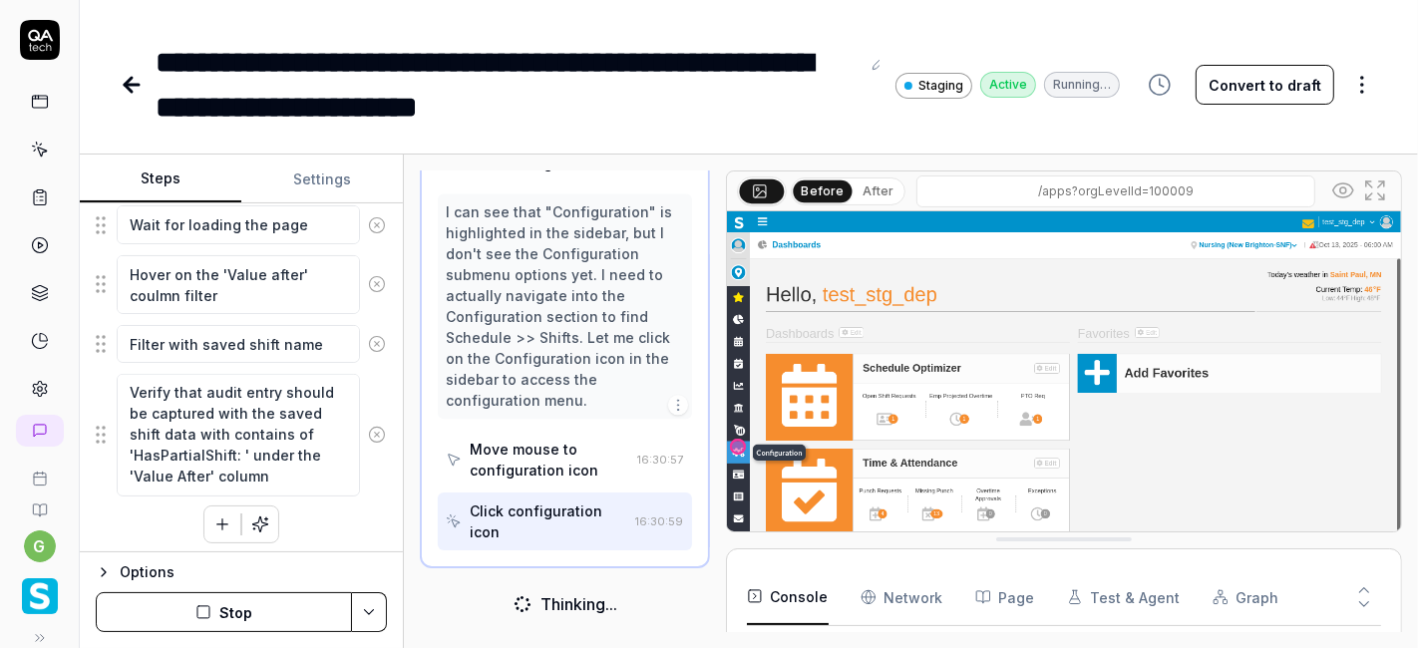
click at [336, 530] on div "Click on the hamburger menu and navigate into 'Configuration' >> 'Schedule' >> …" at bounding box center [241, 78] width 291 height 928
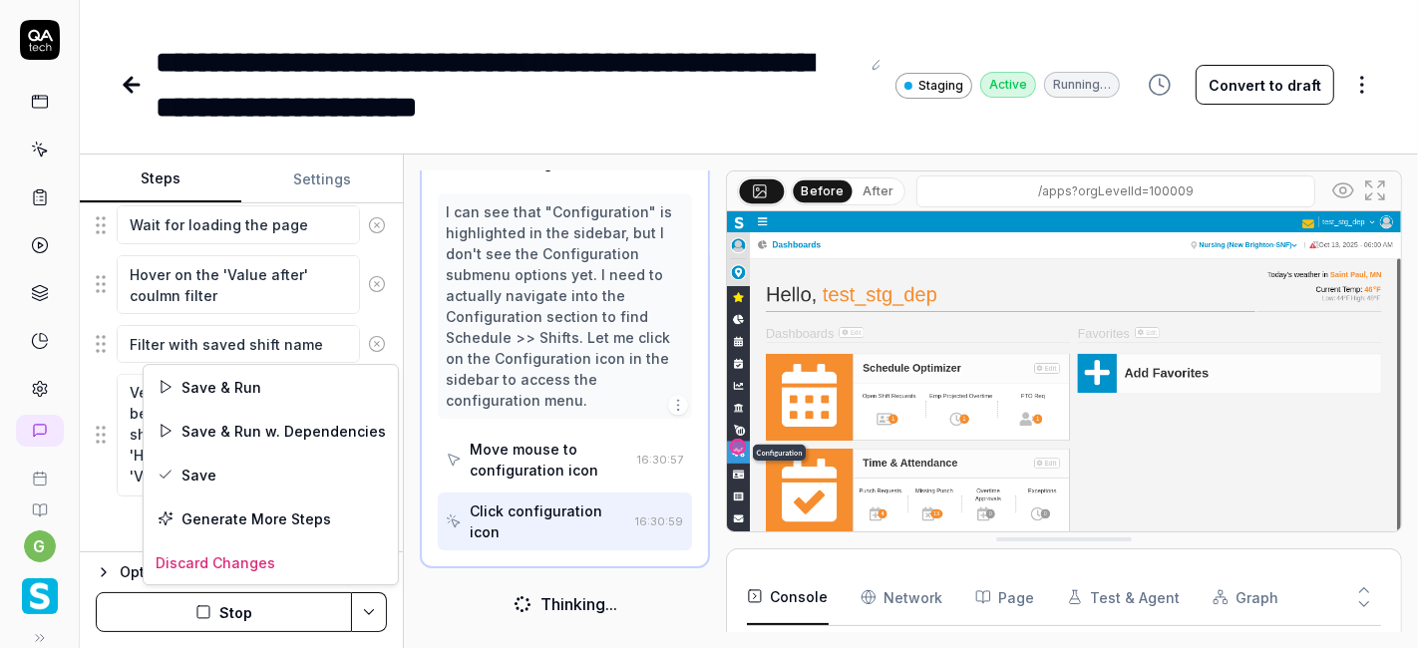
click at [369, 620] on html "**********" at bounding box center [709, 324] width 1418 height 648
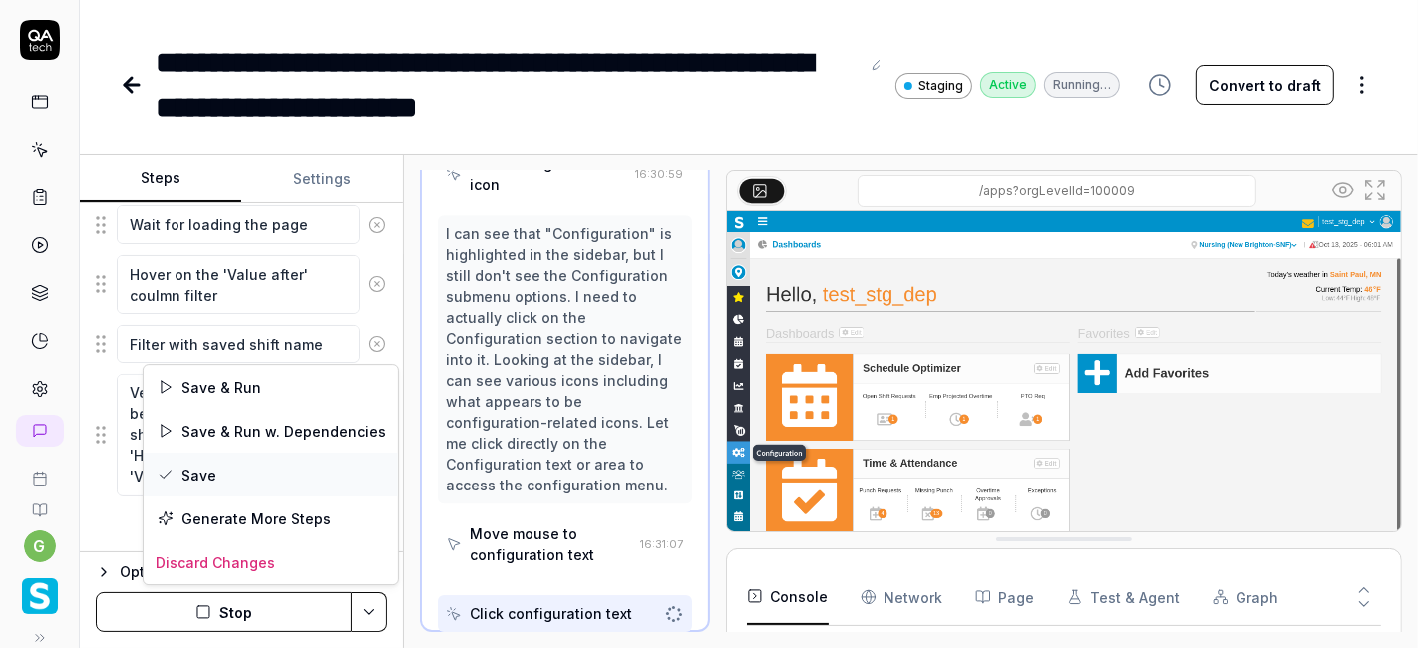
scroll to position [4450, 0]
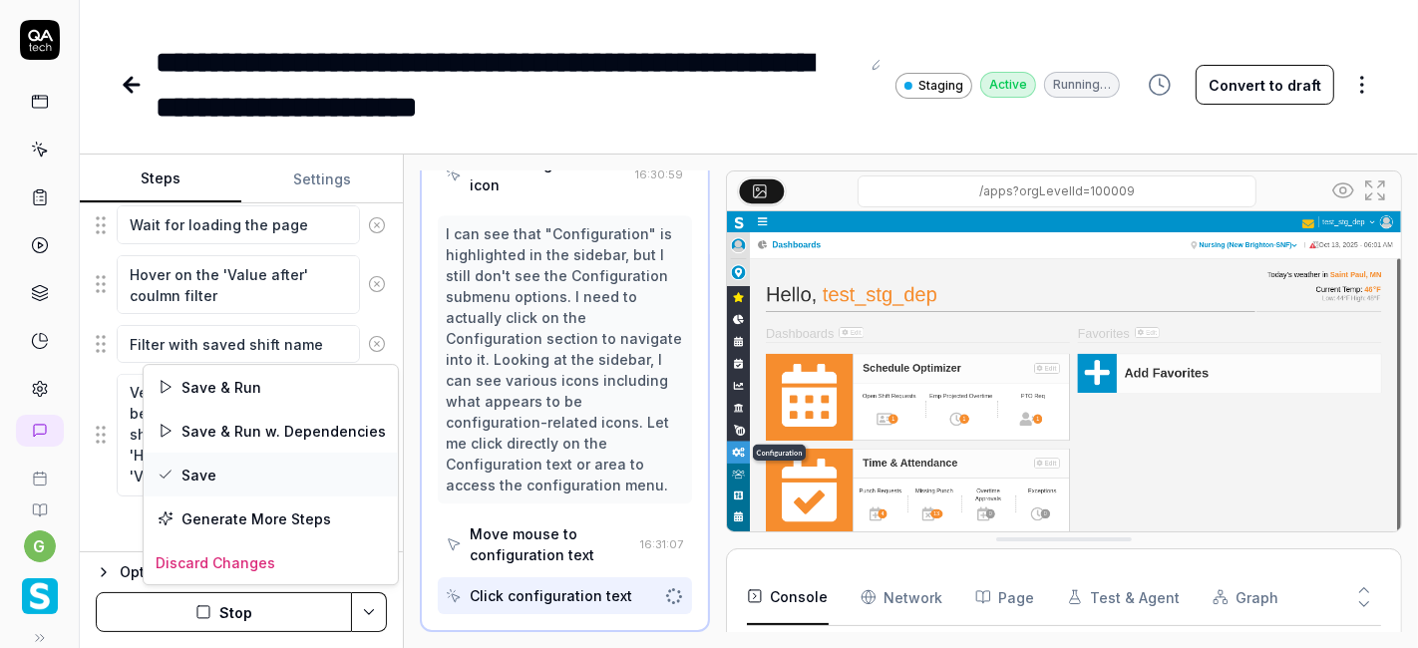
click at [283, 472] on div "Save" at bounding box center [271, 475] width 254 height 44
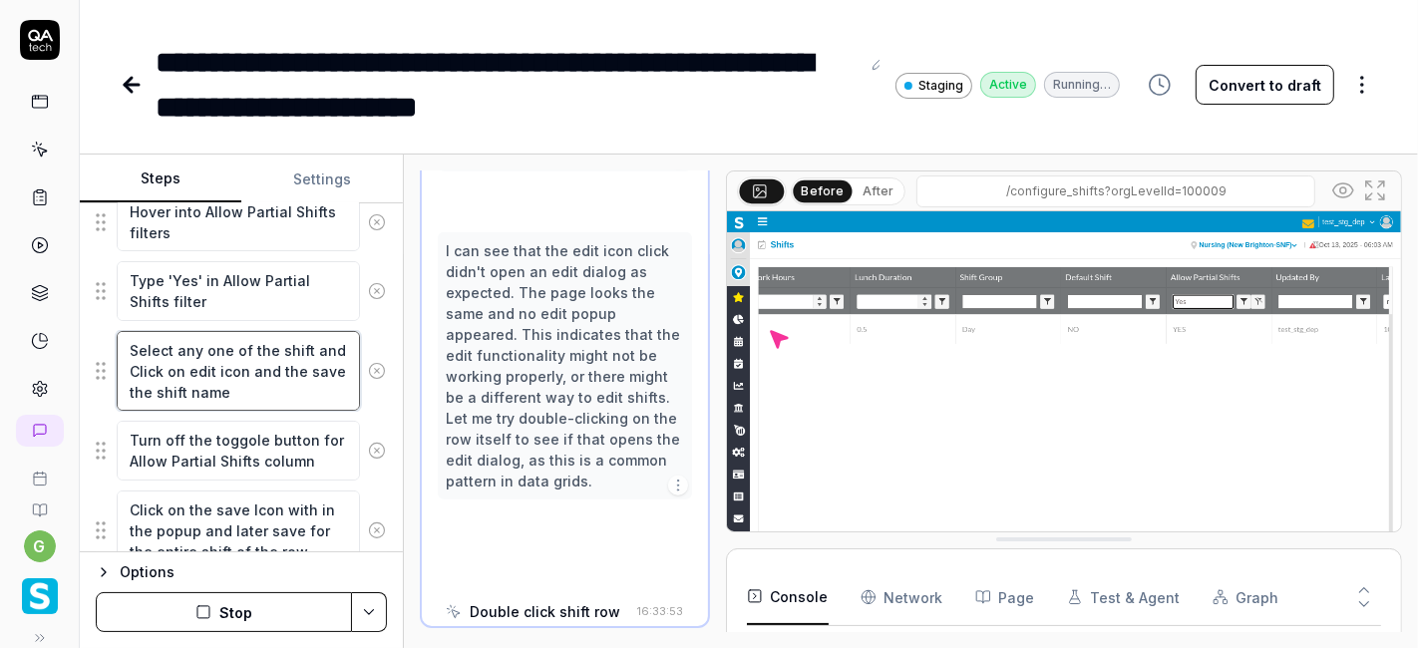
scroll to position [1356, 0]
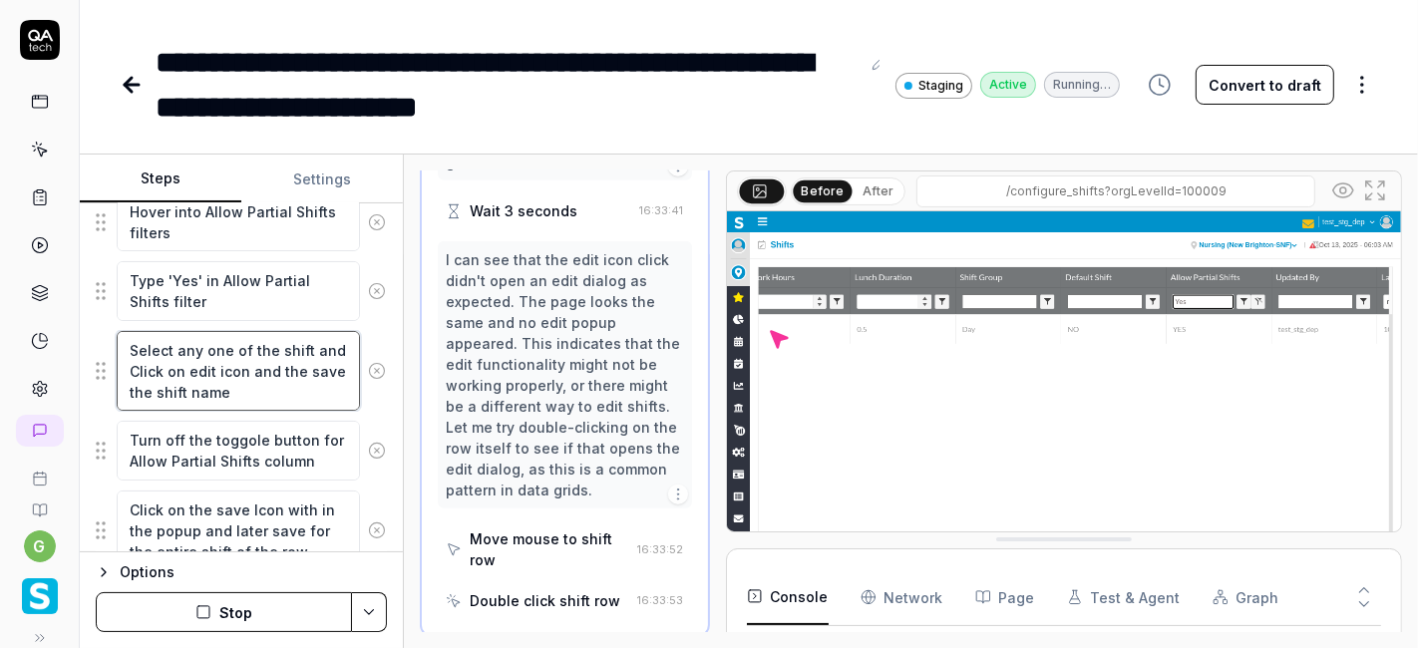
drag, startPoint x: 335, startPoint y: 346, endPoint x: 125, endPoint y: 339, distance: 210.5
click at [125, 339] on textarea "Select any one of the shift and Click on edit icon and the save the shift name" at bounding box center [238, 371] width 243 height 80
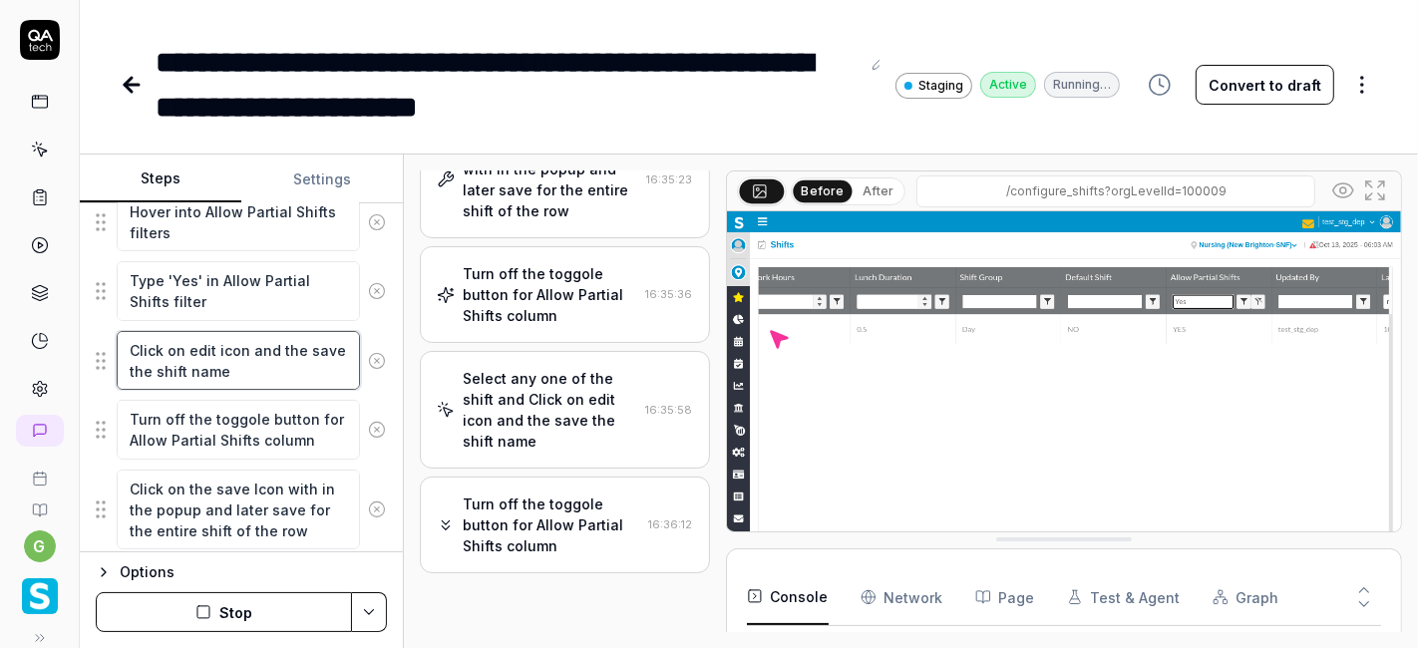
scroll to position [1982, 0]
click at [245, 350] on textarea "Click on edit icon and the save the shift name" at bounding box center [238, 360] width 243 height 59
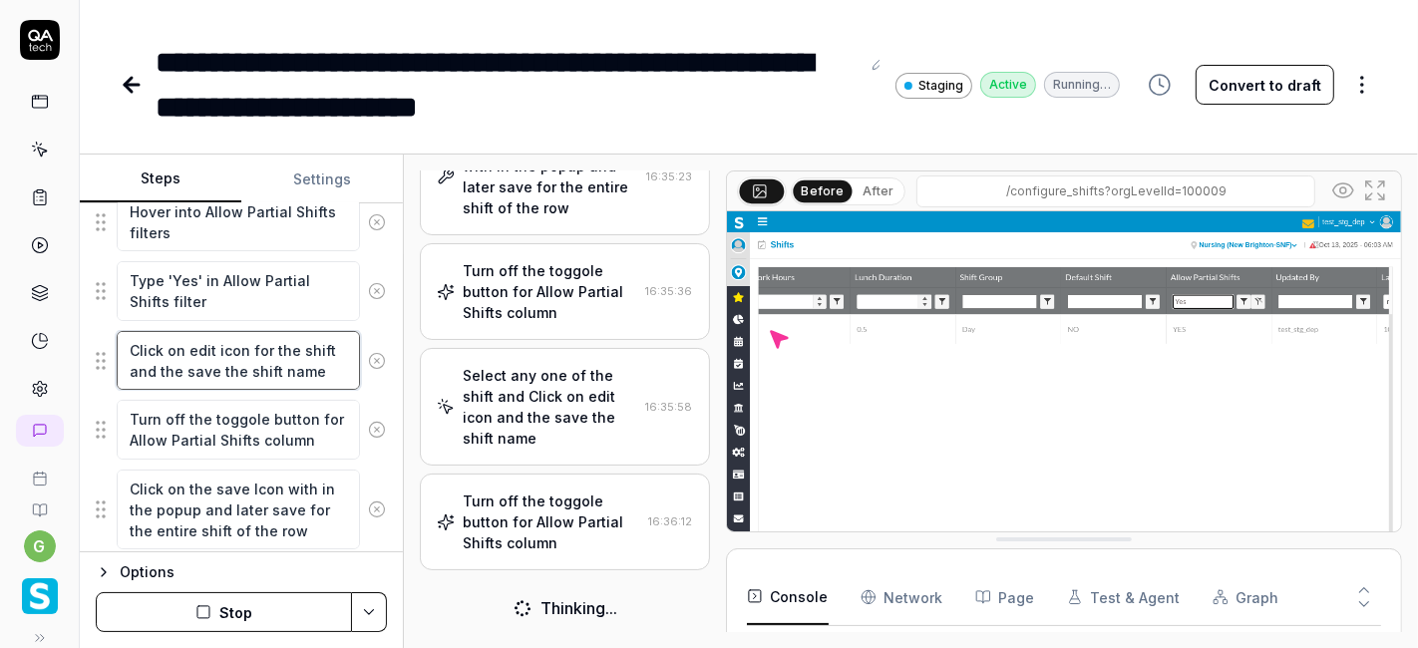
click at [164, 368] on textarea "Click on edit icon for the shift and the save the shift name" at bounding box center [238, 360] width 243 height 59
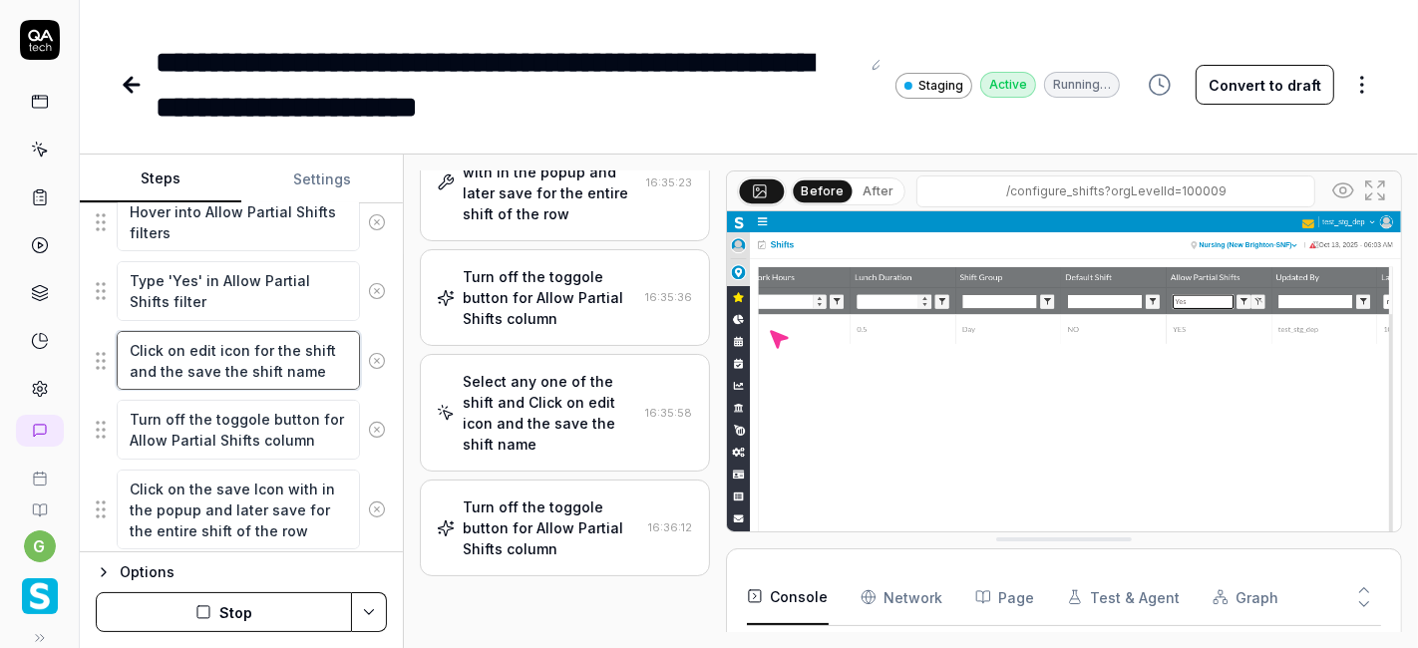
click at [164, 368] on textarea "Click on edit icon for the shift and the save the shift name" at bounding box center [238, 360] width 243 height 59
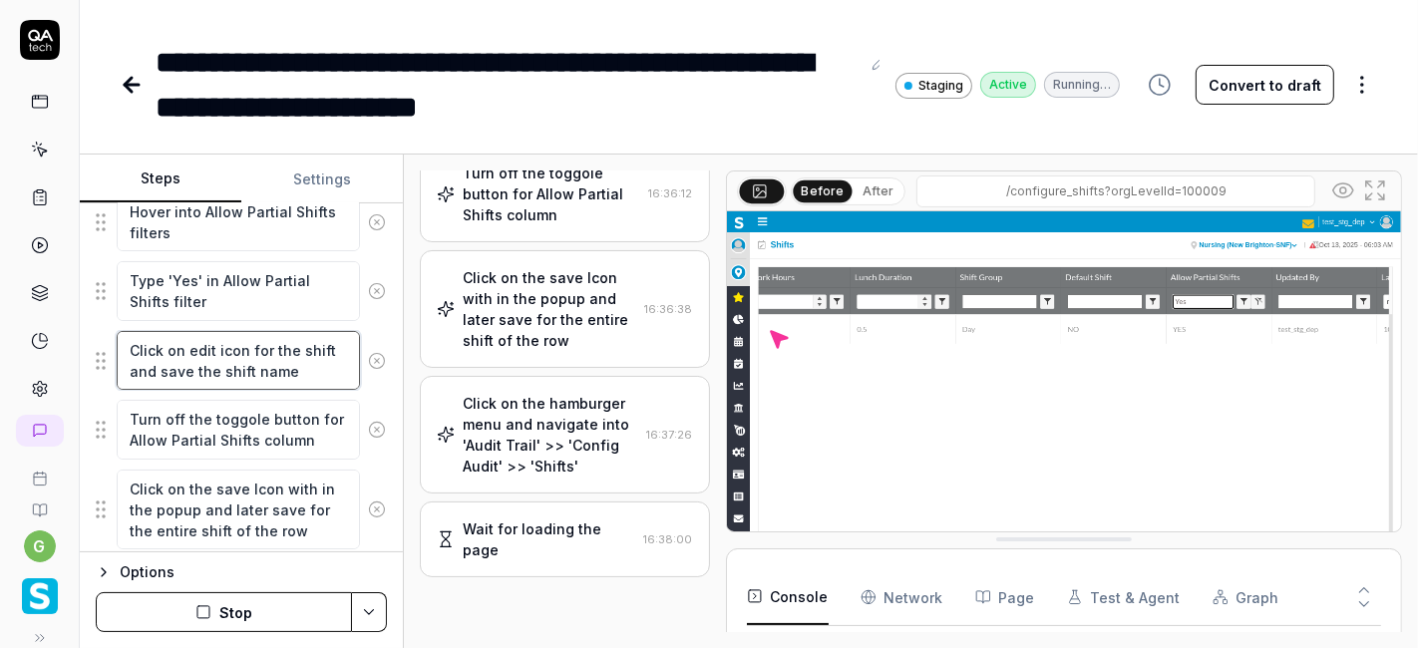
scroll to position [2315, 0]
click at [525, 525] on div "Wait for loading the page" at bounding box center [549, 540] width 173 height 42
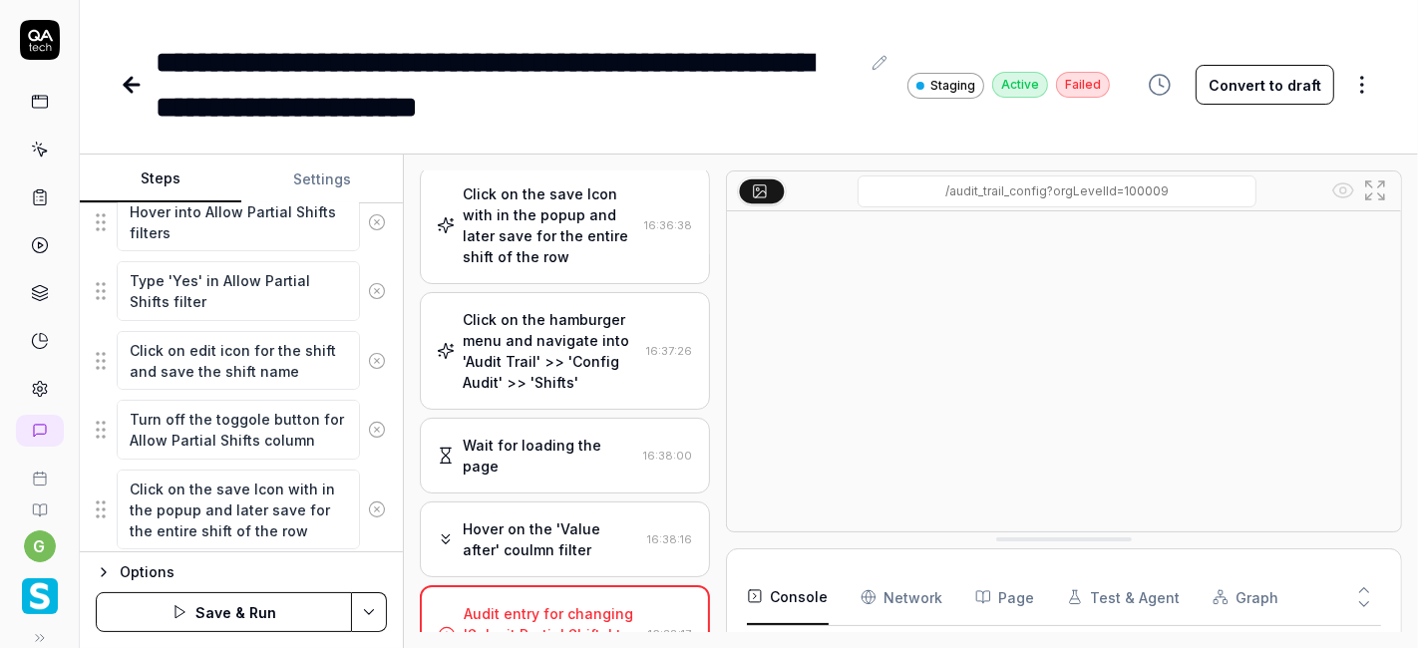
scroll to position [1808, 0]
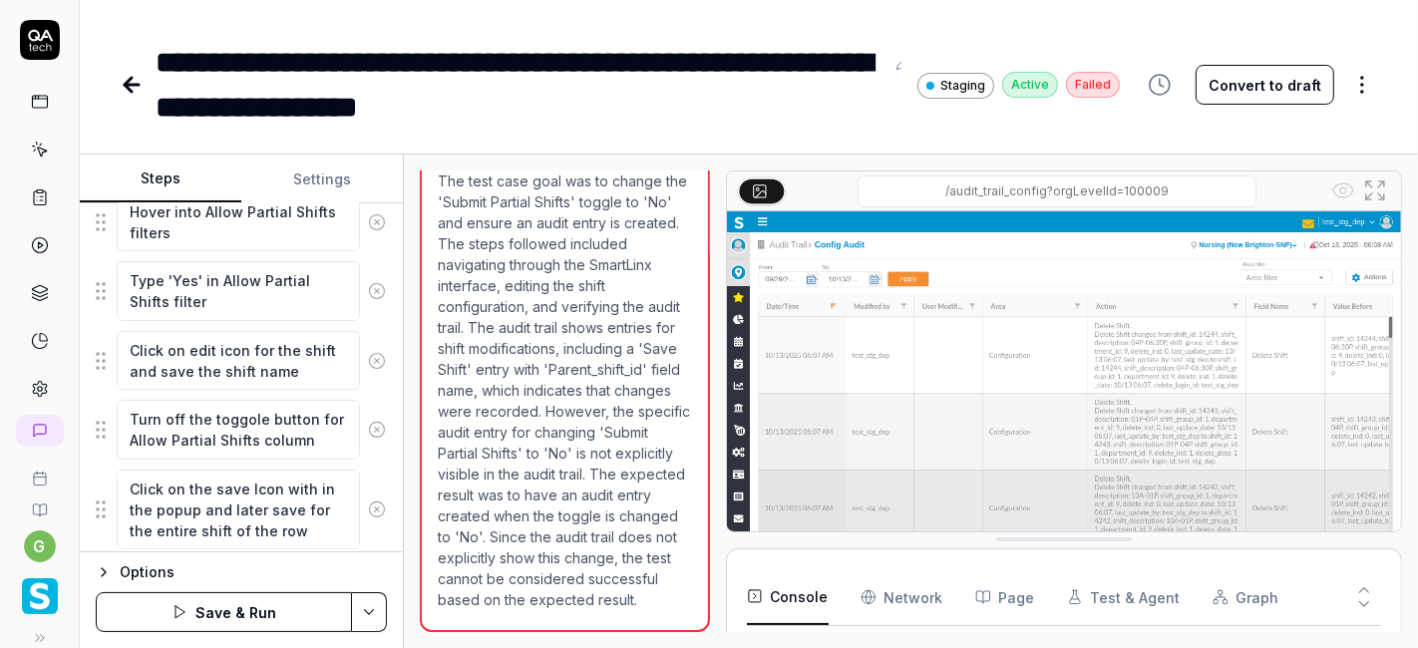
click at [316, 610] on button "Save & Run" at bounding box center [224, 612] width 256 height 40
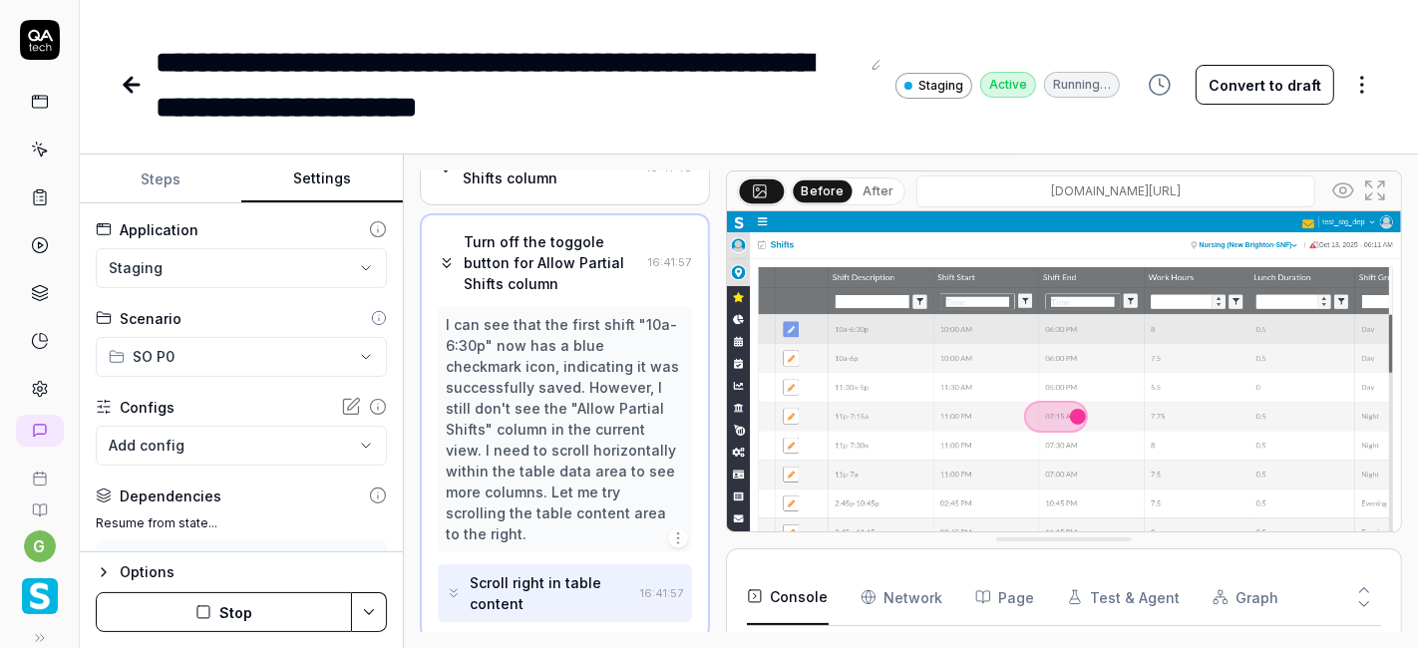
scroll to position [324, 0]
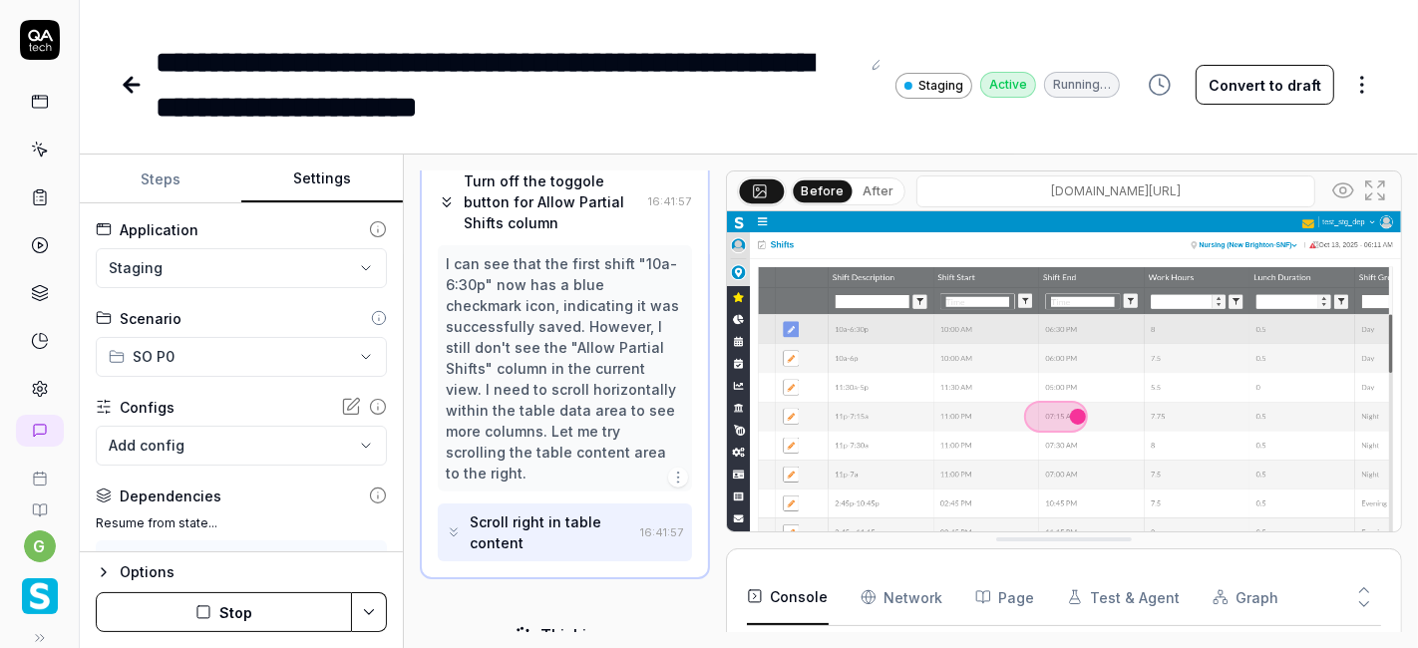
click at [337, 187] on button "Settings" at bounding box center [321, 180] width 161 height 48
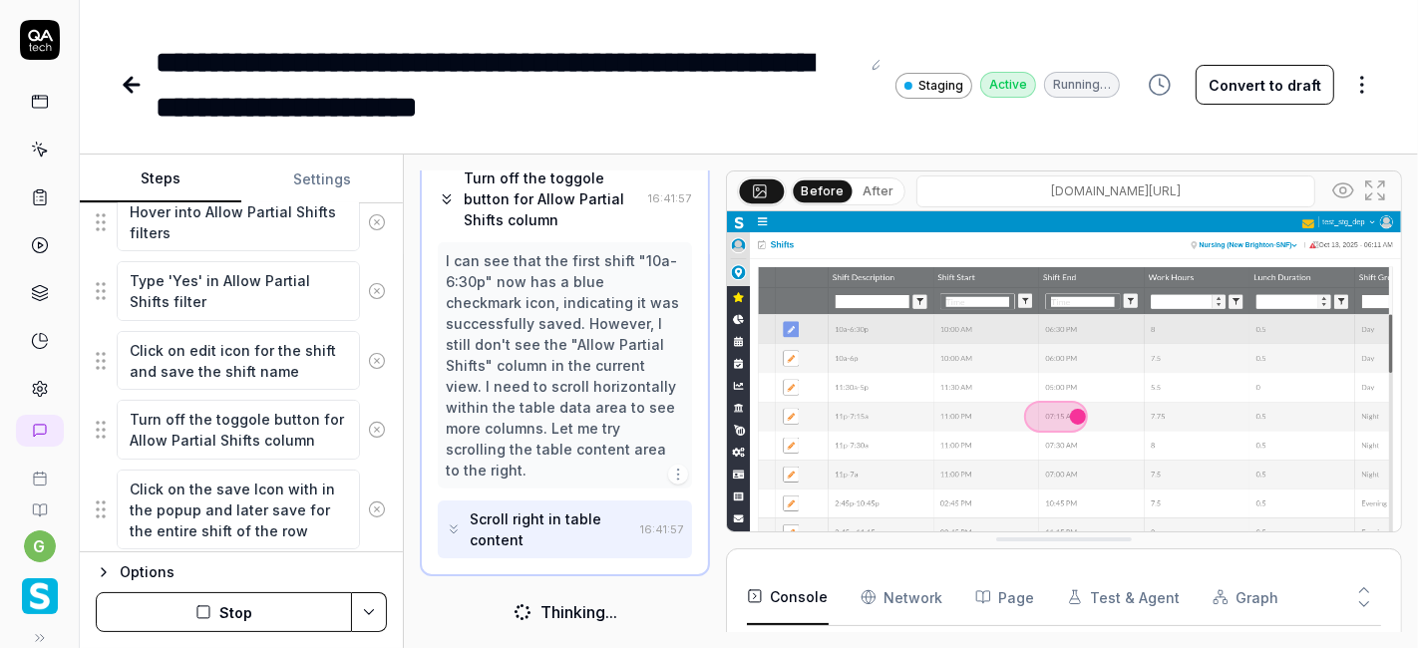
scroll to position [509, 0]
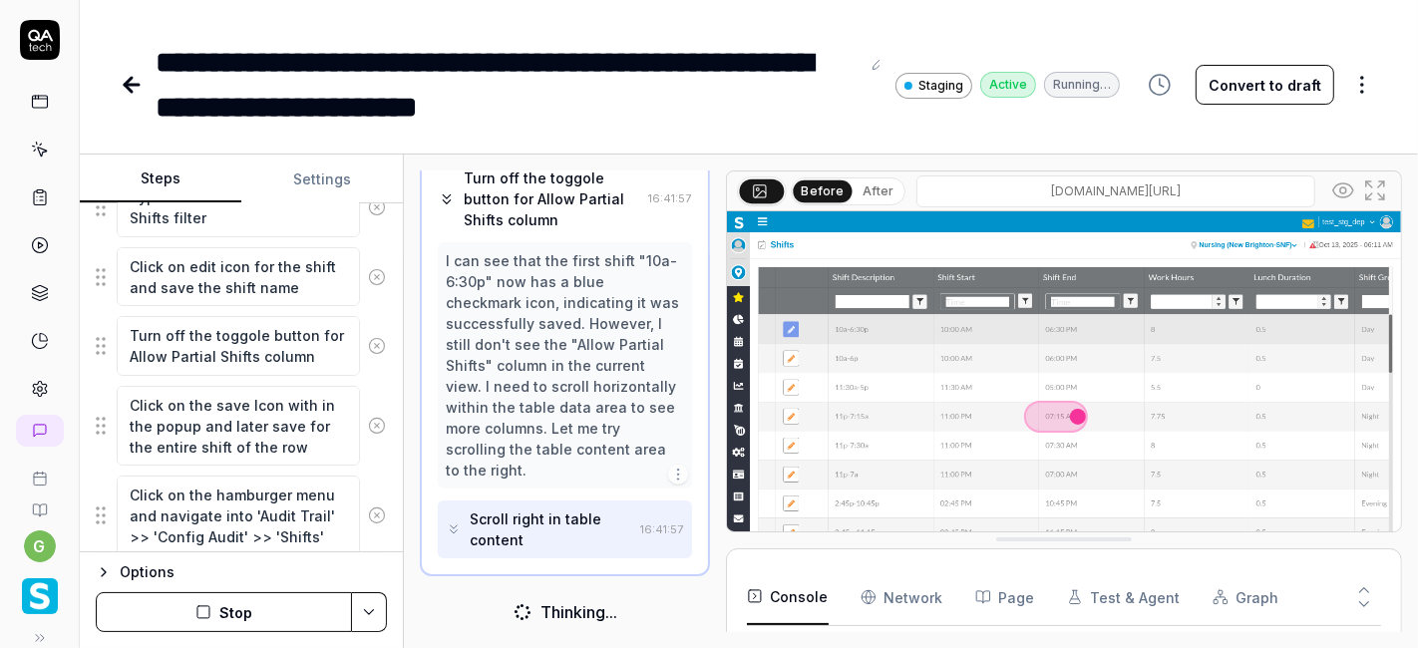
click at [177, 183] on button "Steps" at bounding box center [160, 180] width 161 height 48
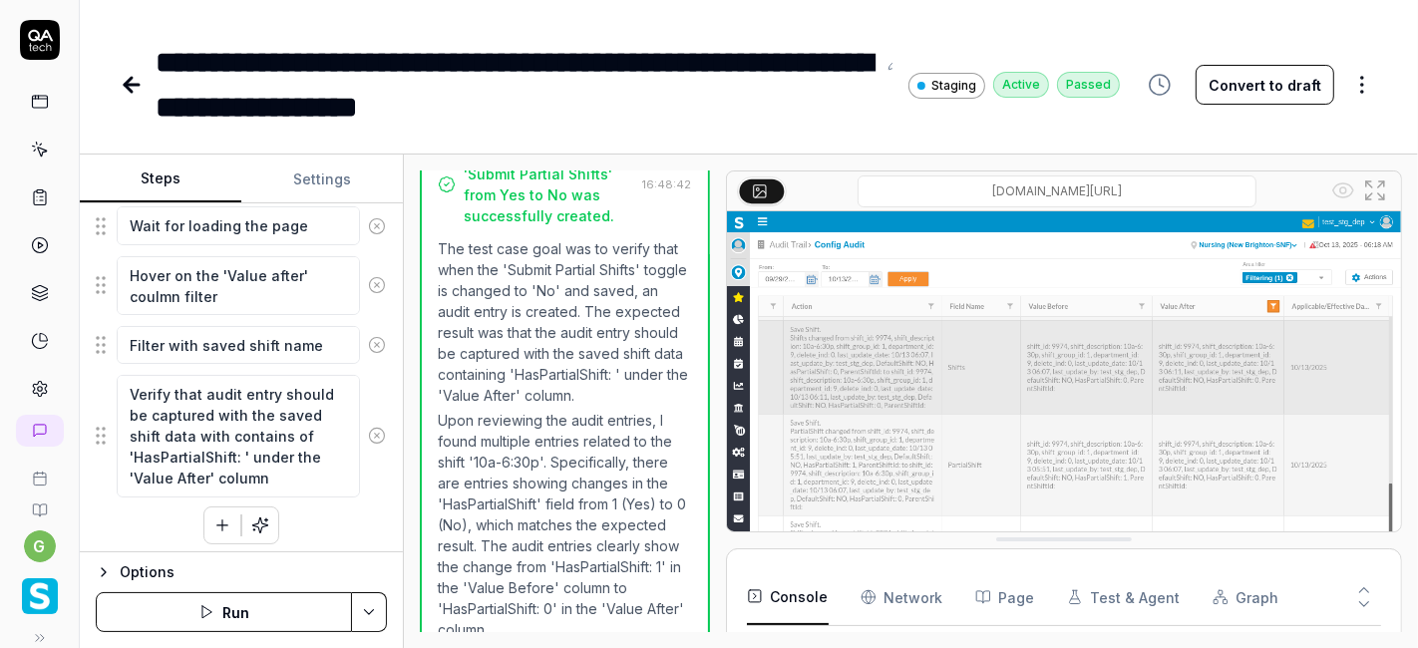
scroll to position [3064, 0]
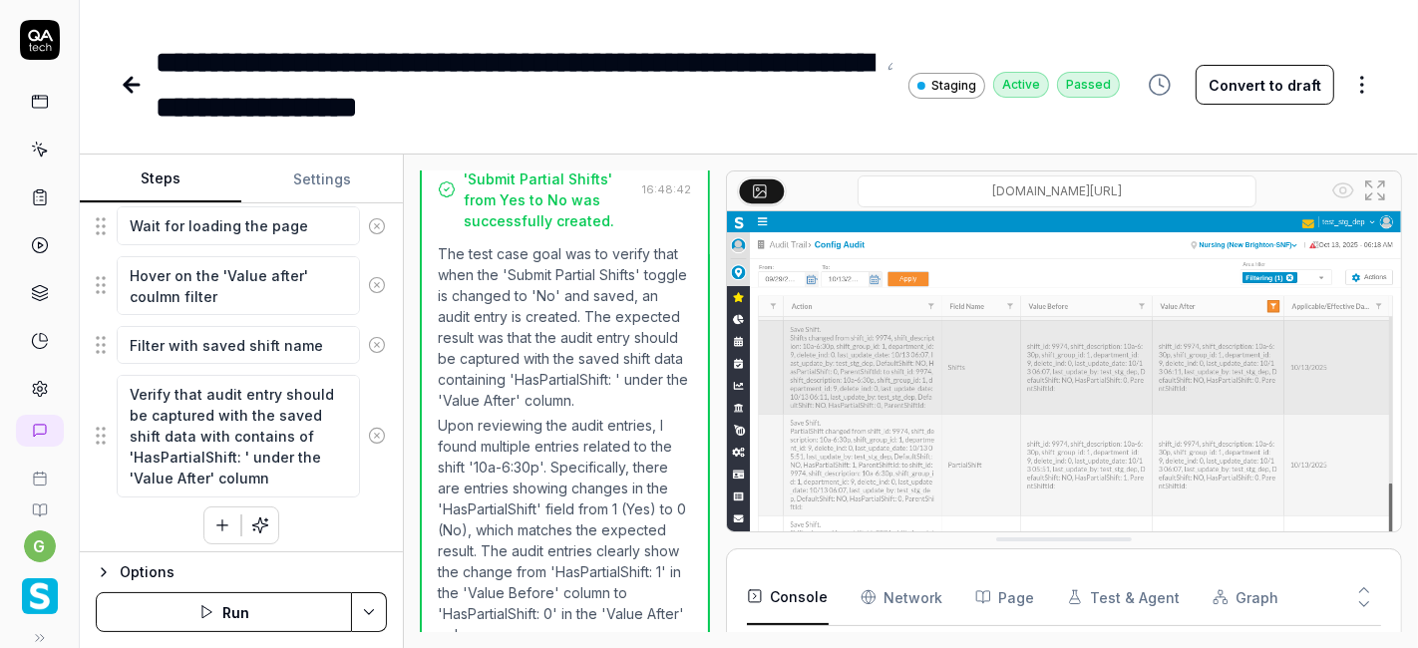
click at [26, 137] on link at bounding box center [40, 150] width 36 height 36
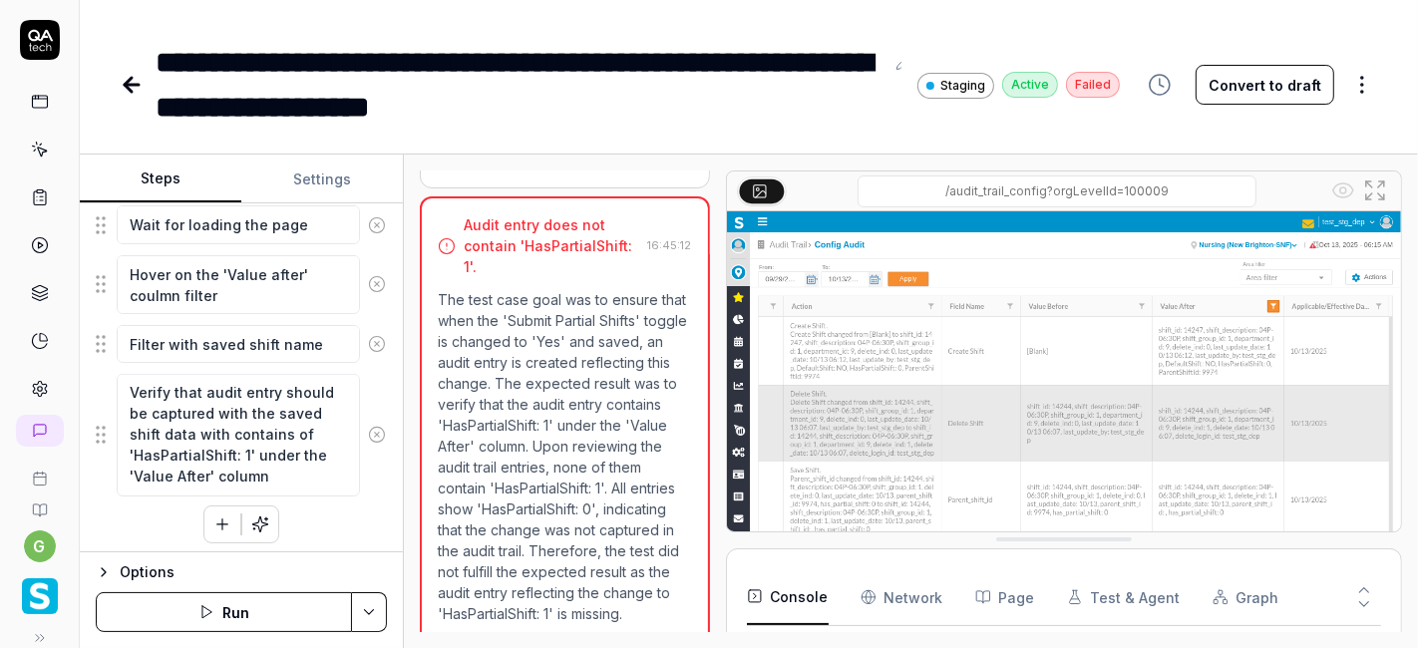
scroll to position [1423, 0]
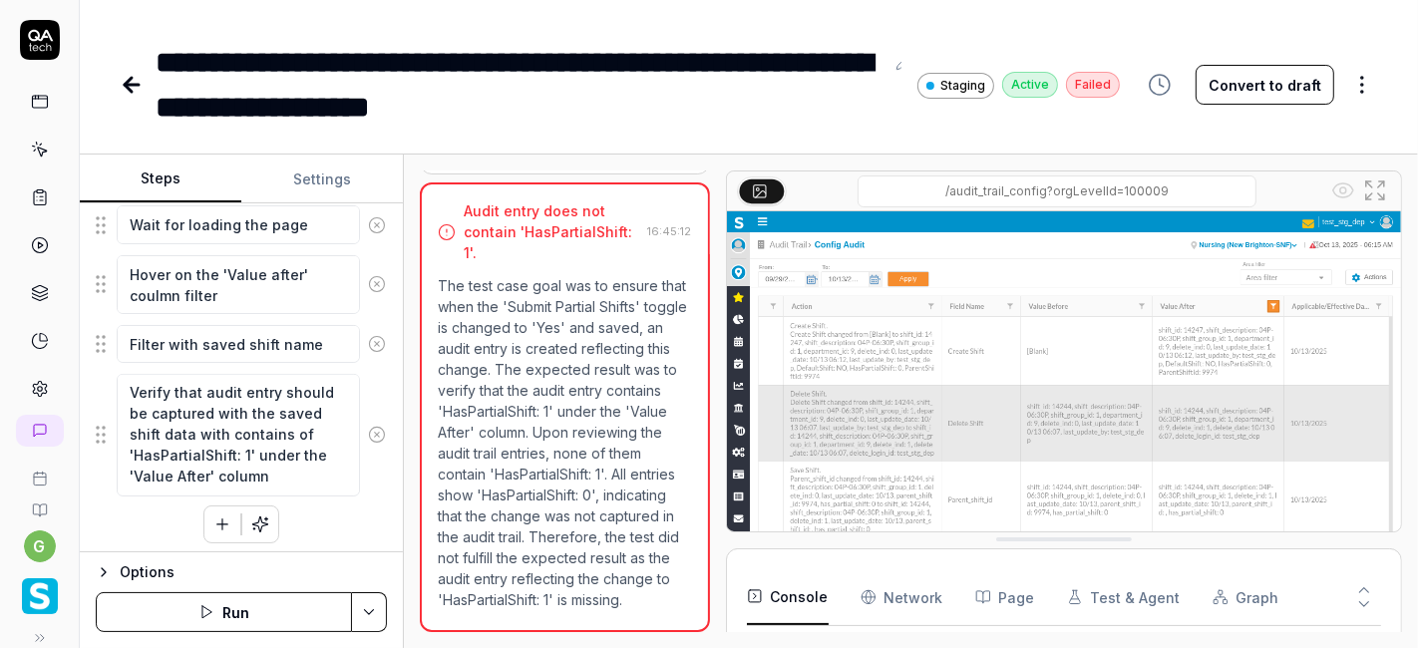
click at [247, 614] on button "Run" at bounding box center [224, 612] width 256 height 40
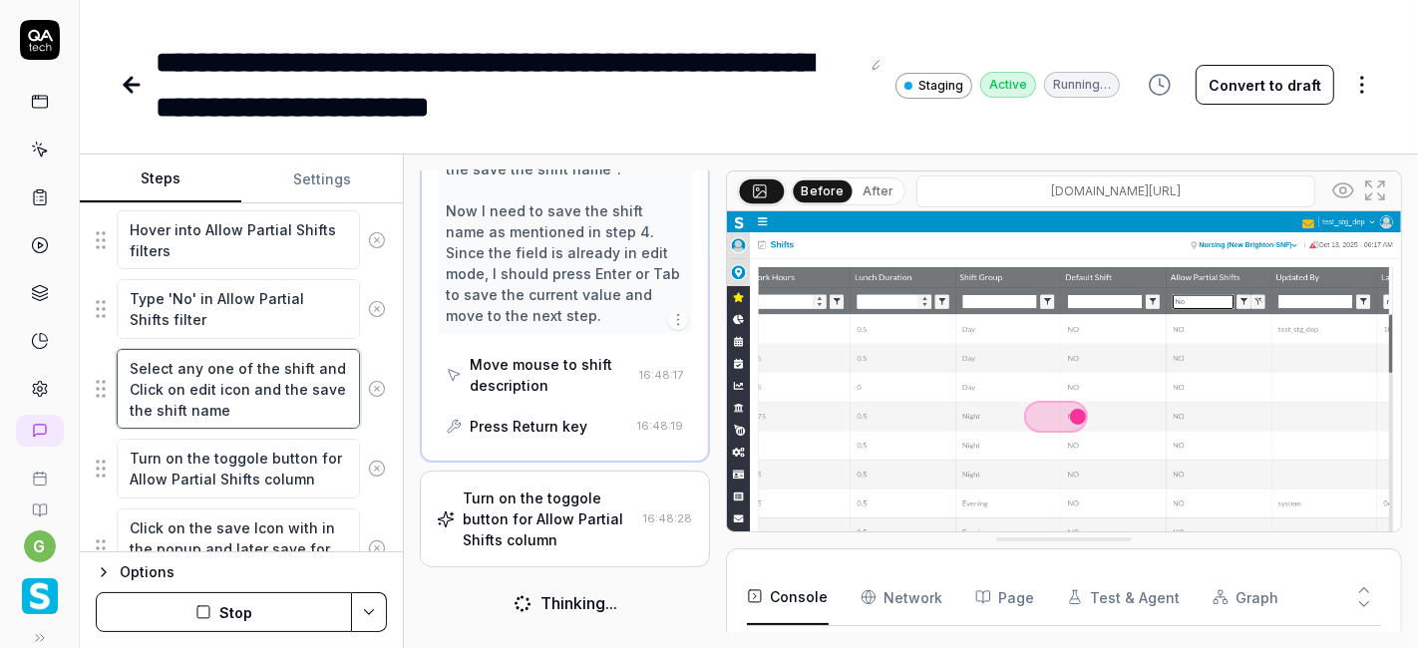
scroll to position [2116, 0]
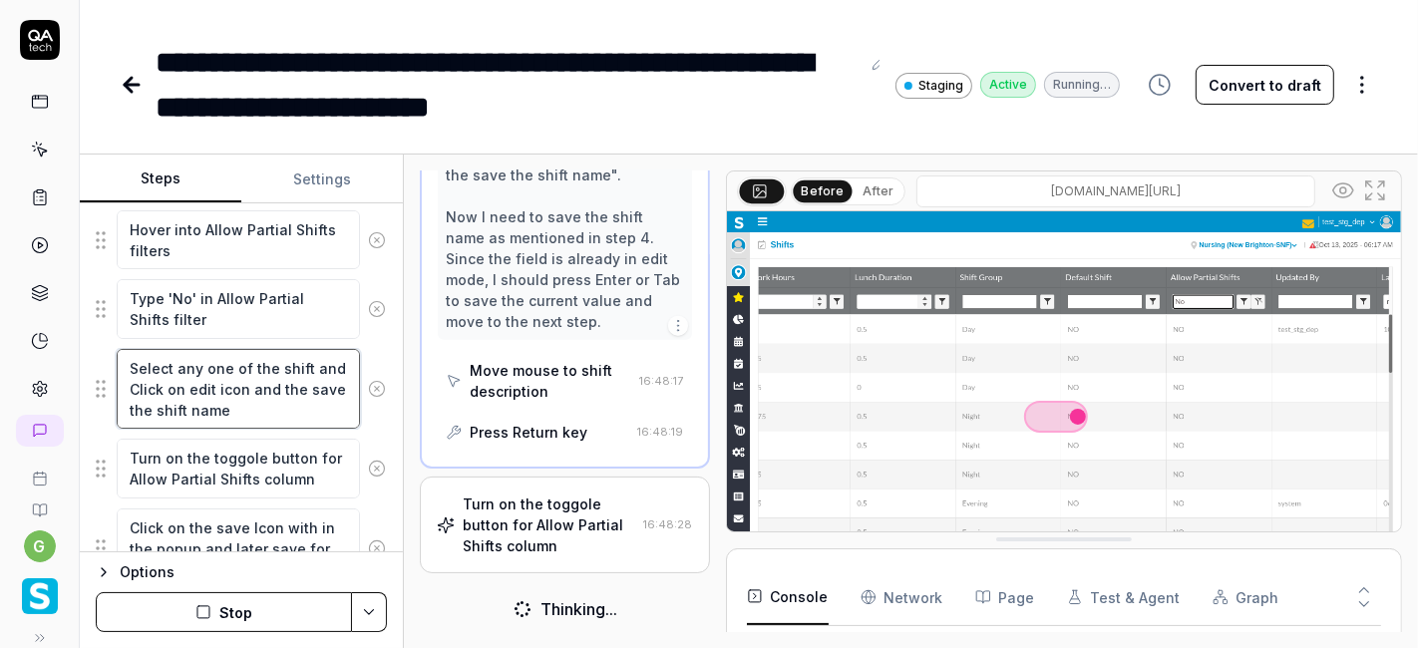
drag, startPoint x: 128, startPoint y: 357, endPoint x: 329, endPoint y: 360, distance: 201.4
click at [329, 360] on textarea "Select any one of the shift and Click on edit icon and the save the shift name" at bounding box center [238, 389] width 243 height 80
type textarea "*"
type textarea "Click on edit icon and the save the shift name"
type textarea "*"
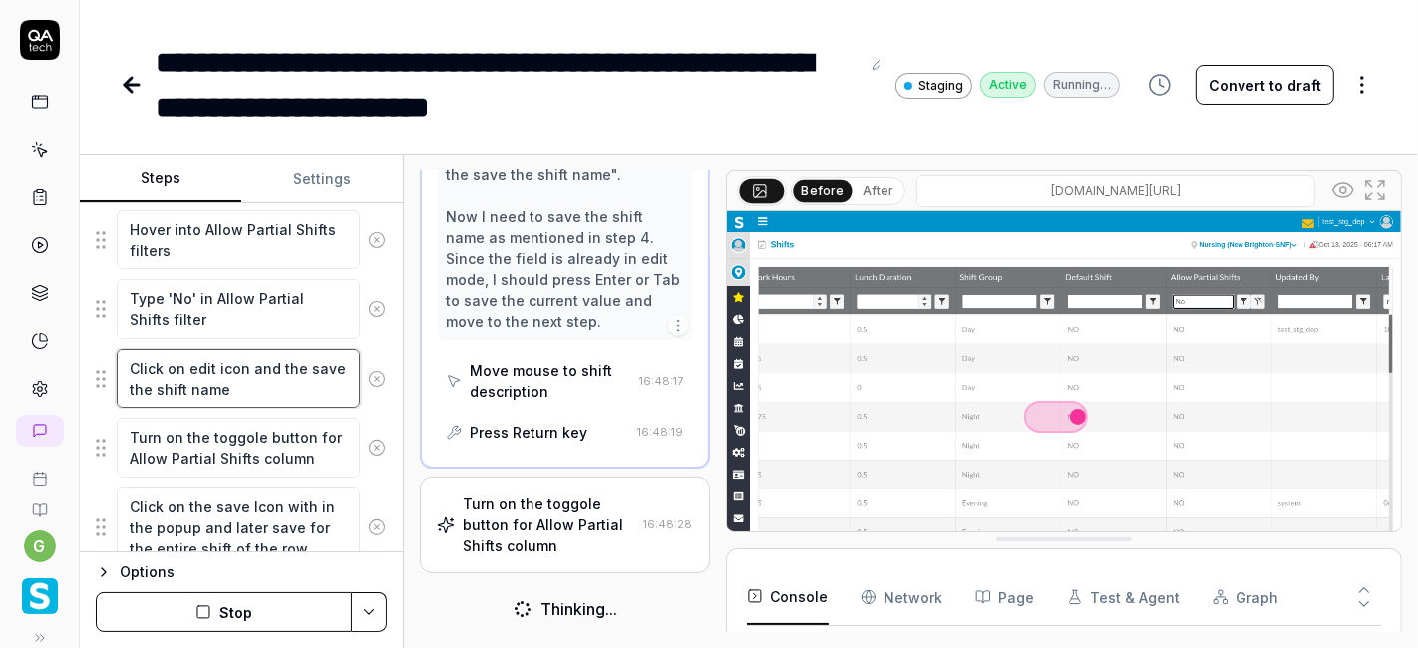
scroll to position [2054, 0]
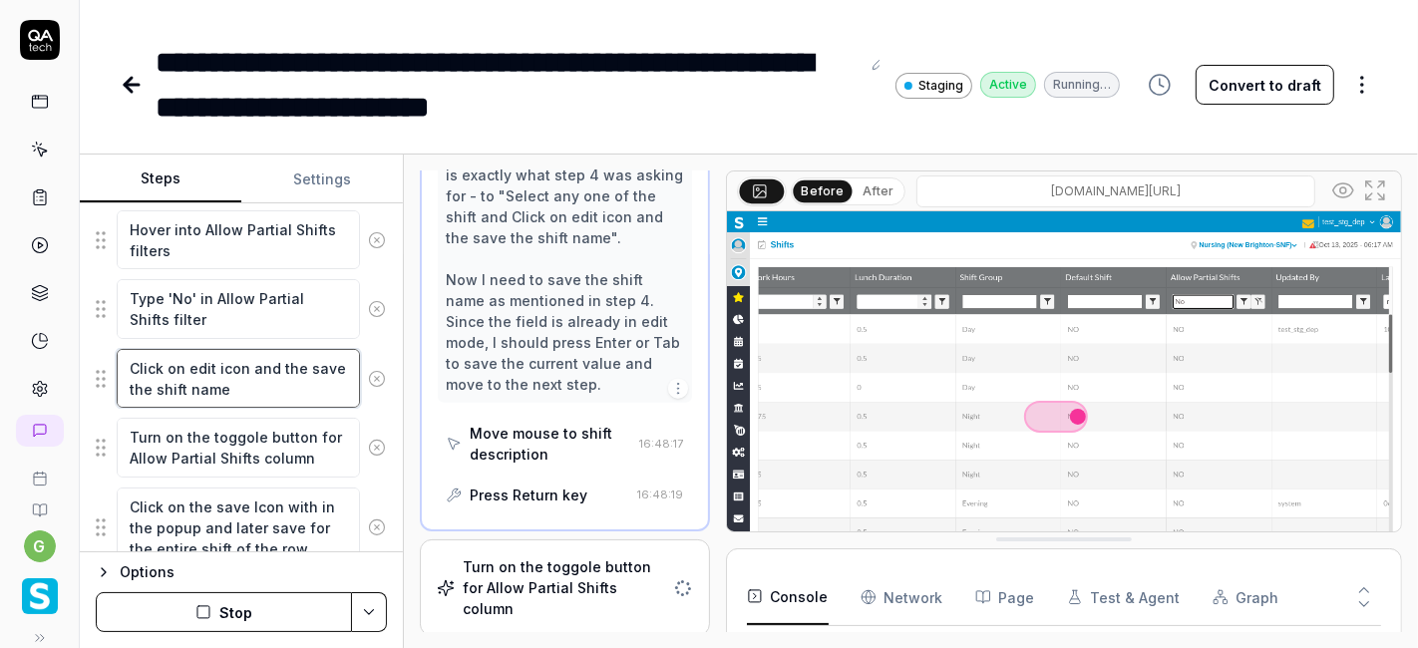
type textarea "Click on edit icon and the save the shift name"
type textarea "*"
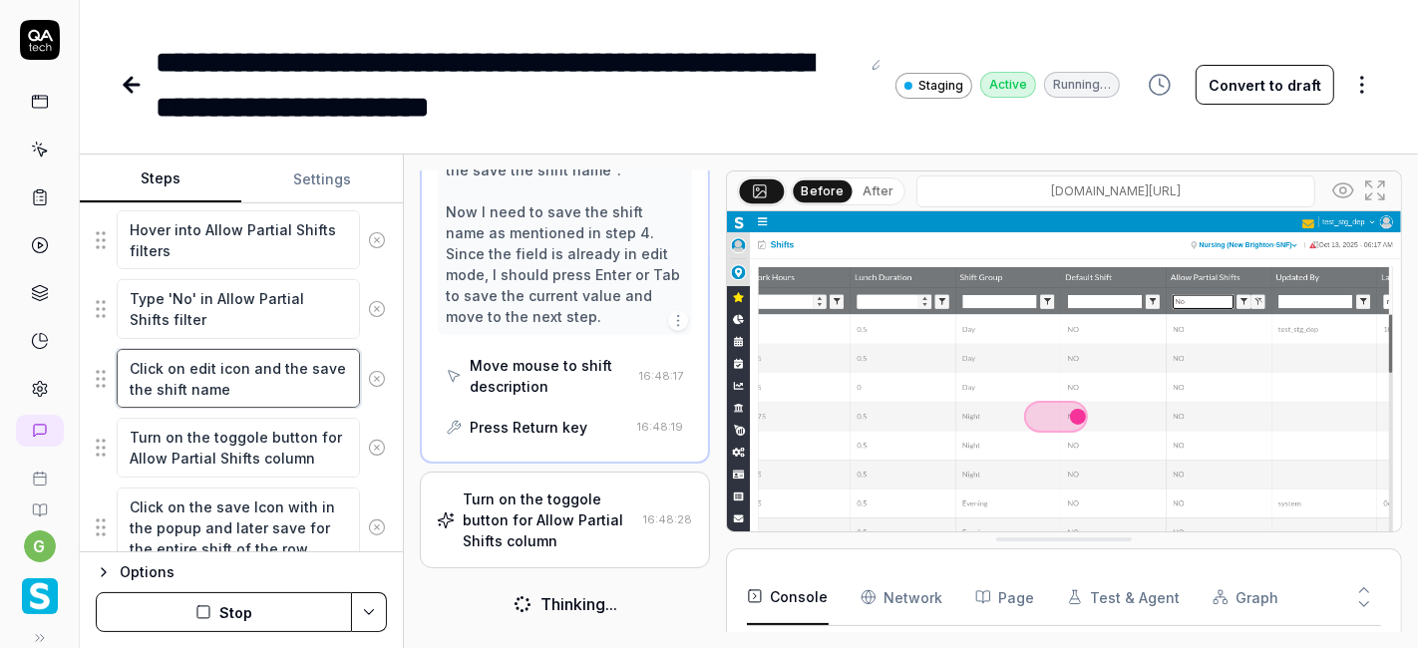
scroll to position [2116, 0]
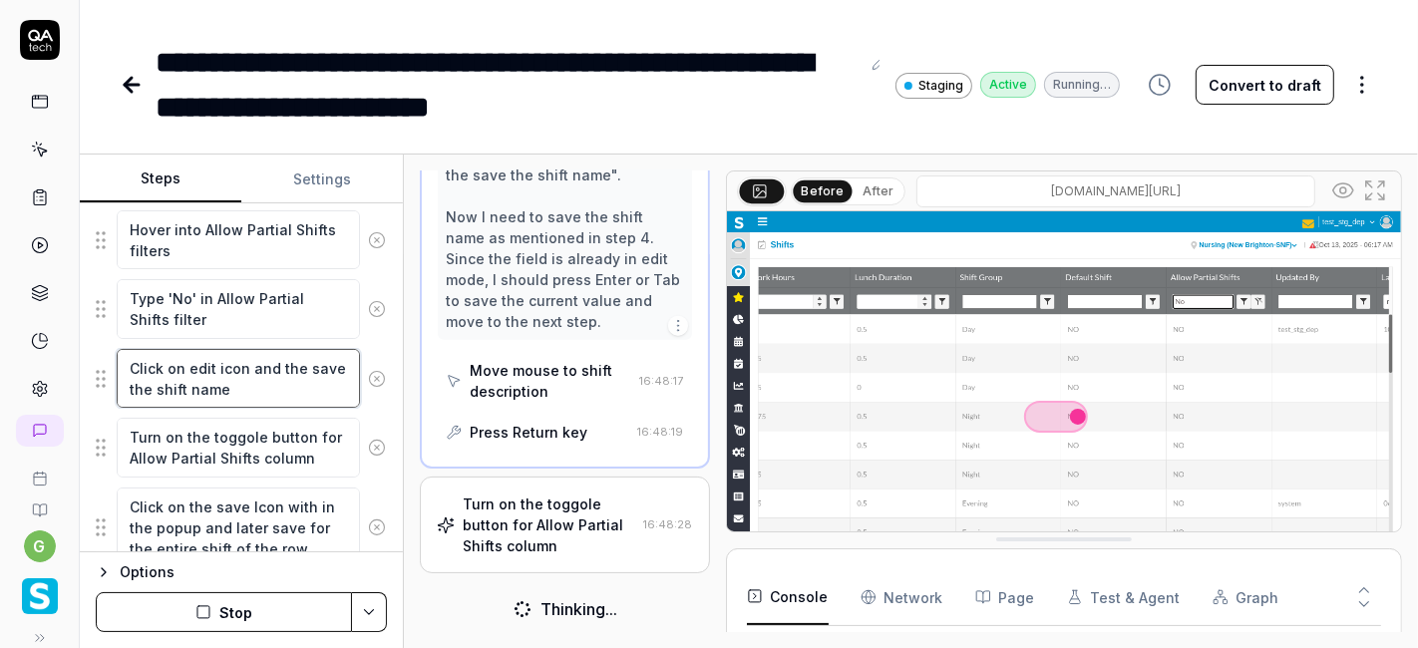
click at [287, 364] on textarea "Click on edit icon and the save the shift name" at bounding box center [238, 378] width 243 height 59
type textarea "Click on edit icon and save the shift name"
type textarea "*"
type textarea "Click on edit icon and save the shift name"
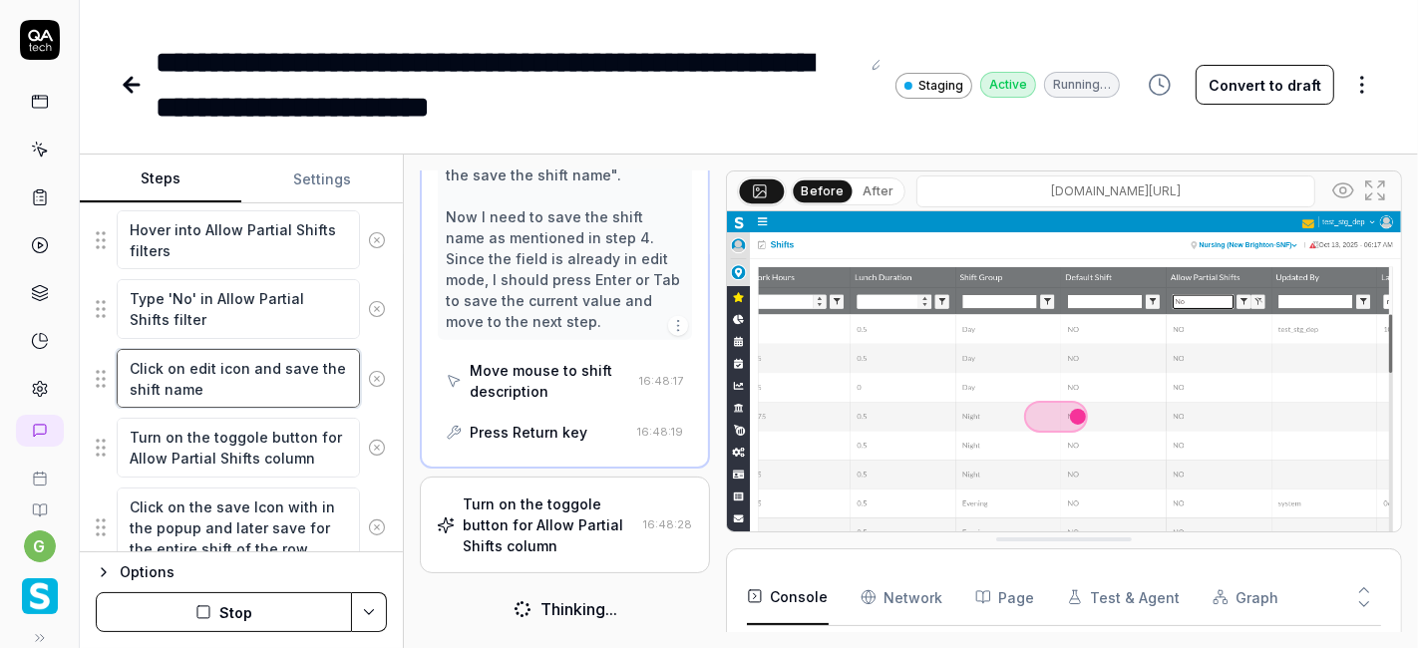
type textarea "*"
click at [233, 386] on textarea "Click on edit icon and save the shift name" at bounding box center [238, 378] width 243 height 59
click at [225, 384] on textarea "Click on edit icon and save the shift name" at bounding box center [238, 378] width 243 height 59
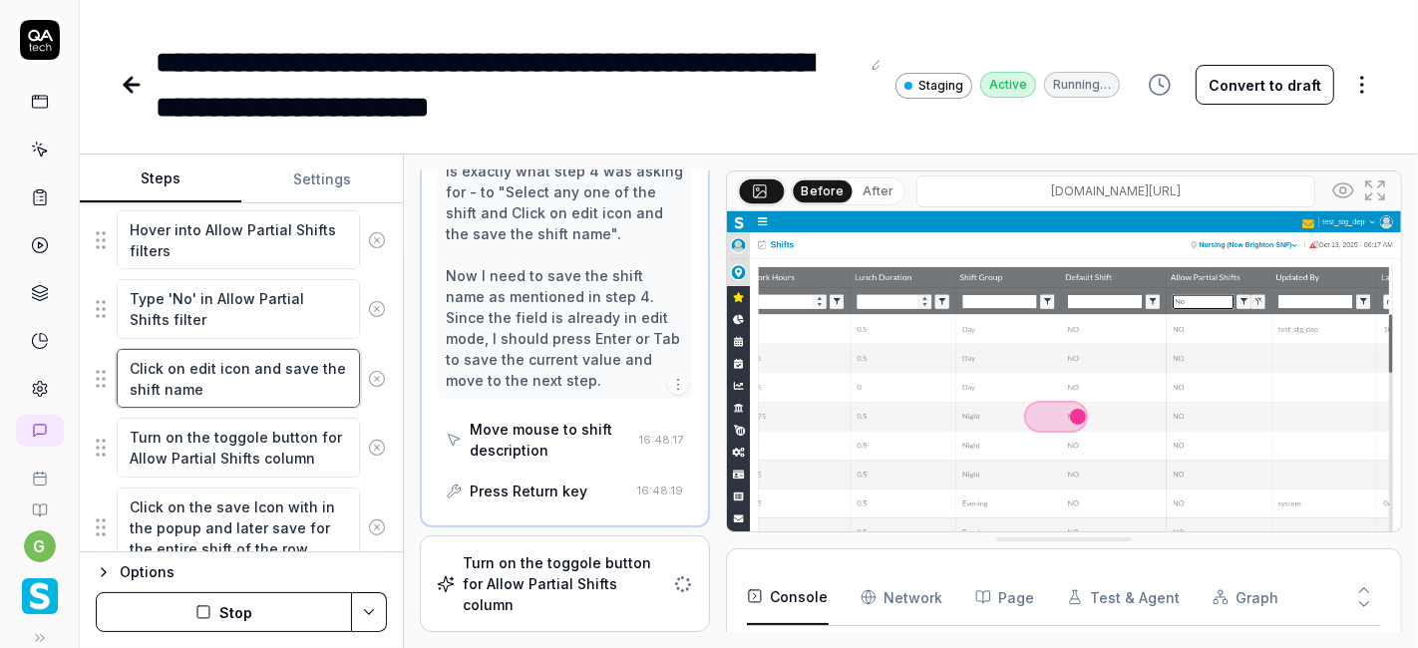
scroll to position [2054, 0]
type textarea "Click on edit icon and save the shift name"
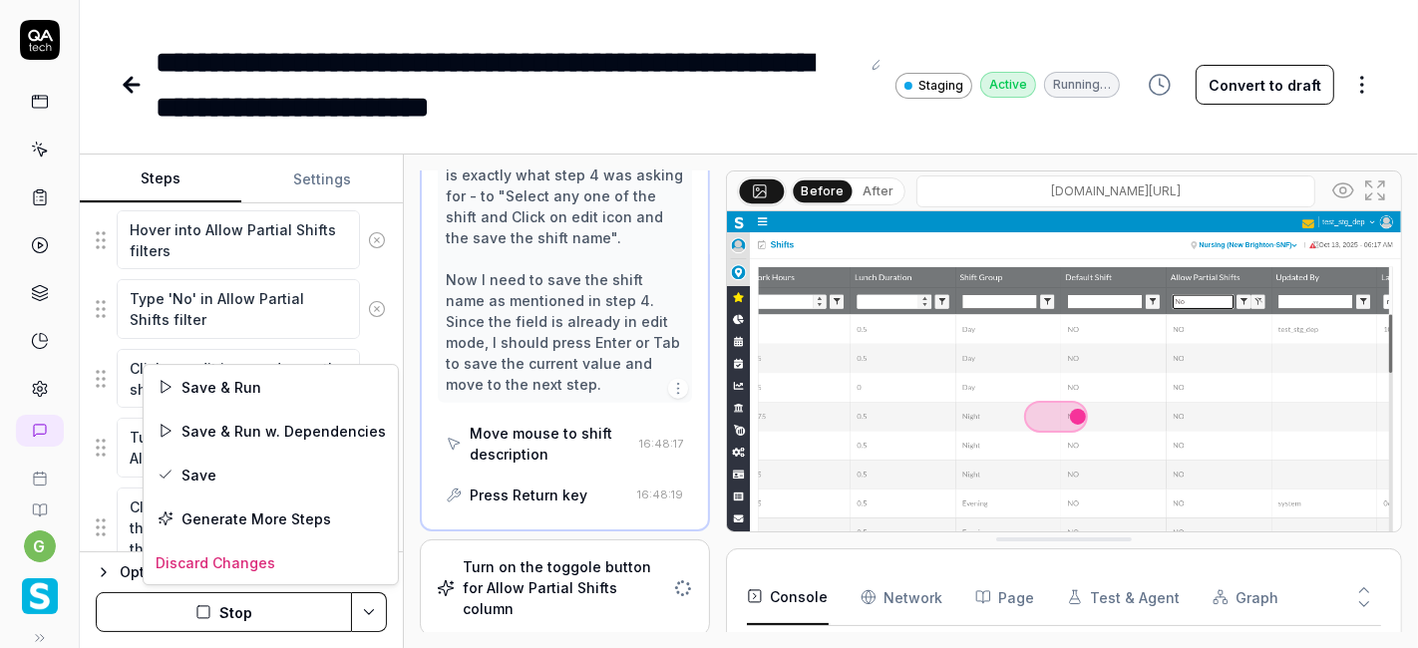
click at [366, 612] on html "**********" at bounding box center [709, 324] width 1418 height 648
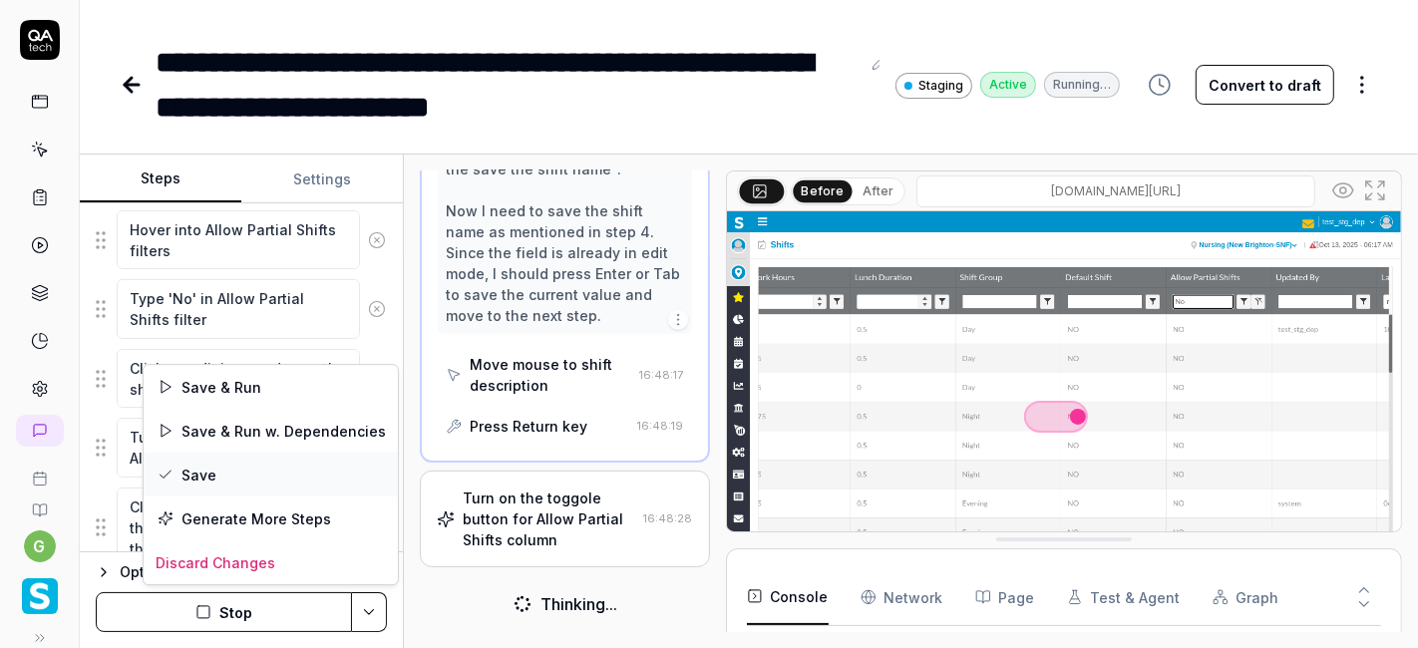
click at [275, 472] on div "Save" at bounding box center [271, 475] width 254 height 44
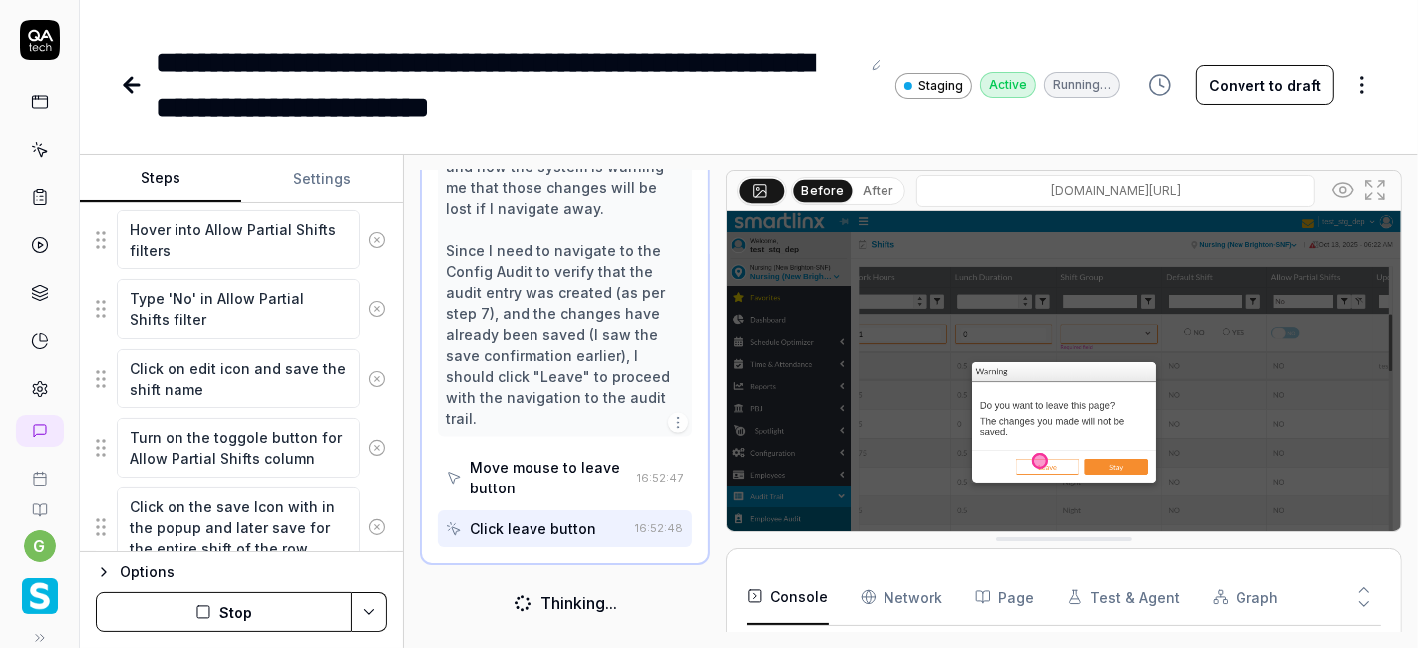
scroll to position [2290, 0]
click at [224, 602] on button "Stop" at bounding box center [224, 612] width 256 height 40
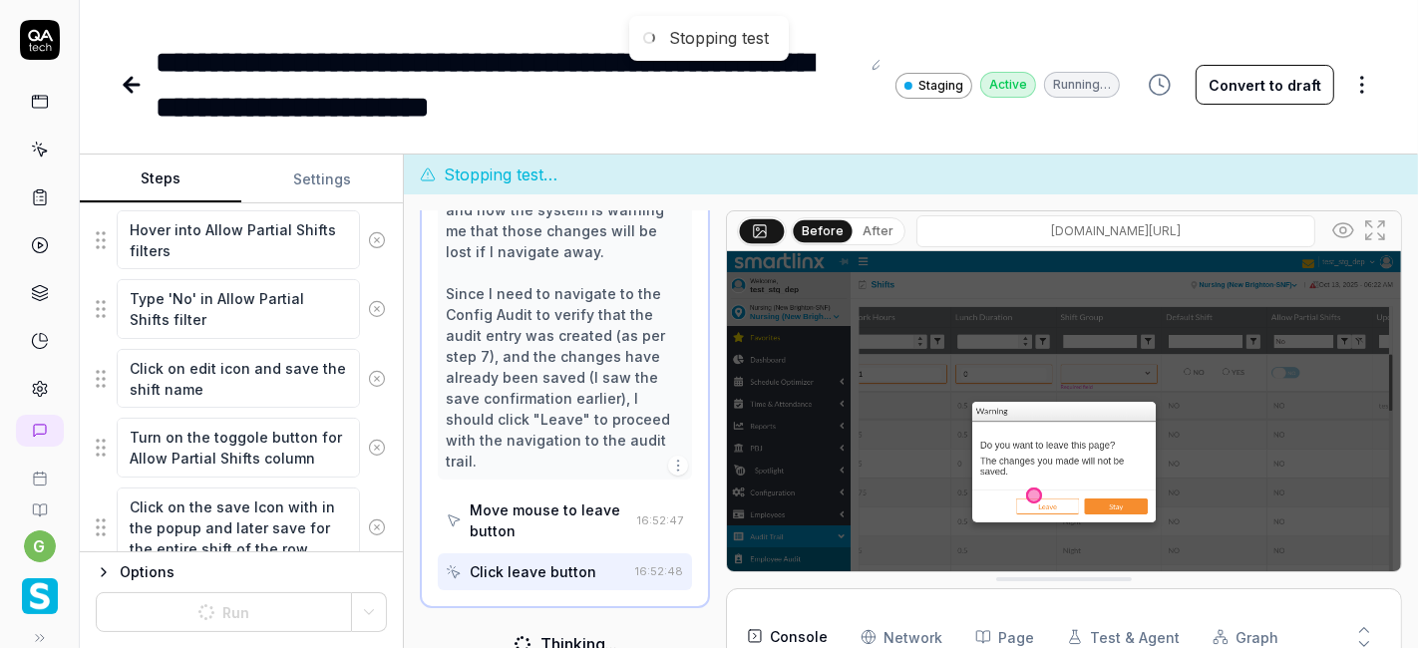
scroll to position [2305, 0]
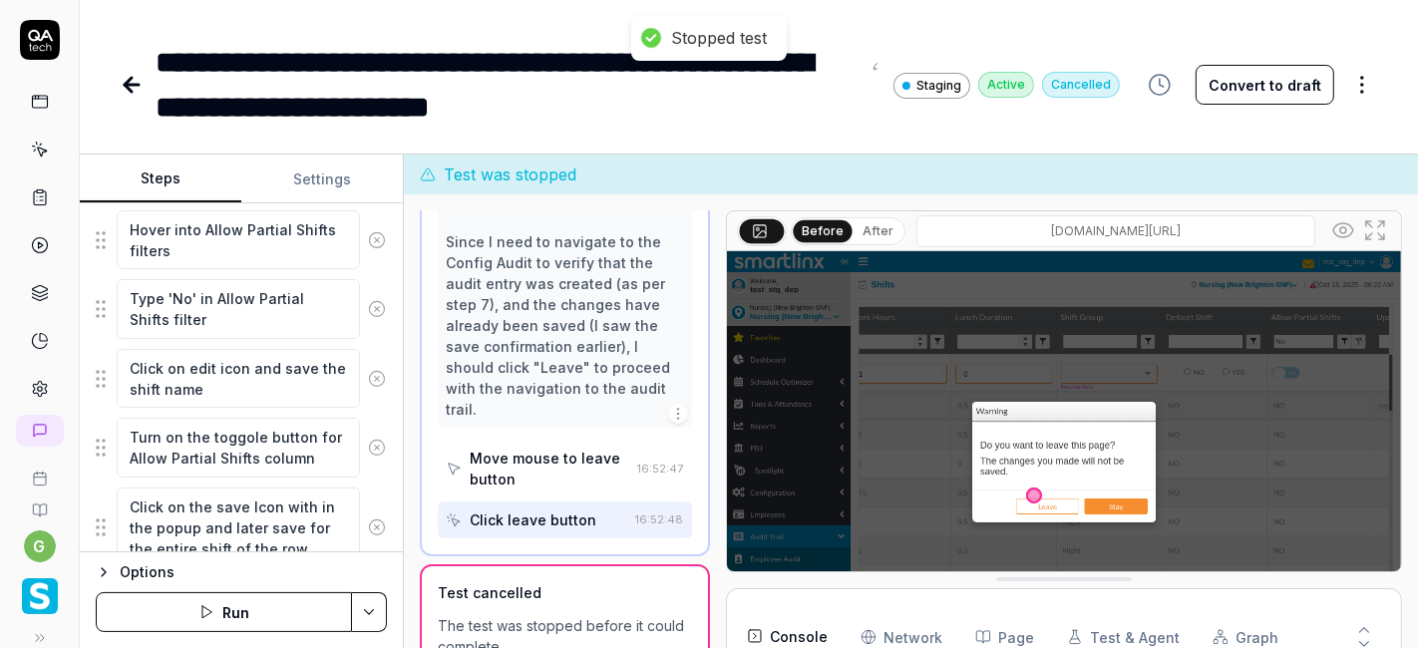
click at [258, 613] on button "Run" at bounding box center [224, 612] width 256 height 40
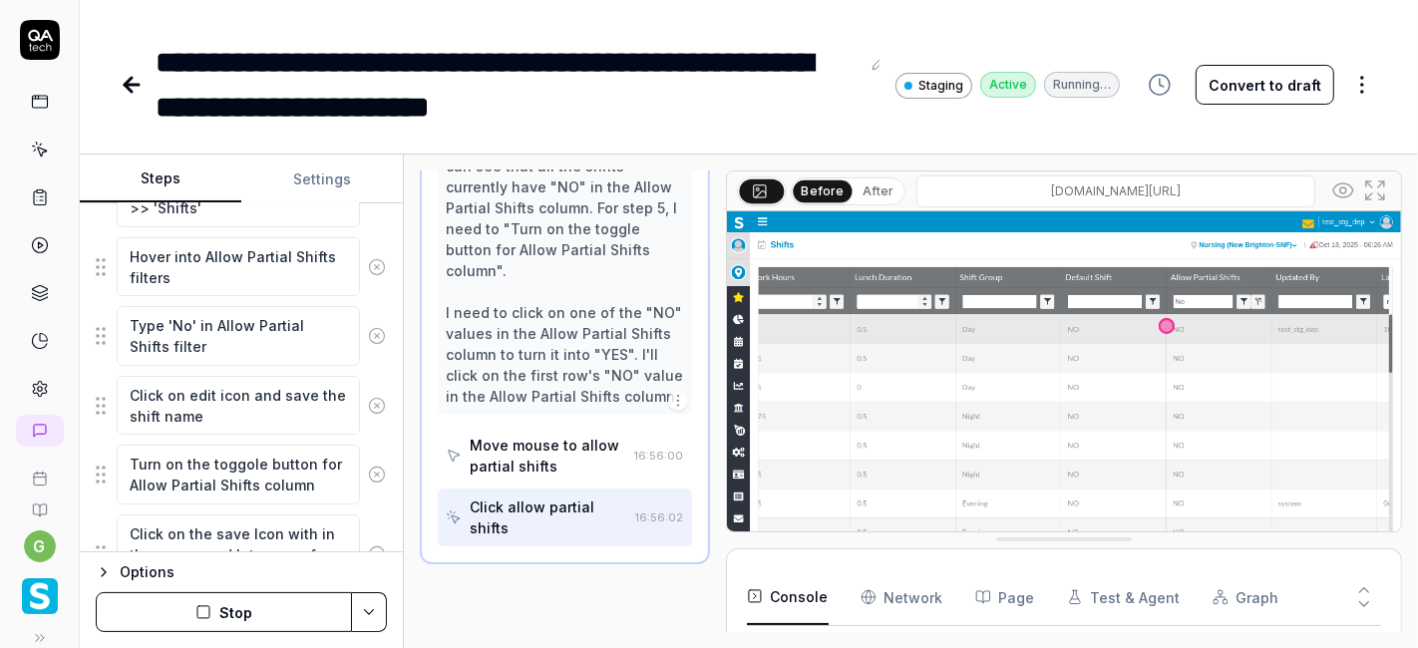
scroll to position [1196, 0]
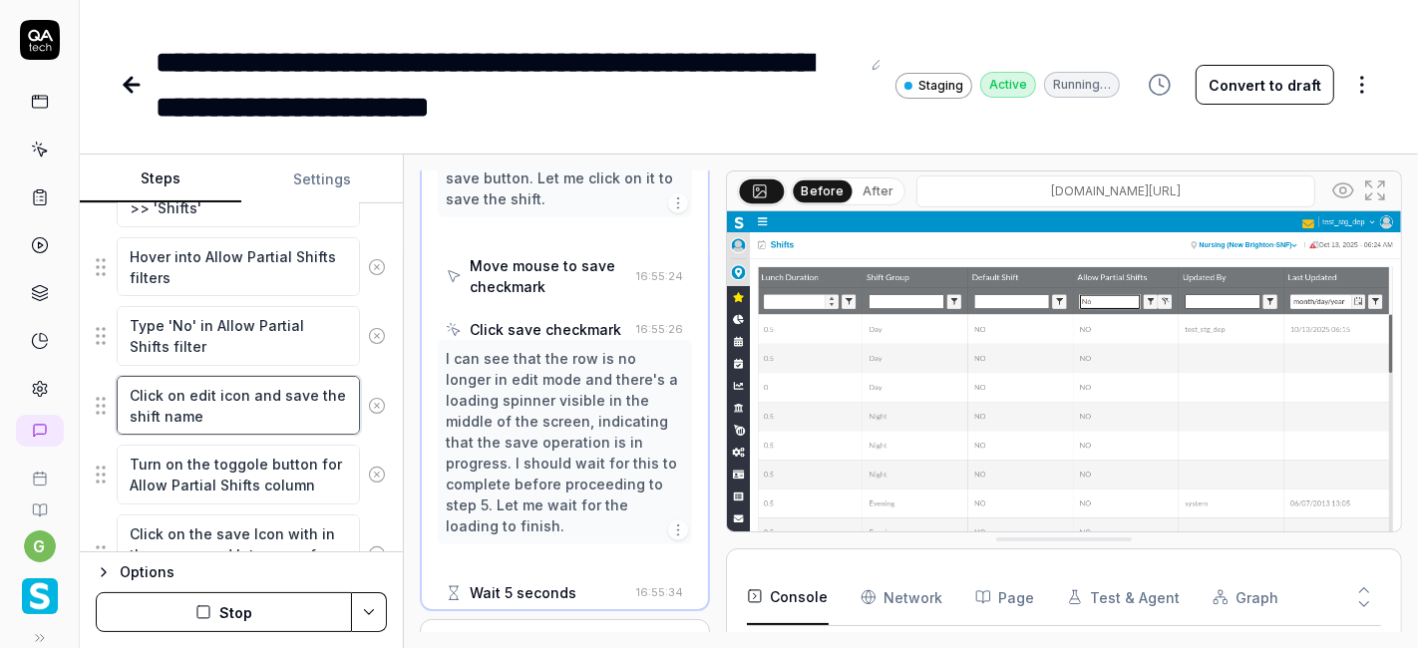
click at [245, 391] on textarea "Click on edit icon and save the shift name" at bounding box center [238, 405] width 243 height 59
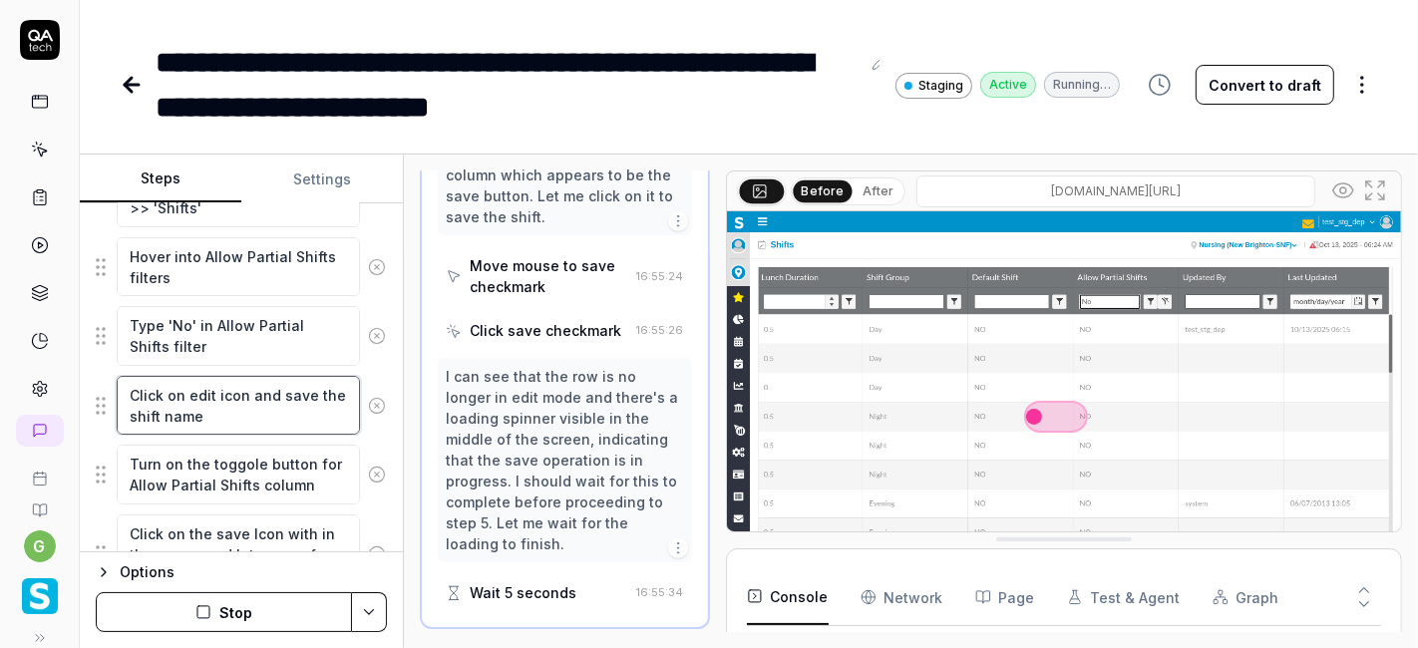
scroll to position [1719, 0]
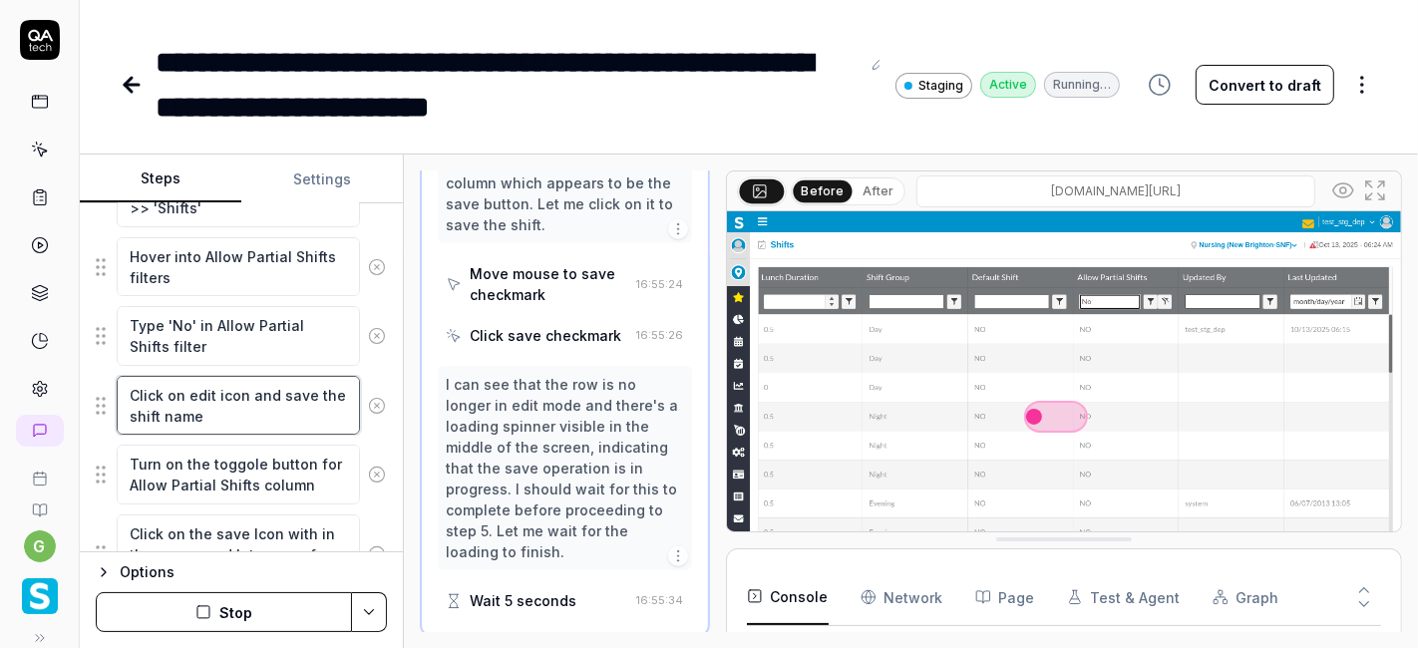
type textarea "*"
type textarea "Click on edit icon fand save the shift name"
type textarea "*"
type textarea "Click on edit icon foand save the shift name"
type textarea "*"
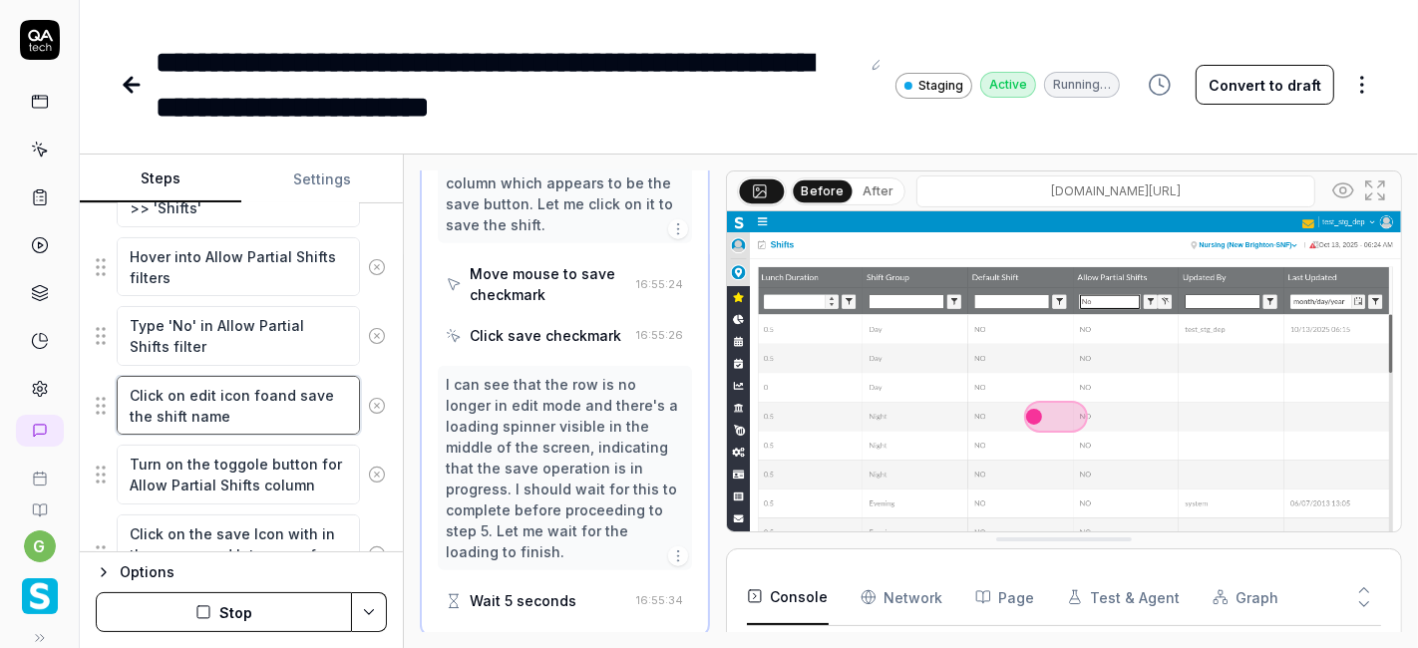
type textarea "Click on edit icon forand save the shift name"
type textarea "*"
type textarea "Click on edit icon for and save the shift name"
type textarea "*"
type textarea "Click on edit icon for sand save the shift name"
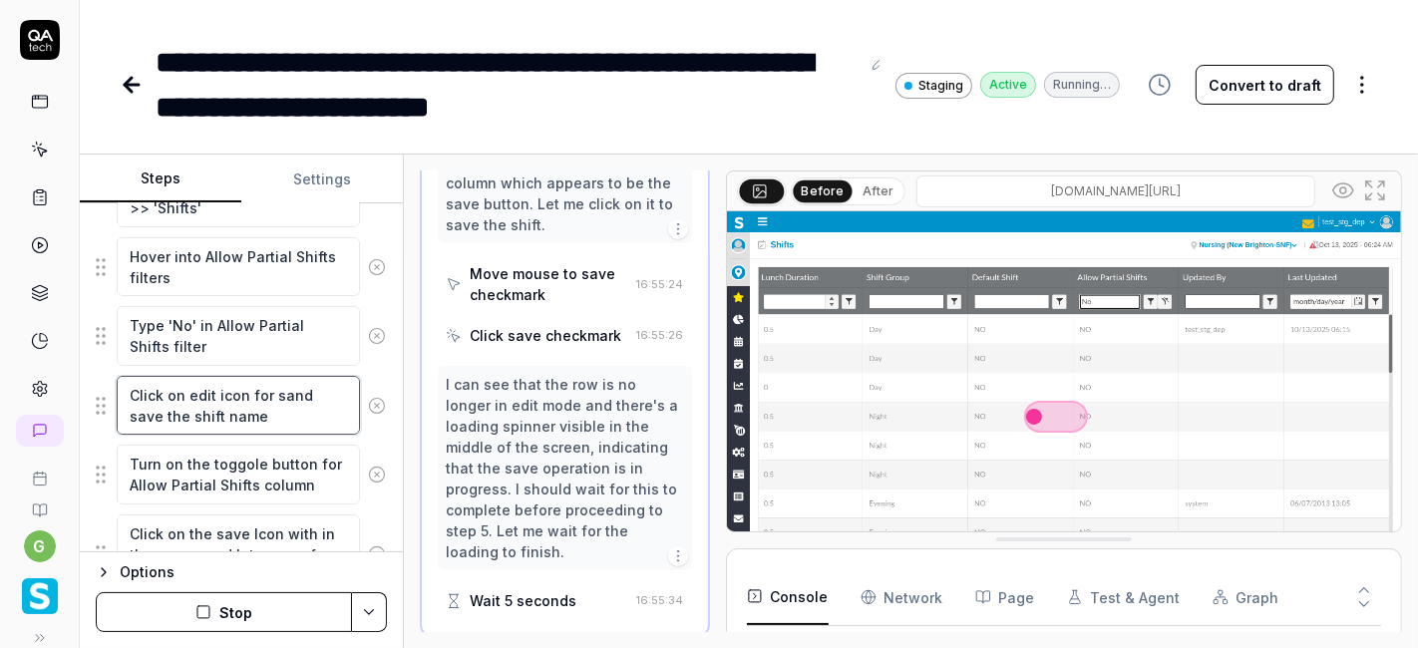
type textarea "*"
type textarea "Click on edit icon for seand save the shift name"
type textarea "*"
type textarea "Click on edit icon for secand save the shift name"
type textarea "*"
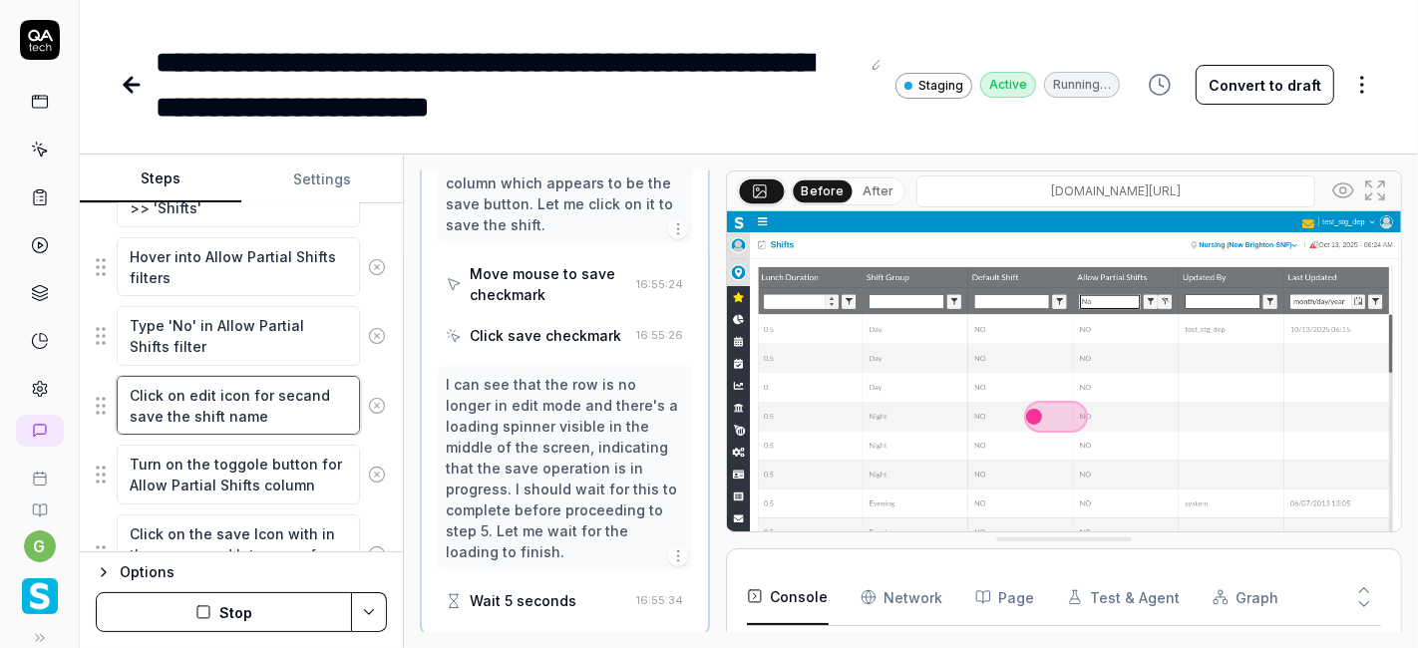
type textarea "Click on edit icon for secoand save the shift name"
type textarea "*"
type textarea "Click on edit icon for seconand save the shift name"
type textarea "*"
type textarea "Click on edit icon for secondand save the shift name"
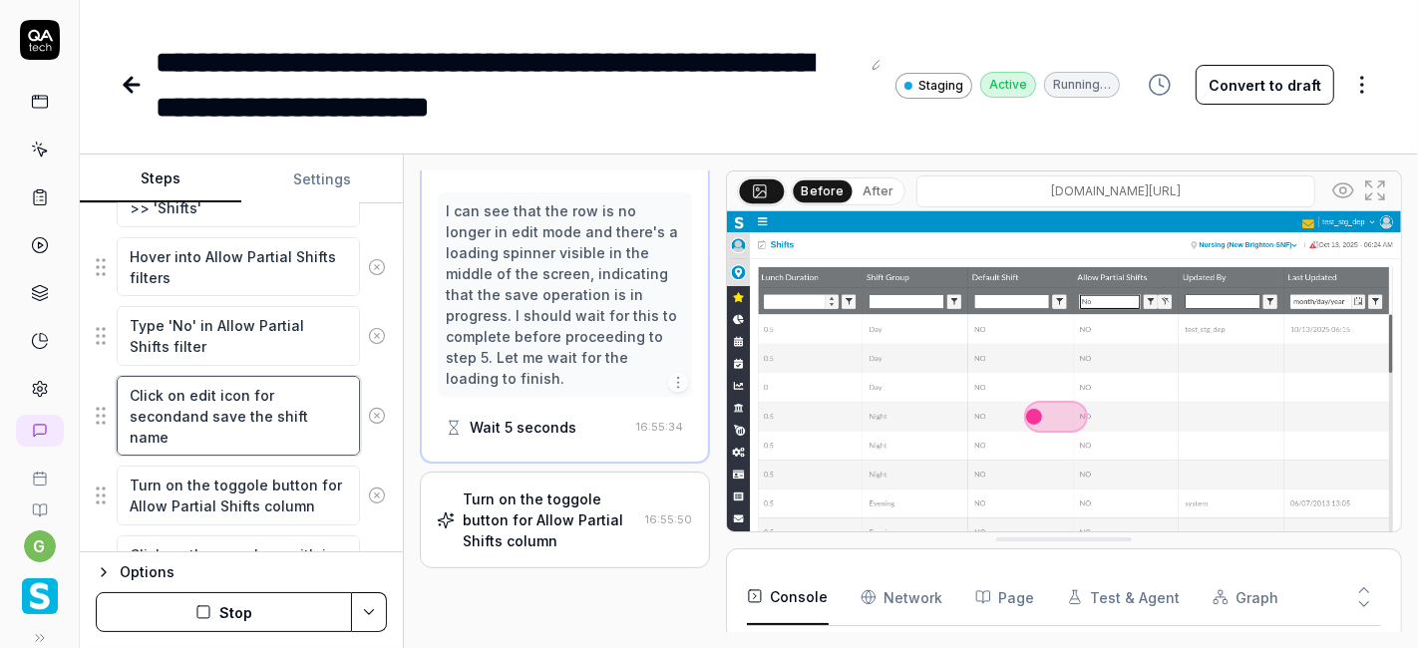
scroll to position [1886, 0]
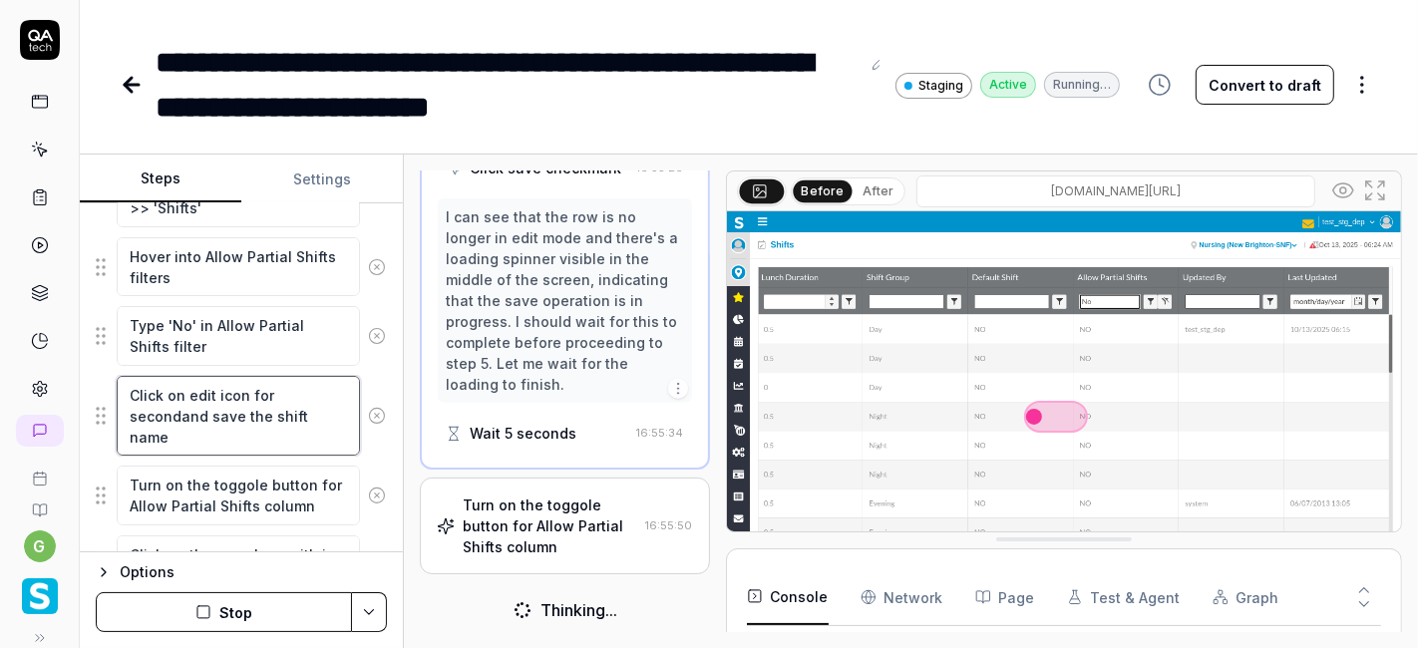
type textarea "*"
type textarea "Click on edit icon for second and save the shift name"
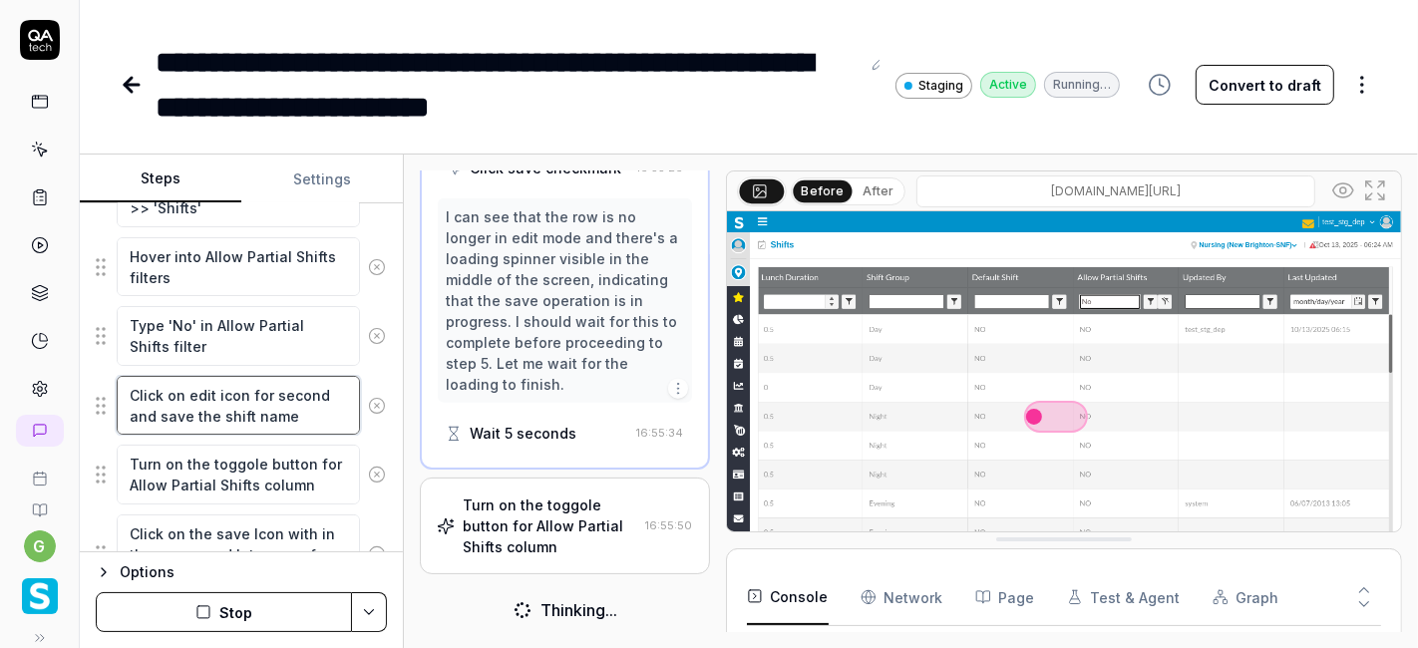
type textarea "*"
type textarea "Click on edit icon for second rand save the shift name"
type textarea "*"
type textarea "Click on edit icon for second reand save the shift name"
type textarea "*"
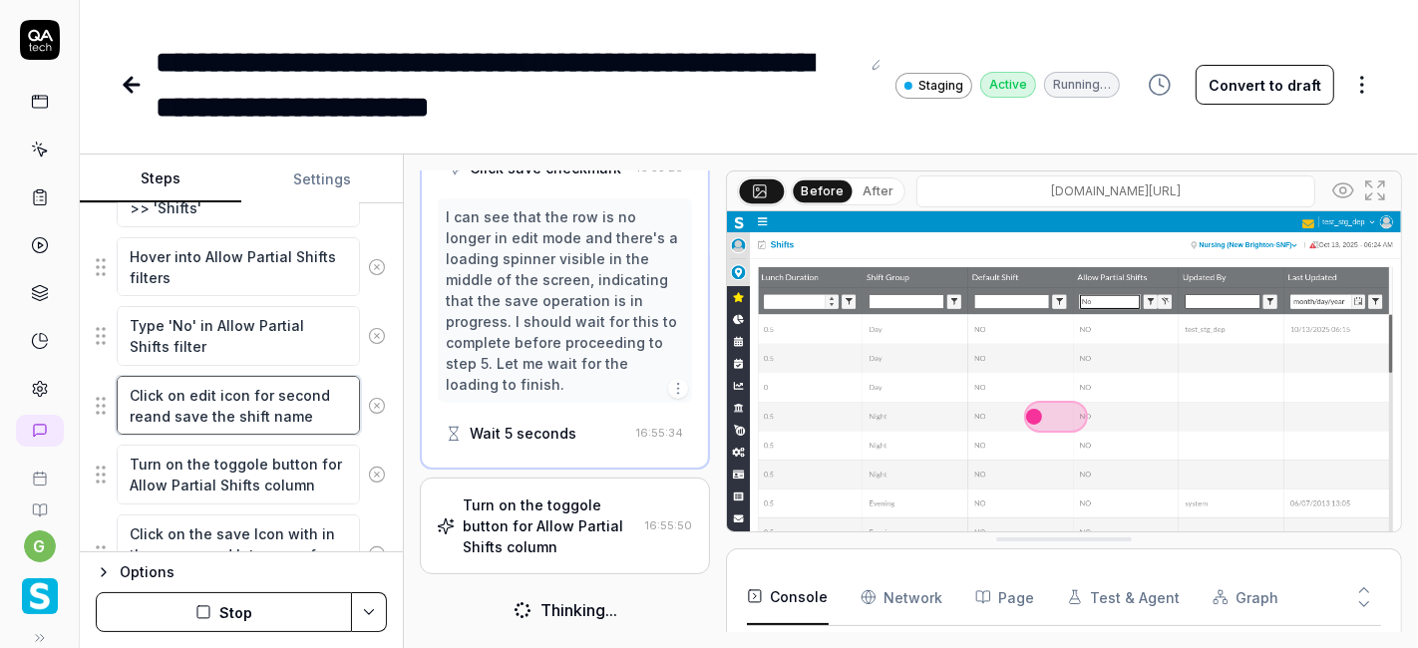
type textarea "Click on edit icon for second recand save the shift name"
type textarea "*"
type textarea "Click on edit icon for second recorand save the shift name"
type textarea "*"
type textarea "Click on edit icon for second recordand save the shift name"
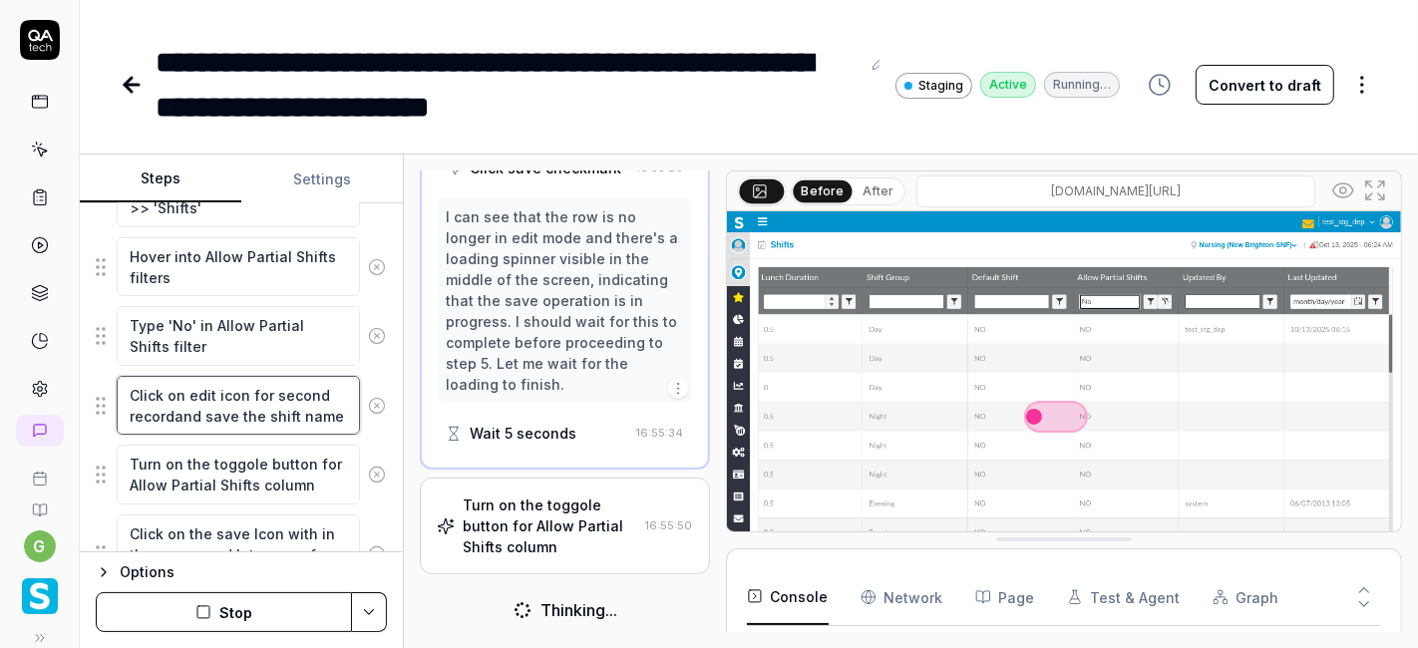
type textarea "*"
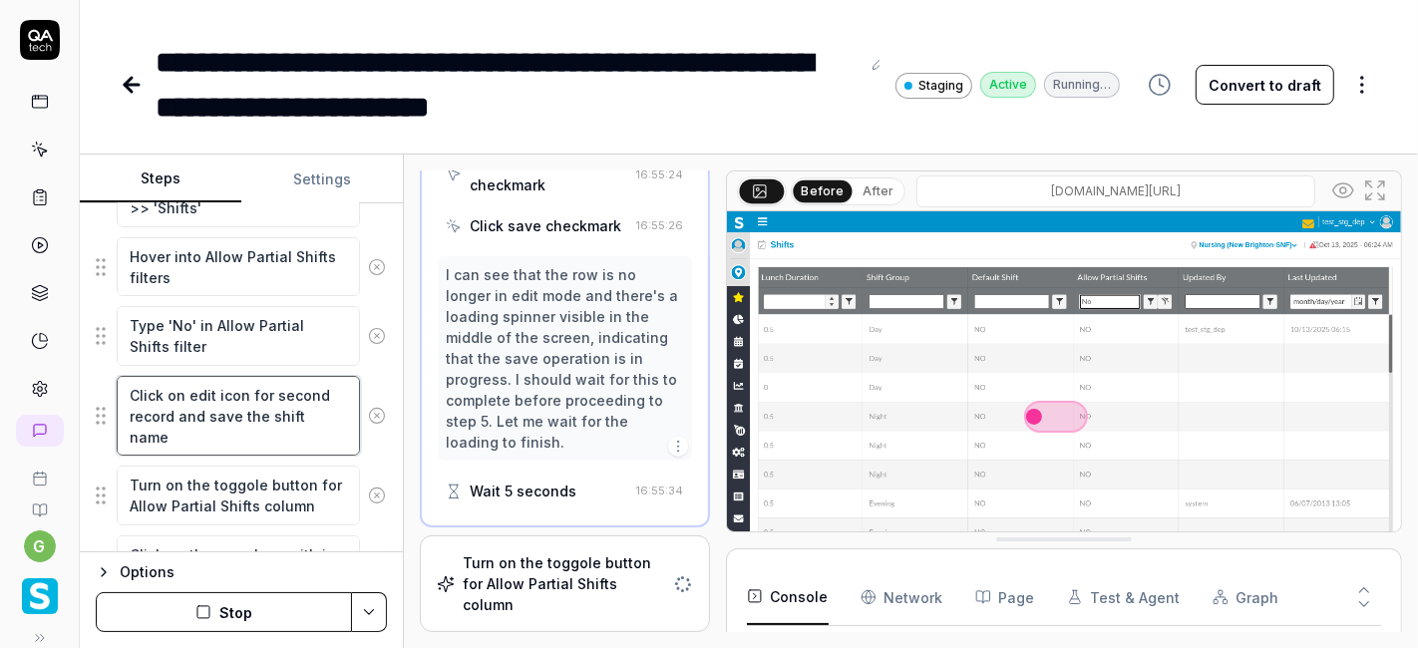
scroll to position [1822, 0]
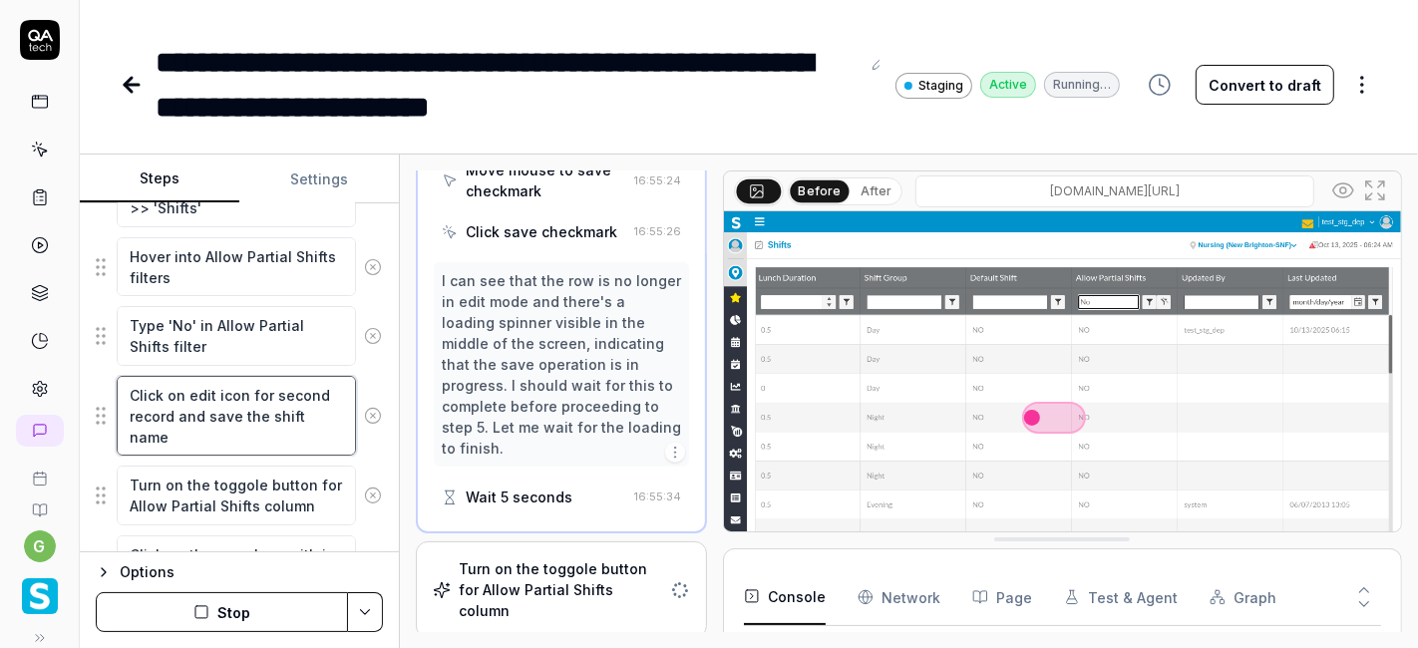
click at [402, 371] on div "Steps Settings Goal When Submit Partial Shifts toggle is changed to Yes and Sav…" at bounding box center [749, 401] width 1338 height 493
type textarea "Click on edit icon for second record and save the shift name"
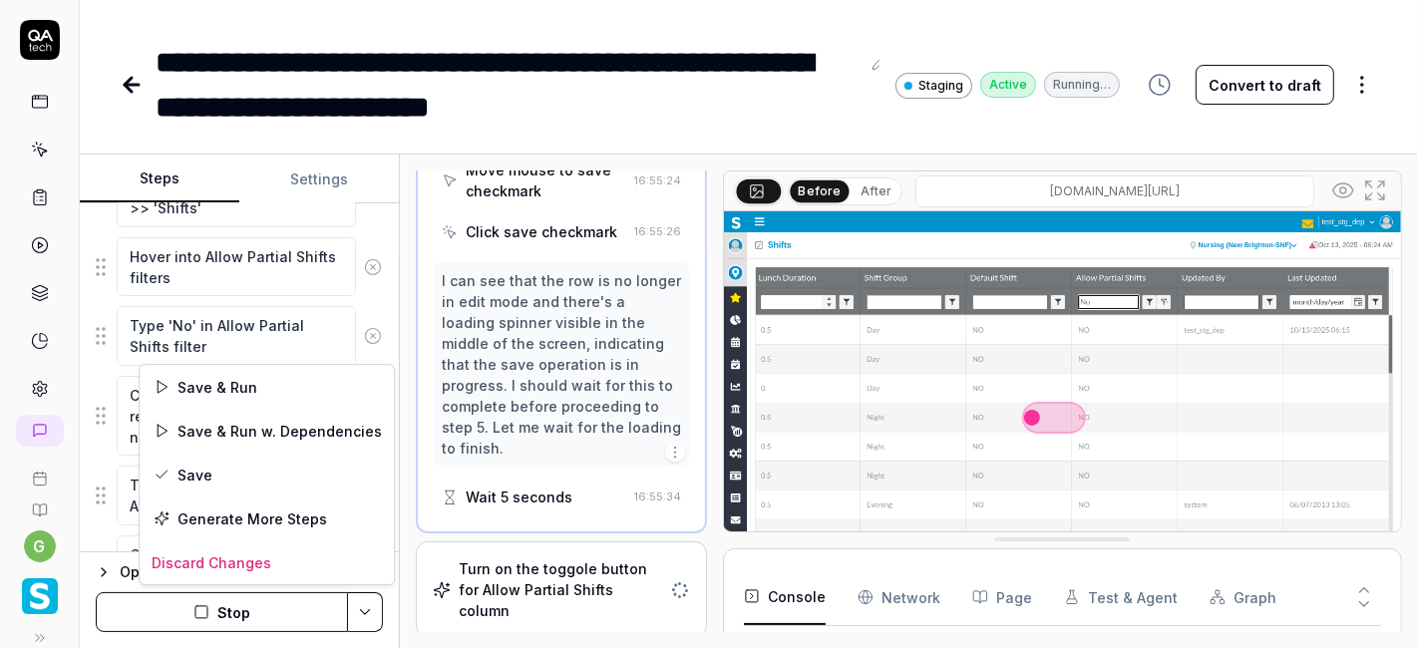
click at [361, 603] on html "**********" at bounding box center [709, 324] width 1418 height 648
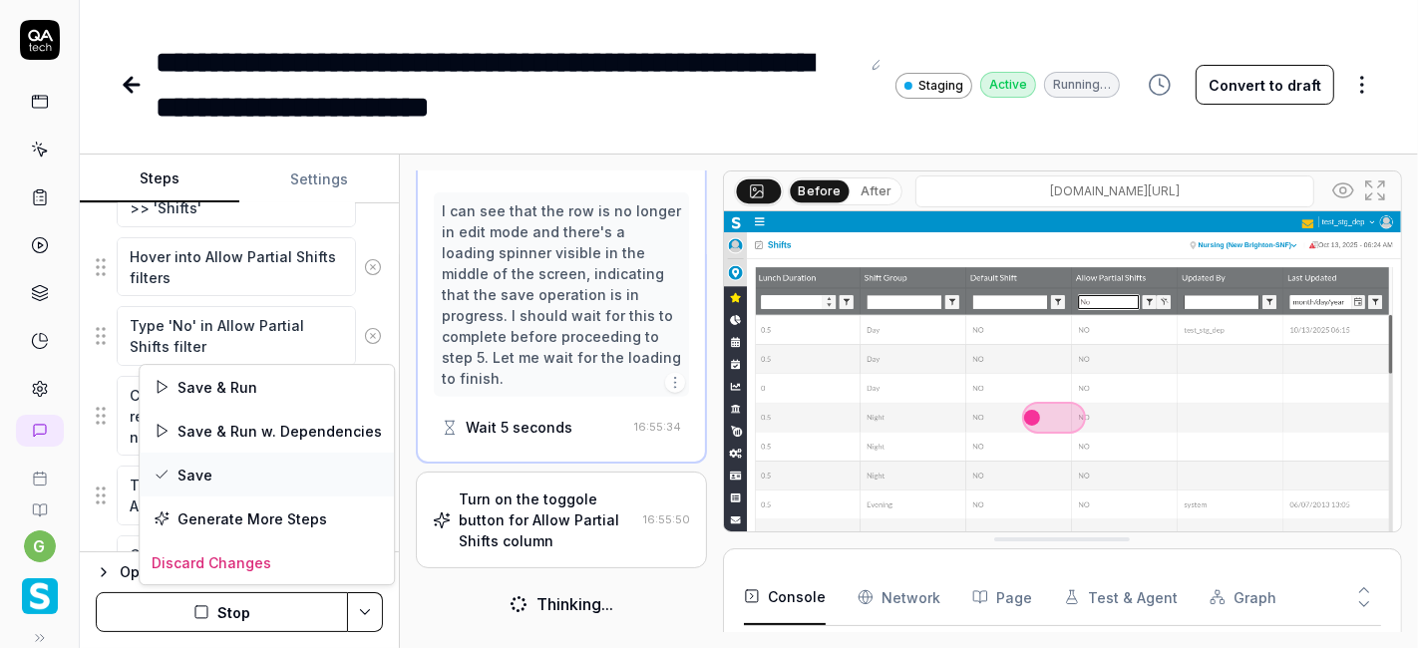
scroll to position [1886, 0]
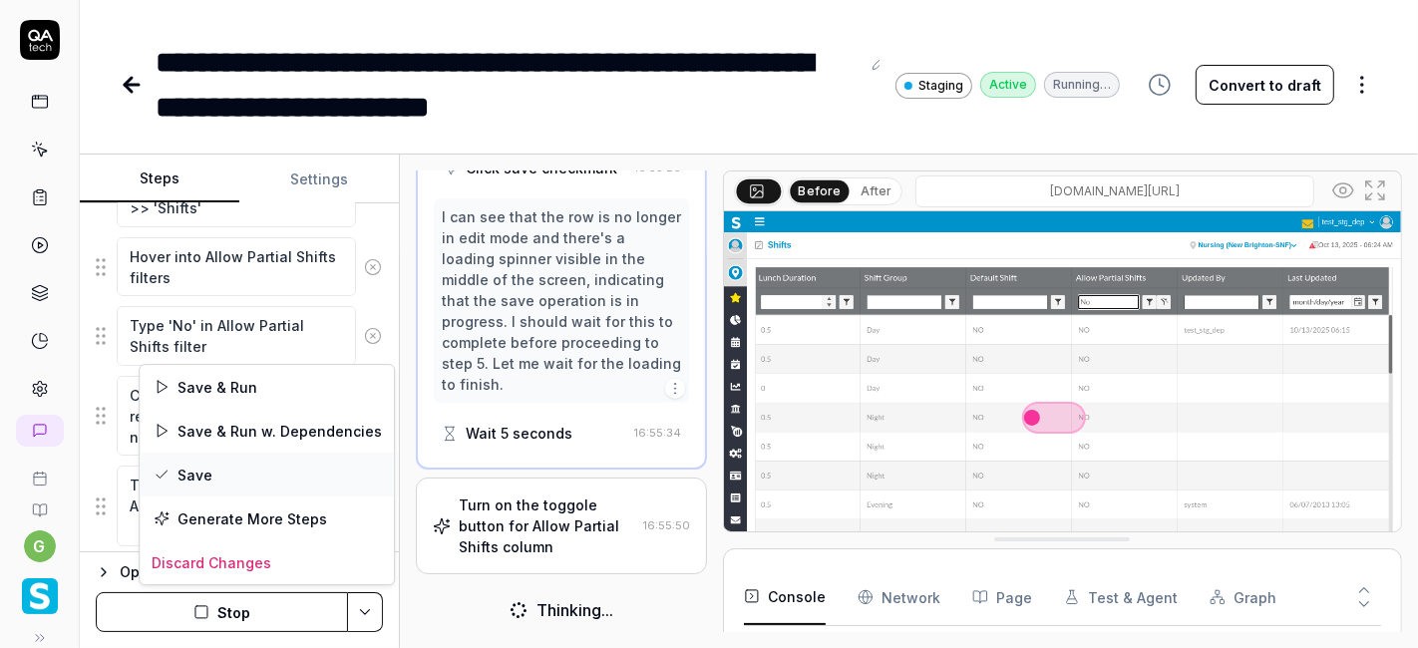
click at [274, 469] on div "Save" at bounding box center [267, 475] width 254 height 44
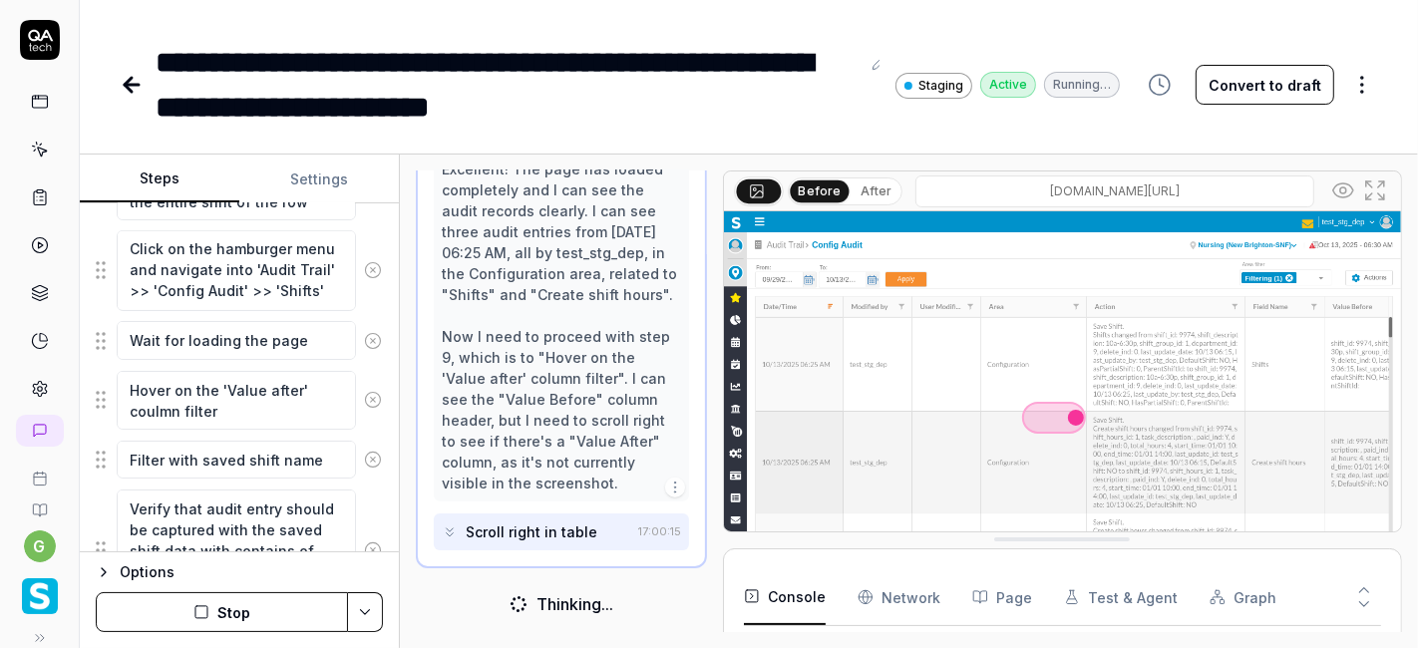
scroll to position [1160, 0]
click at [157, 386] on textarea "Hover on the 'Value after' coulmn filter" at bounding box center [236, 400] width 239 height 59
type textarea "*"
type textarea "C on the 'Value after' coulmn filter"
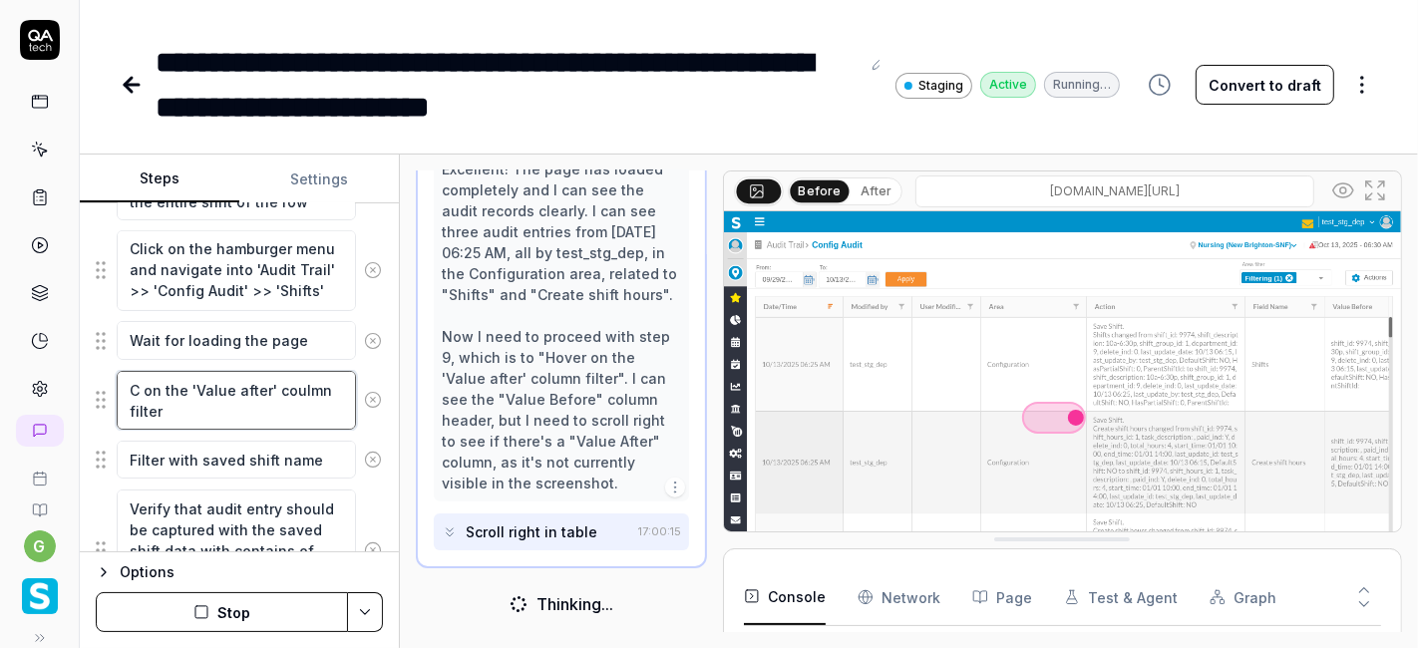
type textarea "*"
type textarea "Cl on the 'Value after' coulmn filter"
type textarea "*"
type textarea "Cli on the 'Value after' coulmn filter"
type textarea "*"
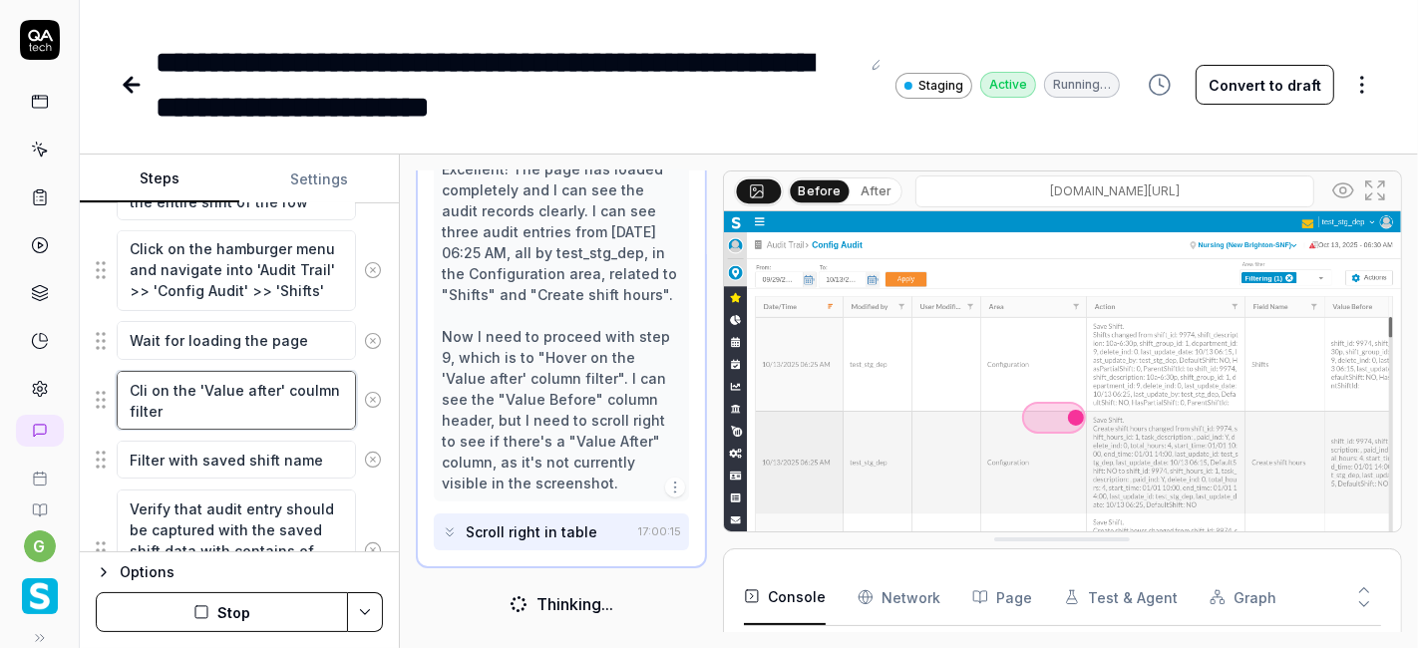
type textarea "Clik on the 'Value after' coulmn filter"
type textarea "*"
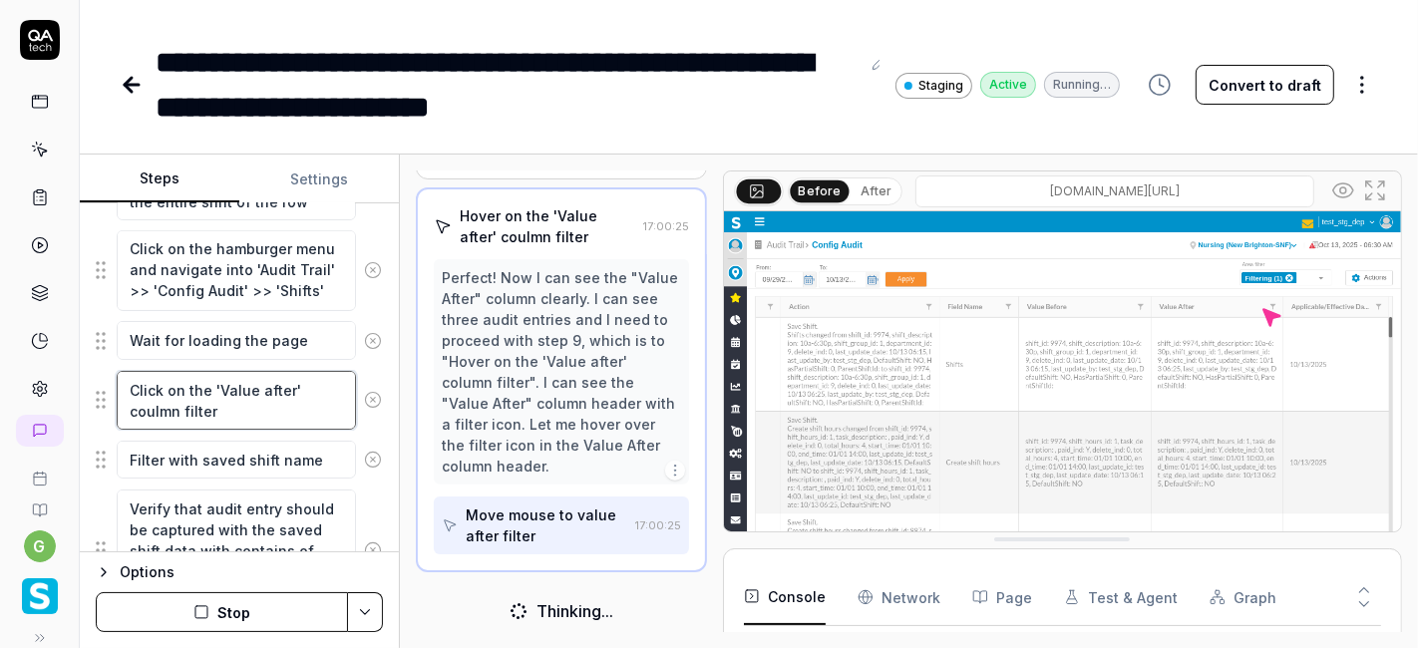
scroll to position [1119, 0]
type textarea "Click on the 'Value after' coulmn filter"
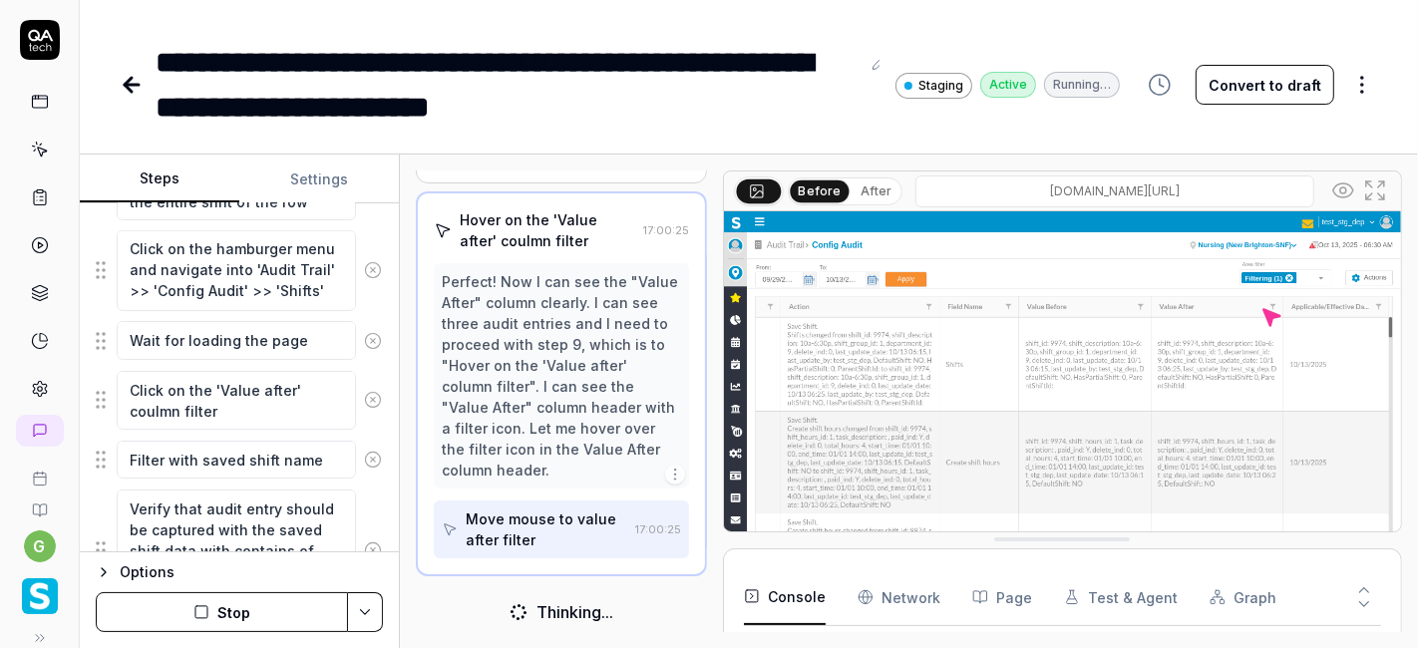
click at [406, 376] on div "Open browser 16:52:58 Staging https://v6-stg01.smartlinxsolutions.com/ Click on…" at bounding box center [909, 401] width 1018 height 493
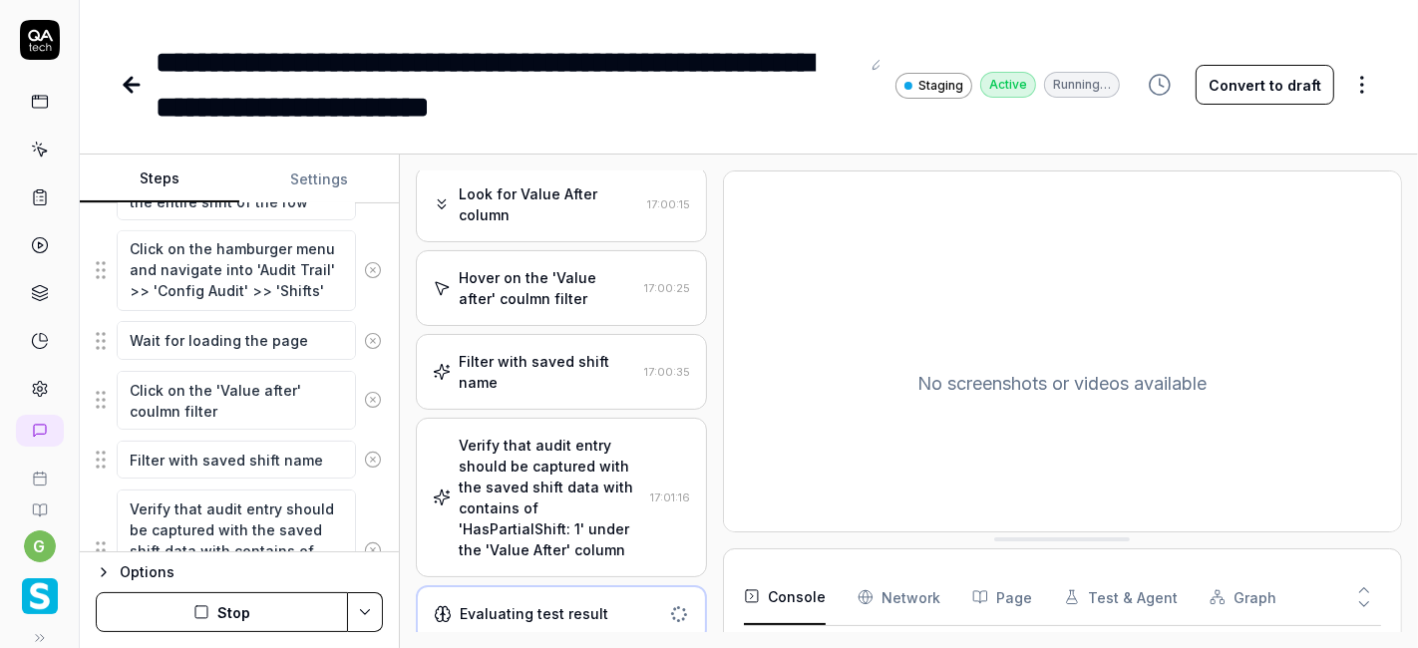
scroll to position [51, 0]
type textarea "*"
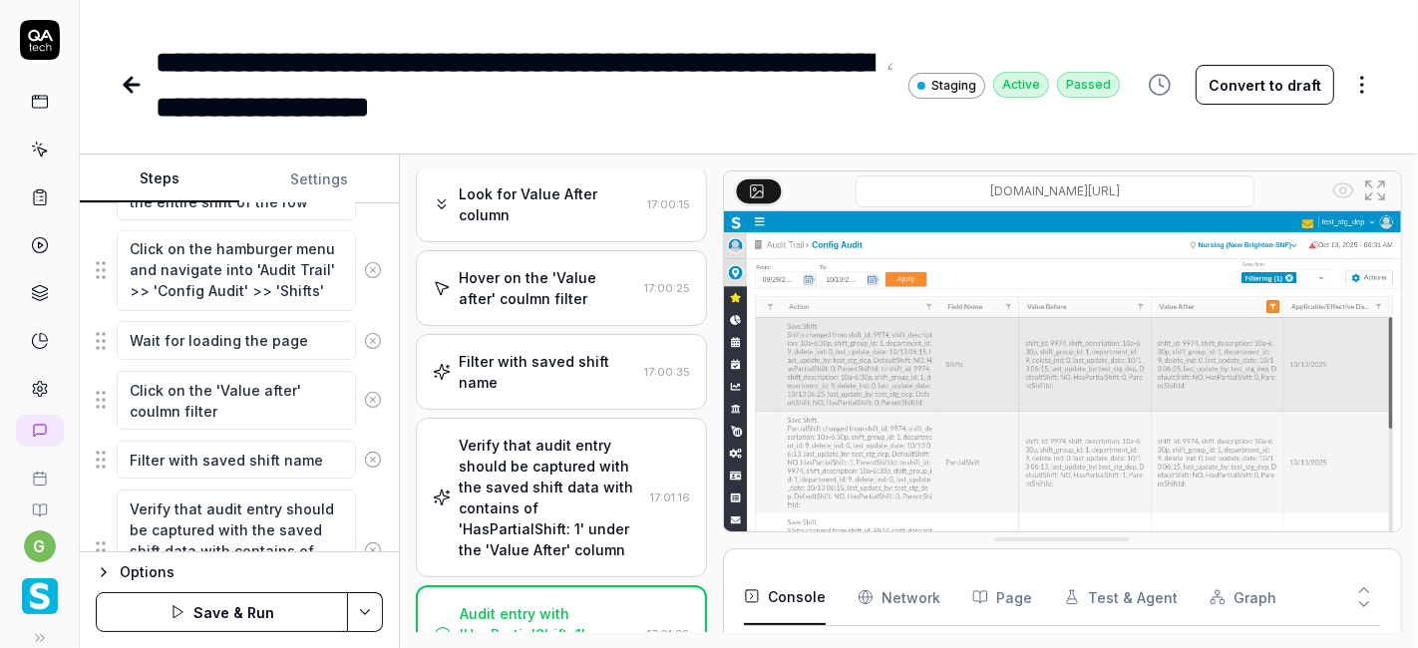
scroll to position [1433, 0]
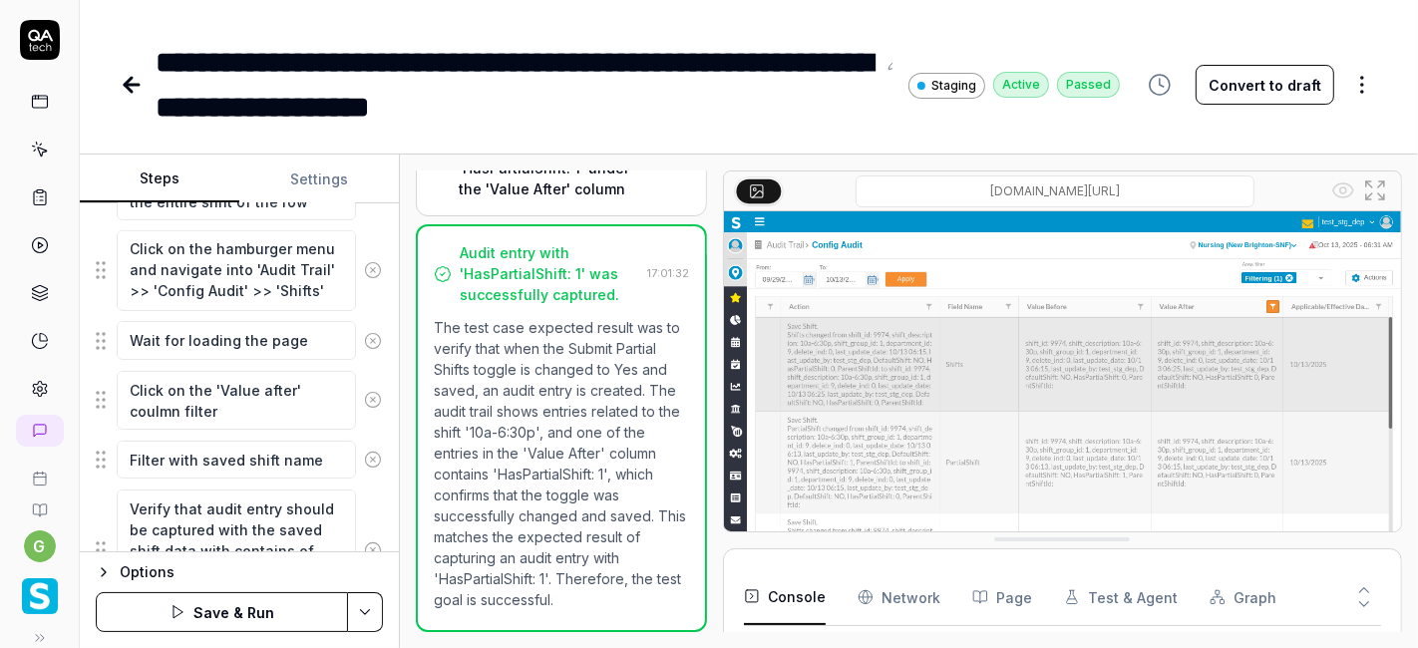
click at [130, 91] on icon at bounding box center [128, 85] width 7 height 14
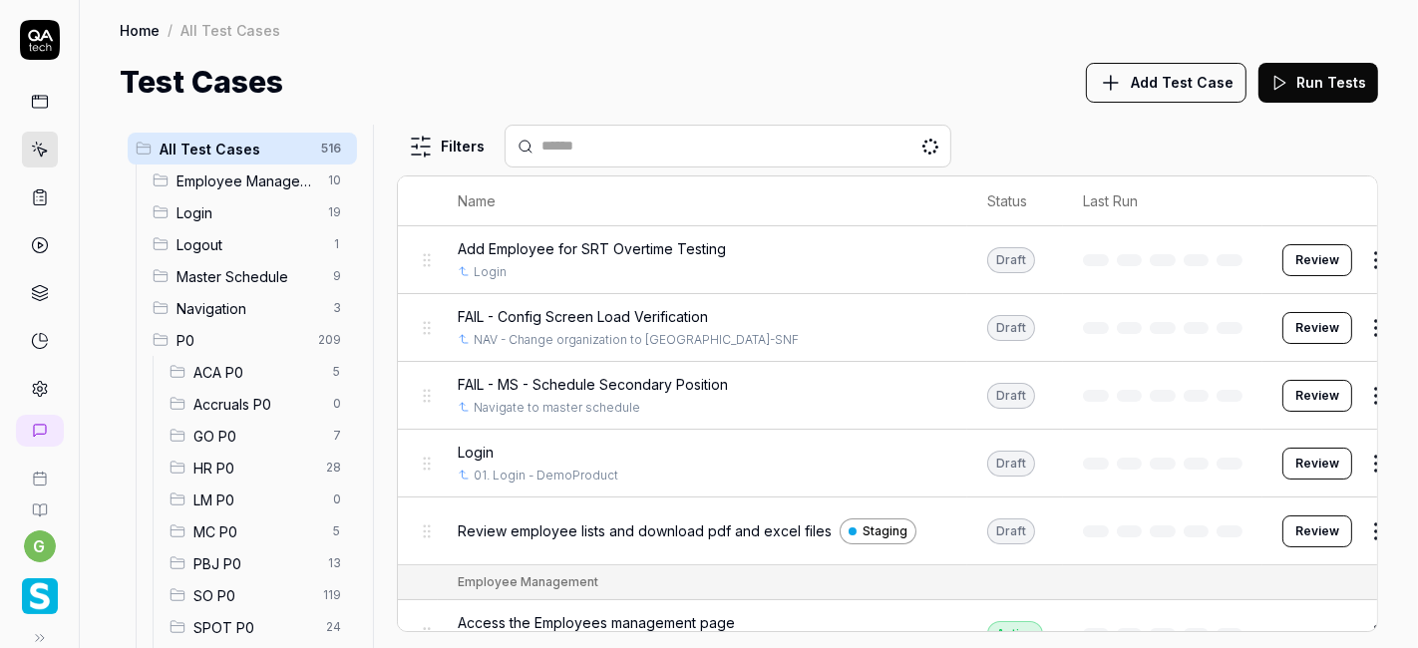
click at [757, 54] on div "Home / All Test Cases Home / All Test Cases Test Cases Add Test Case Run Tests" at bounding box center [749, 52] width 1338 height 105
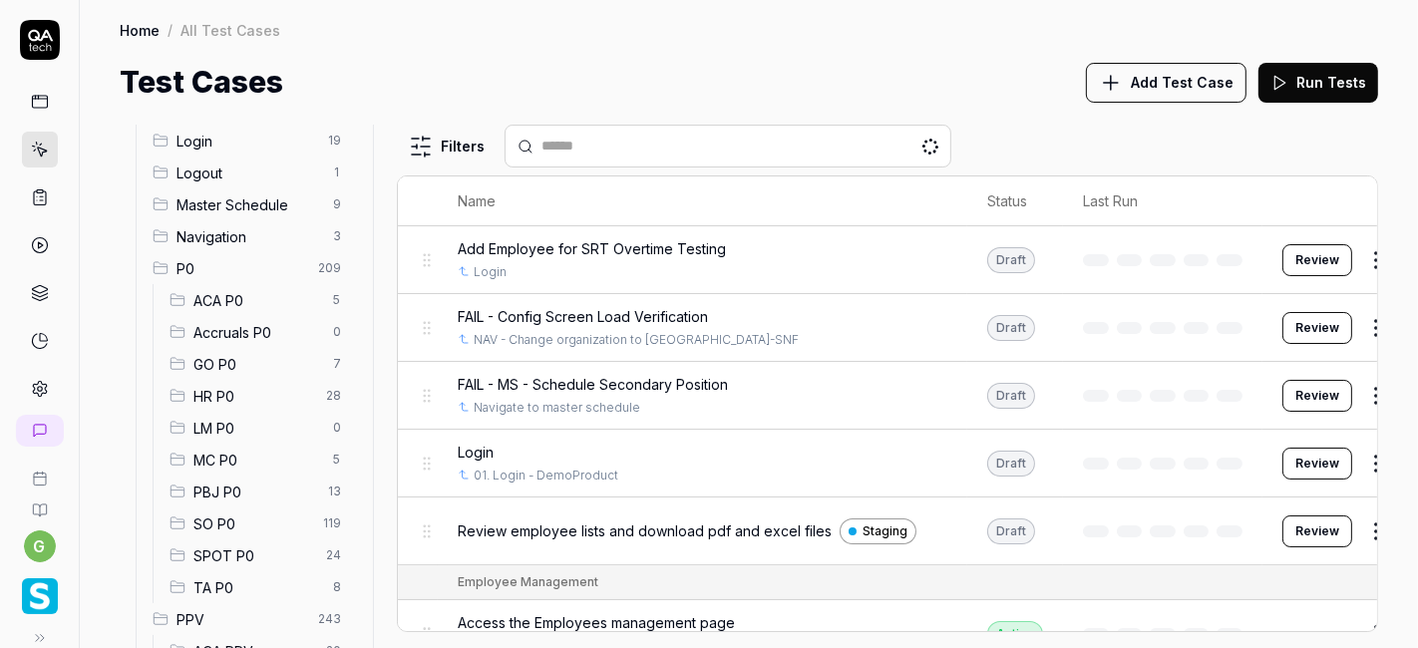
scroll to position [71, 0]
click at [930, 90] on div "Test Cases Add Test Case Run Tests" at bounding box center [749, 82] width 1258 height 45
click at [243, 519] on span "SO P0" at bounding box center [252, 524] width 118 height 21
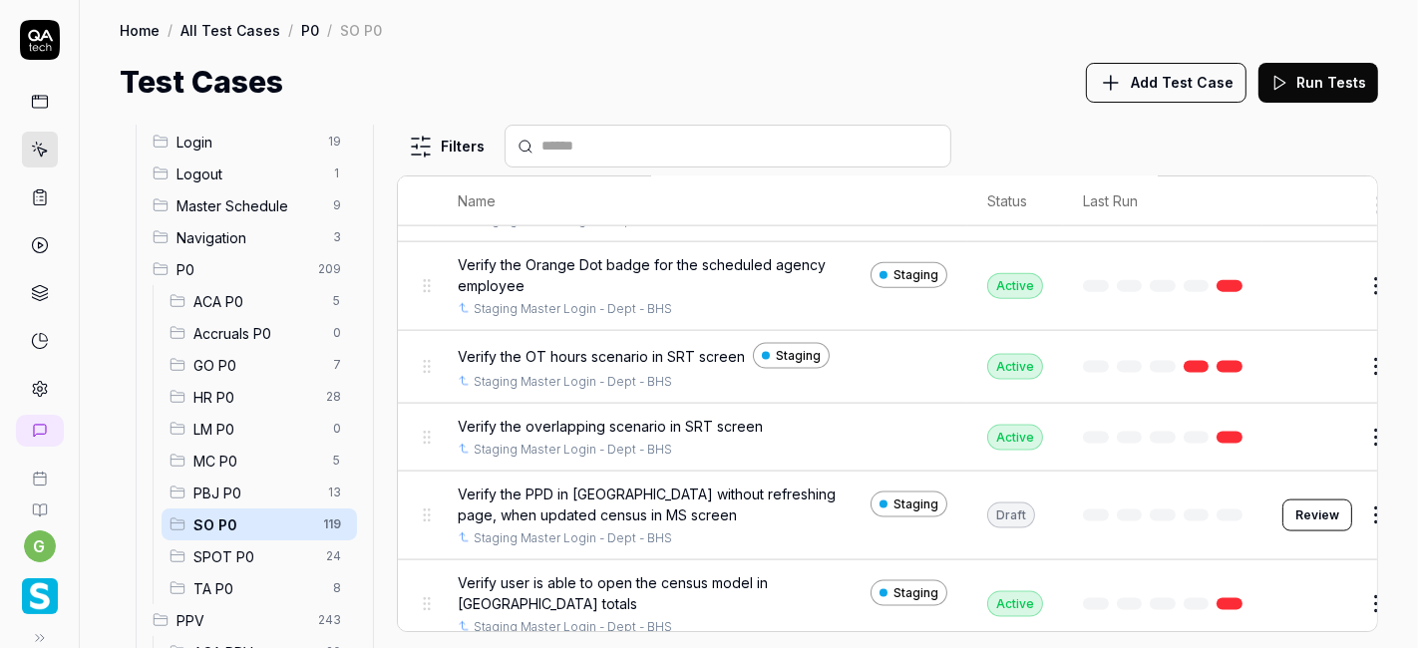
scroll to position [9027, 0]
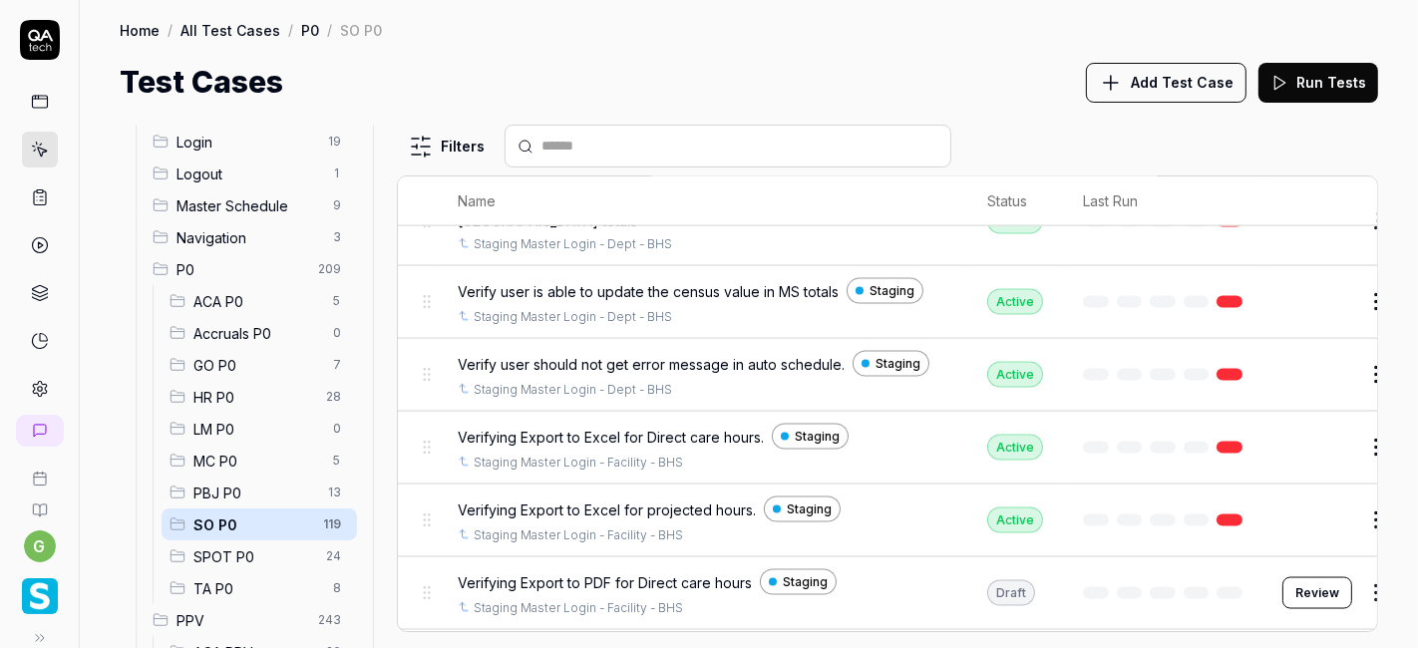
click at [782, 152] on input "text" at bounding box center [739, 146] width 397 height 21
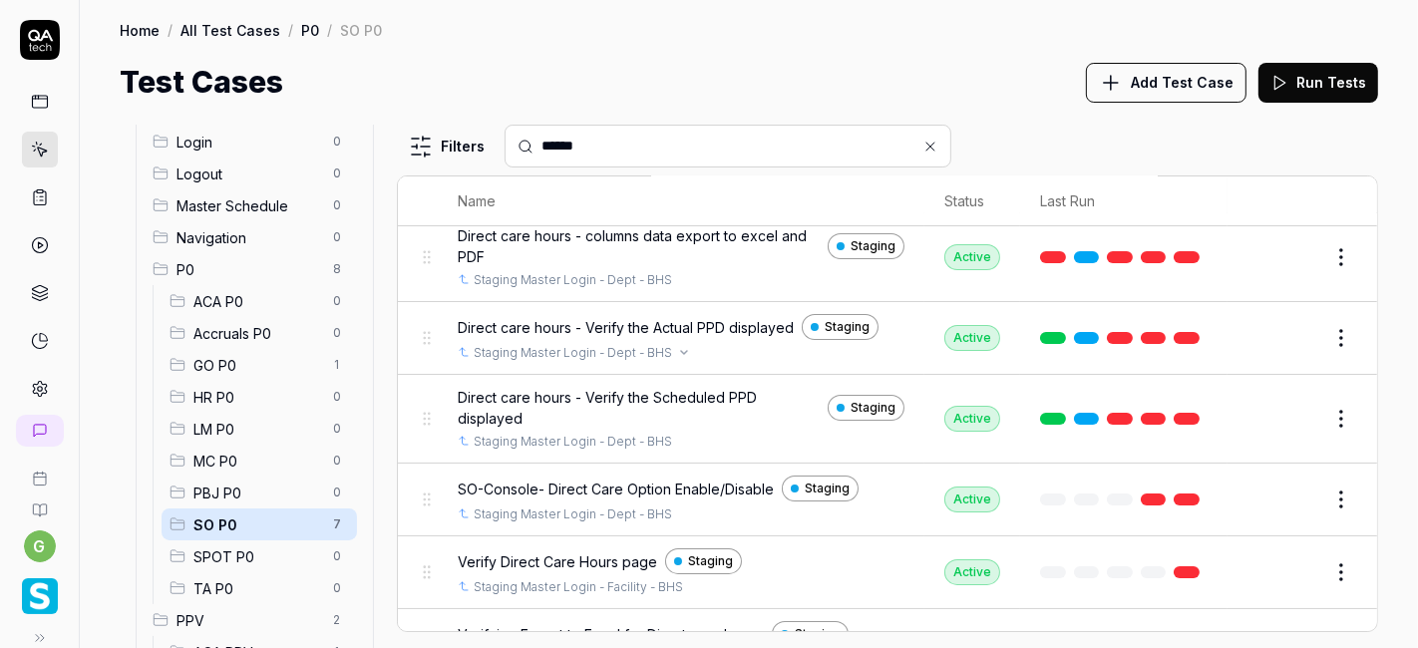
scroll to position [0, 0]
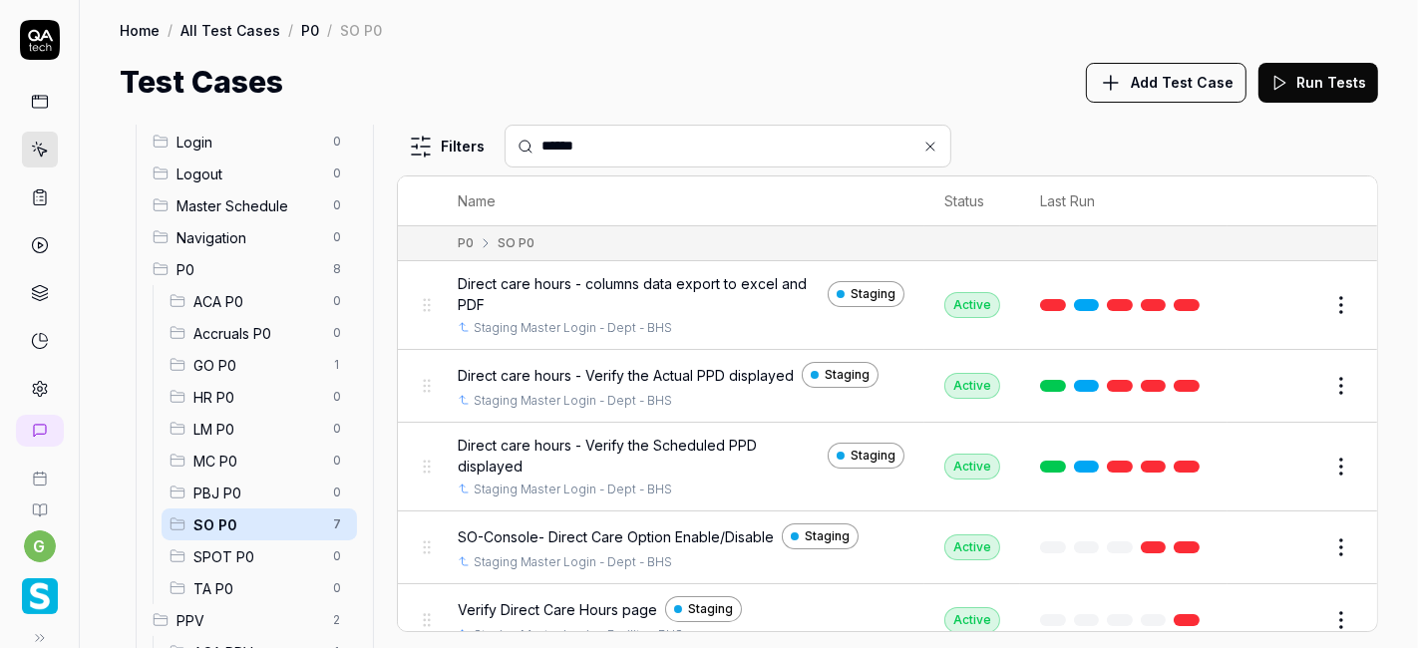
click at [752, 60] on div "Test Cases Add Test Case Run Tests" at bounding box center [749, 82] width 1258 height 45
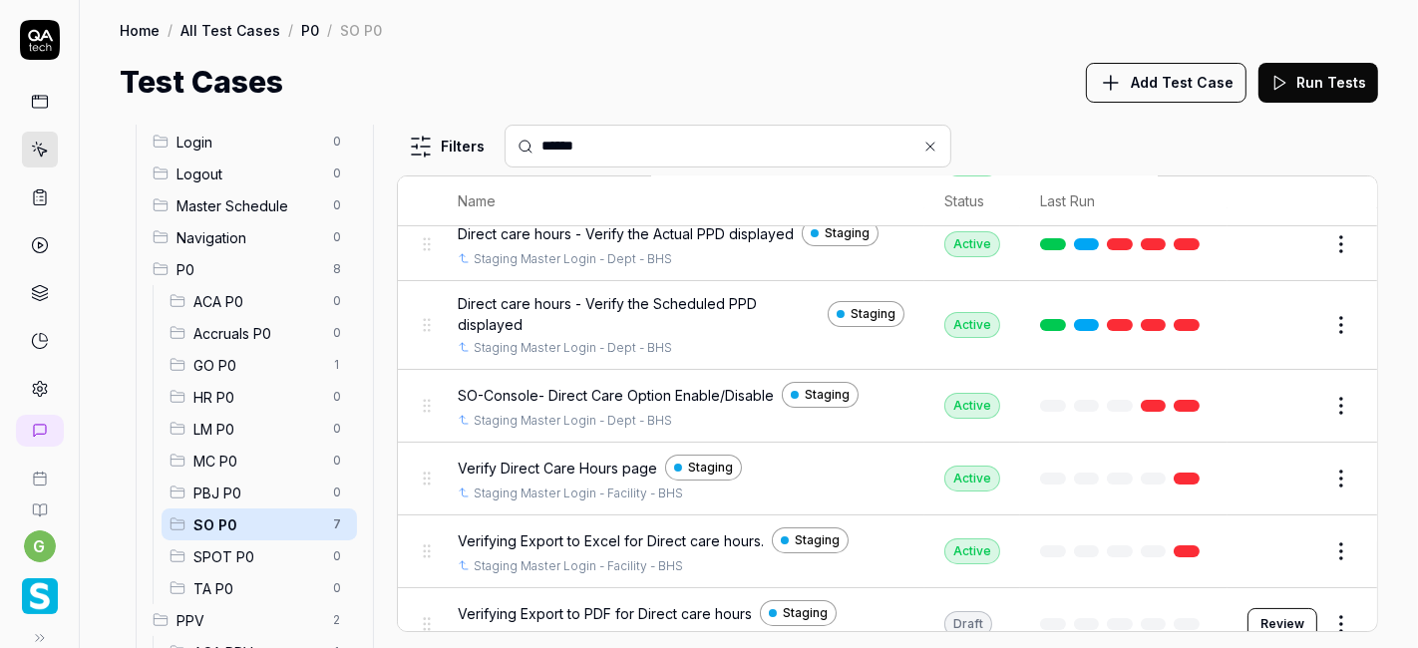
scroll to position [163, 0]
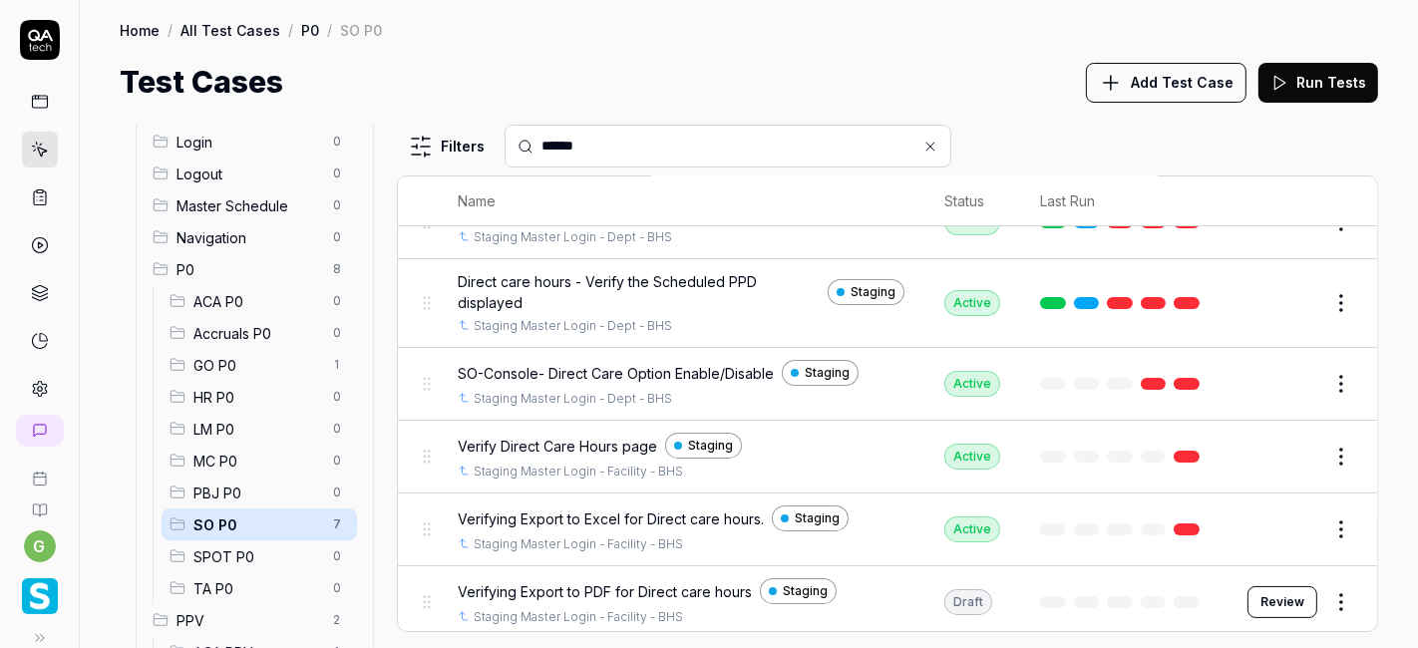
click at [642, 138] on input "******" at bounding box center [739, 146] width 397 height 21
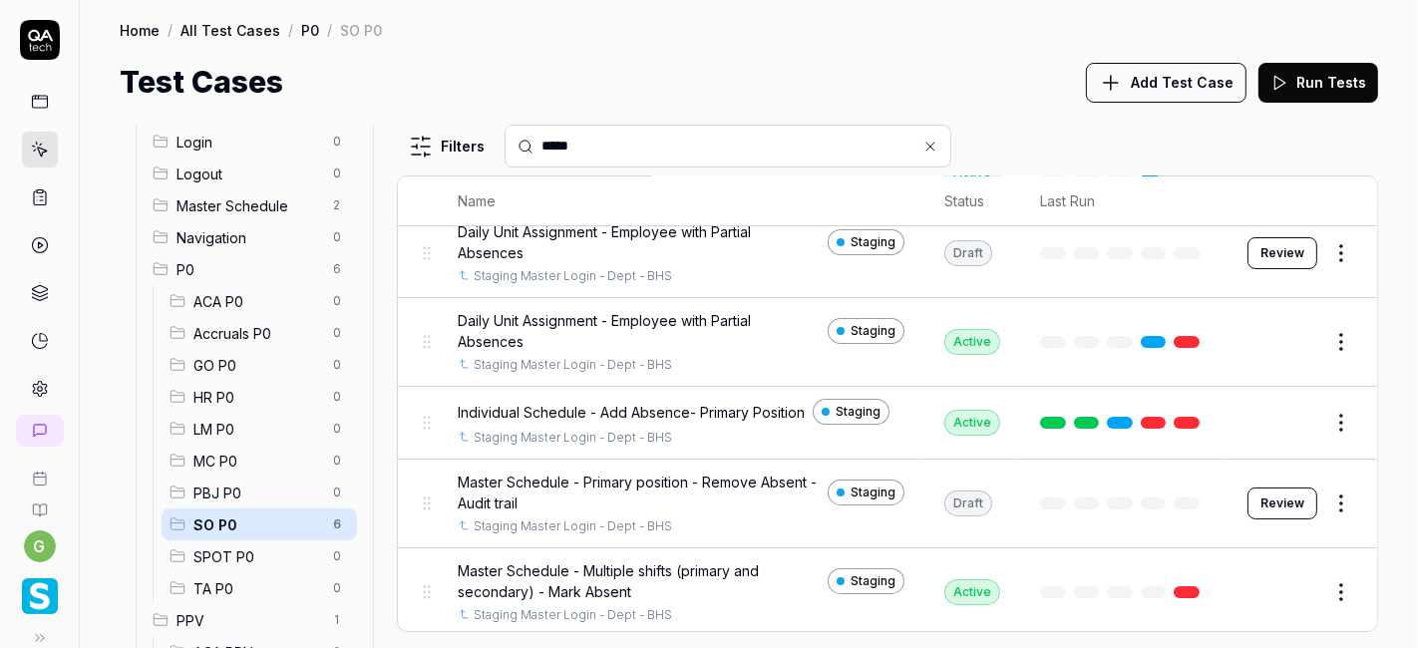
scroll to position [0, 0]
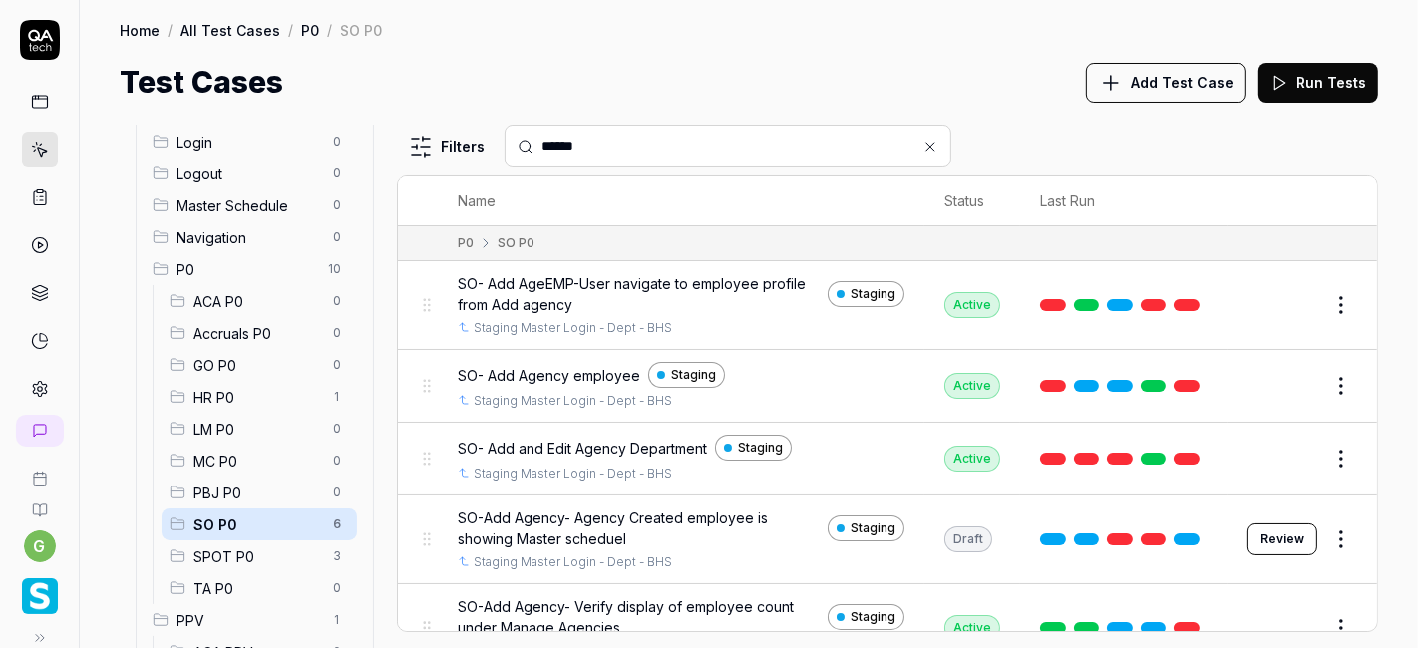
type input "******"
paste input "text"
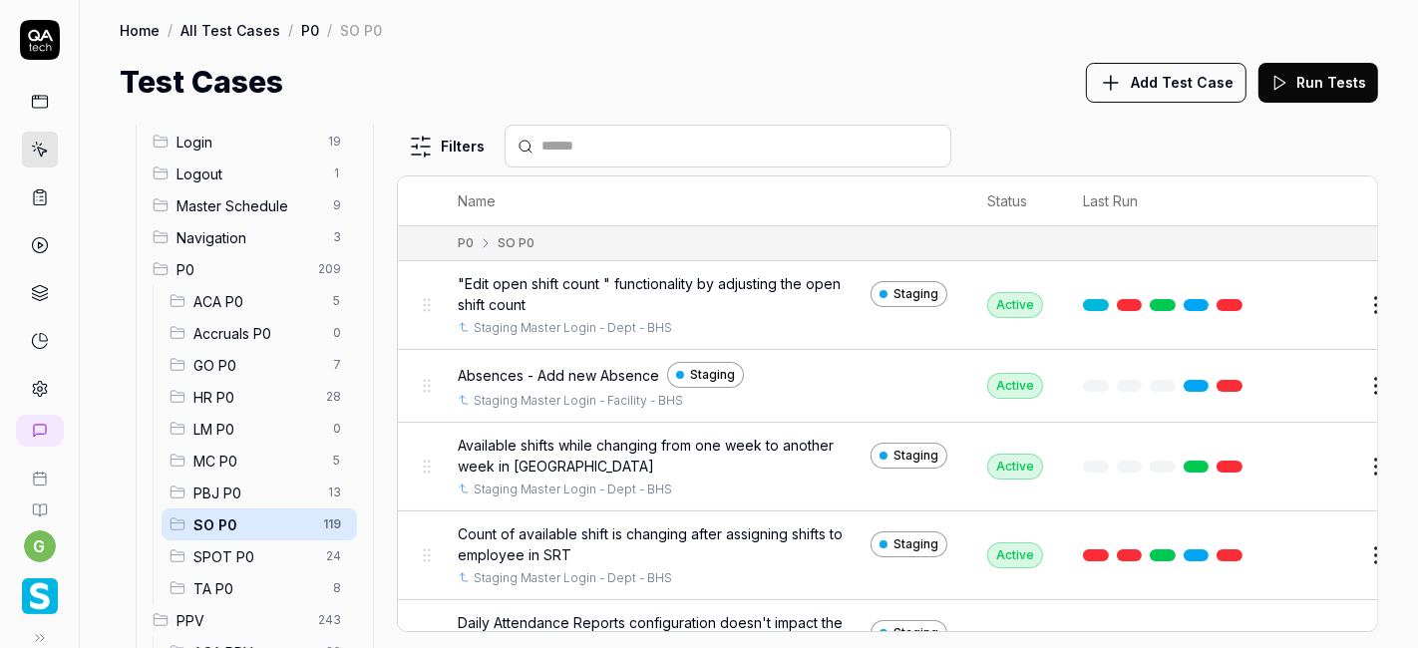
paste input "*"
click at [563, 141] on input "text" at bounding box center [739, 146] width 397 height 21
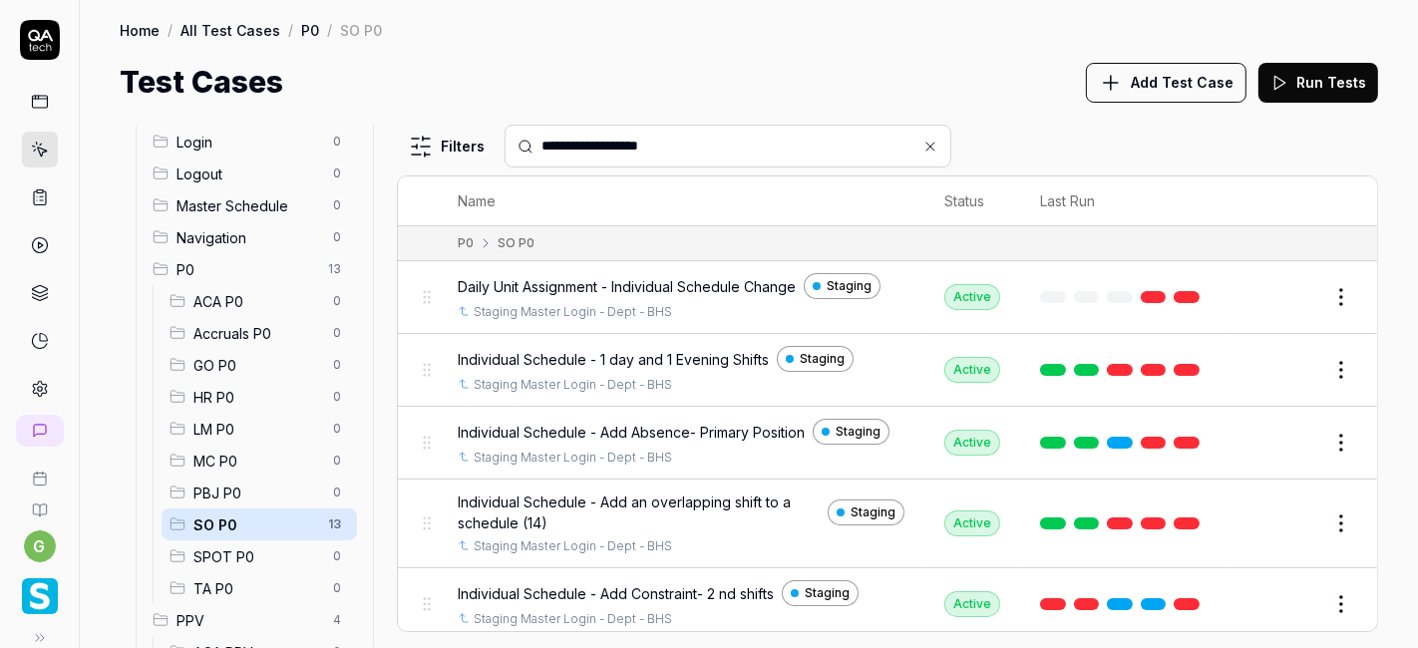
type input "**********"
click at [945, 90] on div "Test Cases Add Test Case Run Tests" at bounding box center [749, 82] width 1258 height 45
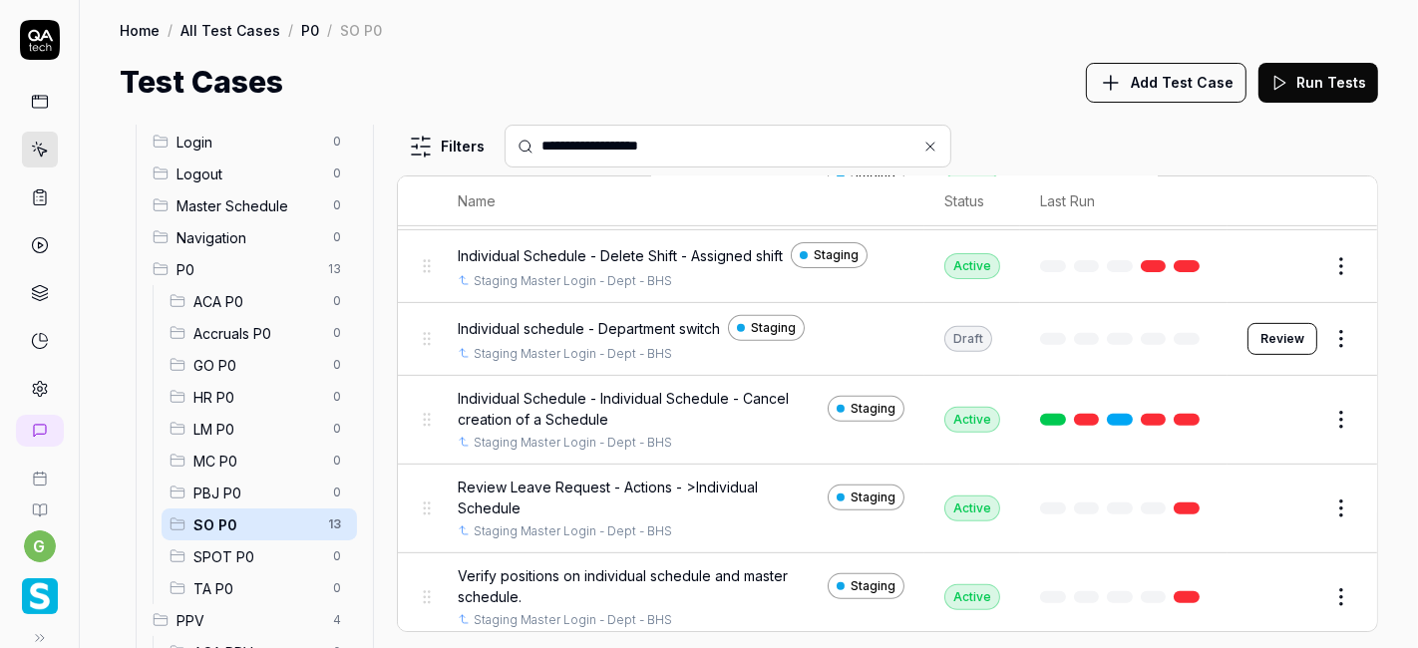
scroll to position [678, 0]
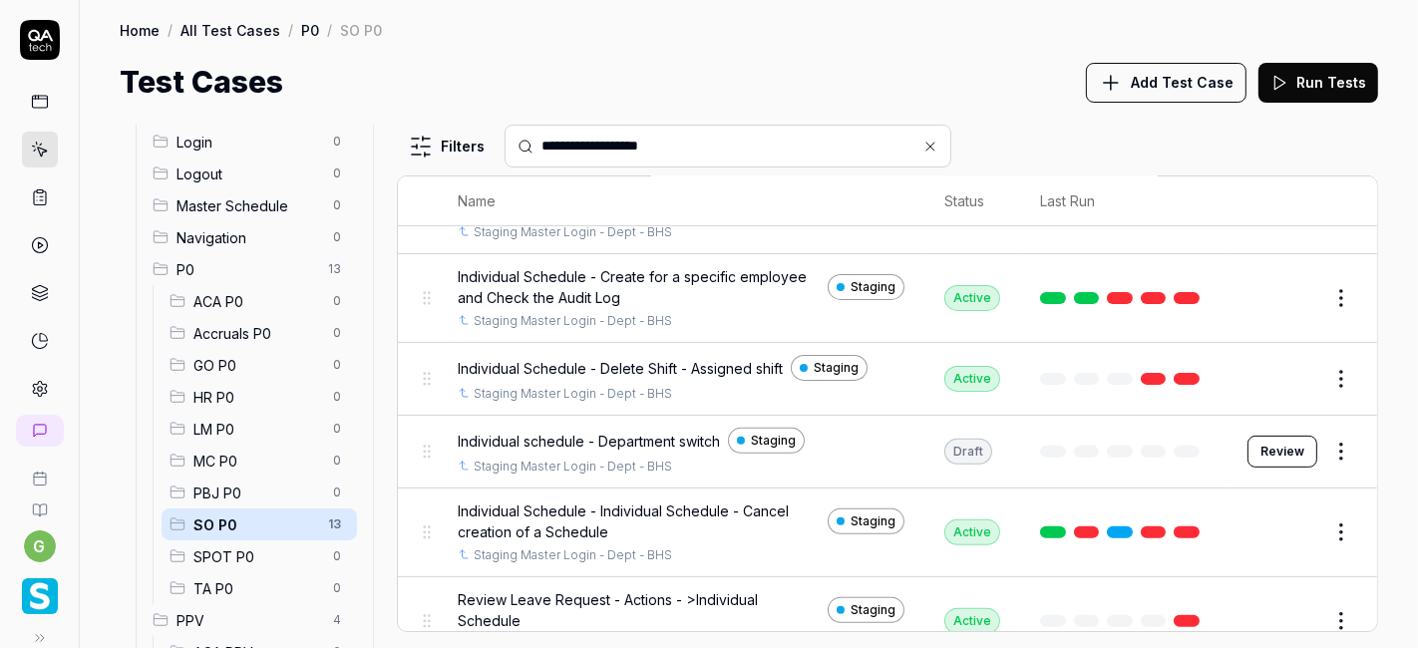
scroll to position [562, 0]
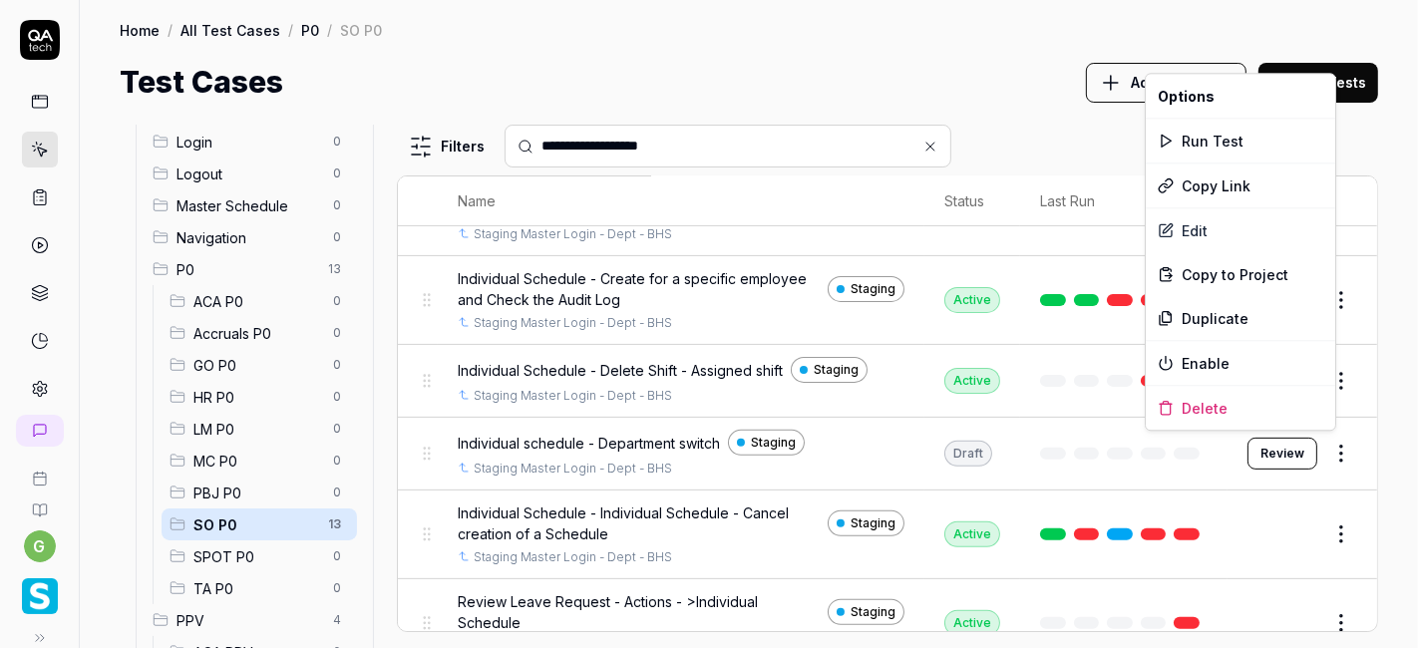
click at [1321, 451] on html "**********" at bounding box center [709, 324] width 1418 height 648
click at [934, 55] on html "**********" at bounding box center [709, 324] width 1418 height 648
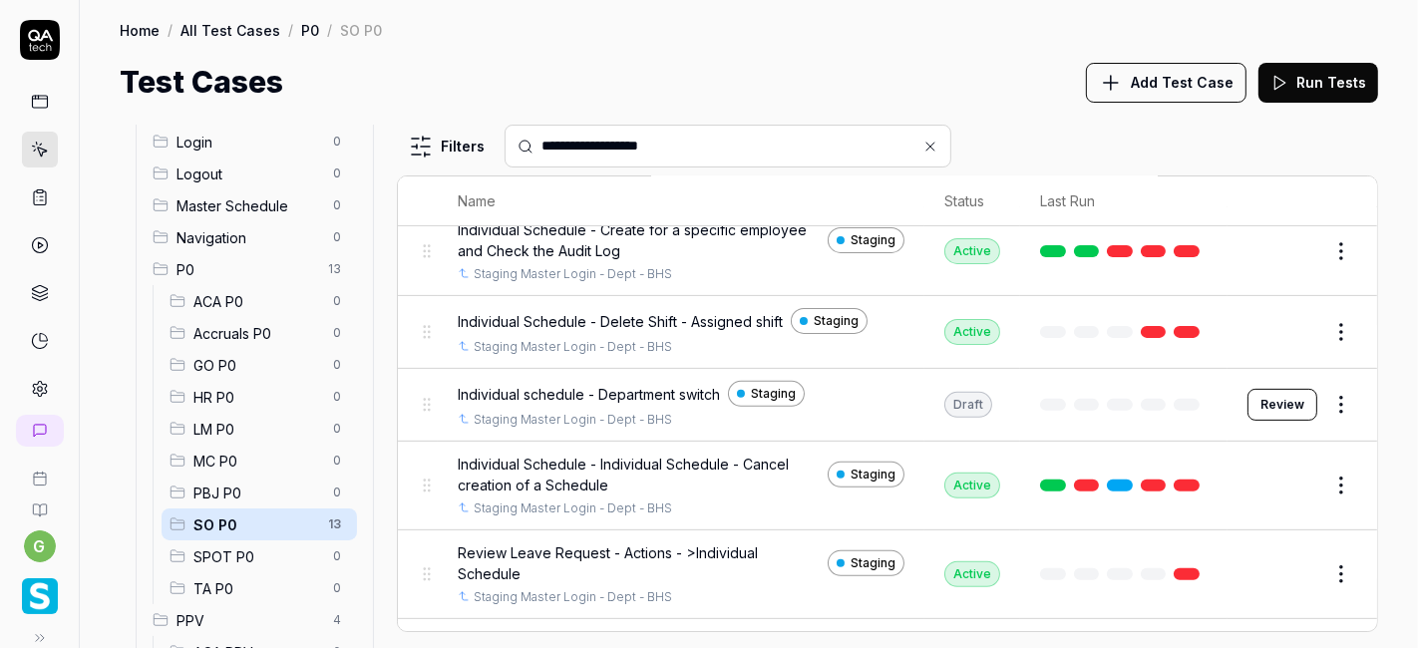
scroll to position [608, 0]
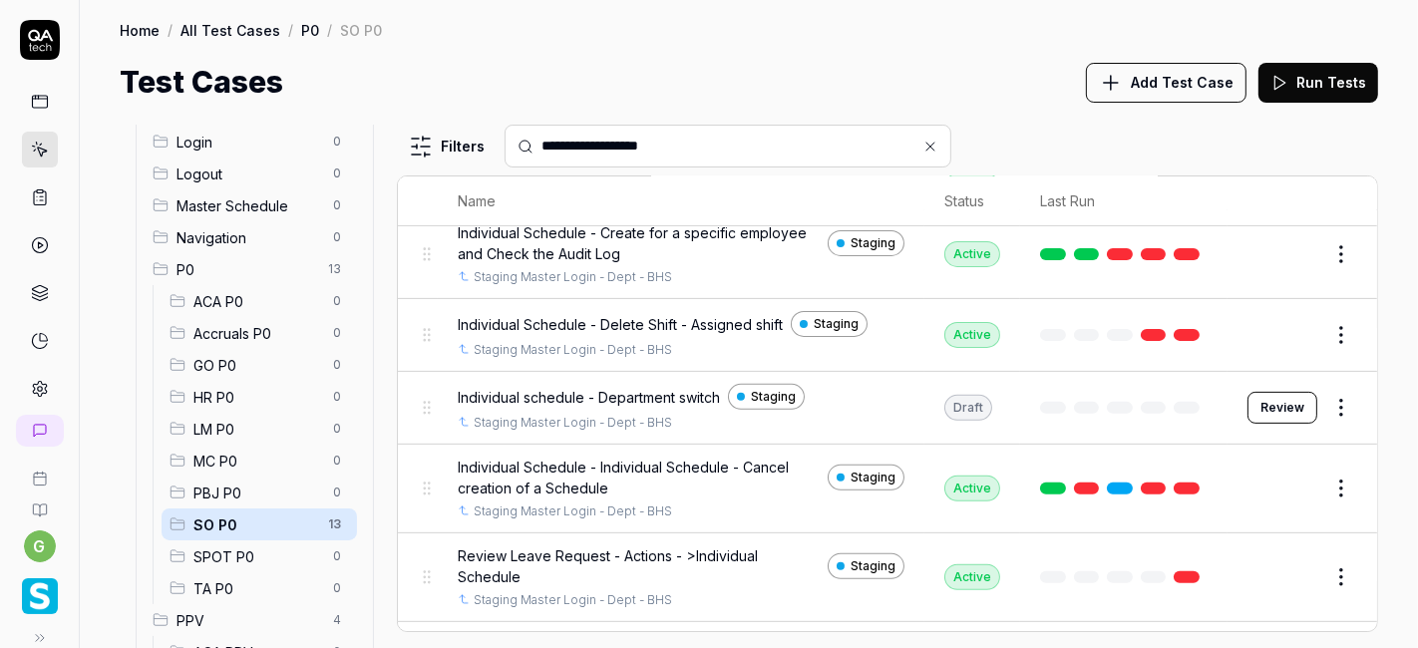
click at [691, 146] on input "**********" at bounding box center [739, 146] width 397 height 21
paste input "text"
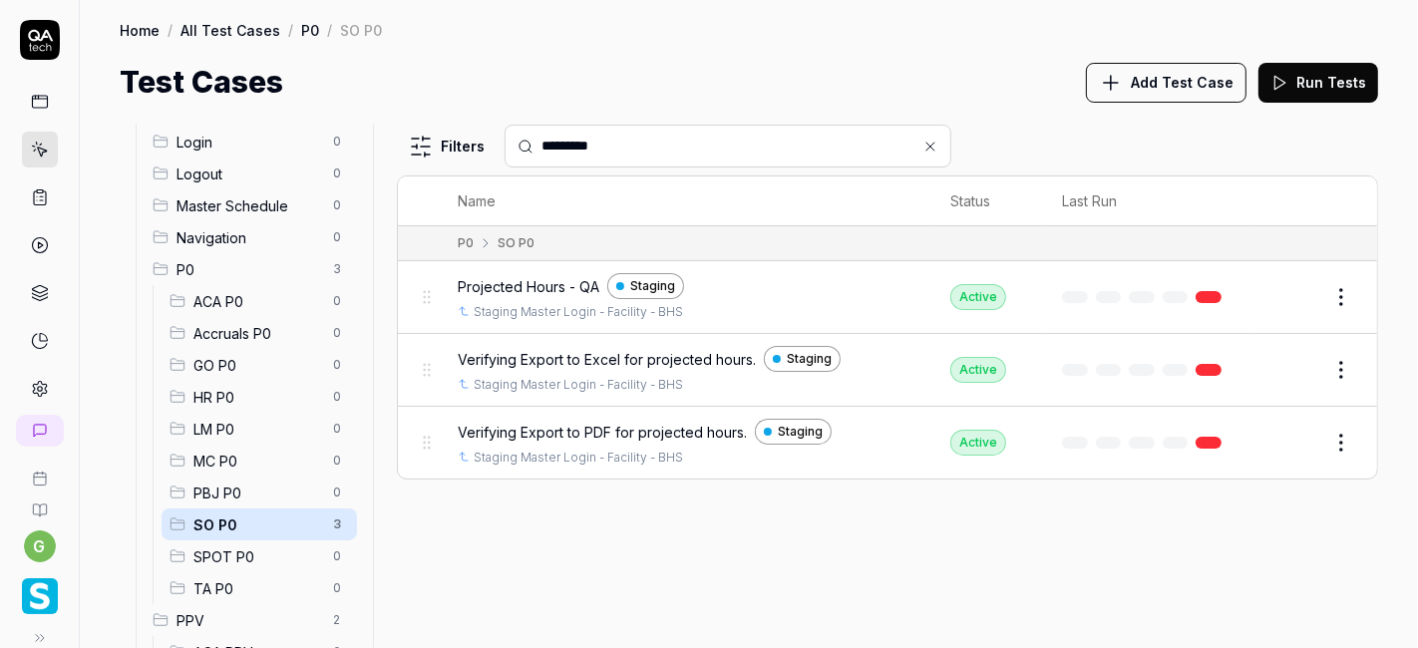
scroll to position [0, 0]
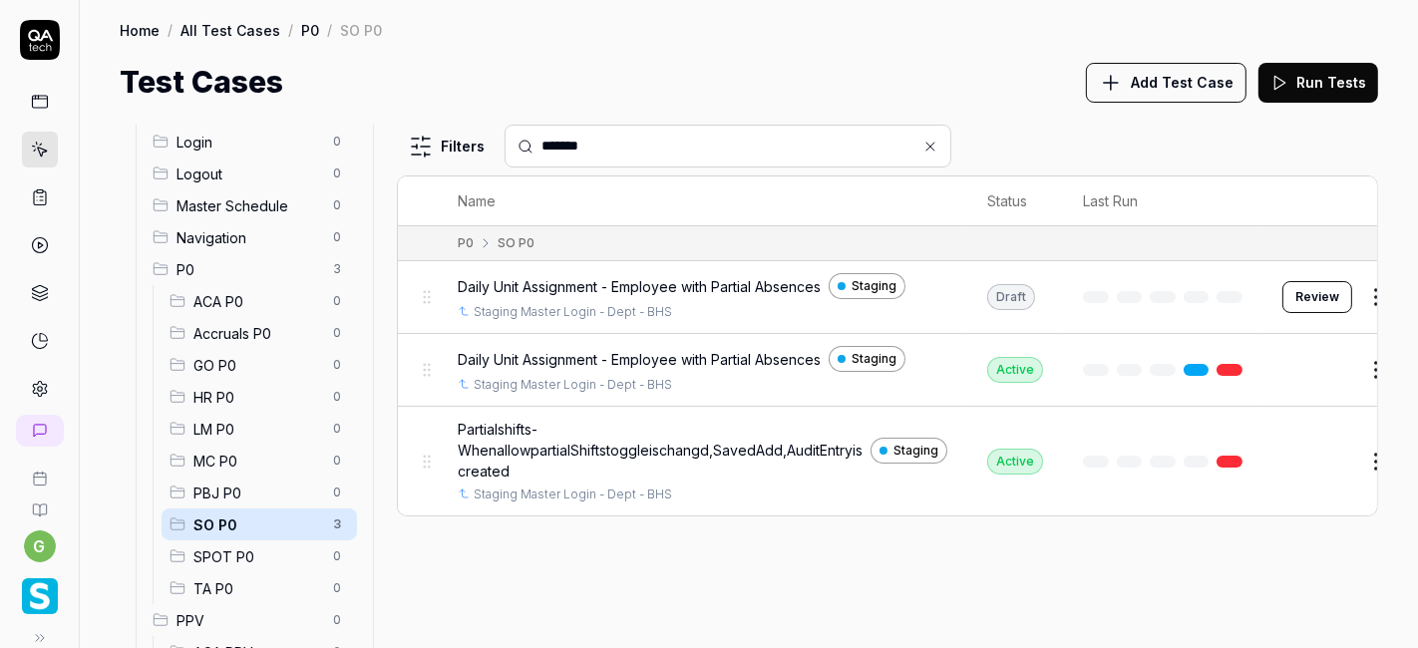
type input "*******"
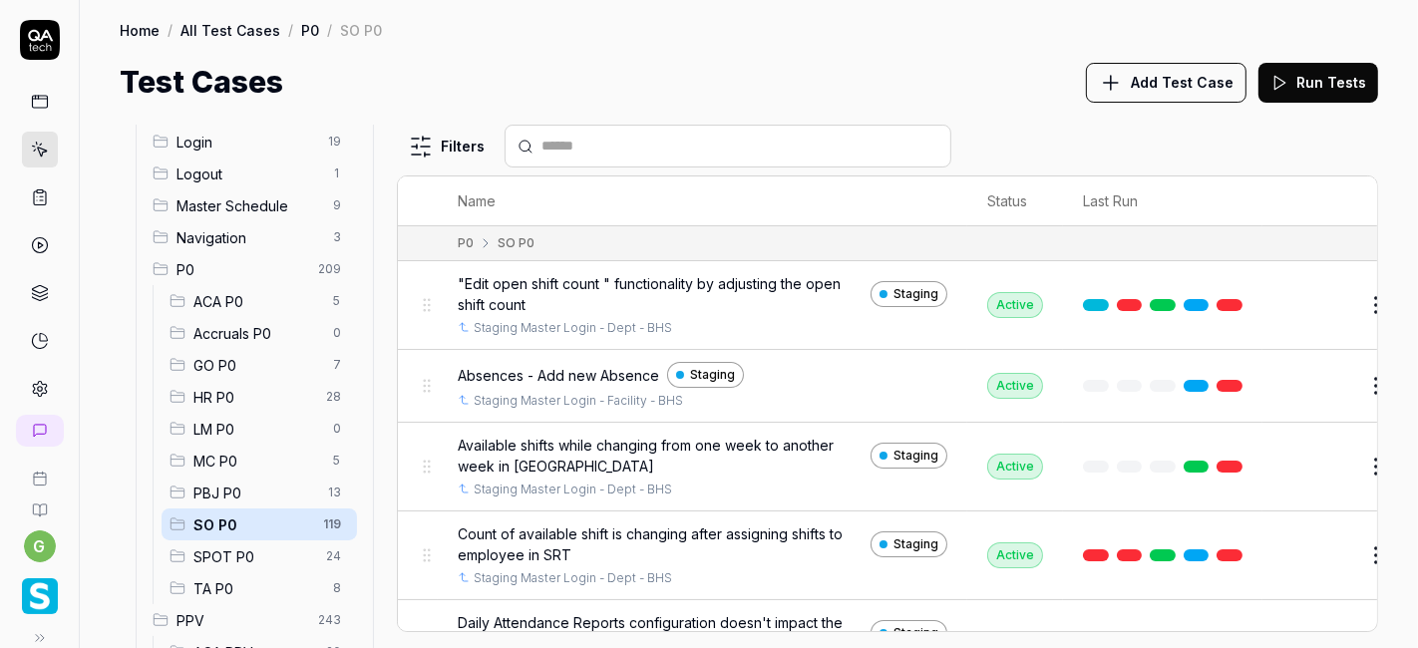
click at [618, 146] on input "text" at bounding box center [739, 146] width 397 height 21
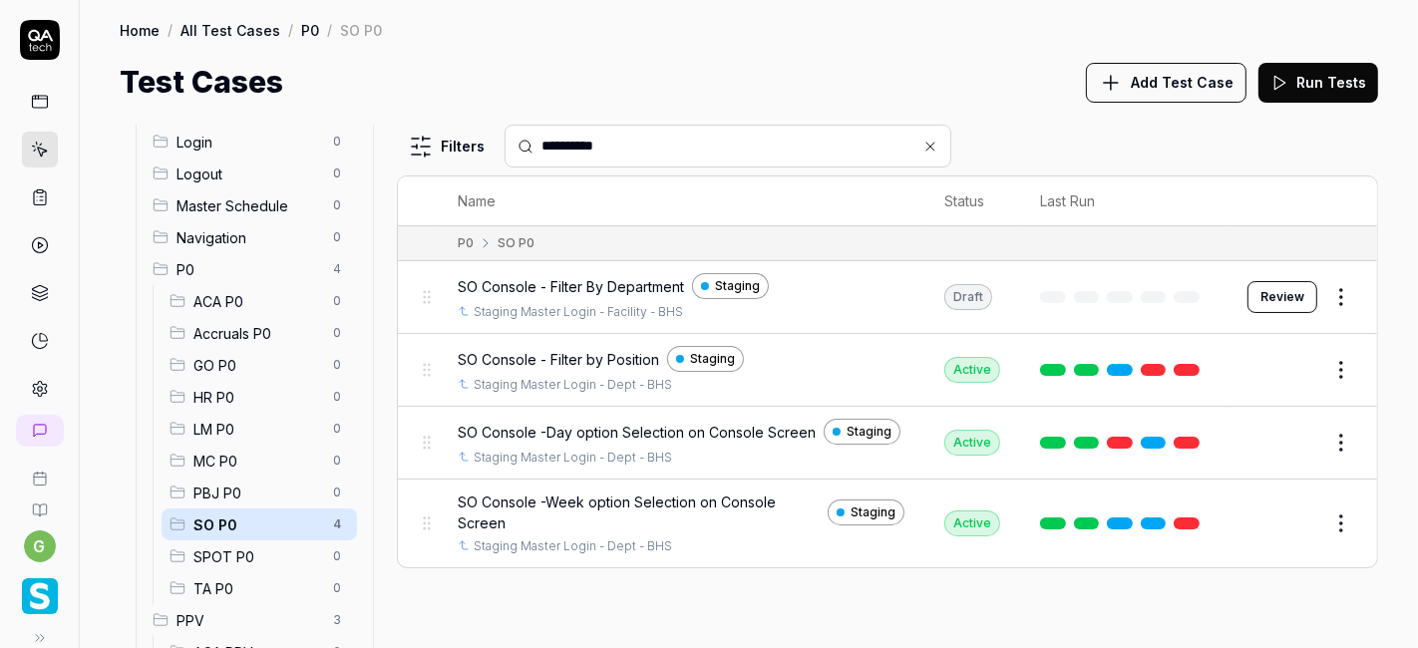
drag, startPoint x: 566, startPoint y: 142, endPoint x: 520, endPoint y: 147, distance: 46.1
click at [520, 147] on div "**********" at bounding box center [727, 146] width 447 height 43
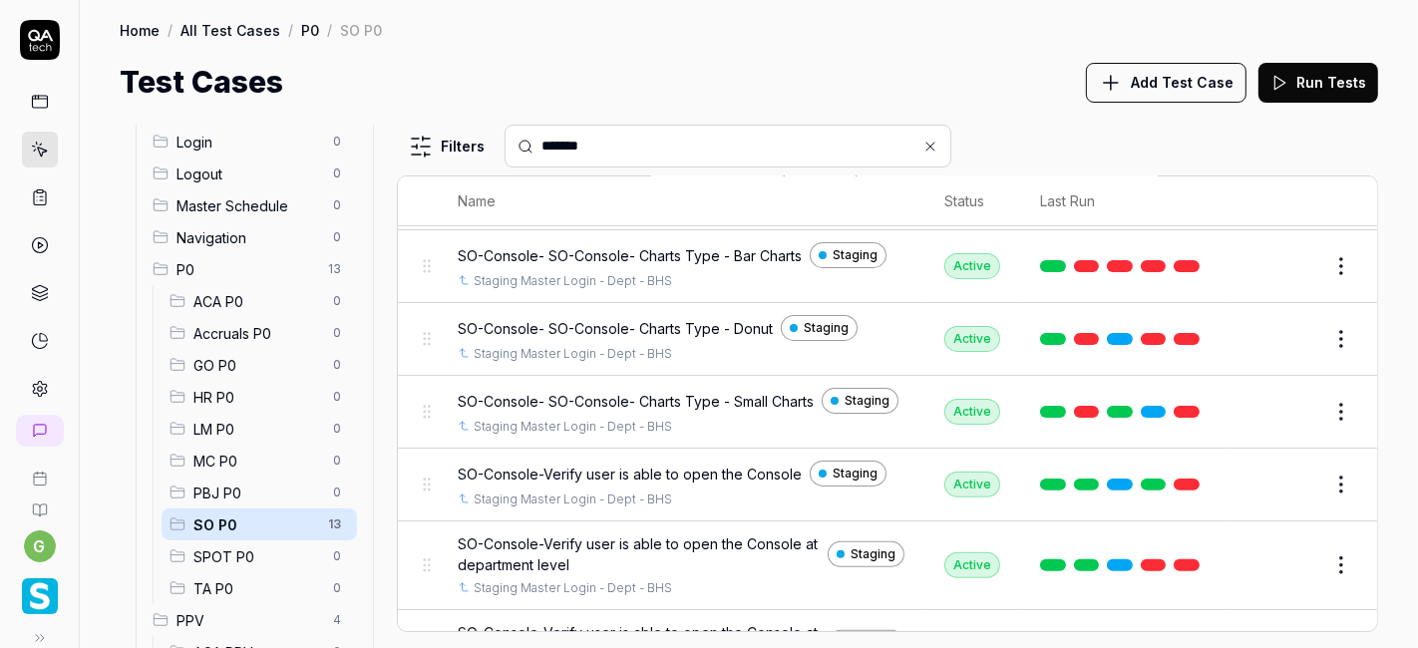
scroll to position [661, 0]
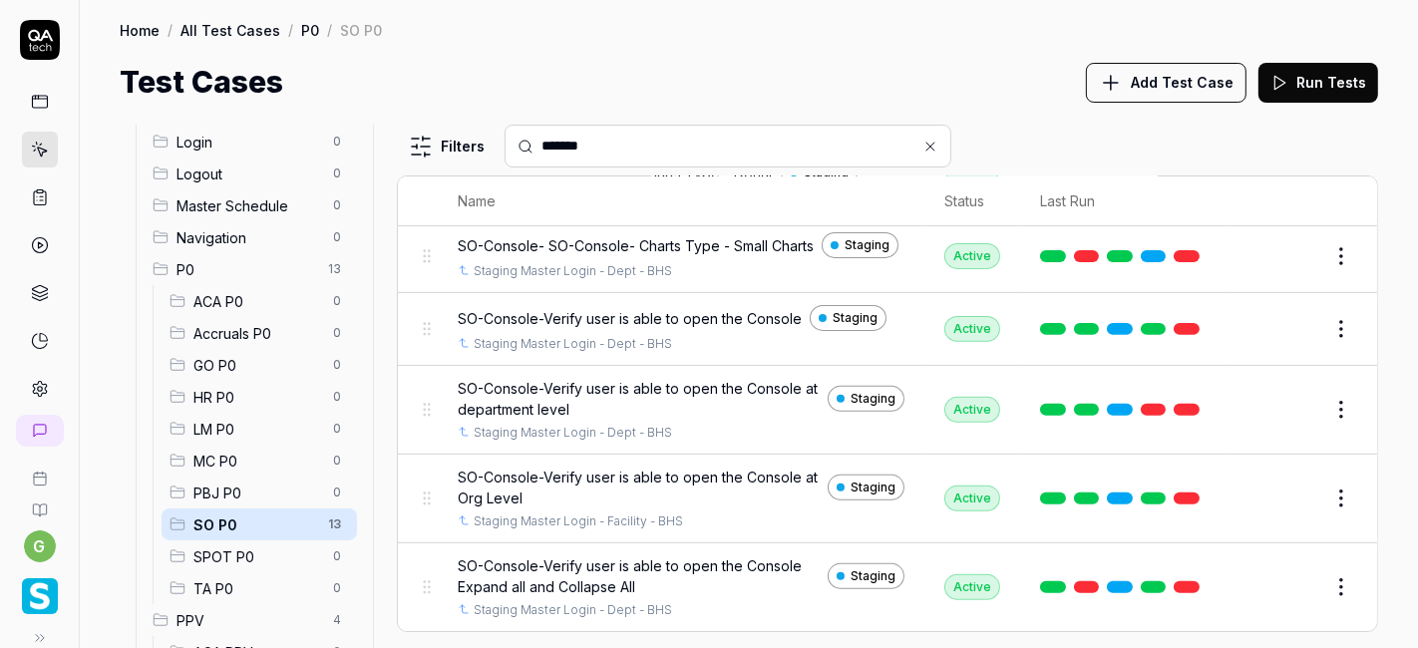
click at [656, 155] on input "*******" at bounding box center [739, 146] width 397 height 21
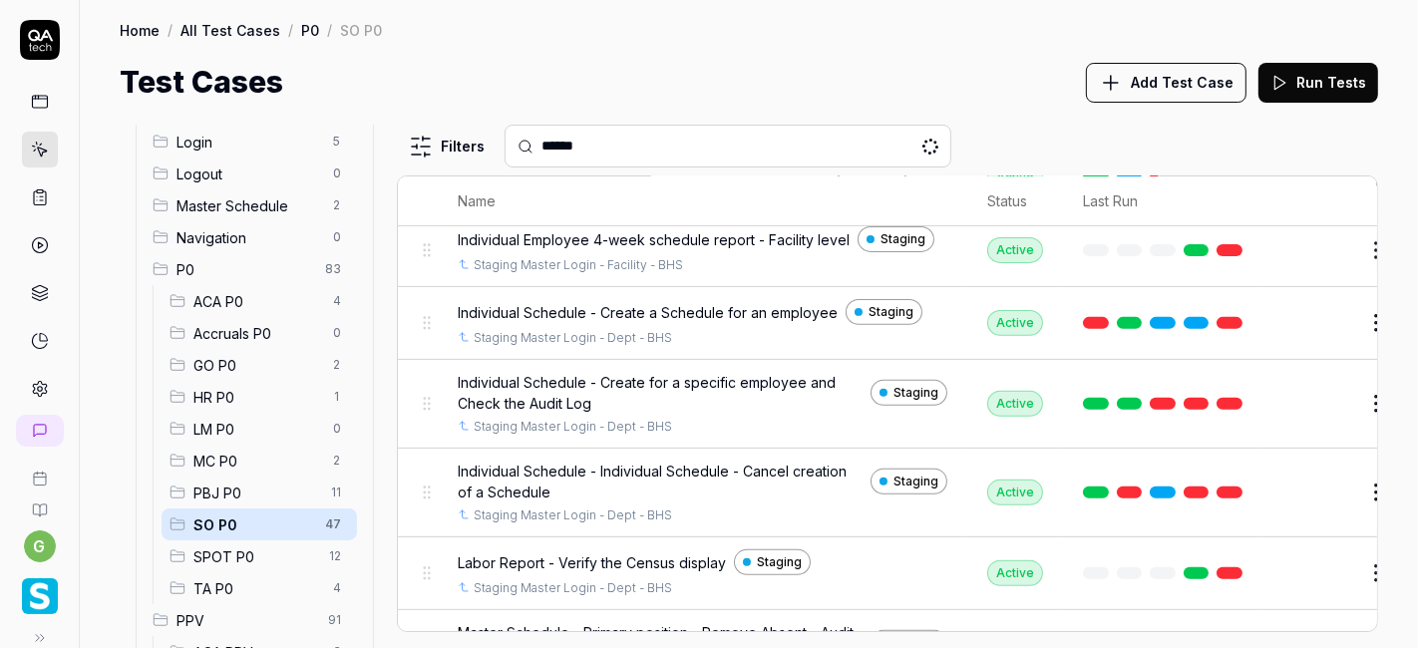
scroll to position [0, 0]
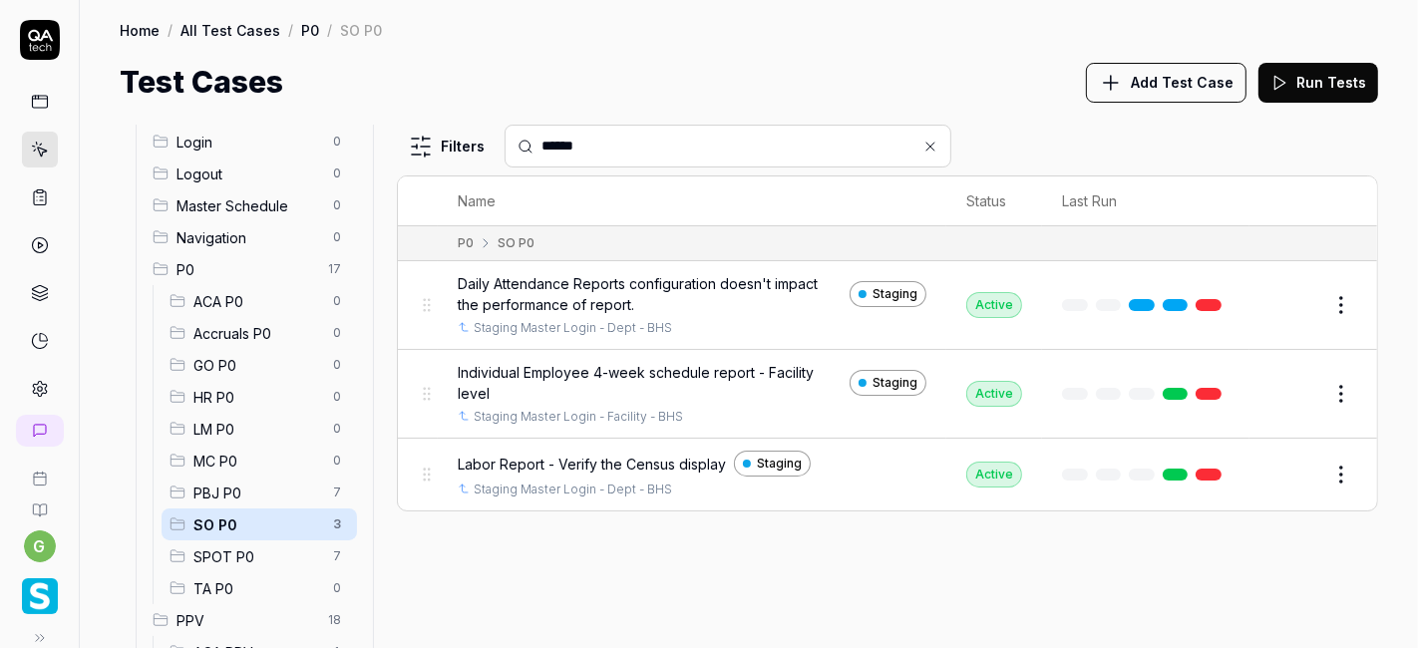
type input "*"
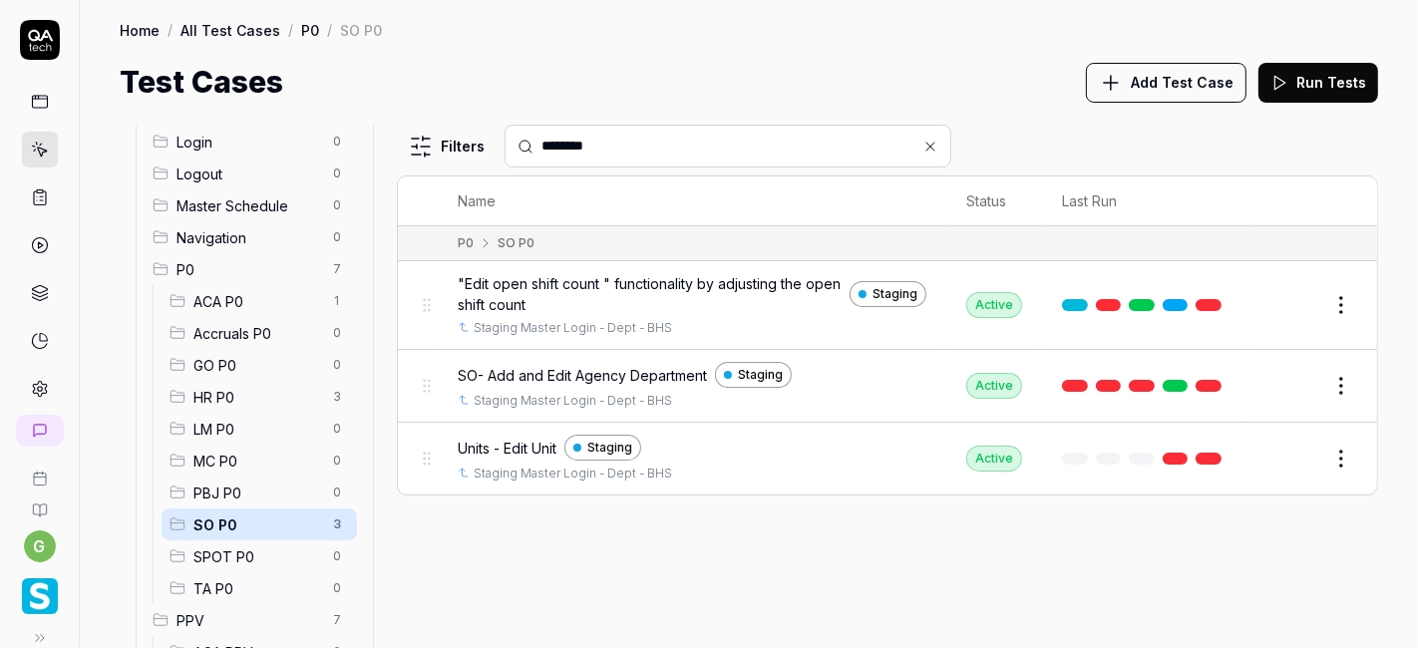
type input "*********"
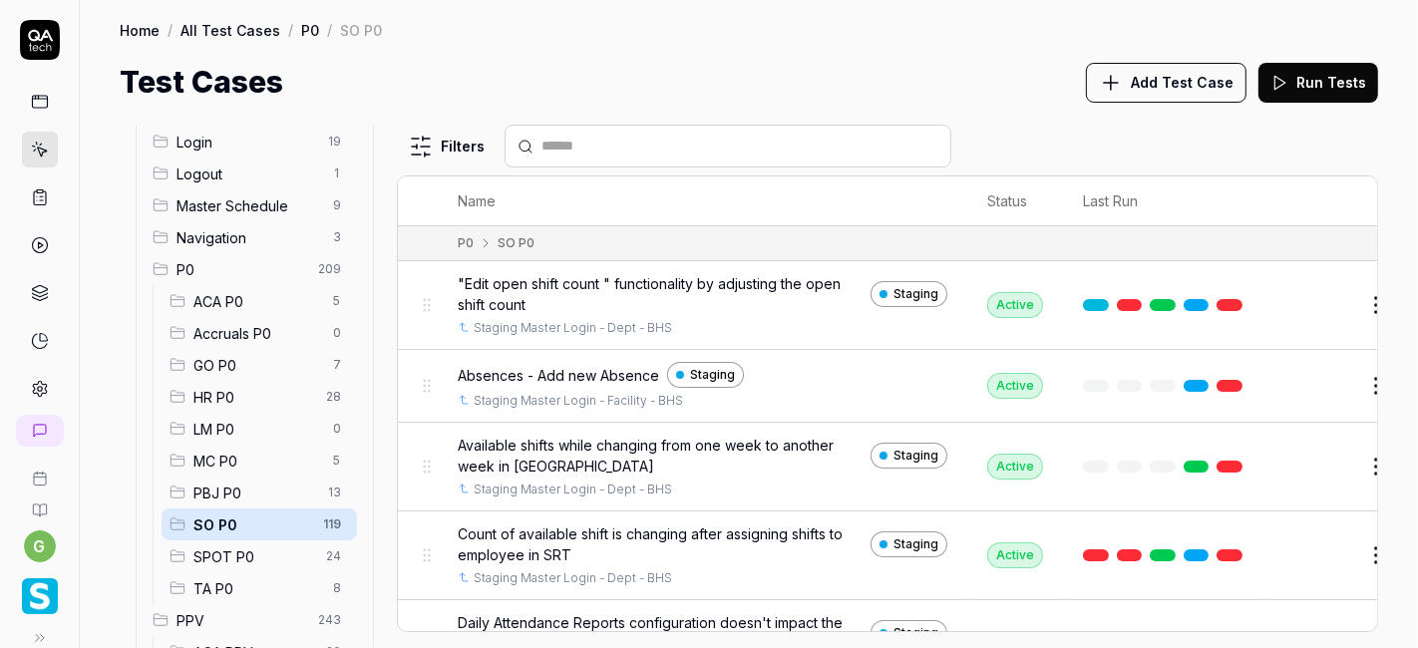
click at [671, 114] on div "All Test Cases 516 Employee Management 10 Login 19 Logout 1 Master Schedule 9 N…" at bounding box center [749, 376] width 1338 height 543
click at [658, 139] on input "text" at bounding box center [739, 146] width 397 height 21
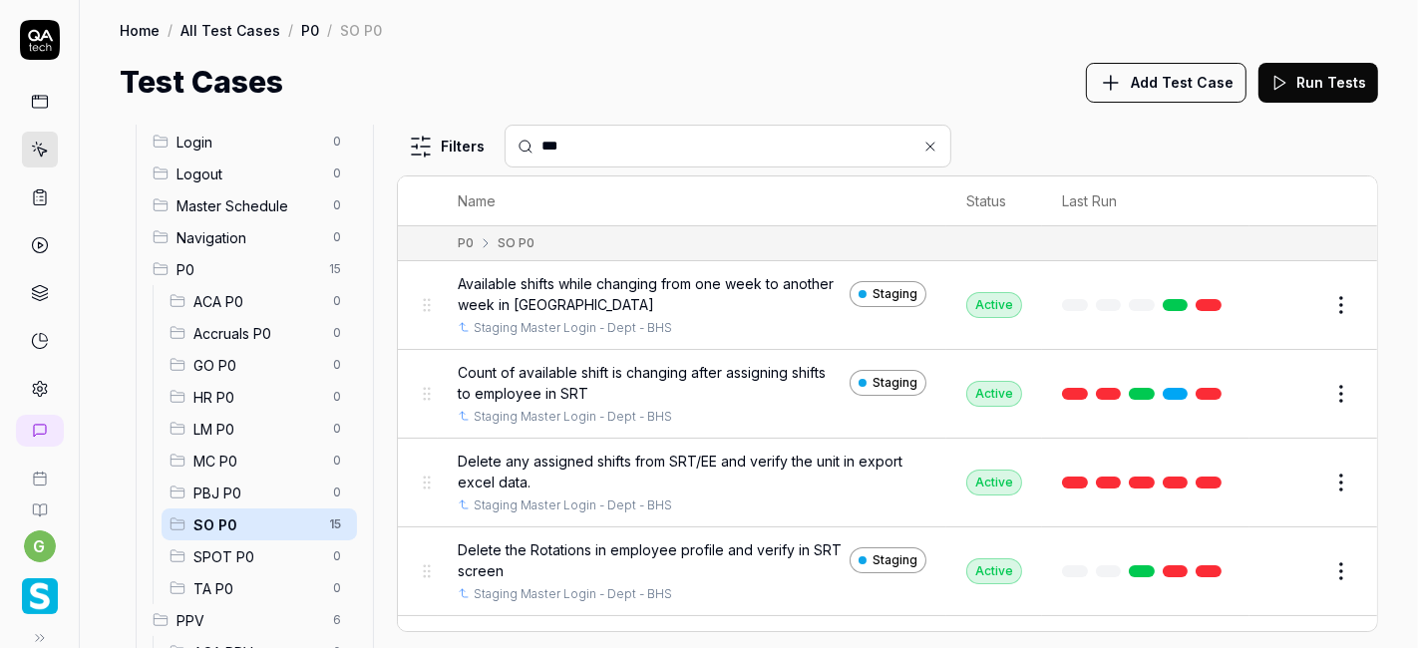
click at [740, 86] on div "Test Cases Add Test Case Run Tests" at bounding box center [749, 82] width 1258 height 45
click at [589, 142] on input "***" at bounding box center [739, 146] width 397 height 21
paste input "**********"
type input "**********"
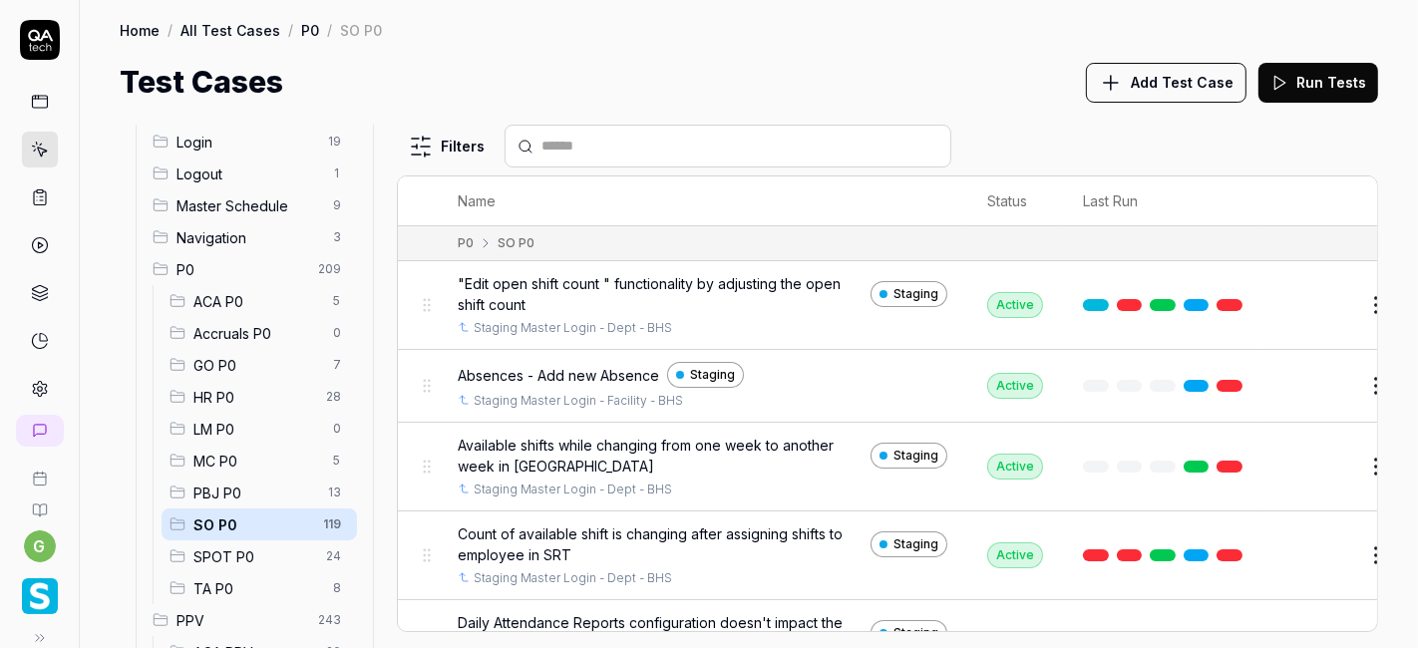
click at [625, 156] on input "text" at bounding box center [739, 146] width 397 height 21
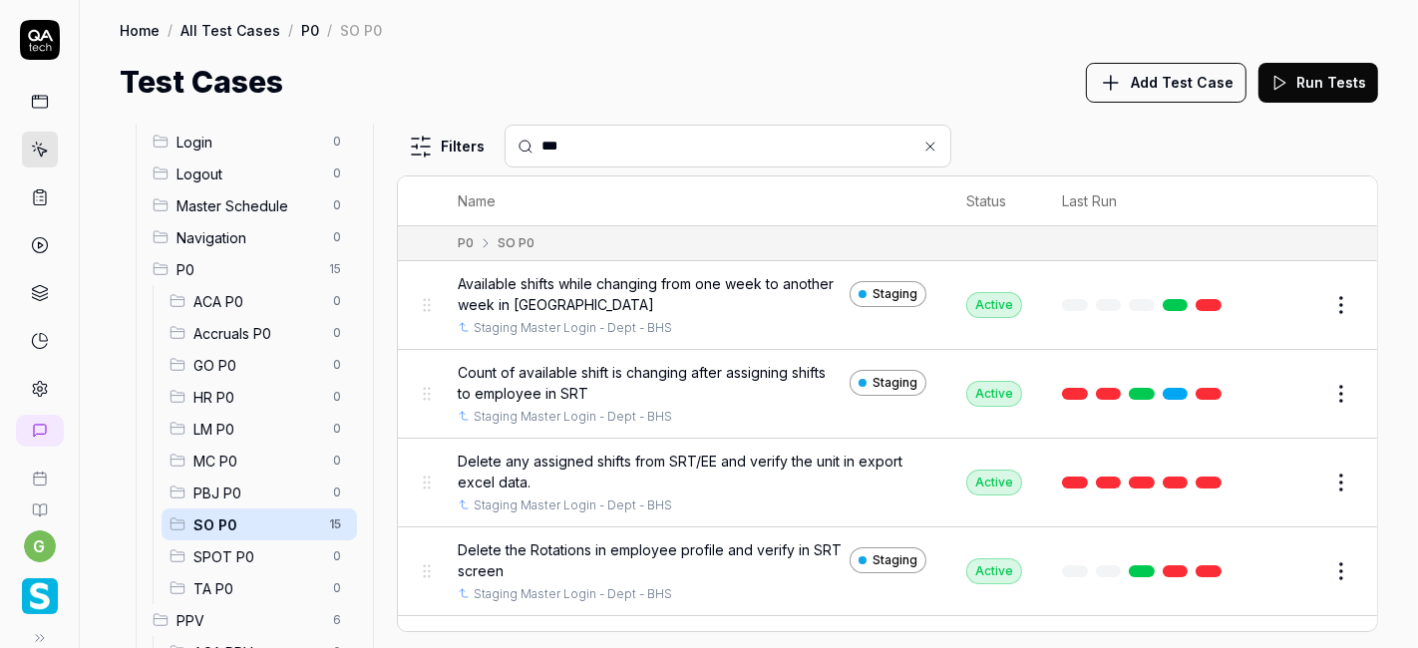
click at [914, 63] on div "Test Cases Add Test Case Run Tests" at bounding box center [749, 82] width 1258 height 45
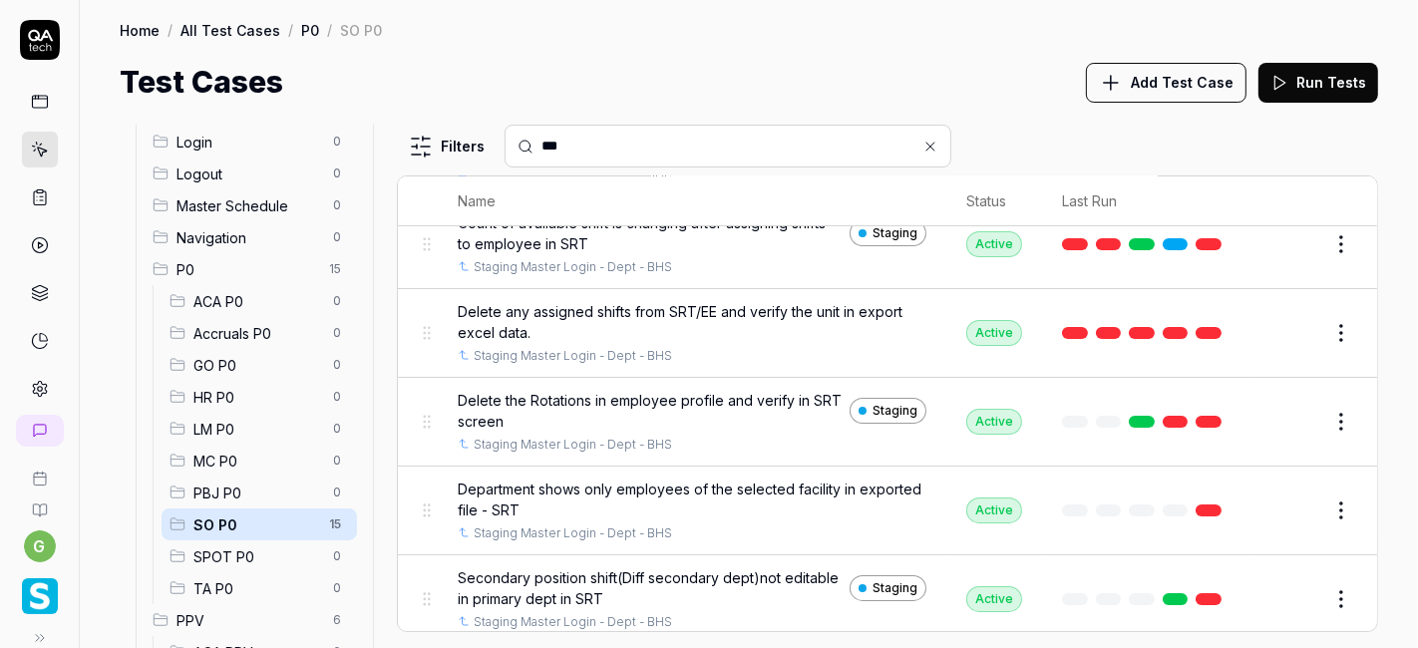
scroll to position [132, 0]
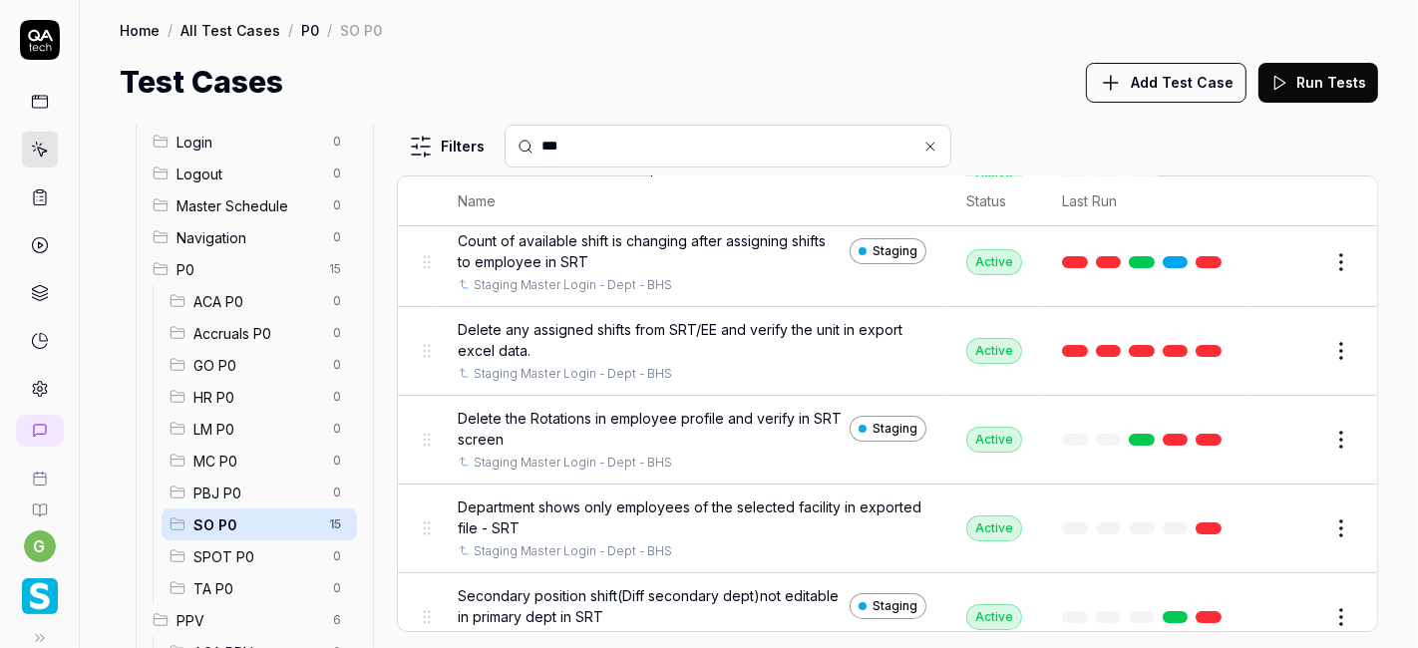
click at [686, 148] on input "***" at bounding box center [739, 146] width 397 height 21
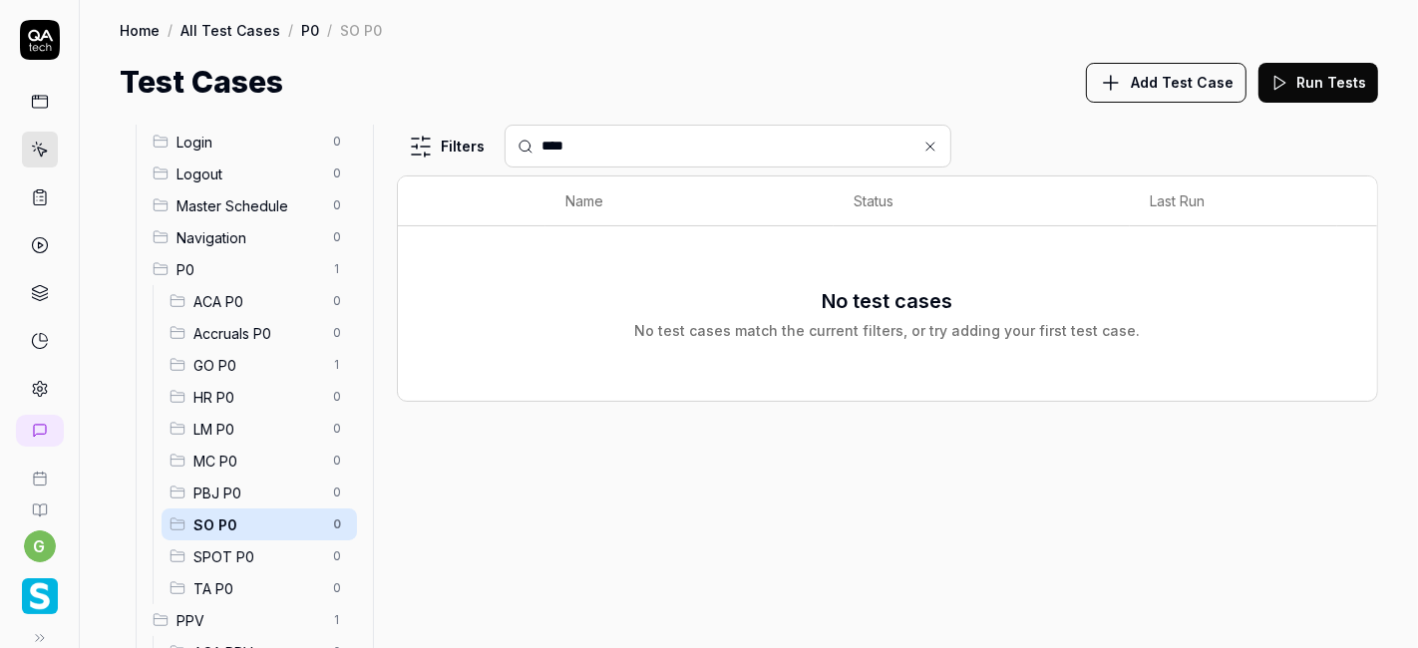
scroll to position [0, 0]
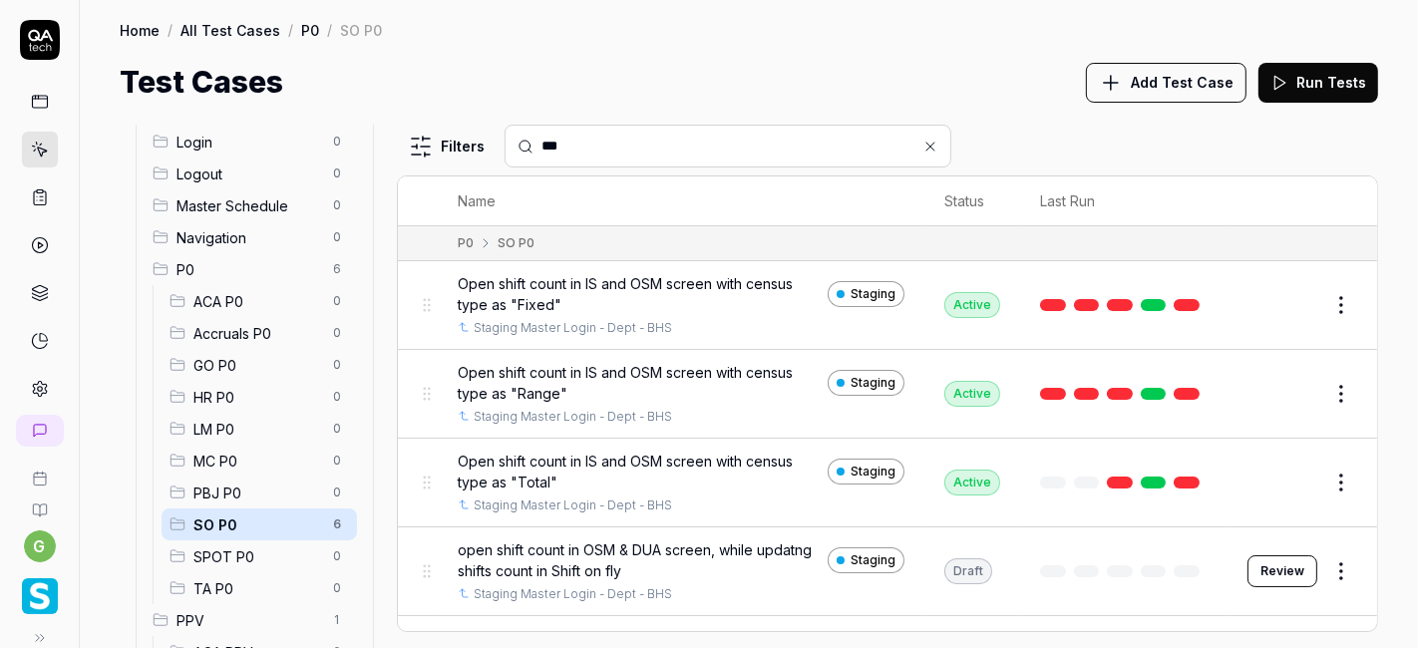
type input "***"
click at [825, 94] on div "Test Cases Add Test Case Run Tests" at bounding box center [749, 82] width 1258 height 45
click at [652, 147] on input "***" at bounding box center [739, 146] width 397 height 21
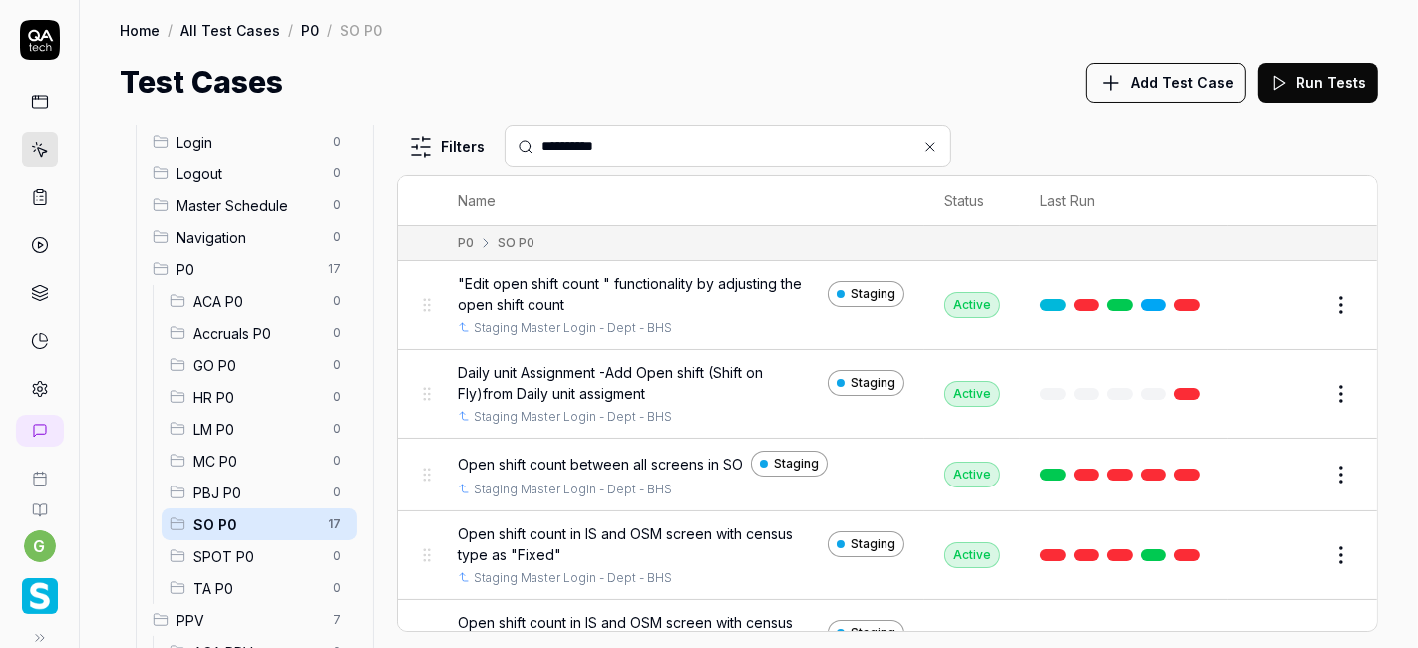
type input "**********"
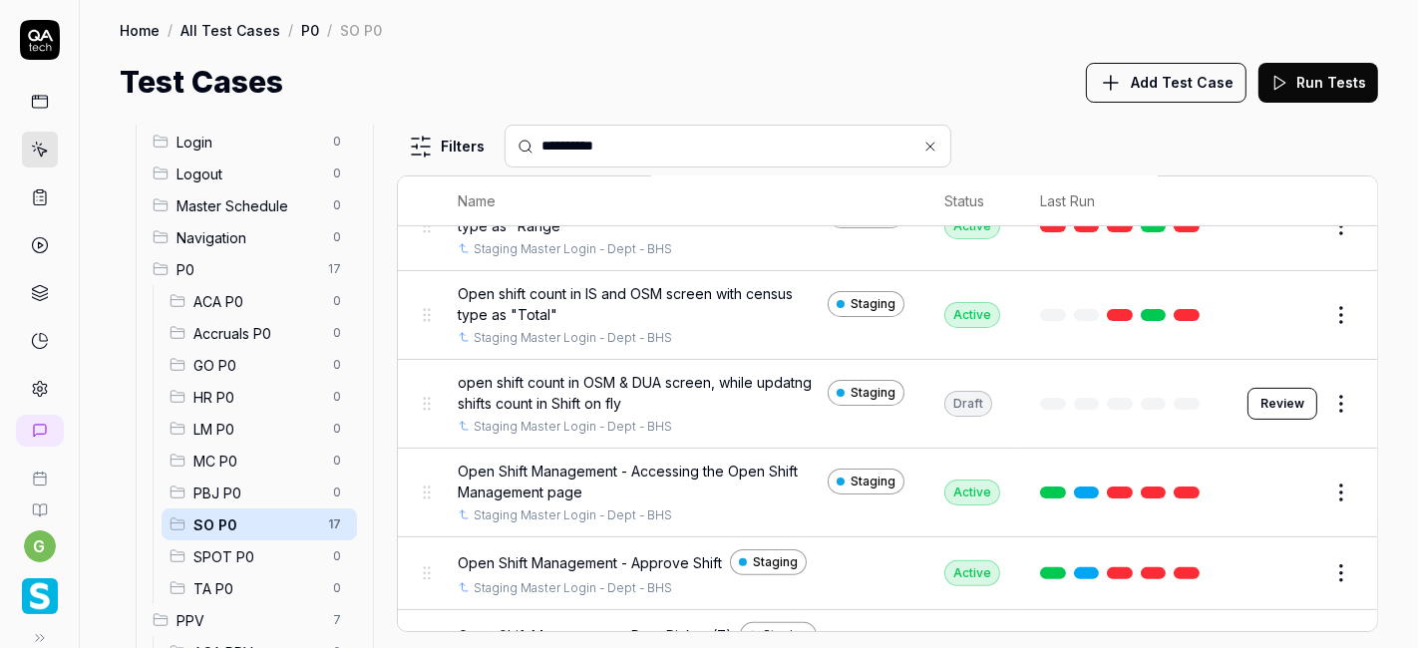
scroll to position [421, 0]
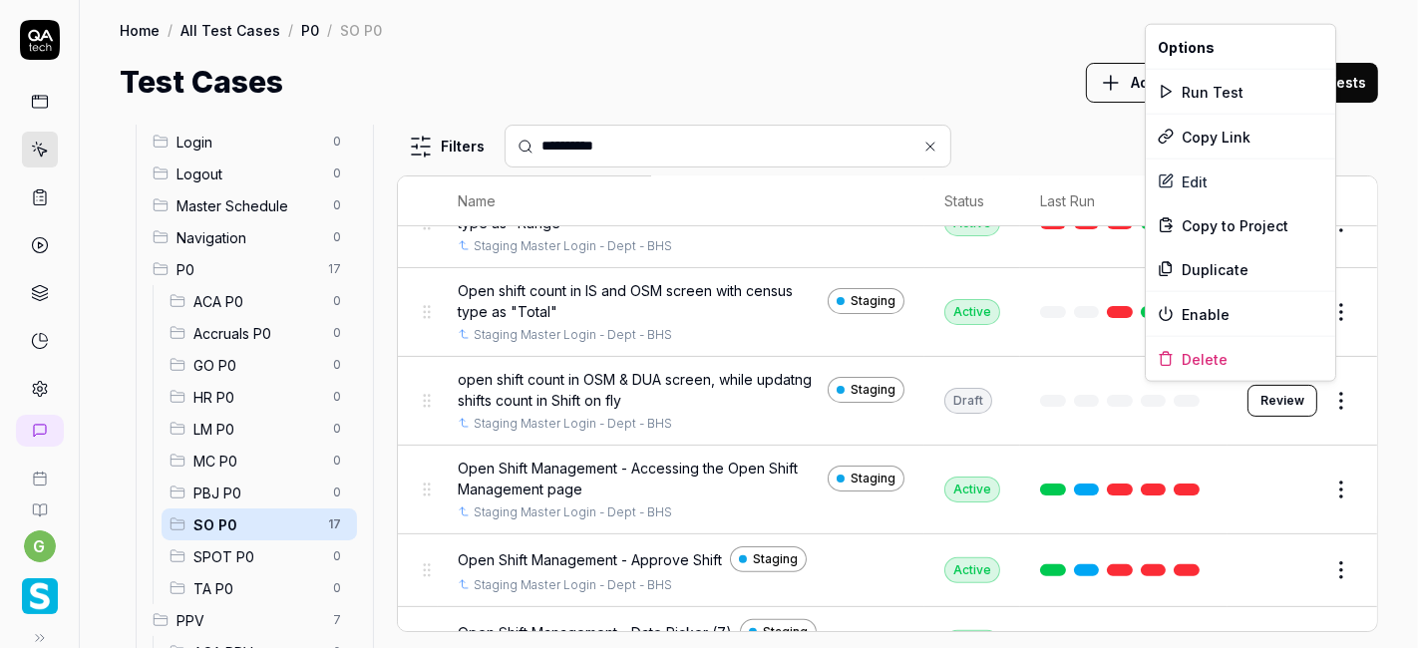
click at [1325, 392] on html "**********" at bounding box center [709, 324] width 1418 height 648
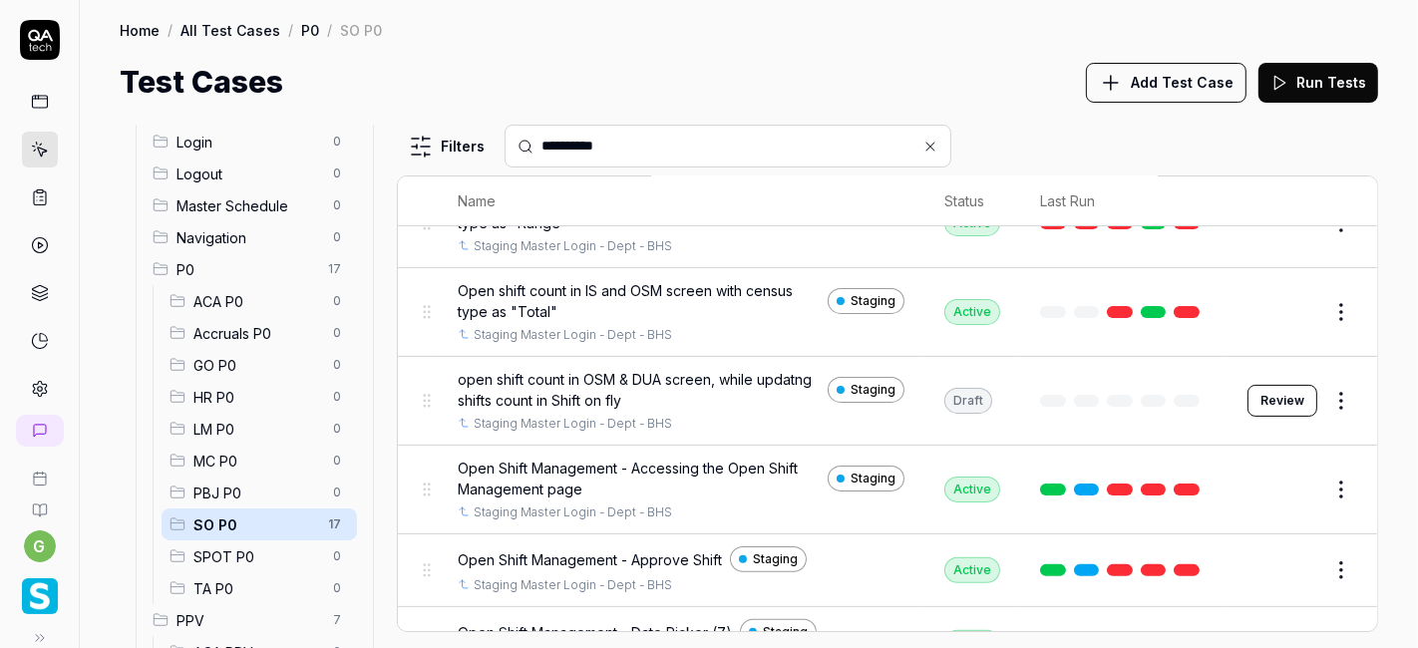
click at [1123, 391] on html "**********" at bounding box center [709, 324] width 1418 height 648
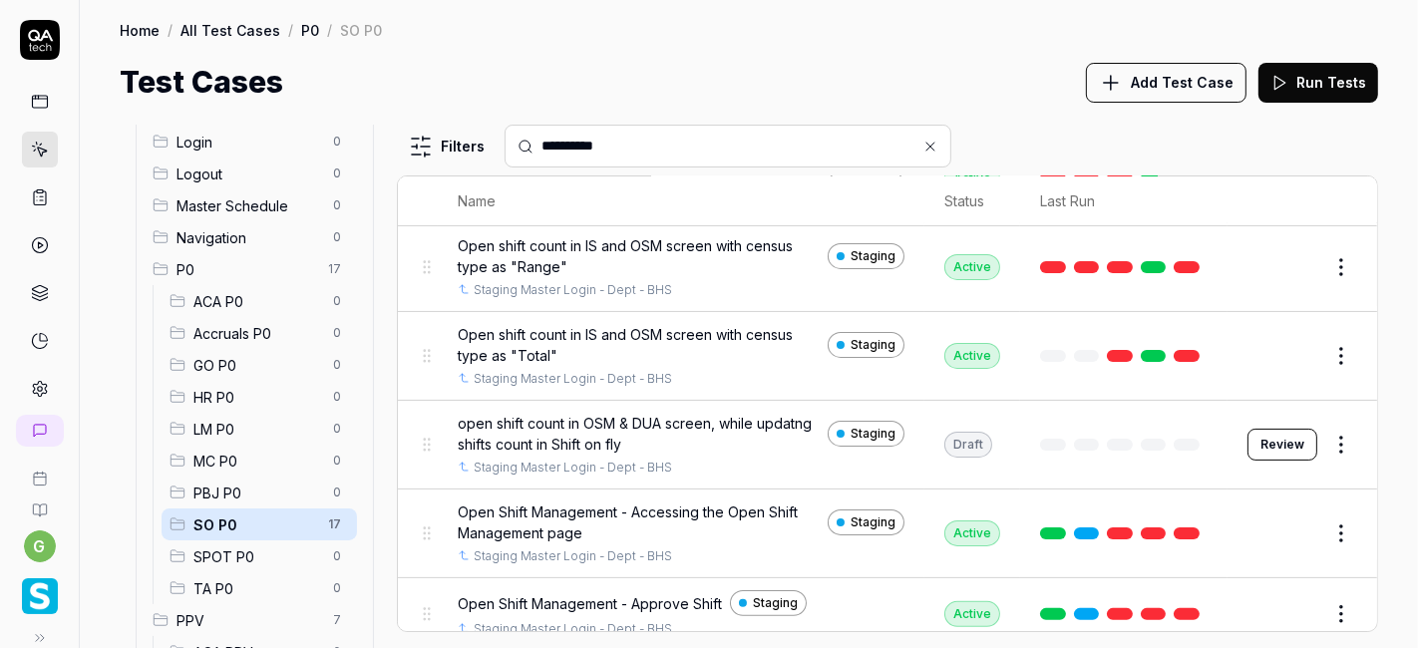
scroll to position [370, 0]
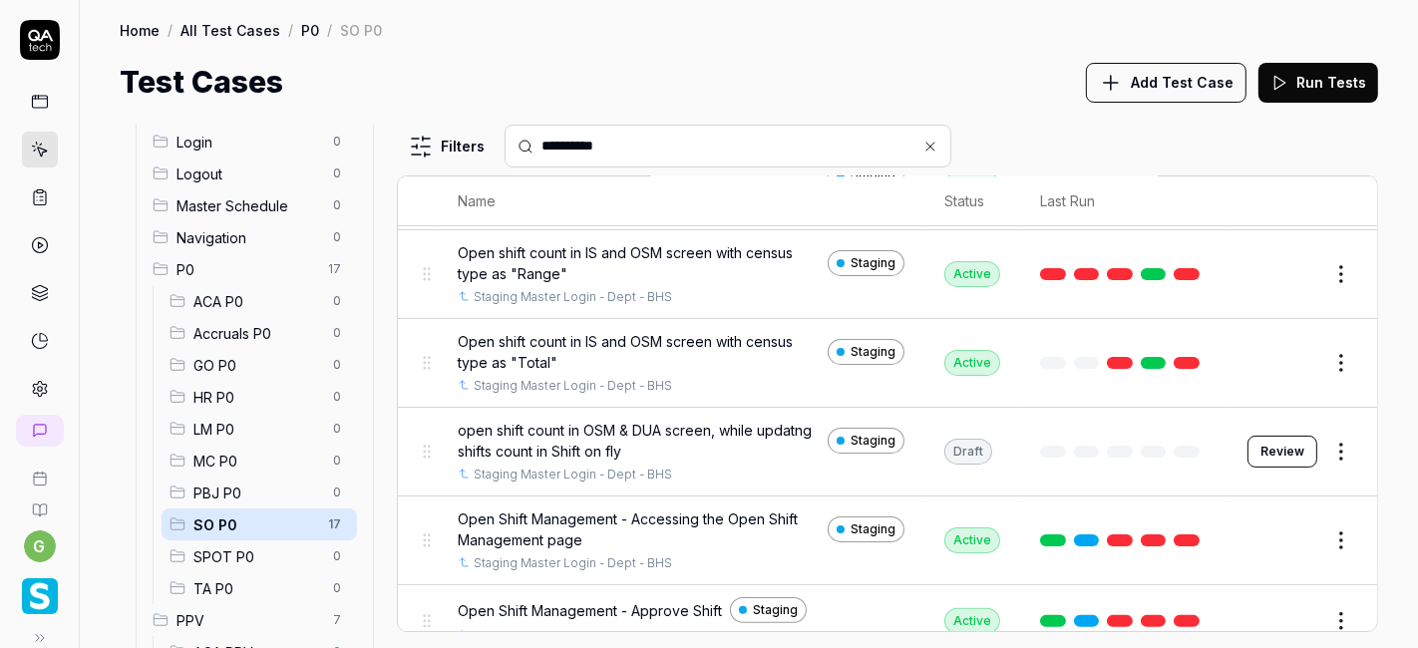
click at [635, 136] on input "**********" at bounding box center [739, 146] width 397 height 21
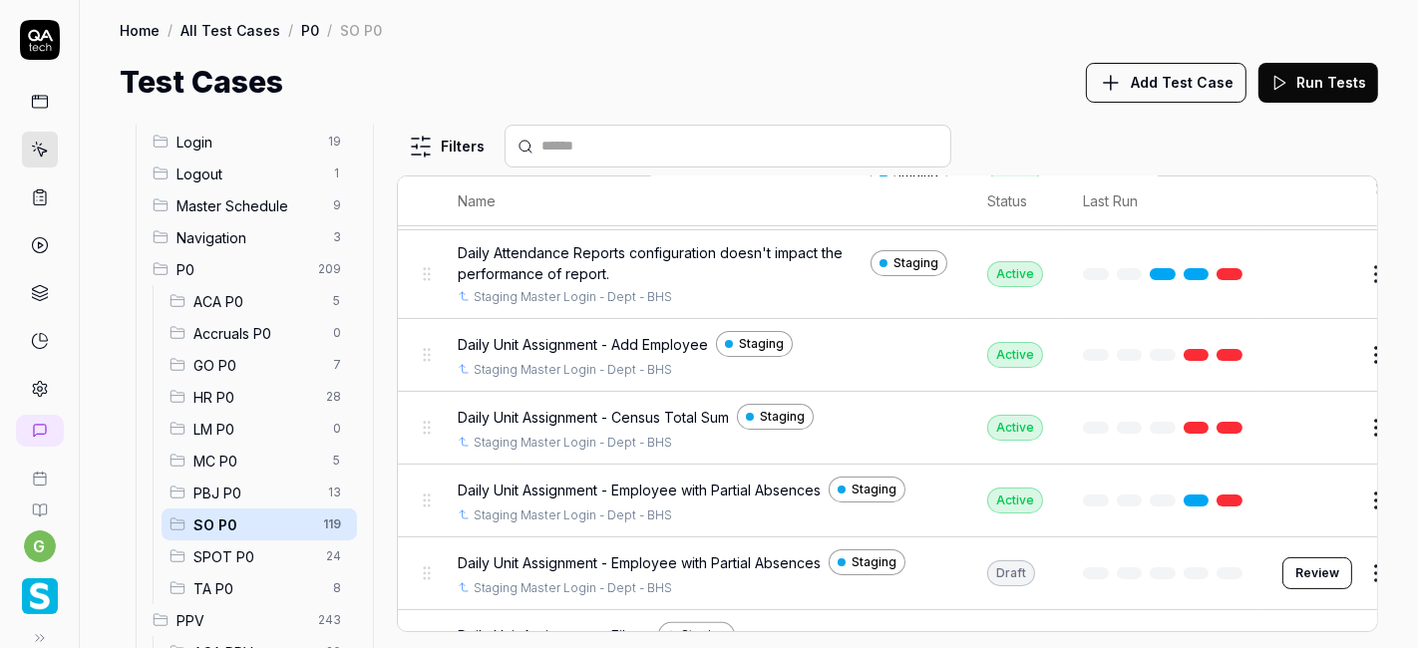
scroll to position [3890, 0]
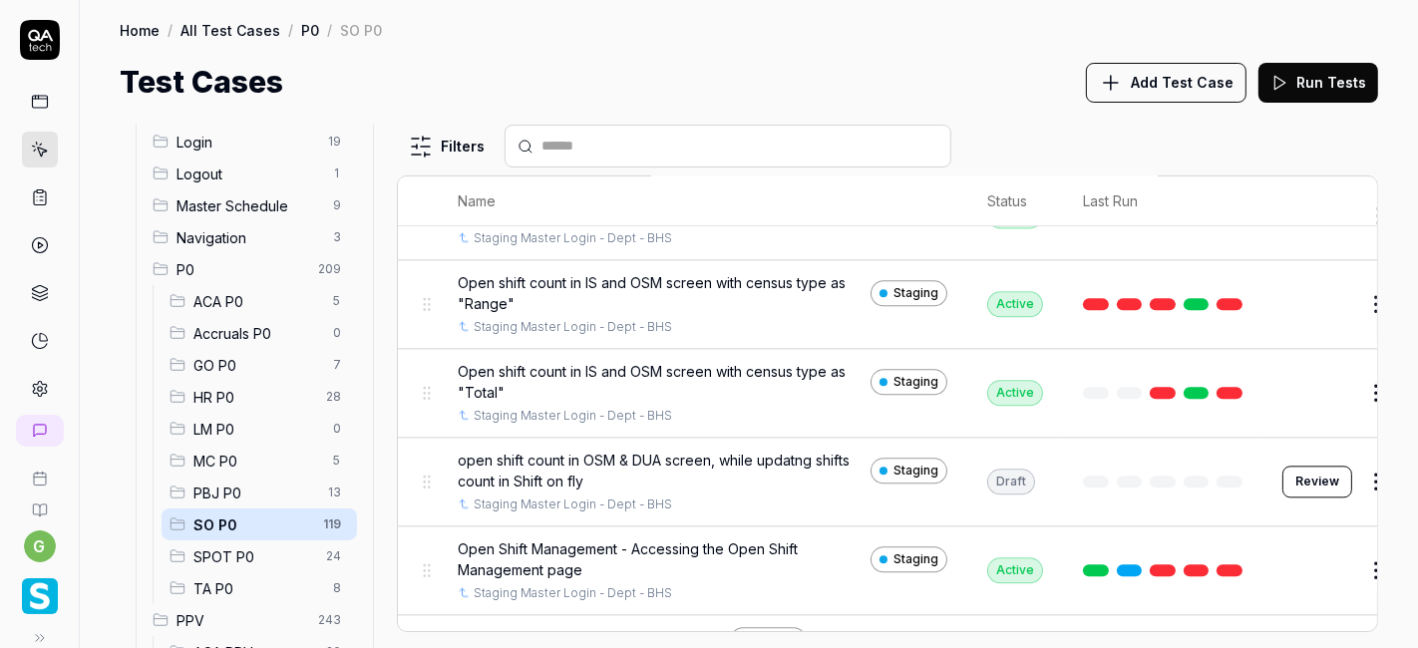
click at [799, 100] on div "Test Cases Add Test Case Run Tests" at bounding box center [749, 82] width 1258 height 45
click at [938, 96] on div "Test Cases Add Test Case Run Tests" at bounding box center [749, 82] width 1258 height 45
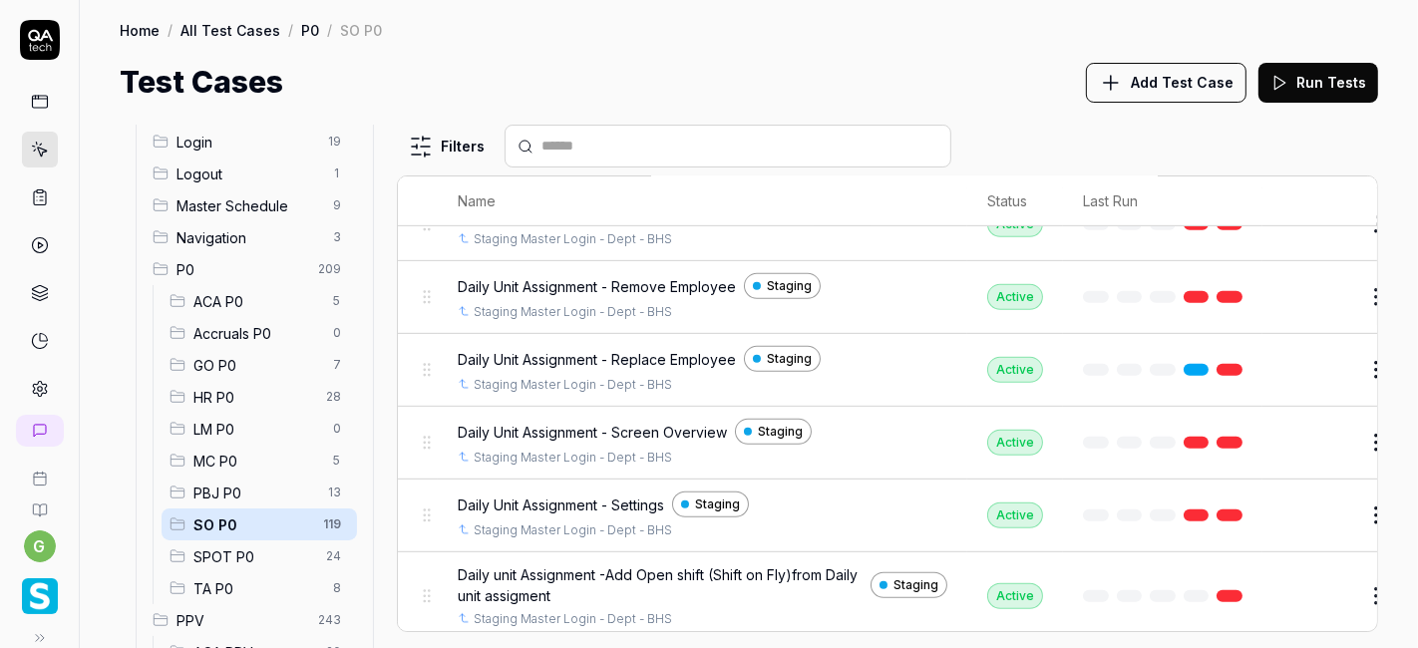
scroll to position [861, 0]
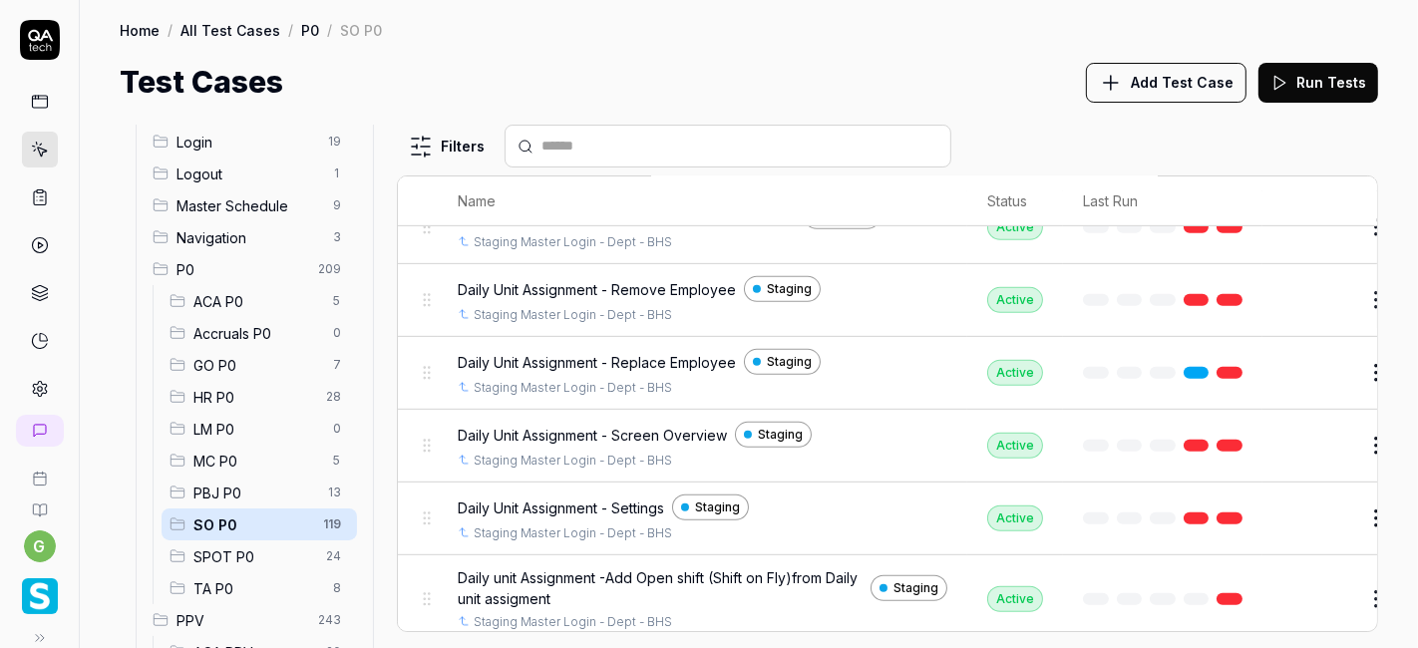
click at [680, 138] on input "text" at bounding box center [739, 146] width 397 height 21
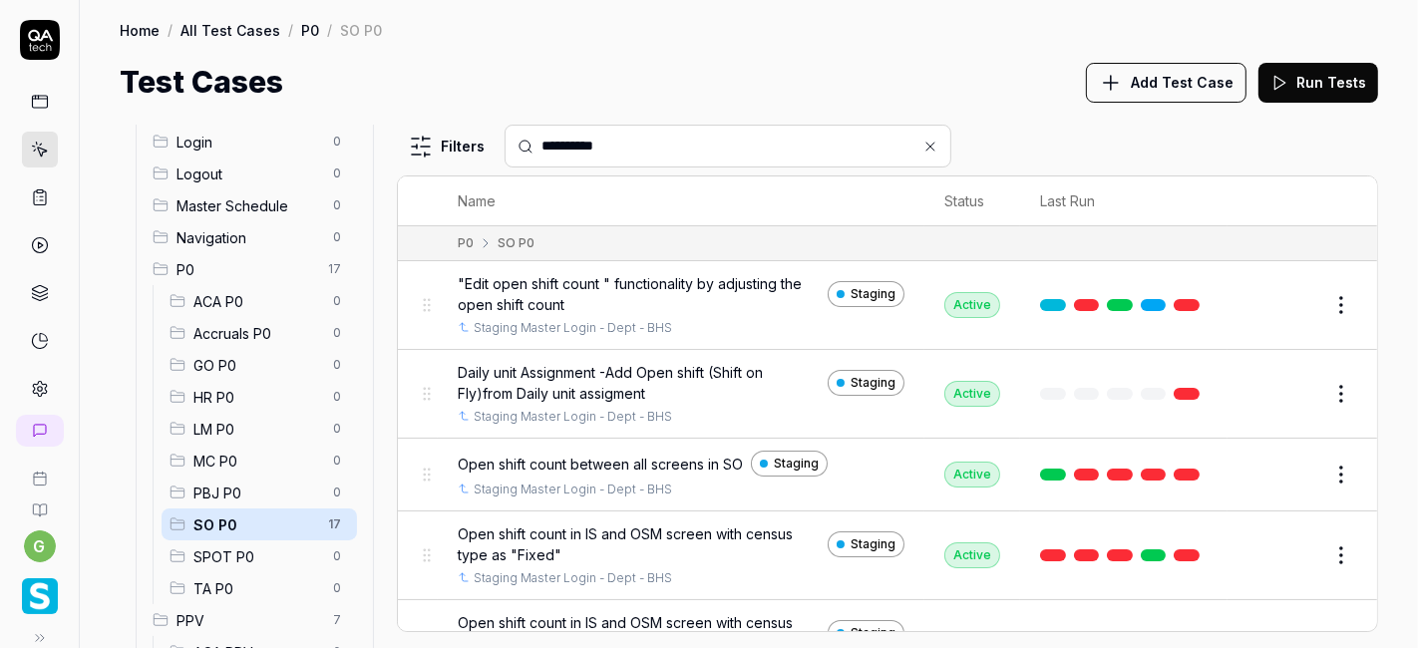
scroll to position [0, 0]
type input "**********"
click at [1029, 135] on div "**********" at bounding box center [887, 146] width 981 height 43
click at [1287, 300] on button "Edit" at bounding box center [1293, 305] width 48 height 32
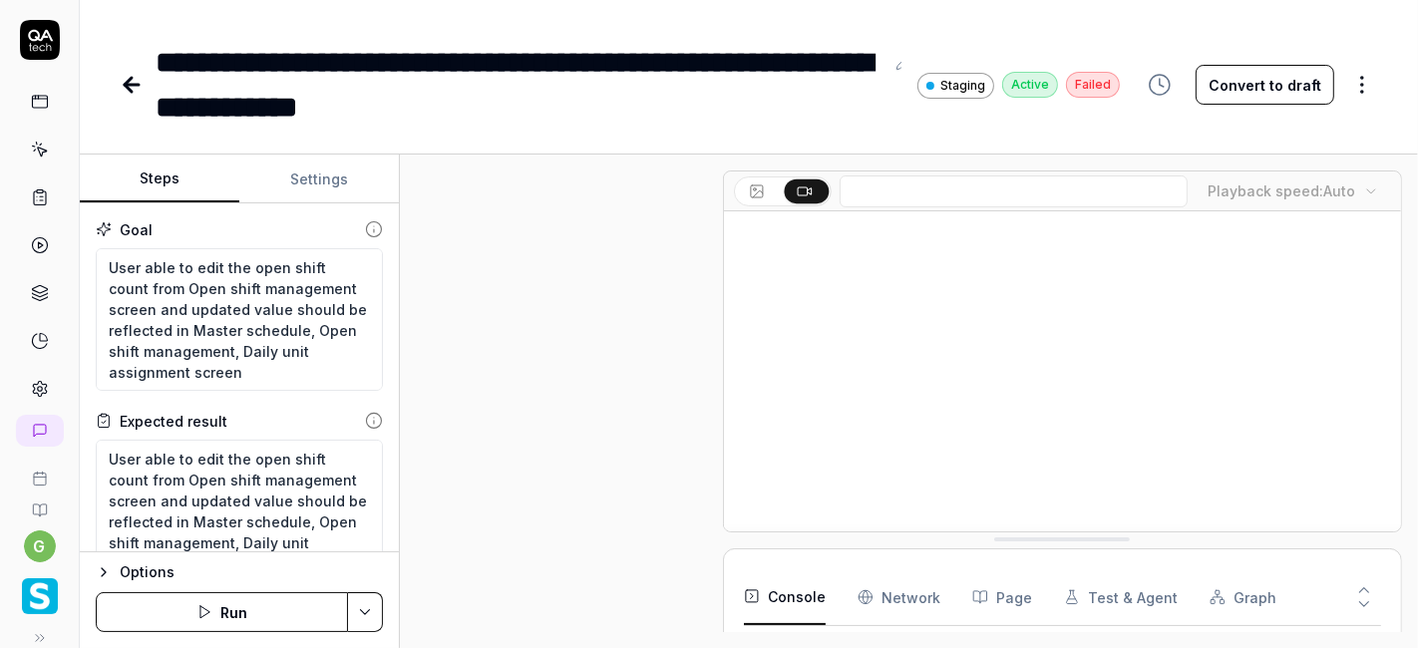
scroll to position [681, 0]
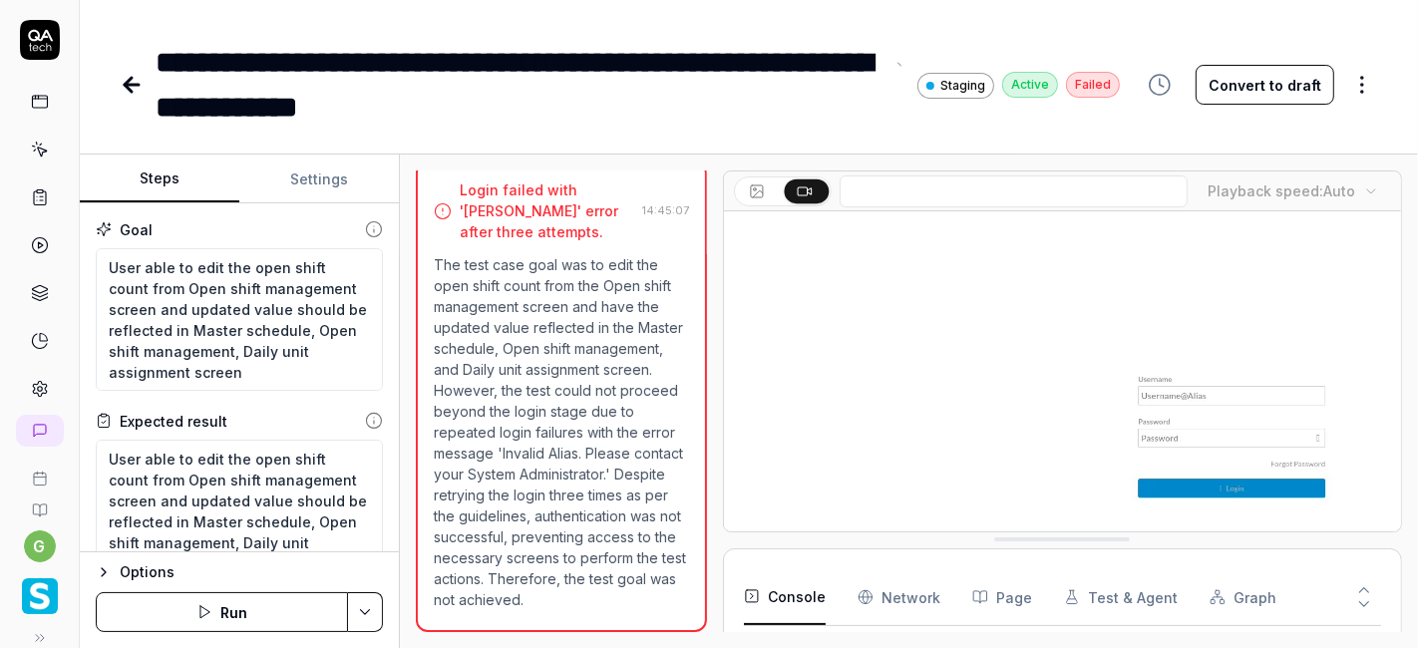
click at [621, 101] on div "**********" at bounding box center [520, 85] width 728 height 90
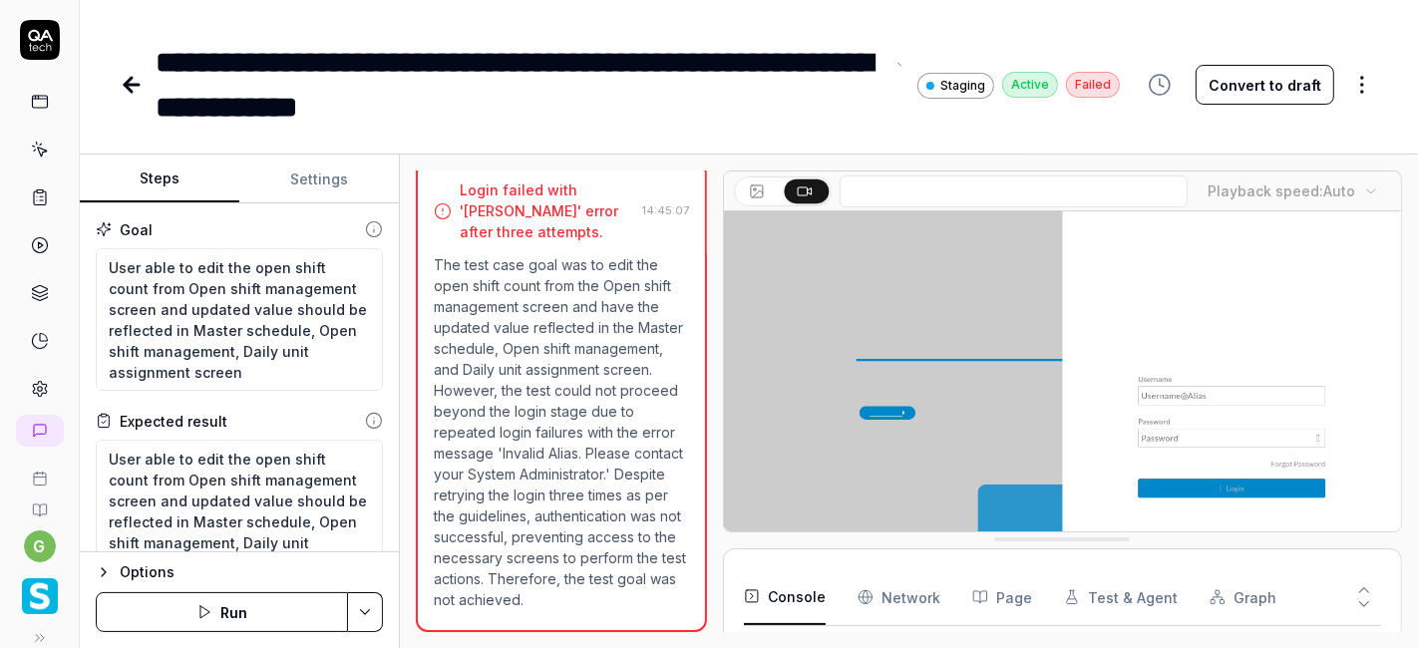
scroll to position [219, 0]
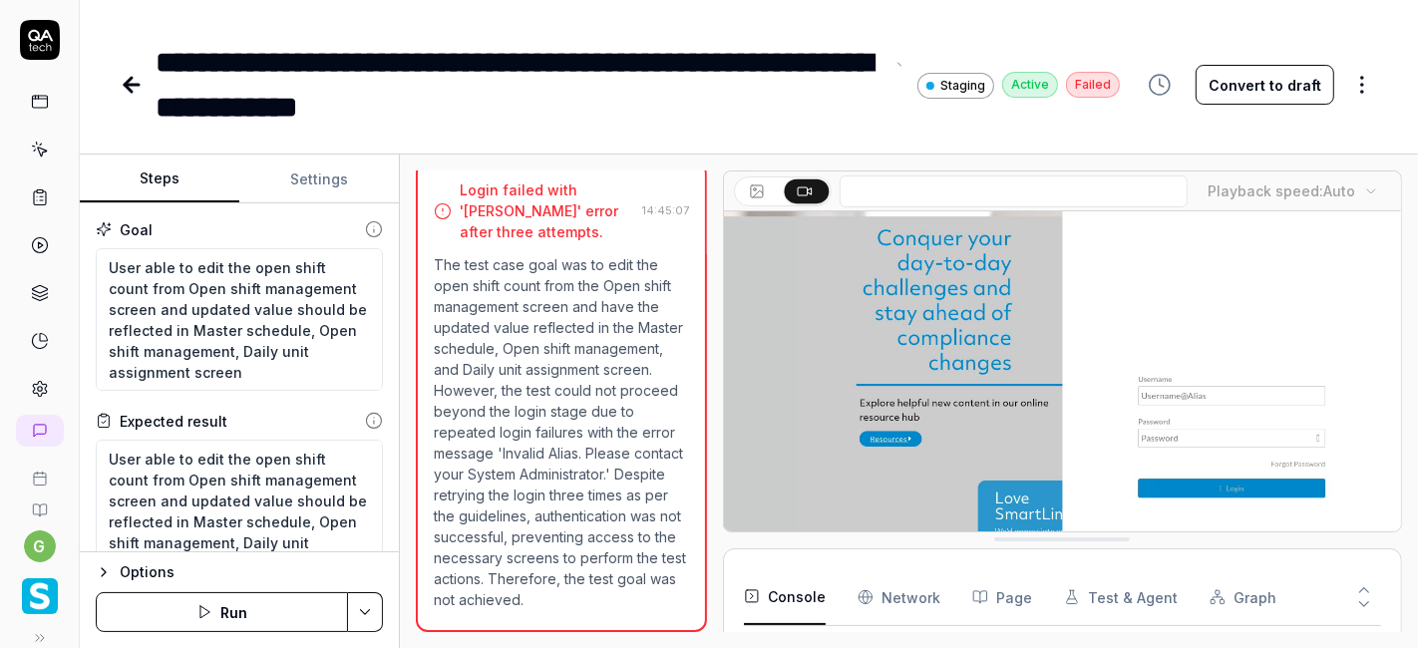
type textarea "*"
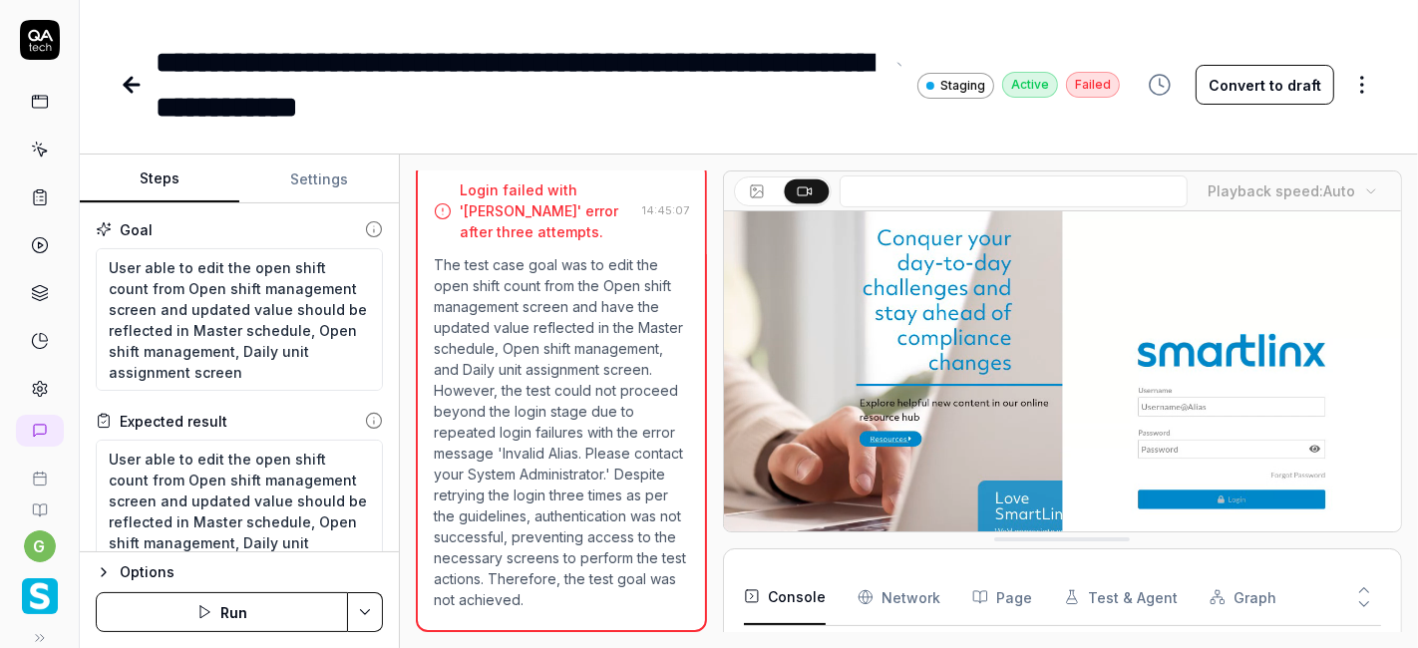
click at [607, 60] on div "**********" at bounding box center [520, 85] width 728 height 90
click at [361, 113] on div "**********" at bounding box center [520, 85] width 728 height 90
type textarea "*"
click at [136, 82] on icon at bounding box center [132, 85] width 24 height 24
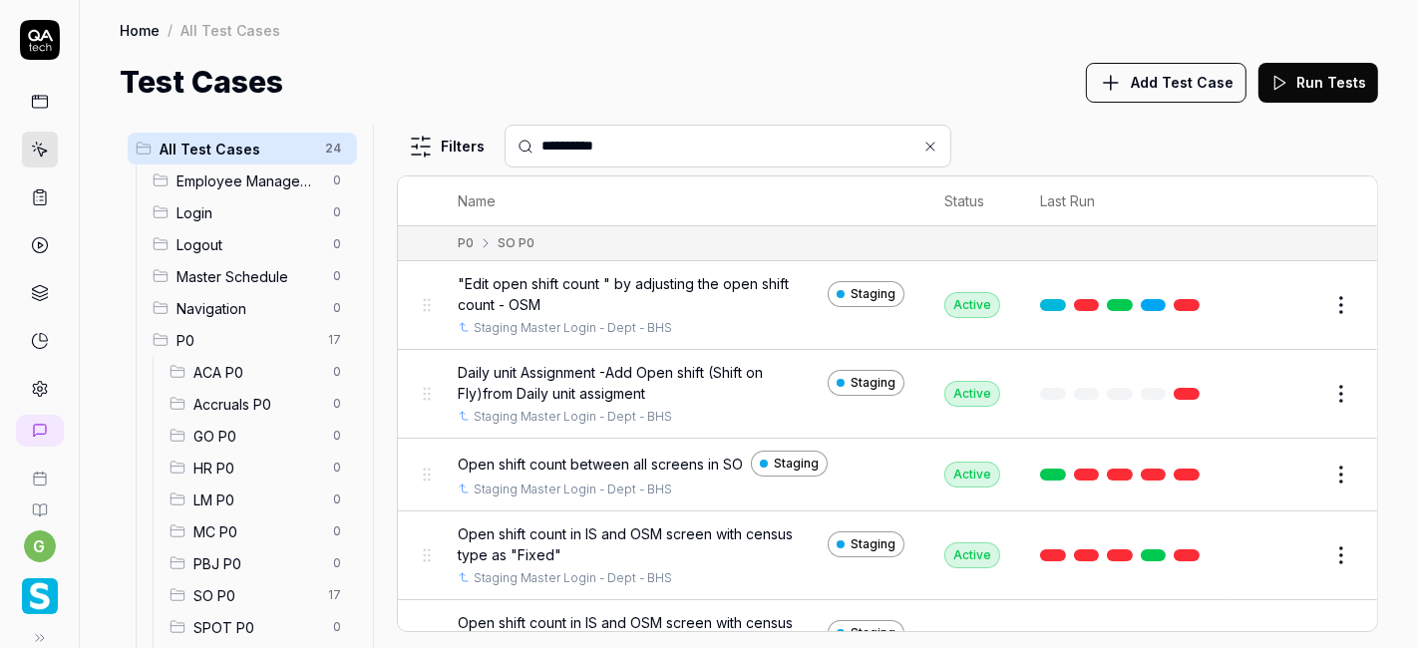
type input "**********"
click at [259, 587] on span "SO P0" at bounding box center [254, 595] width 123 height 21
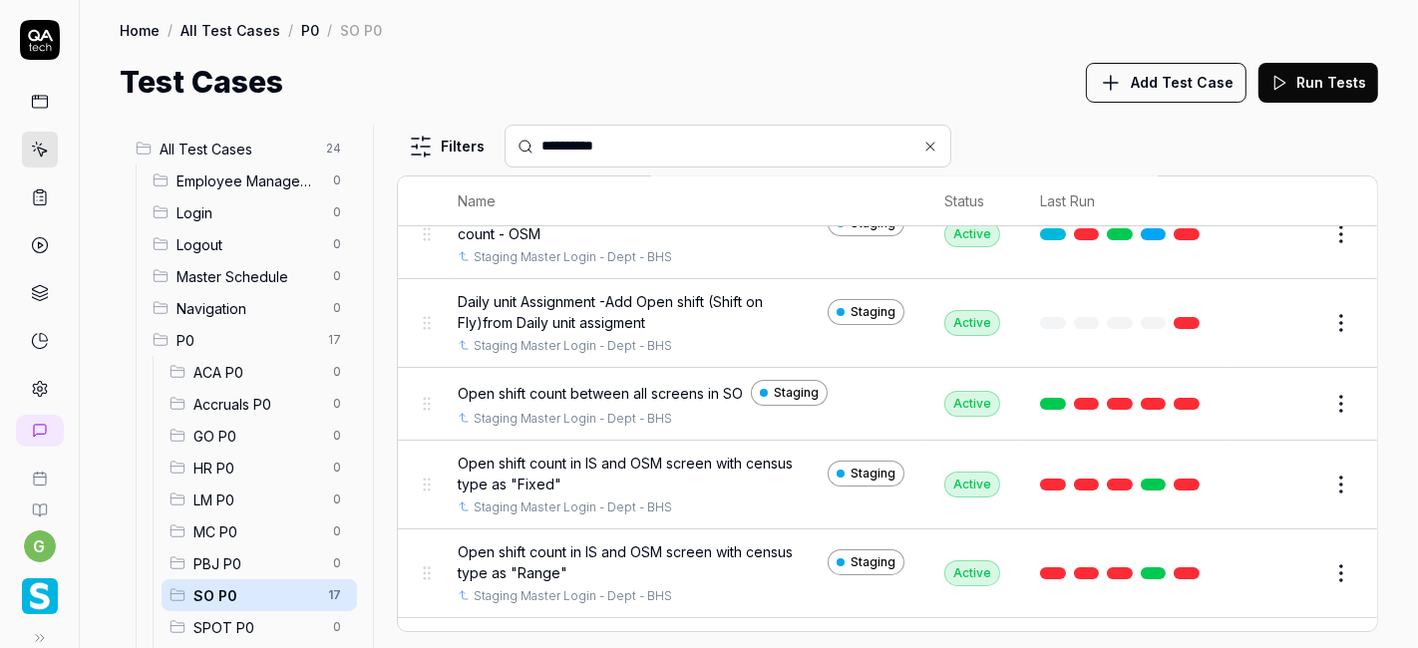
scroll to position [77, 0]
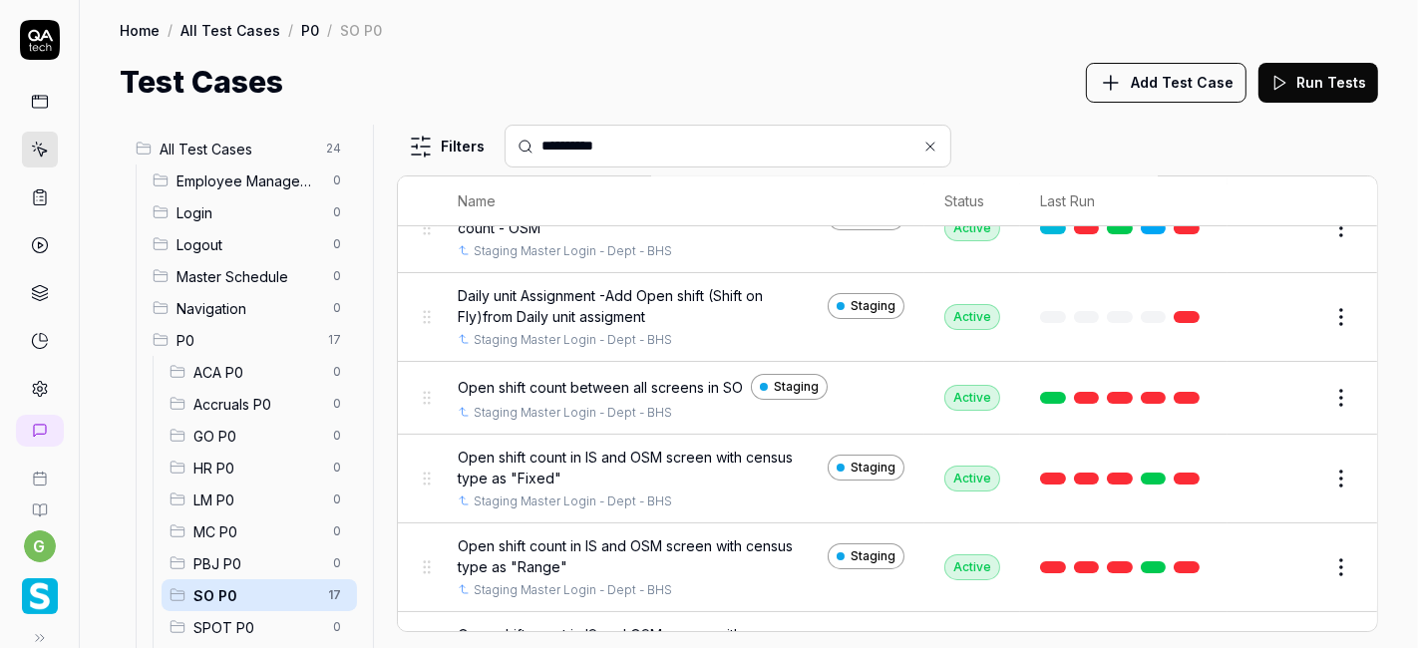
click at [1275, 397] on button "Edit" at bounding box center [1293, 398] width 48 height 32
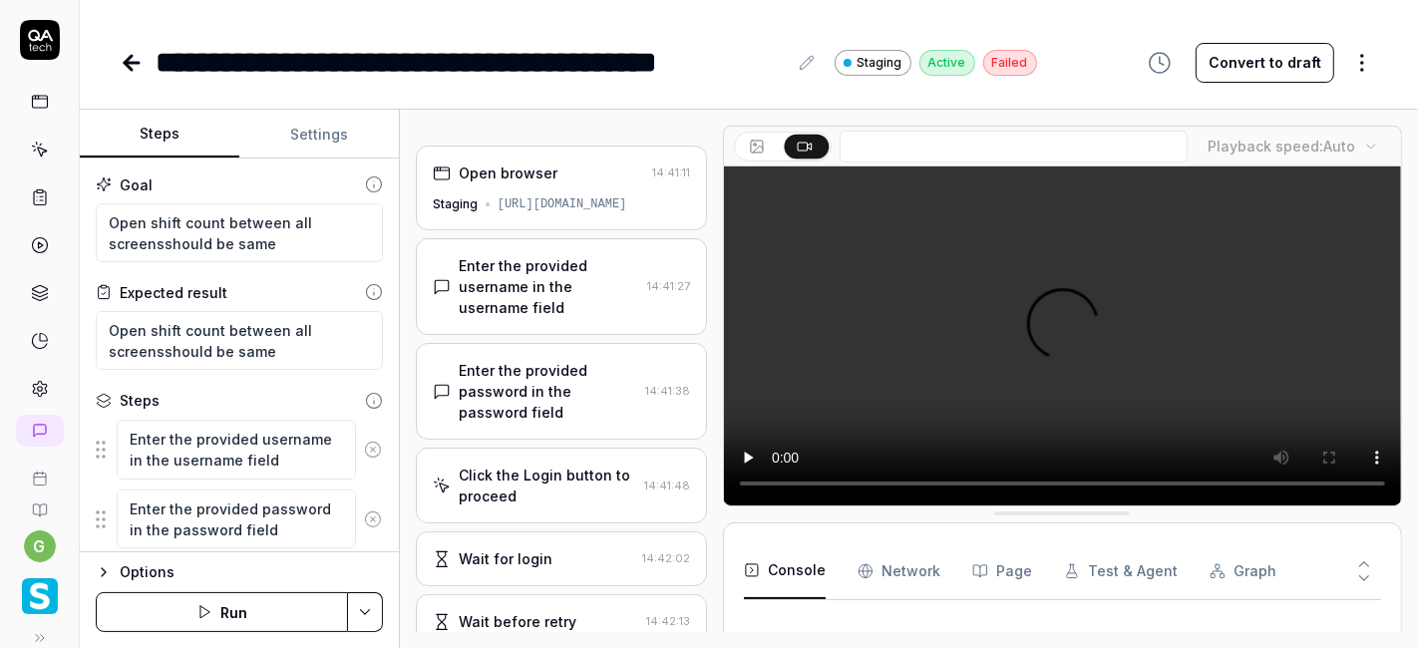
click at [805, 53] on button at bounding box center [807, 63] width 24 height 24
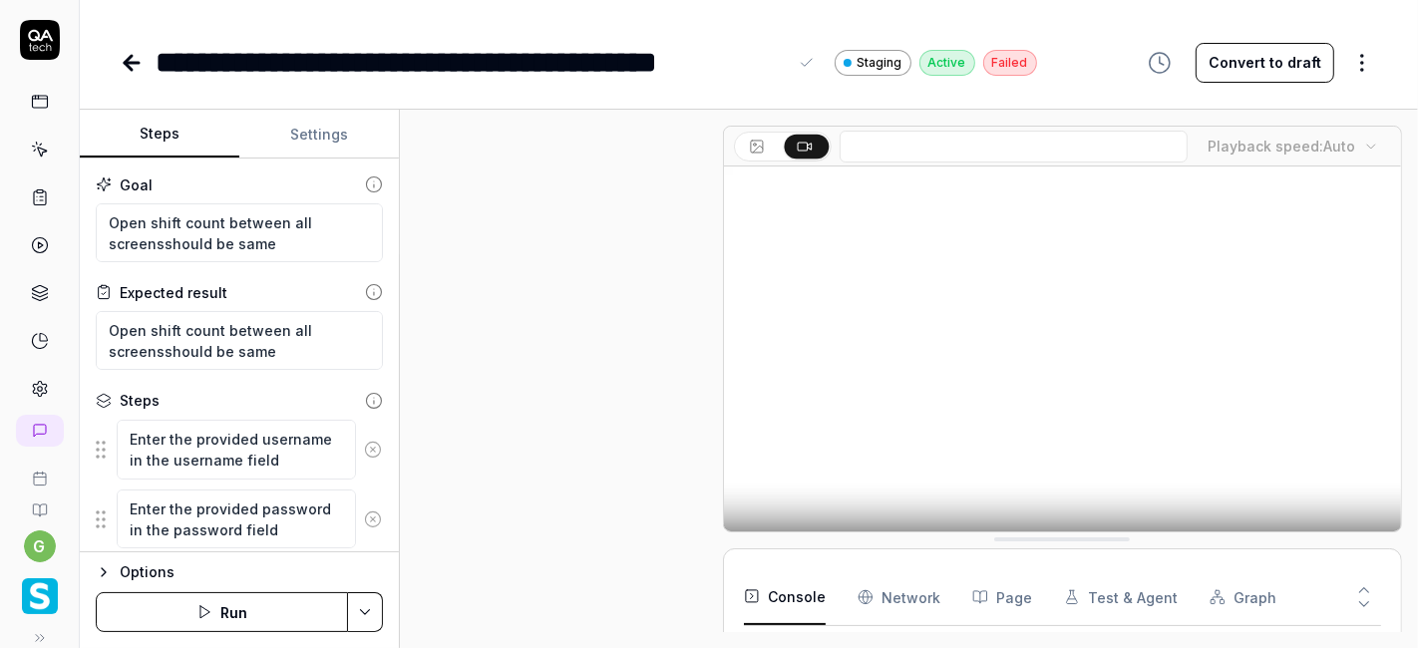
scroll to position [1572, 0]
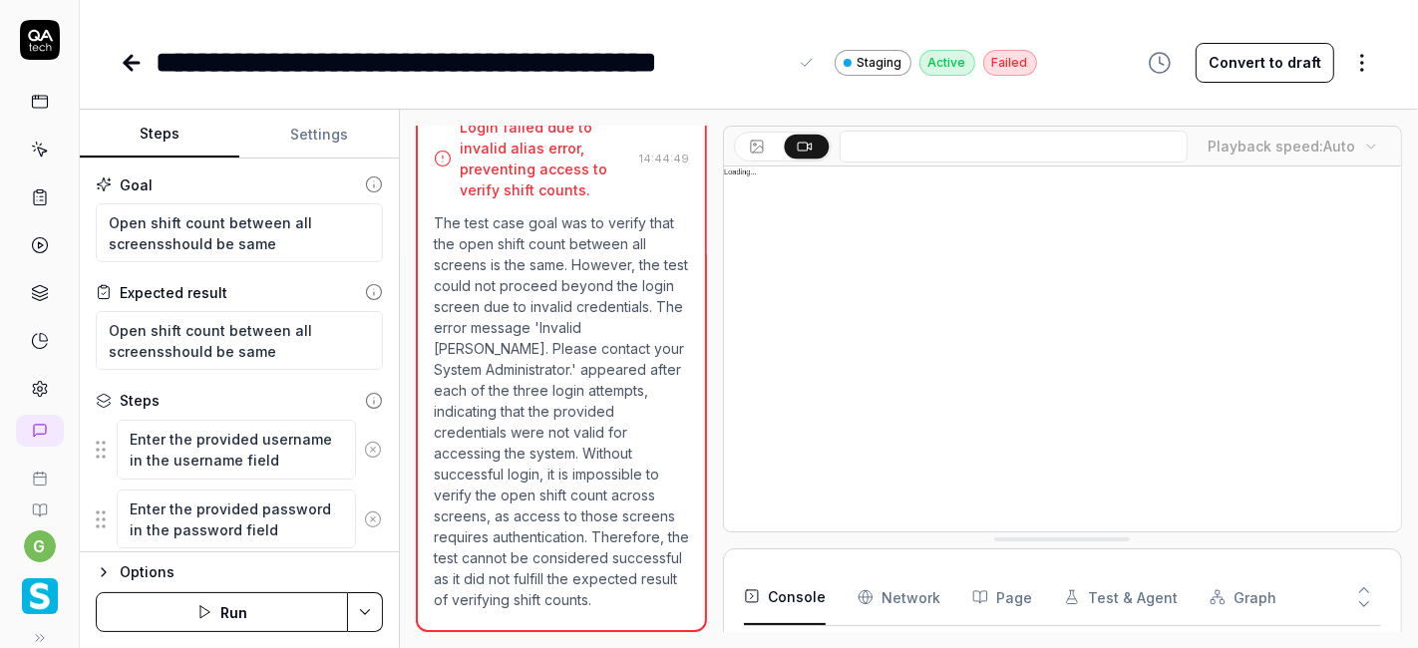
type textarea "*"
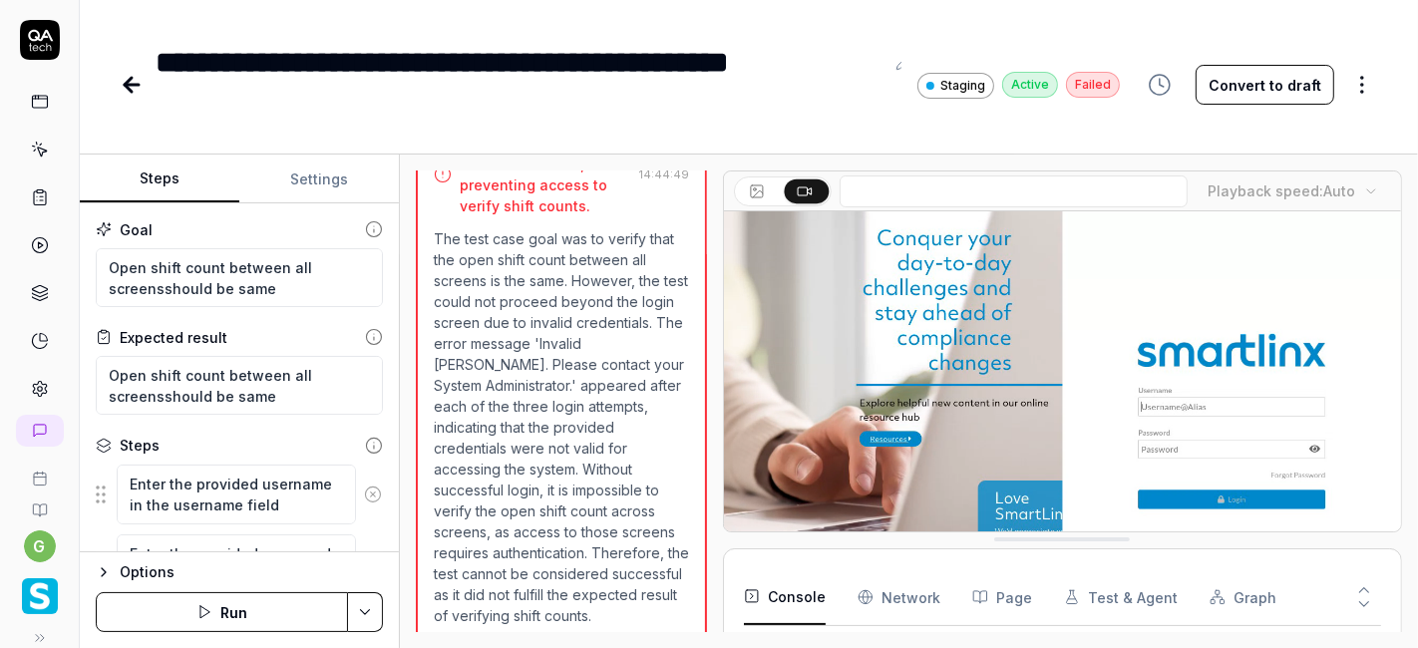
type textarea "*"
click at [132, 83] on icon at bounding box center [132, 85] width 24 height 24
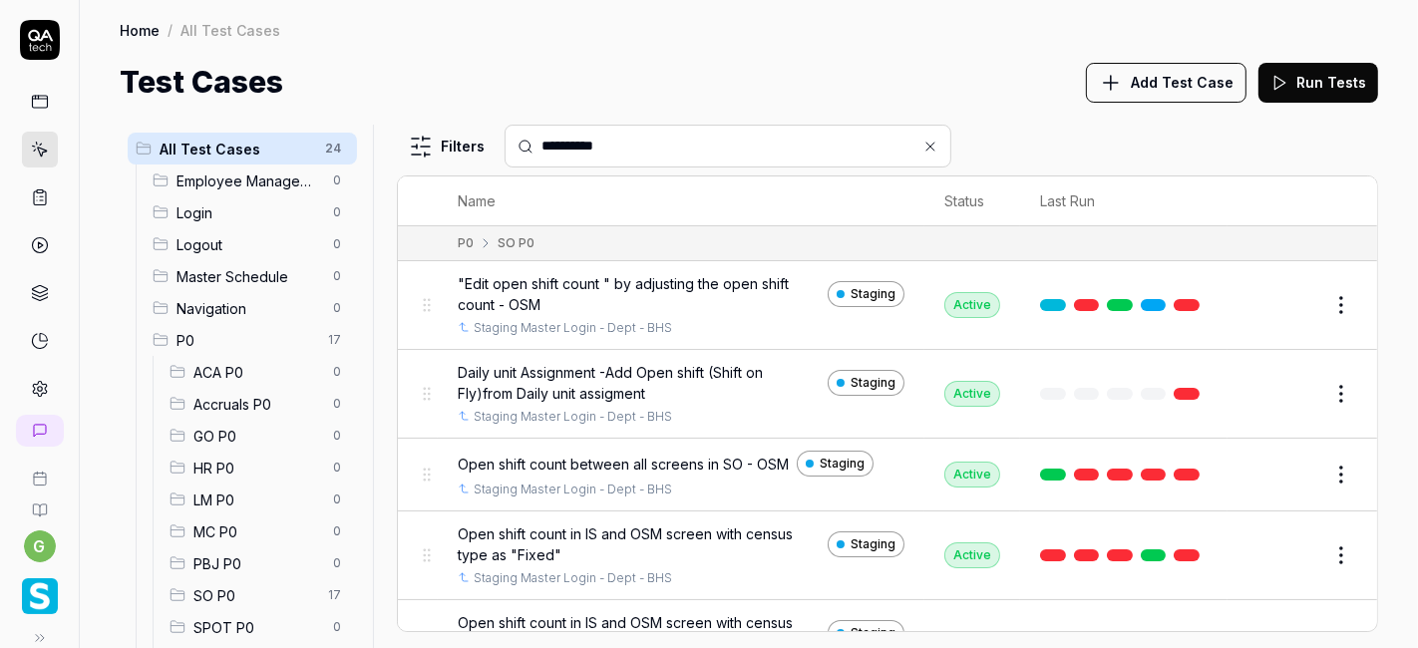
click at [259, 592] on span "SO P0" at bounding box center [254, 595] width 123 height 21
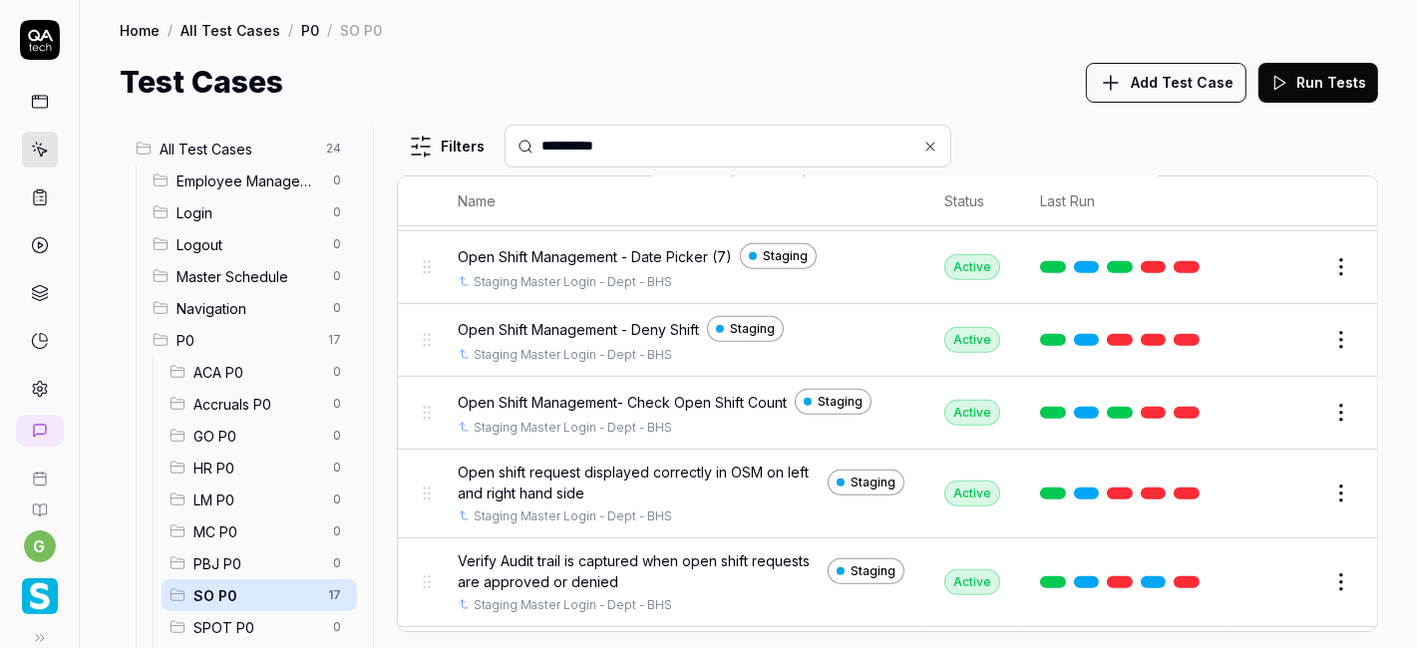
scroll to position [805, 0]
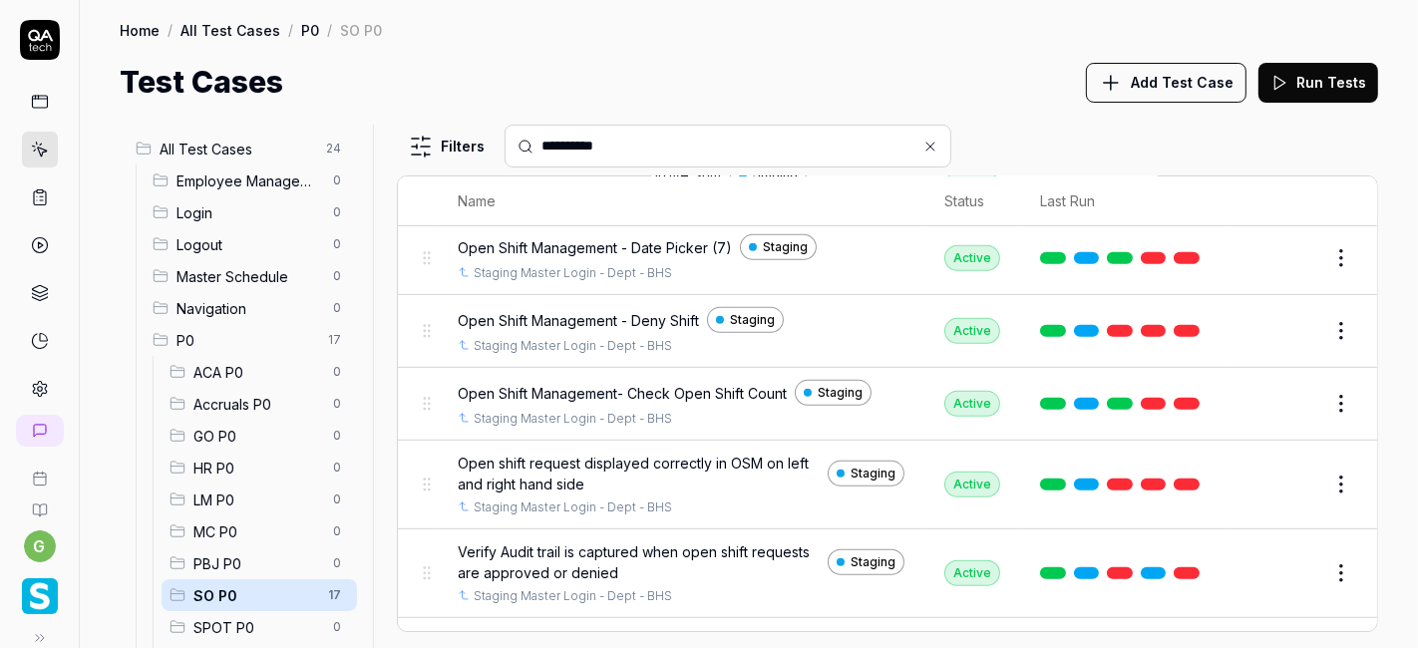
drag, startPoint x: 1281, startPoint y: 478, endPoint x: 1245, endPoint y: 552, distance: 82.9
click at [1247, 557] on div "Edit" at bounding box center [1302, 573] width 110 height 32
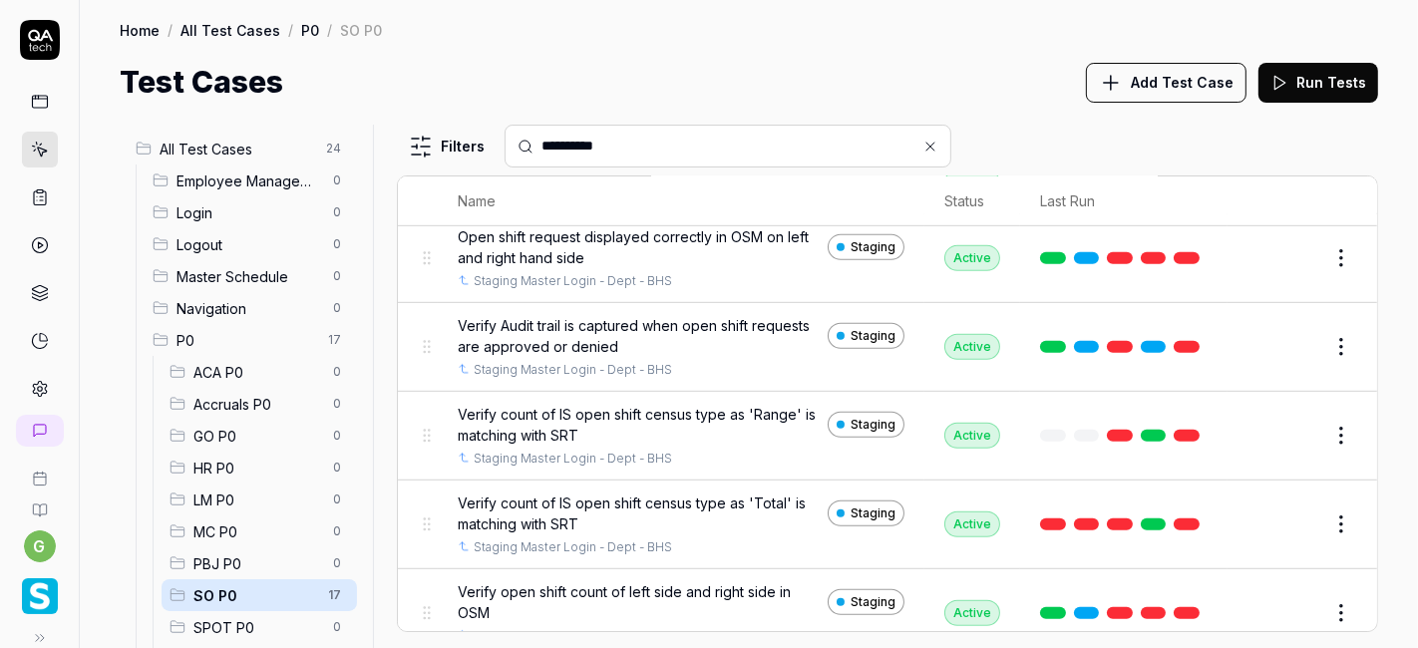
scroll to position [53, 0]
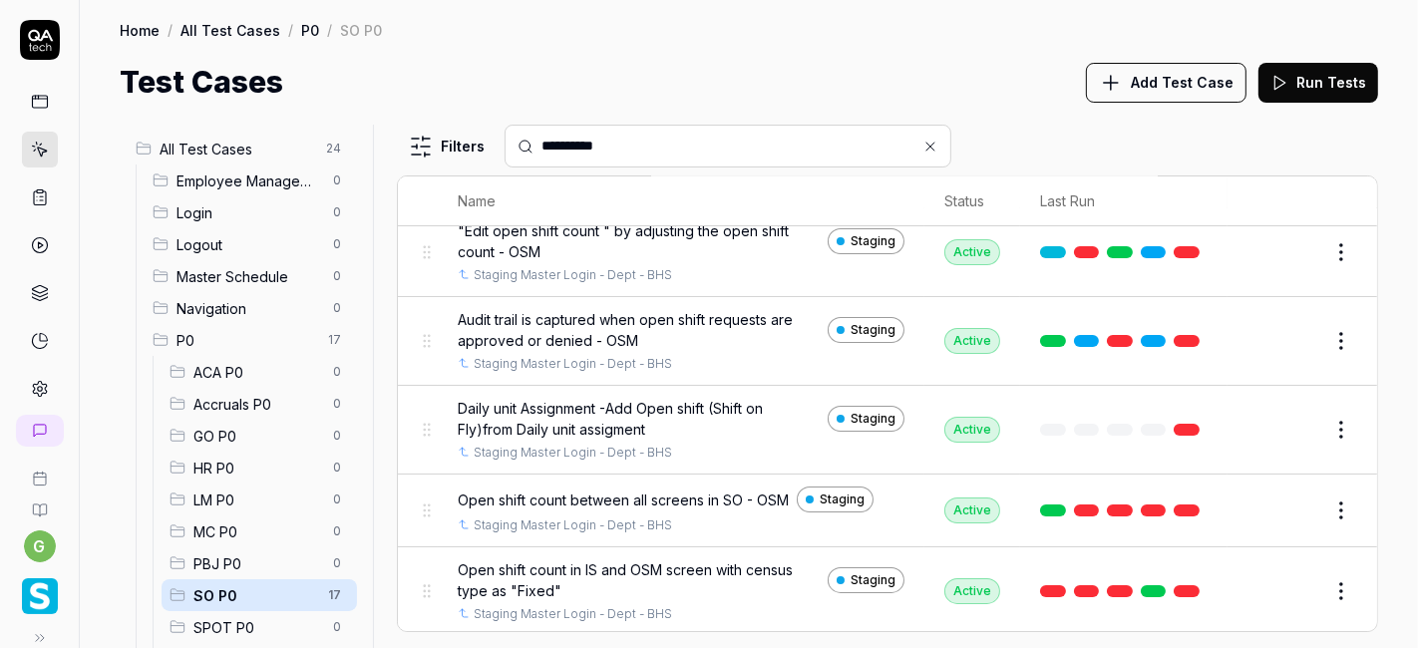
click at [675, 148] on input "**********" at bounding box center [739, 146] width 397 height 21
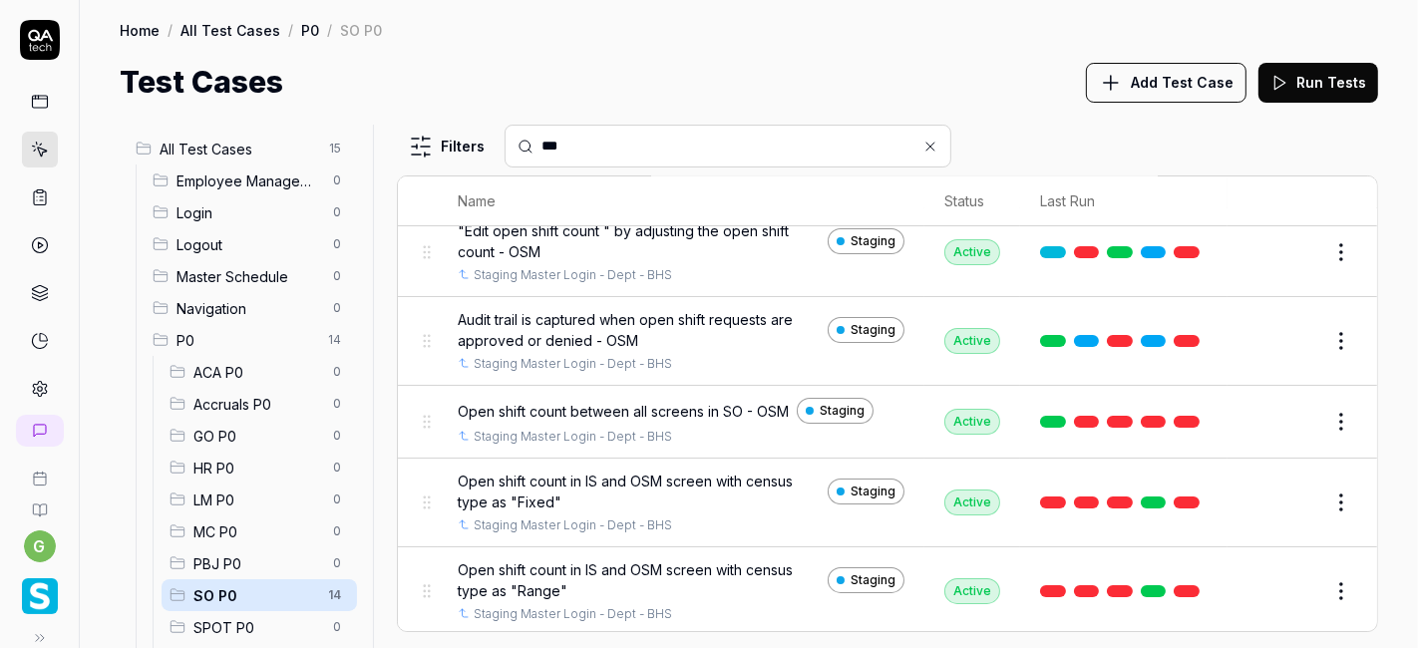
type input "***"
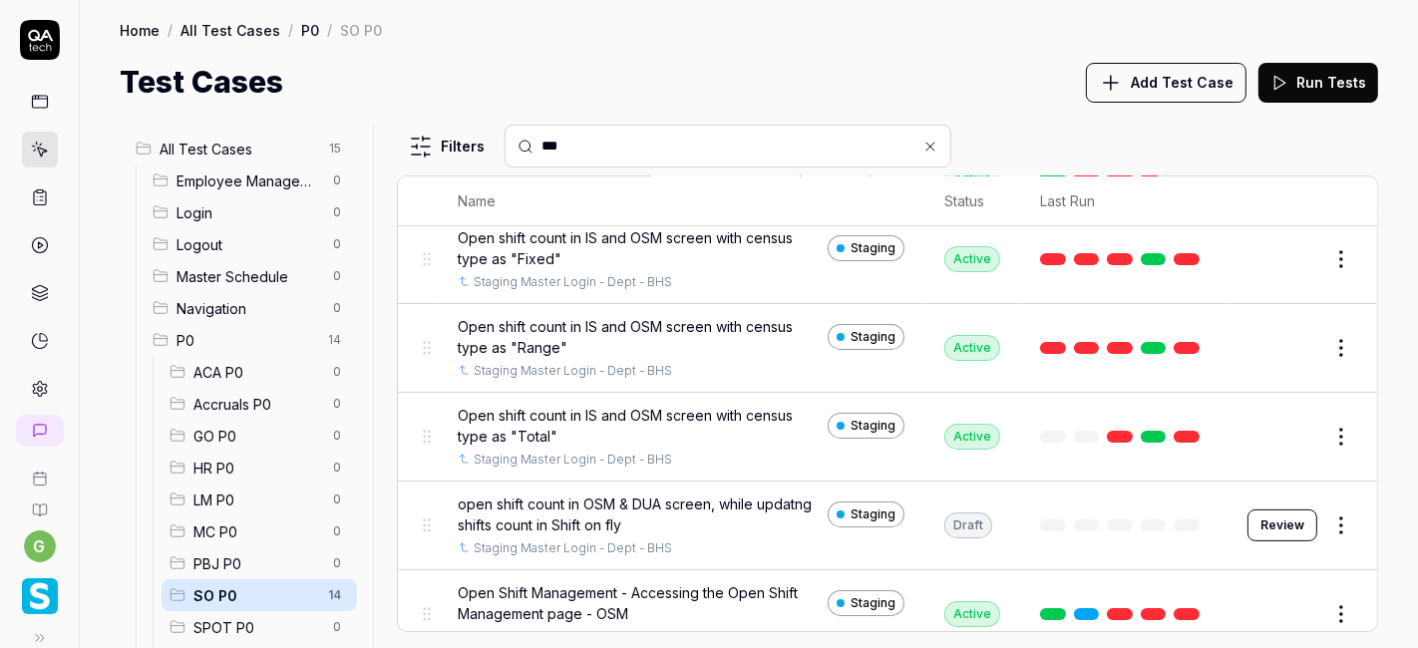
scroll to position [316, 0]
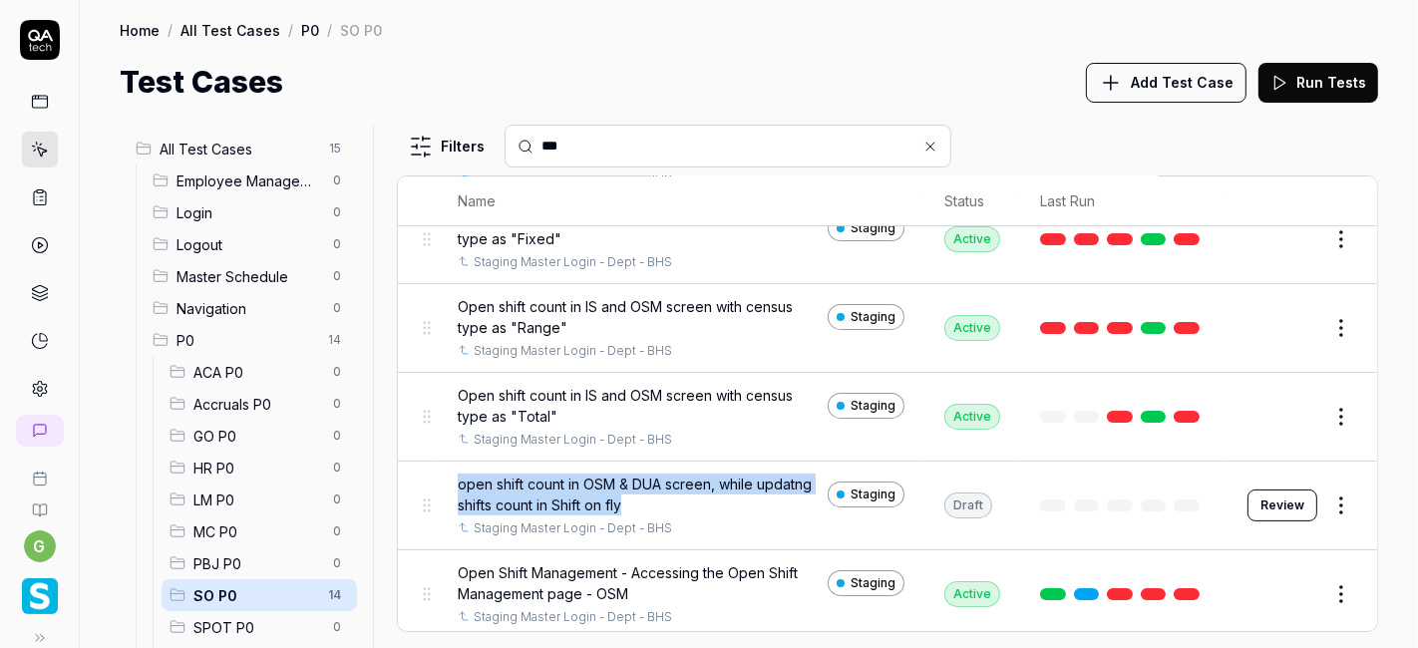
copy span "open shift count in OSM & DUA screen, while updatng shifts count in Shift on fly"
drag, startPoint x: 702, startPoint y: 499, endPoint x: 461, endPoint y: 473, distance: 242.7
click at [461, 474] on span "open shift count in OSM & DUA screen, while updatng shifts count in Shift on fly" at bounding box center [639, 495] width 362 height 42
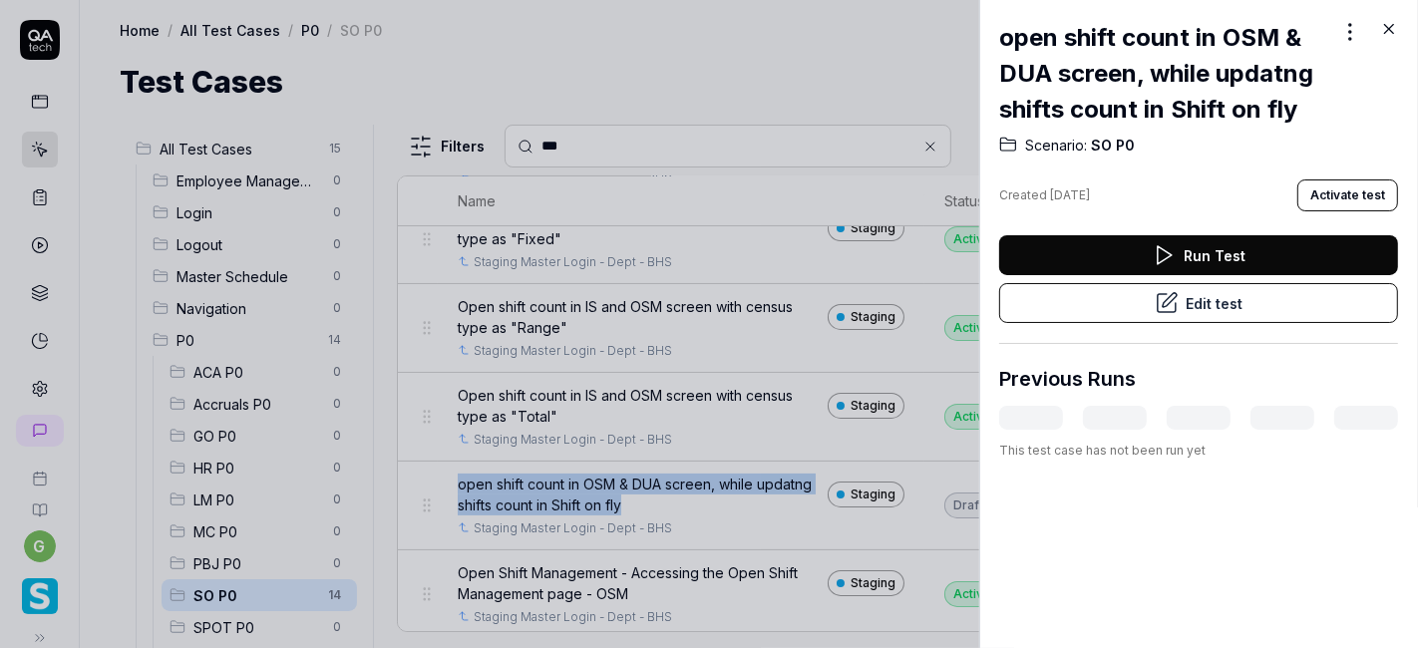
click at [1391, 25] on icon at bounding box center [1389, 29] width 18 height 18
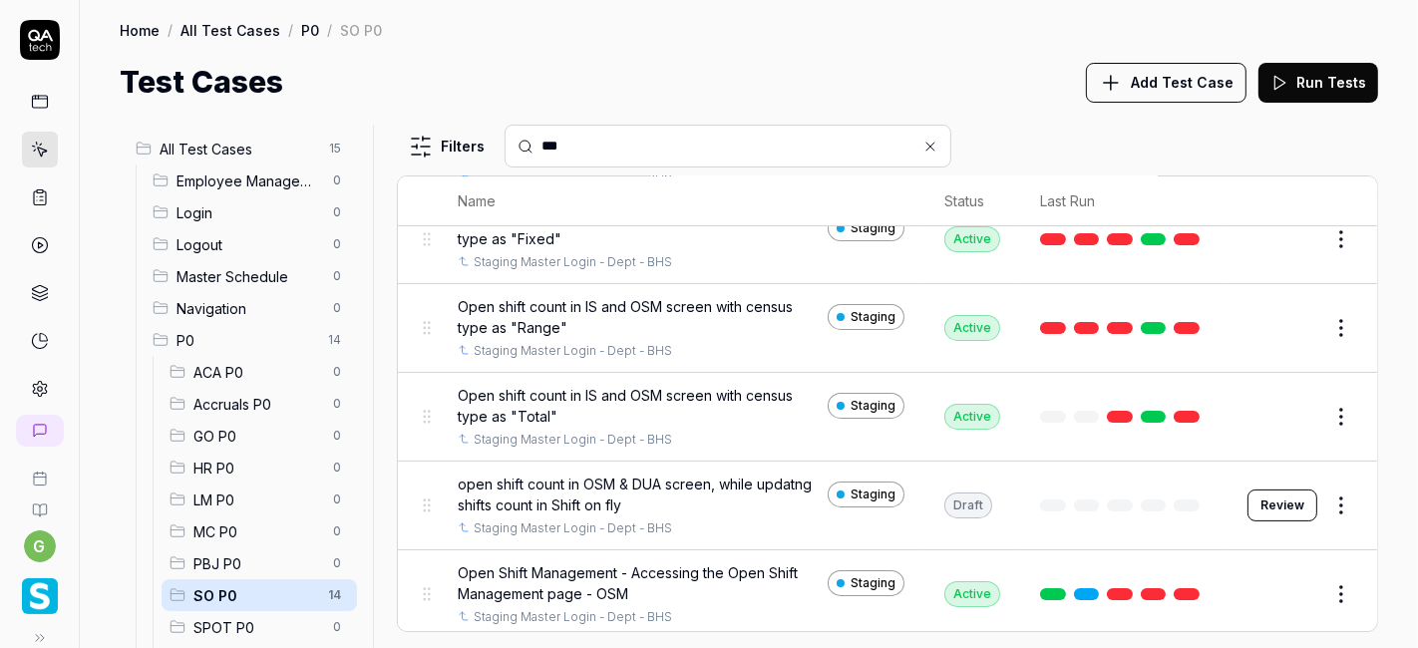
click at [867, 29] on div "Home / All Test Cases / P0 / SO P0" at bounding box center [749, 30] width 1258 height 20
click at [1270, 501] on button "Review" at bounding box center [1282, 505] width 70 height 32
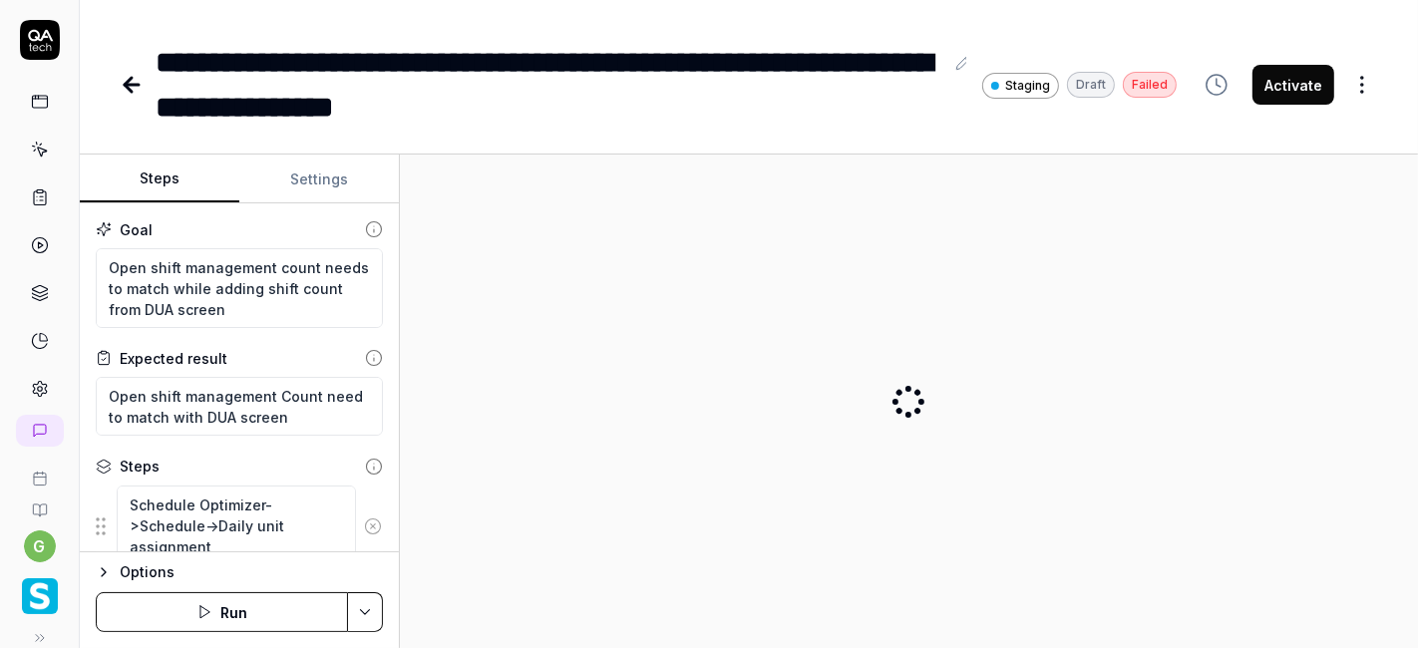
click at [537, 103] on div "**********" at bounding box center [550, 85] width 788 height 90
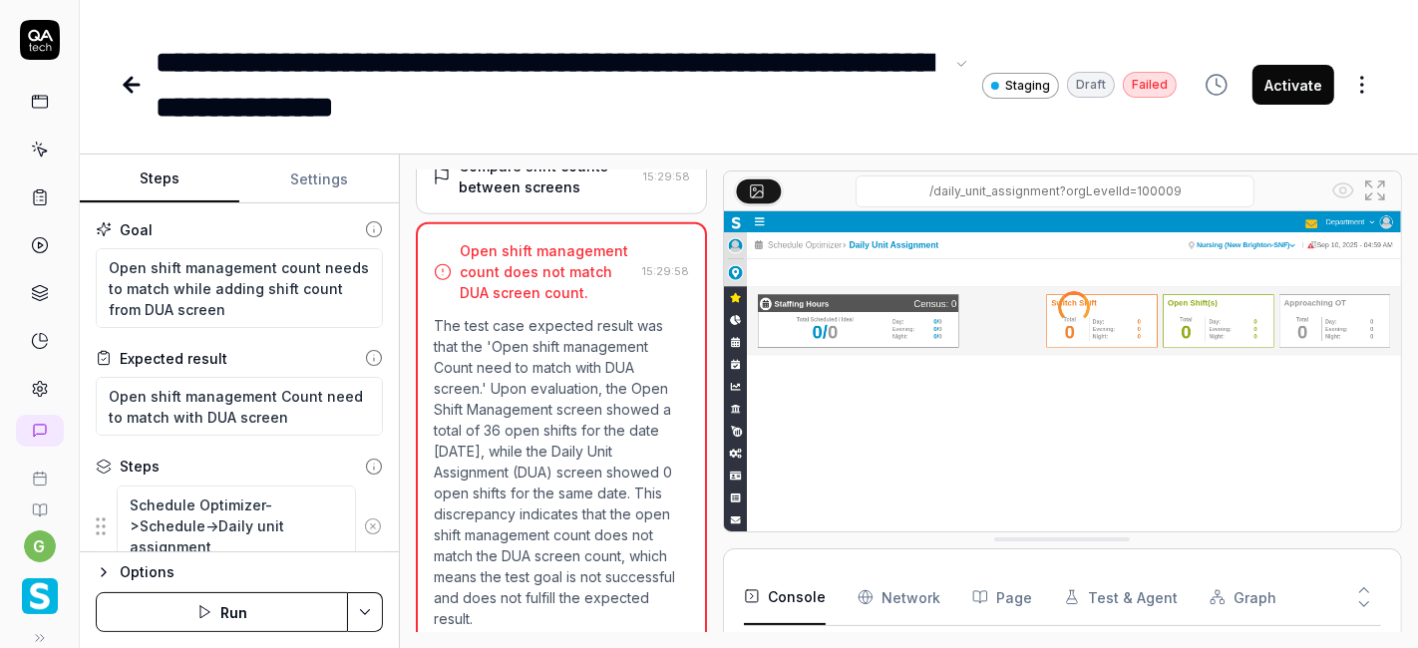
scroll to position [1575, 0]
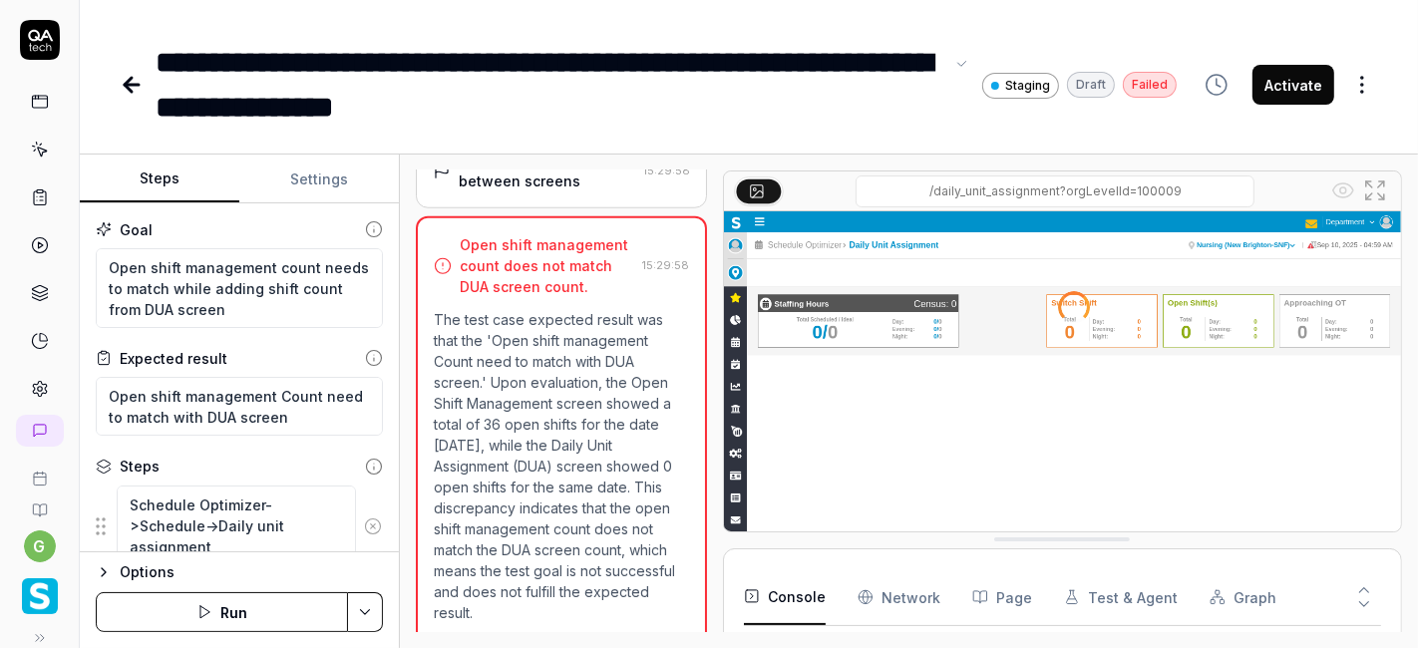
scroll to position [299, 0]
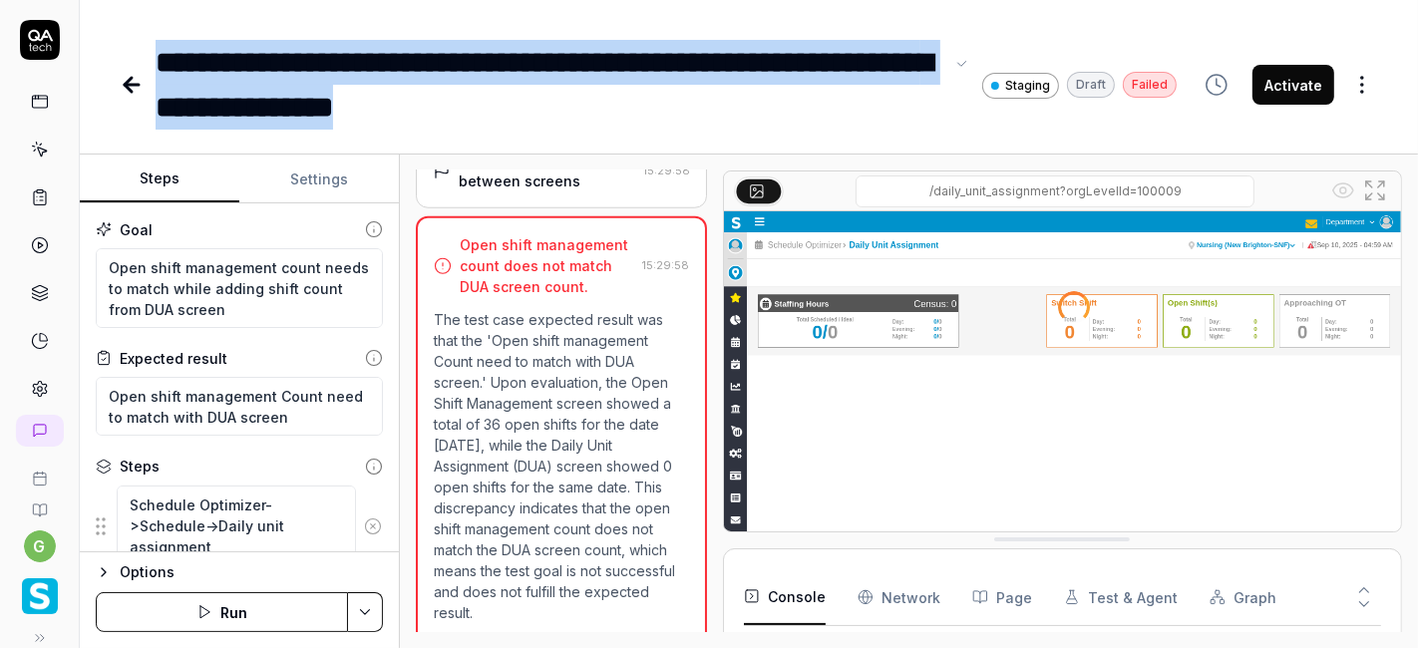
drag, startPoint x: 157, startPoint y: 61, endPoint x: 554, endPoint y: 110, distance: 400.7
click at [554, 110] on div "**********" at bounding box center [550, 85] width 788 height 90
copy div "**********"
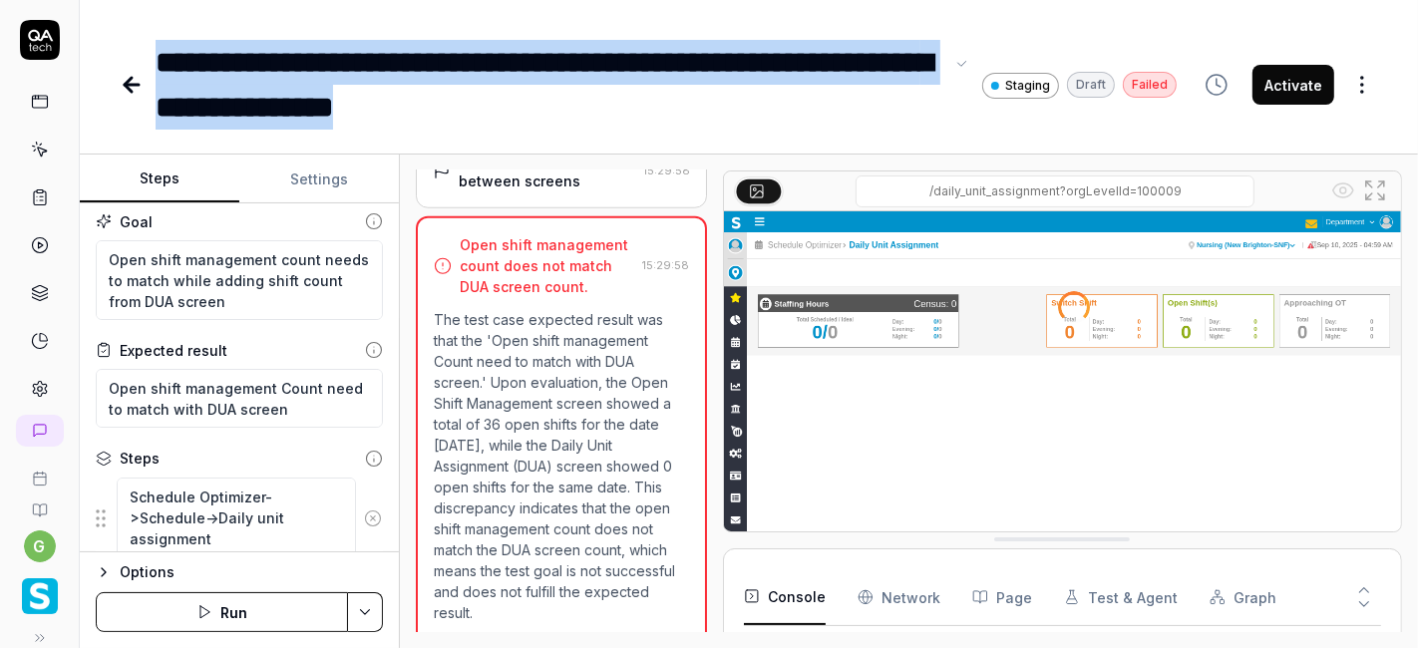
scroll to position [0, 0]
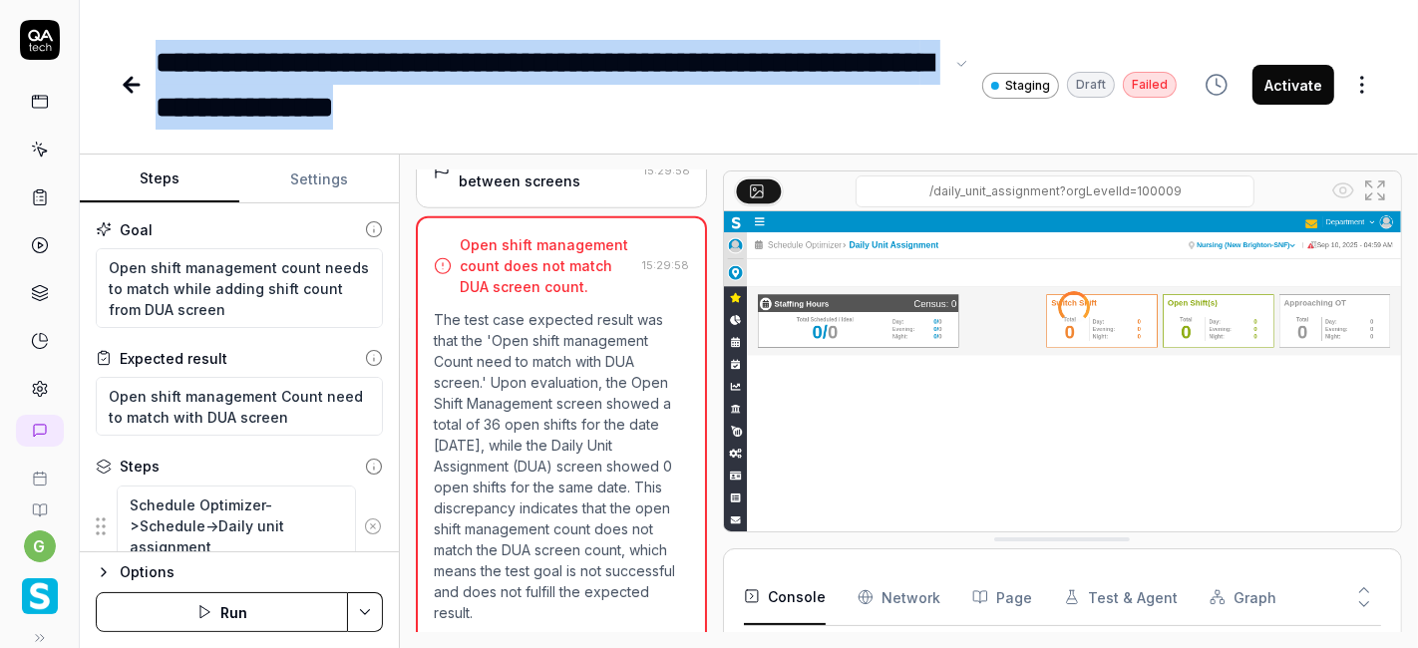
type textarea "*"
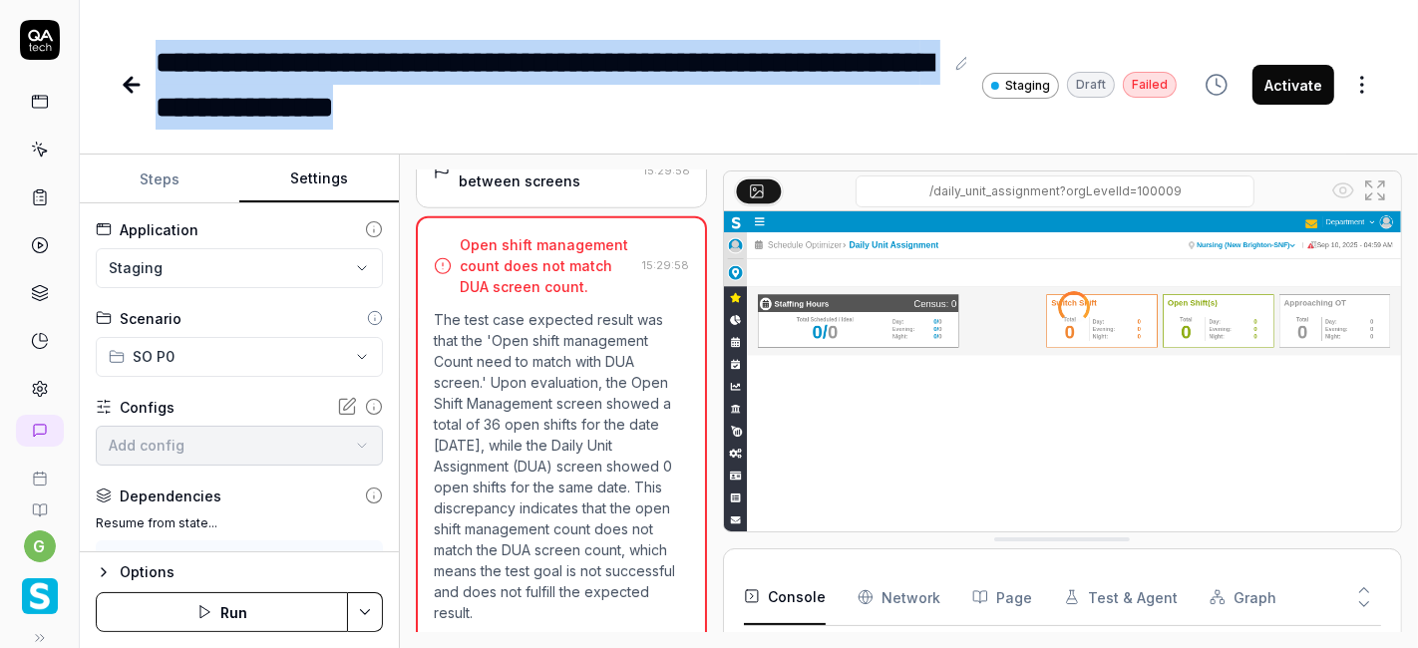
click at [310, 174] on button "Settings" at bounding box center [319, 180] width 160 height 48
click at [136, 87] on icon at bounding box center [132, 85] width 24 height 24
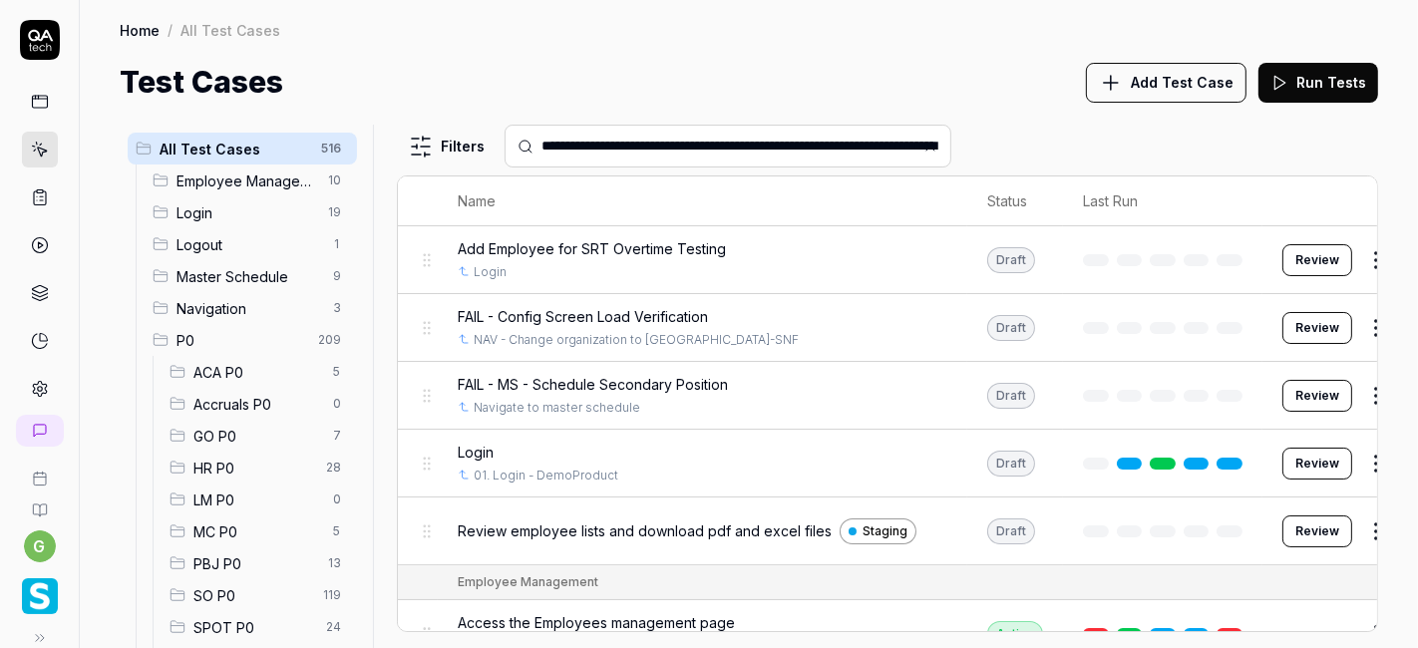
scroll to position [0, 133]
type input "**********"
click at [243, 596] on span "SO P0" at bounding box center [252, 595] width 118 height 21
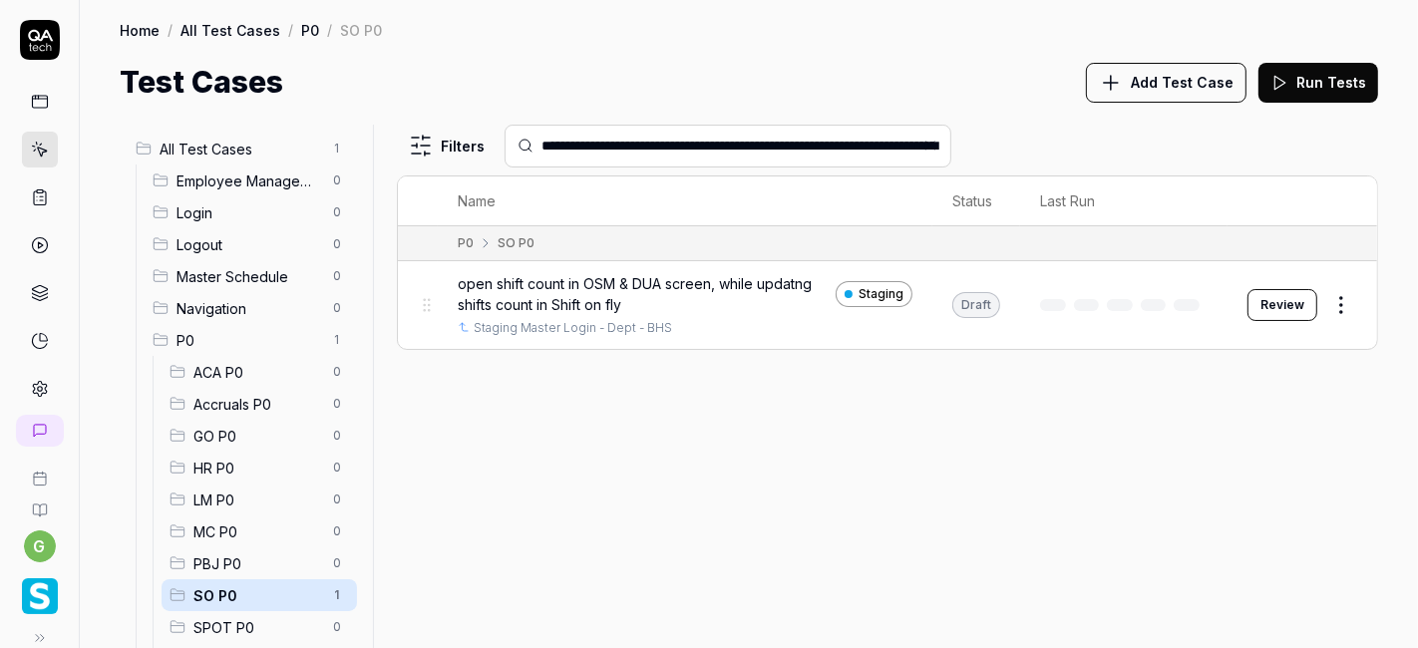
click at [807, 136] on input "**********" at bounding box center [740, 146] width 398 height 21
click at [778, 144] on input "**********" at bounding box center [740, 146] width 398 height 21
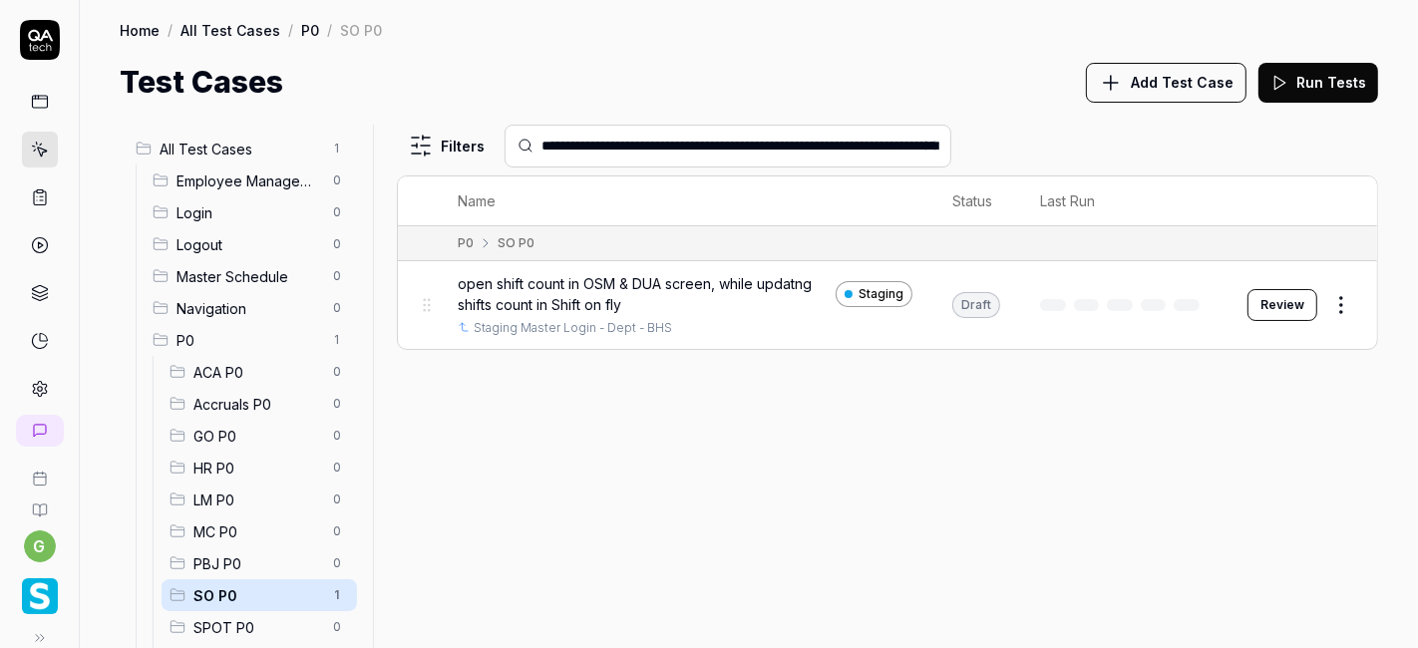
click at [778, 144] on input "**********" at bounding box center [740, 146] width 398 height 21
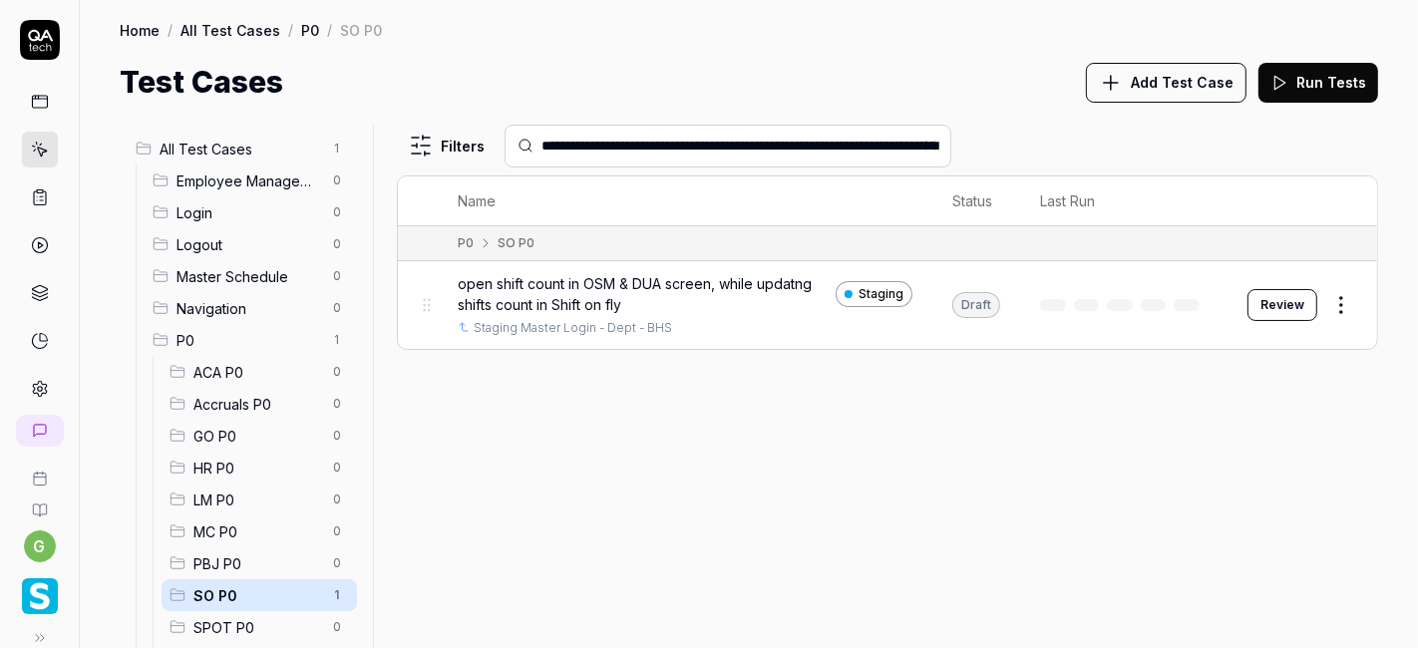
click at [778, 144] on input "**********" at bounding box center [740, 146] width 398 height 21
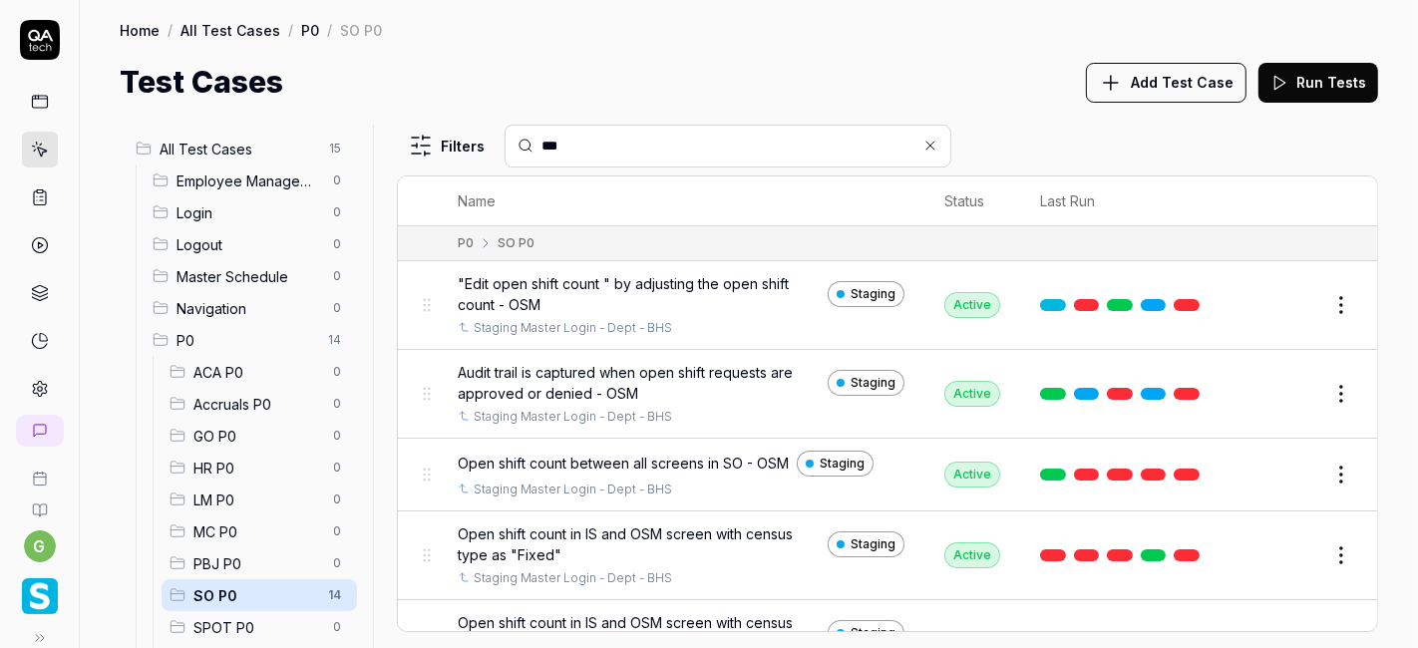
type input "***"
click at [986, 101] on div "Test Cases Add Test Case Run Tests" at bounding box center [749, 82] width 1258 height 45
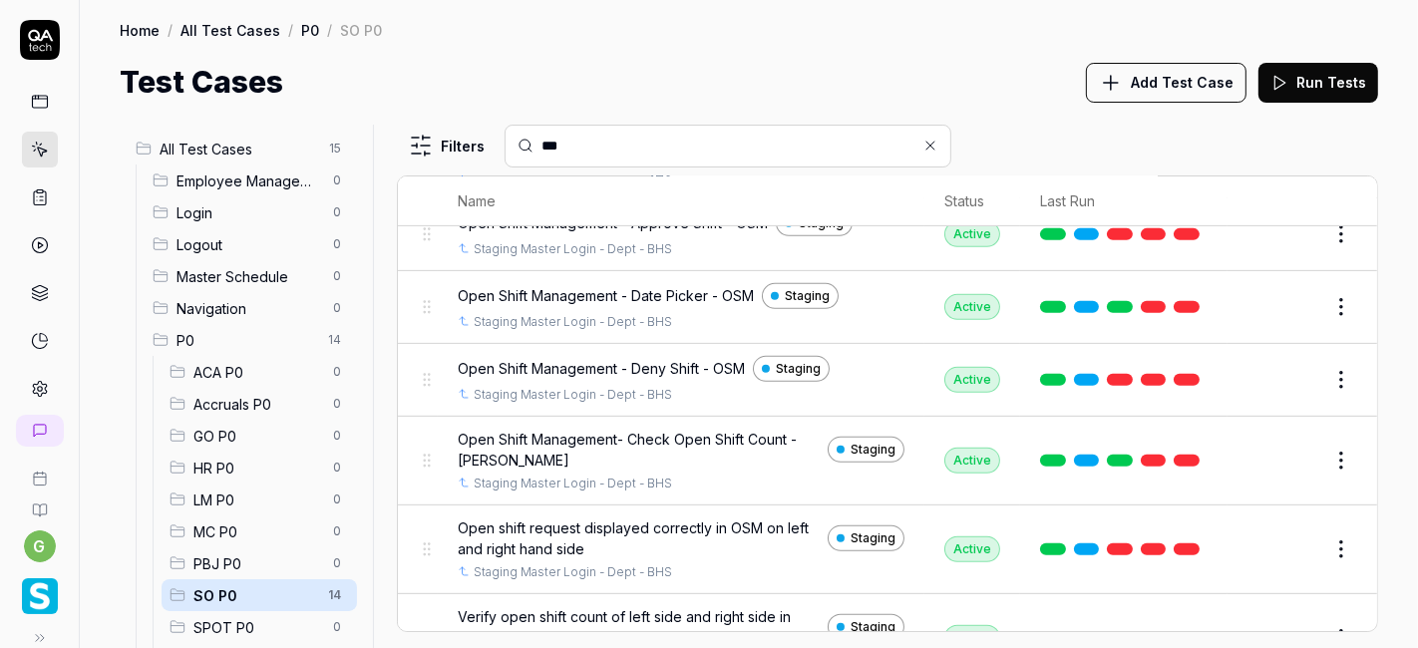
scroll to position [799, 0]
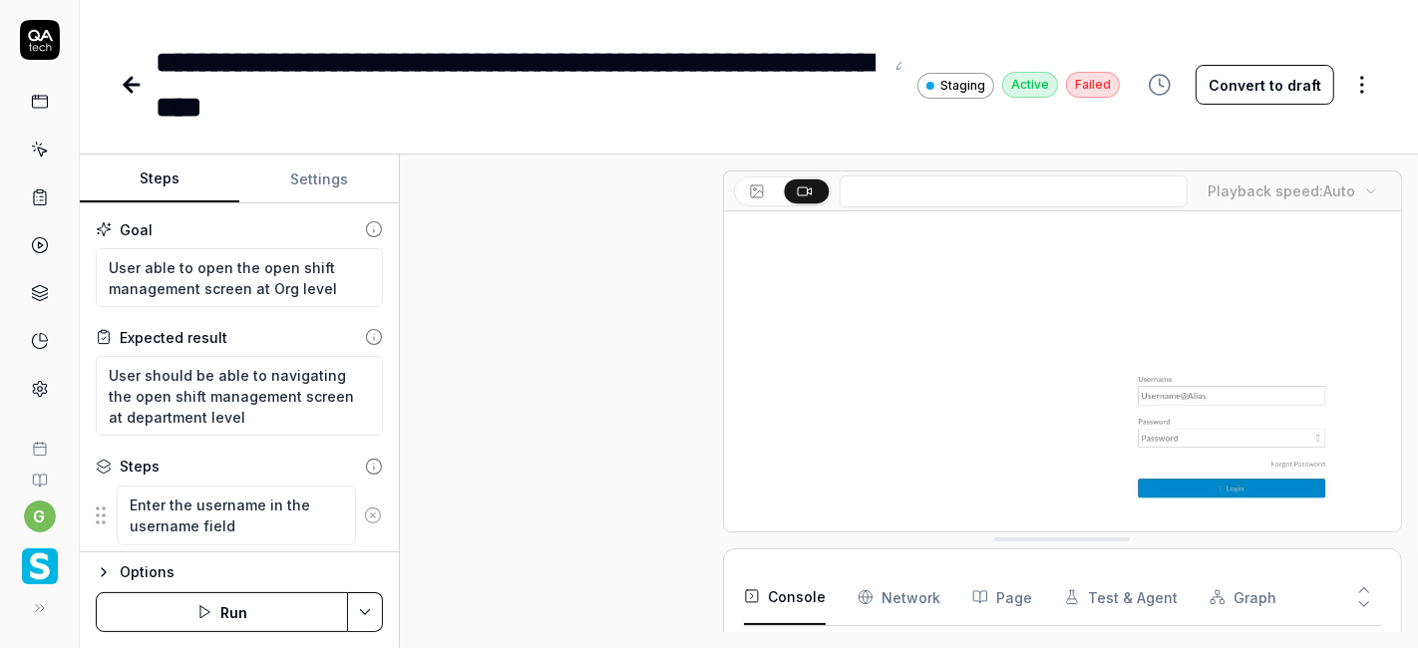
scroll to position [432, 0]
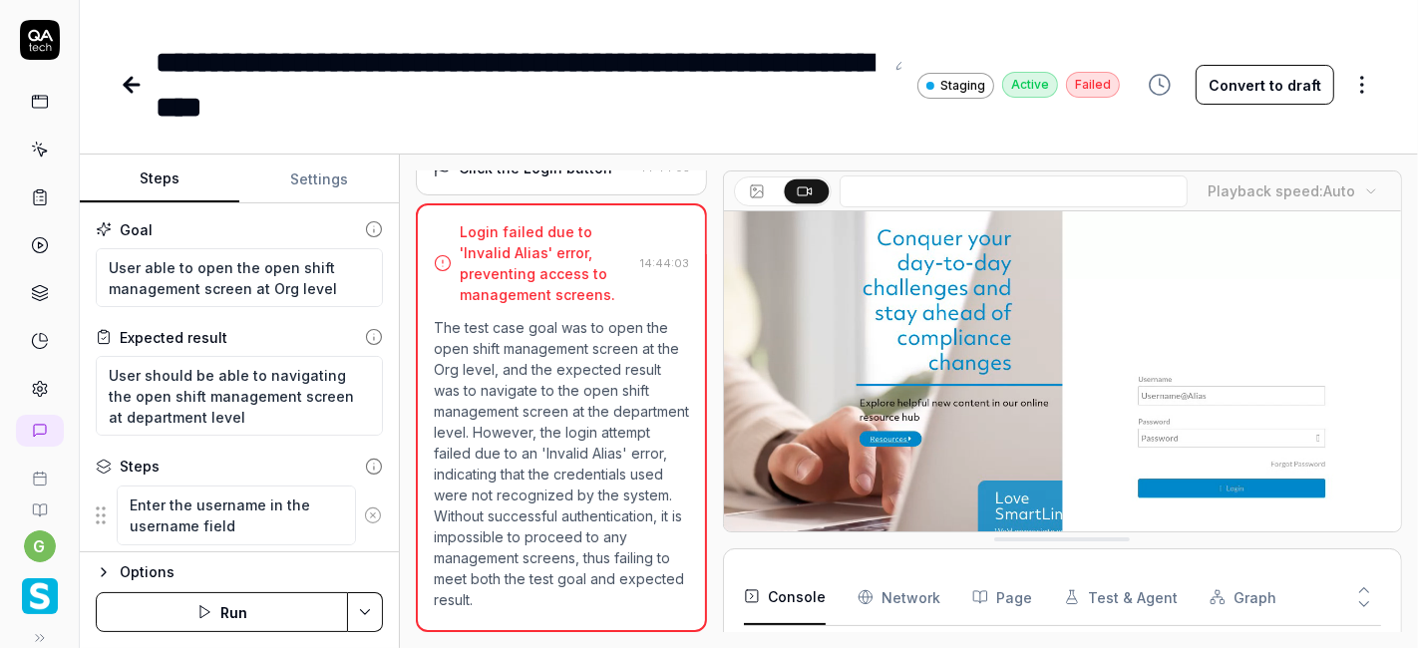
click at [899, 63] on icon at bounding box center [903, 63] width 16 height 16
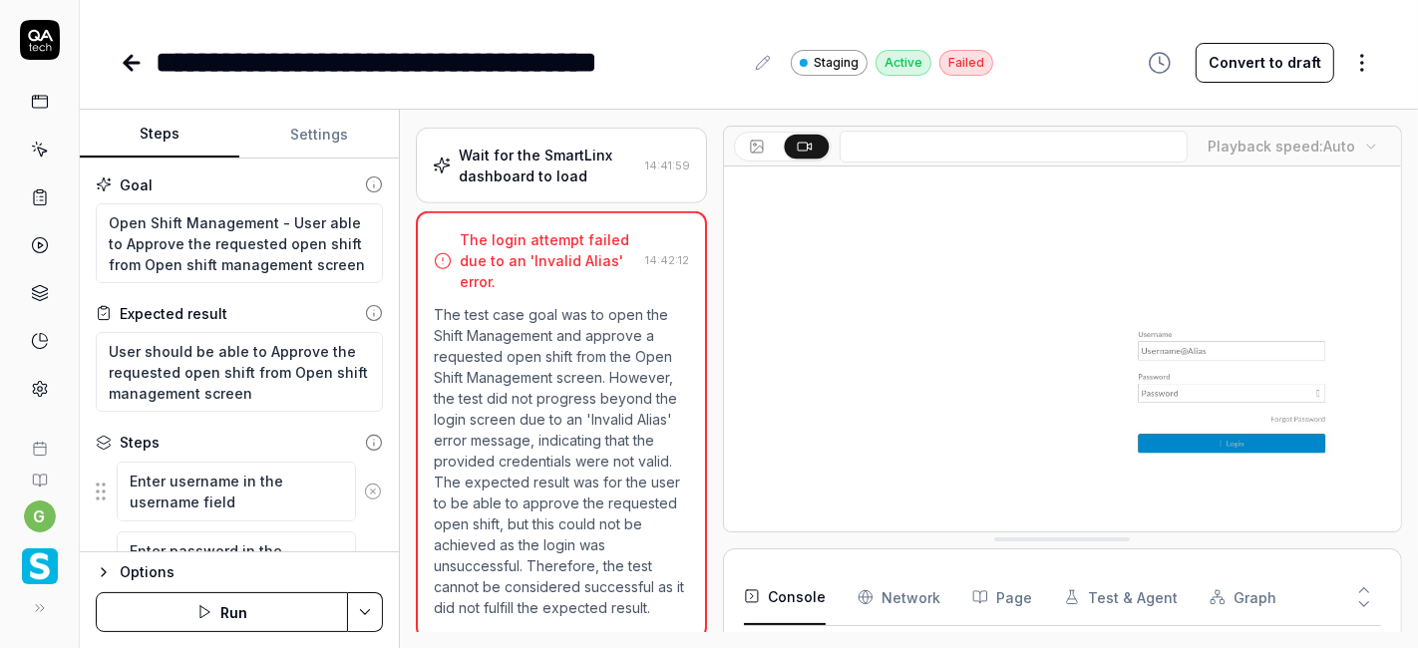
scroll to position [324, 0]
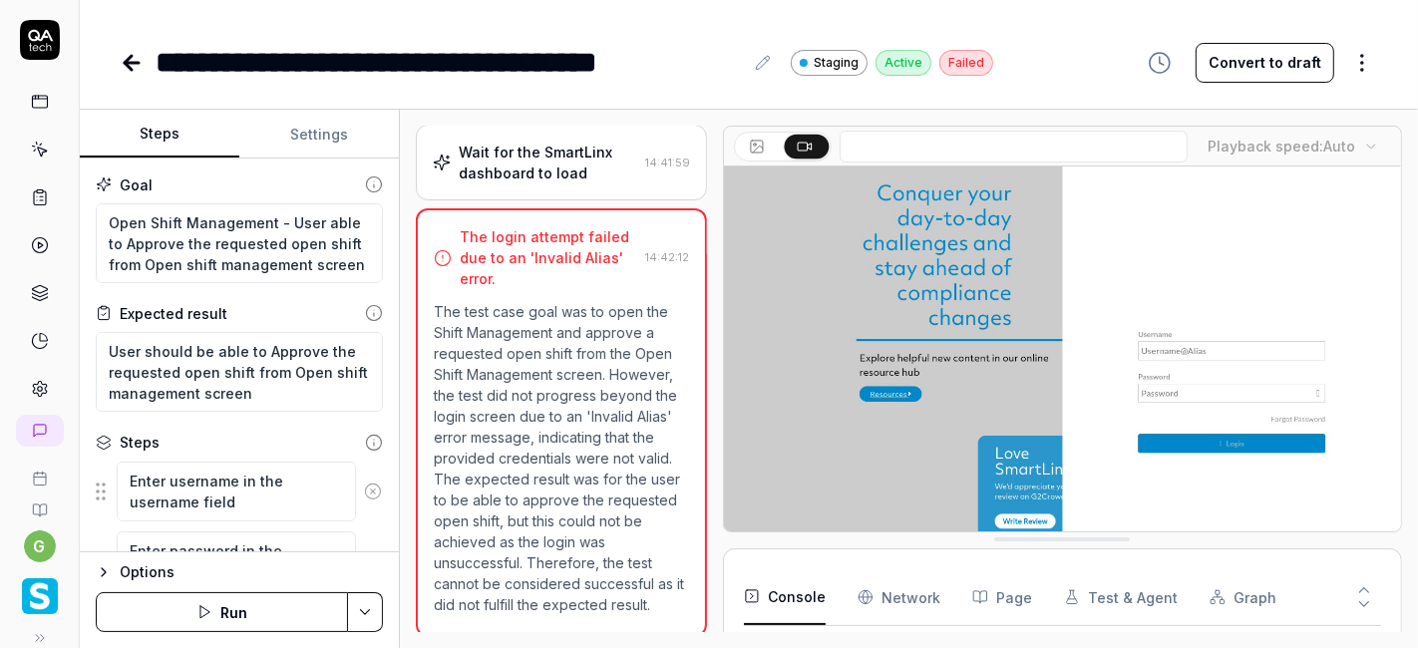
type textarea "*"
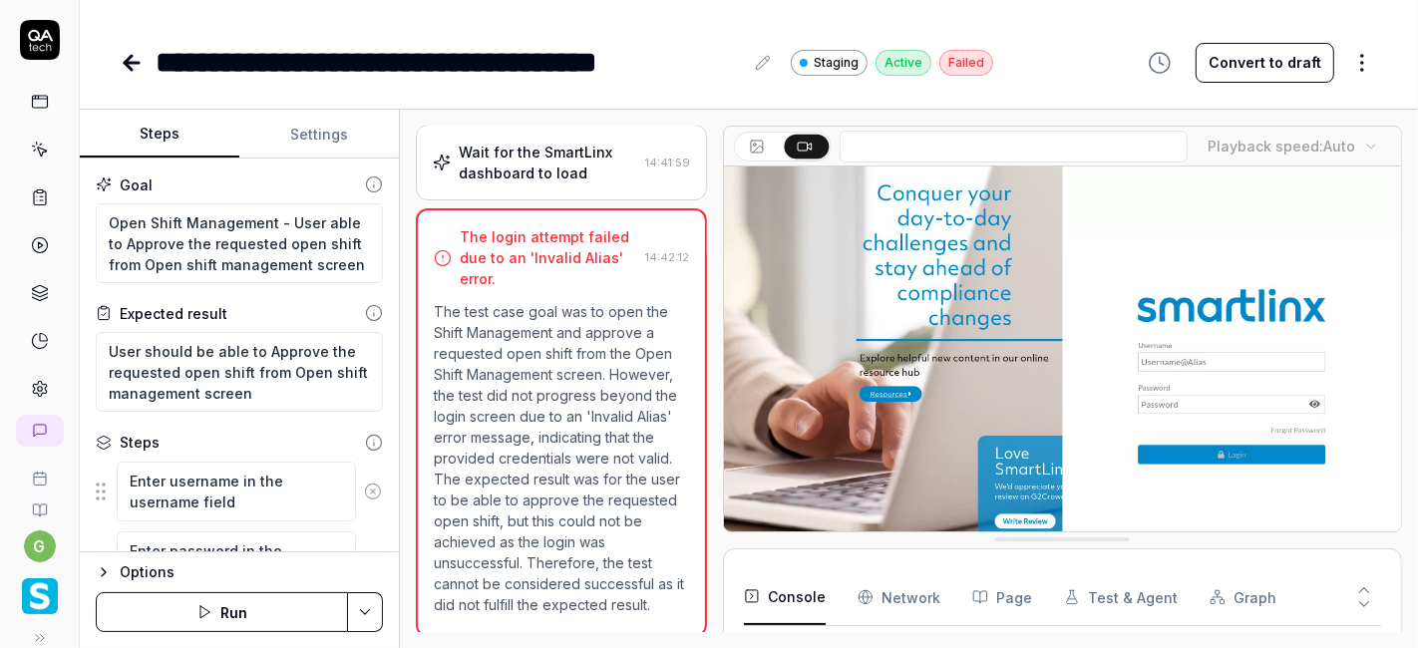
click at [762, 67] on icon at bounding box center [763, 63] width 16 height 16
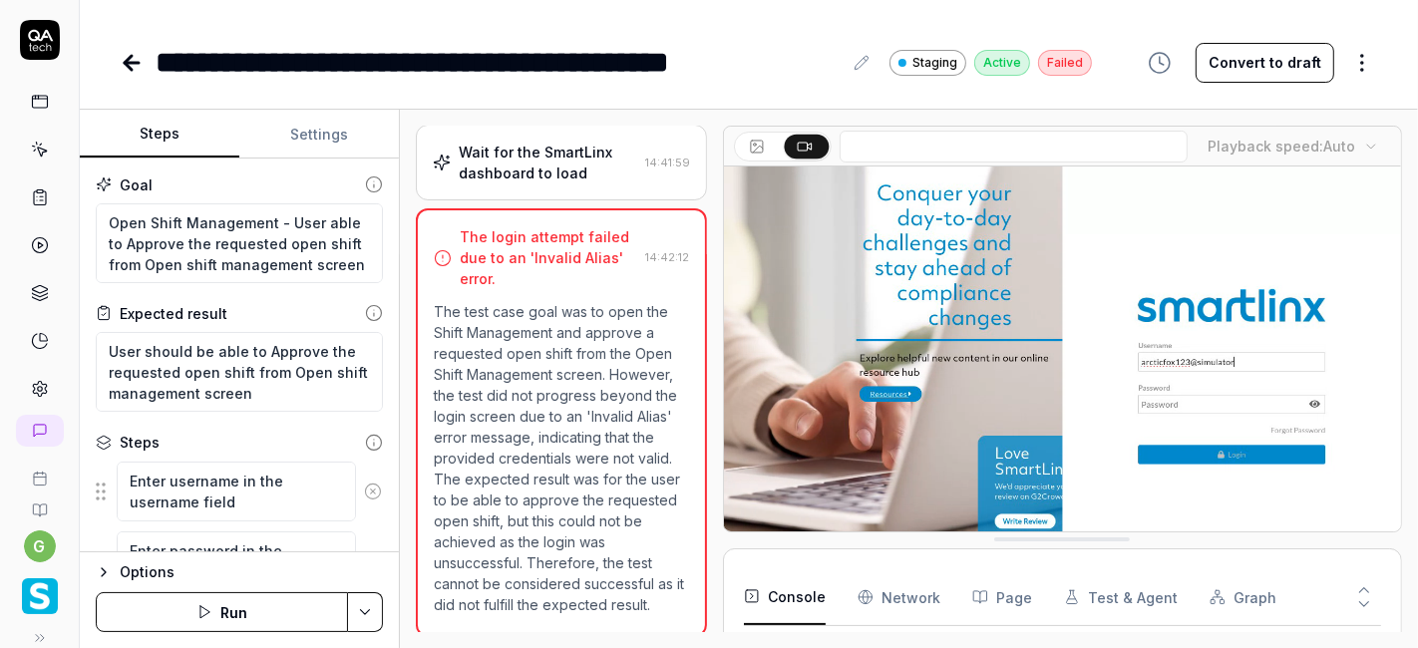
type textarea "*"
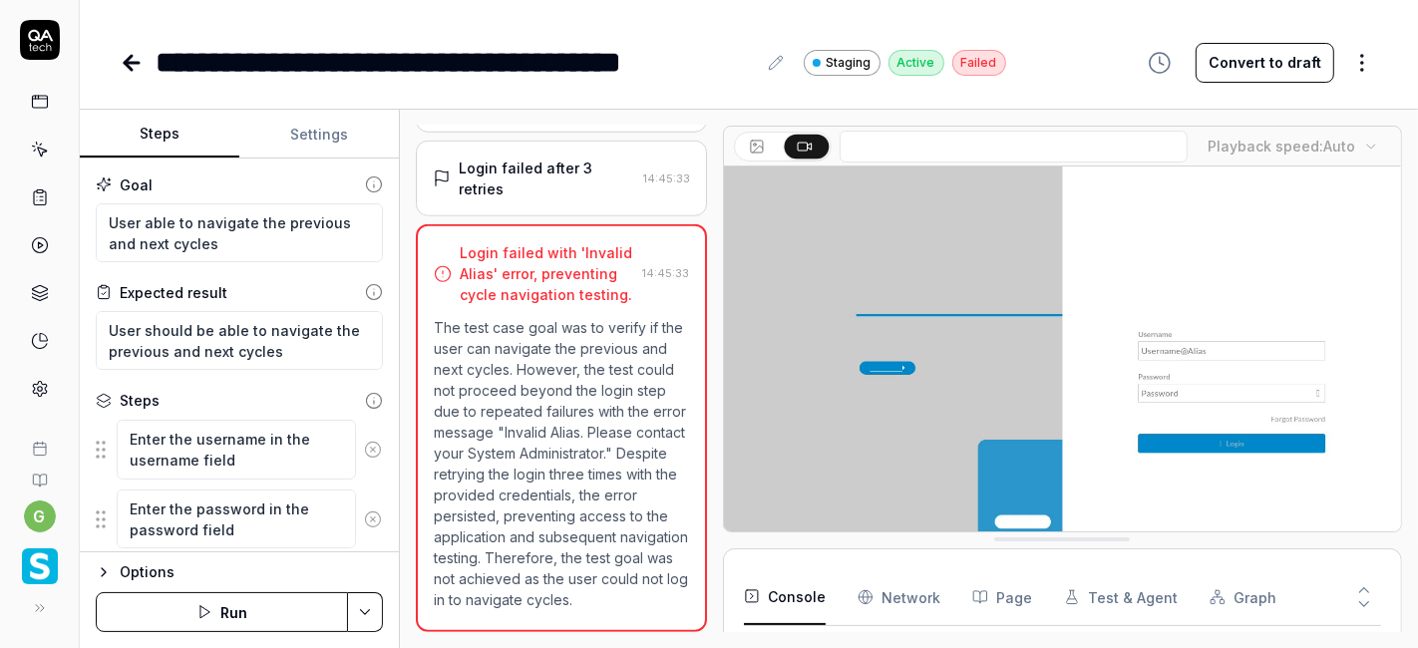
scroll to position [782, 0]
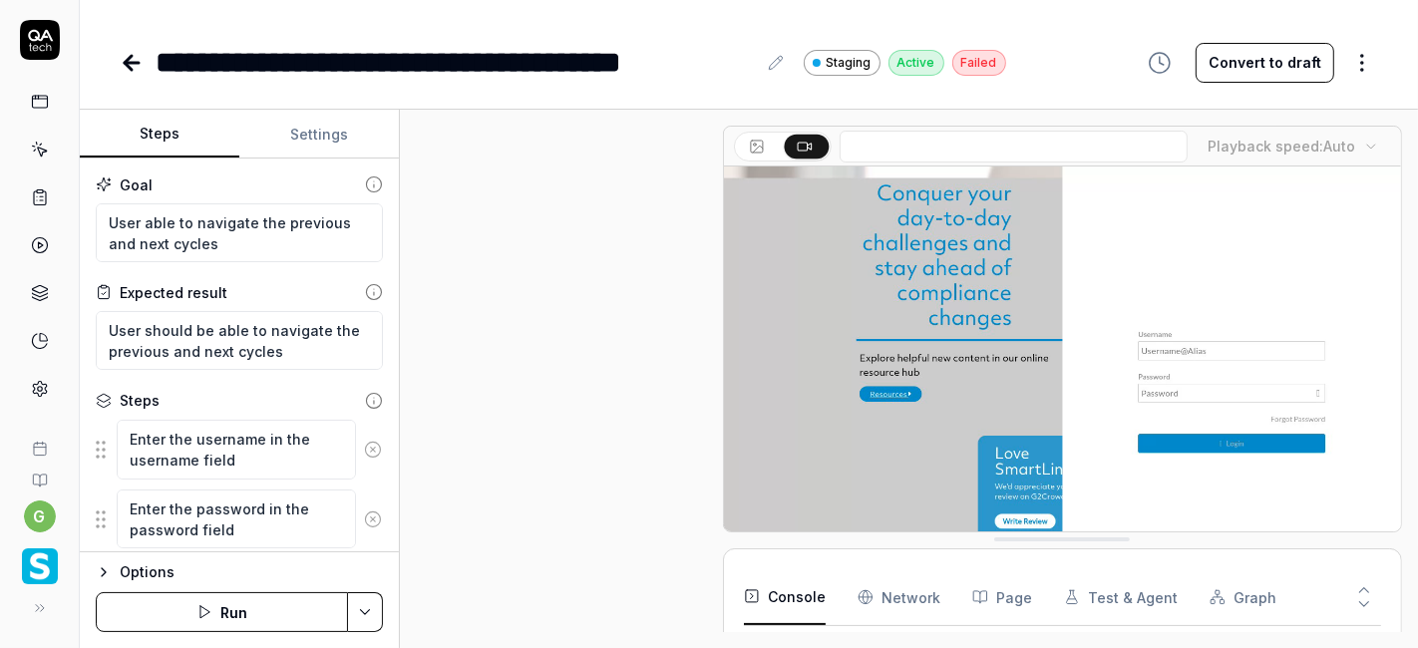
type textarea "*"
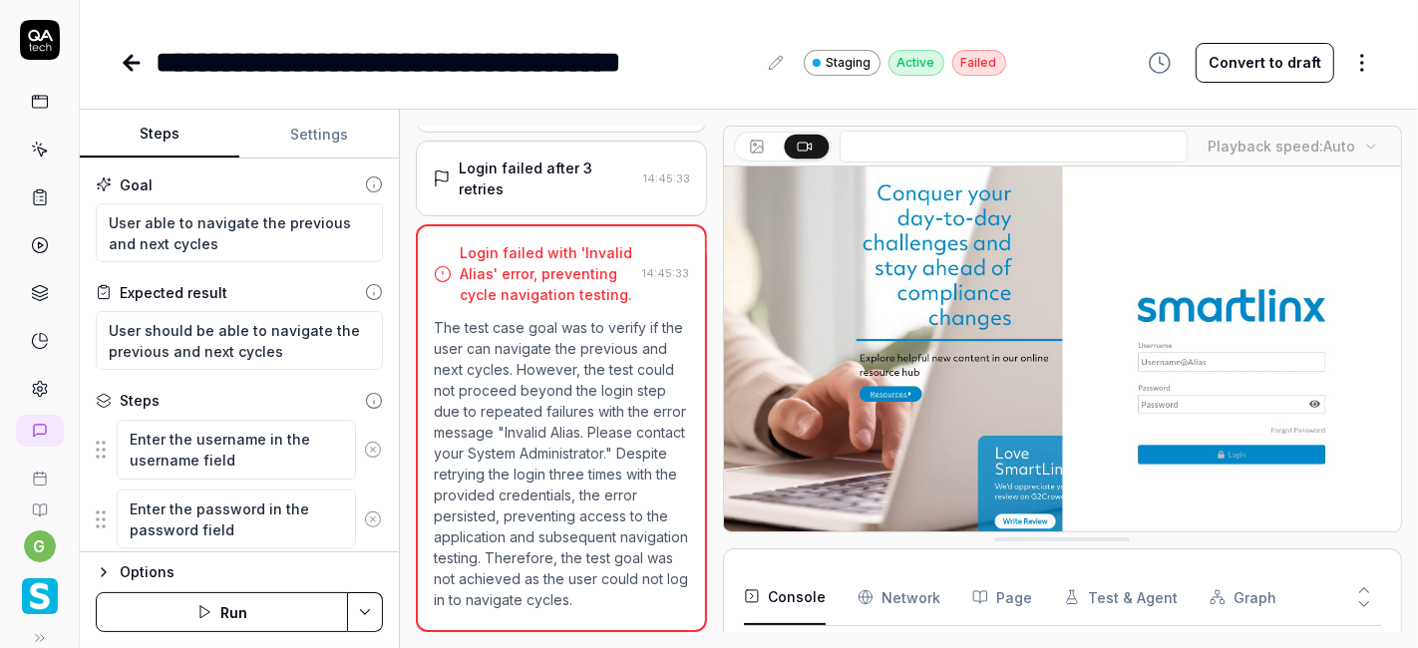
click at [775, 67] on icon at bounding box center [776, 63] width 16 height 16
type textarea "*"
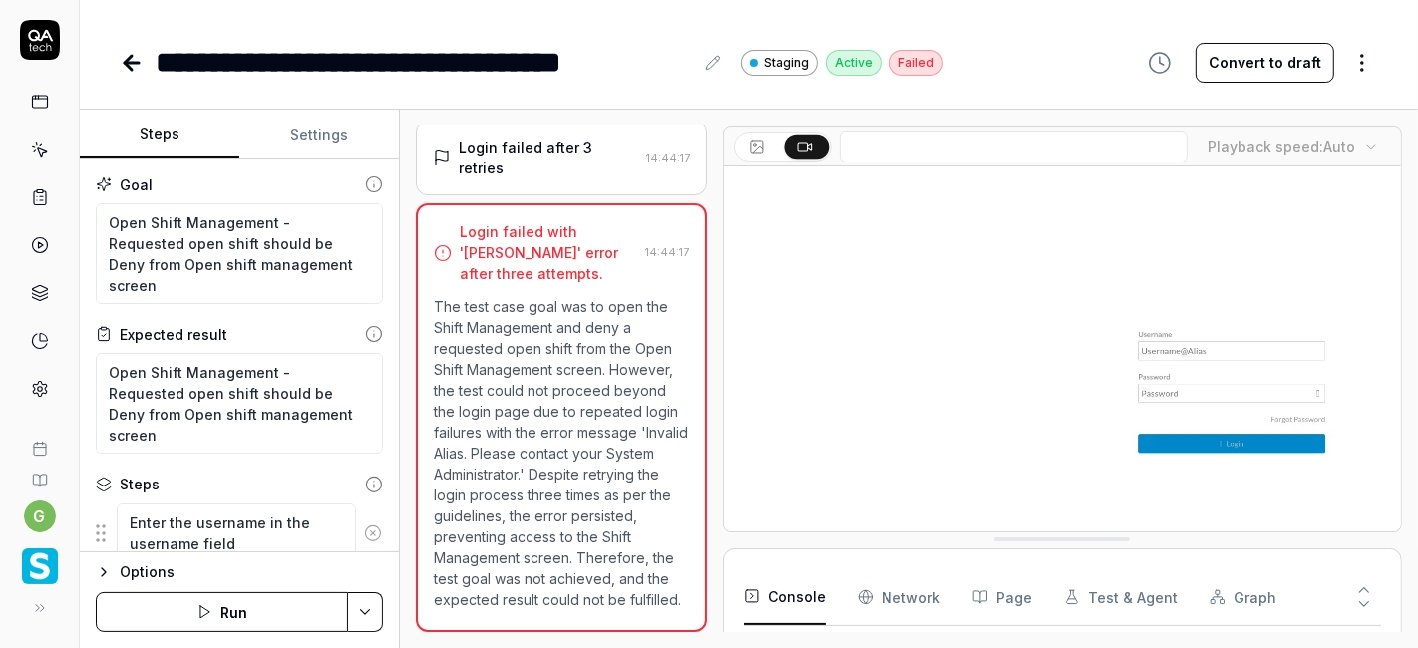
scroll to position [740, 0]
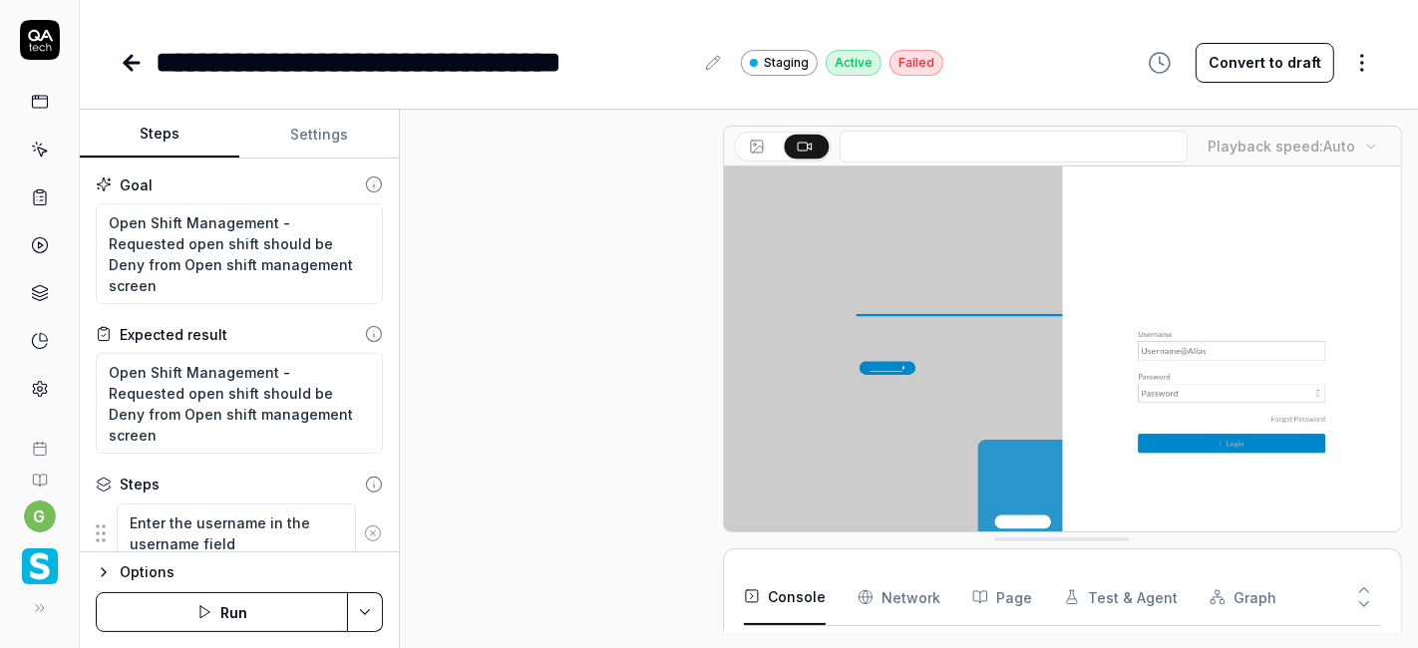
type textarea "*"
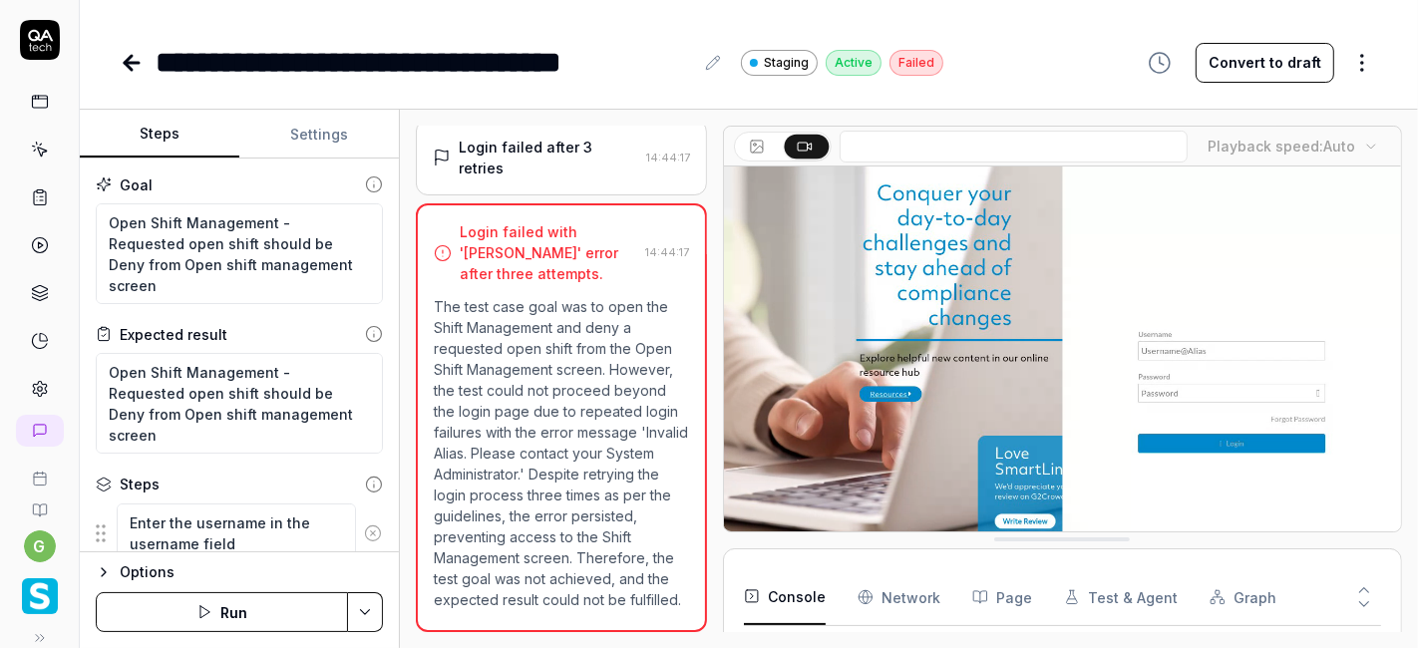
click at [712, 67] on icon at bounding box center [713, 63] width 16 height 16
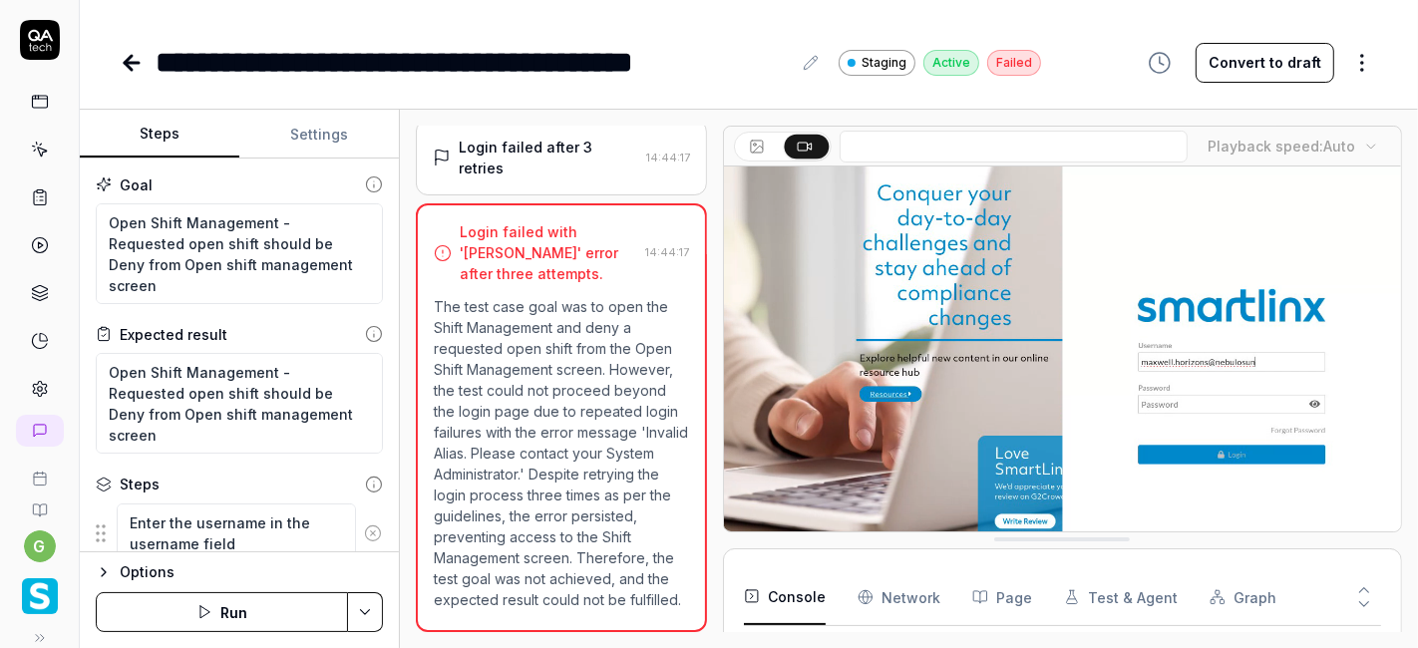
type textarea "*"
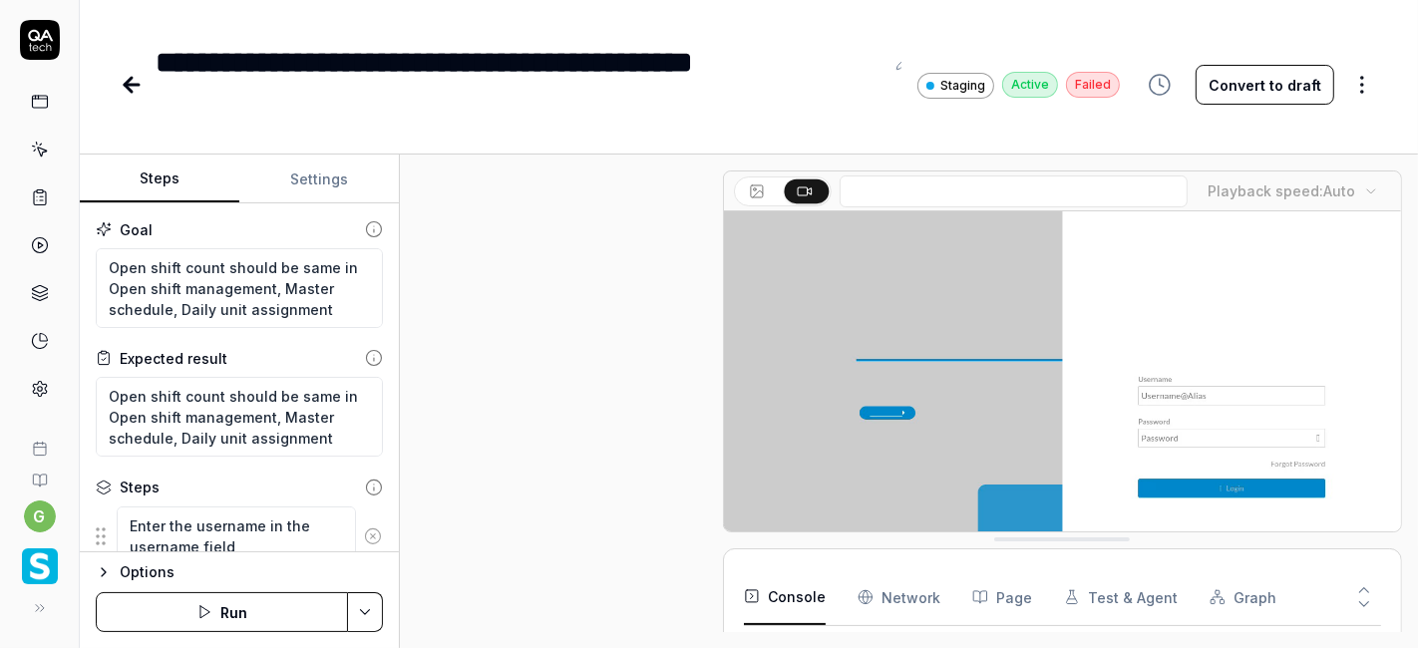
scroll to position [681, 0]
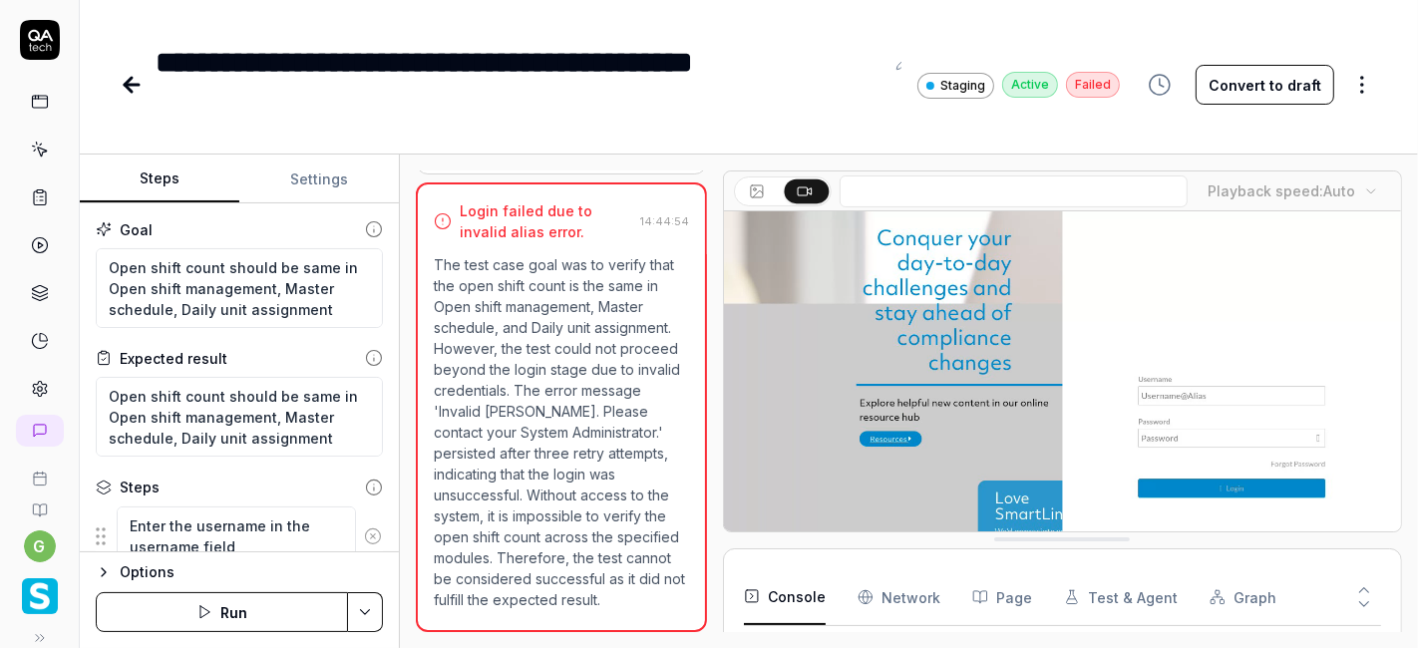
type textarea "*"
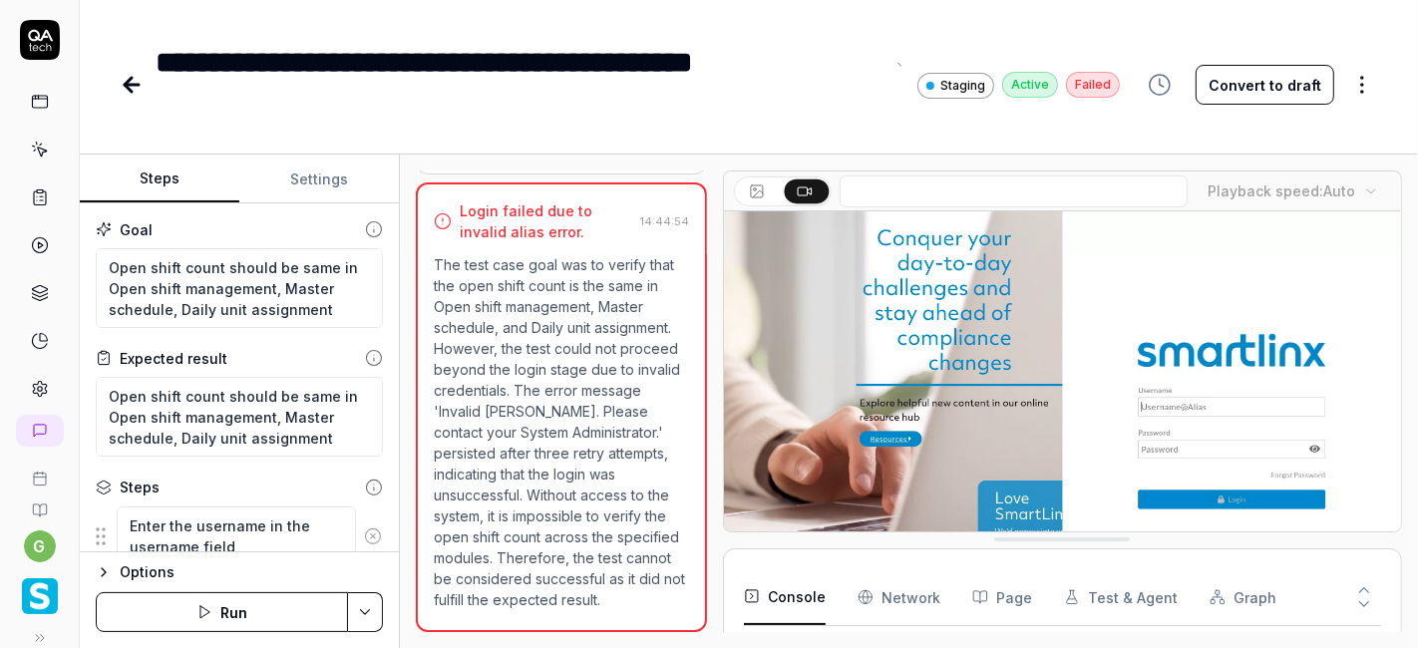
click at [445, 101] on div "**********" at bounding box center [520, 85] width 728 height 90
type textarea "*"
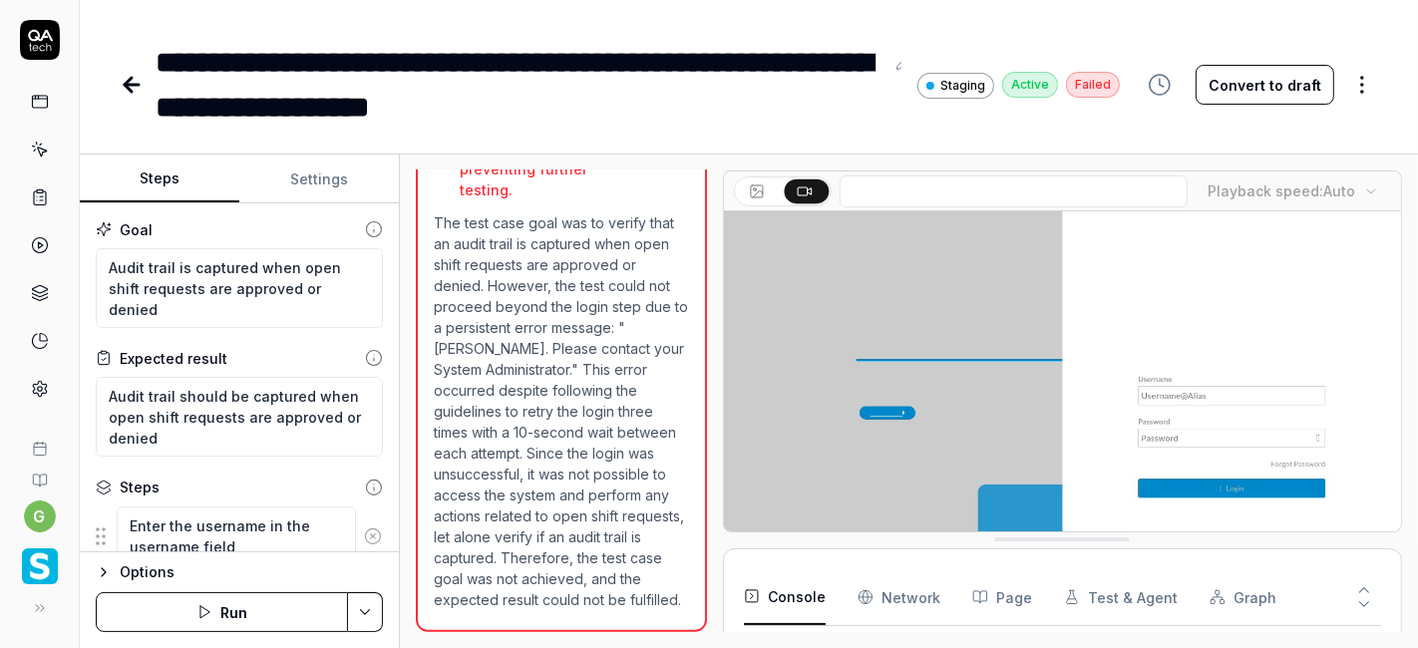
scroll to position [868, 0]
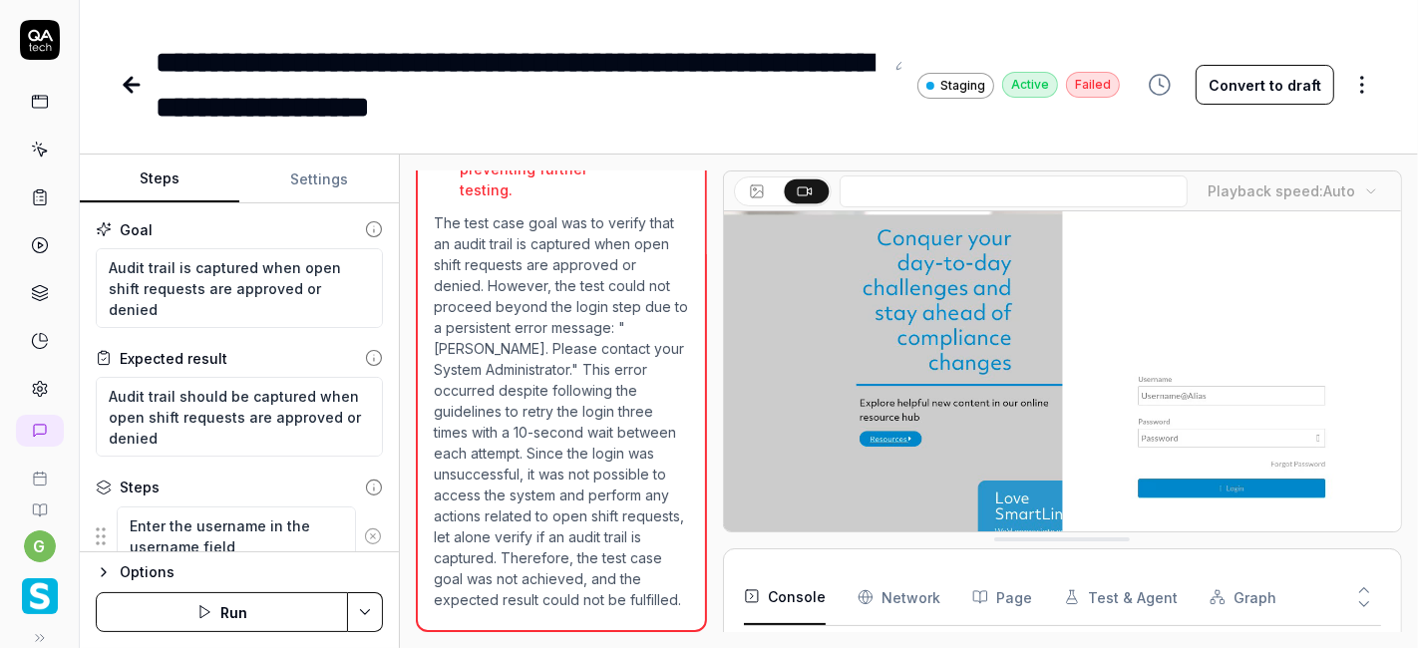
type textarea "*"
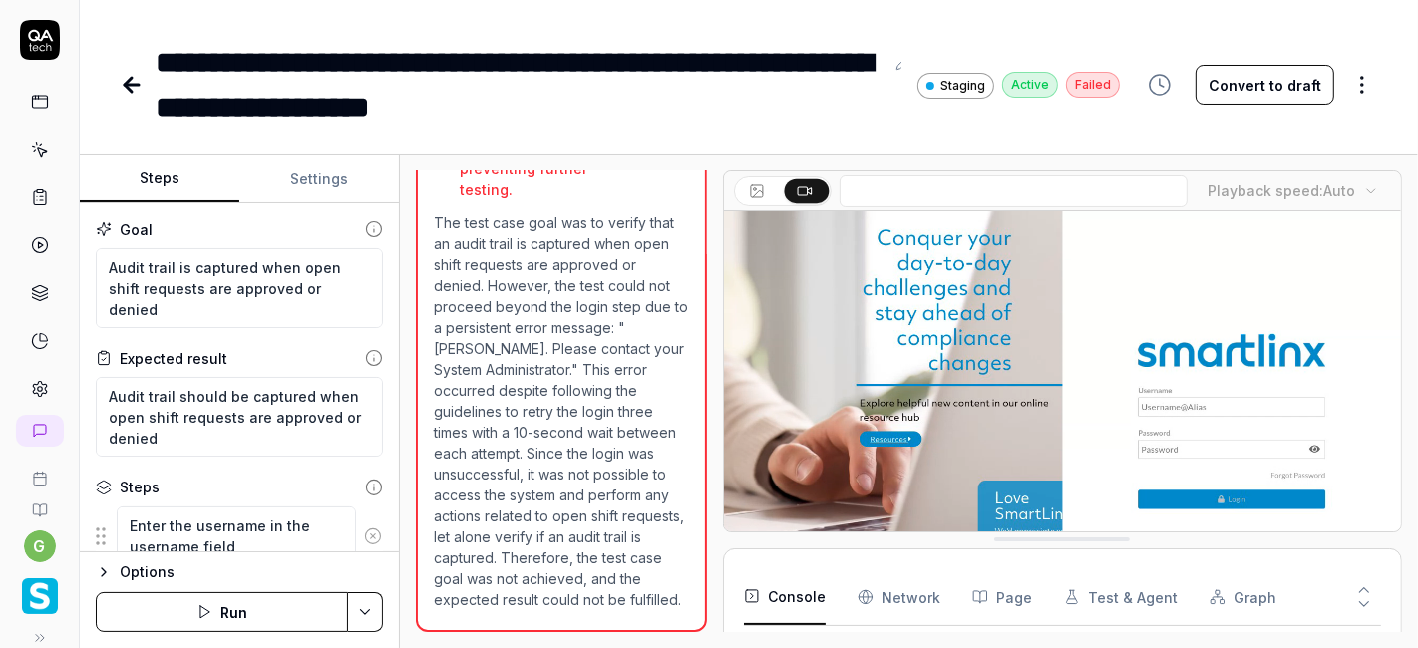
click at [901, 59] on icon at bounding box center [903, 63] width 16 height 16
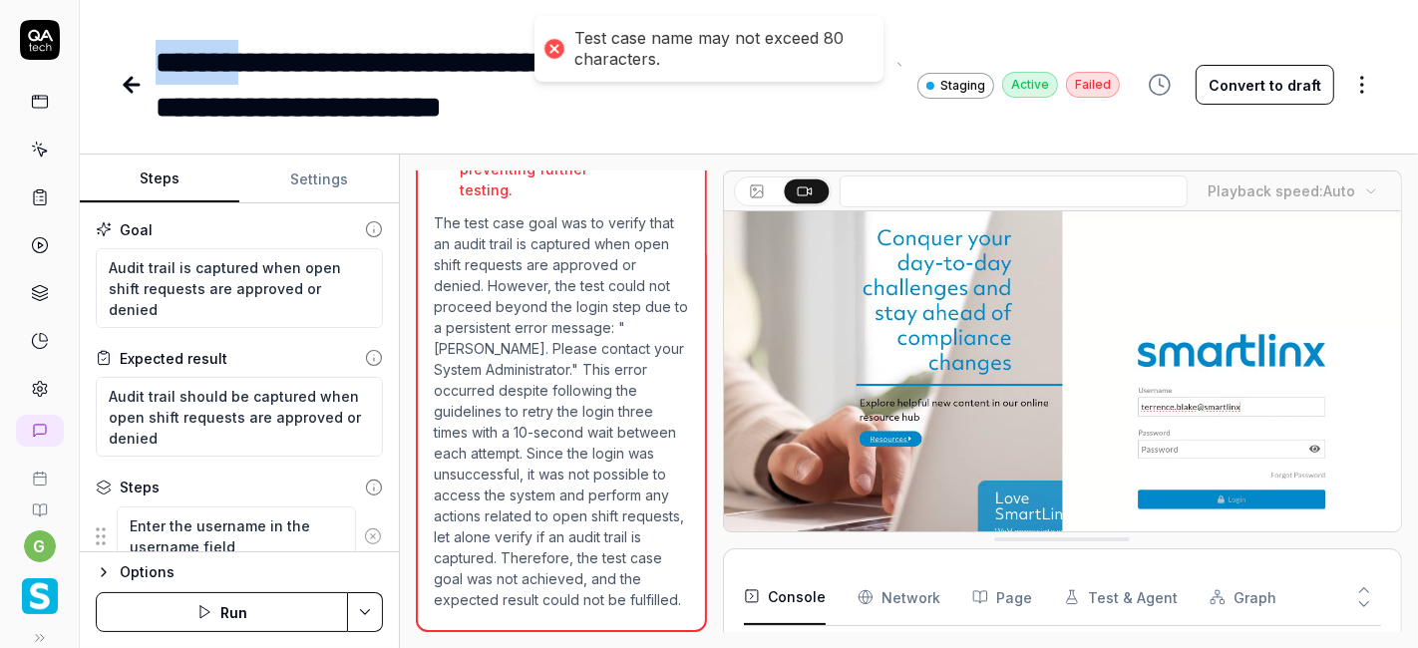
drag, startPoint x: 256, startPoint y: 58, endPoint x: 160, endPoint y: 64, distance: 96.9
click at [160, 64] on div "**********" at bounding box center [520, 85] width 728 height 90
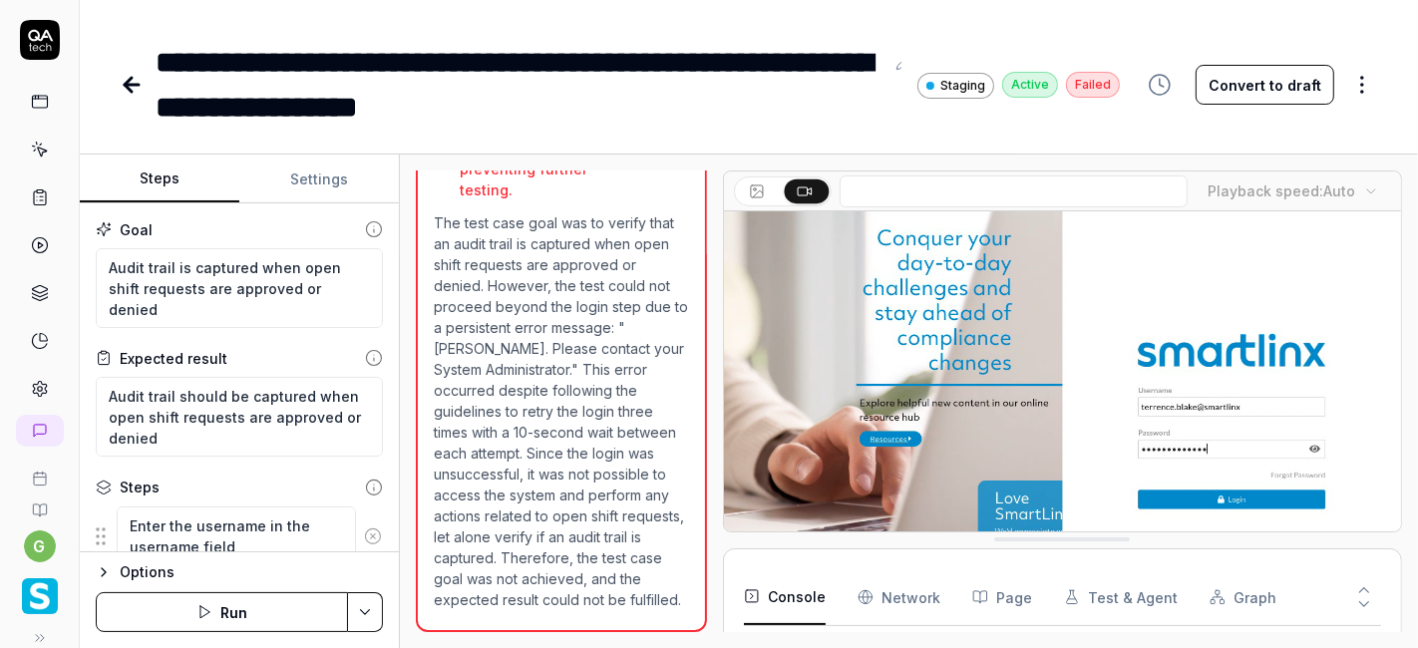
type textarea "*"
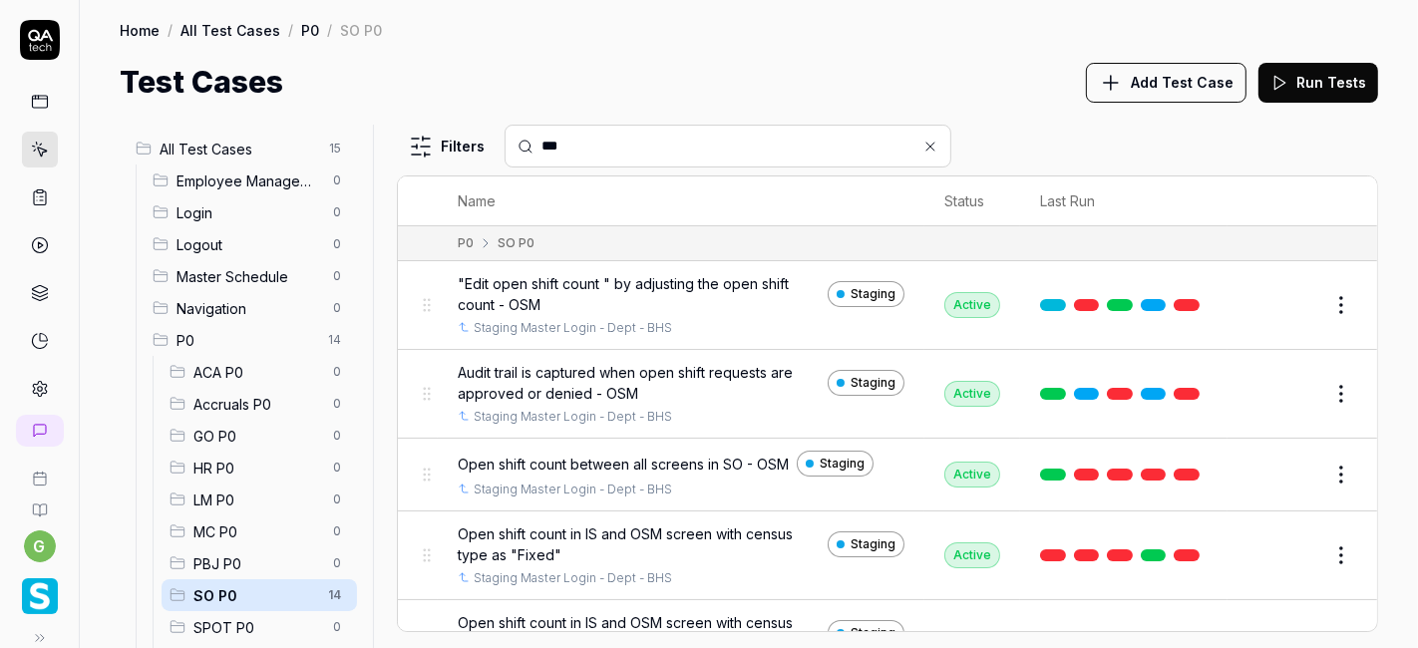
scroll to position [799, 0]
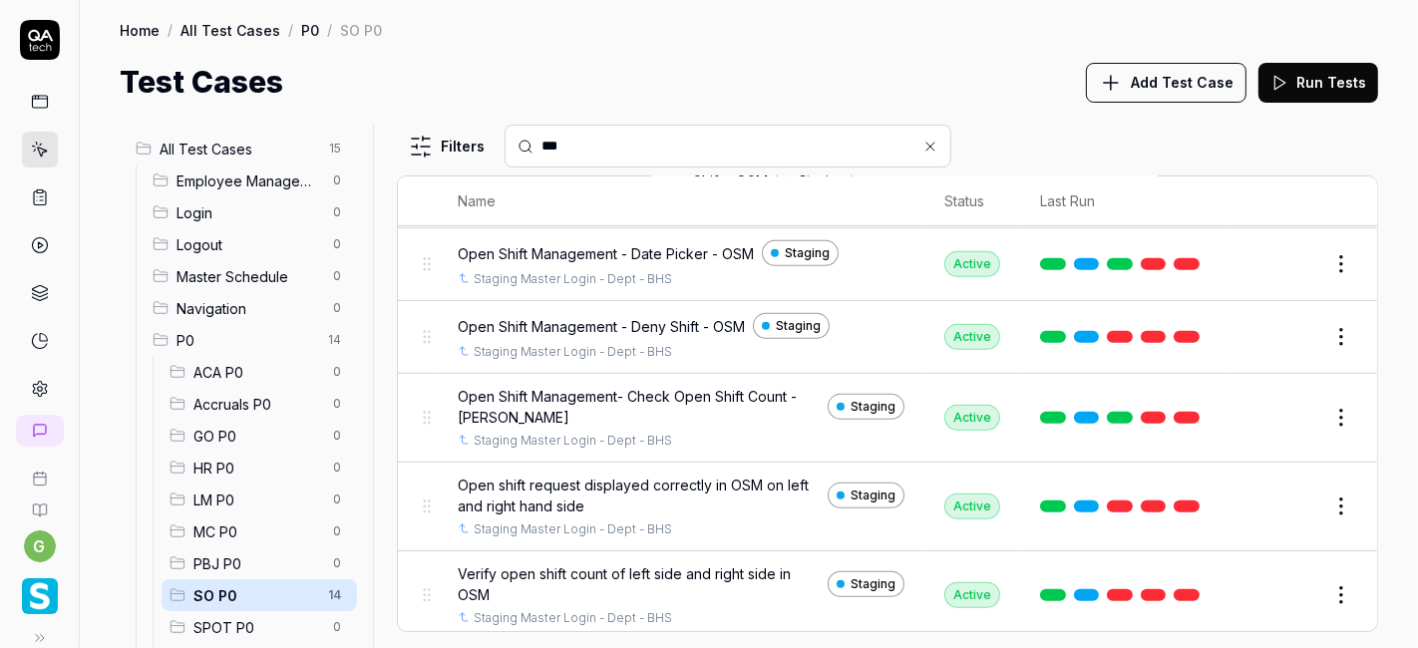
click at [604, 150] on input "***" at bounding box center [739, 146] width 397 height 21
type input "***"
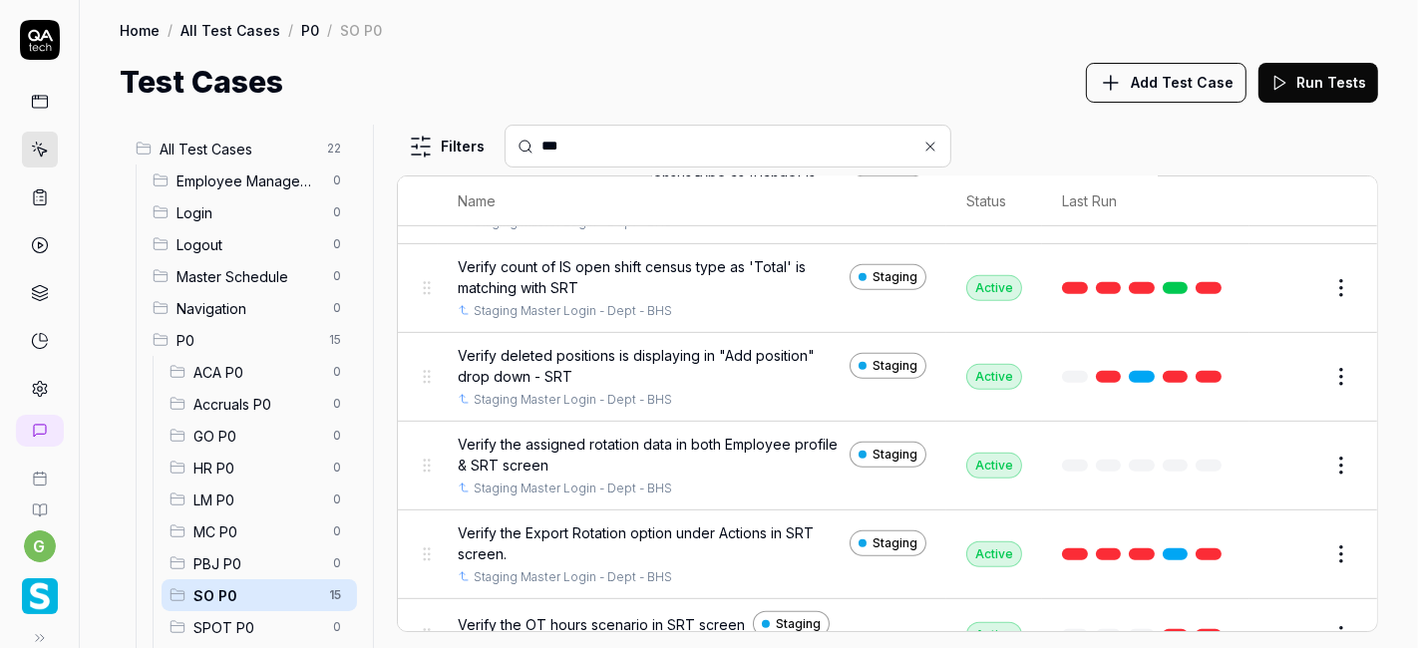
click at [763, 91] on div "Test Cases Add Test Case Run Tests" at bounding box center [749, 82] width 1258 height 45
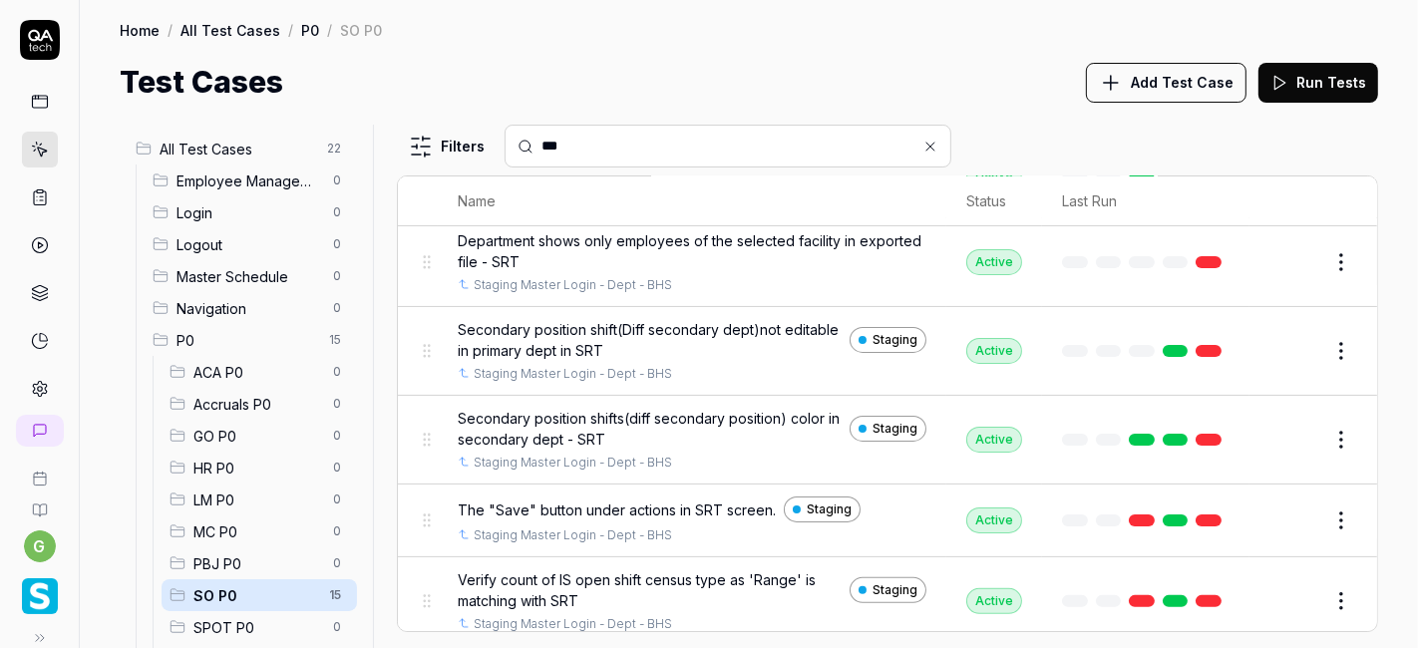
scroll to position [0, 0]
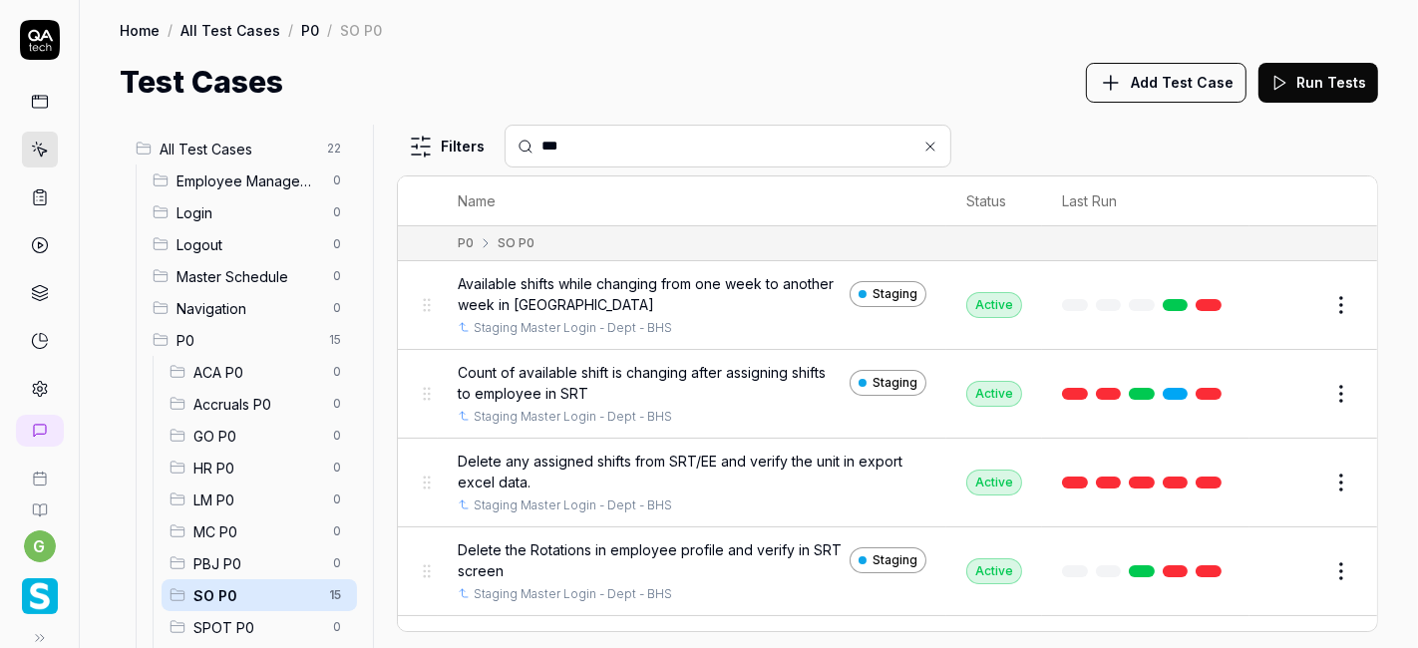
click at [766, 142] on input "***" at bounding box center [739, 146] width 397 height 21
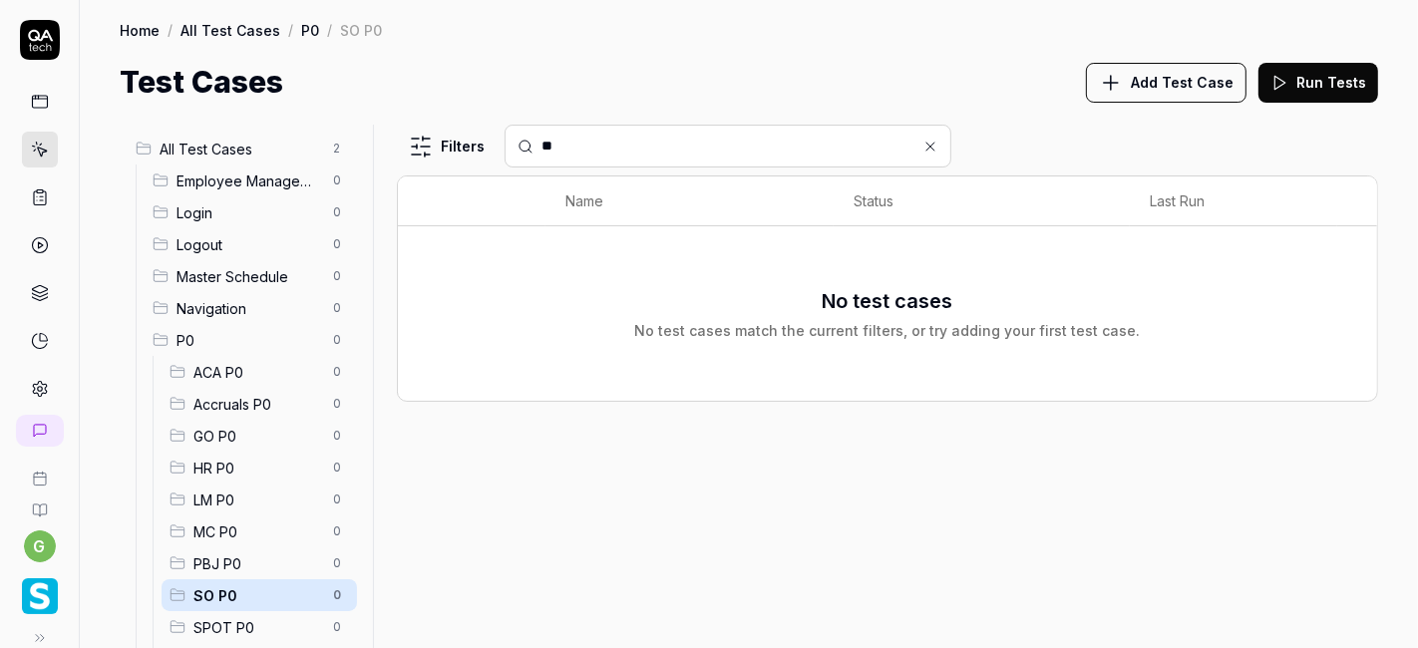
type input "*"
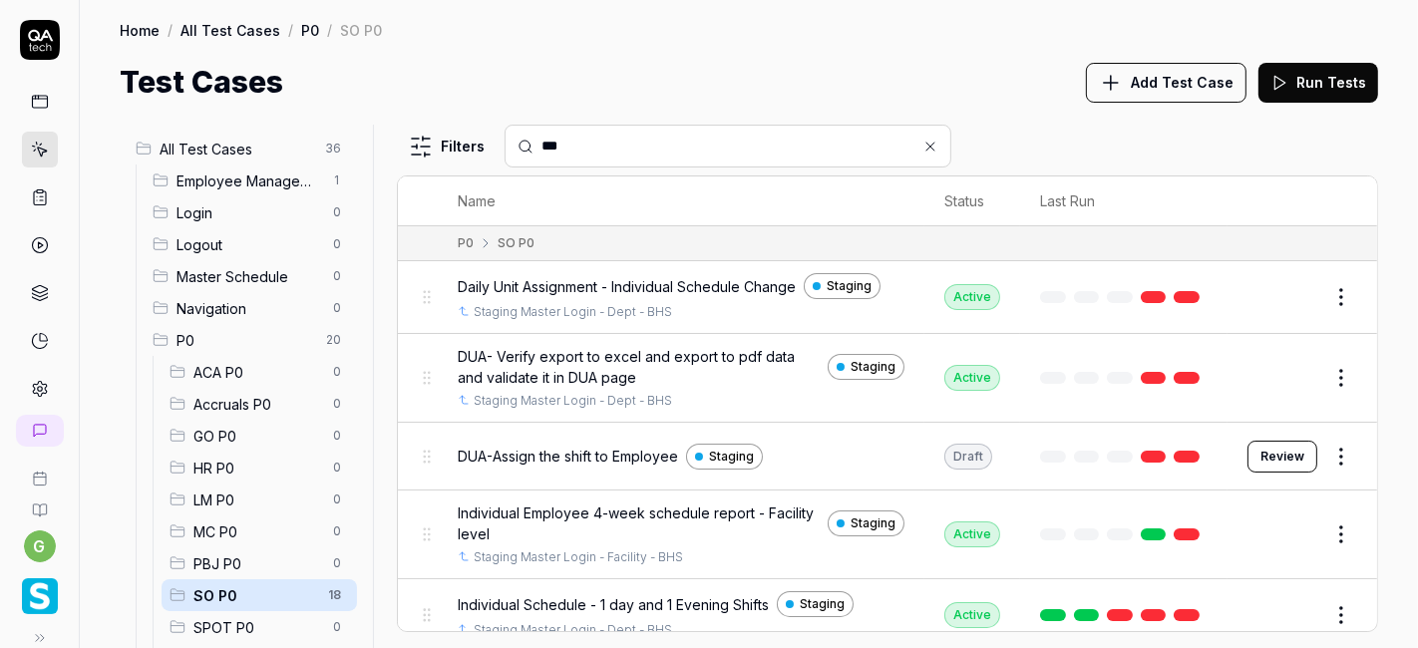
click at [817, 75] on div "Test Cases Add Test Case Run Tests" at bounding box center [749, 82] width 1258 height 45
click at [985, 112] on div "All Test Cases 36 Employee Management 1 Login 0 Logout 0 Master Schedule 0 Navi…" at bounding box center [749, 376] width 1338 height 543
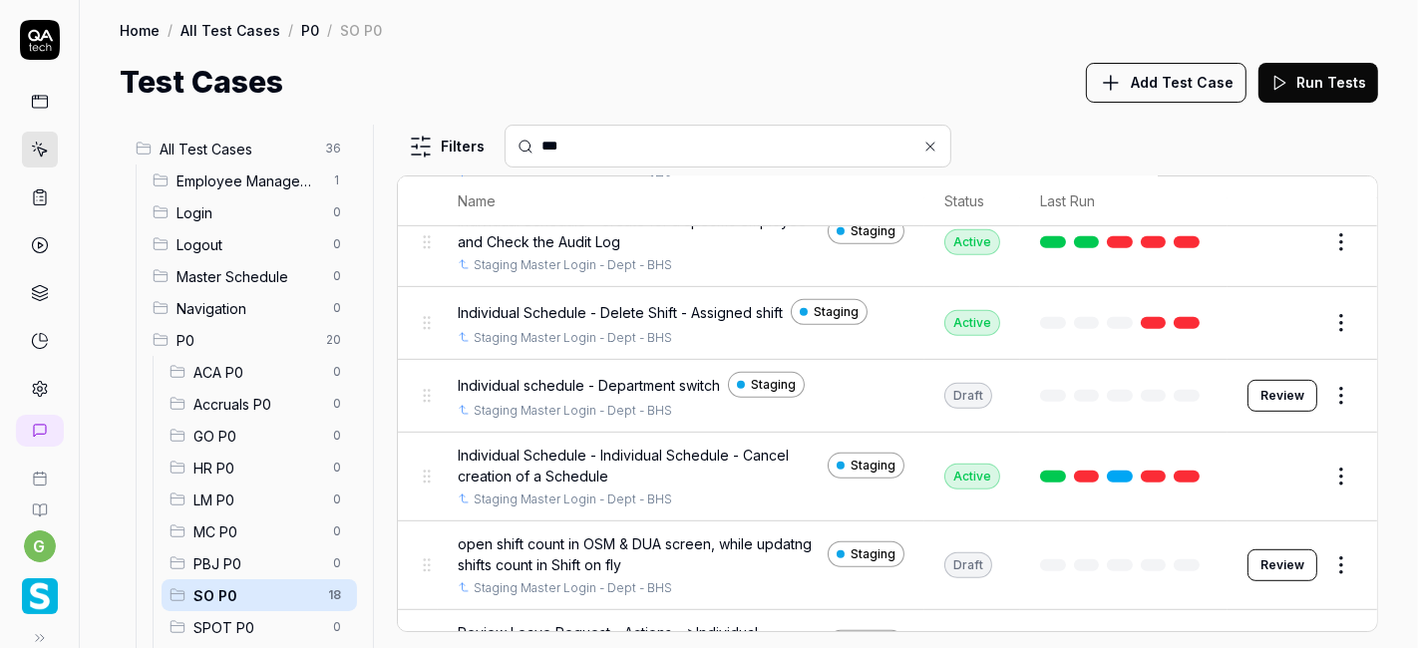
scroll to position [1099, 0]
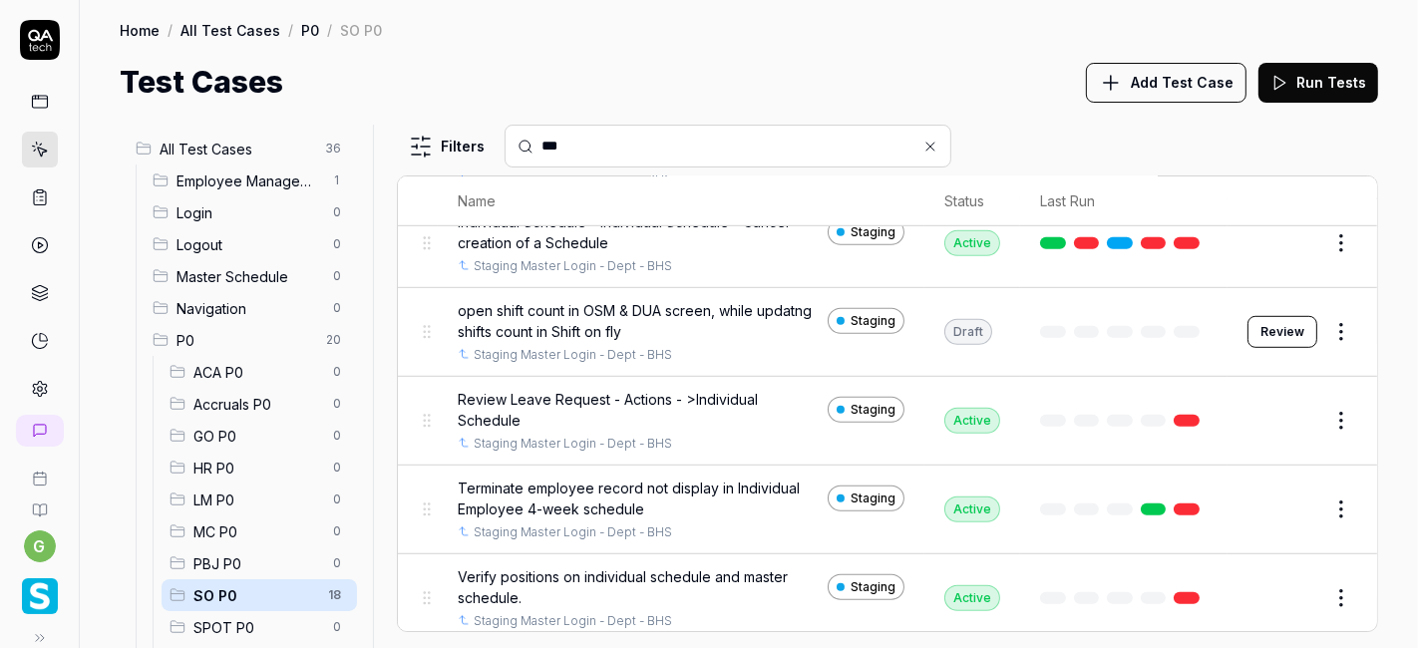
click at [856, 150] on input "***" at bounding box center [739, 146] width 397 height 21
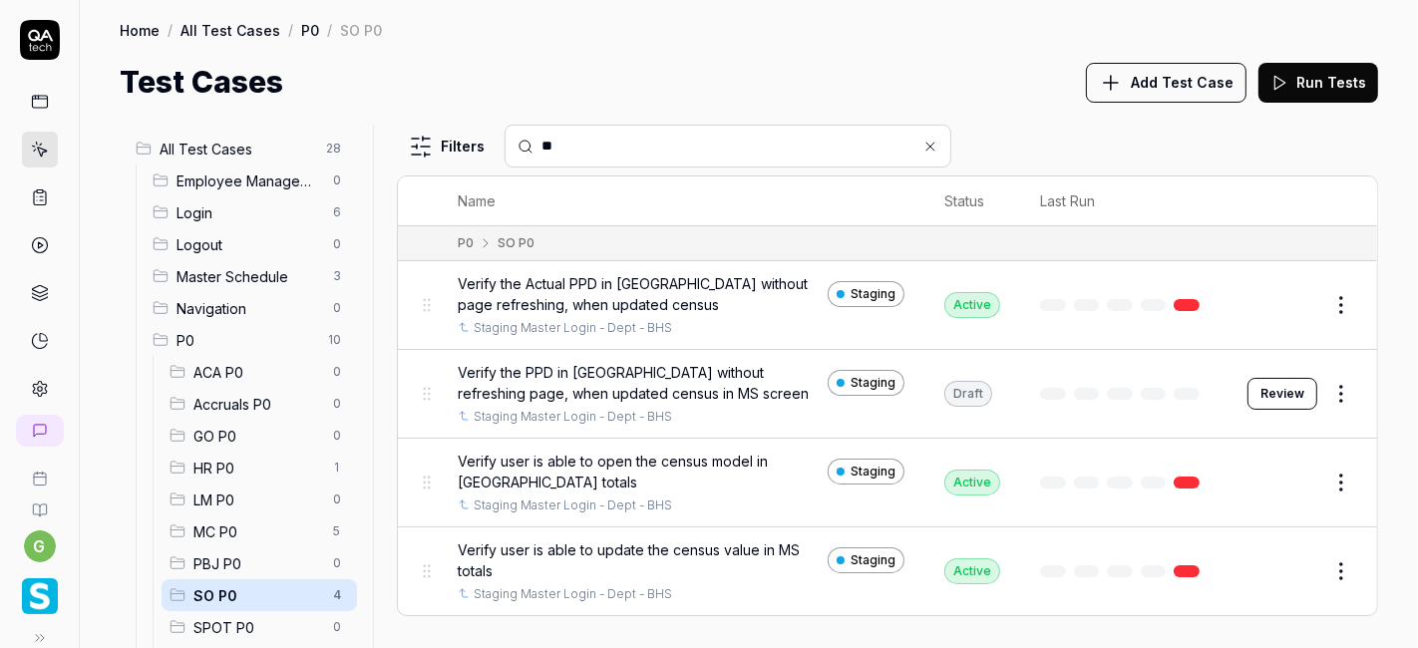
scroll to position [0, 0]
paste input "**********"
type input "**********"
click at [889, 61] on div "Test Cases Add Test Case Run Tests" at bounding box center [749, 82] width 1258 height 45
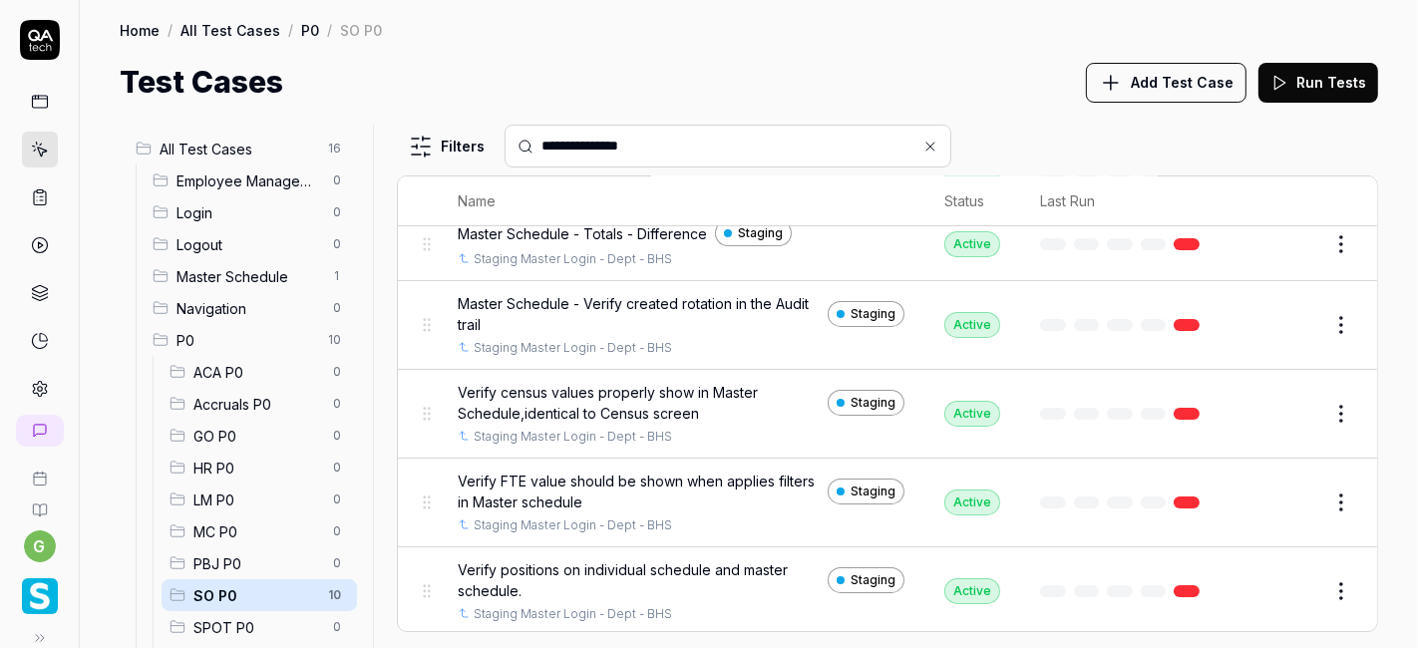
scroll to position [38, 0]
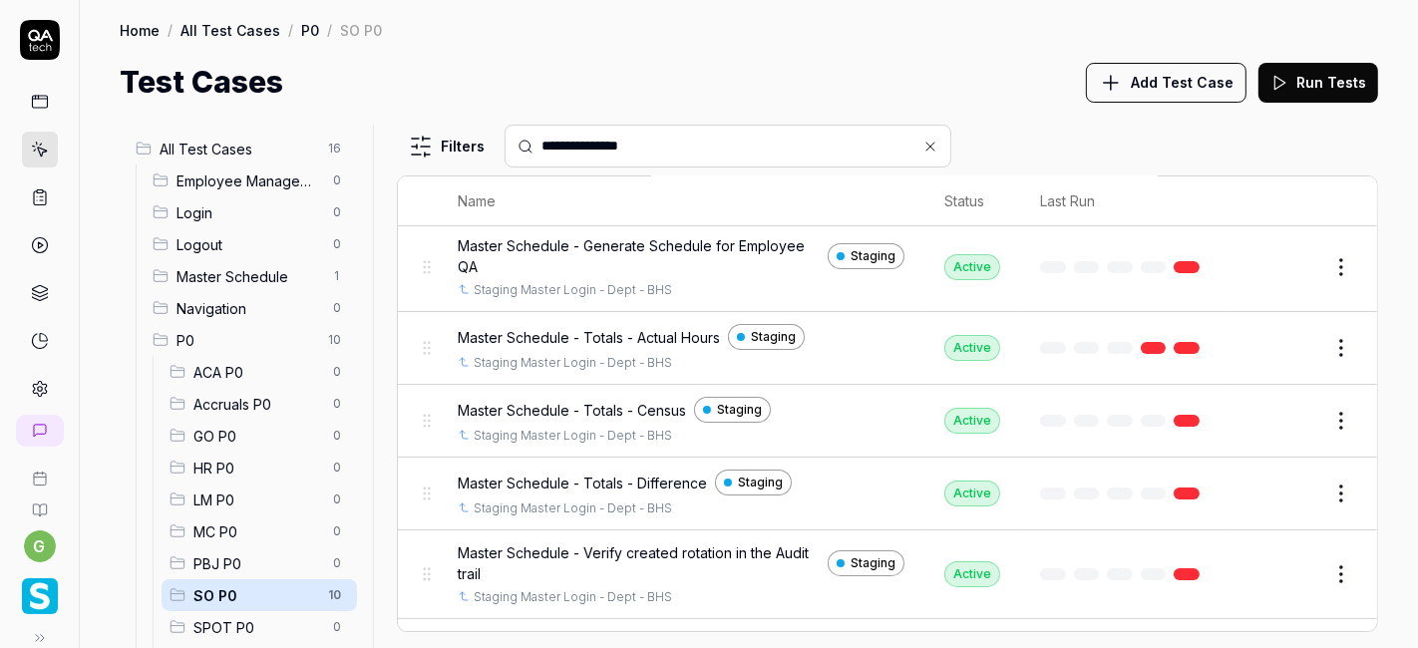
click at [706, 144] on input "**********" at bounding box center [739, 146] width 397 height 21
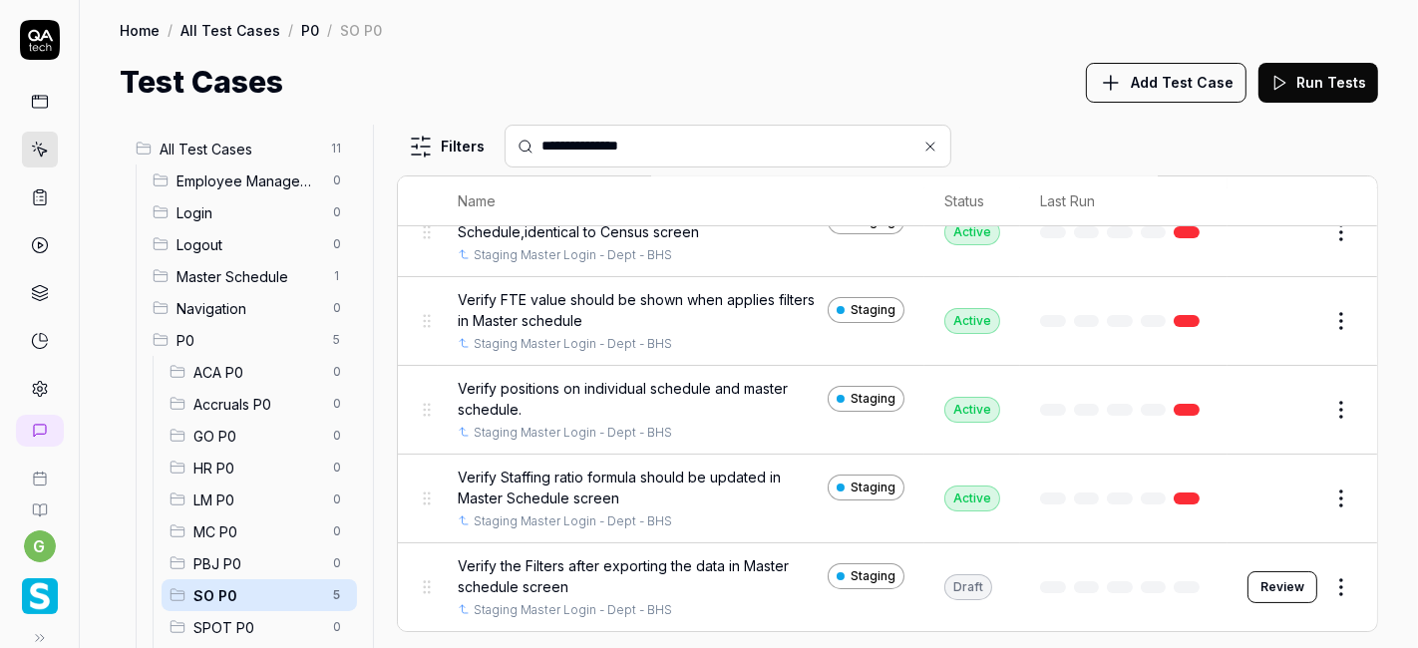
scroll to position [28, 0]
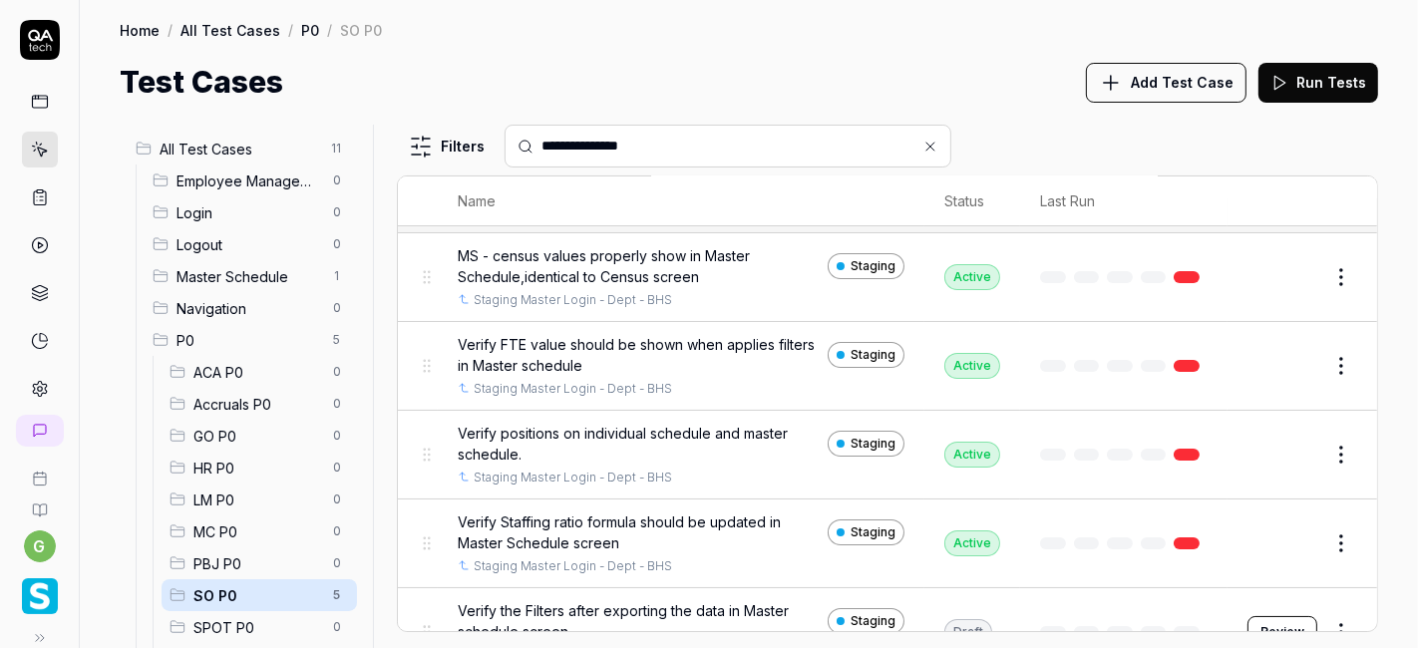
click at [697, 144] on input "**********" at bounding box center [739, 146] width 397 height 21
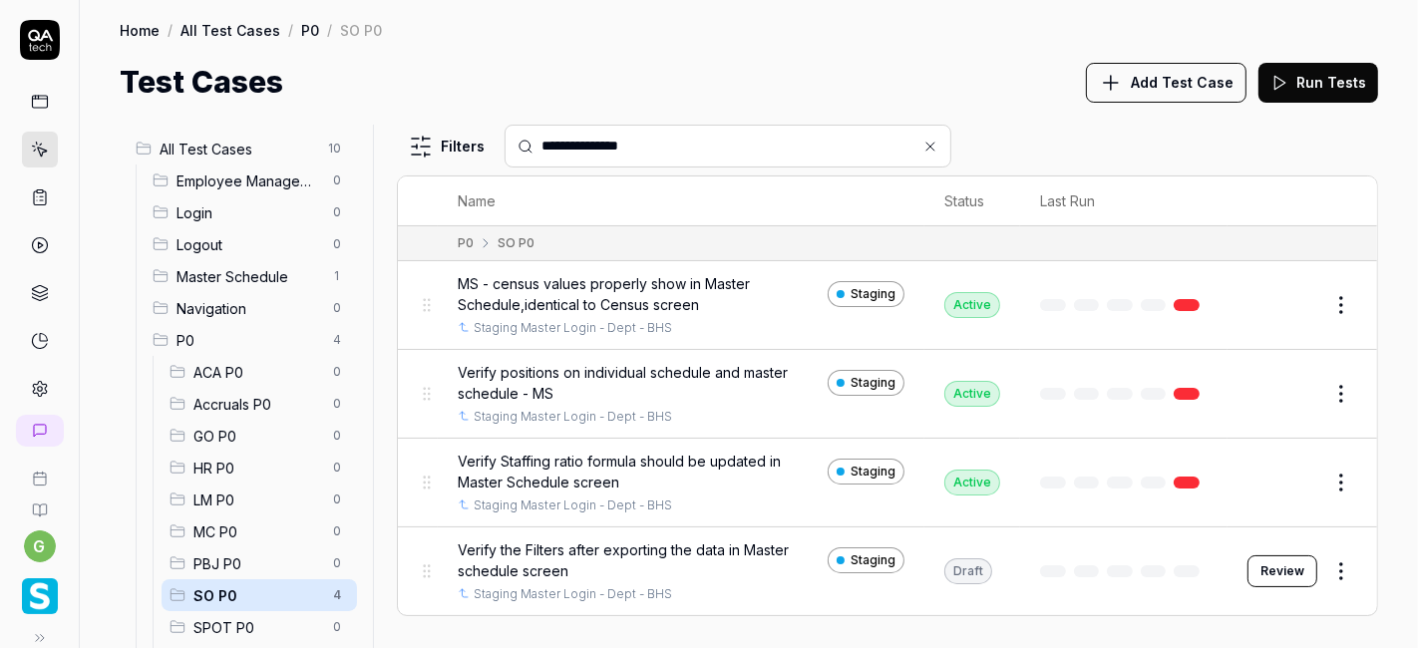
scroll to position [0, 0]
click at [720, 138] on input "**********" at bounding box center [739, 146] width 397 height 21
click at [667, 144] on input "**********" at bounding box center [739, 146] width 397 height 21
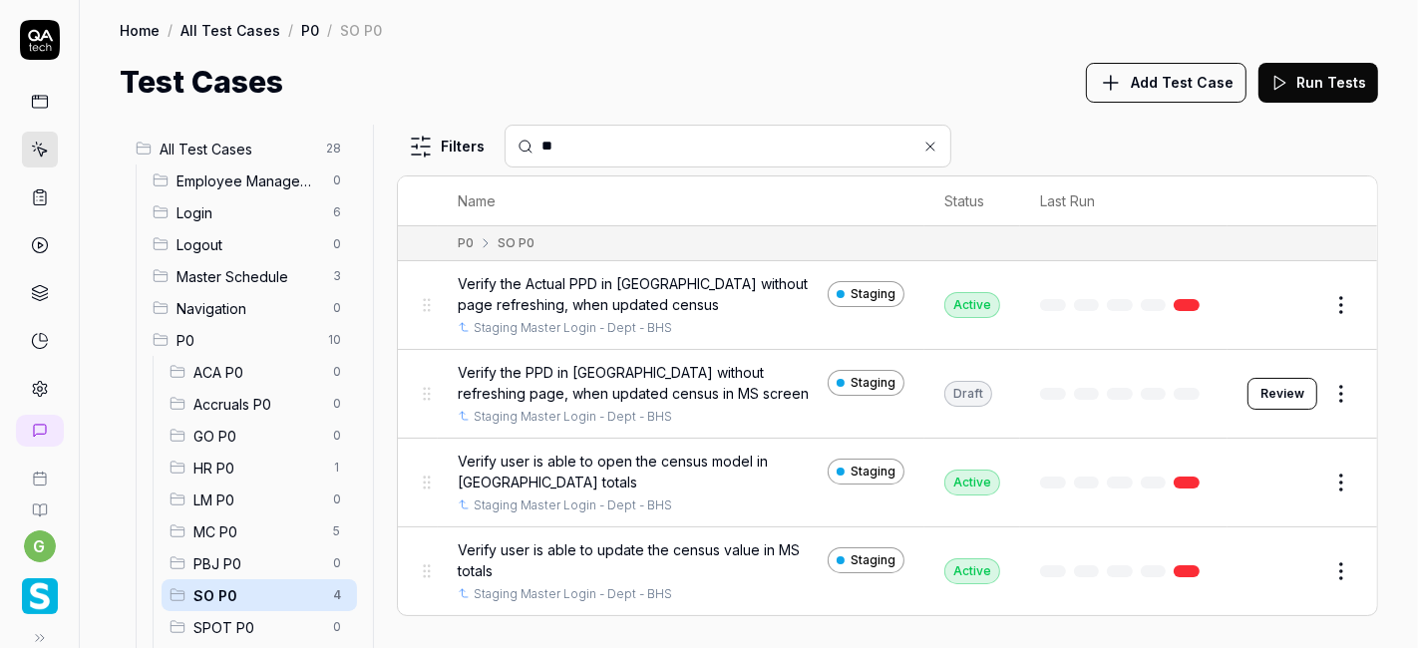
type input "**"
click at [965, 78] on div "Test Cases Add Test Case Run Tests" at bounding box center [749, 82] width 1258 height 45
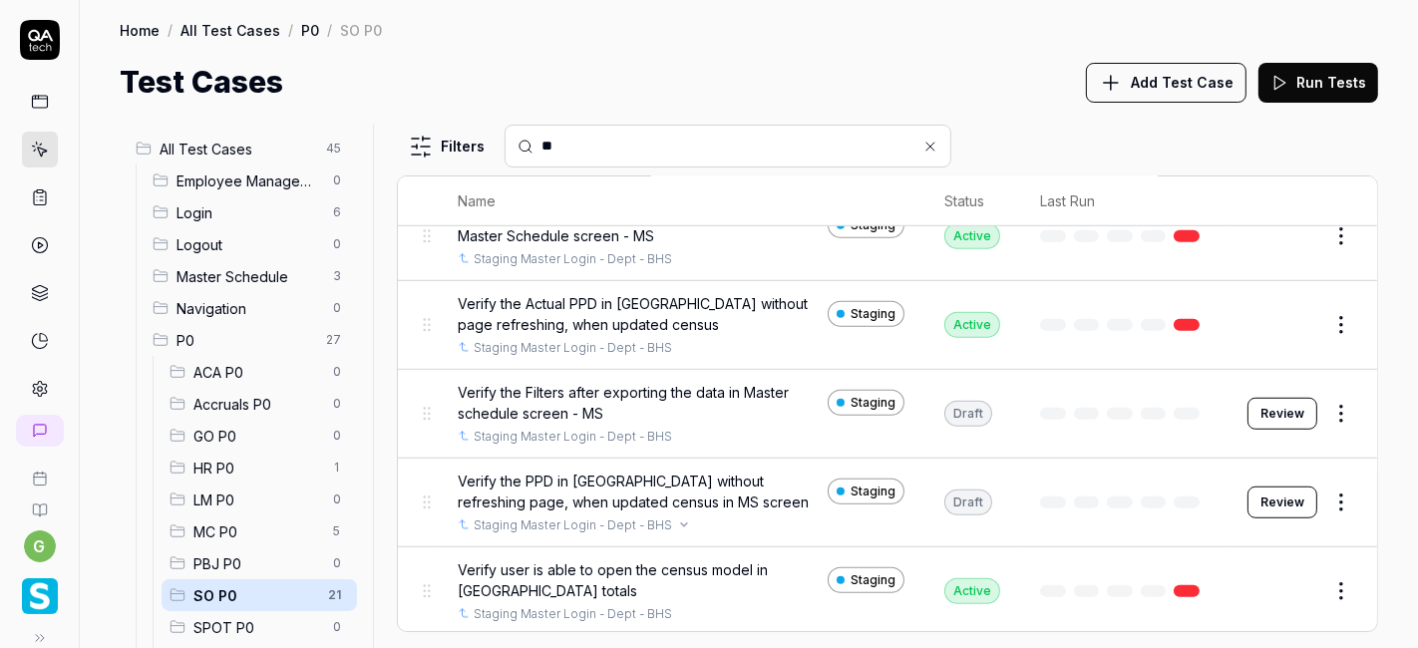
scroll to position [1215, 0]
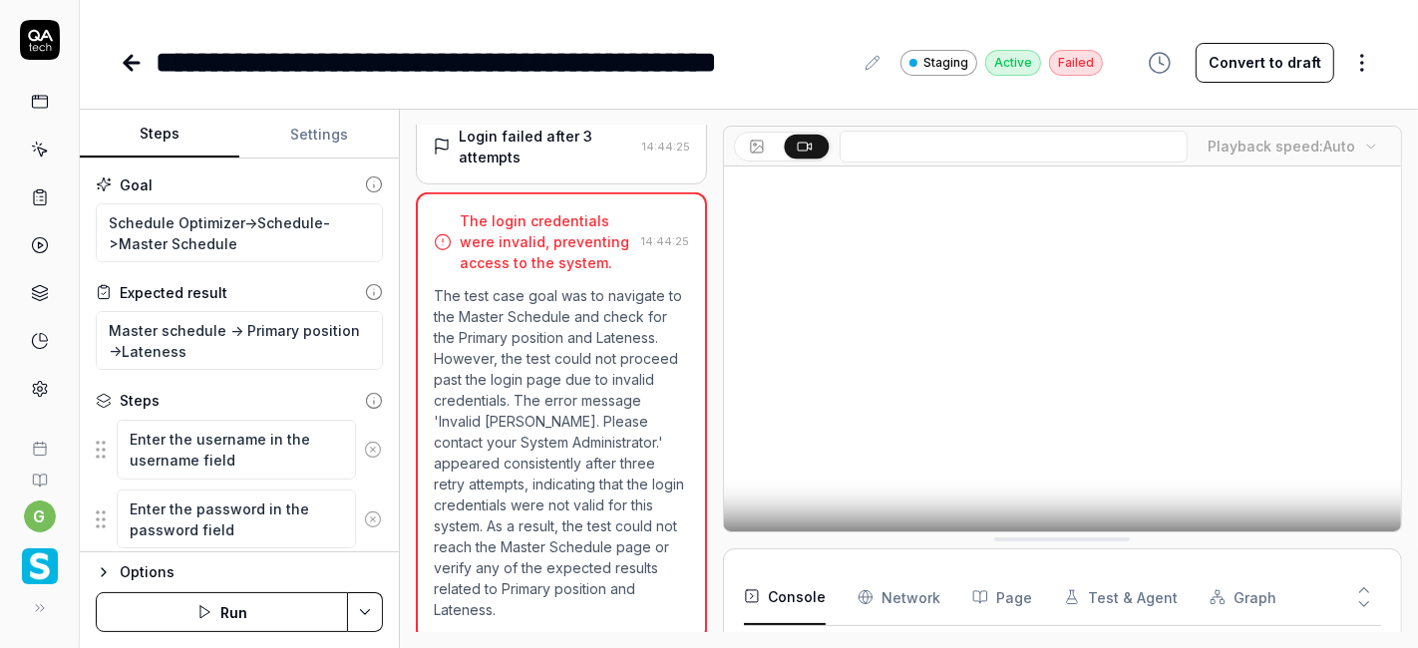
scroll to position [594, 0]
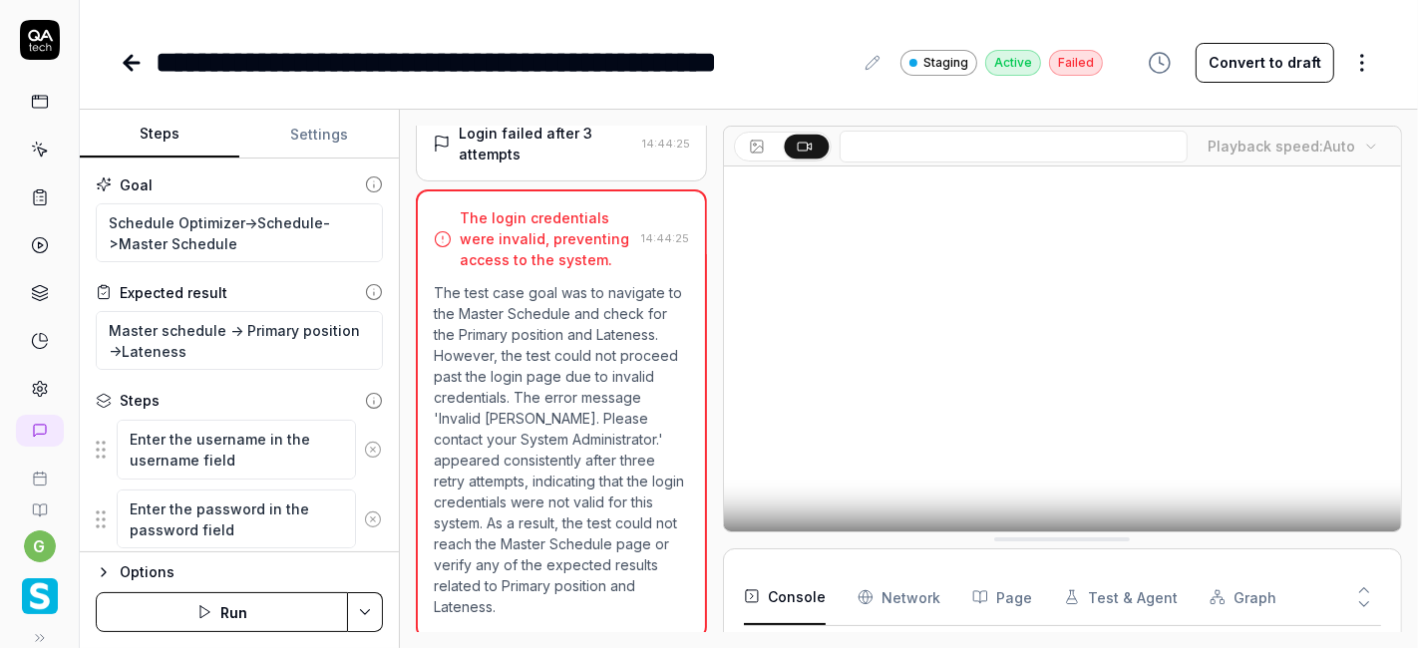
type textarea "*"
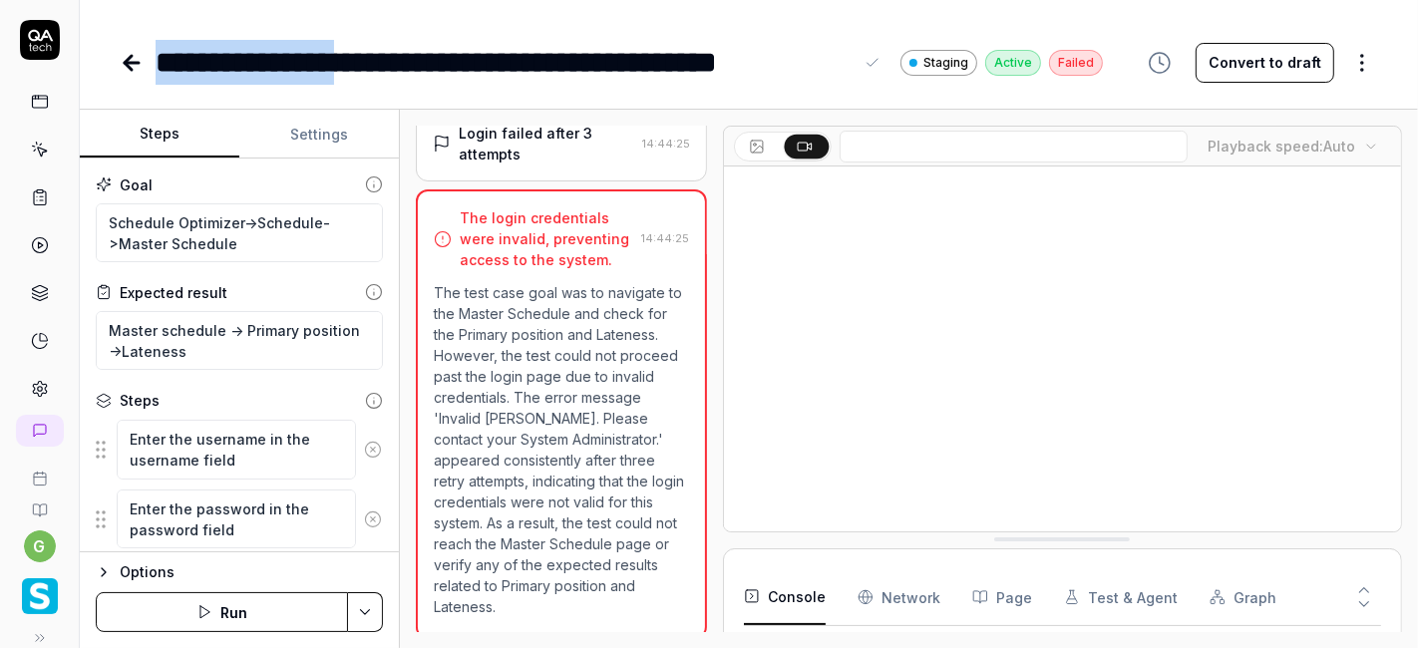
drag, startPoint x: 403, startPoint y: 62, endPoint x: 160, endPoint y: 61, distance: 243.2
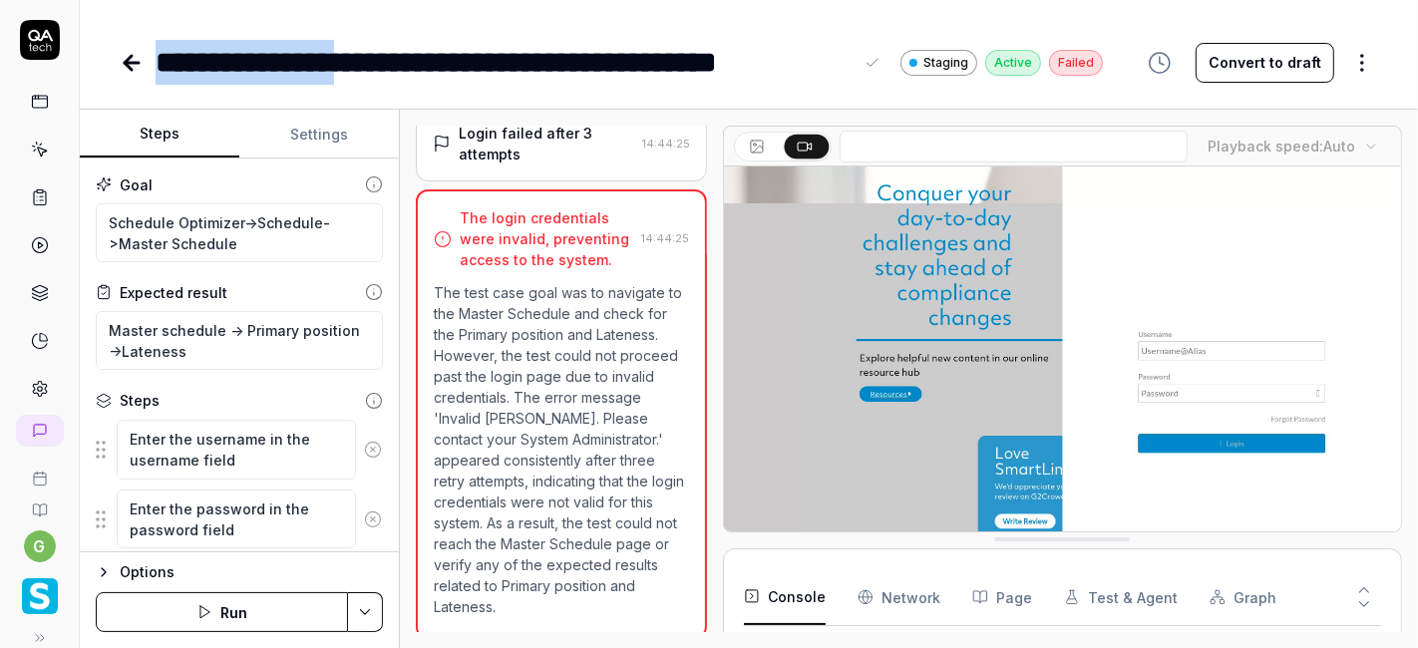
click at [160, 61] on div "**********" at bounding box center [504, 62] width 697 height 45
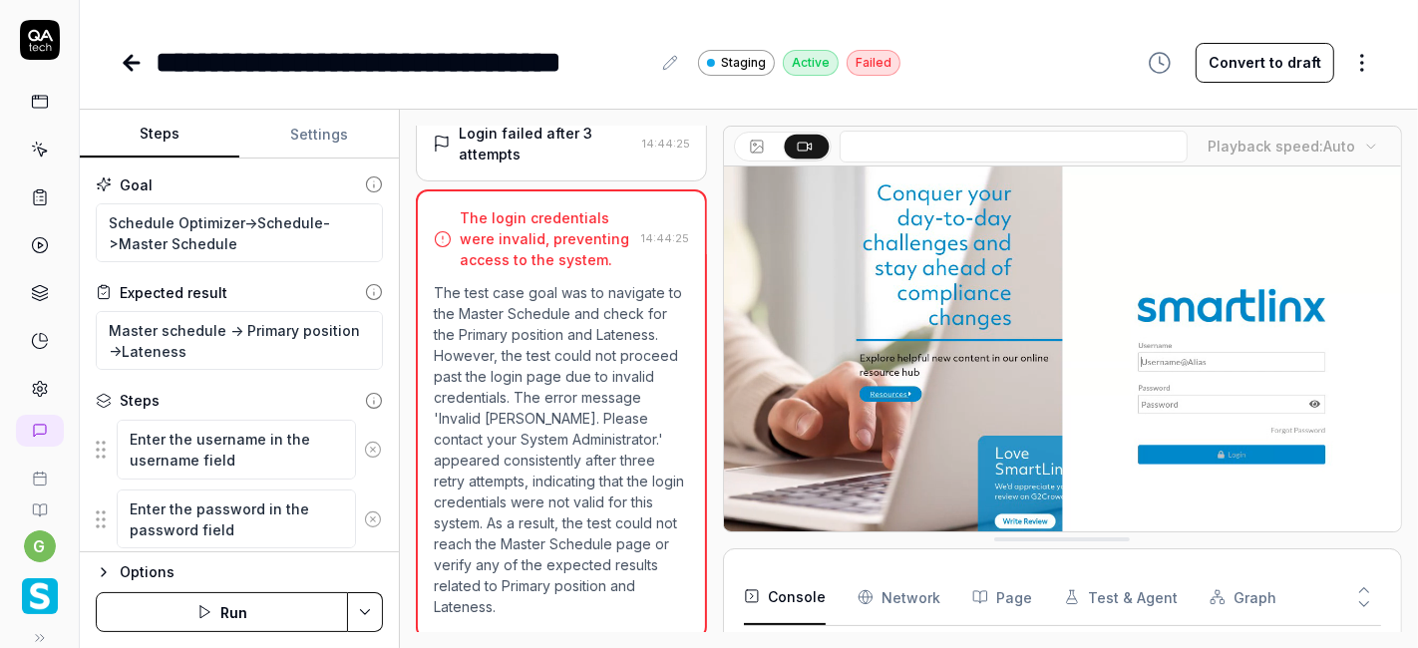
type textarea "*"
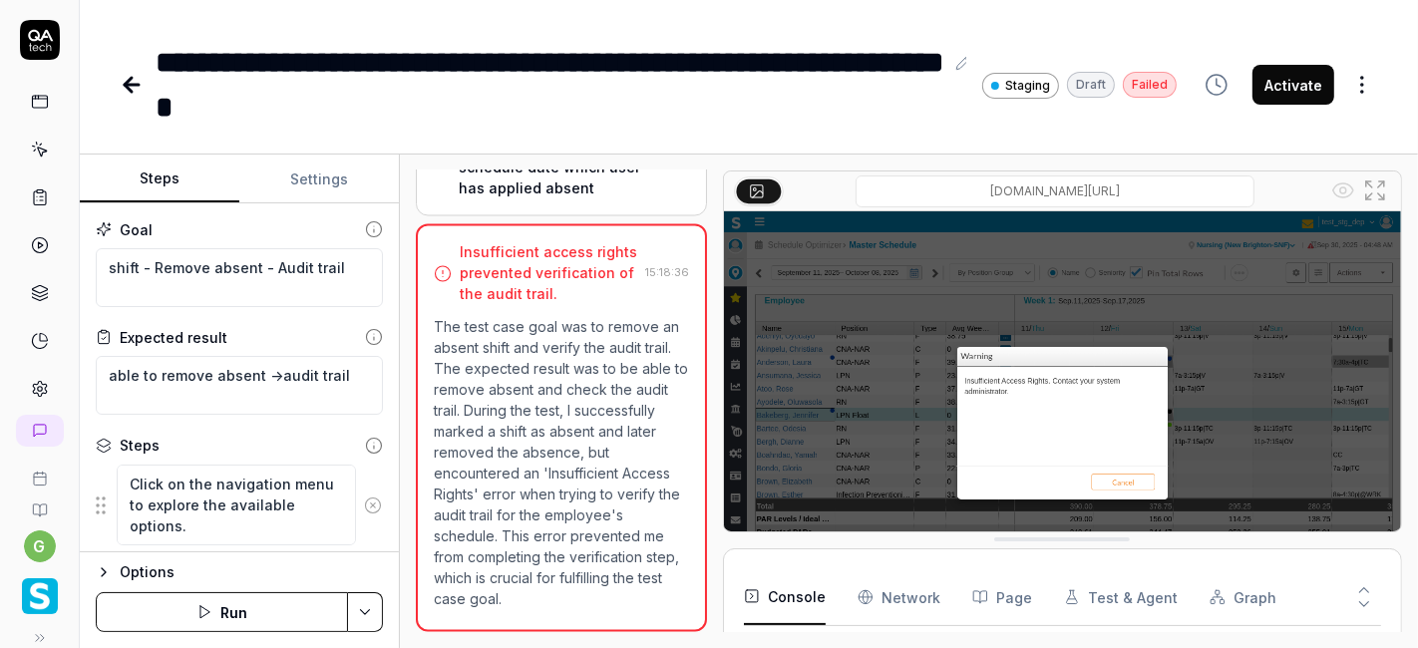
type textarea "*"
click at [965, 61] on icon at bounding box center [963, 63] width 16 height 16
drag, startPoint x: 401, startPoint y: 64, endPoint x: 188, endPoint y: 59, distance: 212.4
click at [188, 59] on div "**********" at bounding box center [550, 85] width 788 height 90
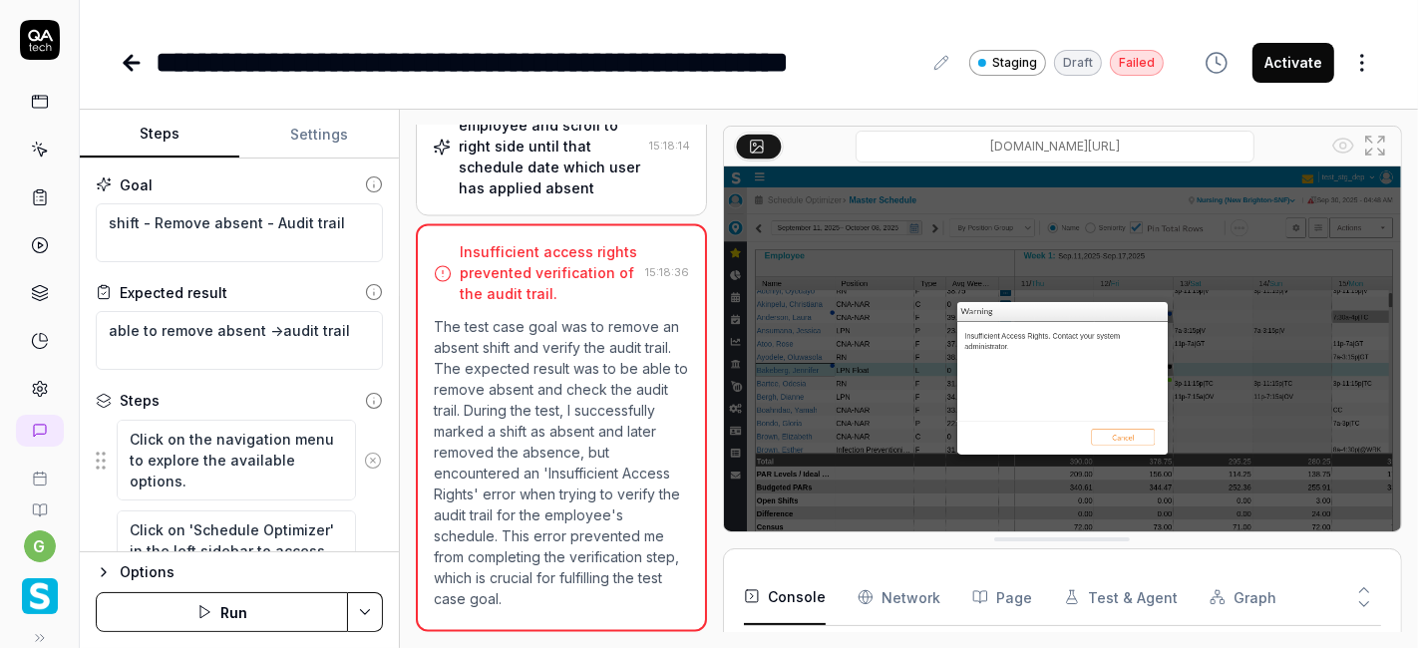
type textarea "*"
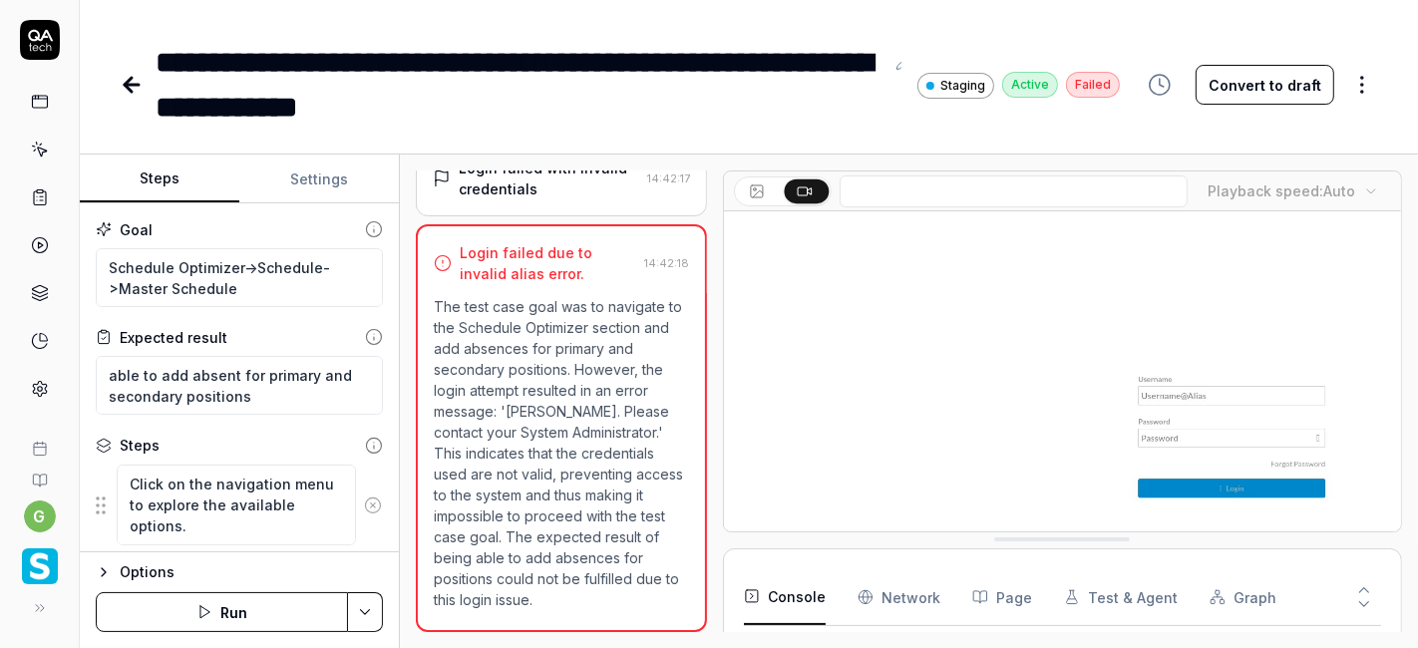
scroll to position [390, 0]
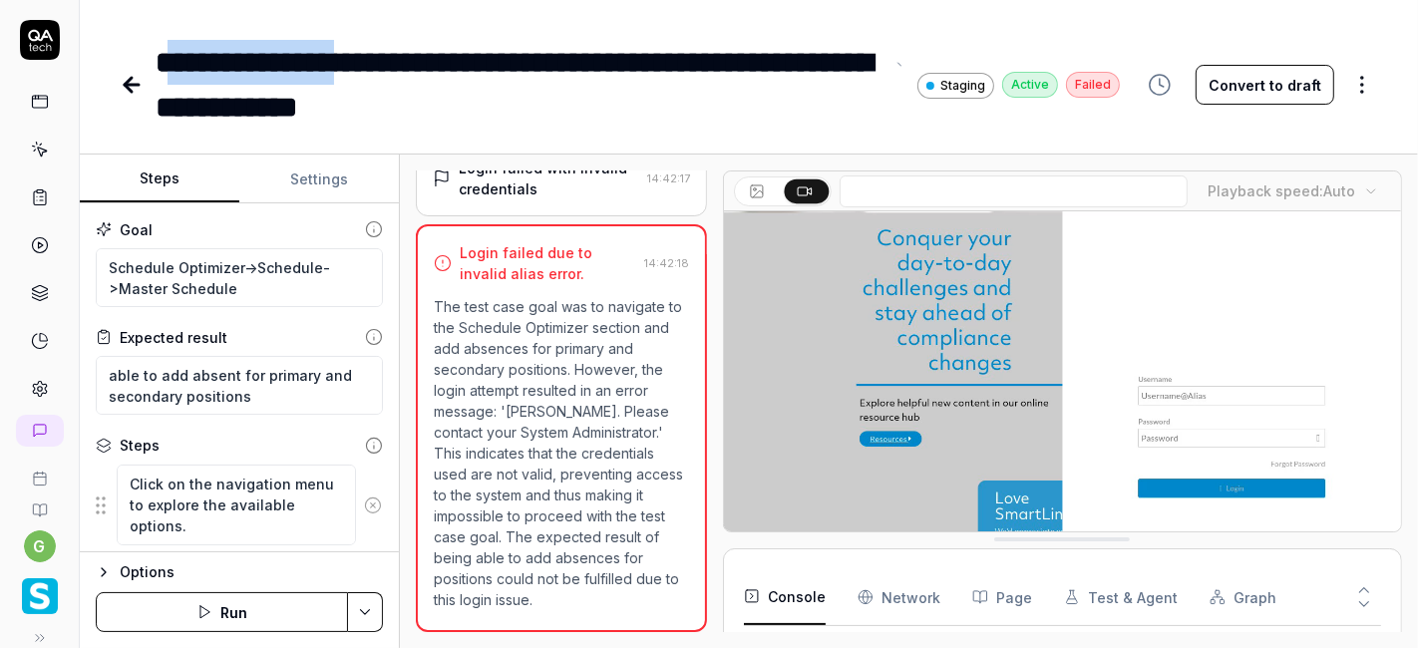
drag, startPoint x: 188, startPoint y: 62, endPoint x: 398, endPoint y: 53, distance: 209.5
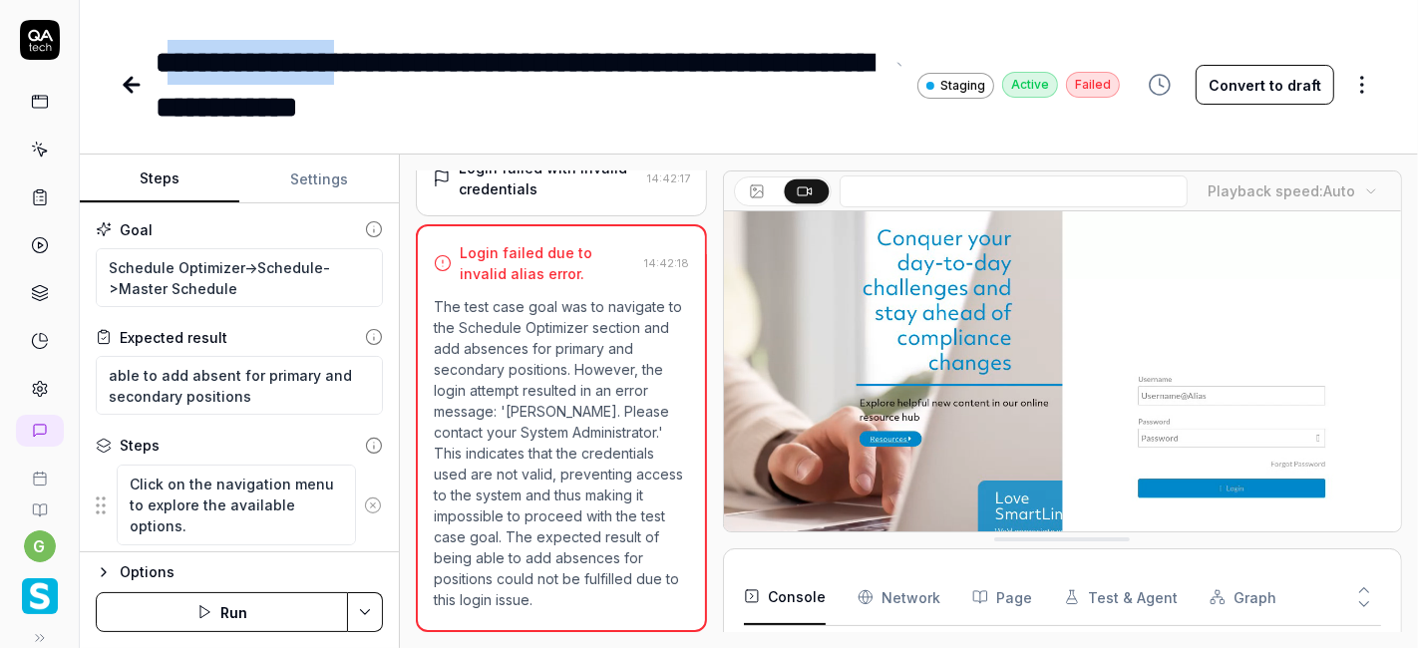
click at [398, 53] on div "**********" at bounding box center [520, 85] width 728 height 90
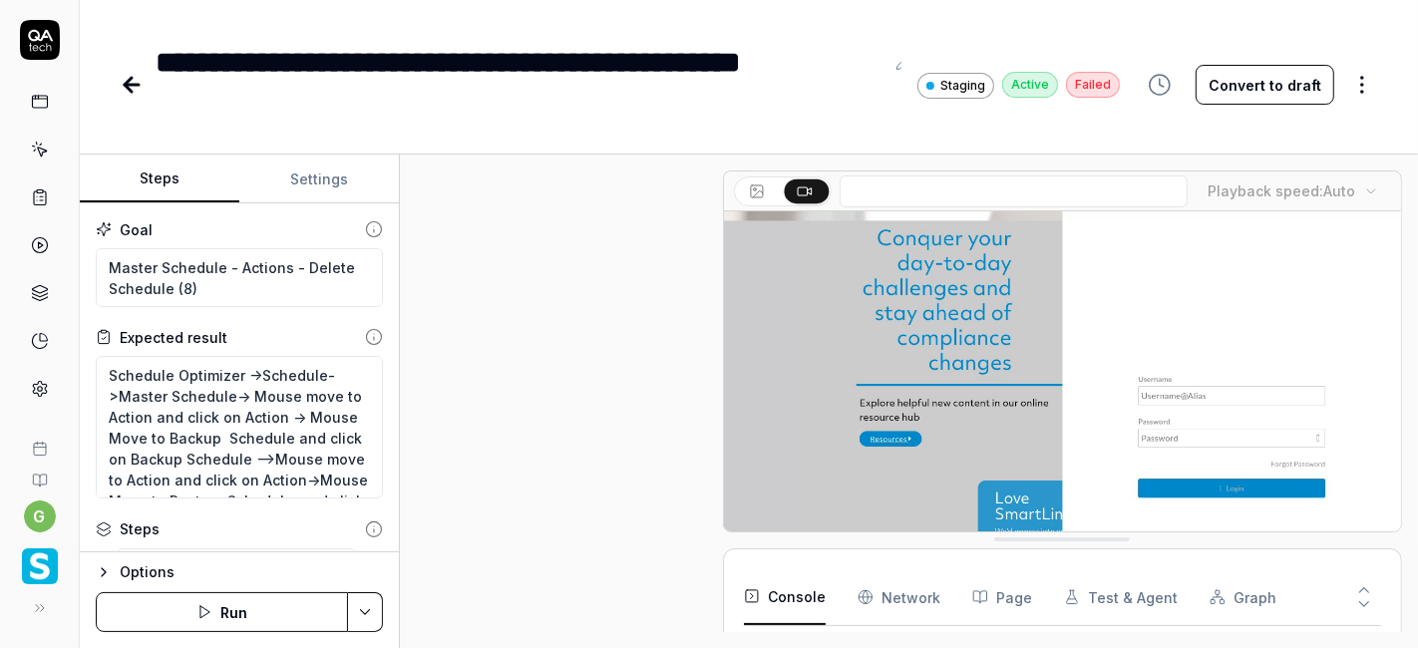
scroll to position [598, 0]
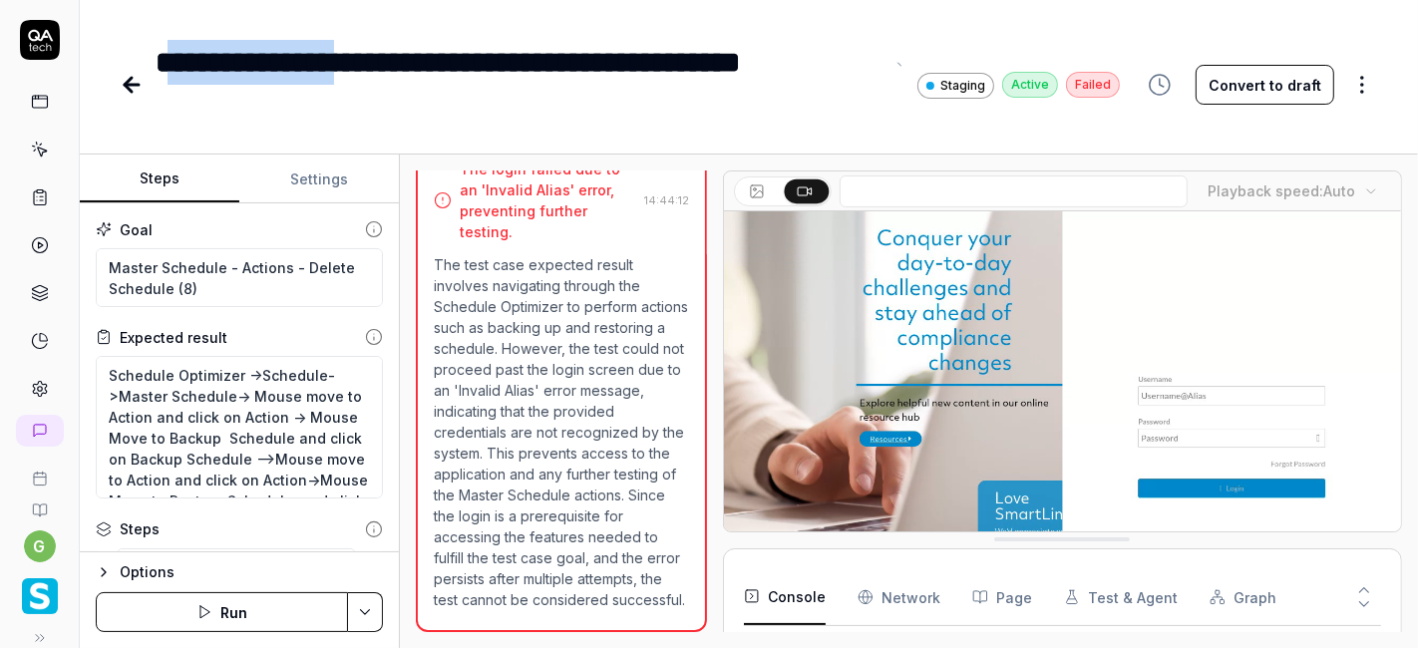
drag, startPoint x: 186, startPoint y: 59, endPoint x: 400, endPoint y: 39, distance: 214.3
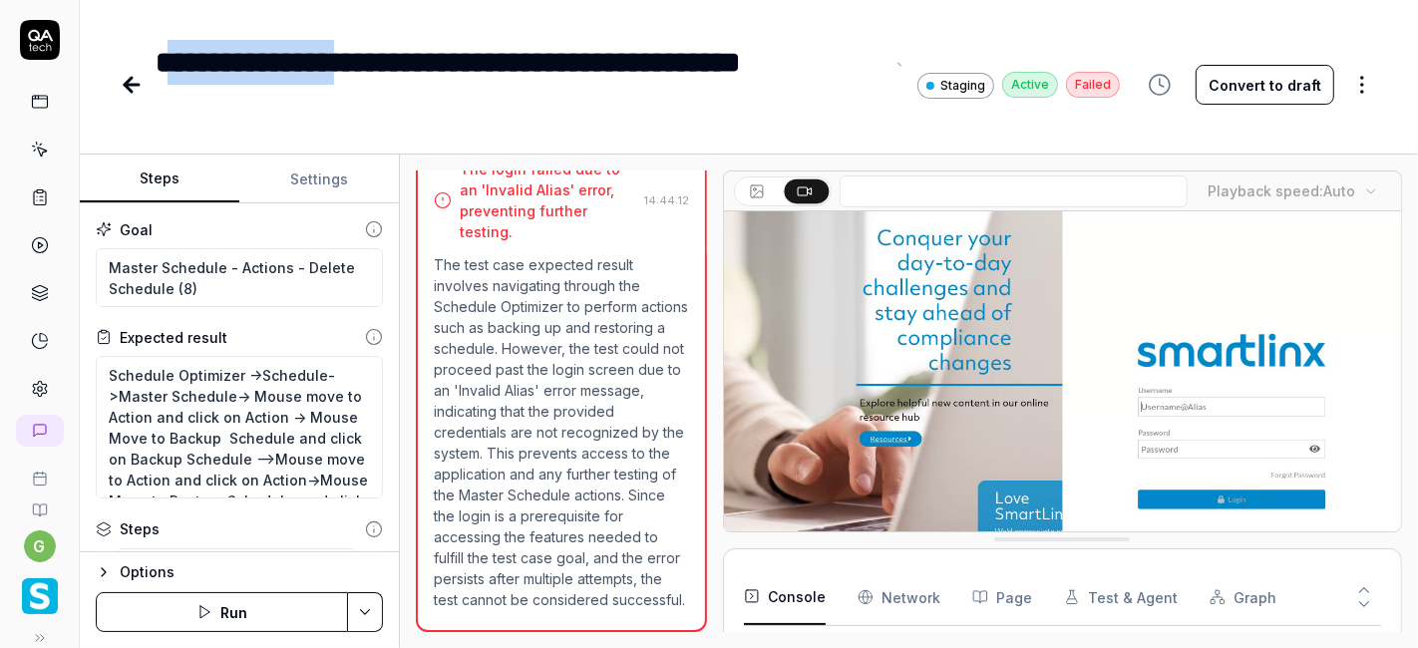
click at [400, 40] on div "**********" at bounding box center [520, 85] width 728 height 90
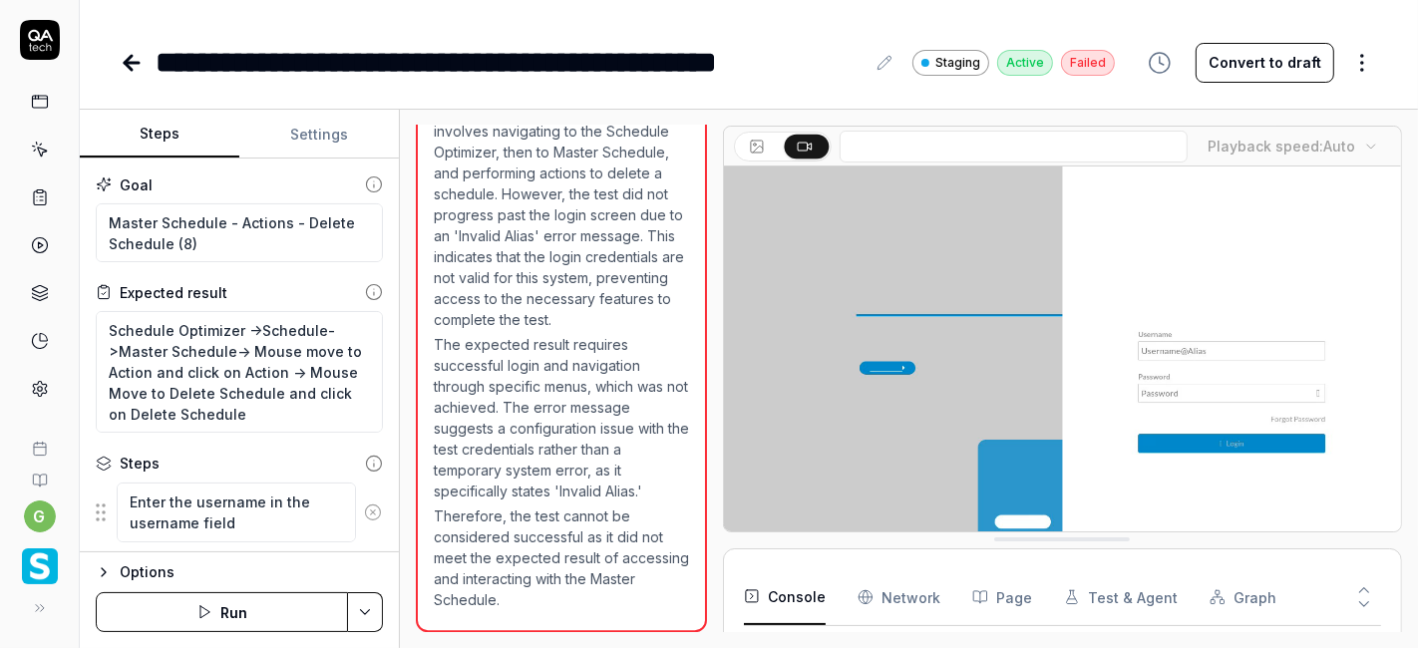
scroll to position [646, 0]
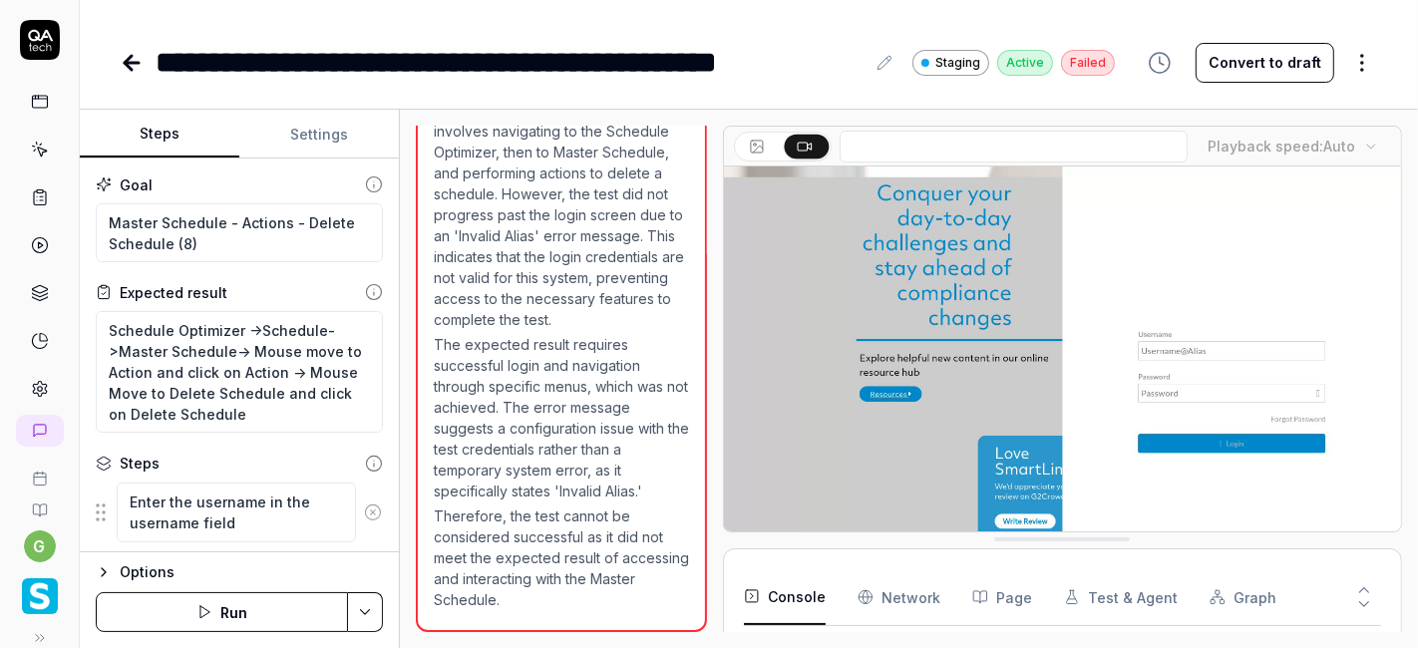
type textarea "*"
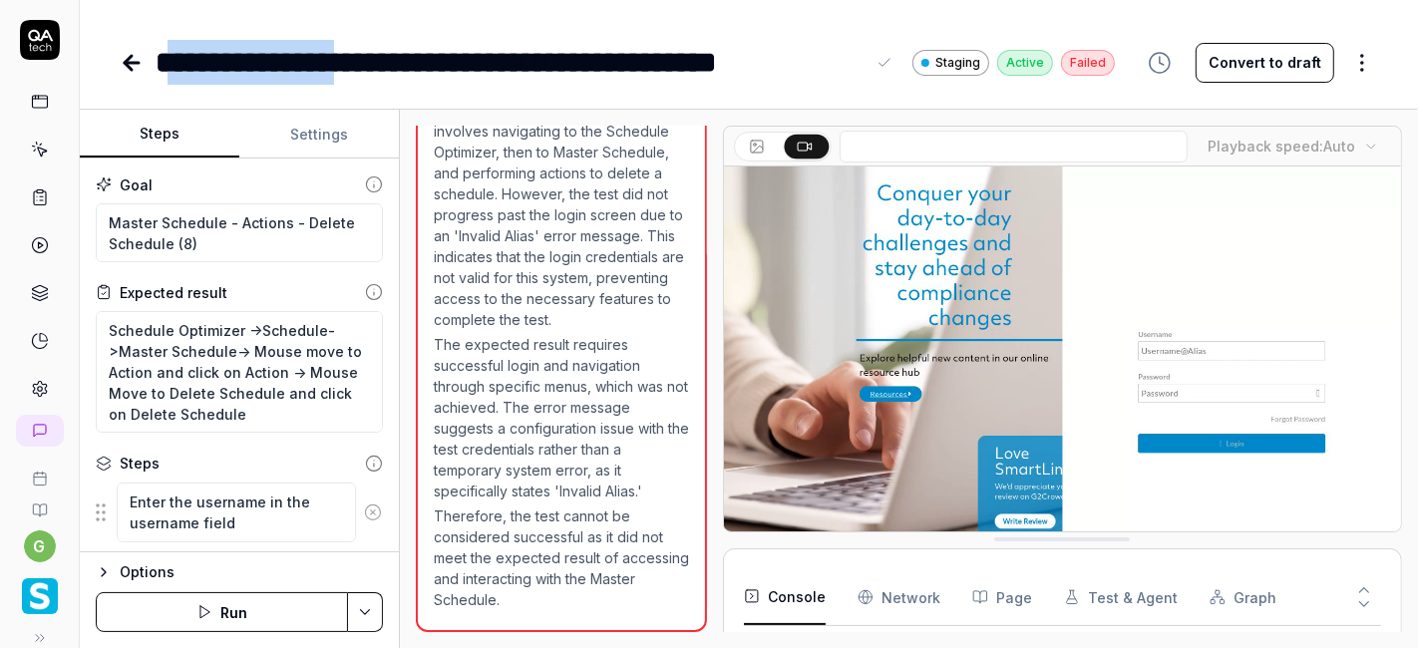
drag, startPoint x: 182, startPoint y: 62, endPoint x: 401, endPoint y: 52, distance: 218.5
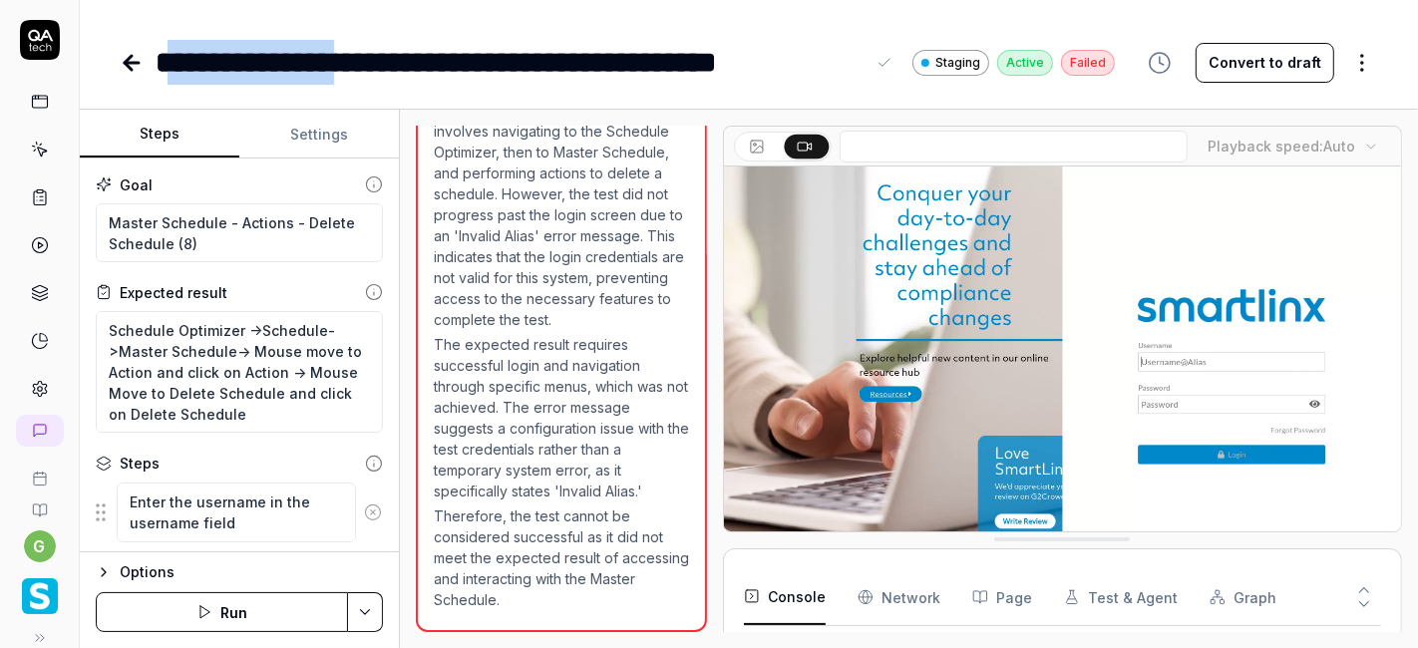
click at [401, 52] on div "**********" at bounding box center [510, 62] width 709 height 45
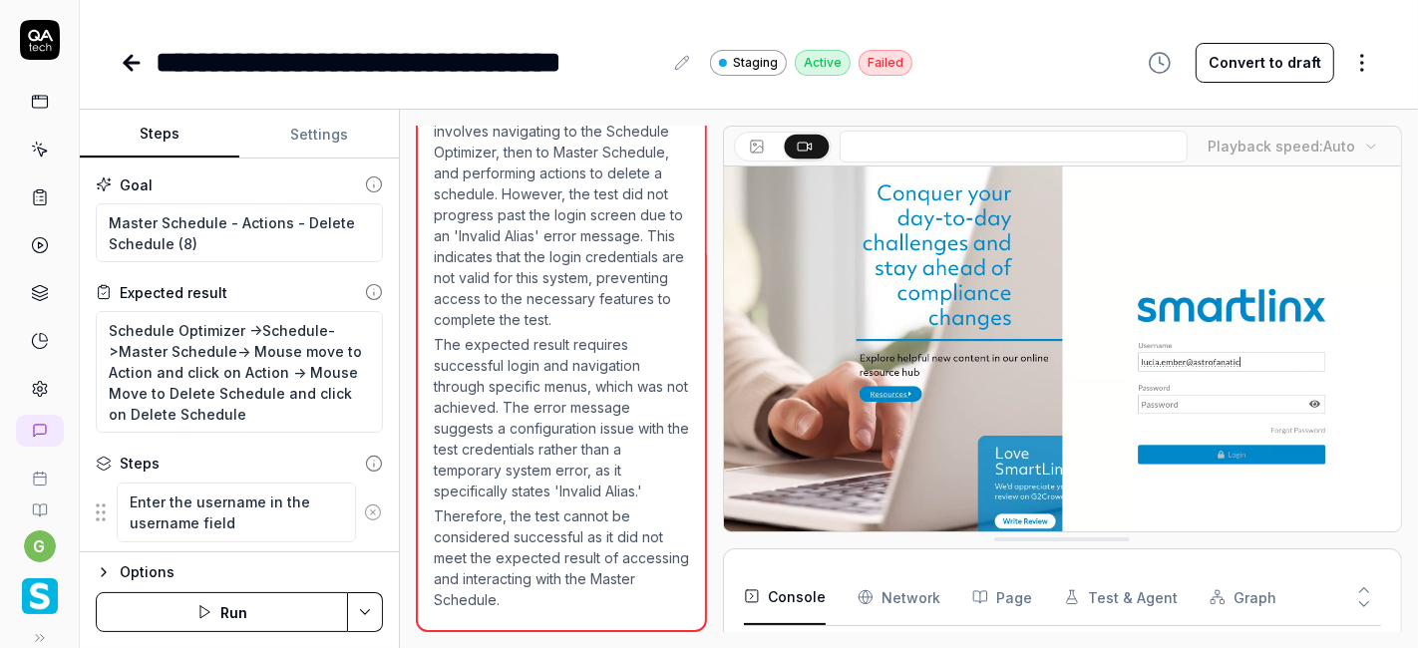
type textarea "*"
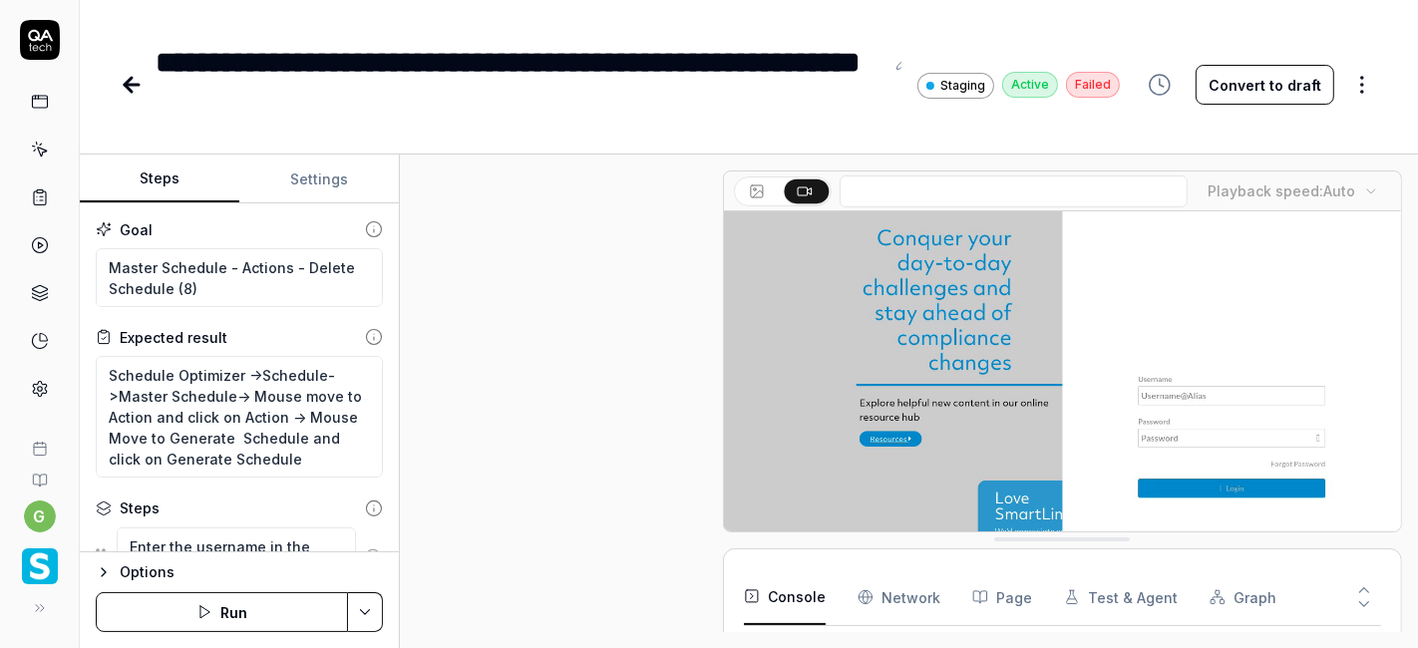
scroll to position [765, 0]
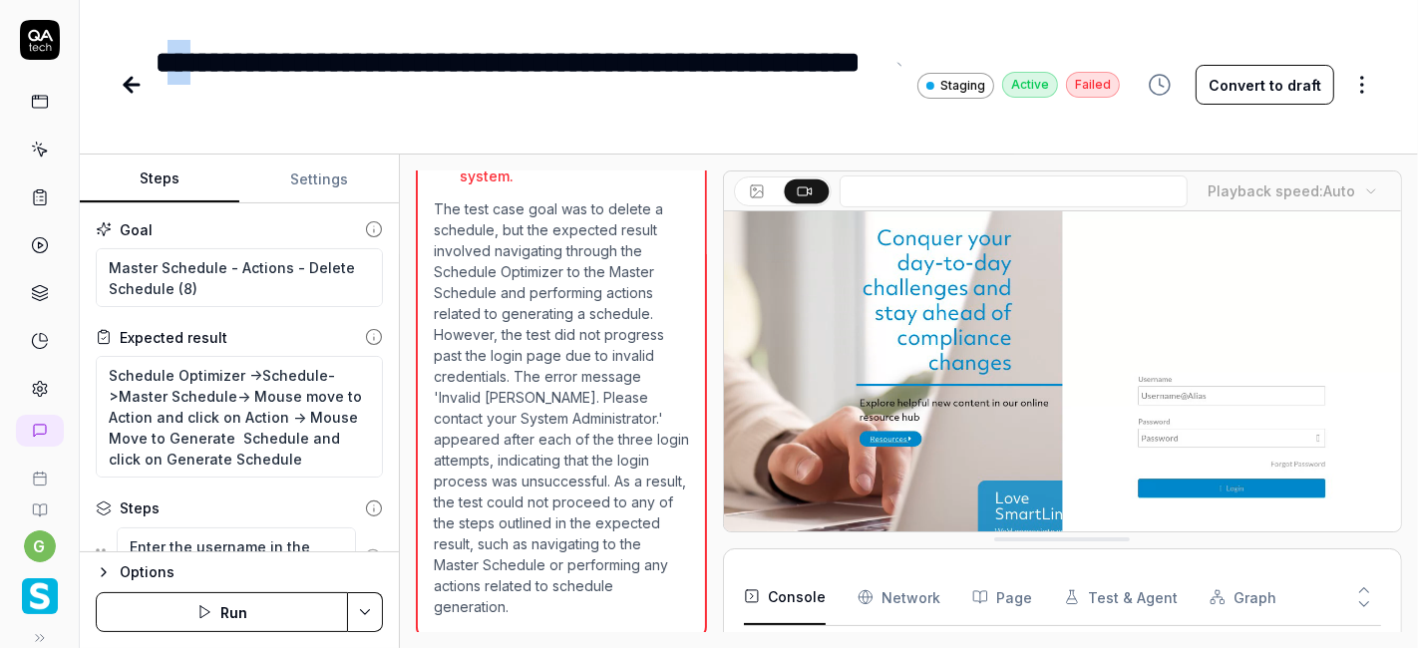
type textarea "*"
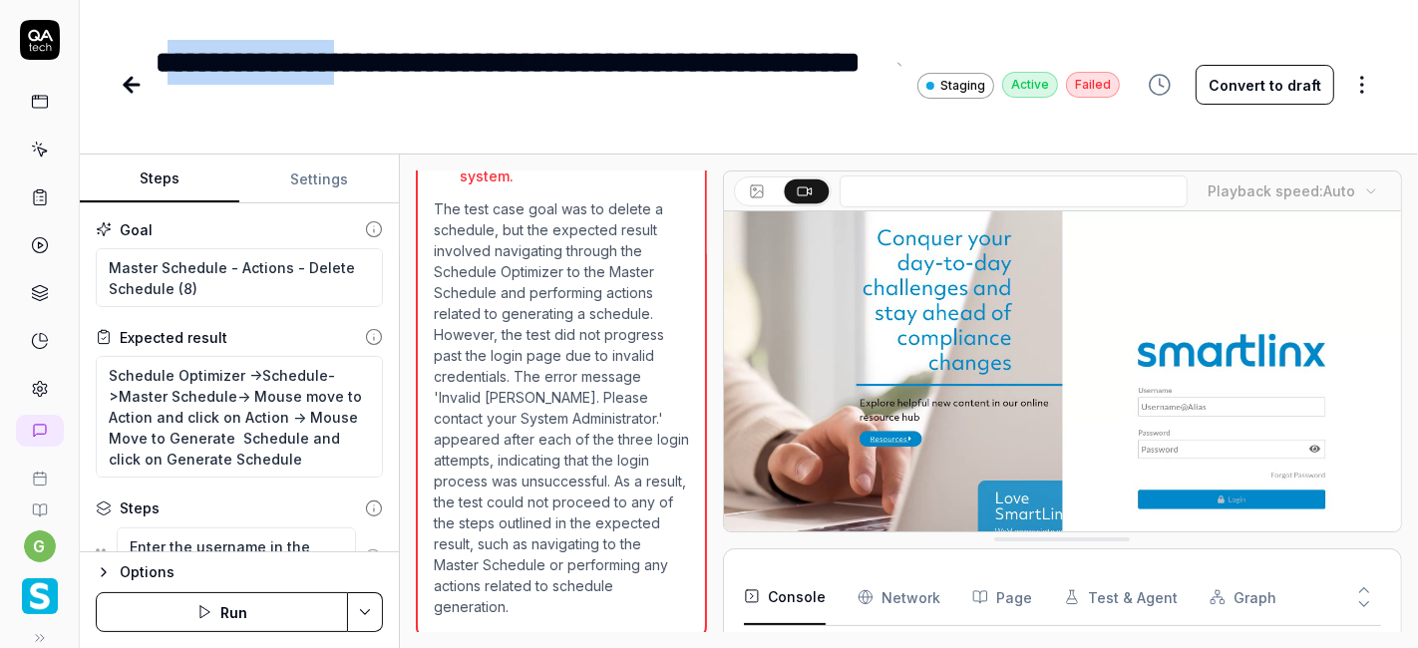
drag, startPoint x: 183, startPoint y: 59, endPoint x: 401, endPoint y: 56, distance: 217.3
click at [401, 56] on div "**********" at bounding box center [520, 85] width 728 height 90
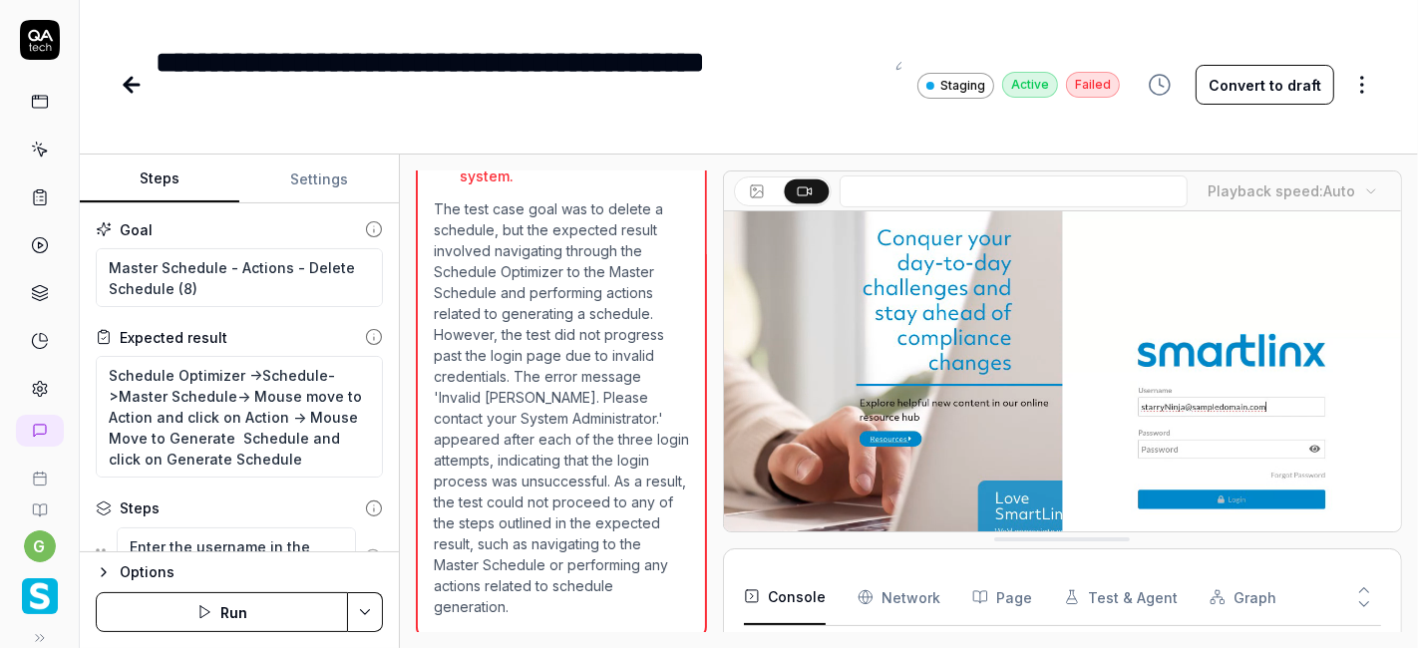
type textarea "*"
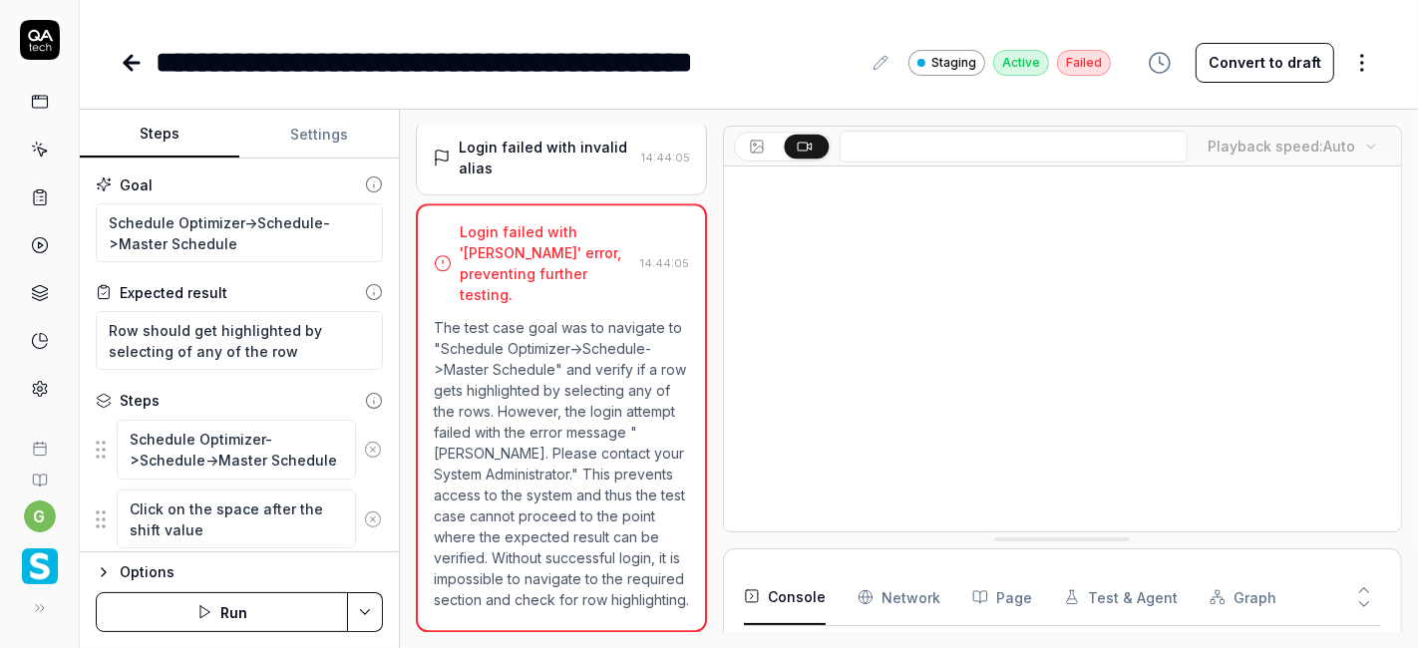
scroll to position [407, 0]
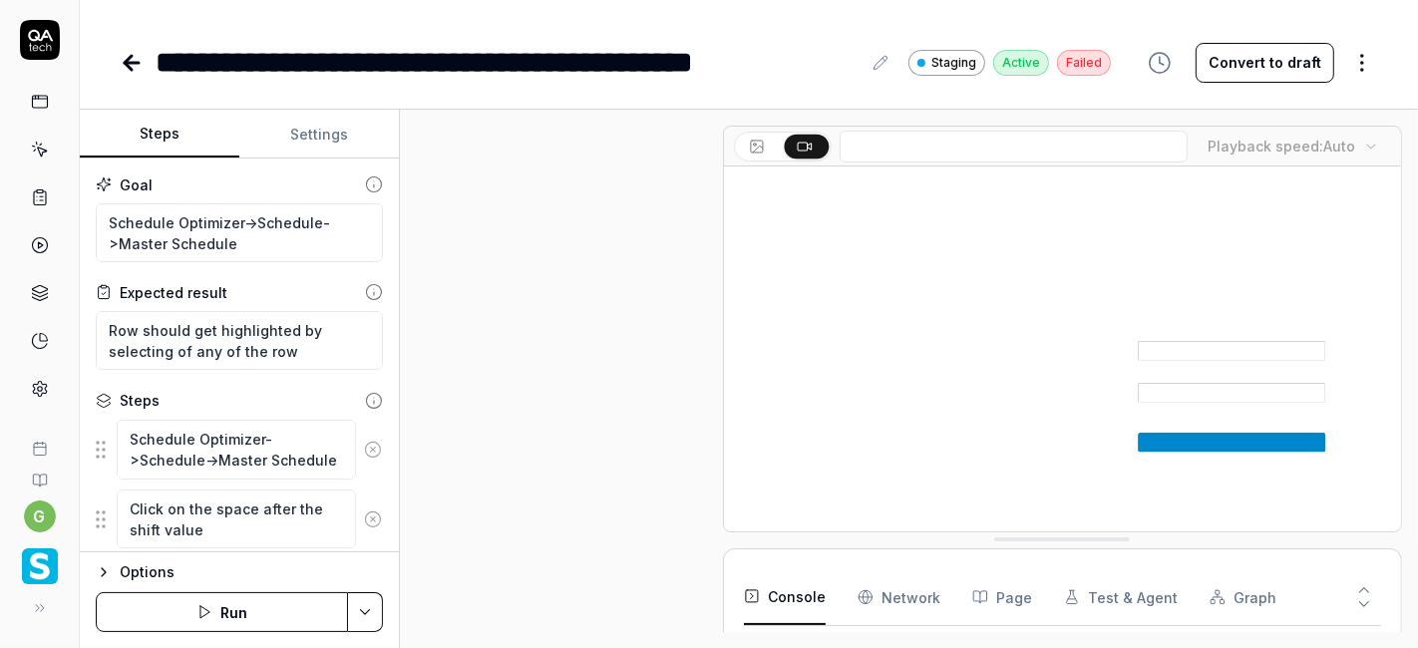
type textarea "*"
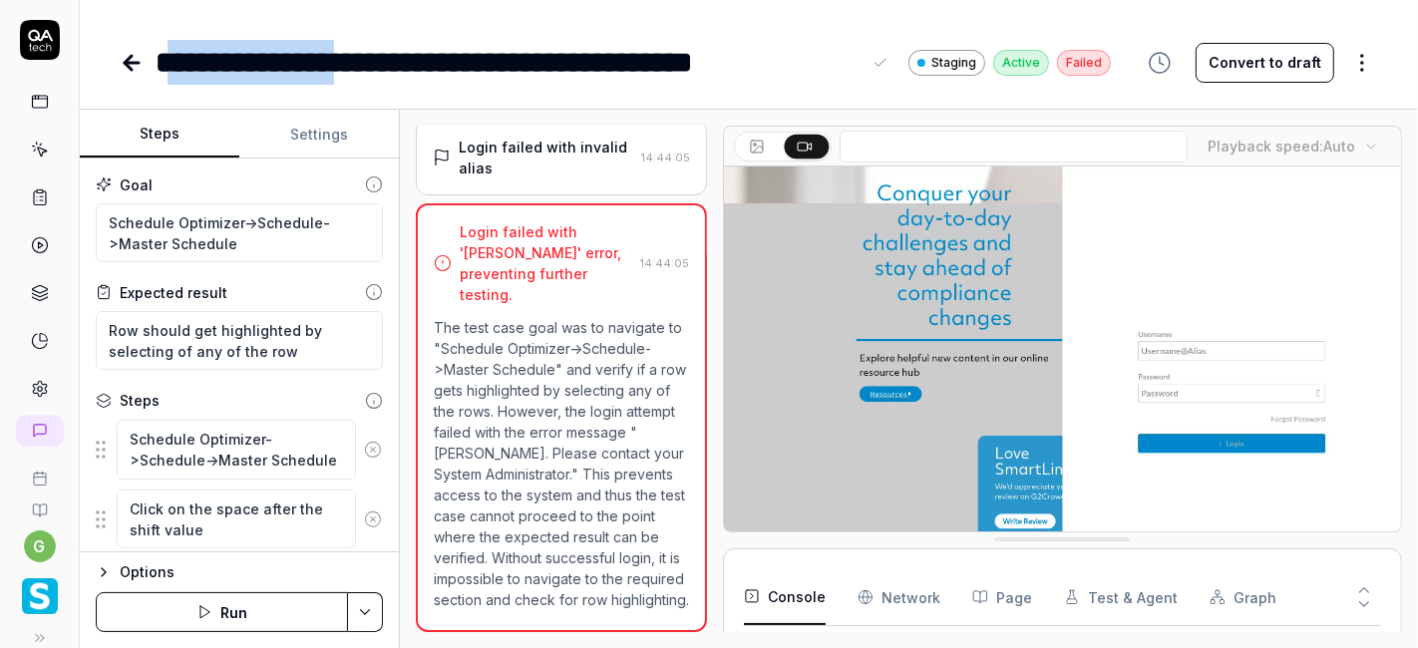
drag, startPoint x: 184, startPoint y: 60, endPoint x: 399, endPoint y: 47, distance: 214.7
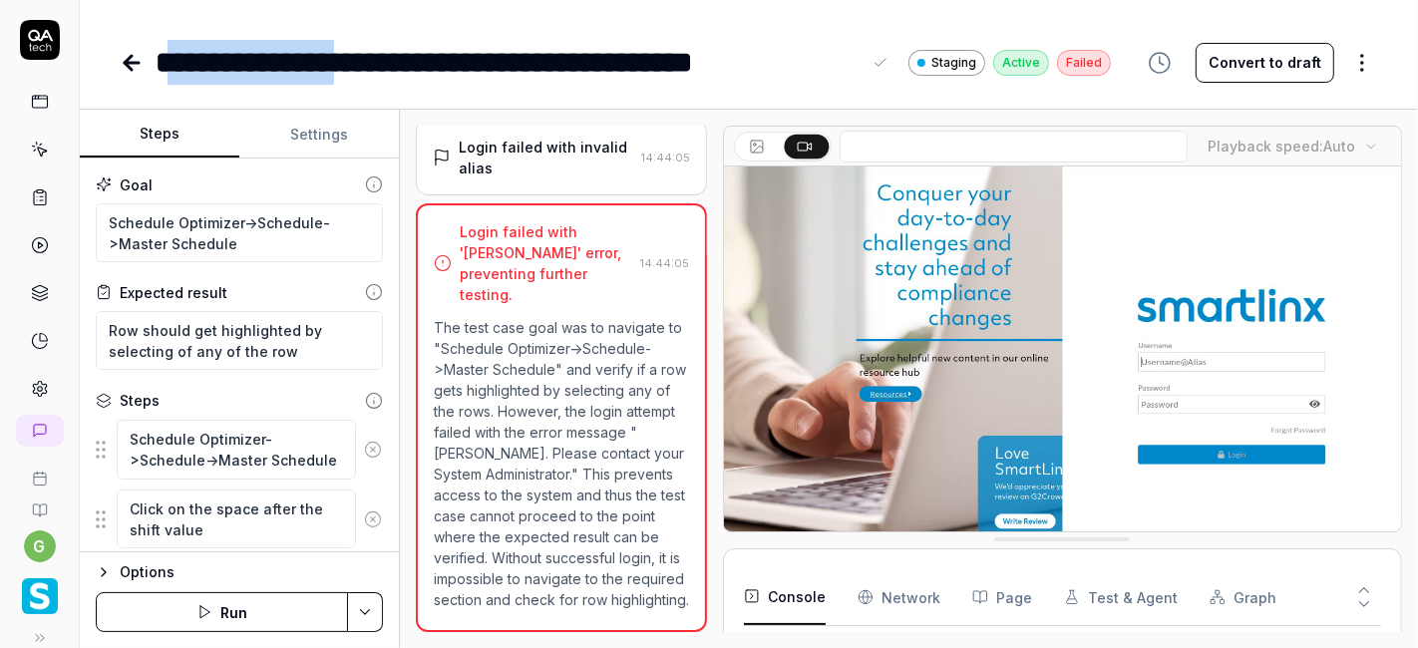
click at [399, 47] on div "**********" at bounding box center [508, 62] width 705 height 45
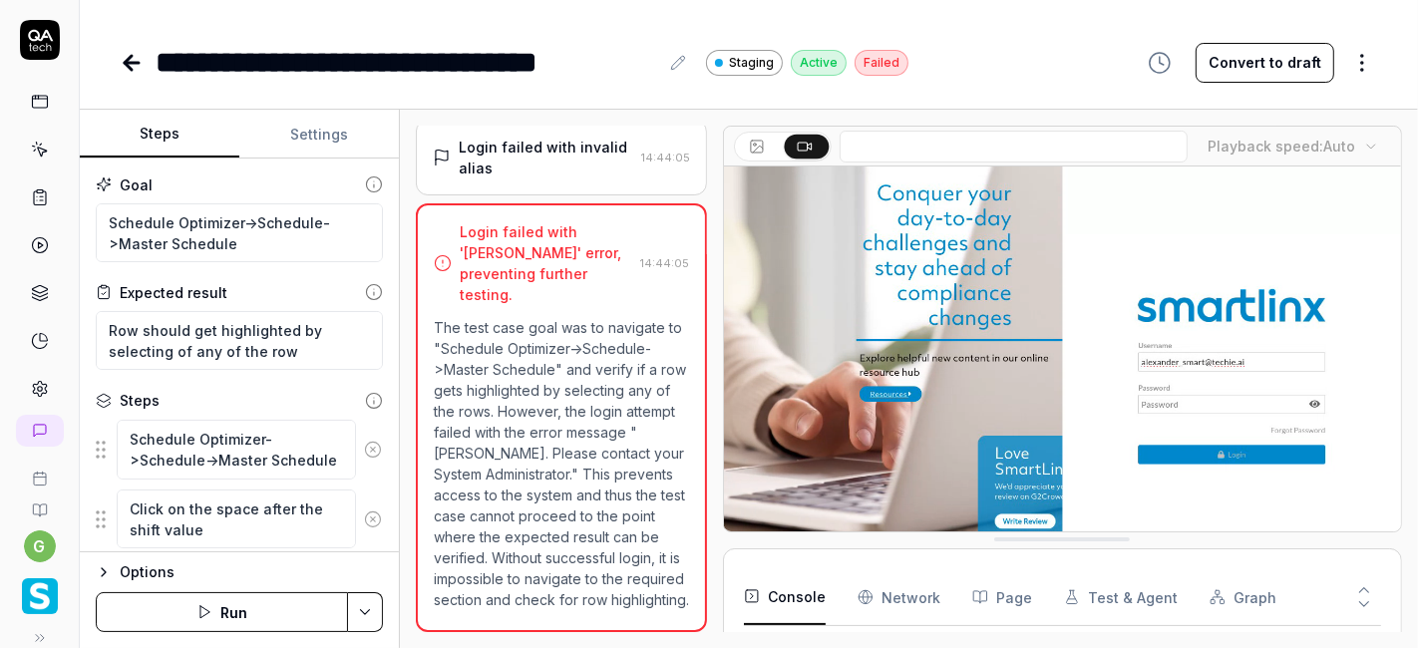
type textarea "*"
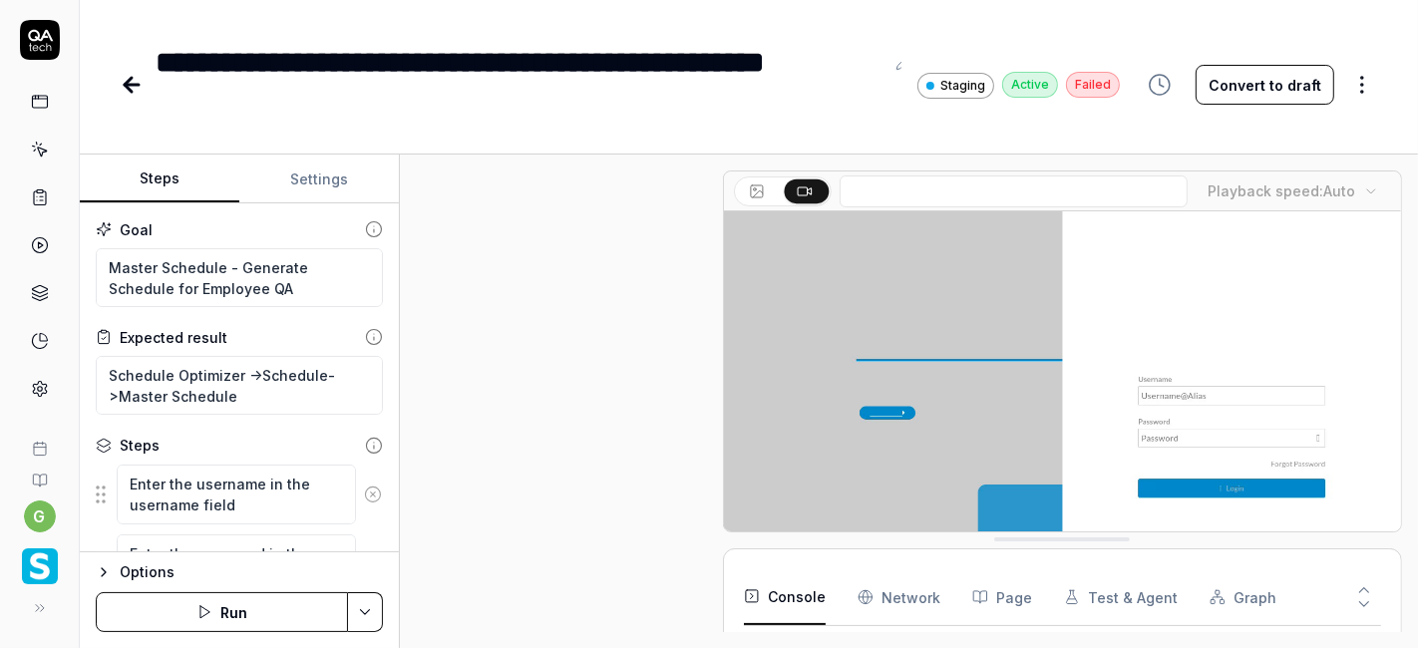
scroll to position [744, 0]
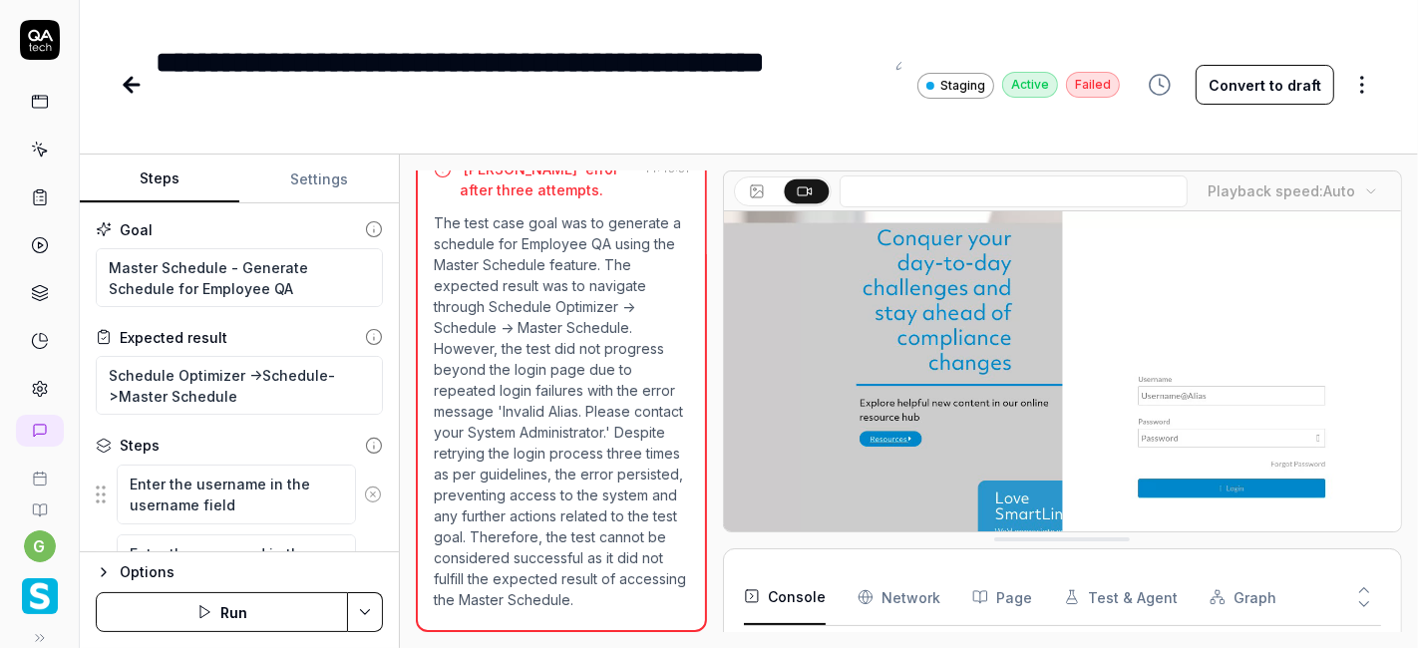
type textarea "*"
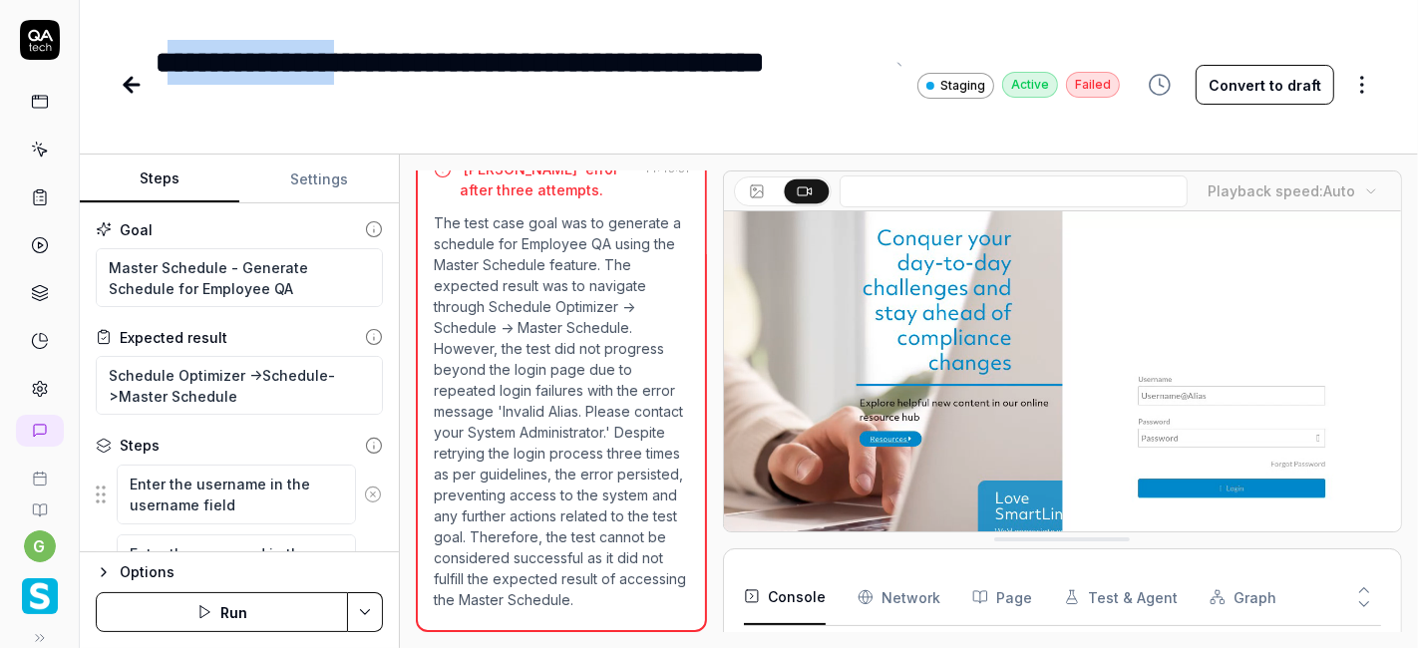
drag, startPoint x: 180, startPoint y: 59, endPoint x: 403, endPoint y: 50, distance: 222.5
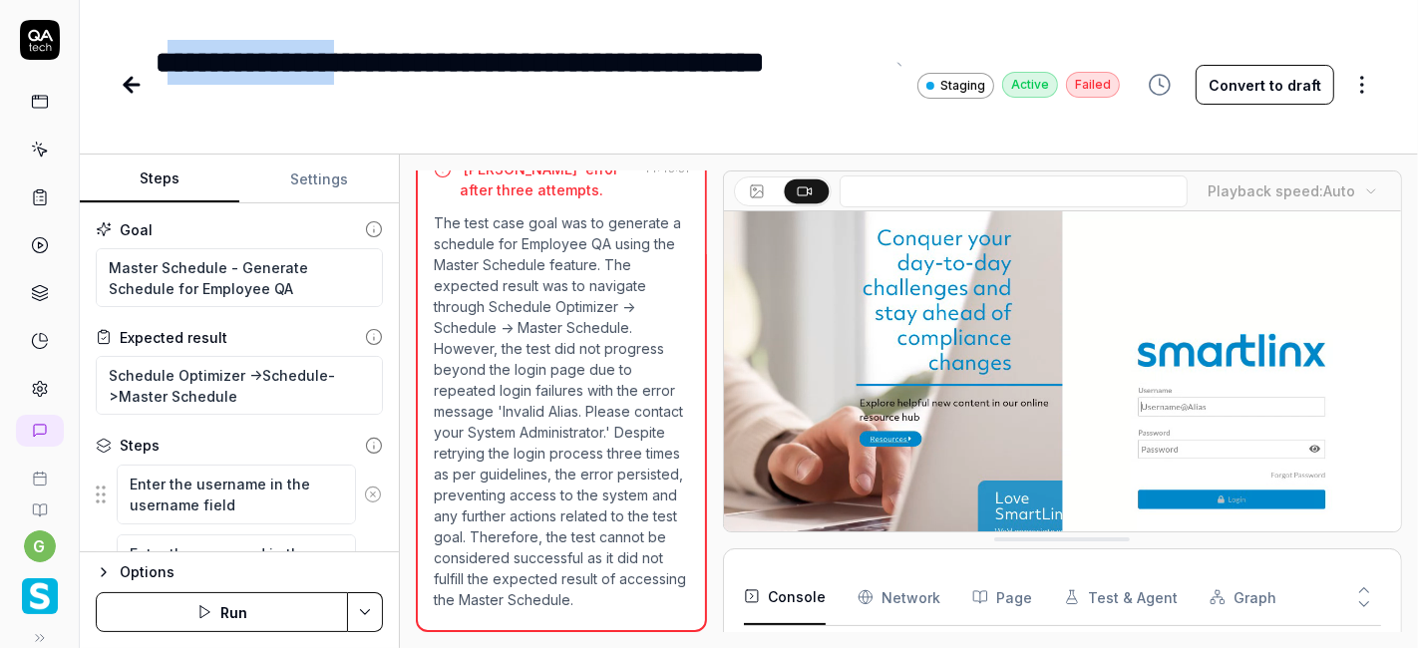
click at [403, 50] on div "**********" at bounding box center [520, 85] width 728 height 90
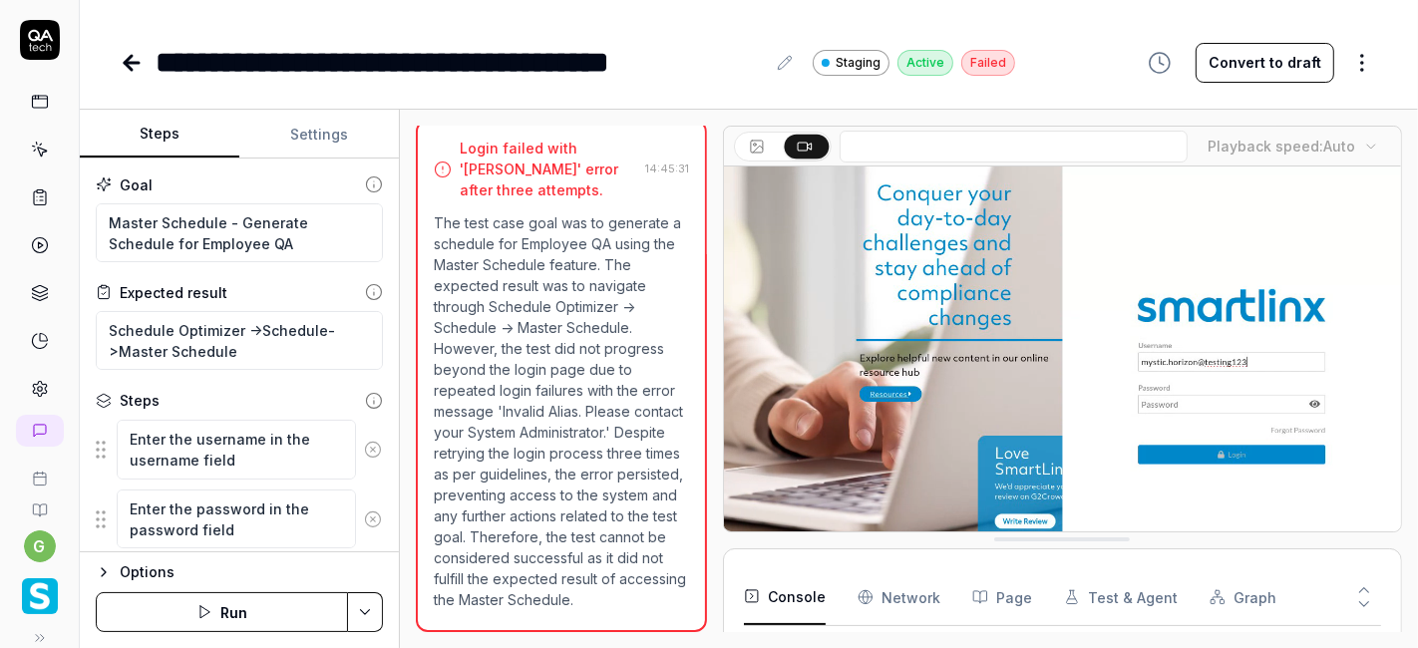
type textarea "*"
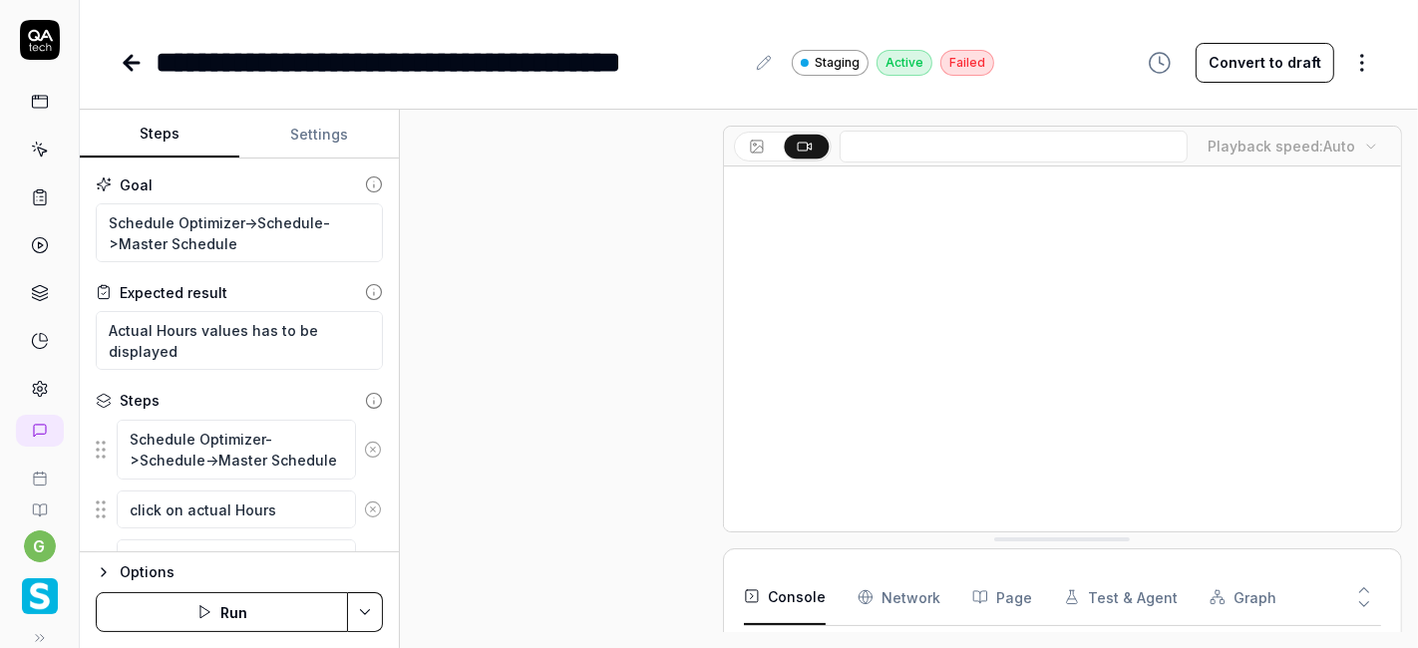
scroll to position [429, 0]
type textarea "*"
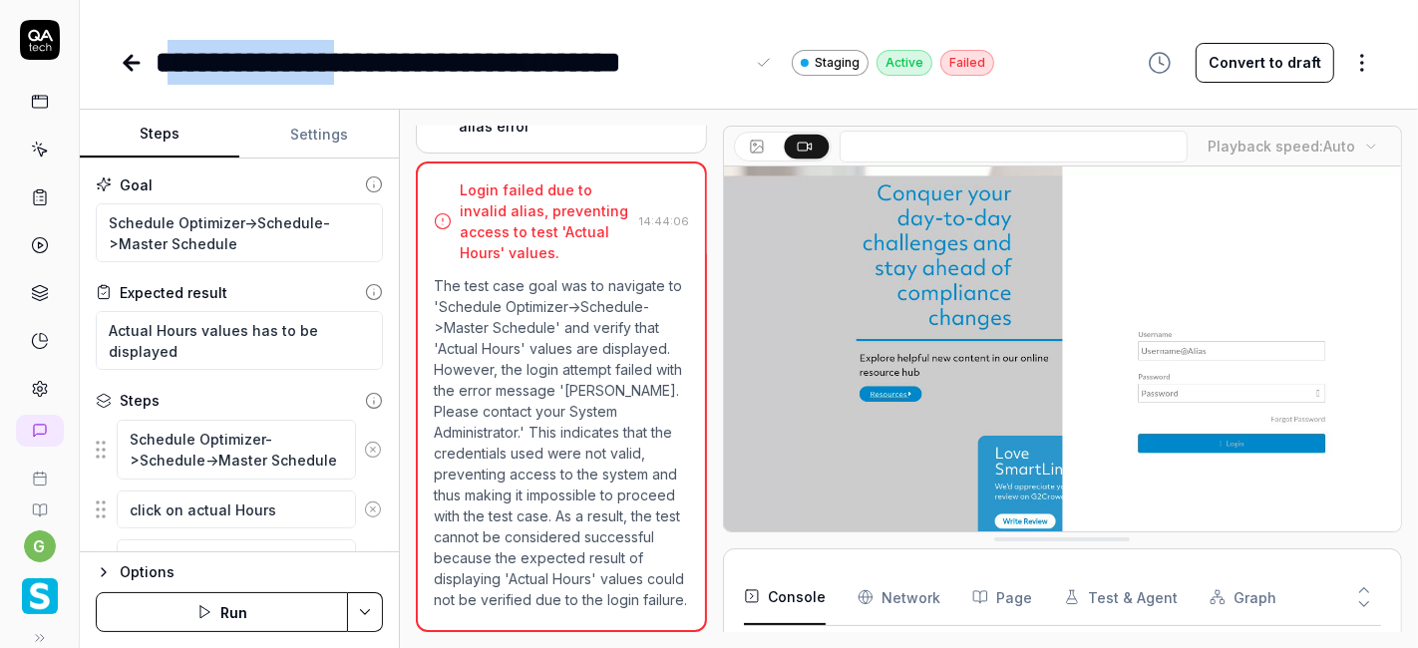
drag, startPoint x: 401, startPoint y: 67, endPoint x: 185, endPoint y: 58, distance: 215.5
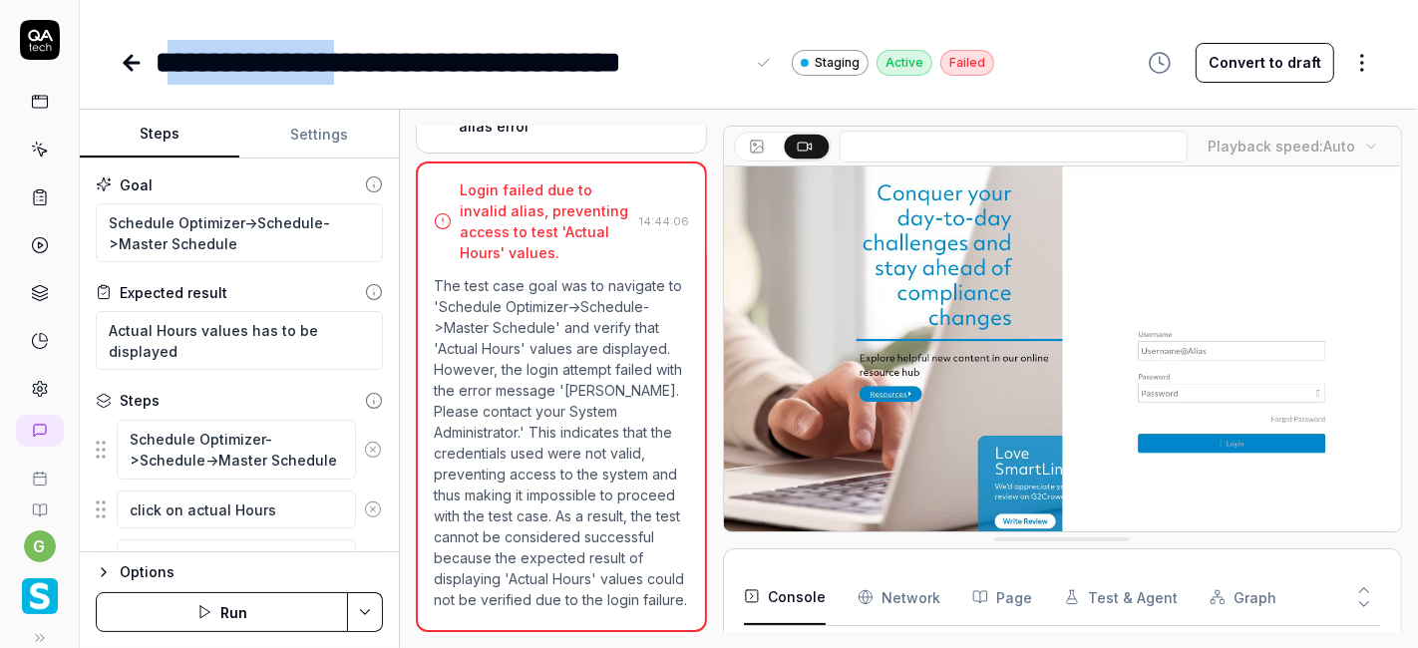
click at [185, 58] on div "**********" at bounding box center [450, 62] width 588 height 45
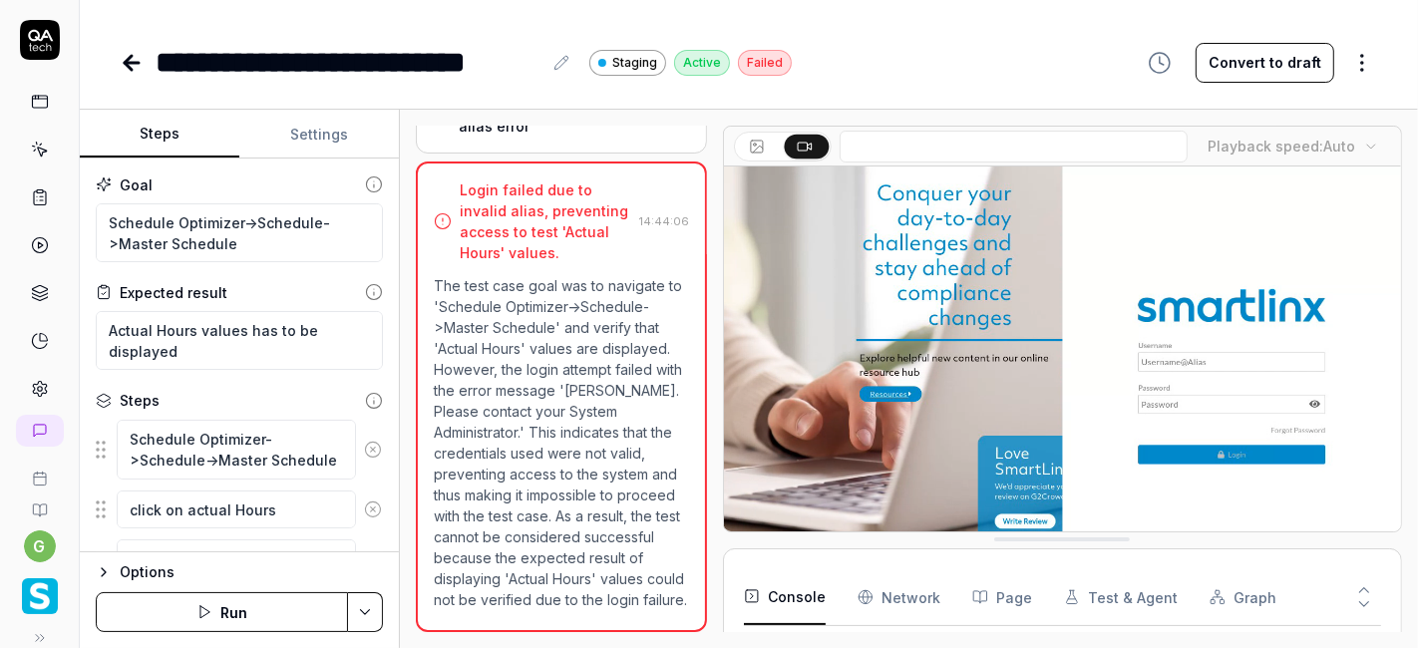
type textarea "*"
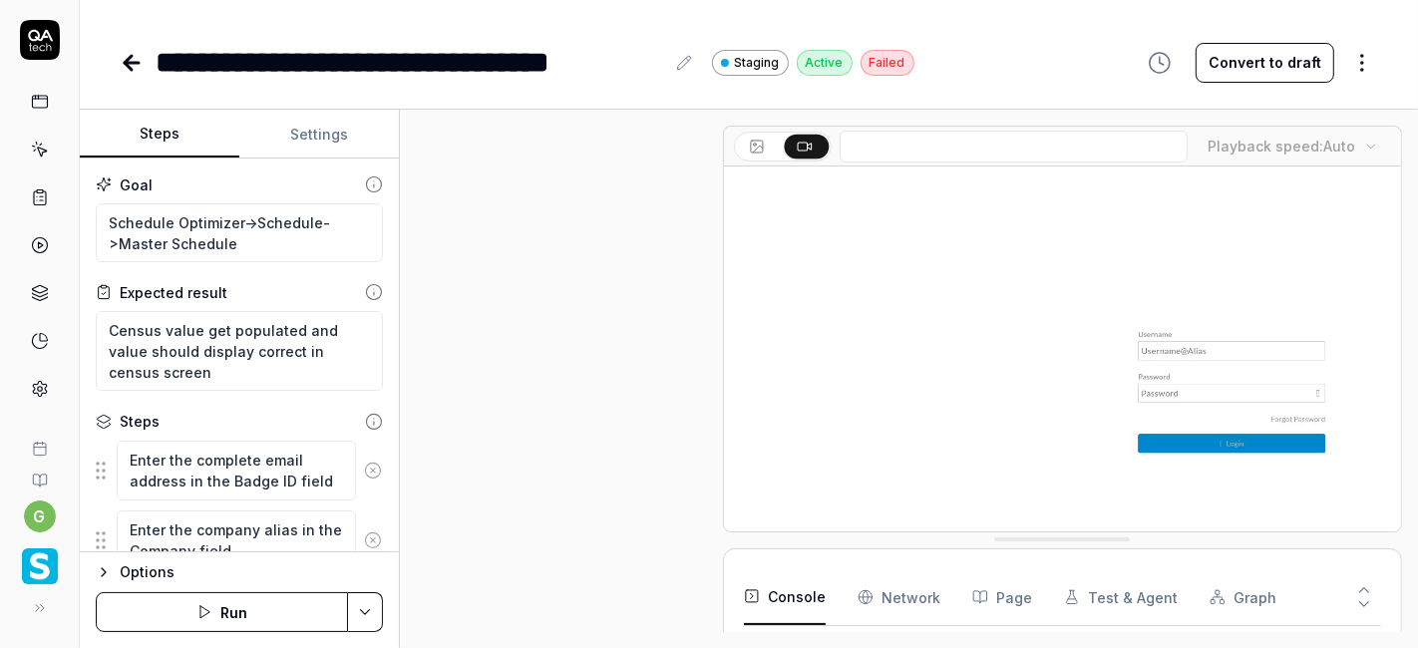
scroll to position [470, 0]
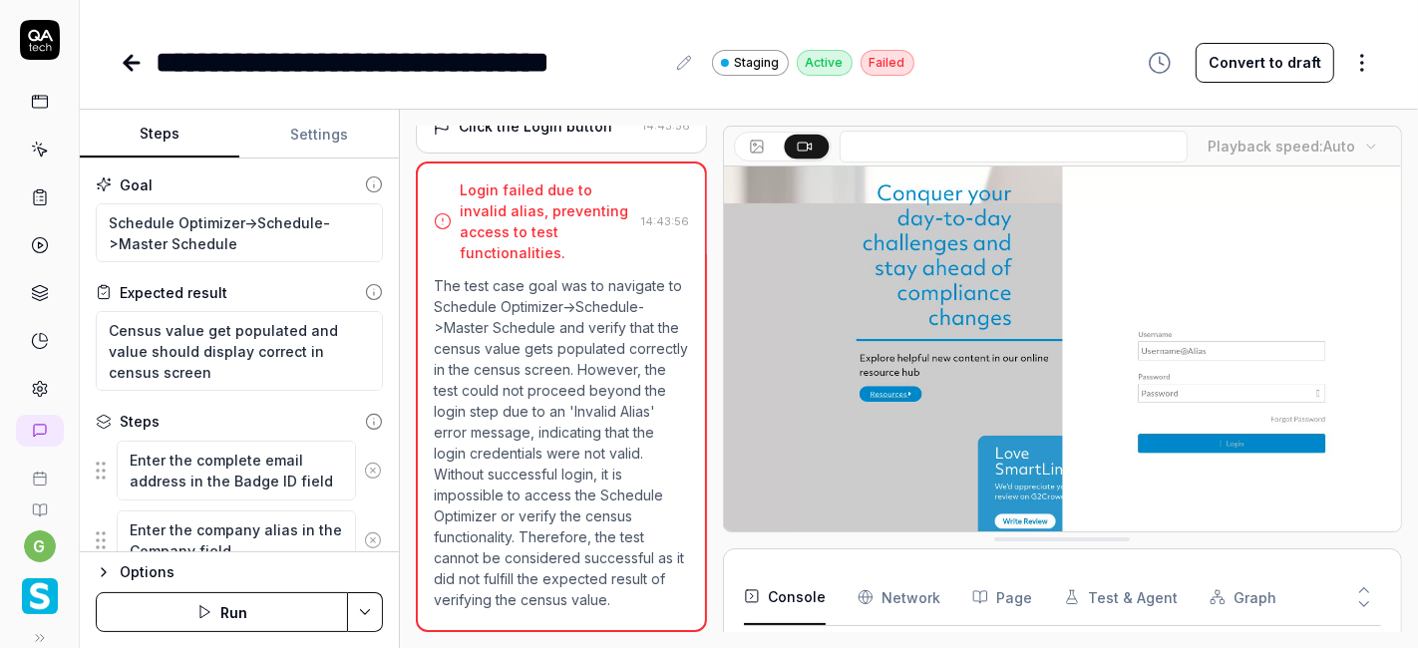
type textarea "*"
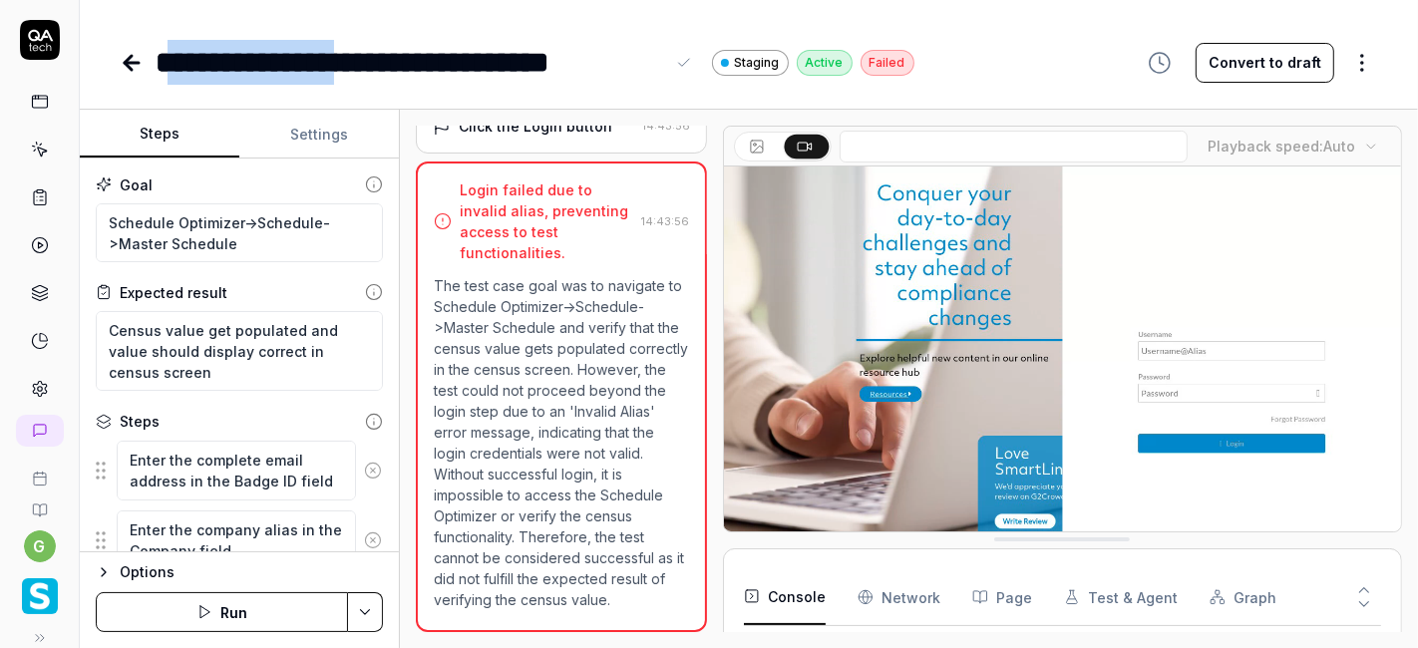
drag, startPoint x: 404, startPoint y: 61, endPoint x: 189, endPoint y: 54, distance: 214.4
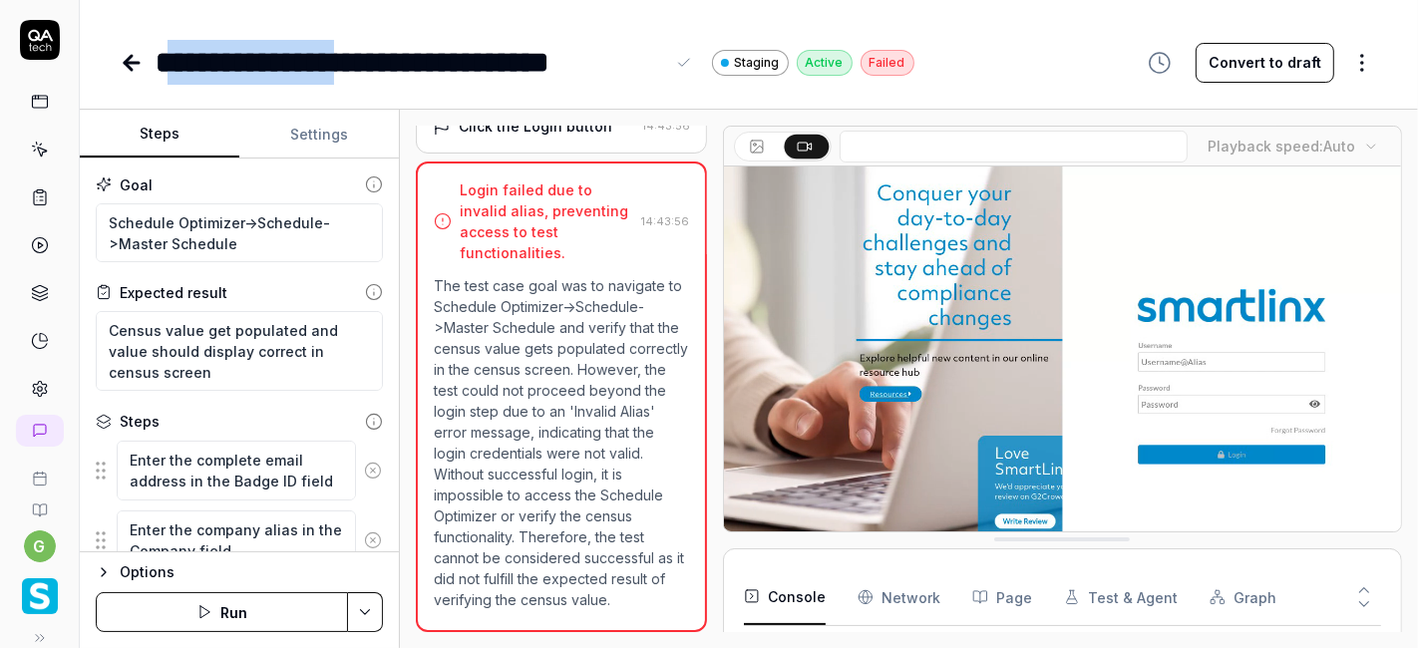
click at [189, 54] on div "**********" at bounding box center [410, 62] width 508 height 45
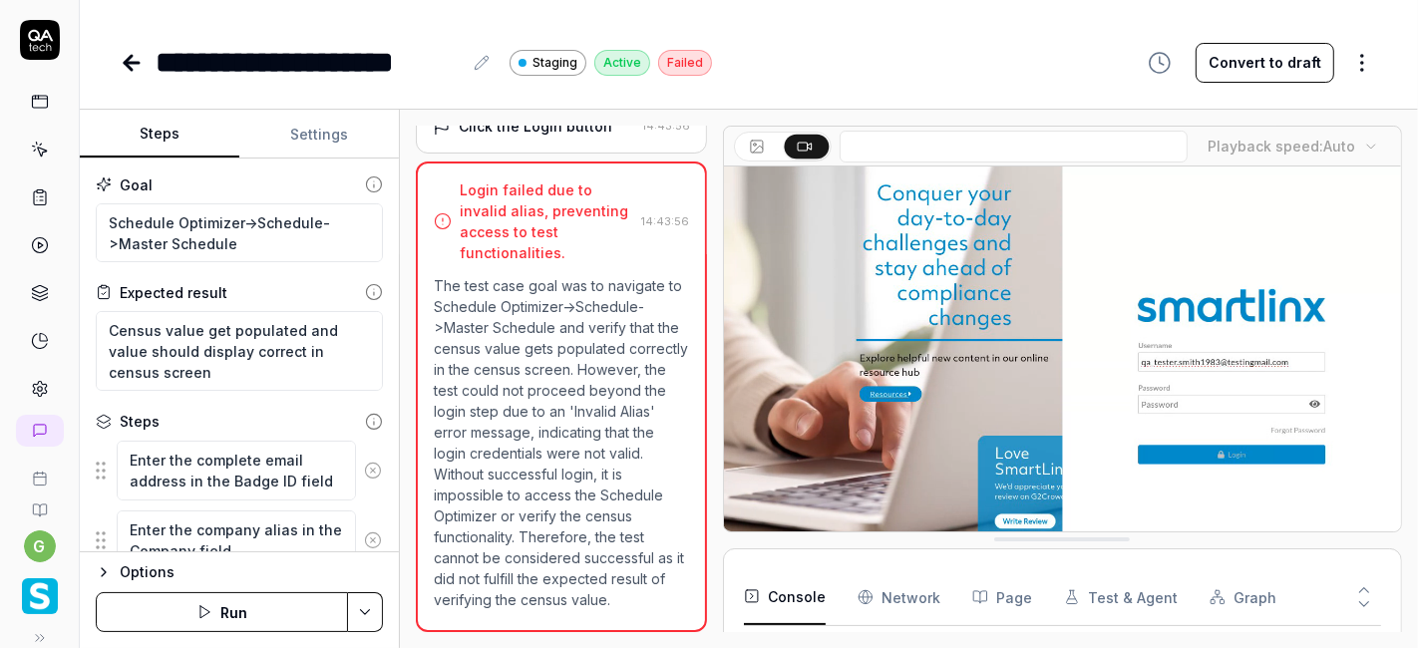
type textarea "*"
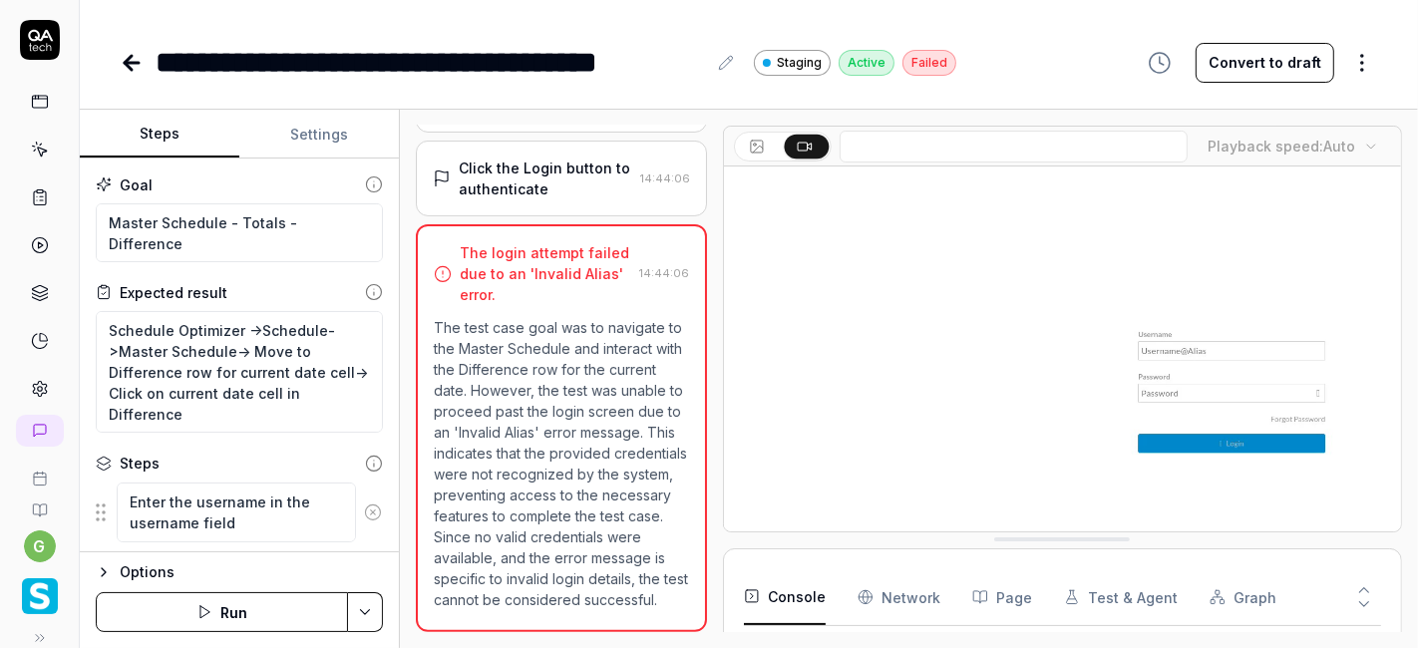
scroll to position [450, 0]
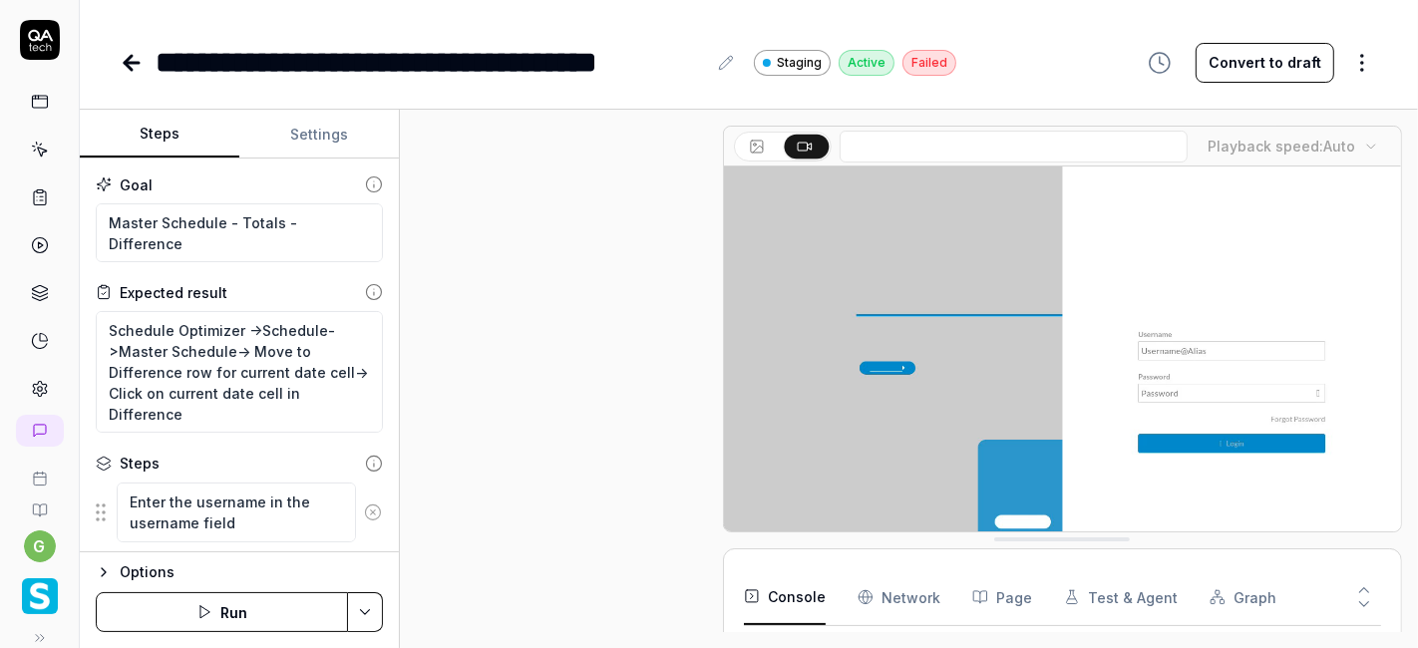
type textarea "*"
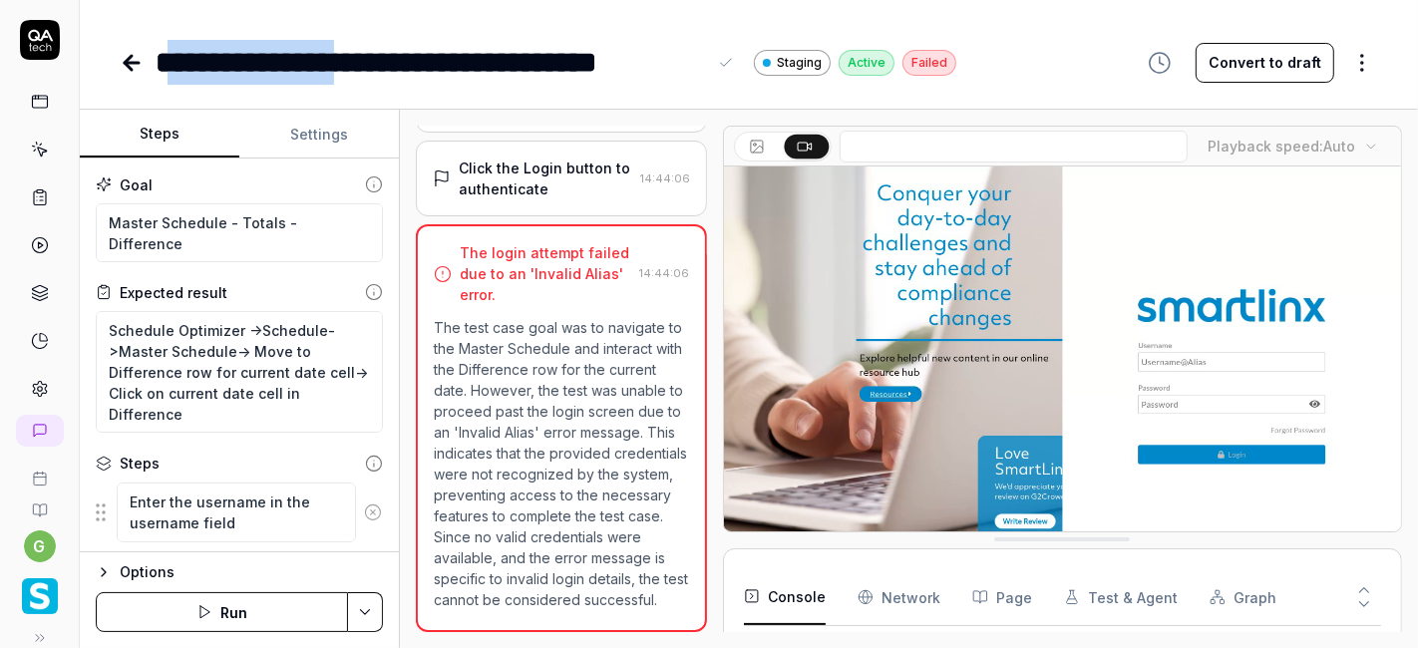
drag, startPoint x: 401, startPoint y: 61, endPoint x: 181, endPoint y: 61, distance: 219.3
click at [181, 61] on div "**********" at bounding box center [431, 62] width 550 height 45
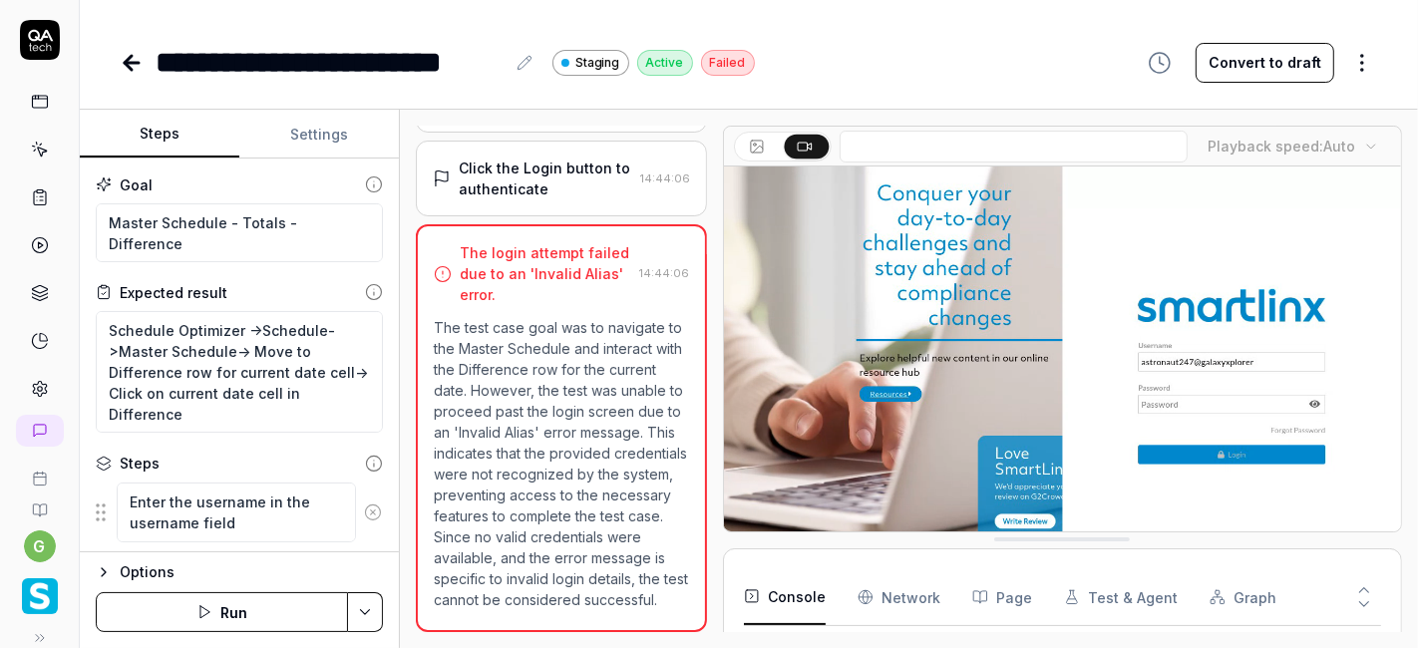
type textarea "*"
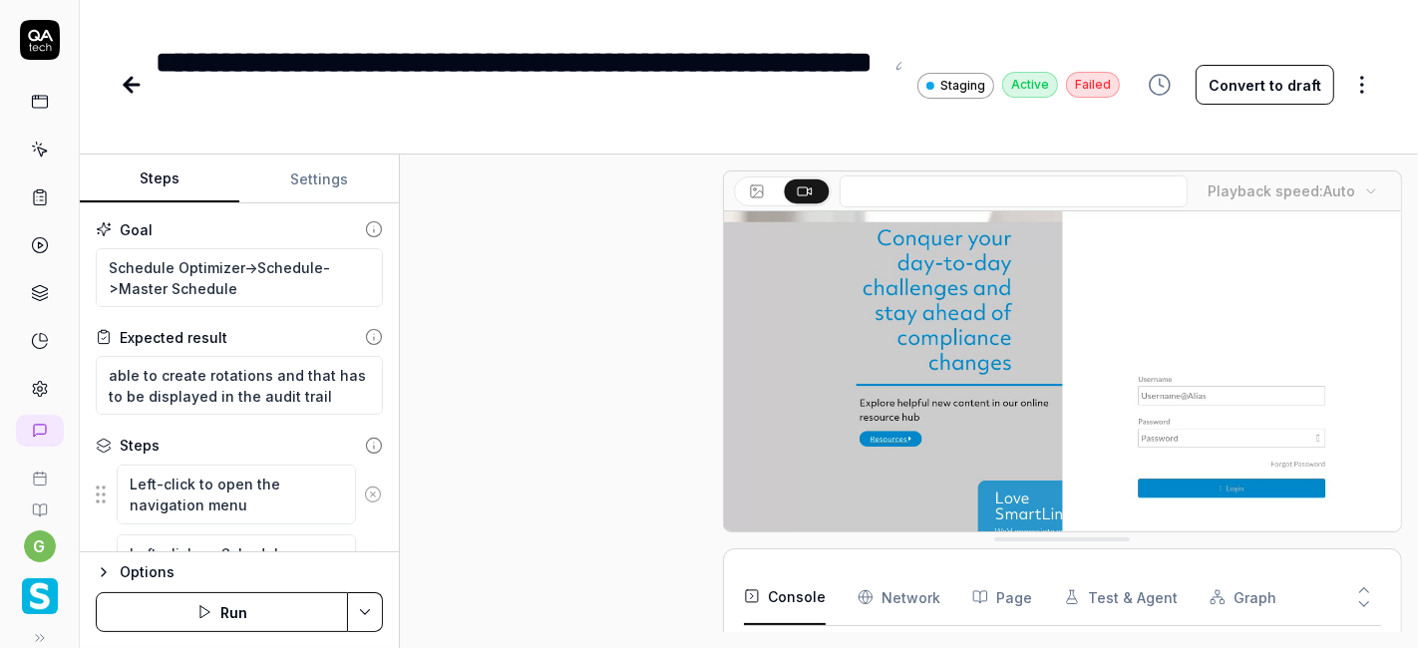
scroll to position [369, 0]
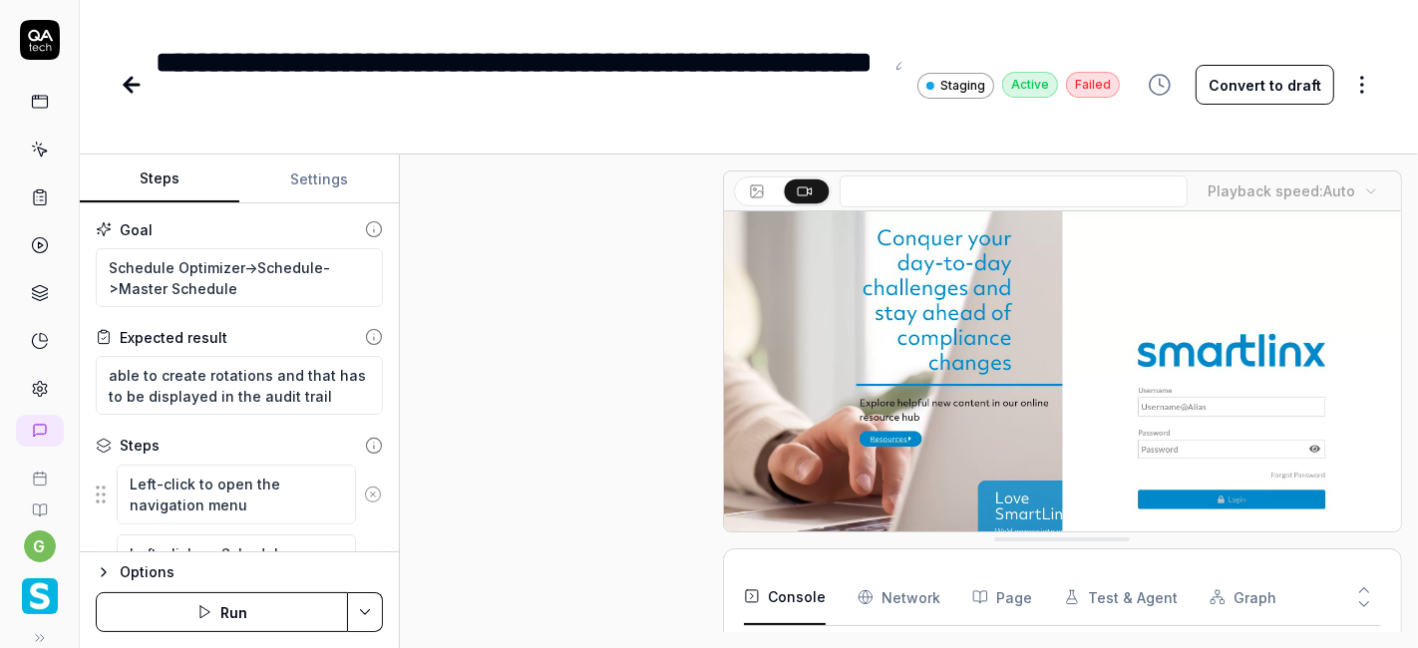
type textarea "*"
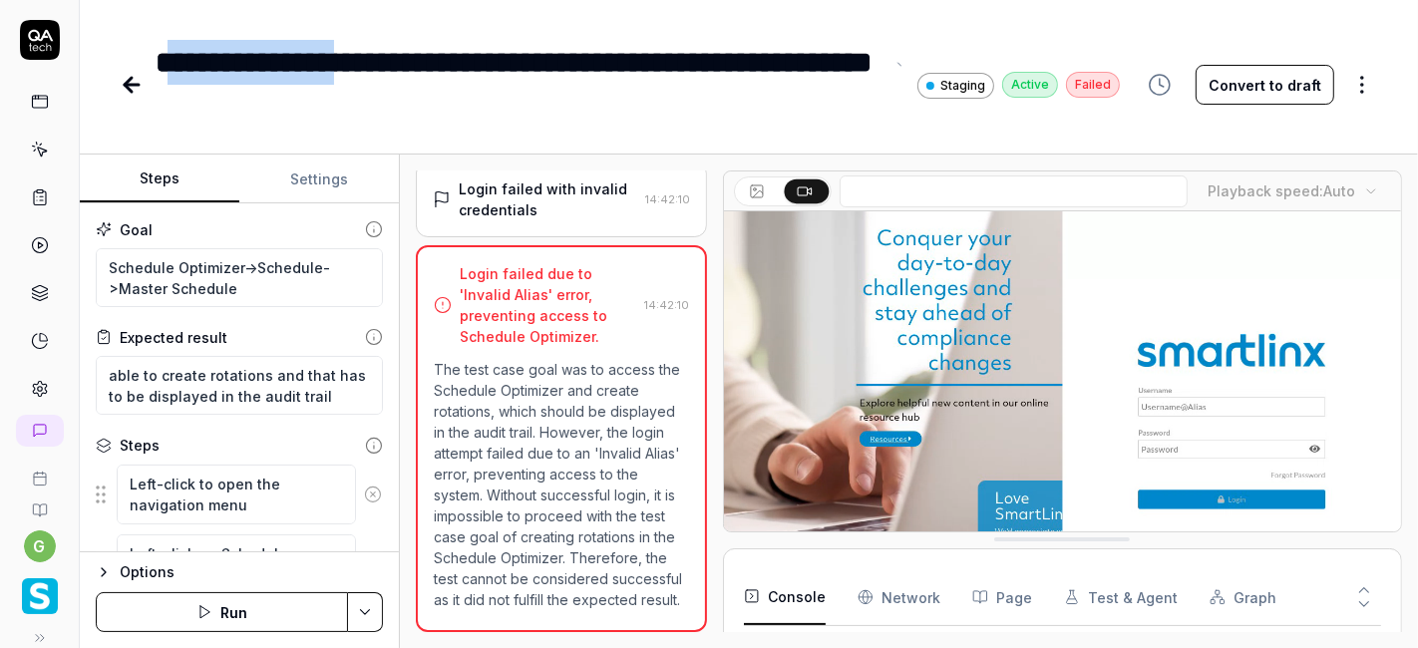
drag, startPoint x: 404, startPoint y: 63, endPoint x: 187, endPoint y: 65, distance: 216.3
click at [187, 65] on div "**********" at bounding box center [520, 85] width 728 height 90
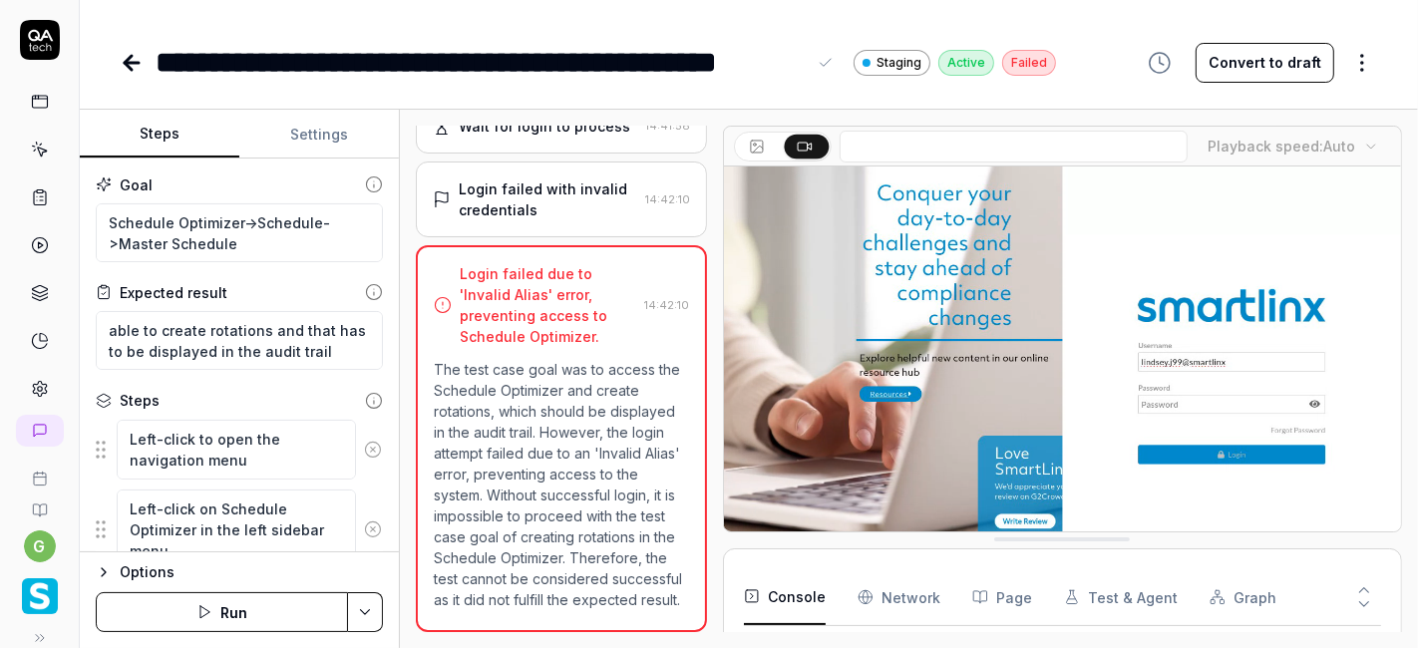
scroll to position [324, 0]
type textarea "*"
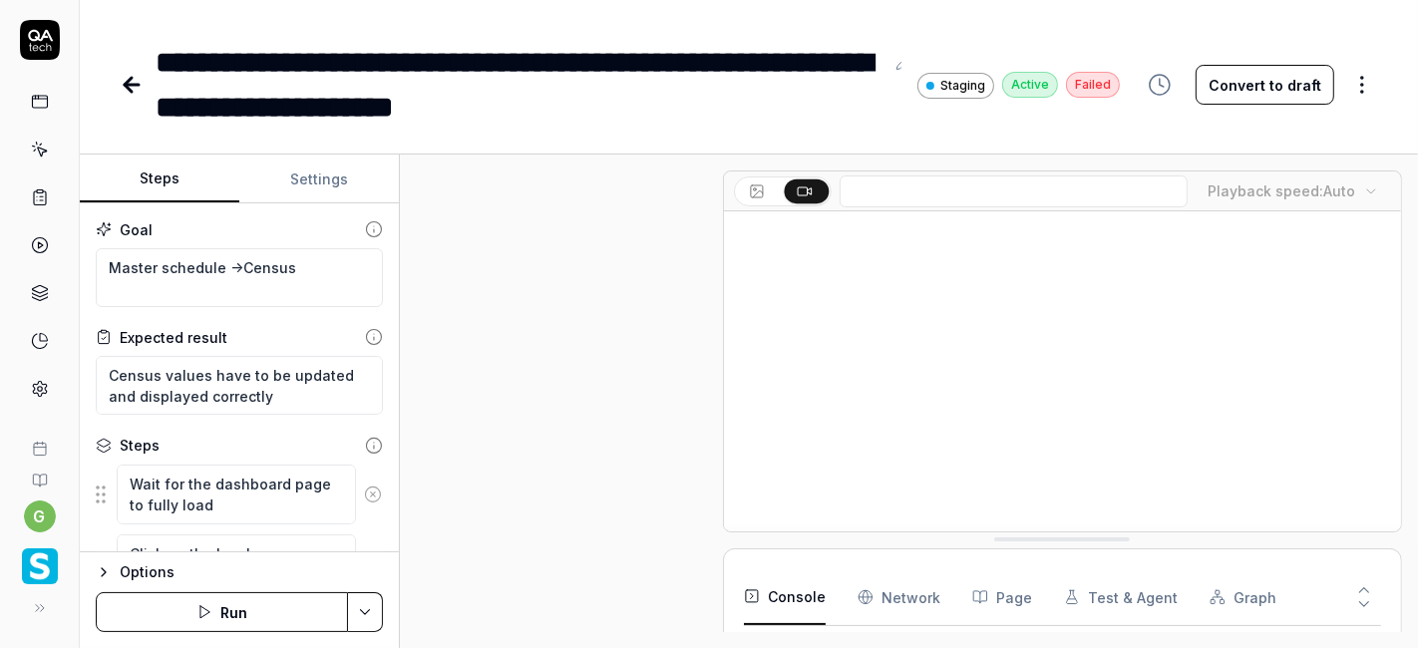
scroll to position [307, 0]
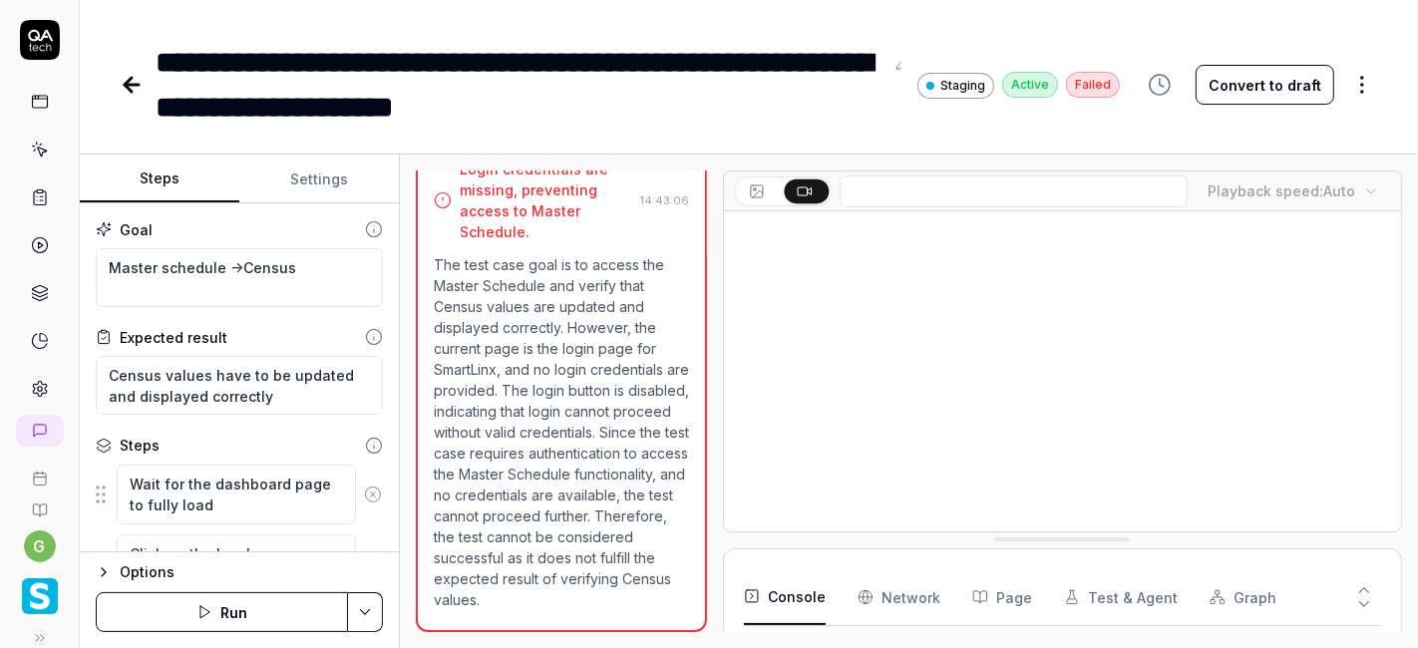
type textarea "*"
drag, startPoint x: 245, startPoint y: 63, endPoint x: 154, endPoint y: 68, distance: 91.8
click at [154, 68] on div "**********" at bounding box center [620, 85] width 1000 height 90
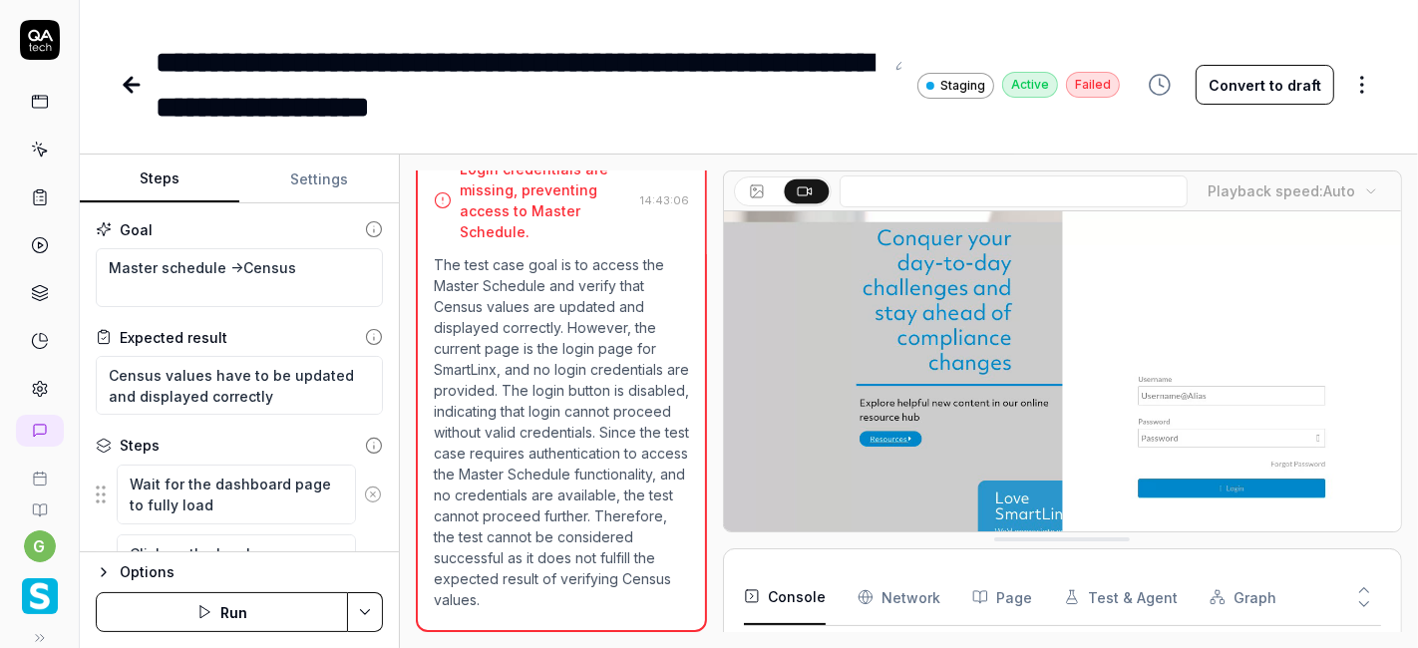
type textarea "*"
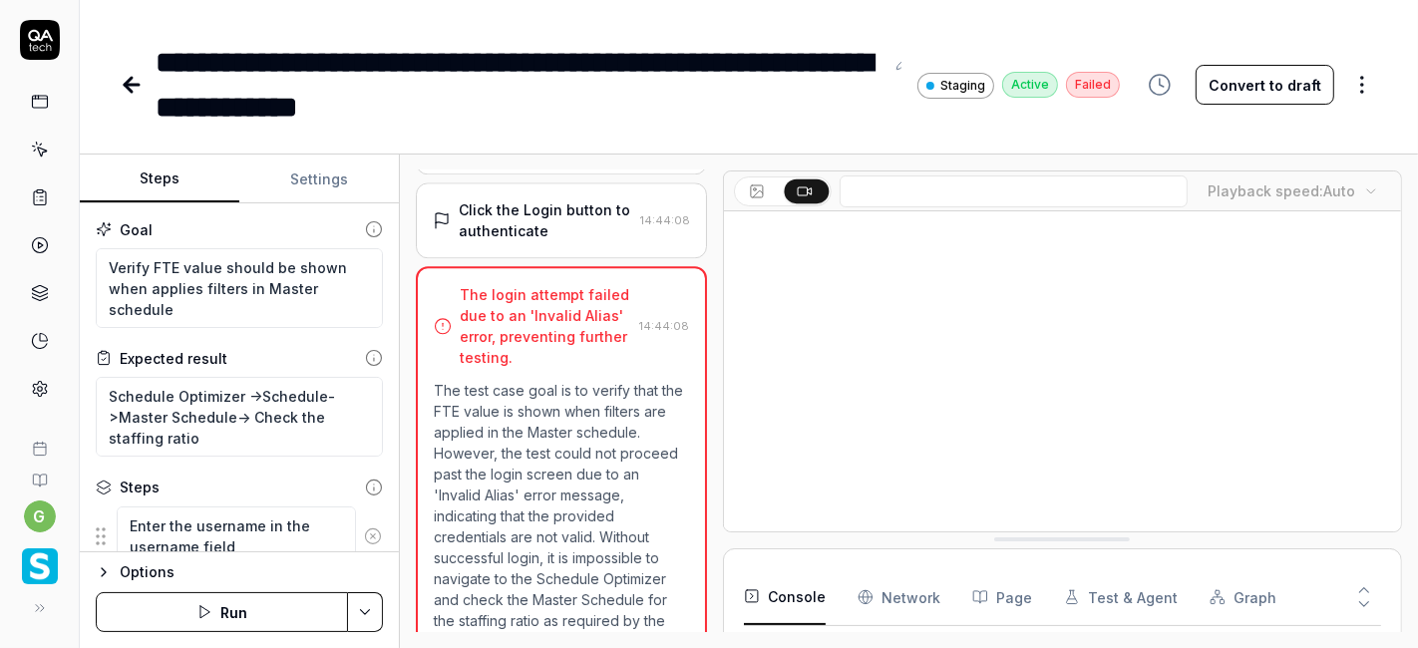
scroll to position [509, 0]
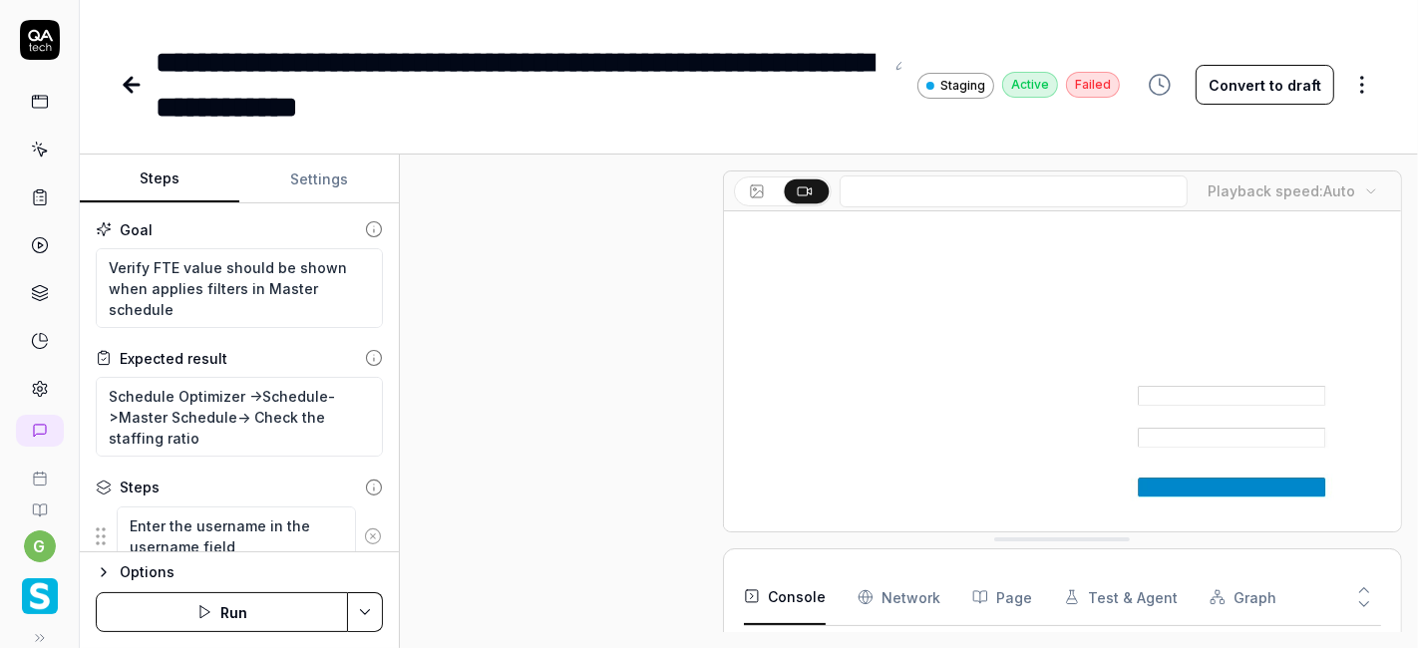
type textarea "*"
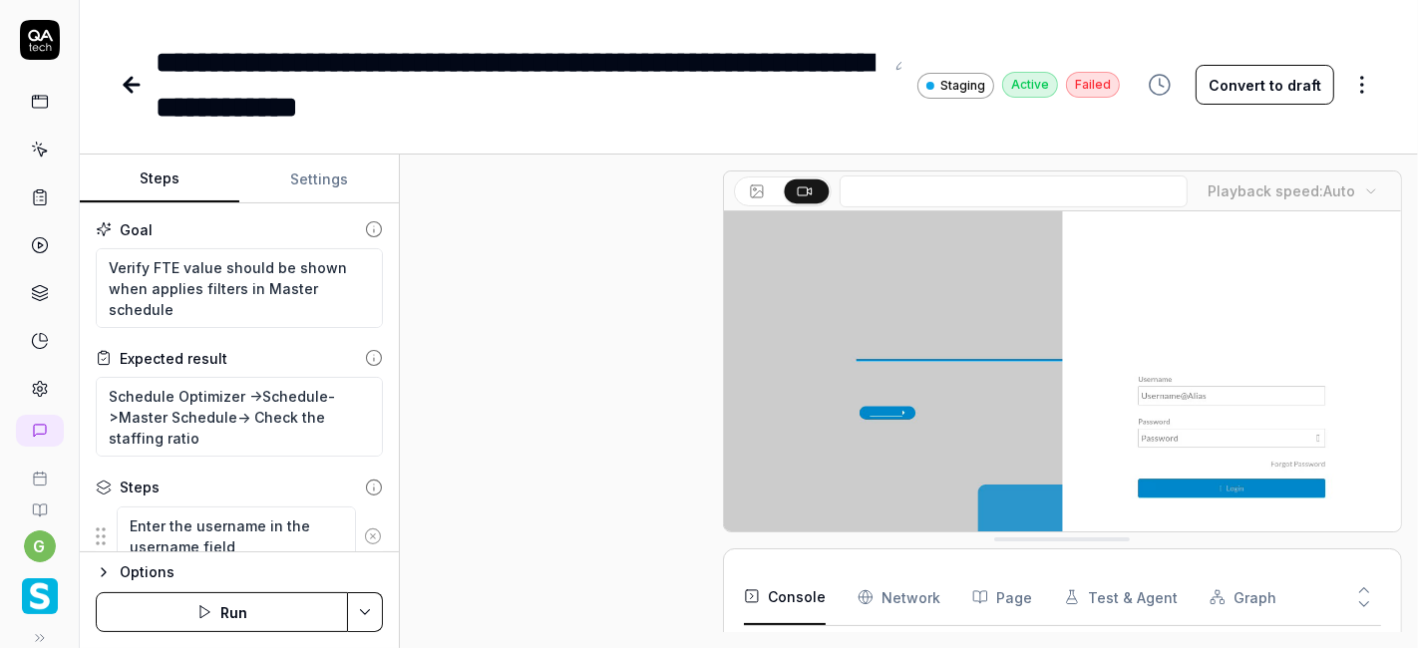
scroll to position [515, 0]
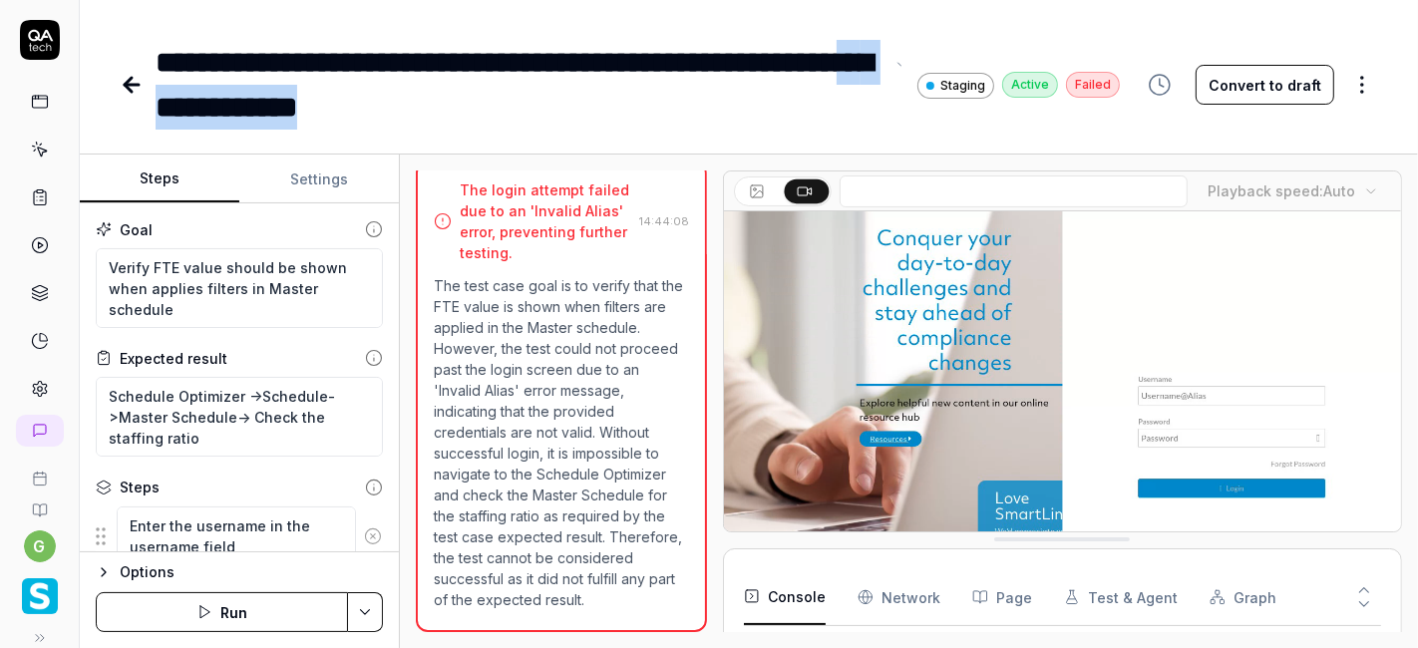
drag, startPoint x: 284, startPoint y: 102, endPoint x: 536, endPoint y: 107, distance: 252.3
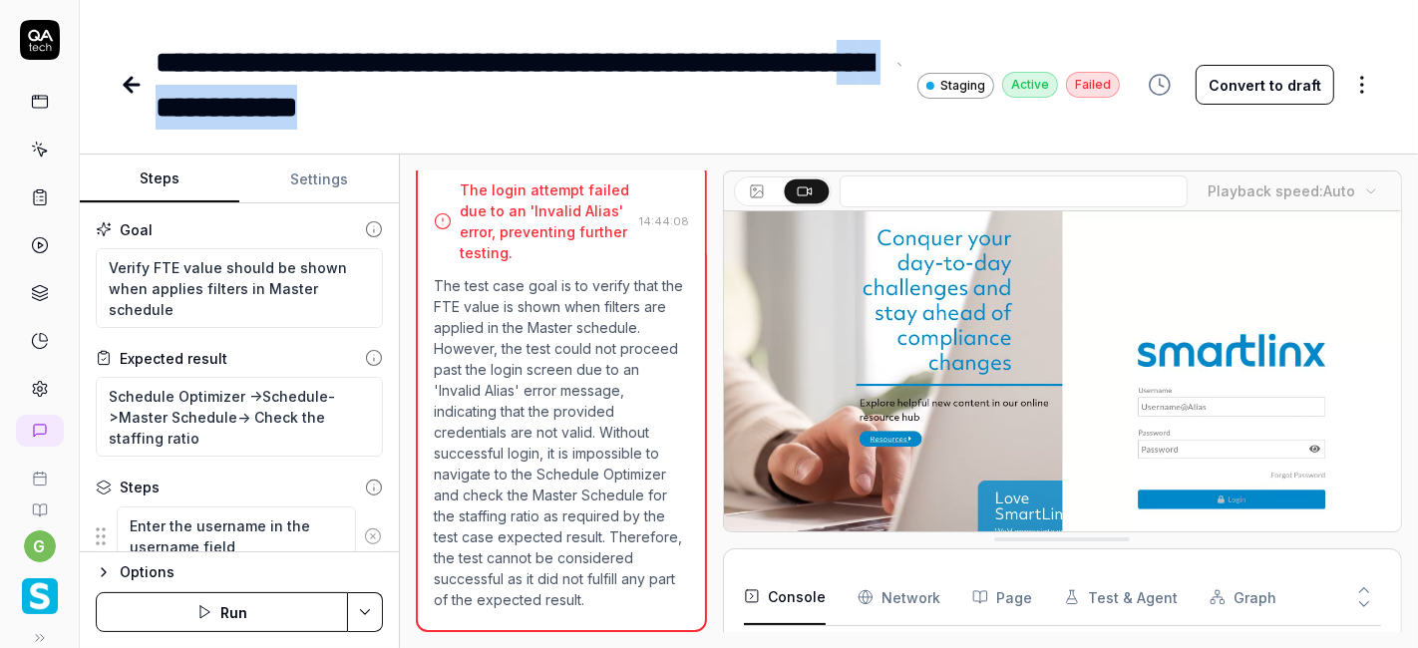
click at [536, 107] on div "**********" at bounding box center [520, 85] width 728 height 90
type textarea "*"
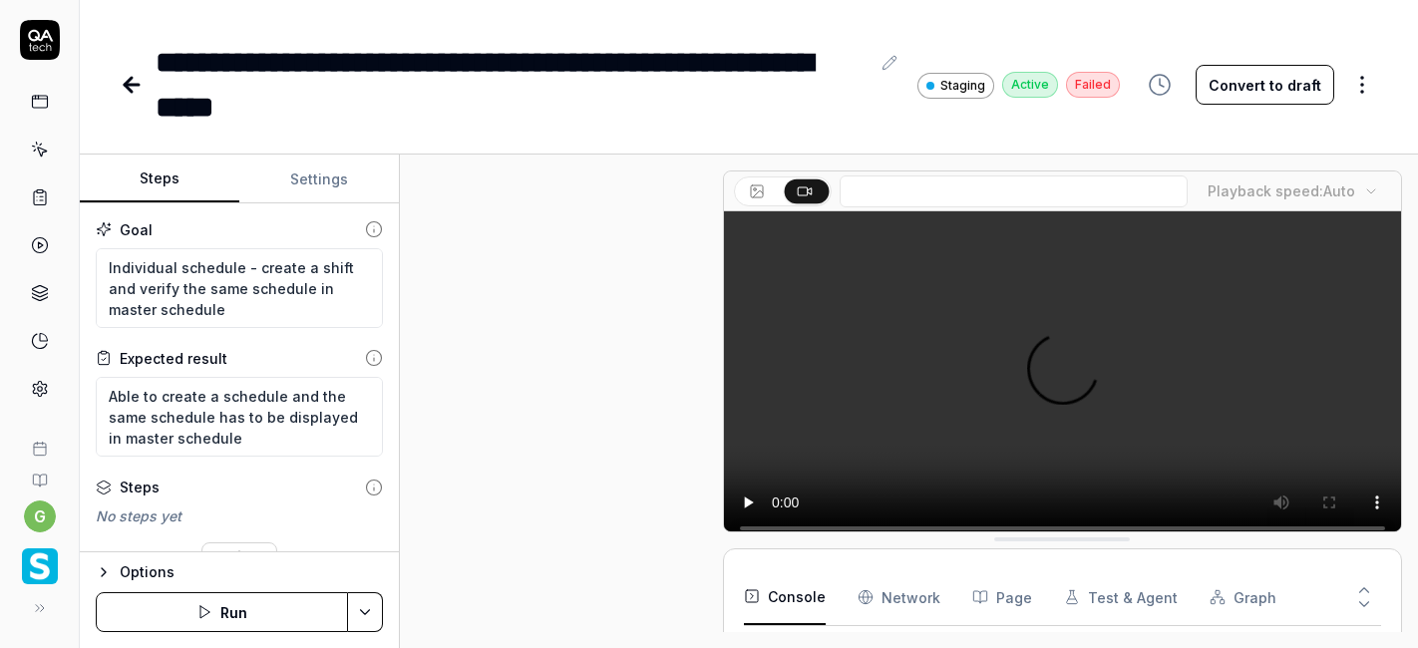
type textarea "*"
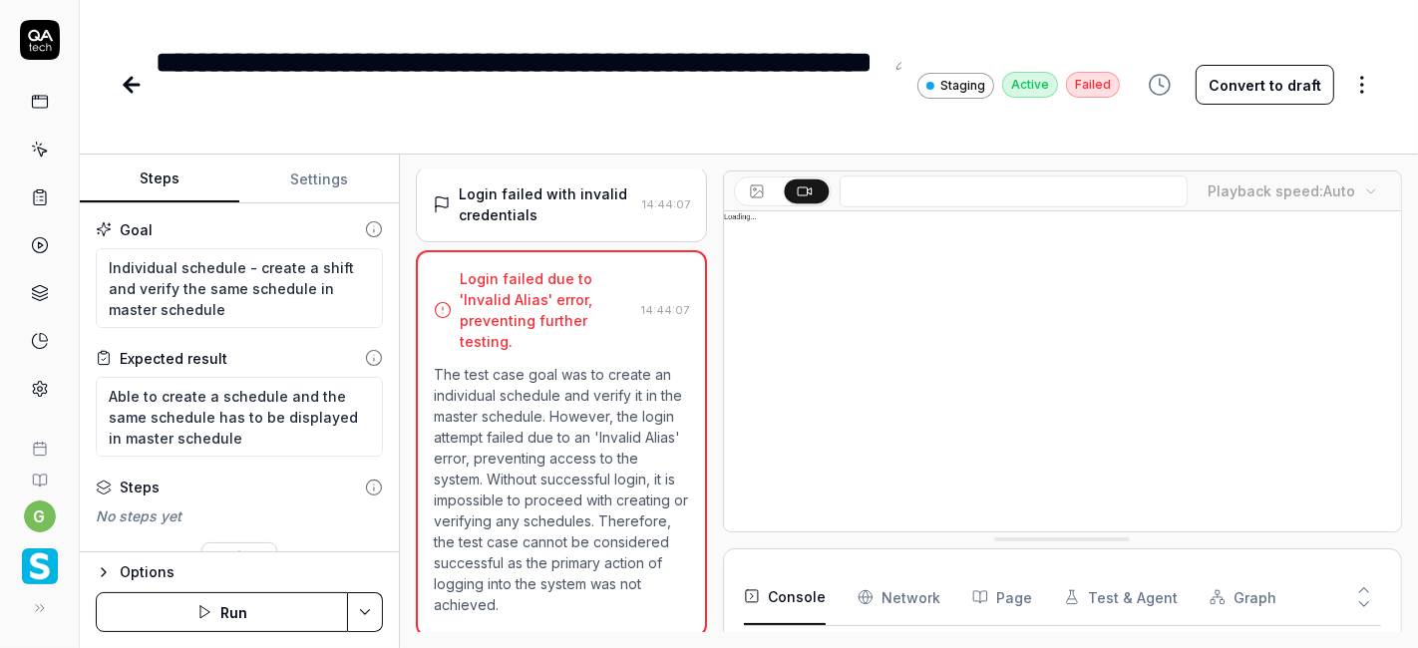
scroll to position [347, 0]
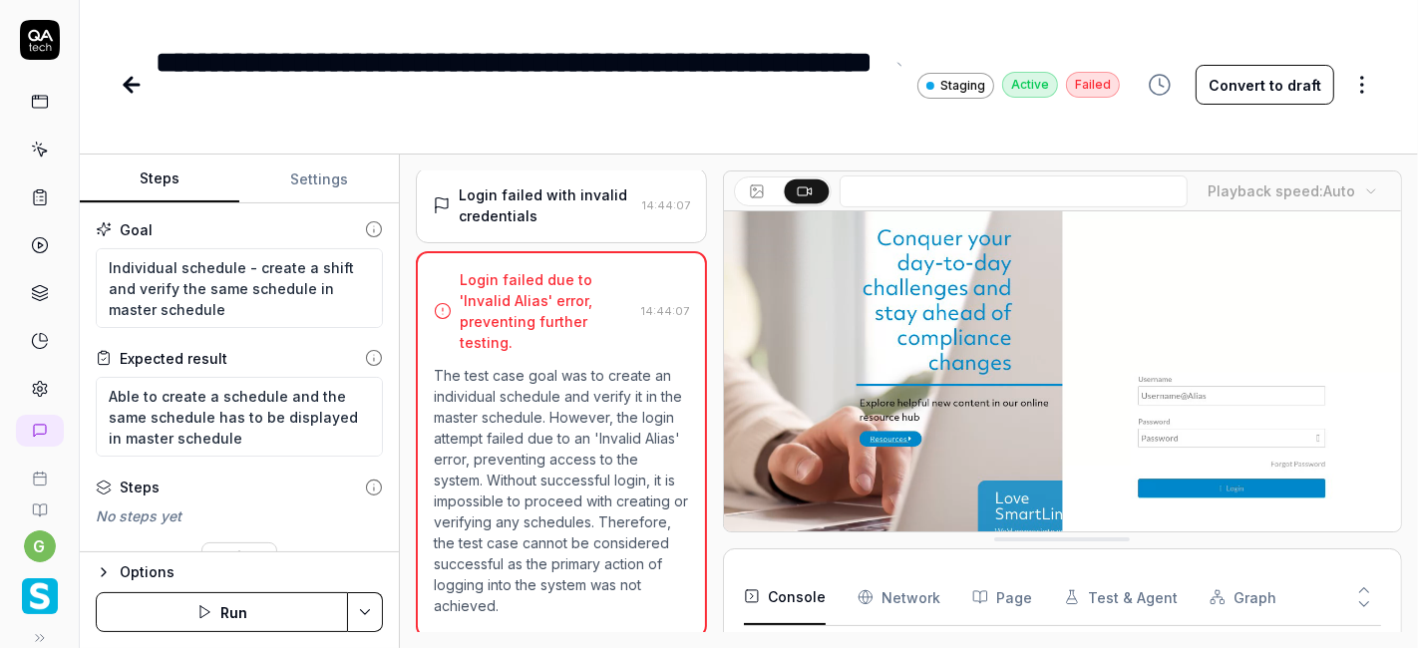
click at [424, 107] on div "**********" at bounding box center [520, 85] width 728 height 90
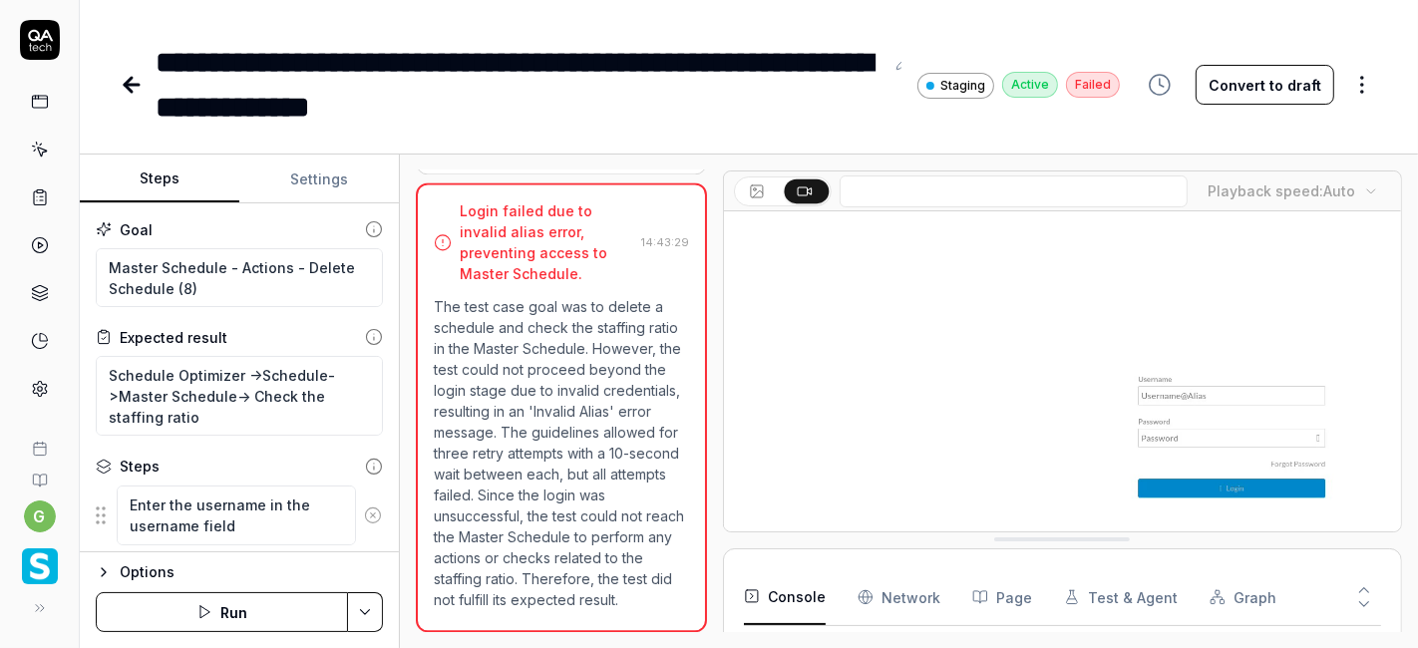
scroll to position [370, 0]
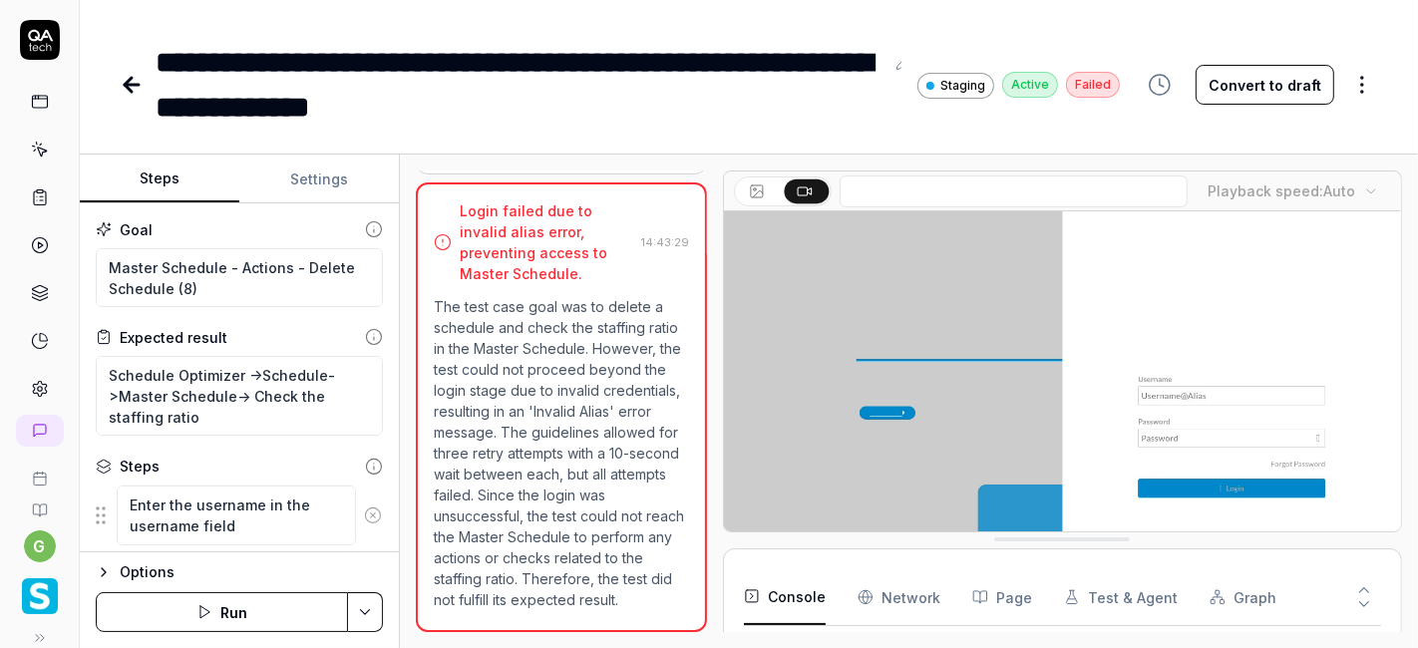
type textarea "*"
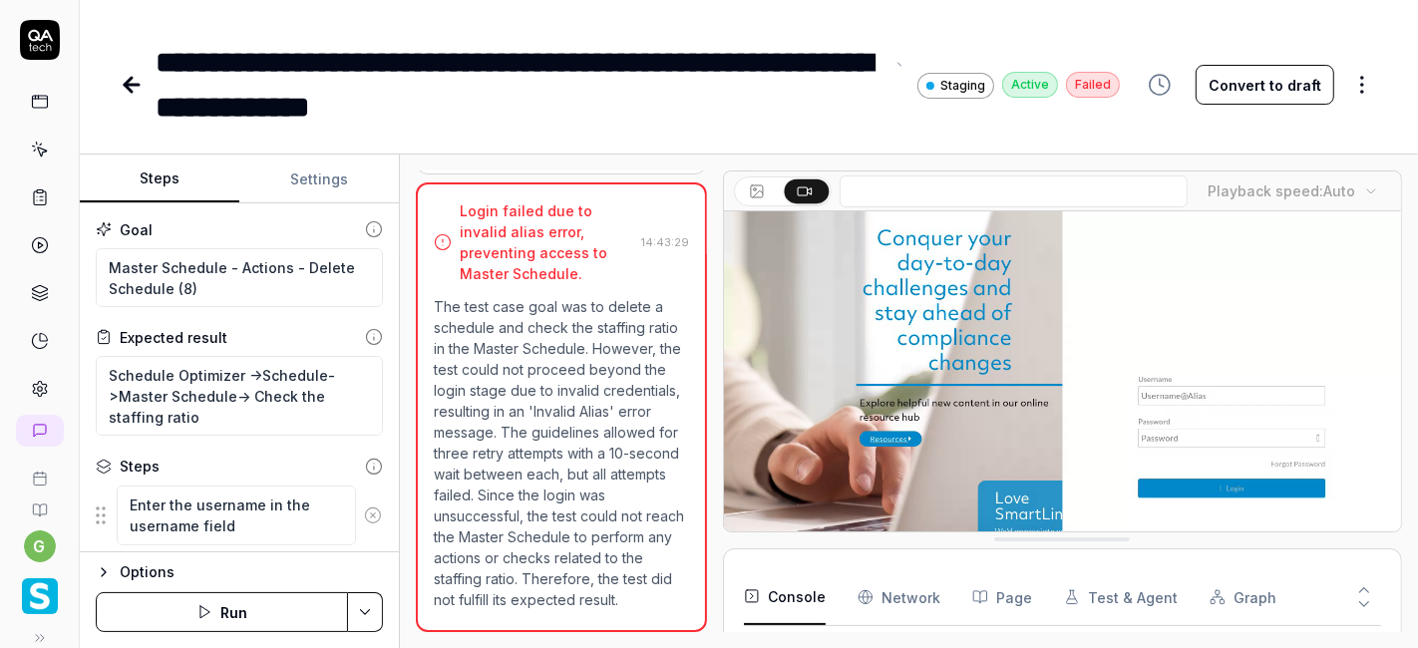
click at [548, 112] on div "**********" at bounding box center [520, 85] width 728 height 90
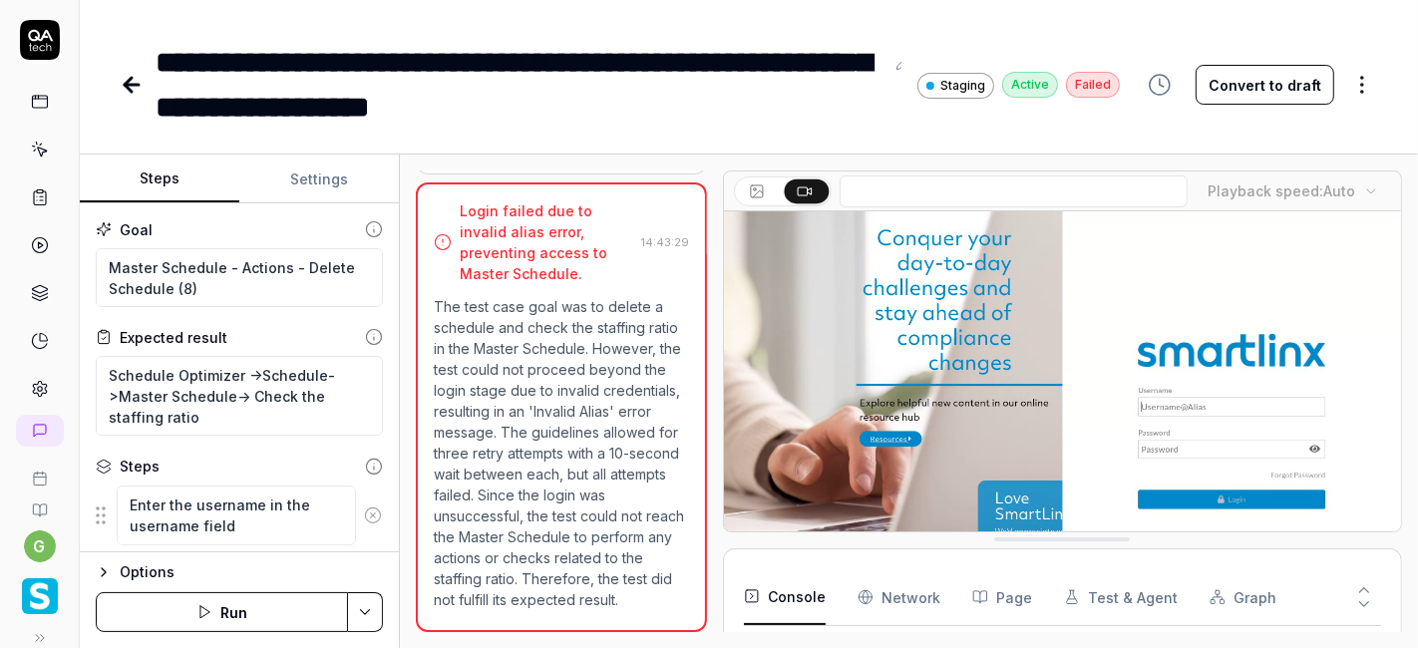
type textarea "*"
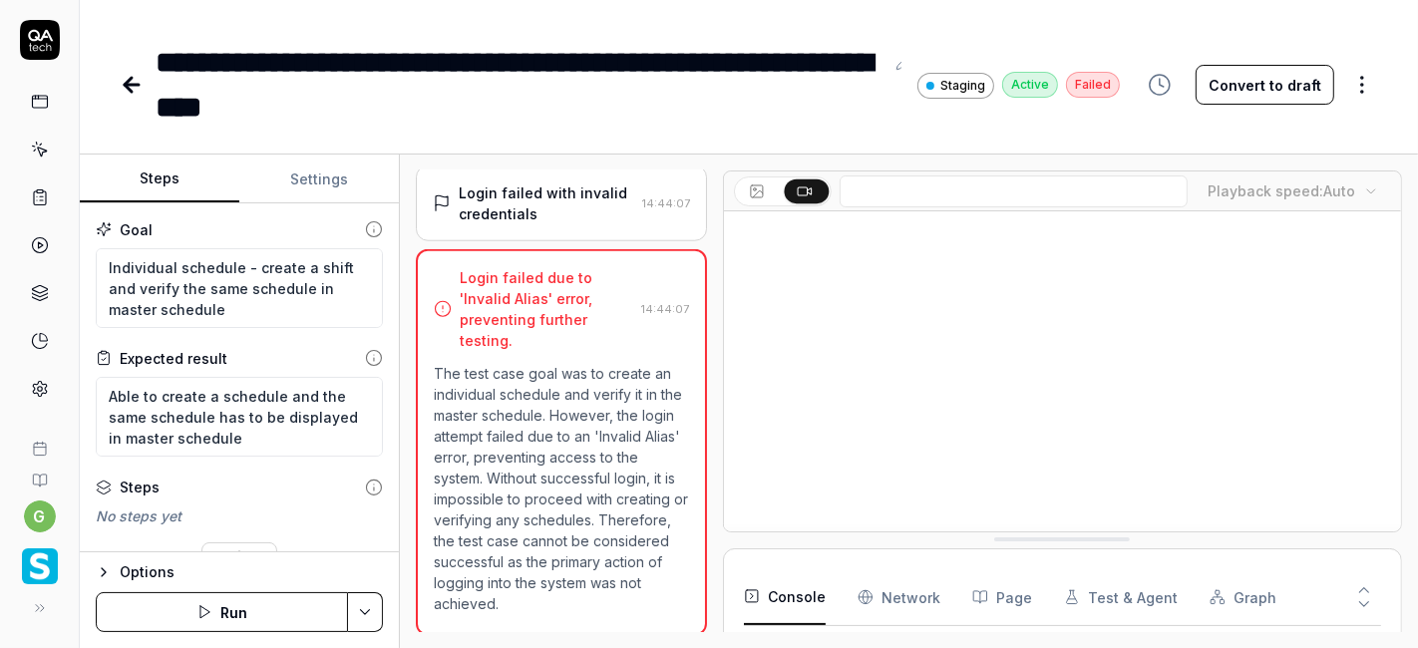
scroll to position [347, 0]
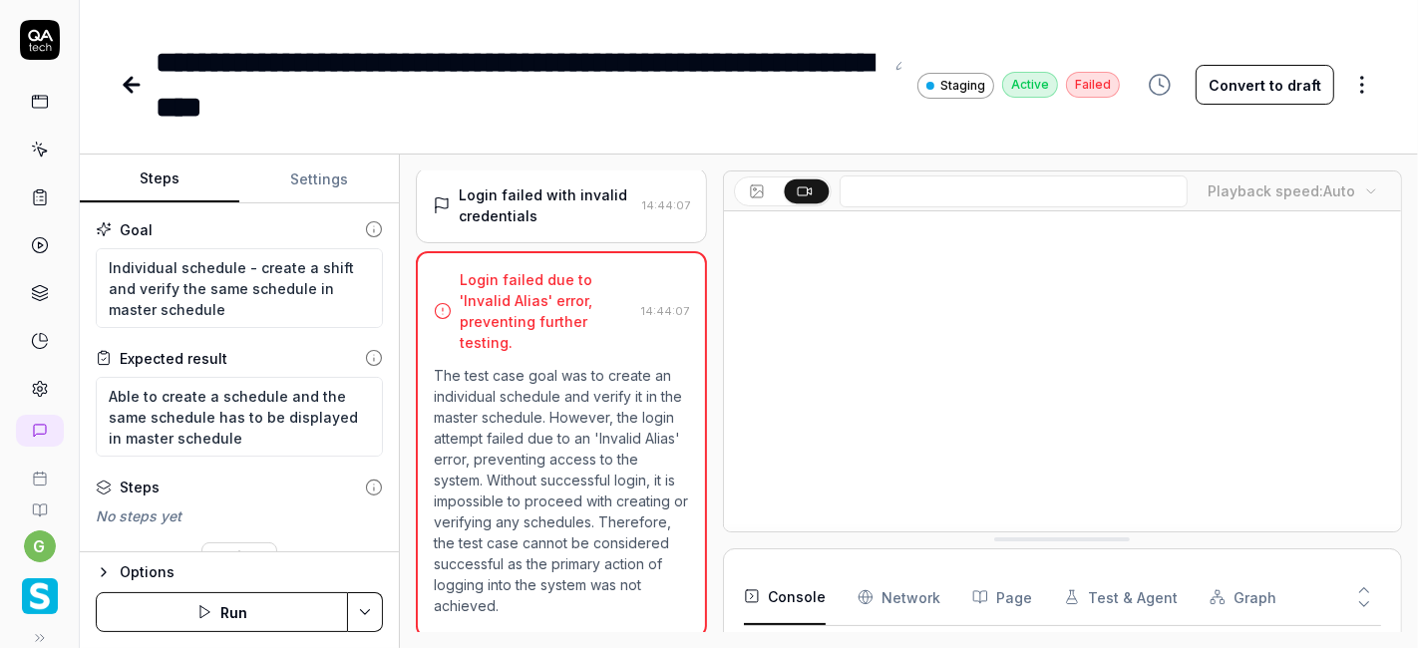
type textarea "*"
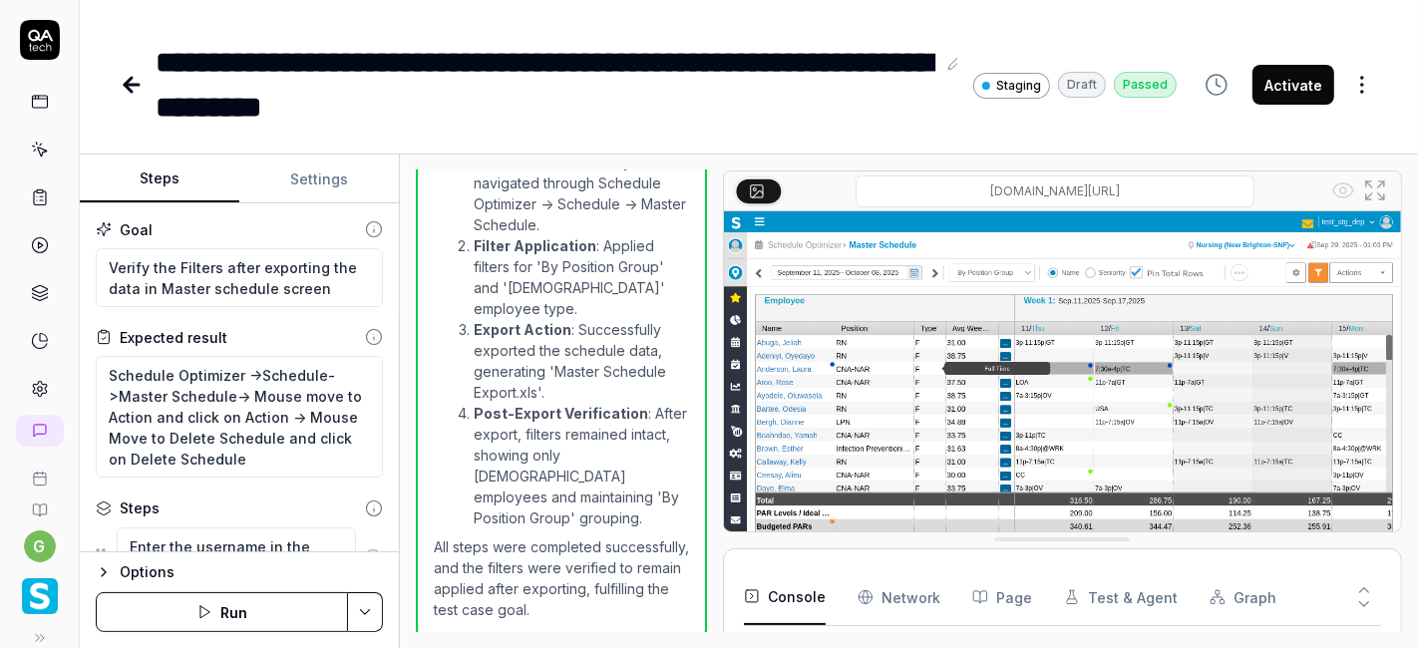
type textarea "*"
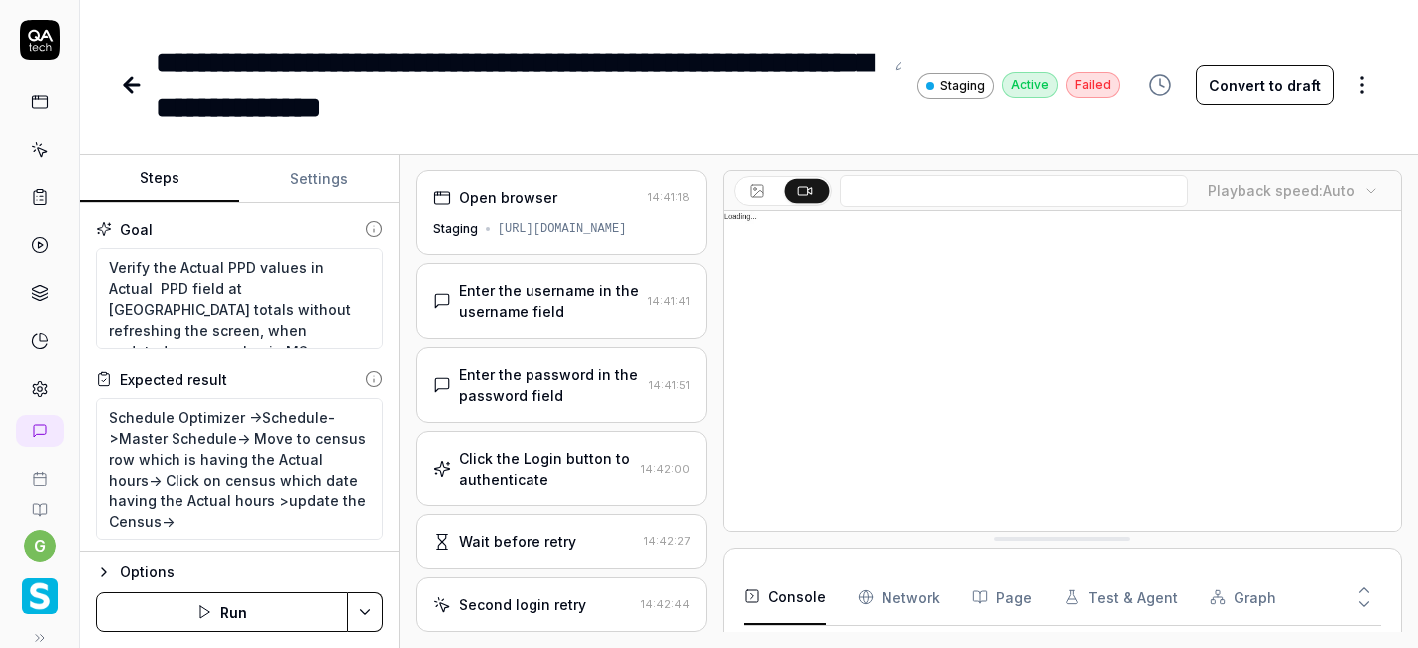
type textarea "*"
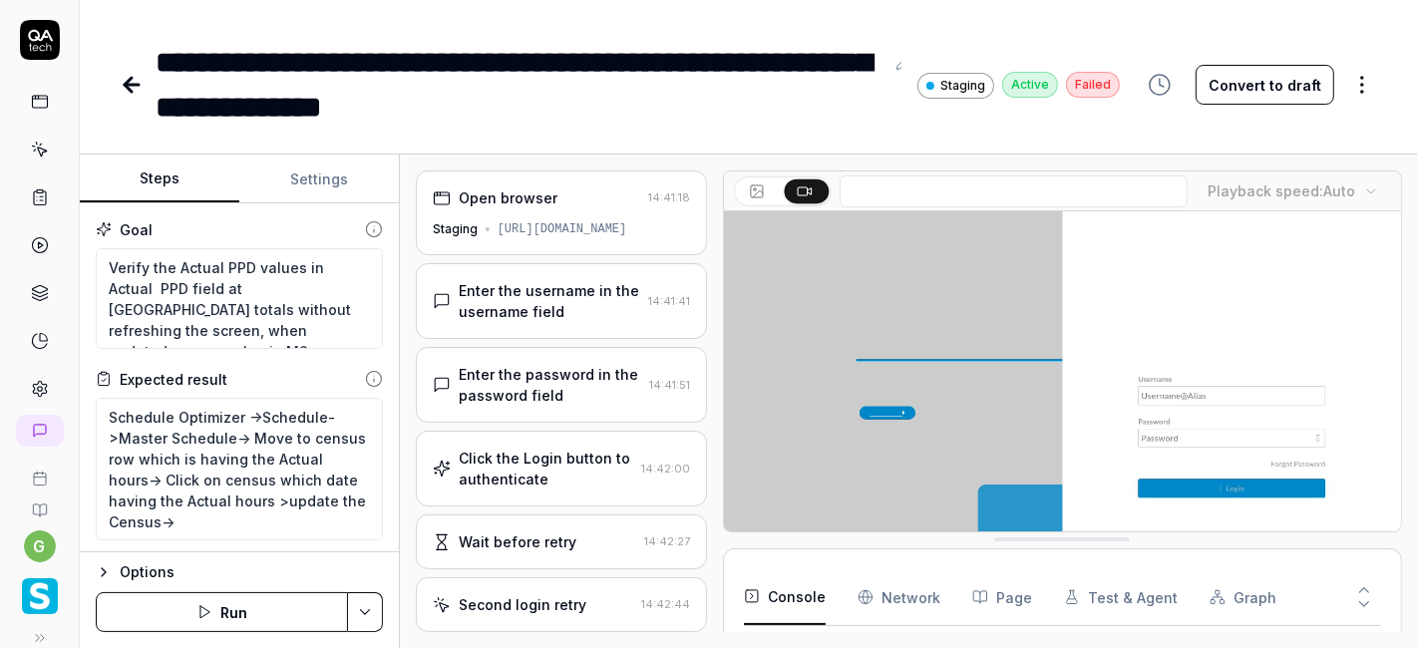
click at [669, 107] on div "**********" at bounding box center [520, 85] width 728 height 90
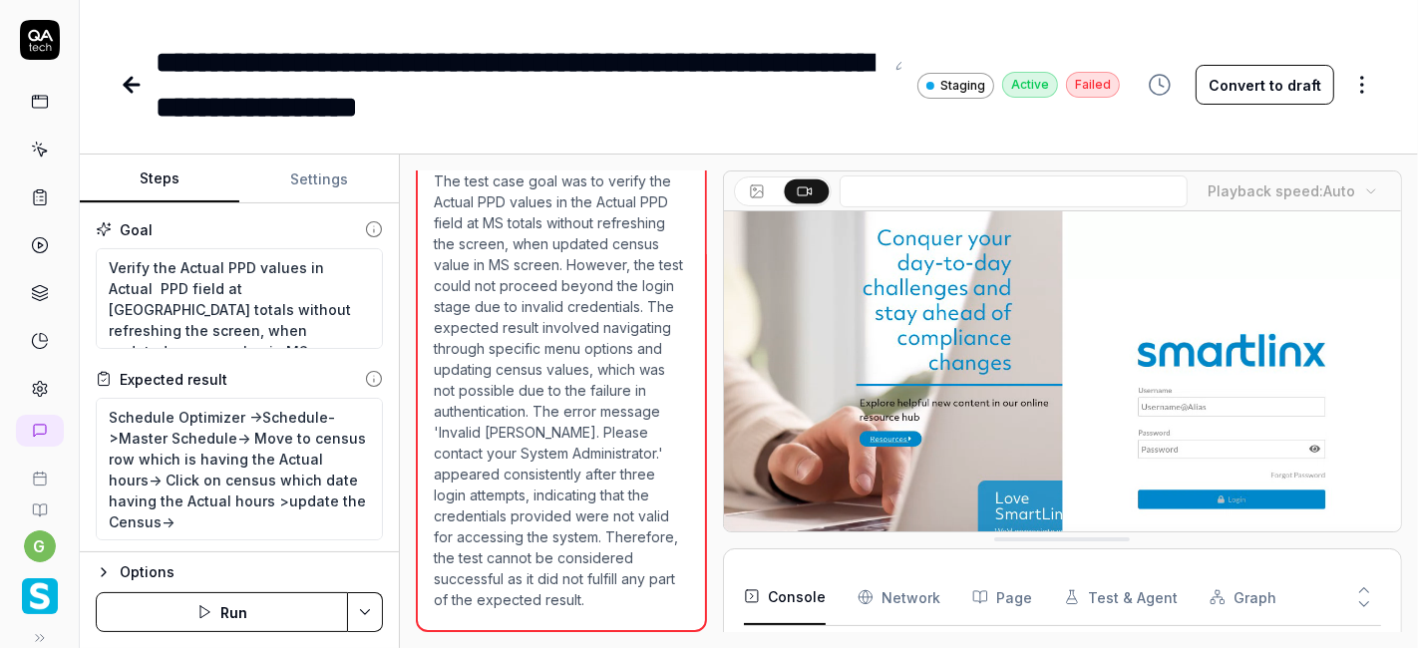
type textarea "*"
